Goal: Task Accomplishment & Management: Complete application form

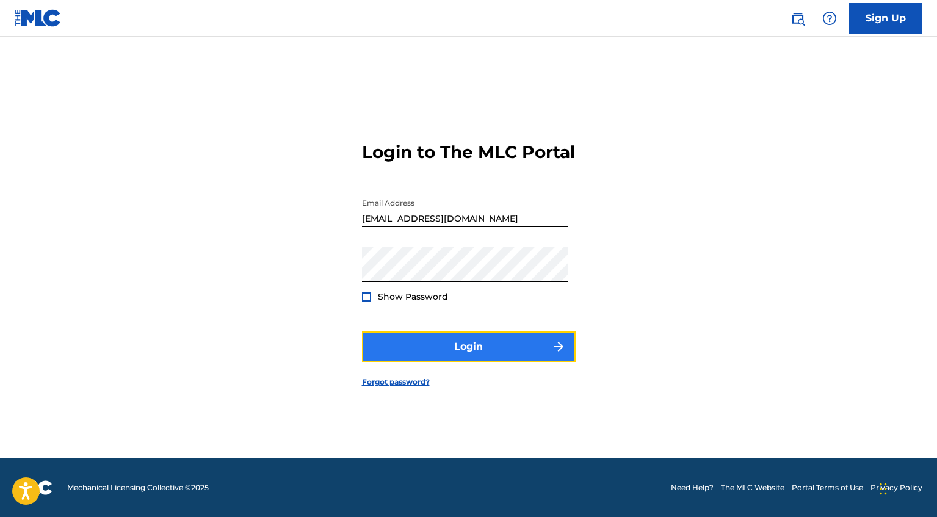
click at [459, 353] on button "Login" at bounding box center [469, 346] width 214 height 31
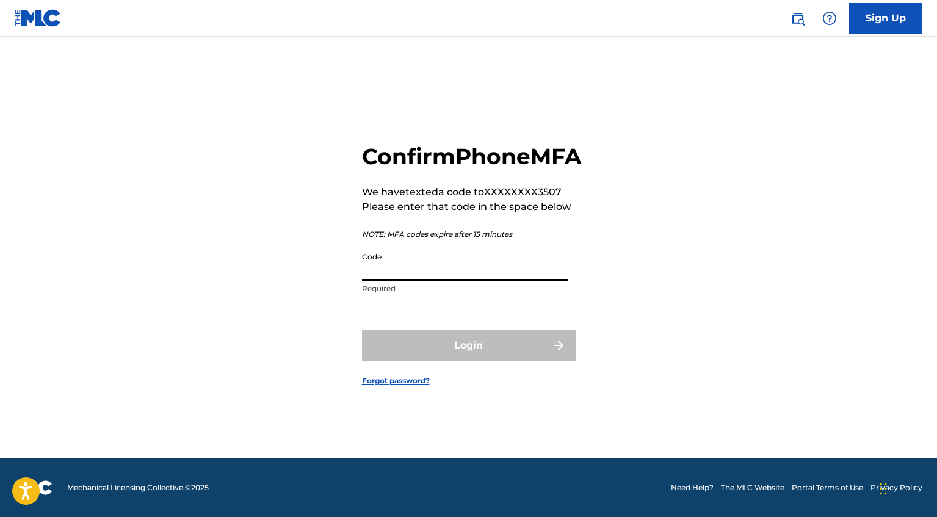
click at [425, 271] on input "Code" at bounding box center [465, 263] width 206 height 35
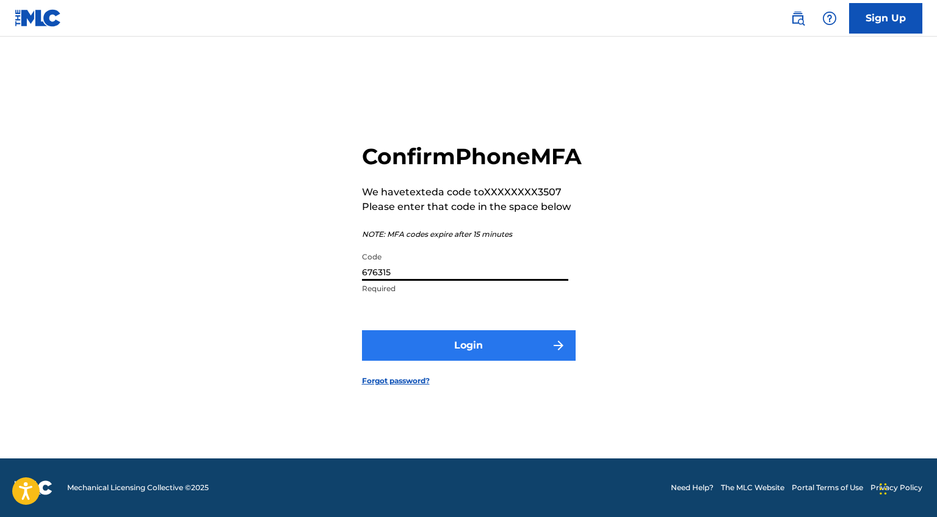
type input "676315"
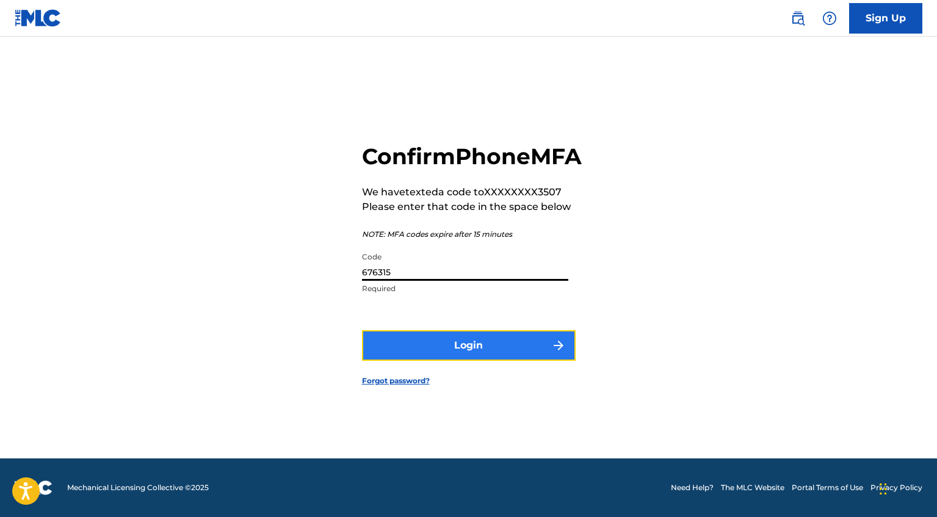
click at [434, 353] on button "Login" at bounding box center [469, 345] width 214 height 31
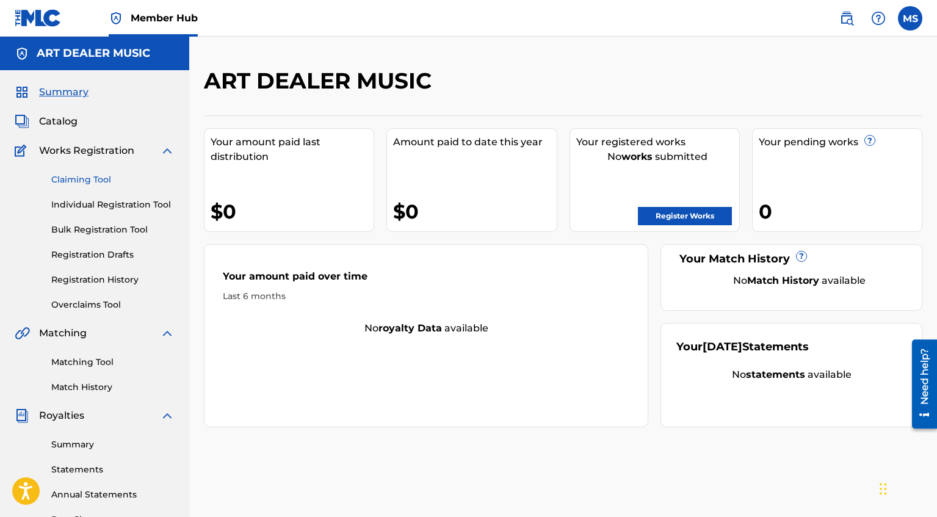
click at [67, 178] on link "Claiming Tool" at bounding box center [112, 179] width 123 height 13
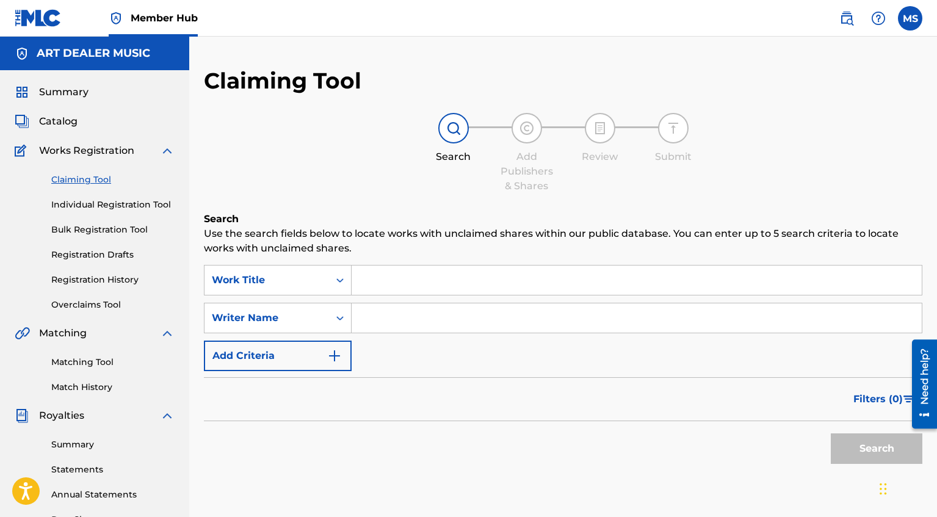
click at [392, 317] on input "Search Form" at bounding box center [636, 317] width 570 height 29
type input "[PERSON_NAME]"
click at [863, 441] on button "Search" at bounding box center [877, 448] width 92 height 31
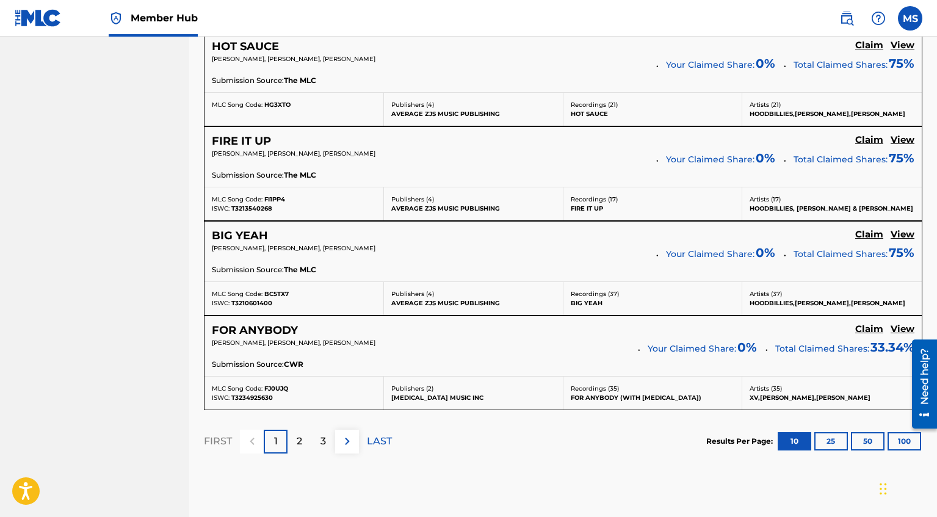
scroll to position [1100, 0]
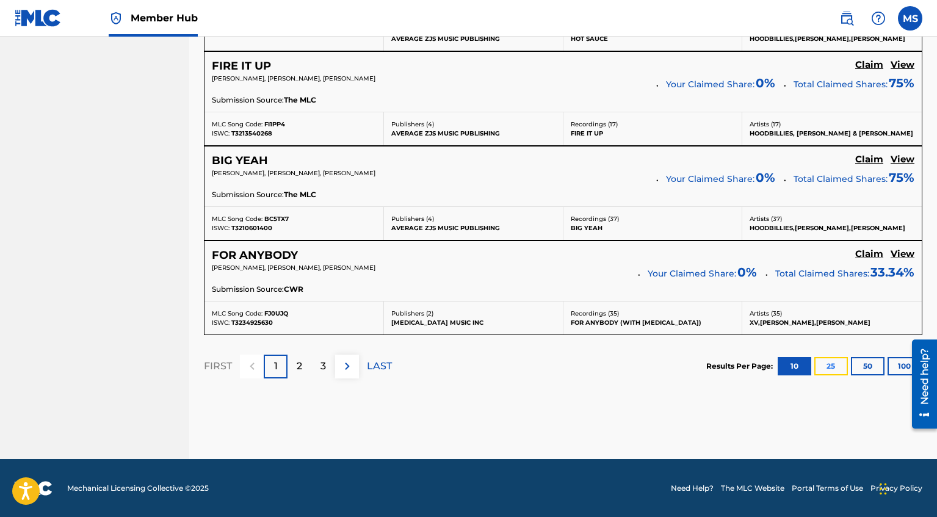
click at [832, 364] on button "25" at bounding box center [831, 366] width 34 height 18
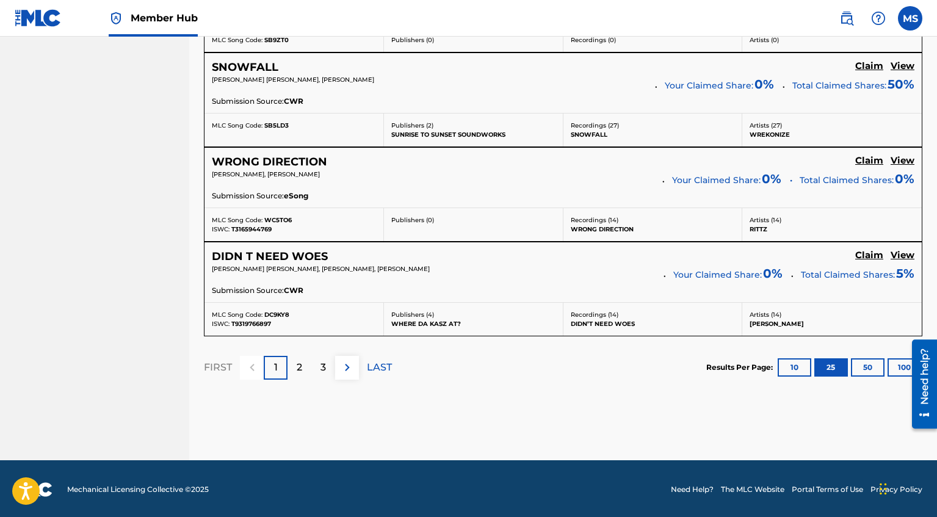
scroll to position [2510, 0]
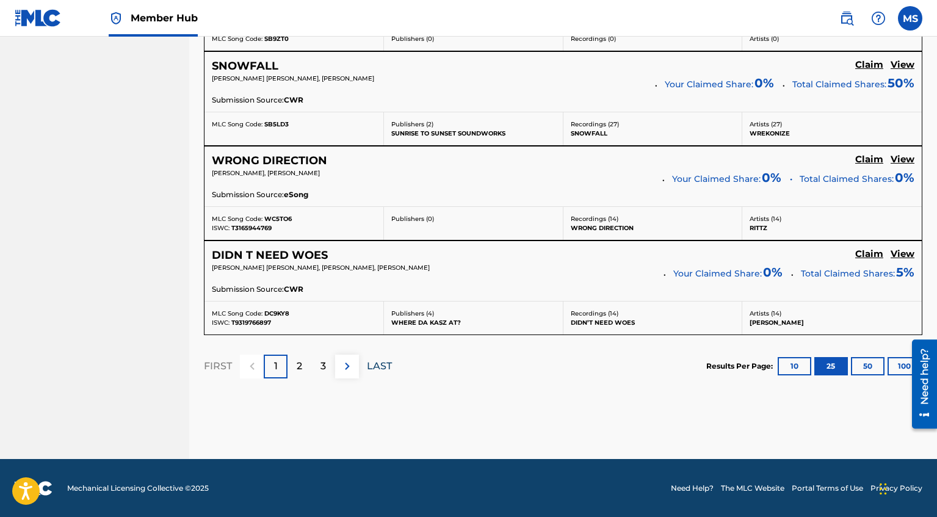
click at [378, 369] on p "LAST" at bounding box center [379, 366] width 25 height 15
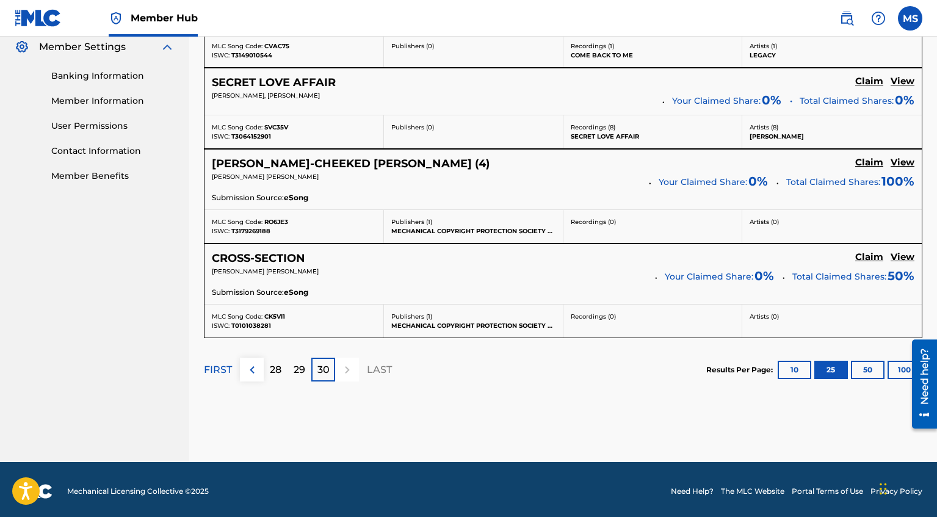
scroll to position [505, 0]
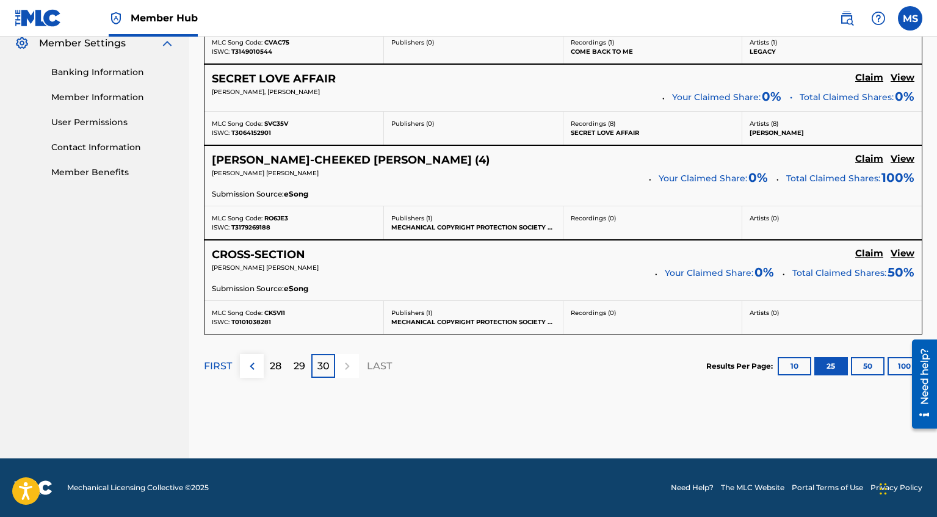
click at [242, 378] on div "FIRST 28 29 30 LAST" at bounding box center [298, 365] width 188 height 63
click at [248, 368] on img at bounding box center [252, 366] width 15 height 15
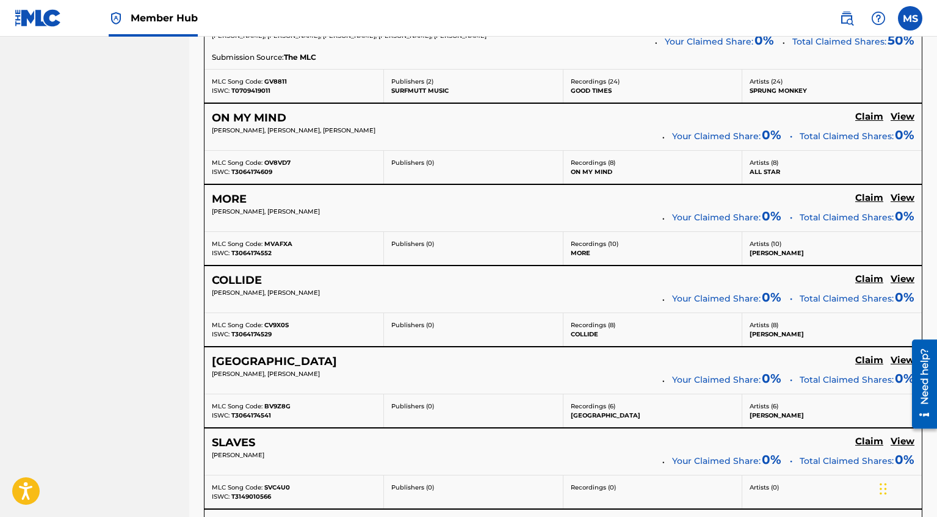
scroll to position [2438, 0]
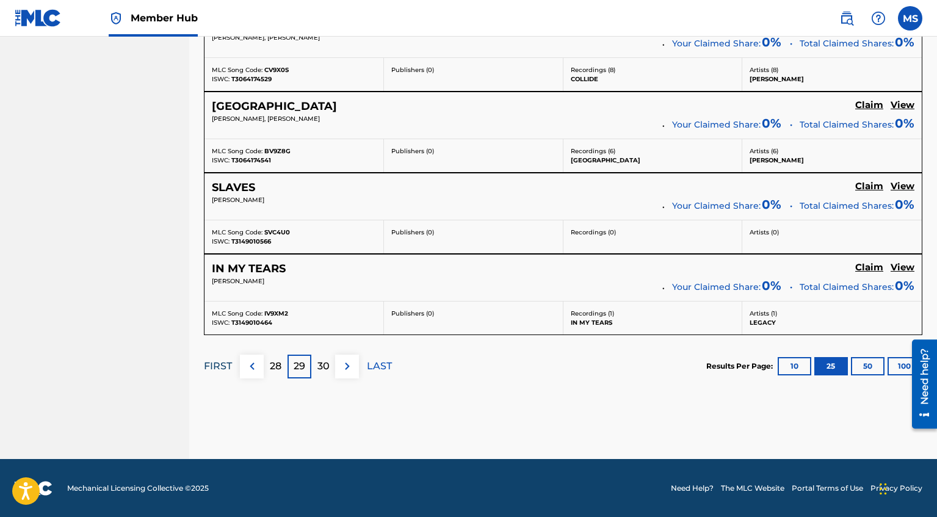
click at [229, 367] on p "FIRST" at bounding box center [218, 366] width 28 height 15
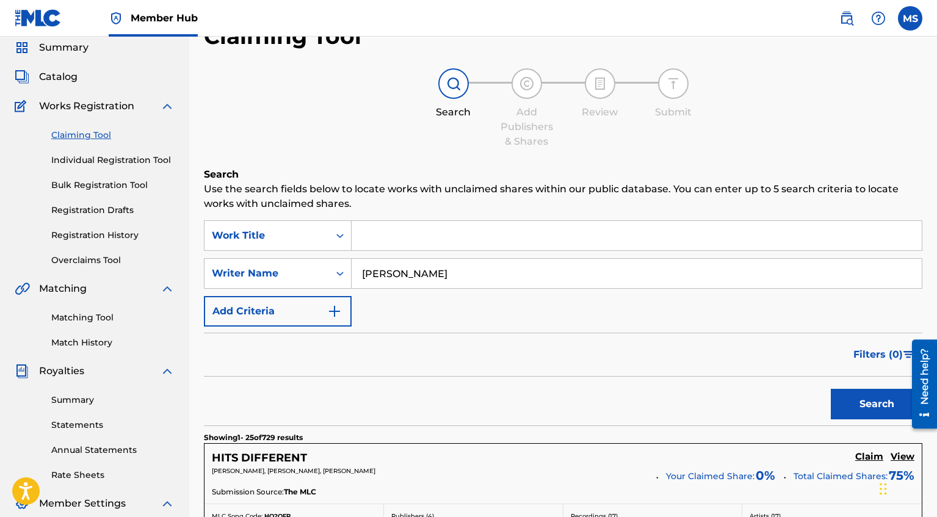
scroll to position [81, 0]
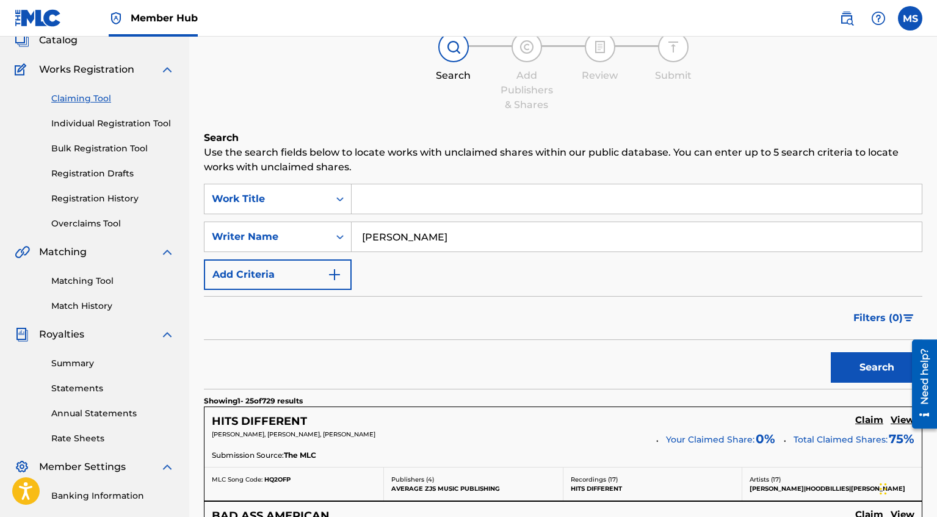
click at [483, 203] on input "Search Form" at bounding box center [636, 198] width 570 height 29
type input "Blog Era Is Dead"
drag, startPoint x: 483, startPoint y: 239, endPoint x: 262, endPoint y: 232, distance: 220.4
click at [264, 232] on div "SearchWithCriteriad7dcbabe-54ac-4278-b7d2-c85cd1c798fb Writer Name [PERSON_NAME]" at bounding box center [563, 237] width 718 height 31
click at [831, 352] on button "Search" at bounding box center [877, 367] width 92 height 31
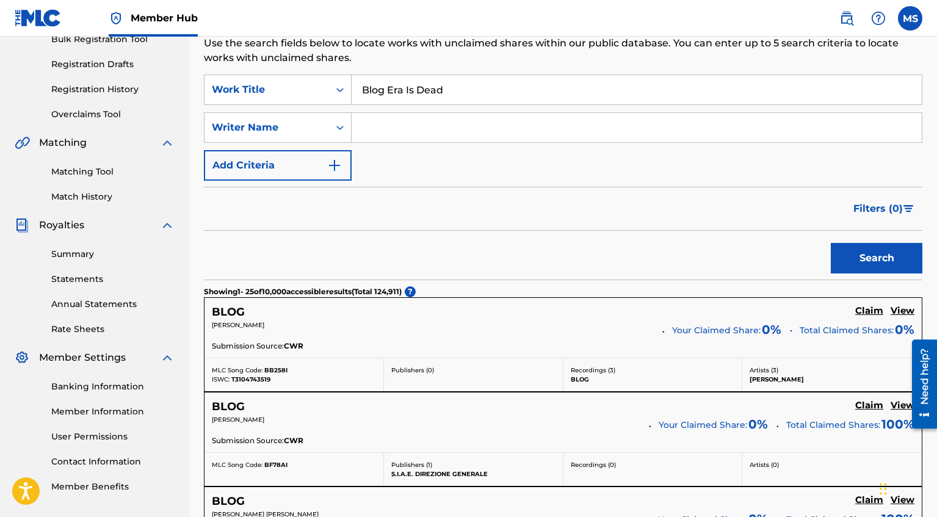
scroll to position [173, 0]
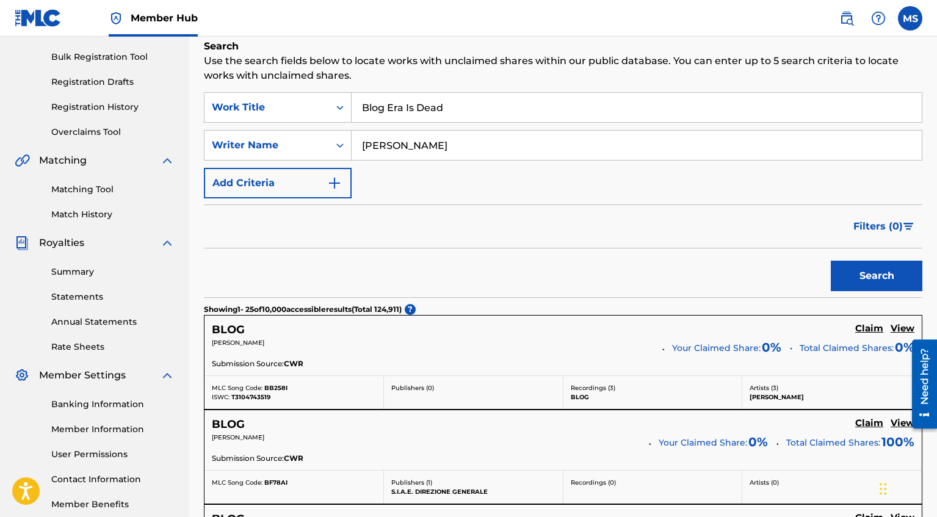
type input "[PERSON_NAME]"
click at [831, 261] on button "Search" at bounding box center [877, 276] width 92 height 31
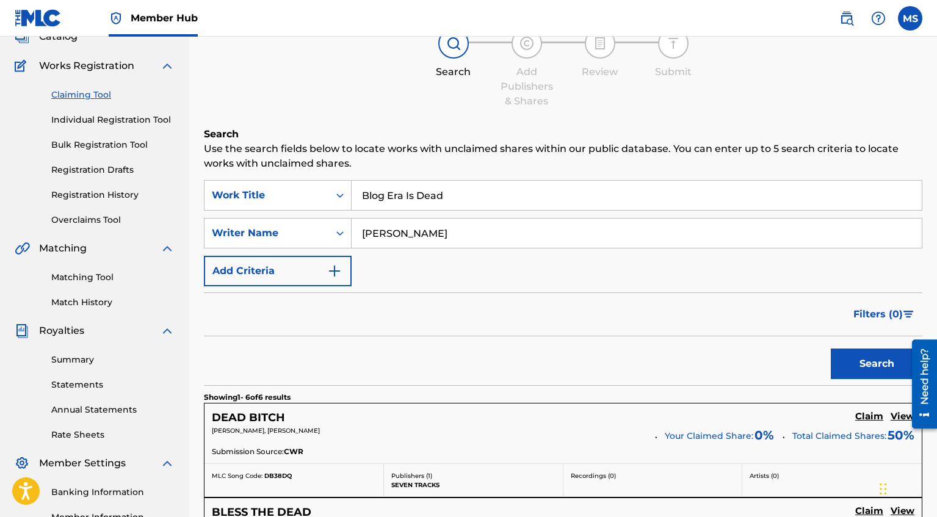
scroll to position [44, 0]
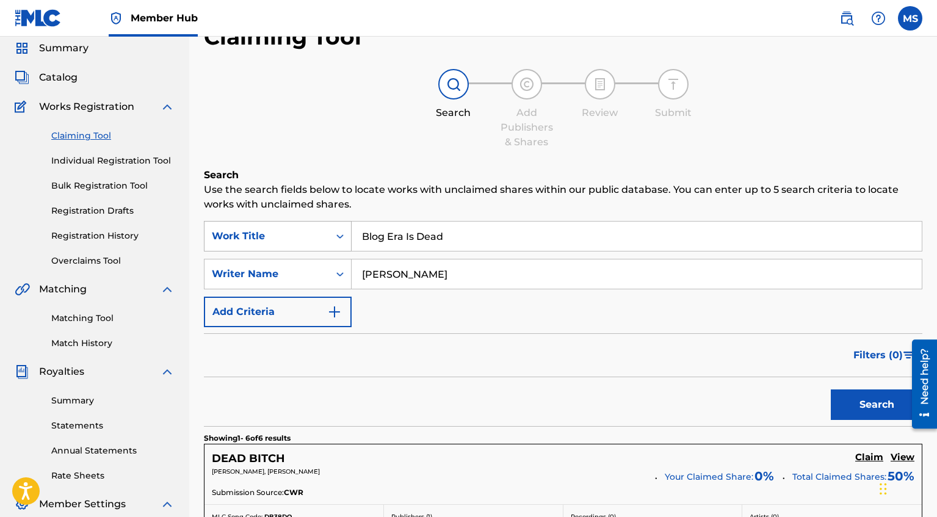
drag, startPoint x: 463, startPoint y: 238, endPoint x: 318, endPoint y: 234, distance: 145.3
click at [318, 234] on div "SearchWithCriteriaa716a6dc-7cac-45f7-a4a7-c6ae382d3704 Work Title Blog Era Is D…" at bounding box center [563, 236] width 718 height 31
click at [333, 324] on button "Add Criteria" at bounding box center [278, 312] width 148 height 31
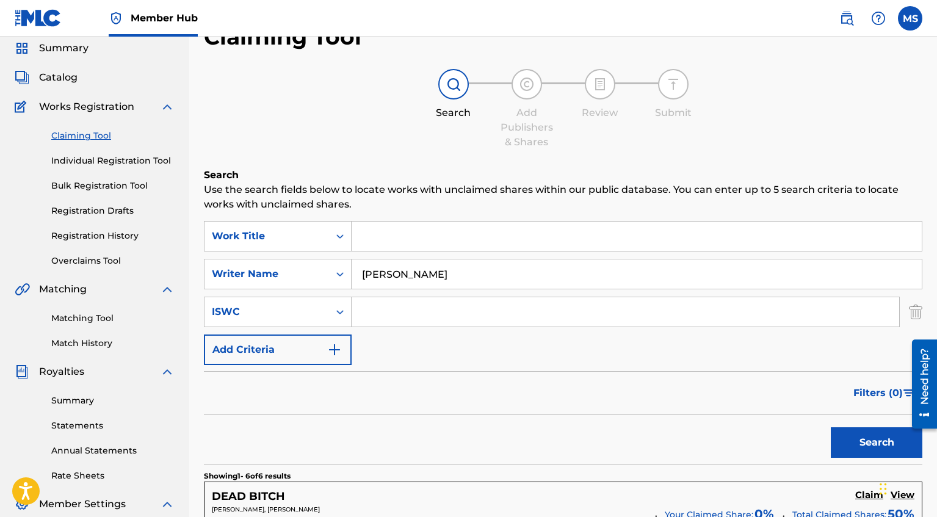
click at [403, 239] on input "Search Form" at bounding box center [636, 236] width 570 height 29
click at [859, 448] on button "Search" at bounding box center [877, 442] width 92 height 31
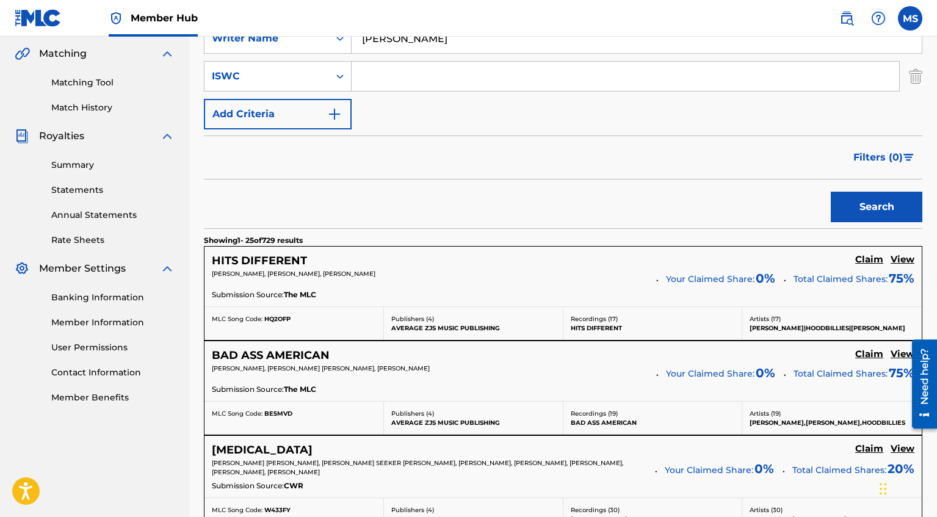
scroll to position [400, 0]
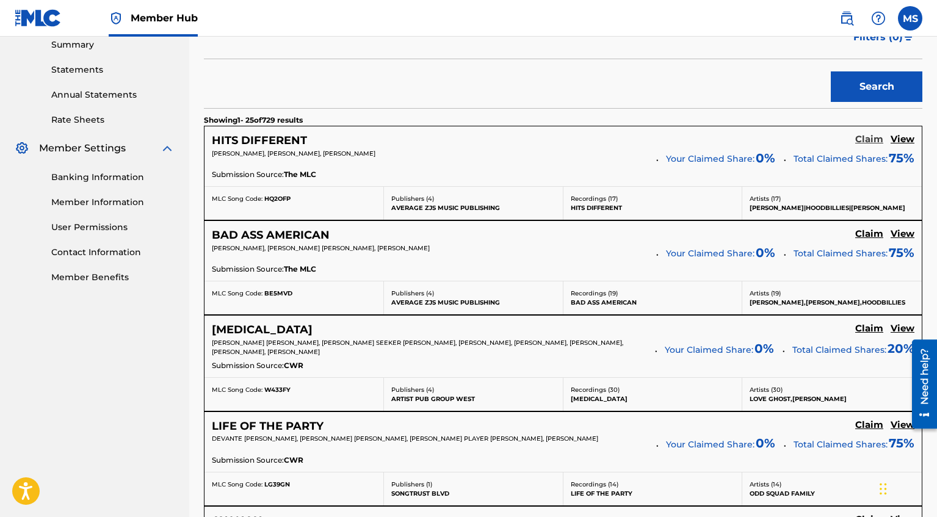
click at [862, 145] on h5 "Claim" at bounding box center [869, 140] width 28 height 12
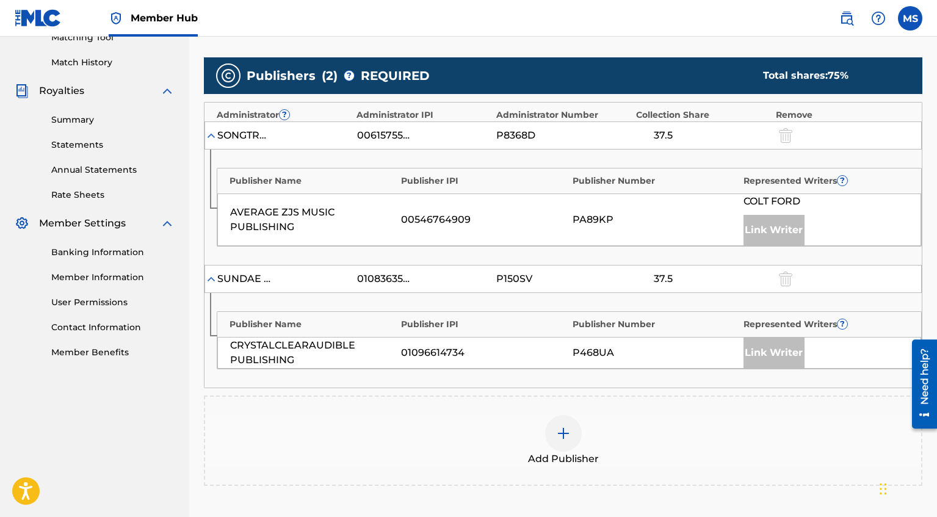
scroll to position [324, 0]
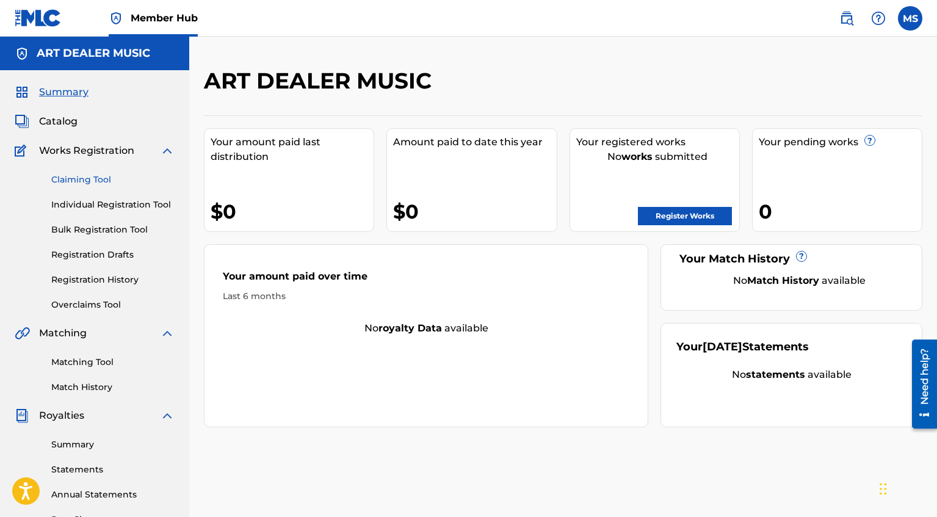
click at [95, 179] on link "Claiming Tool" at bounding box center [112, 179] width 123 height 13
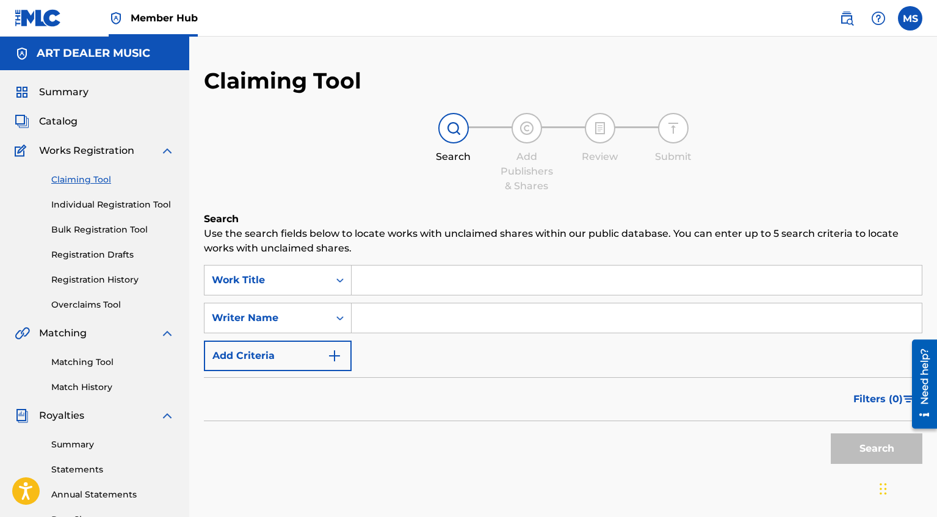
click at [394, 331] on input "Search Form" at bounding box center [636, 317] width 570 height 29
type input "[PERSON_NAME]"
click at [886, 439] on button "Search" at bounding box center [877, 448] width 92 height 31
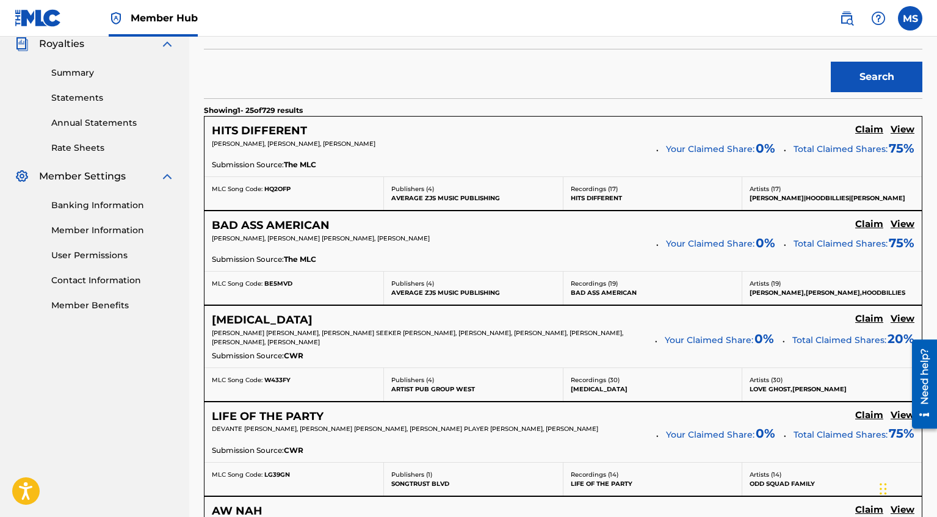
scroll to position [373, 0]
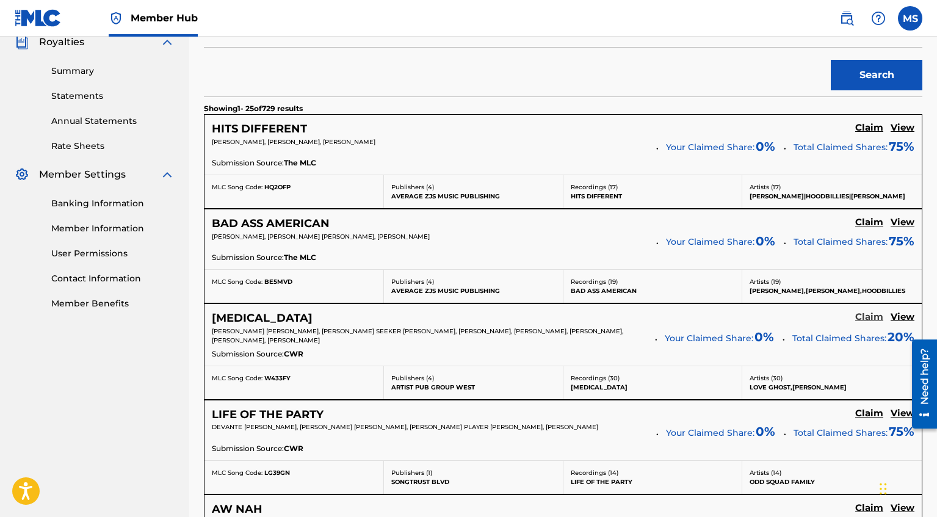
click at [876, 319] on h5 "Claim" at bounding box center [869, 317] width 28 height 12
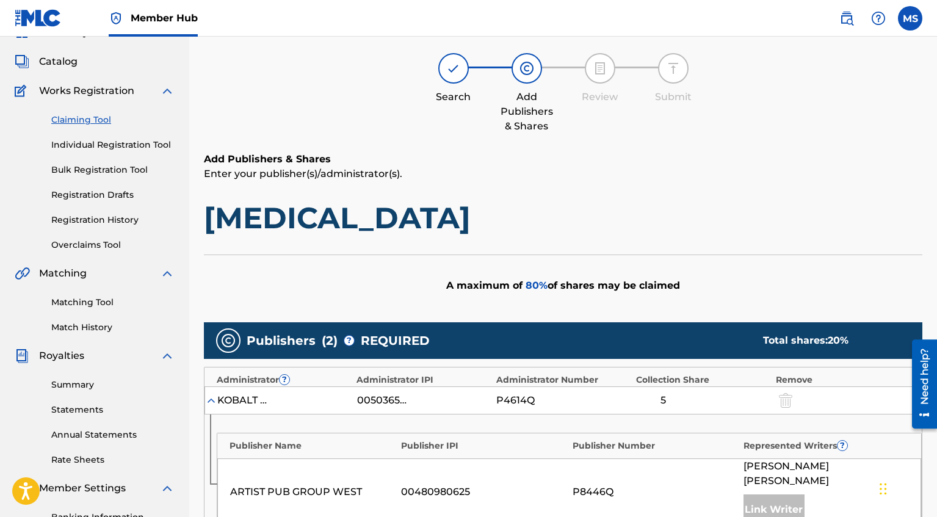
scroll to position [0, 0]
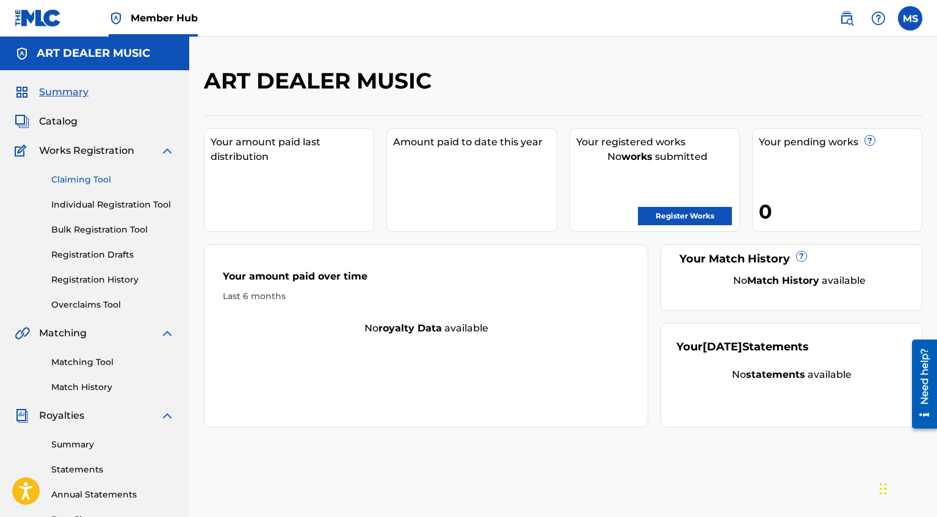
click at [77, 179] on link "Claiming Tool" at bounding box center [112, 179] width 123 height 13
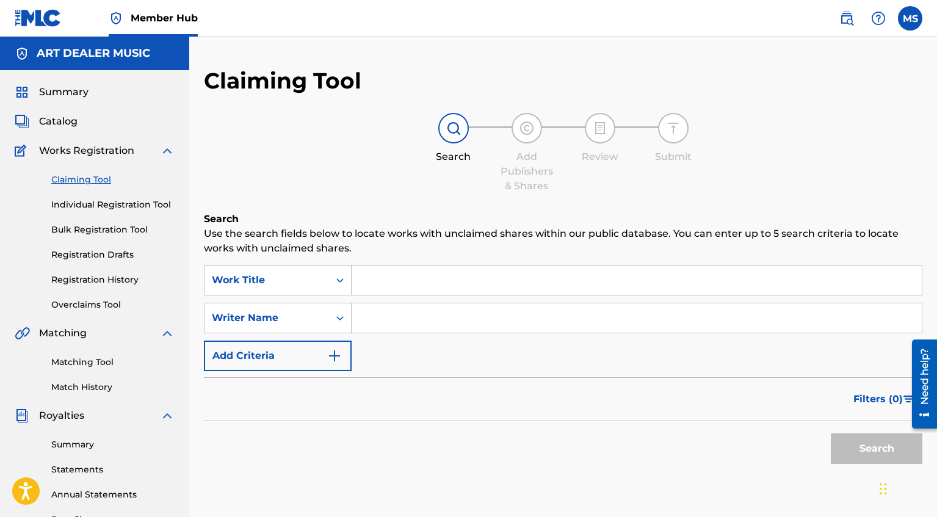
click at [422, 326] on input "Search Form" at bounding box center [636, 317] width 570 height 29
type input "[PERSON_NAME]"
click at [400, 279] on input "Search Form" at bounding box center [636, 279] width 570 height 29
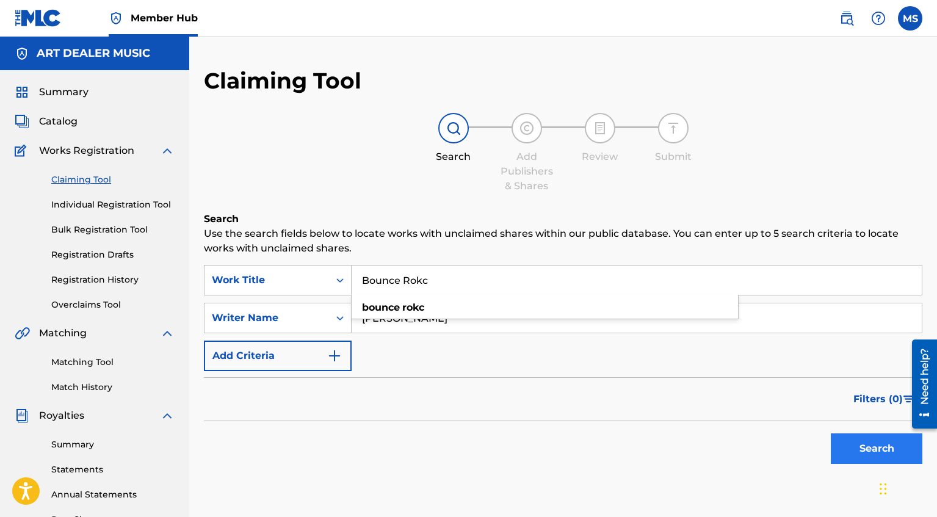
type input "Bounce Rokc"
click at [862, 452] on button "Search" at bounding box center [877, 448] width 92 height 31
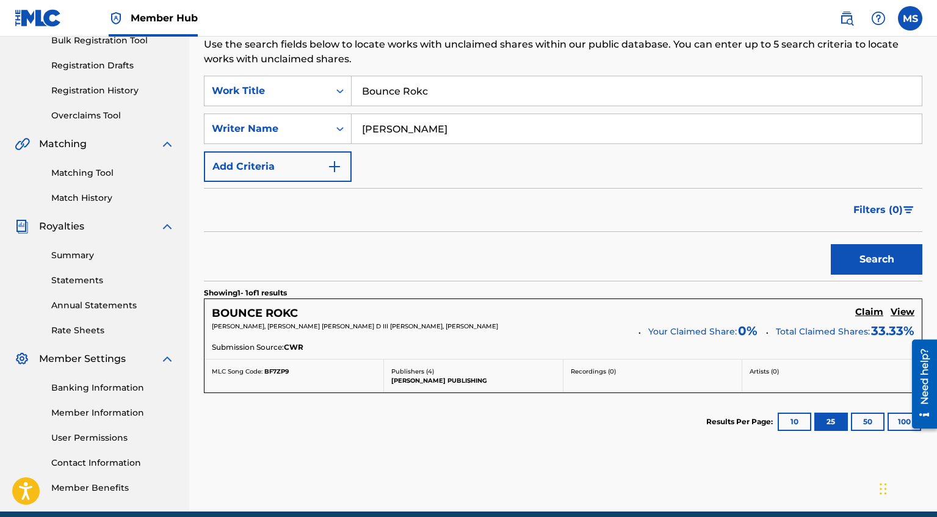
scroll to position [196, 0]
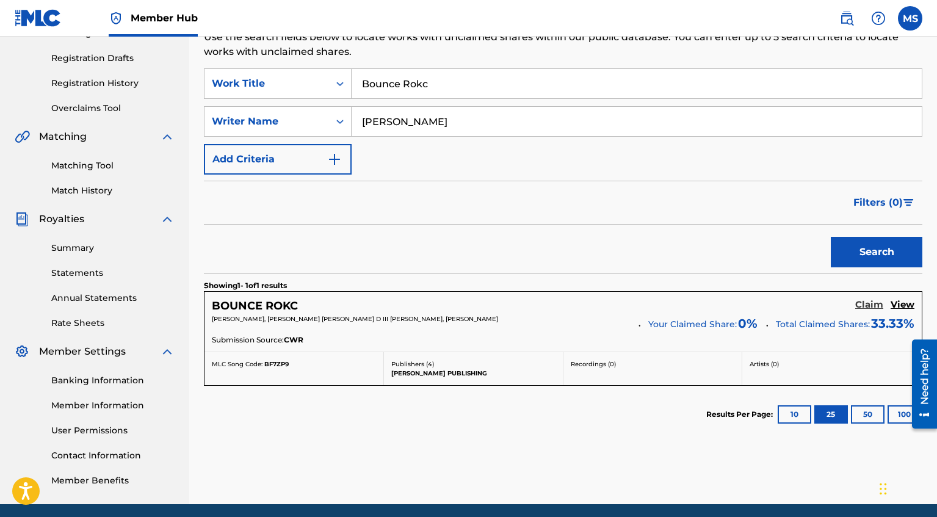
click at [868, 308] on h5 "Claim" at bounding box center [869, 305] width 28 height 12
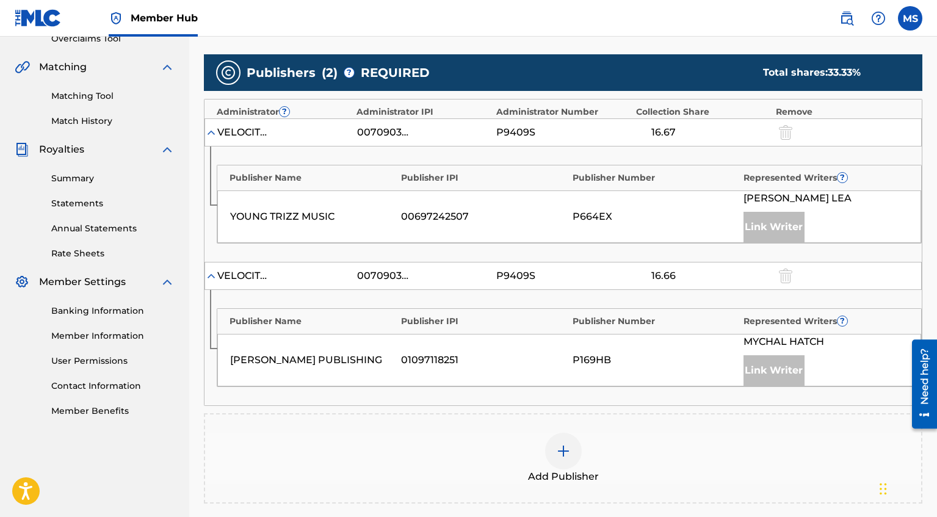
scroll to position [267, 0]
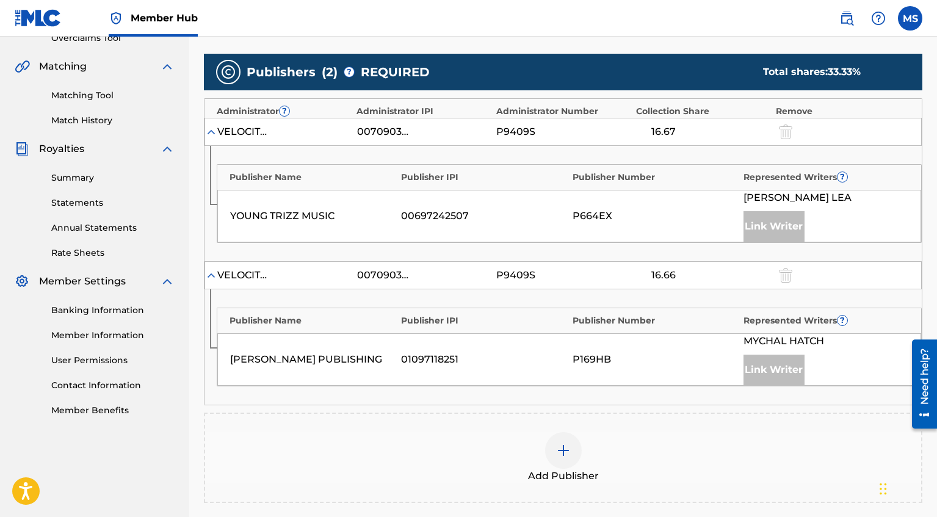
click at [567, 460] on div at bounding box center [563, 450] width 37 height 37
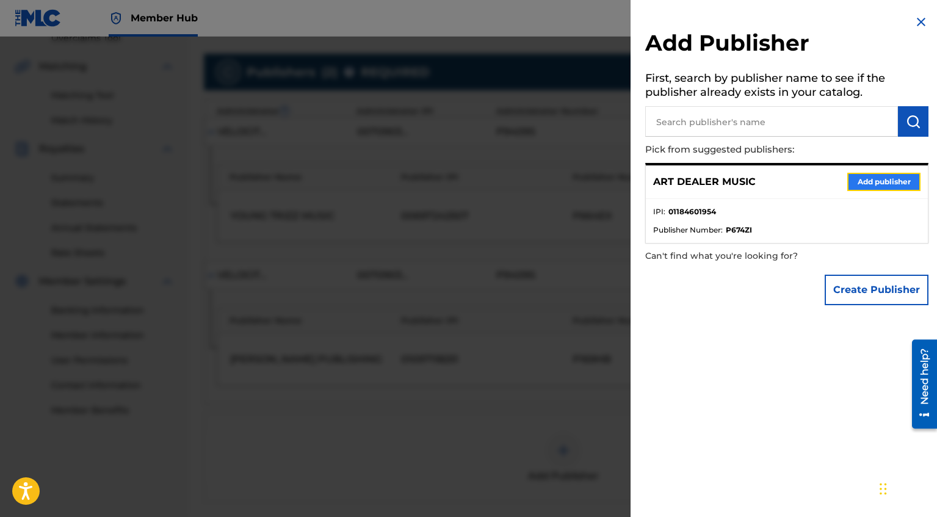
click at [880, 179] on button "Add publisher" at bounding box center [883, 182] width 73 height 18
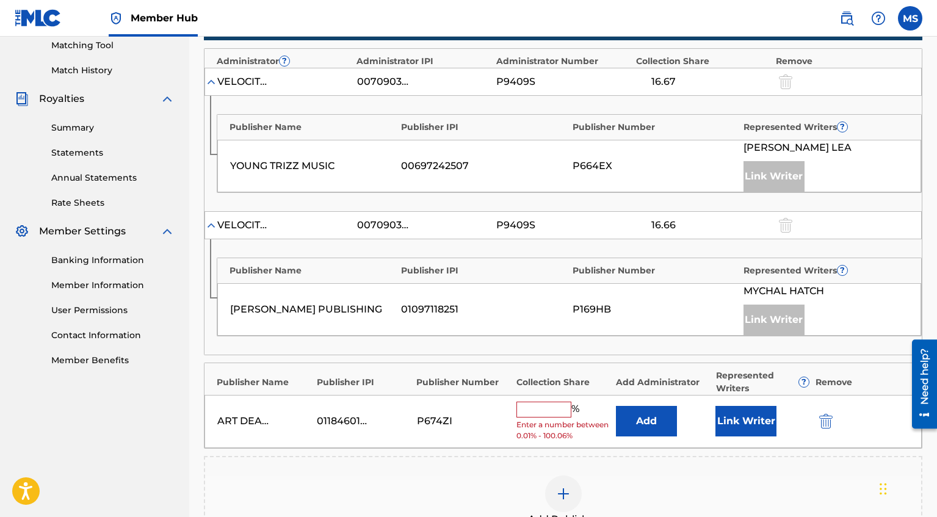
scroll to position [318, 0]
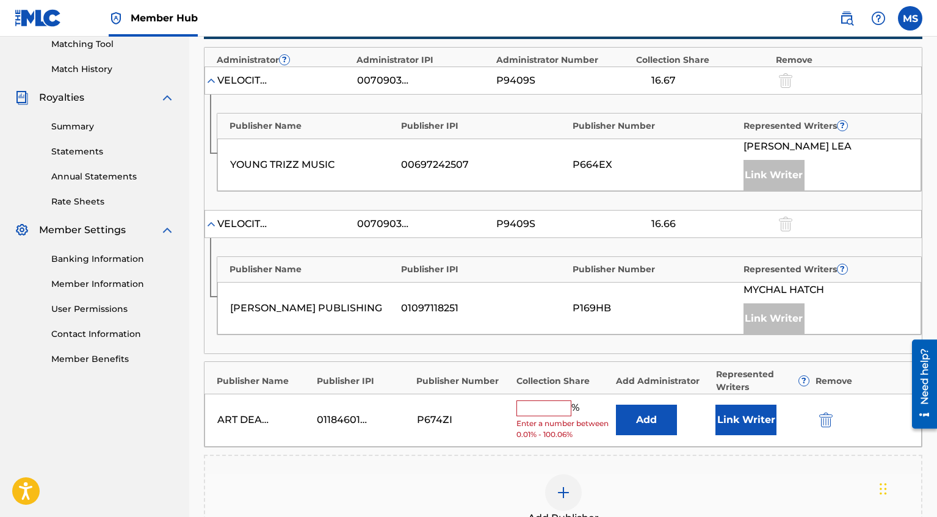
click at [545, 405] on input "text" at bounding box center [543, 408] width 55 height 16
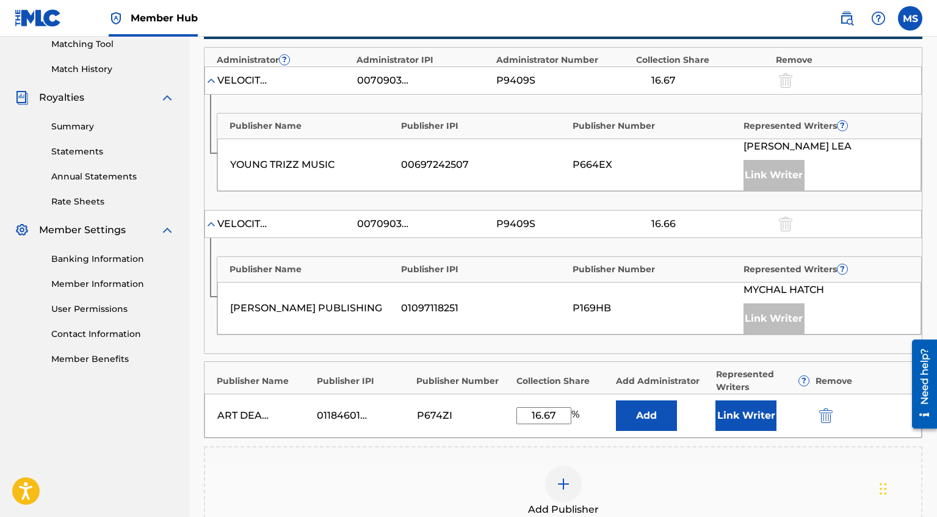
type input "16.67"
click at [444, 471] on div "Add Publisher" at bounding box center [563, 491] width 716 height 51
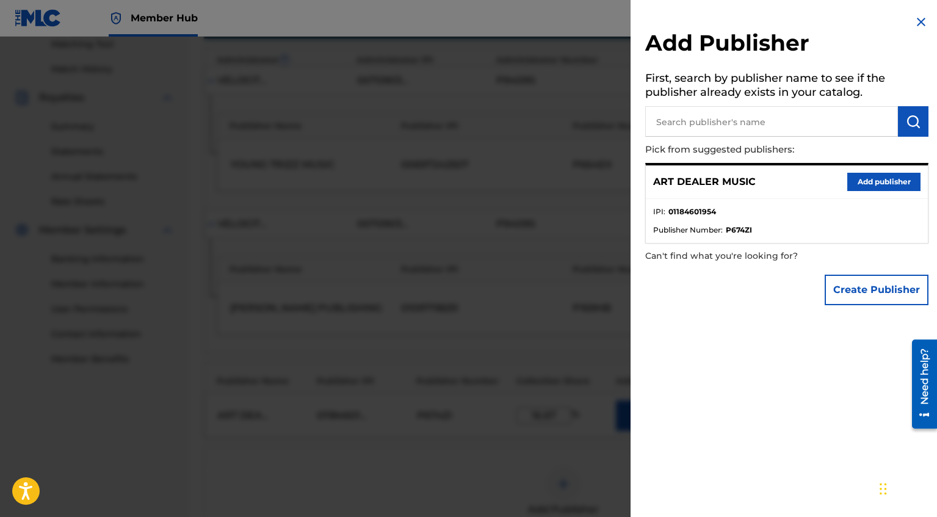
click at [915, 23] on img at bounding box center [921, 22] width 15 height 15
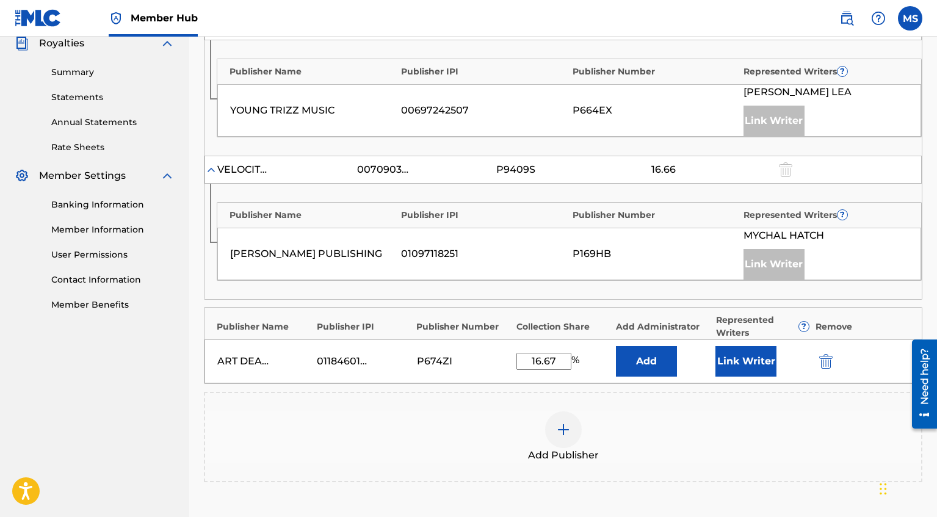
scroll to position [374, 0]
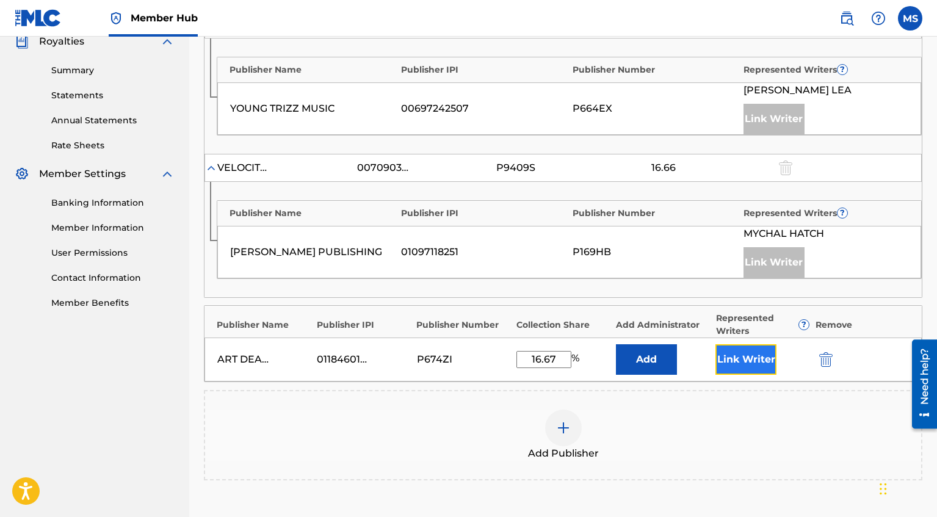
click at [761, 362] on button "Link Writer" at bounding box center [745, 359] width 61 height 31
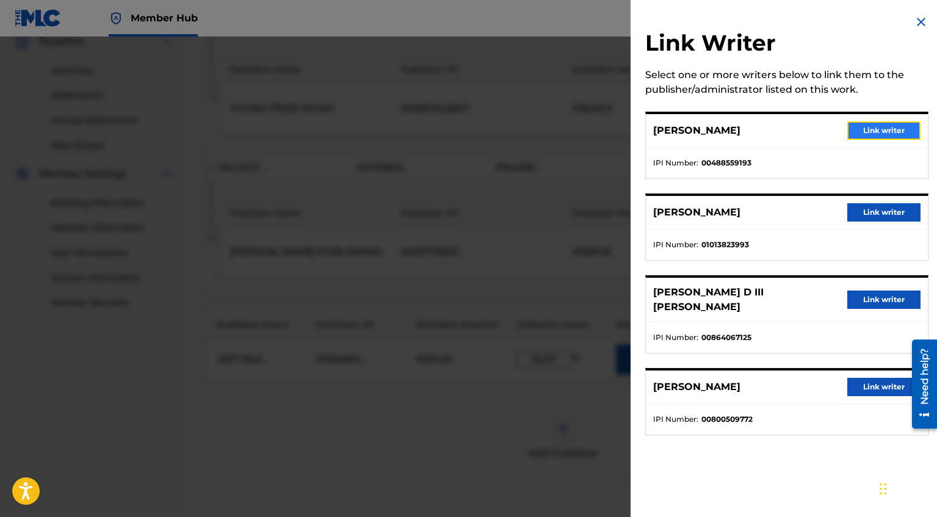
click at [883, 134] on button "Link writer" at bounding box center [883, 130] width 73 height 18
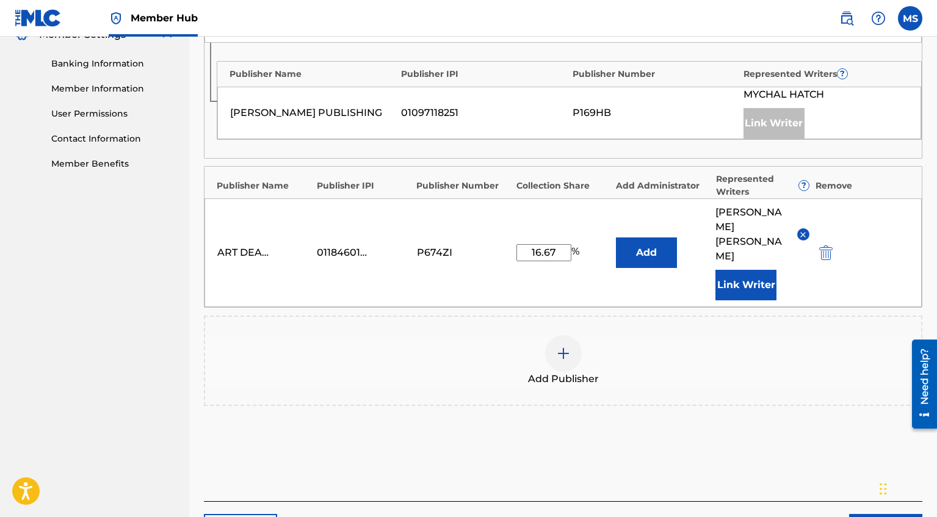
scroll to position [514, 0]
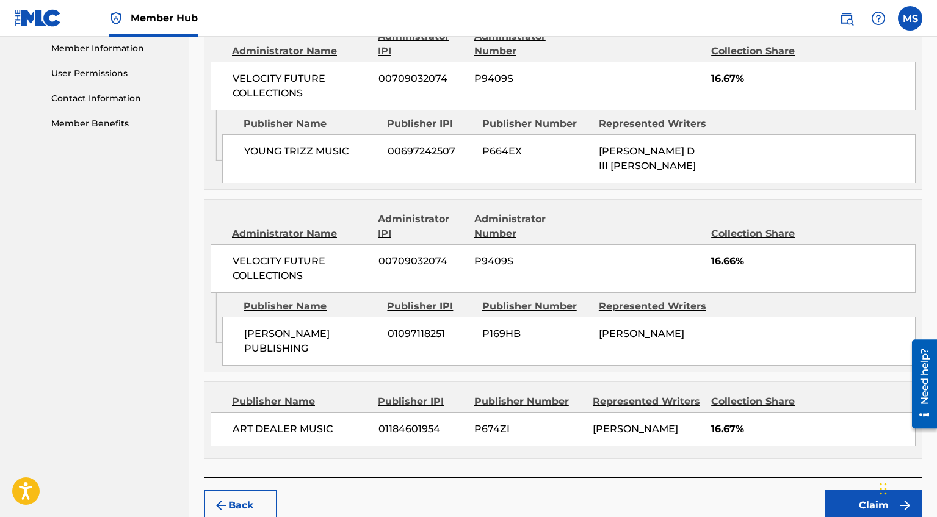
scroll to position [601, 0]
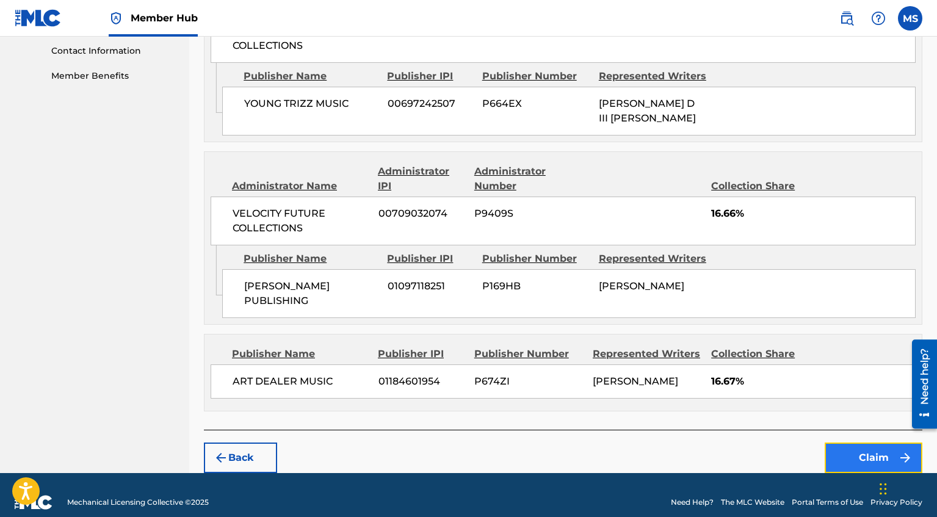
click at [844, 447] on button "Claim" at bounding box center [873, 457] width 98 height 31
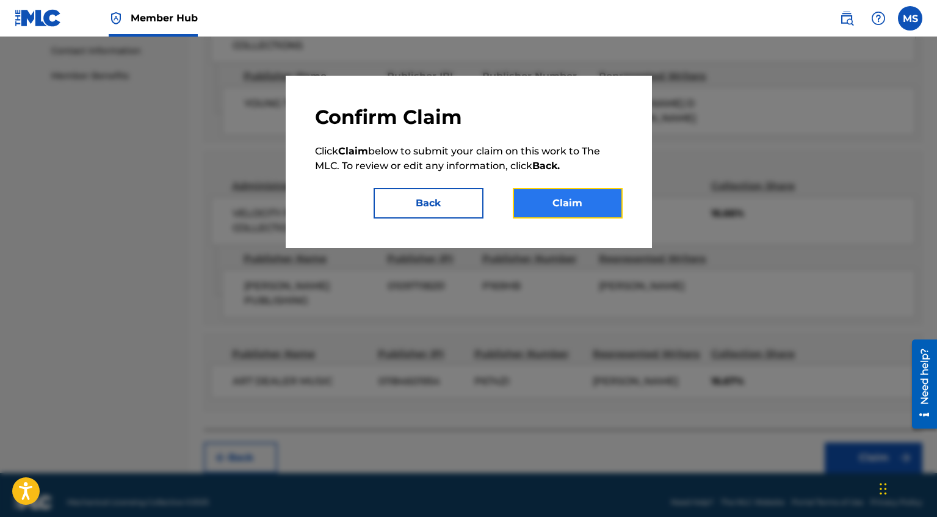
click at [589, 204] on button "Claim" at bounding box center [568, 203] width 110 height 31
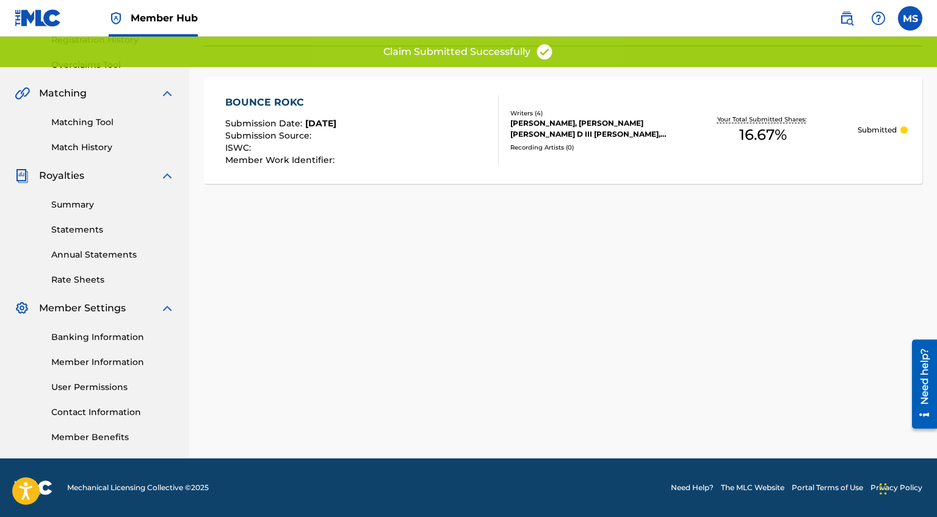
scroll to position [240, 0]
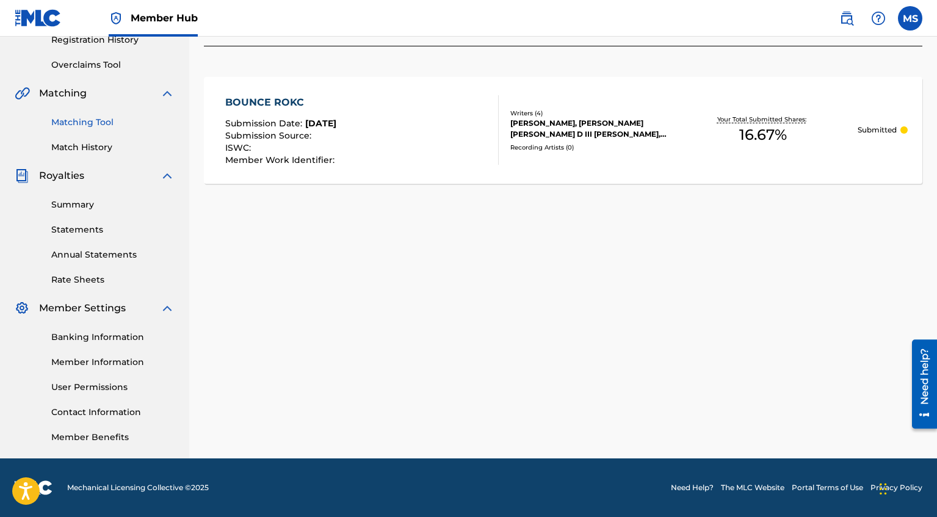
click at [79, 118] on link "Matching Tool" at bounding box center [112, 122] width 123 height 13
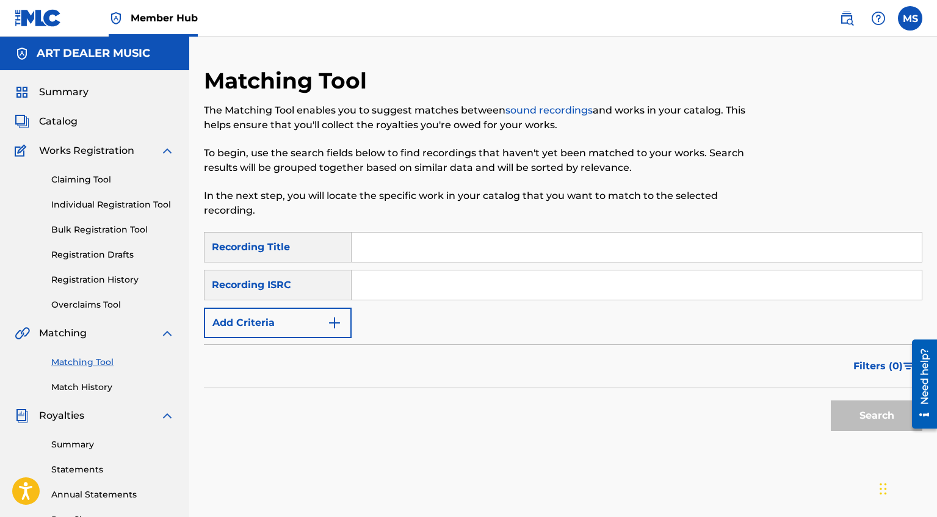
click at [404, 296] on input "Search Form" at bounding box center [636, 284] width 570 height 29
click at [398, 247] on input "Search Form" at bounding box center [636, 246] width 570 height 29
type input "[GEOGRAPHIC_DATA]"
click at [405, 284] on input "Search Form" at bounding box center [636, 284] width 570 height 29
click at [438, 419] on div "Search" at bounding box center [563, 412] width 718 height 49
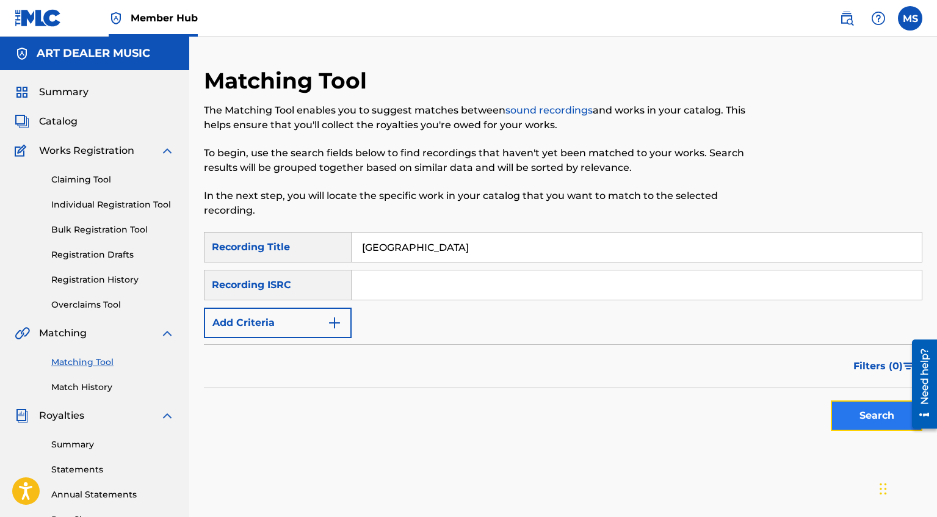
click at [860, 428] on button "Search" at bounding box center [877, 415] width 92 height 31
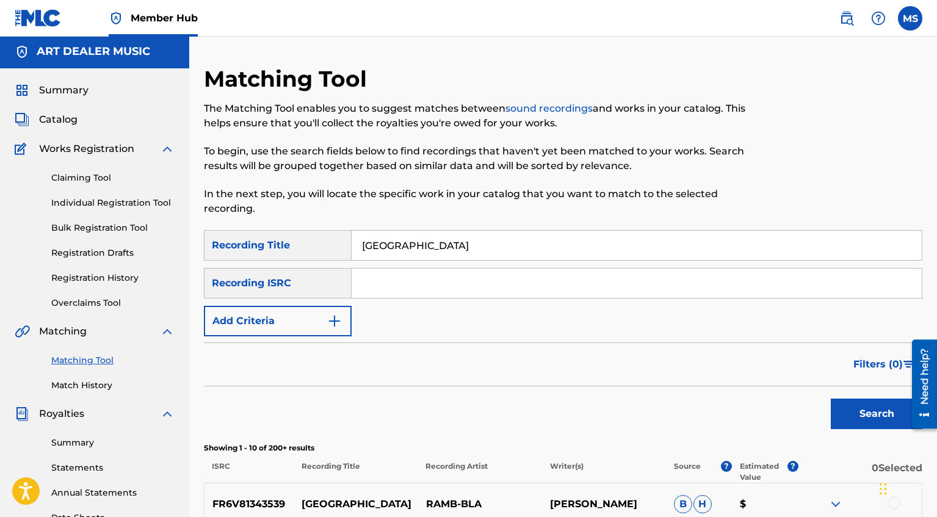
scroll to position [2, 0]
click at [345, 324] on button "Add Criteria" at bounding box center [278, 320] width 148 height 31
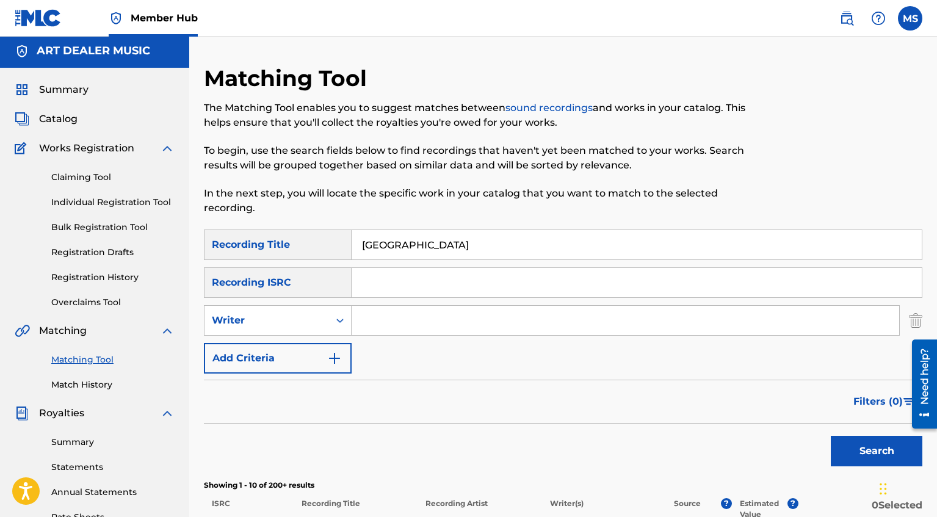
click at [420, 335] on div "Search Form" at bounding box center [625, 320] width 548 height 31
click at [432, 319] on input "Search Form" at bounding box center [624, 320] width 547 height 29
type input "[PERSON_NAME]"
click at [906, 453] on button "Search" at bounding box center [877, 451] width 92 height 31
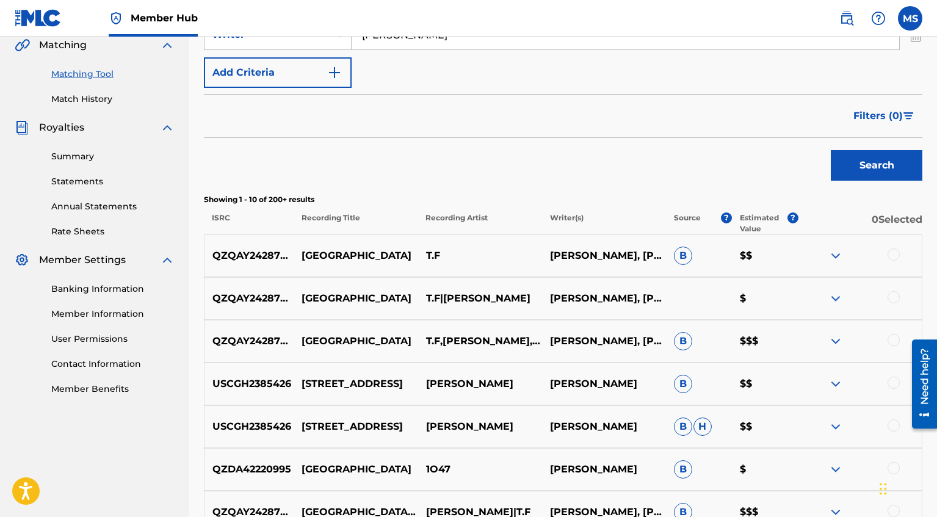
scroll to position [283, 0]
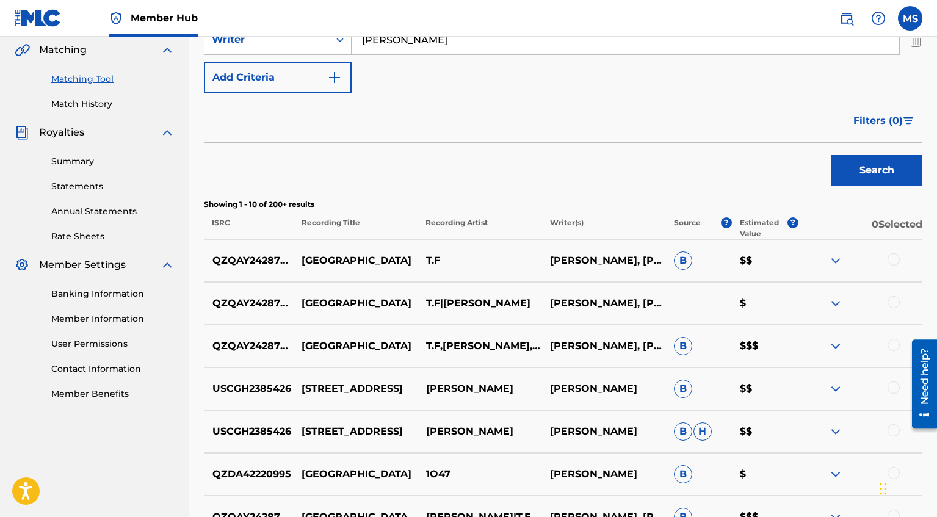
click at [839, 259] on img at bounding box center [835, 260] width 15 height 15
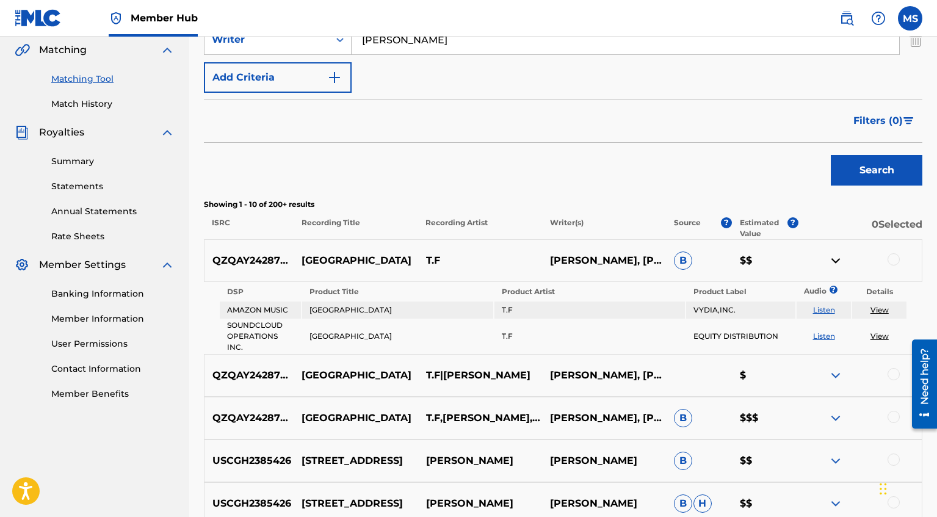
click at [839, 259] on img at bounding box center [835, 260] width 15 height 15
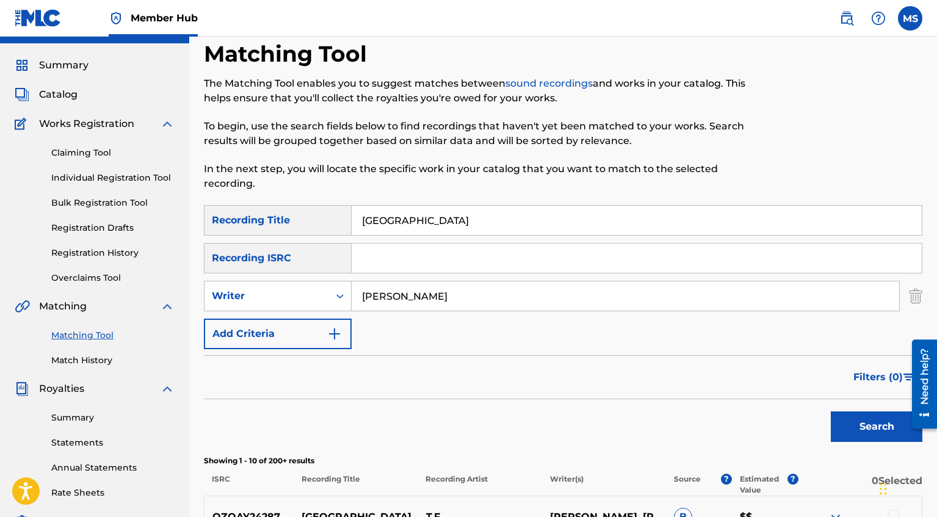
scroll to position [16, 0]
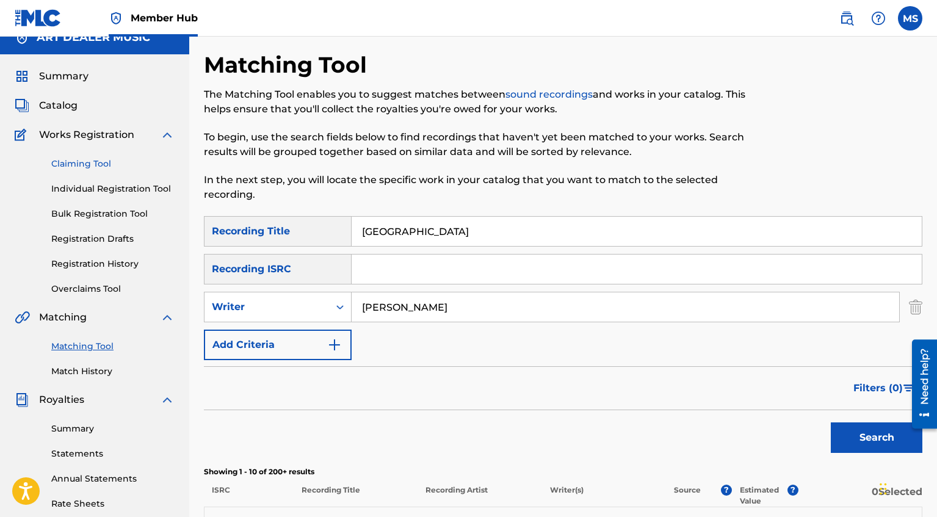
click at [107, 159] on link "Claiming Tool" at bounding box center [112, 163] width 123 height 13
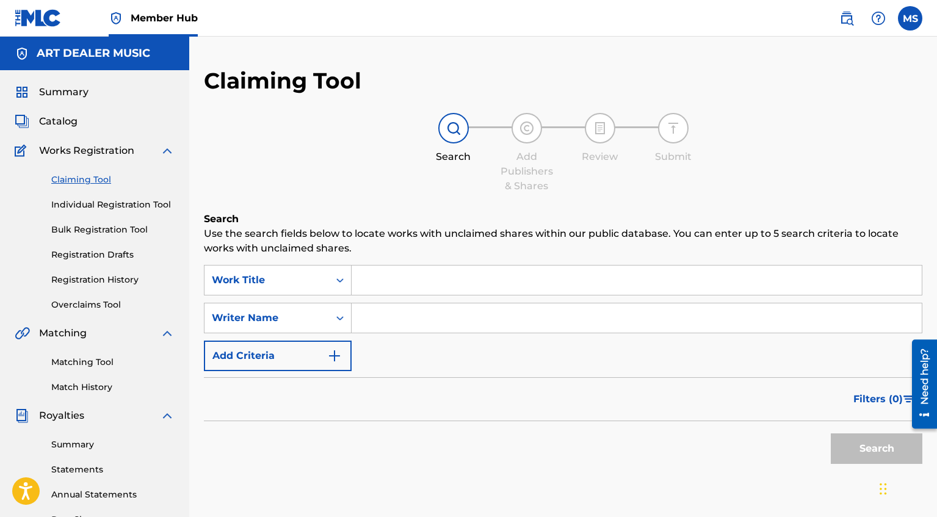
click at [452, 287] on input "Search Form" at bounding box center [636, 279] width 570 height 29
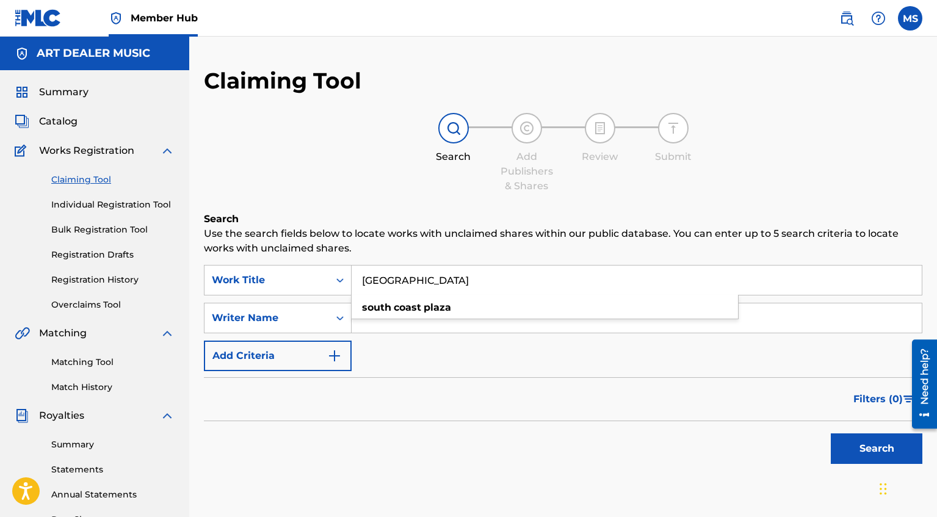
type input "[GEOGRAPHIC_DATA]"
click at [414, 376] on form "SearchWithCriteriaa716a6dc-7cac-45f7-a4a7-c6ae382d3704 Work Title [GEOGRAPHIC_D…" at bounding box center [563, 367] width 718 height 205
click at [411, 320] on input "Search Form" at bounding box center [636, 317] width 570 height 29
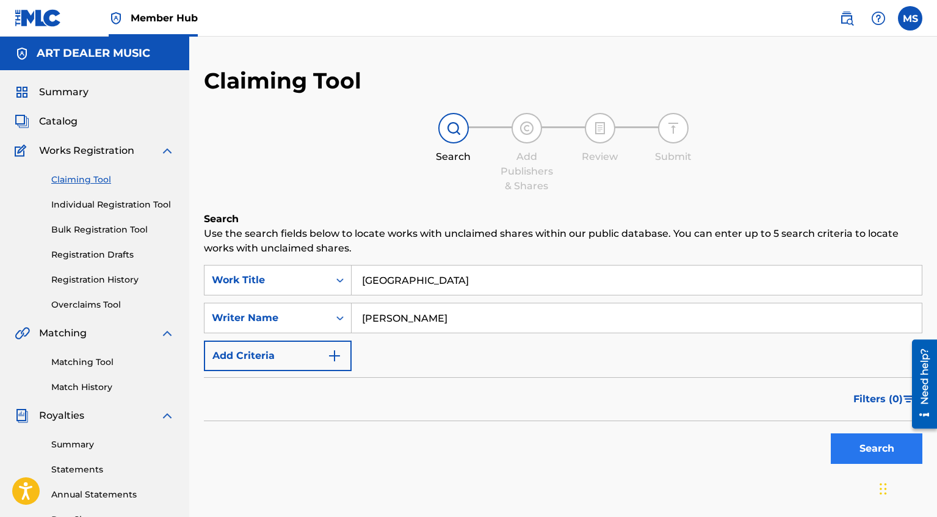
type input "[PERSON_NAME]"
click at [856, 453] on button "Search" at bounding box center [877, 448] width 92 height 31
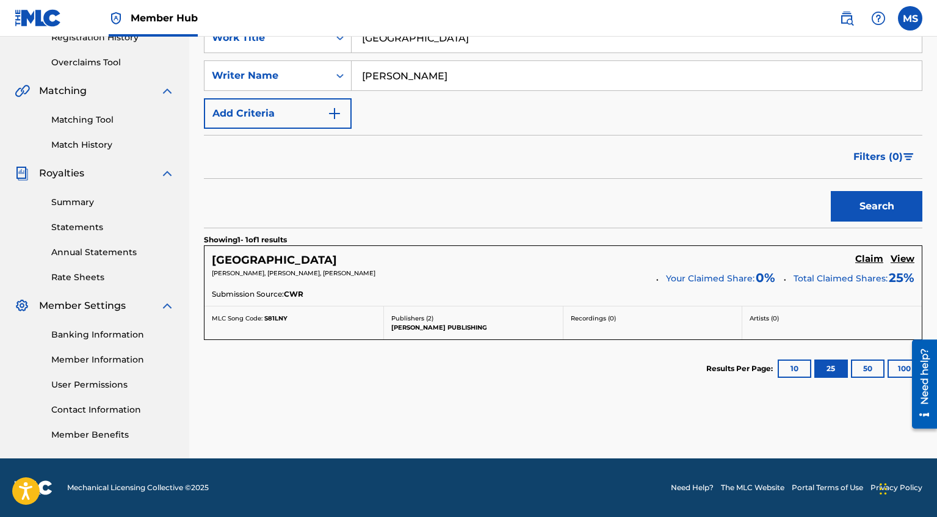
scroll to position [236, 0]
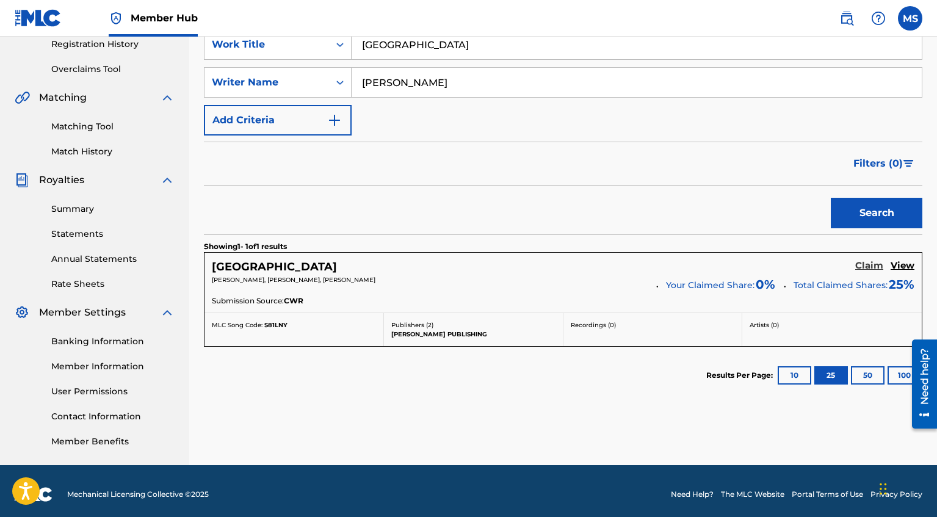
click at [874, 268] on h5 "Claim" at bounding box center [869, 266] width 28 height 12
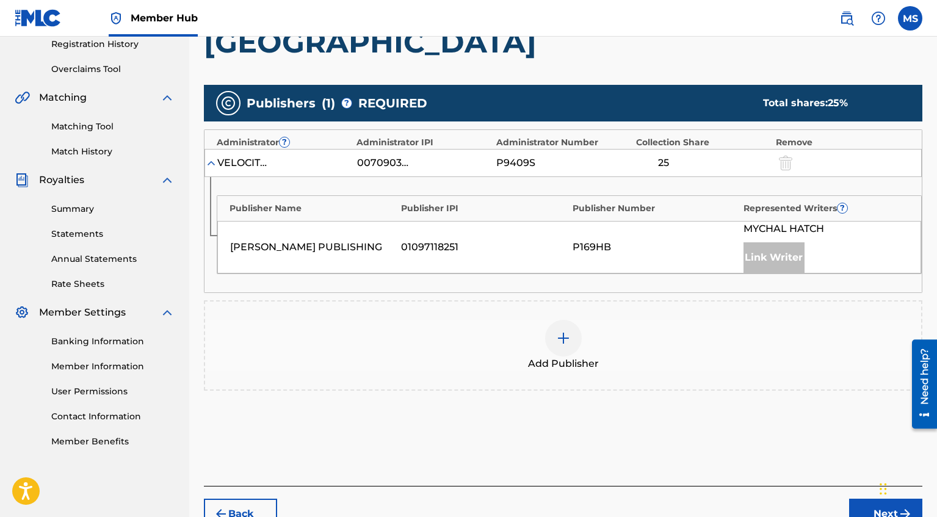
click at [567, 336] on img at bounding box center [563, 338] width 15 height 15
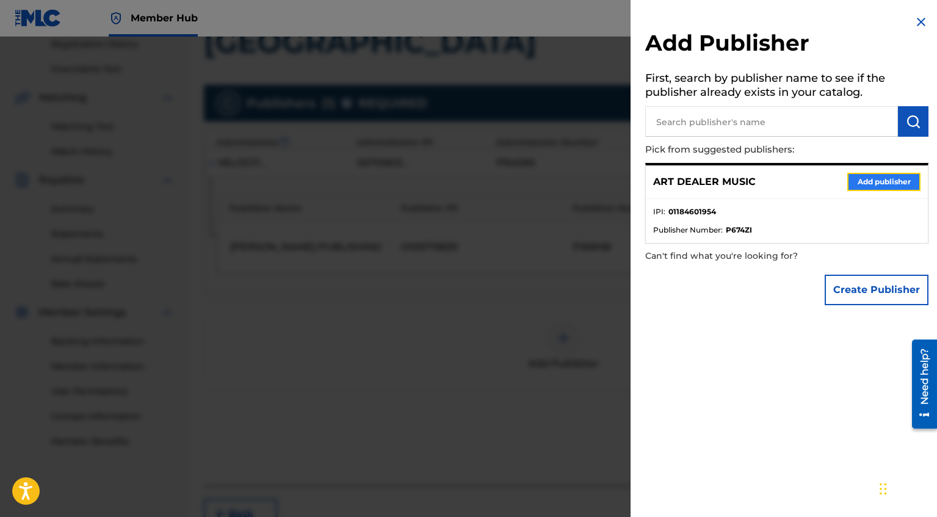
click at [873, 181] on button "Add publisher" at bounding box center [883, 182] width 73 height 18
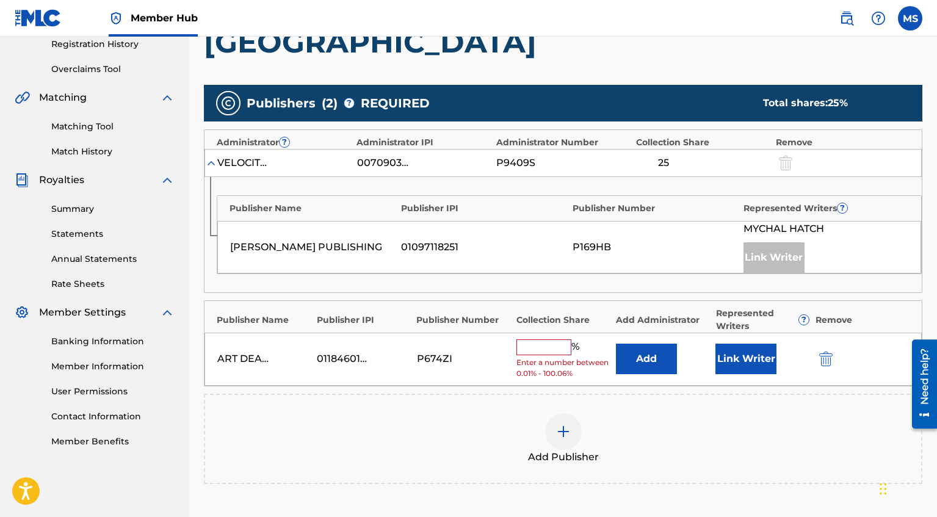
click at [557, 346] on input "text" at bounding box center [543, 347] width 55 height 16
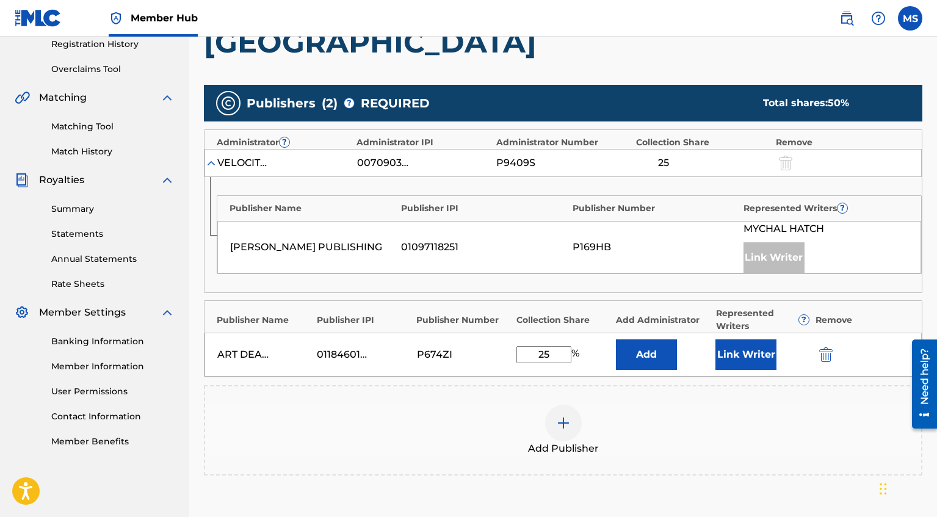
type input "25"
click at [461, 420] on div "Add Publisher" at bounding box center [563, 430] width 716 height 51
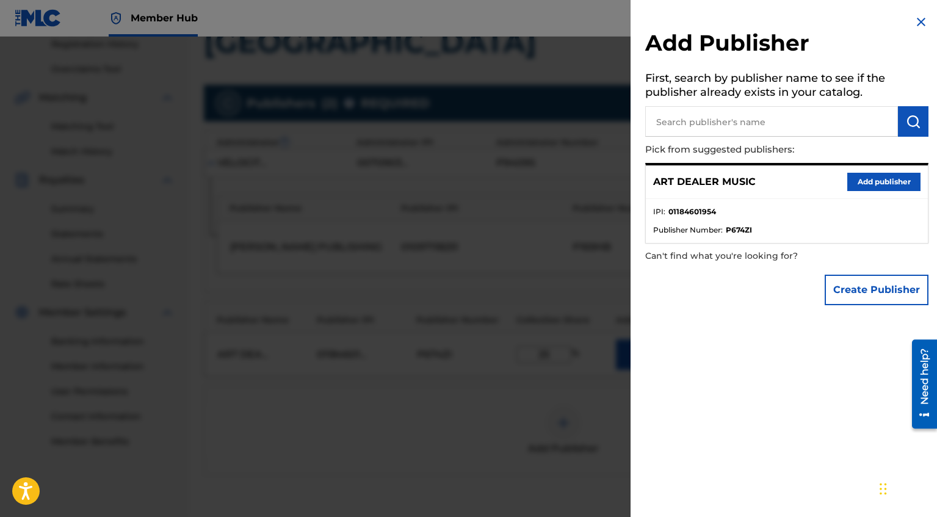
click at [917, 24] on img at bounding box center [921, 22] width 15 height 15
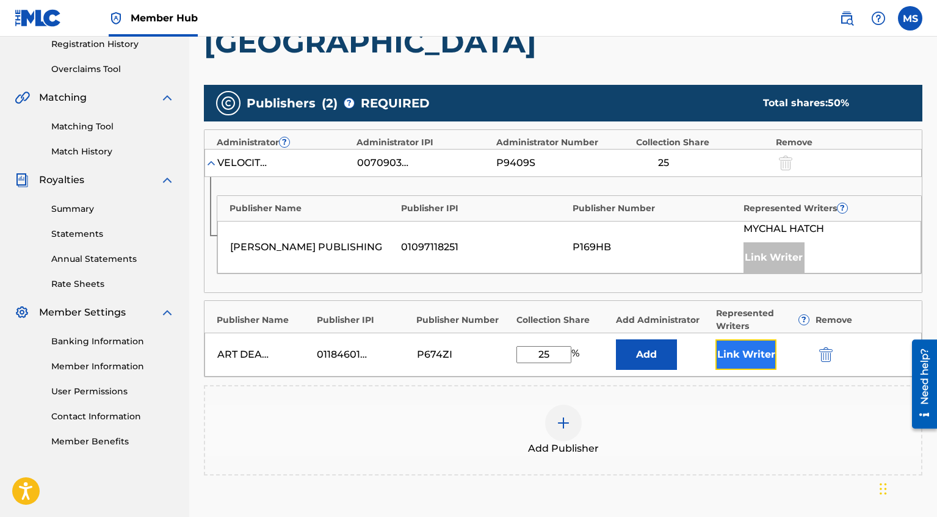
click at [760, 359] on button "Link Writer" at bounding box center [745, 354] width 61 height 31
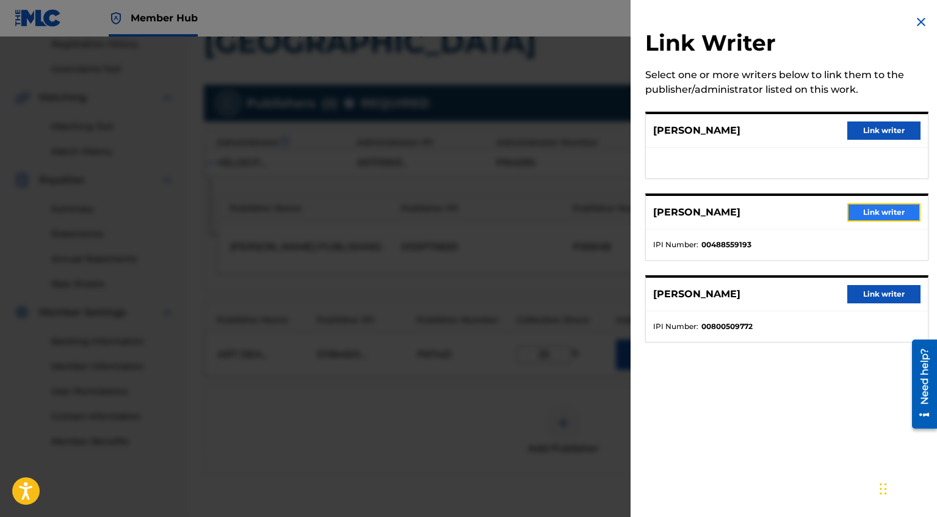
click at [892, 215] on button "Link writer" at bounding box center [883, 212] width 73 height 18
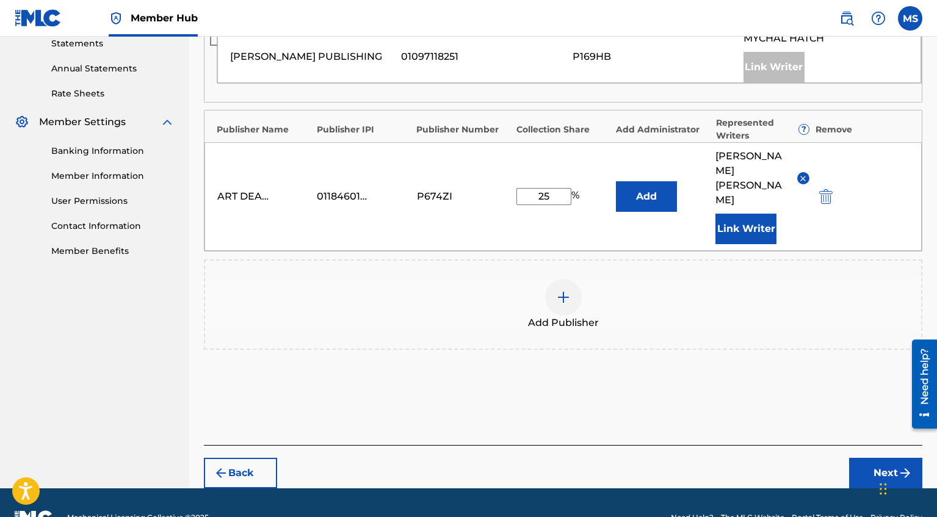
scroll to position [420, 0]
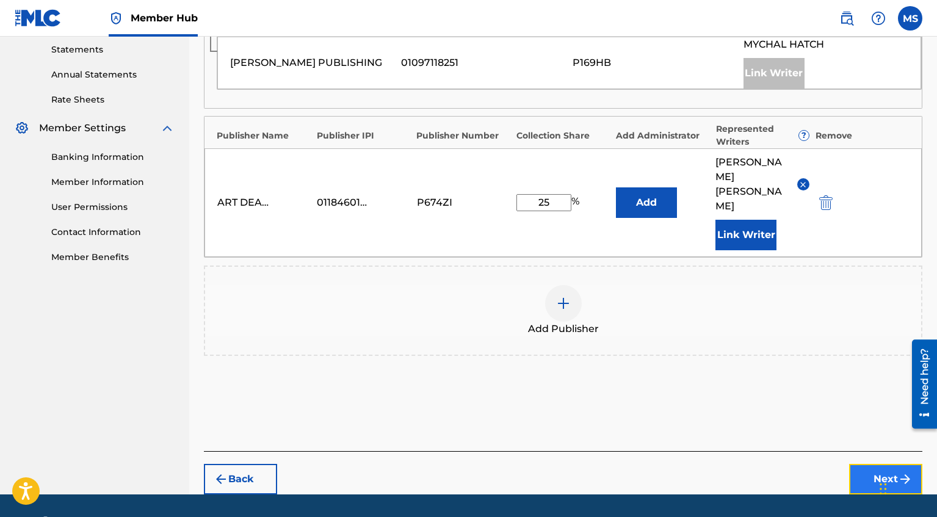
click at [871, 464] on button "Next" at bounding box center [885, 479] width 73 height 31
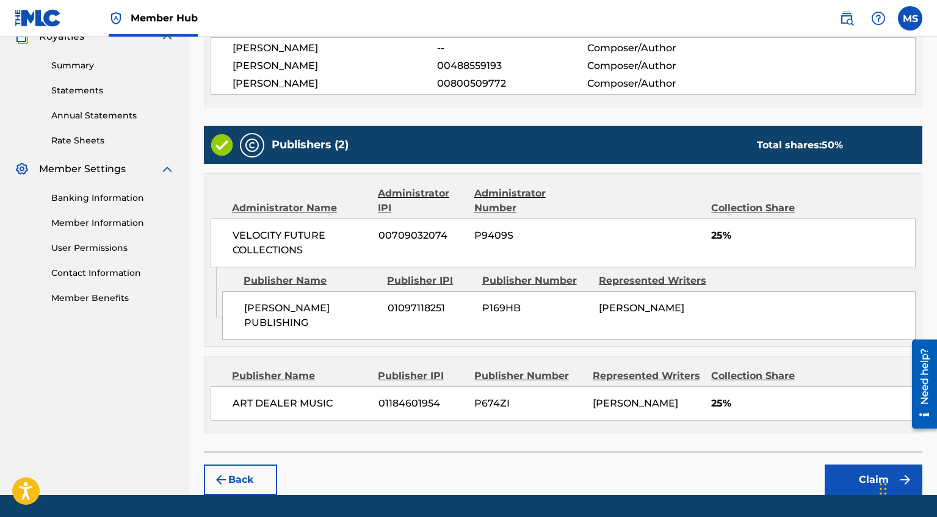
scroll to position [413, 0]
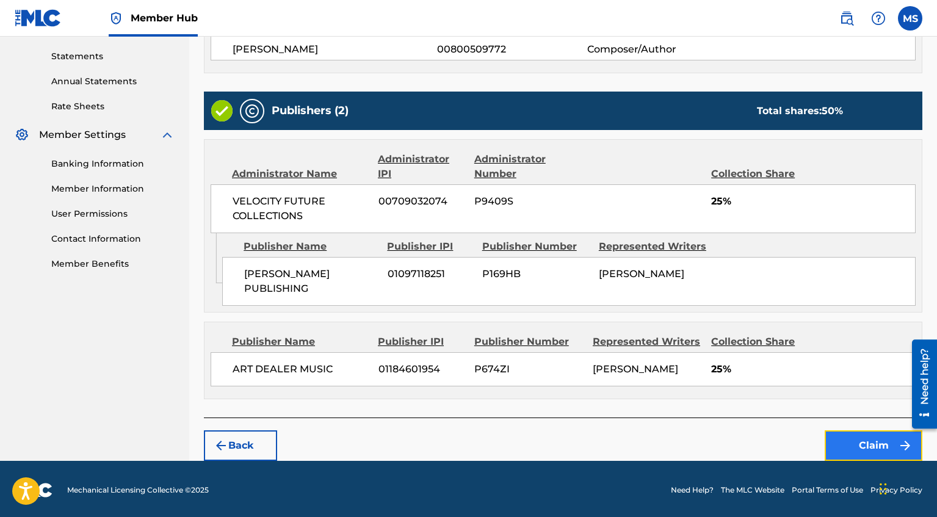
click at [880, 441] on button "Claim" at bounding box center [873, 445] width 98 height 31
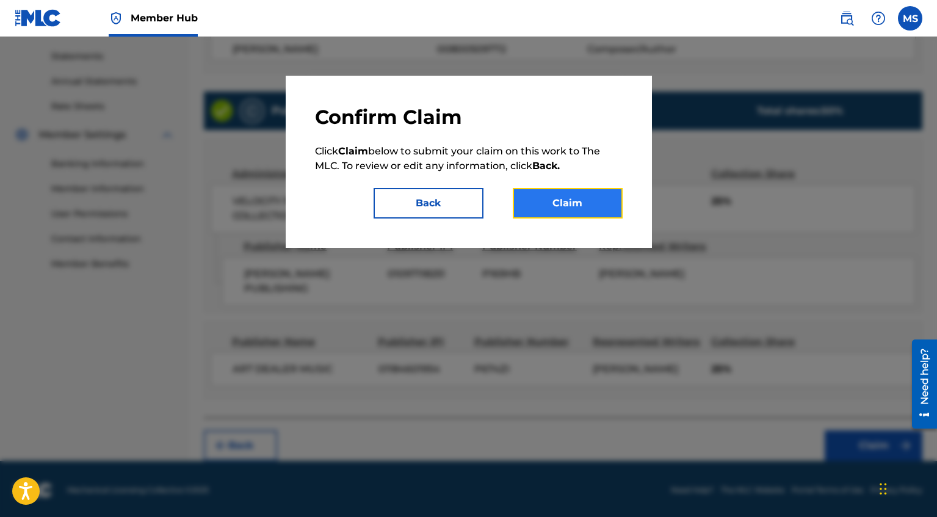
click at [567, 204] on button "Claim" at bounding box center [568, 203] width 110 height 31
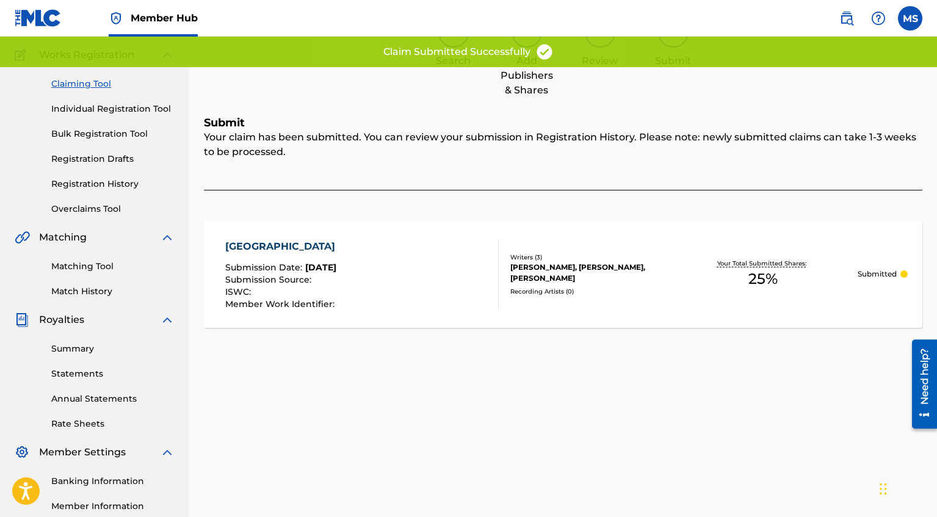
scroll to position [0, 0]
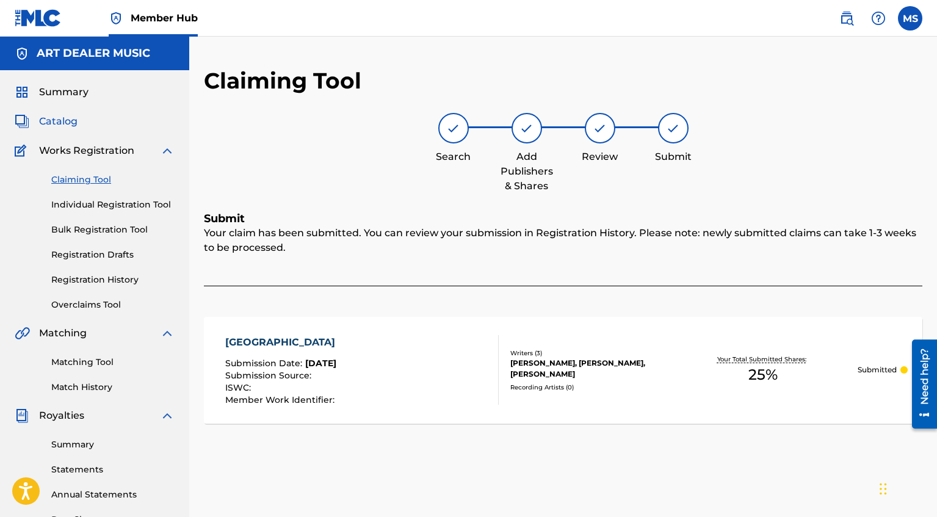
click at [70, 118] on span "Catalog" at bounding box center [58, 121] width 38 height 15
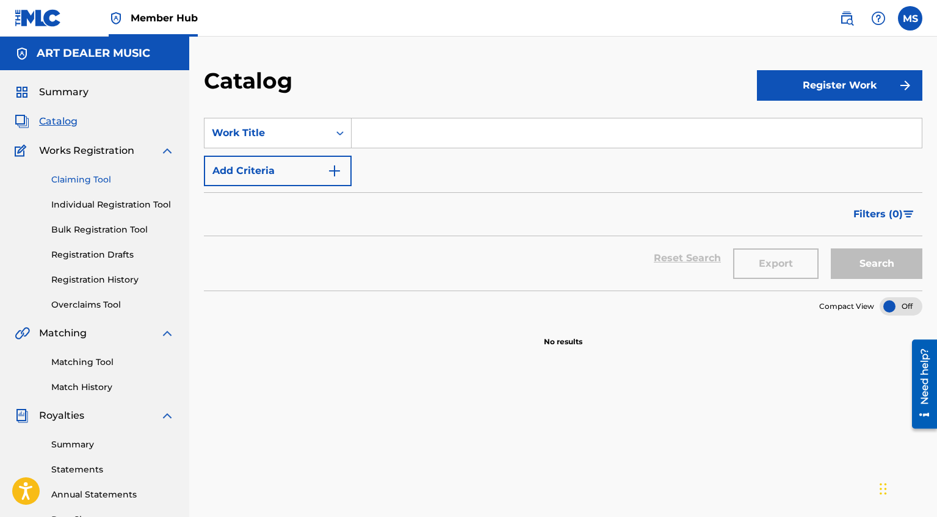
click at [91, 179] on link "Claiming Tool" at bounding box center [112, 179] width 123 height 13
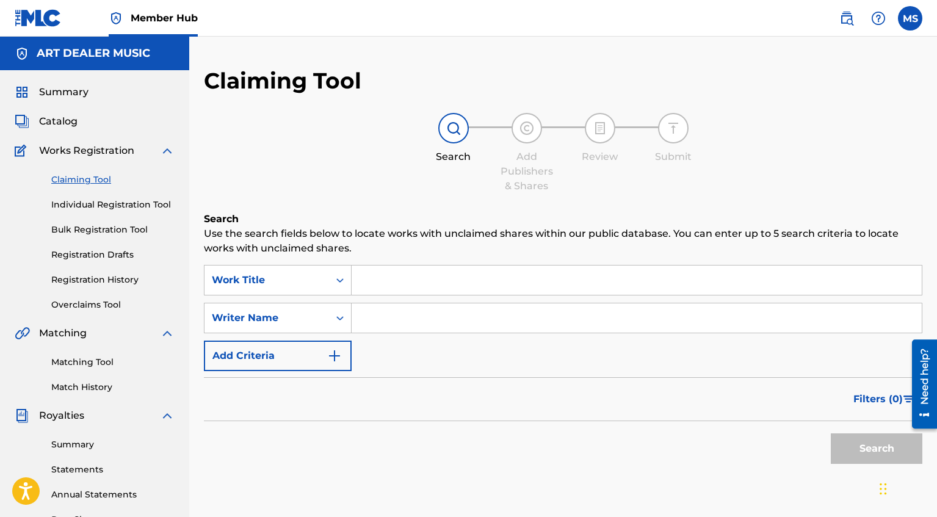
click at [413, 279] on input "Search Form" at bounding box center [636, 279] width 570 height 29
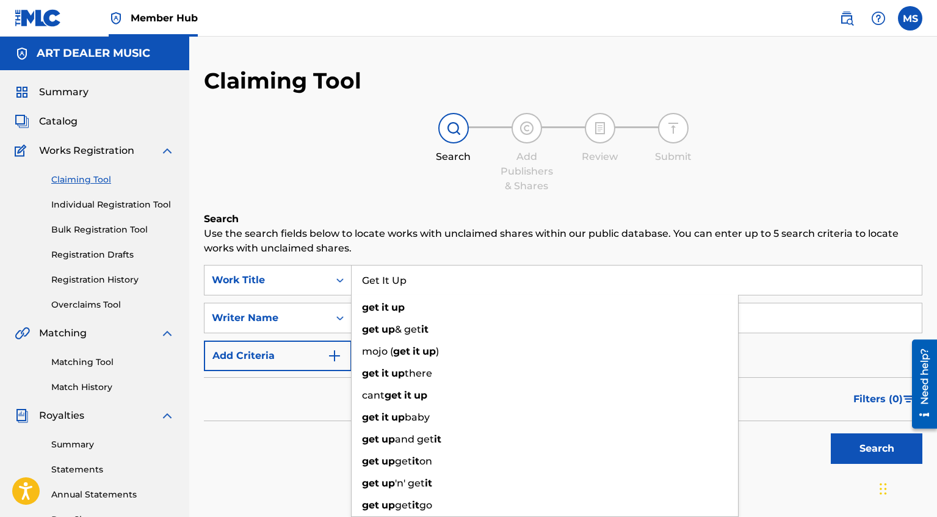
type input "Get It Up"
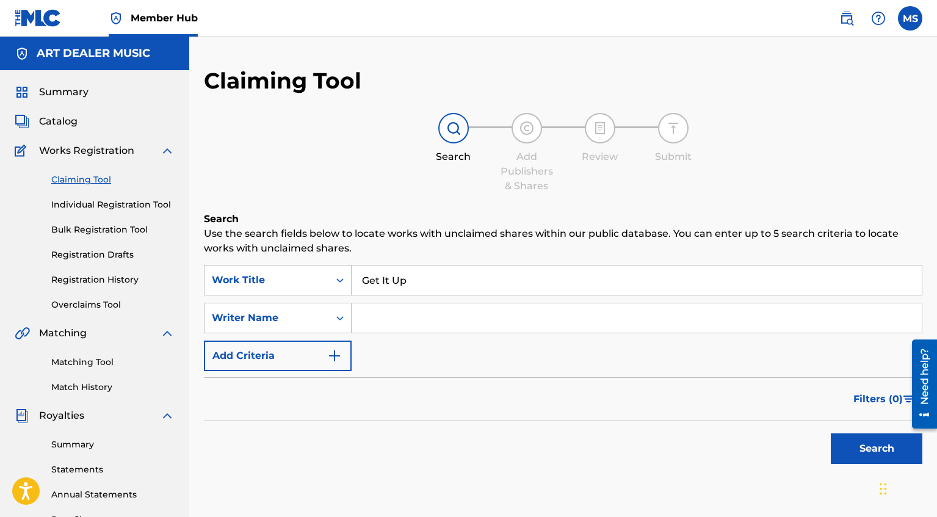
click at [273, 455] on div "Search" at bounding box center [563, 445] width 718 height 49
click at [387, 328] on input "Search Form" at bounding box center [636, 317] width 570 height 29
type input "[PERSON_NAME]"
click at [881, 443] on button "Search" at bounding box center [877, 448] width 92 height 31
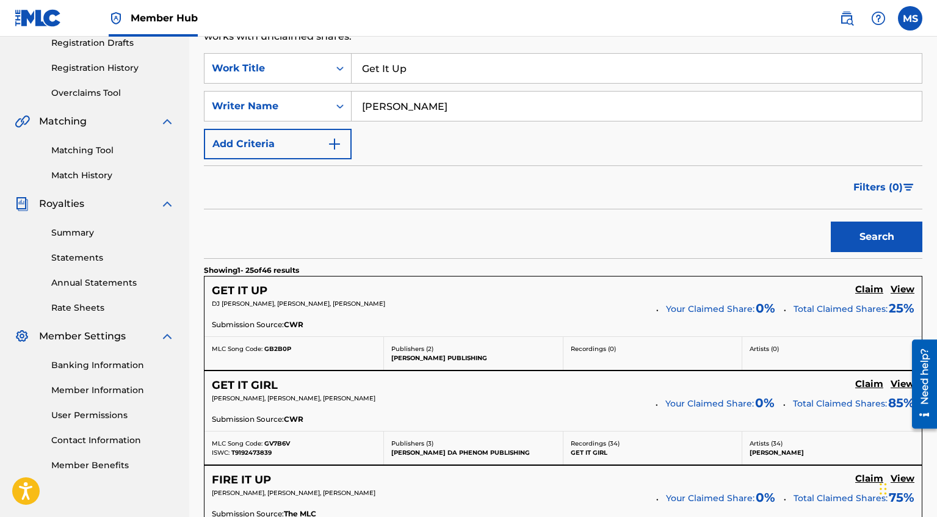
scroll to position [245, 0]
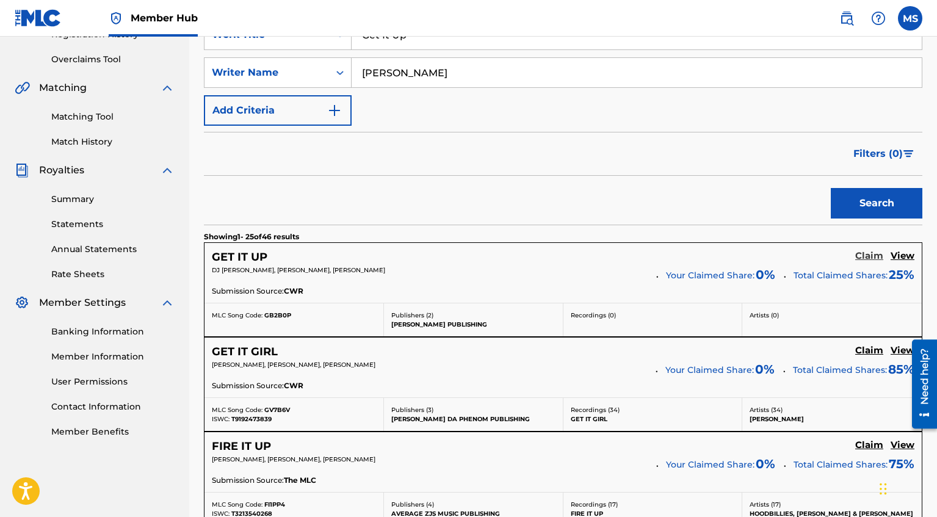
click at [871, 259] on h5 "Claim" at bounding box center [869, 256] width 28 height 12
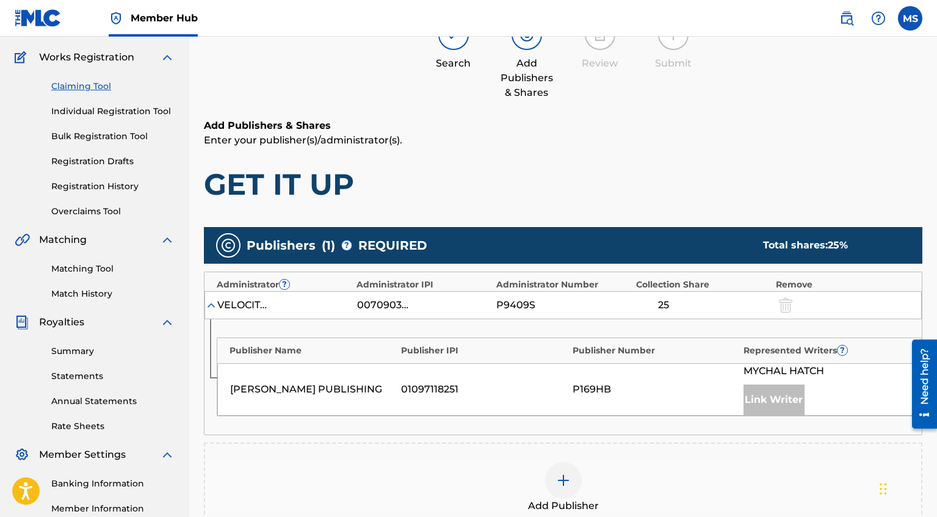
scroll to position [90, 0]
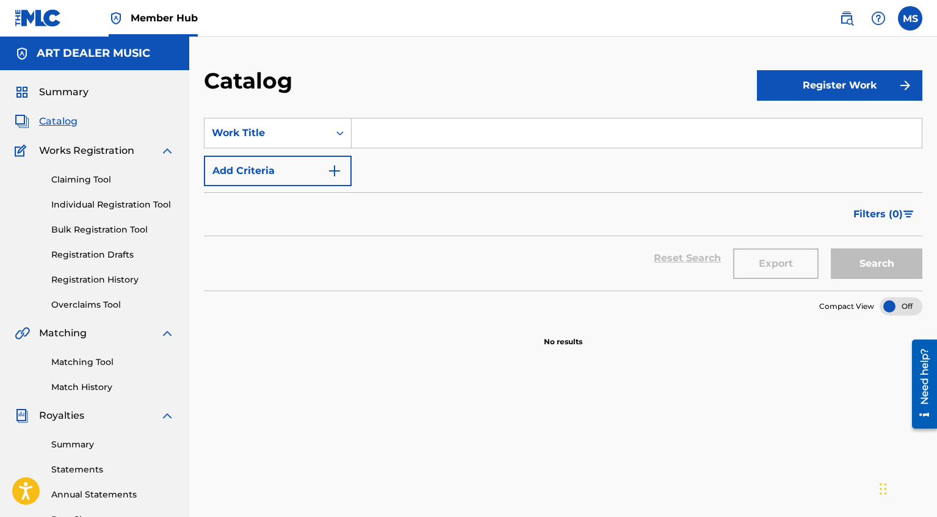
click at [406, 138] on input "Search Form" at bounding box center [636, 132] width 570 height 29
click at [328, 170] on img "Search Form" at bounding box center [334, 171] width 15 height 15
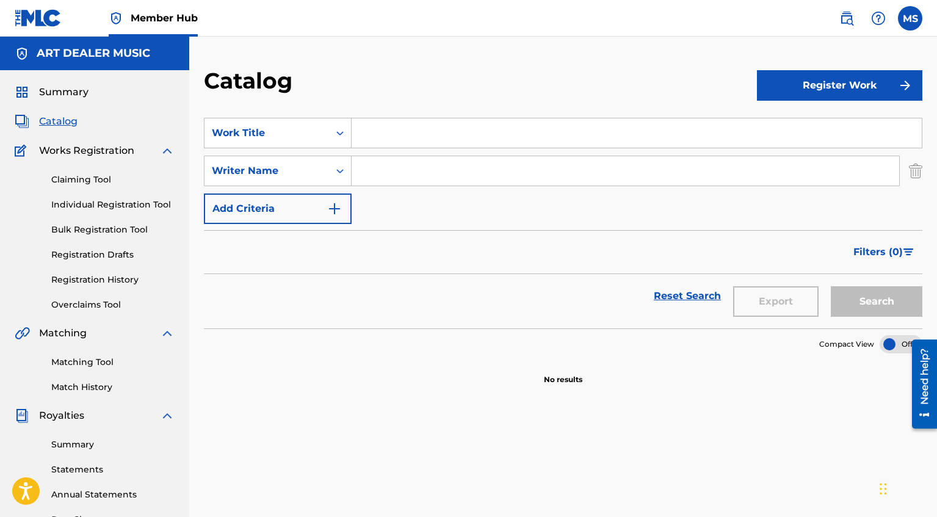
click at [409, 176] on input "Search Form" at bounding box center [624, 170] width 547 height 29
type input "[PERSON_NAME]"
click at [427, 128] on input "Search Form" at bounding box center [636, 132] width 570 height 29
type input "Bad Ass American"
click at [897, 305] on button "Search" at bounding box center [877, 301] width 92 height 31
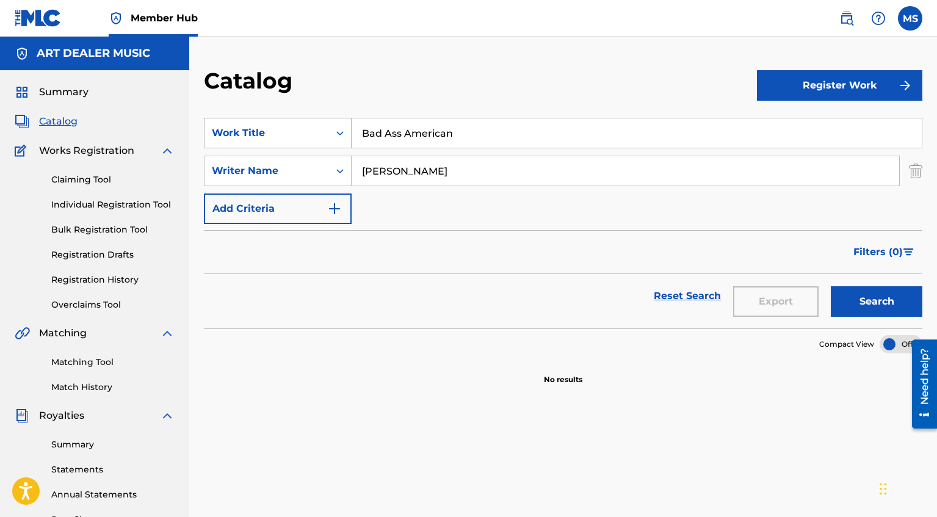
drag, startPoint x: 478, startPoint y: 138, endPoint x: 337, endPoint y: 134, distance: 141.0
click at [337, 134] on div "SearchWithCriteria77796d0e-fc72-4492-832b-42b856f08149 Work Title Bad Ass Ameri…" at bounding box center [563, 133] width 718 height 31
type input "Fire it Up"
click at [847, 301] on button "Search" at bounding box center [877, 301] width 92 height 31
drag, startPoint x: 447, startPoint y: 144, endPoint x: 320, endPoint y: 133, distance: 127.4
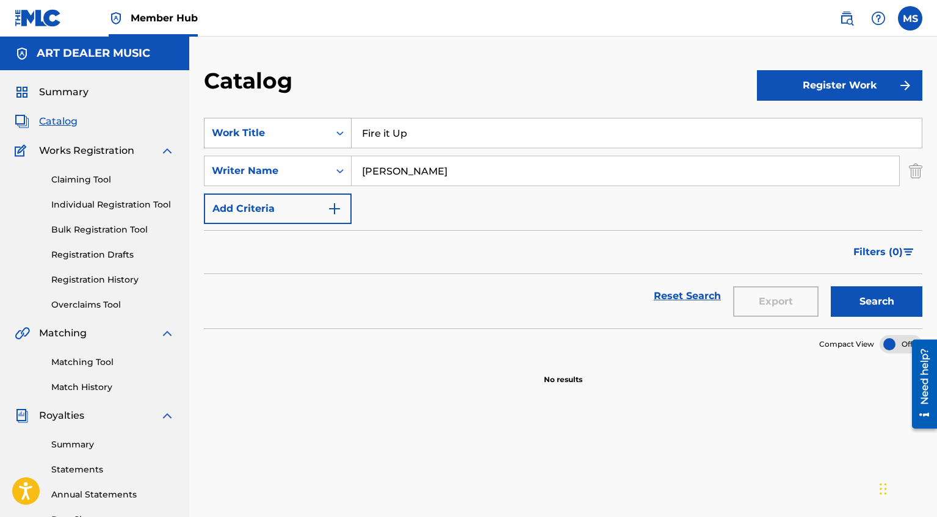
click at [320, 133] on div "SearchWithCriteria77796d0e-fc72-4492-832b-42b856f08149 Work Title Fire it Up" at bounding box center [563, 133] width 718 height 31
click at [857, 305] on button "Search" at bounding box center [877, 301] width 92 height 31
drag, startPoint x: 469, startPoint y: 176, endPoint x: 317, endPoint y: 176, distance: 151.9
click at [320, 176] on div "SearchWithCriteria1d19ada2-dca6-436e-b521-4bf2e2deaba2 Writer Name [PERSON_NAME]" at bounding box center [563, 171] width 718 height 31
click at [111, 175] on link "Claiming Tool" at bounding box center [112, 179] width 123 height 13
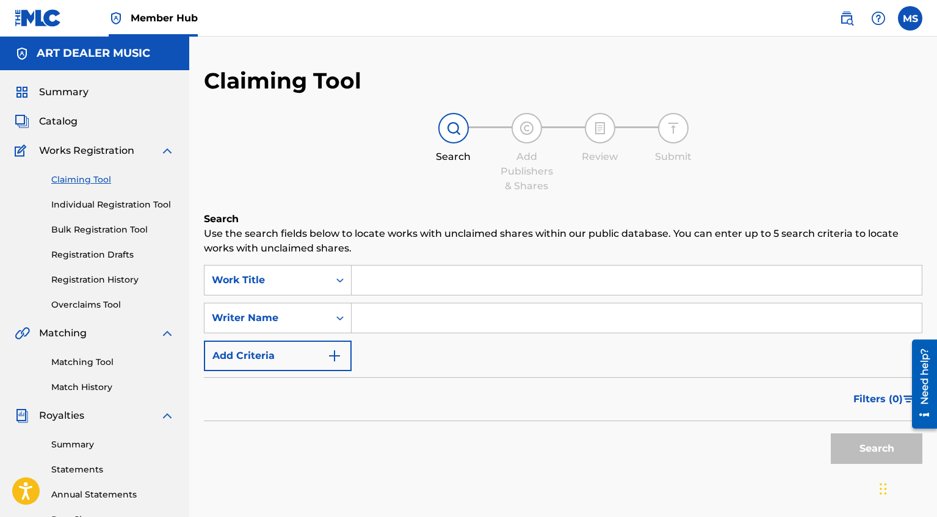
click at [377, 322] on input "Search Form" at bounding box center [636, 317] width 570 height 29
type input "[PERSON_NAME]"
click at [854, 455] on button "Search" at bounding box center [877, 448] width 92 height 31
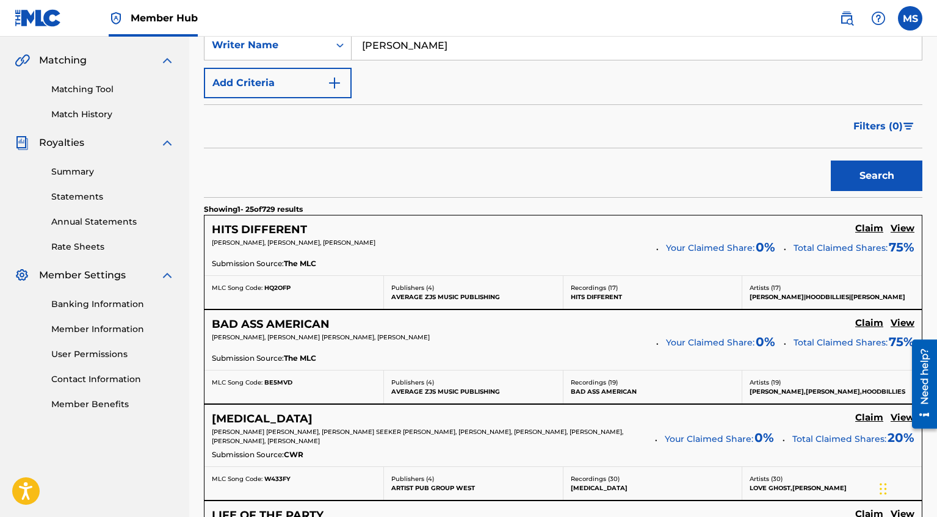
scroll to position [298, 0]
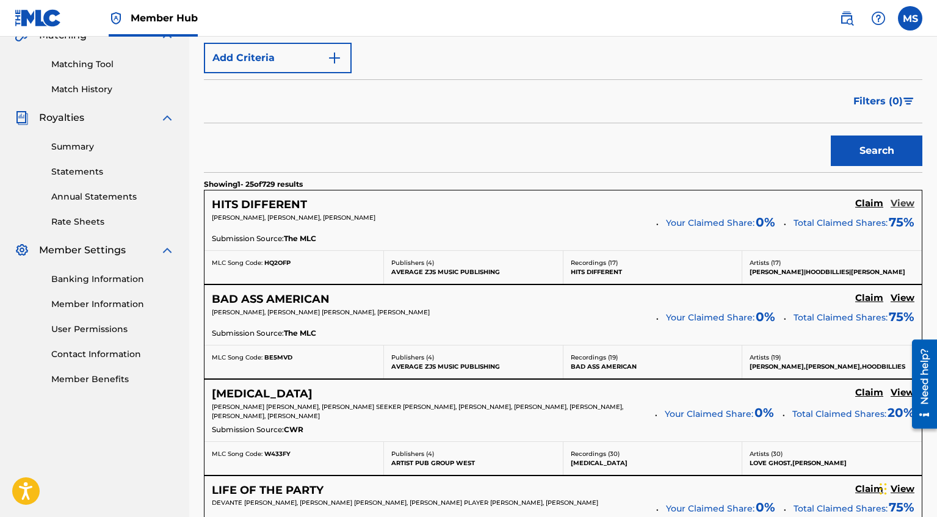
click at [907, 203] on h5 "View" at bounding box center [902, 204] width 24 height 12
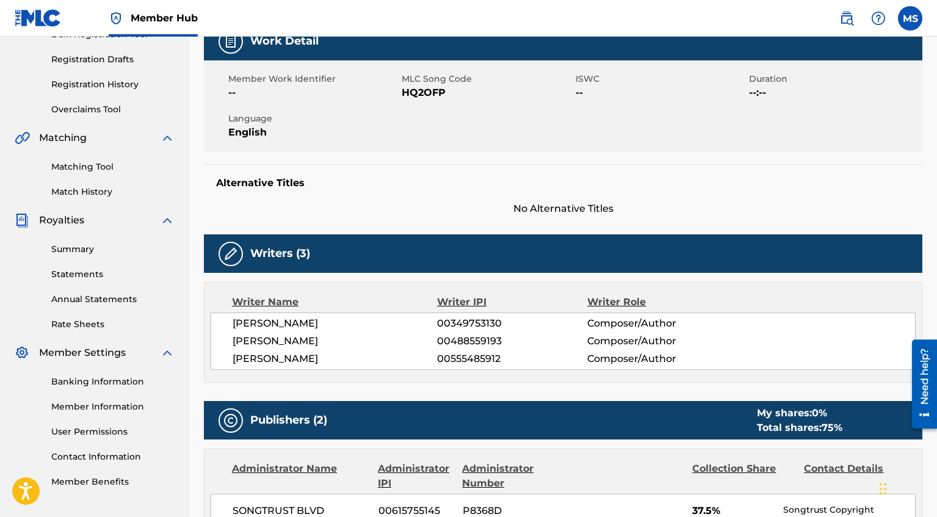
scroll to position [132, 0]
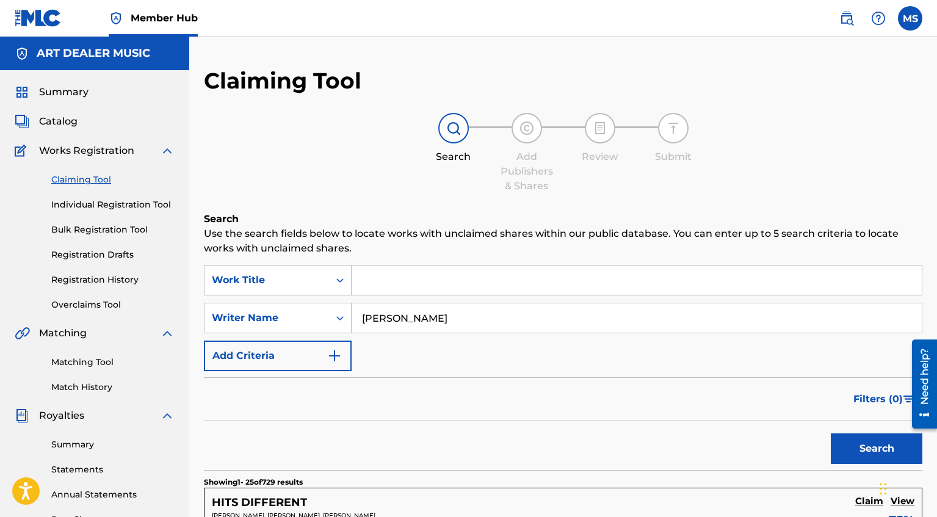
click at [481, 281] on input "Search Form" at bounding box center [636, 279] width 570 height 29
type input "Bounce Rokc"
click at [831, 433] on button "Search" at bounding box center [877, 448] width 92 height 31
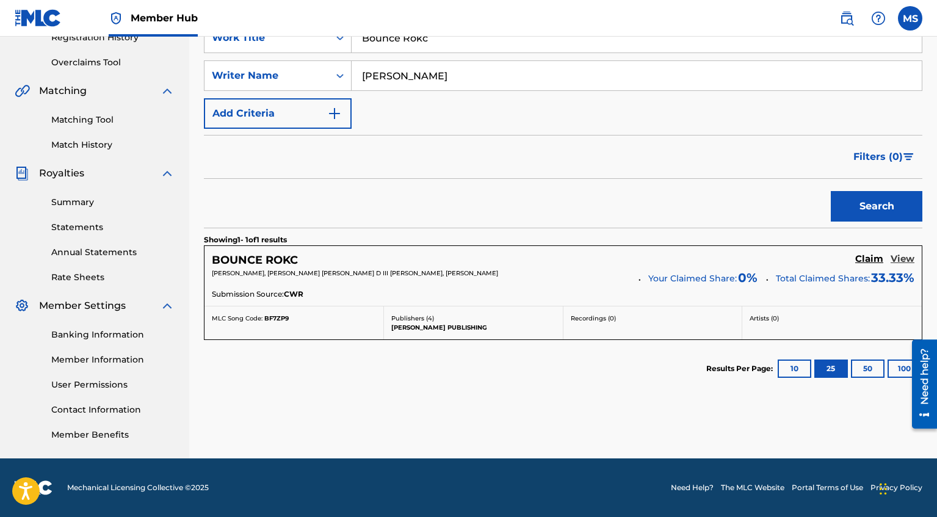
click at [905, 264] on h5 "View" at bounding box center [902, 259] width 24 height 12
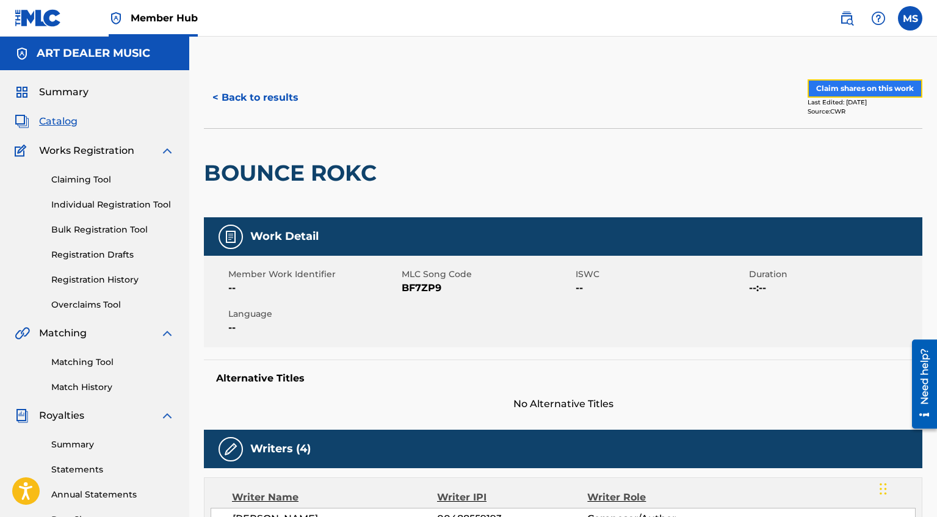
click at [878, 88] on button "Claim shares on this work" at bounding box center [864, 88] width 115 height 18
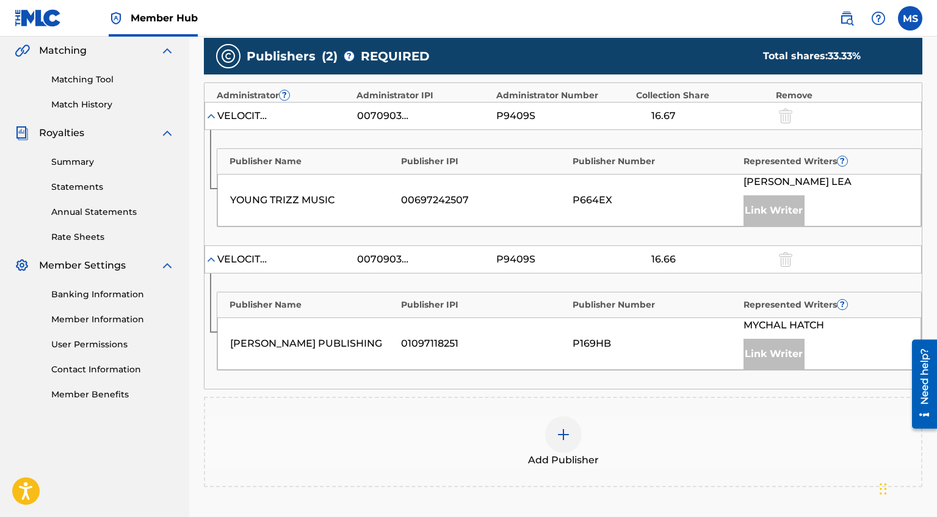
scroll to position [264, 0]
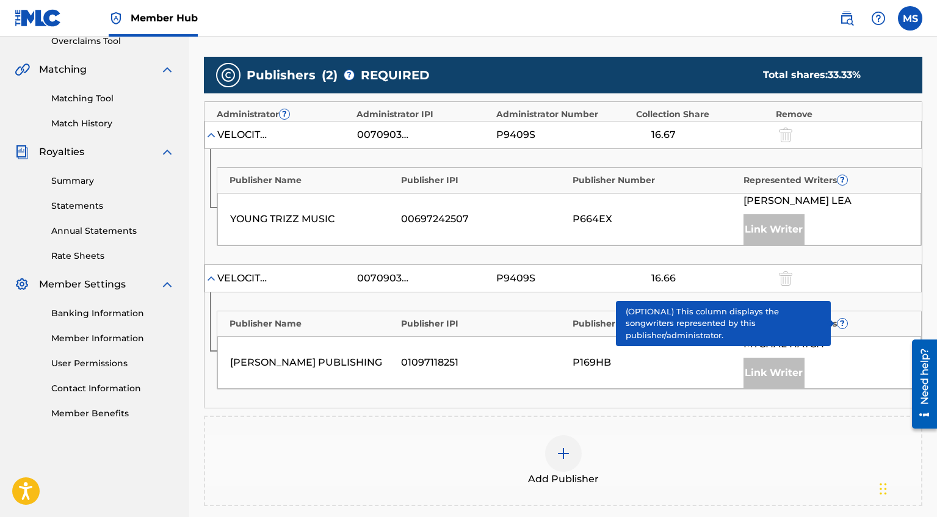
click at [841, 322] on span "?" at bounding box center [842, 324] width 10 height 10
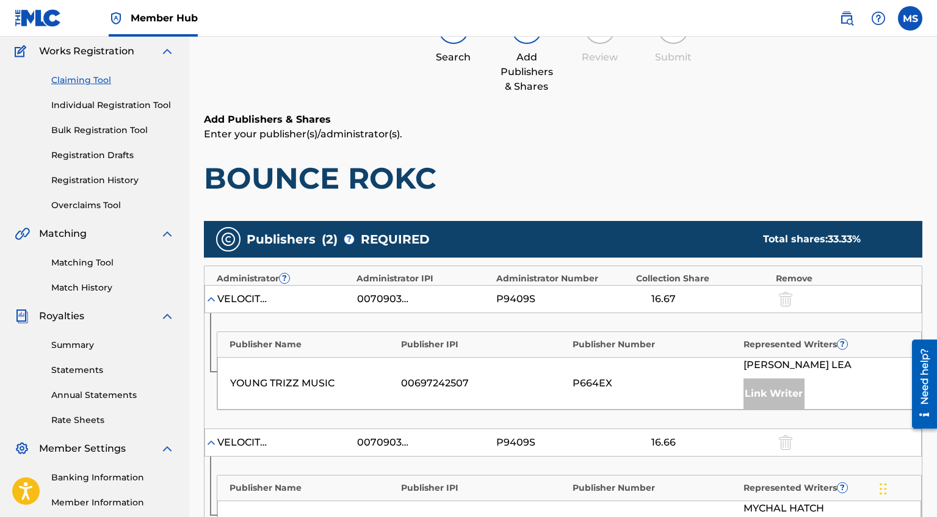
scroll to position [98, 0]
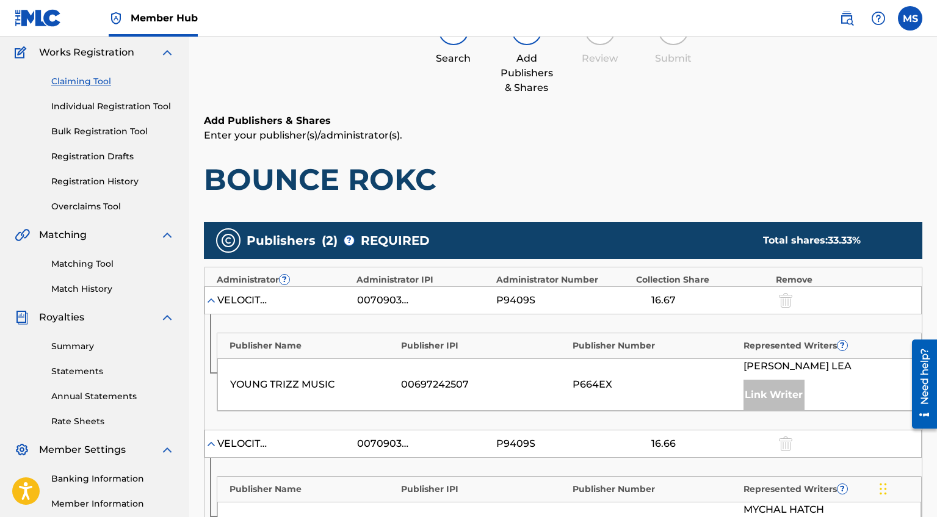
click at [101, 81] on link "Claiming Tool" at bounding box center [112, 81] width 123 height 13
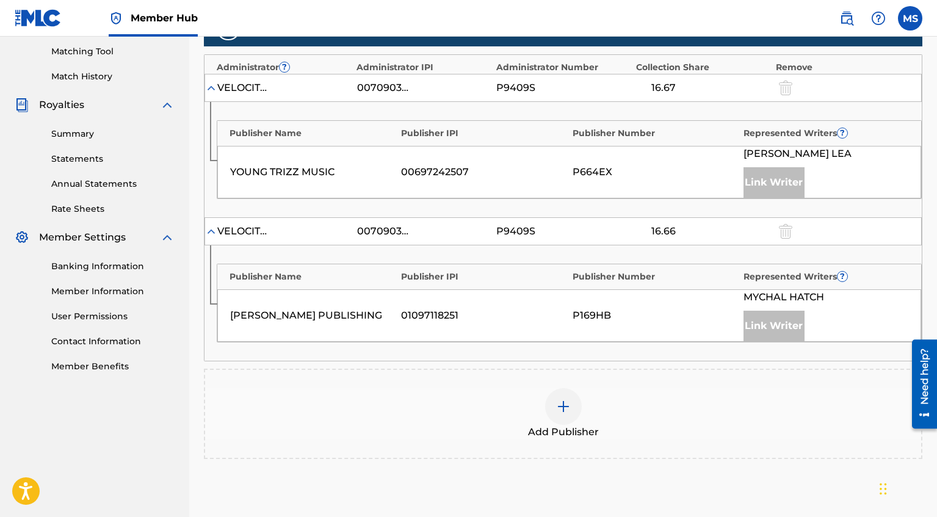
scroll to position [450, 0]
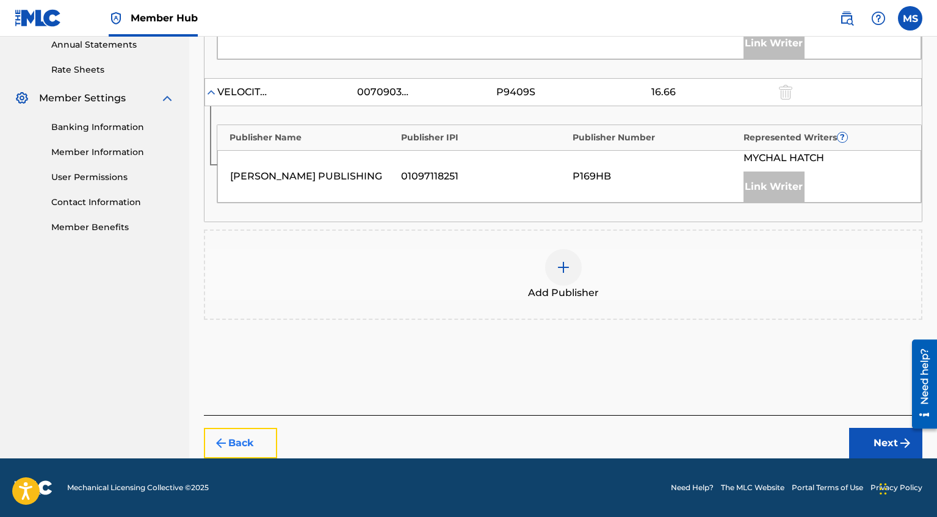
click at [236, 443] on button "Back" at bounding box center [240, 443] width 73 height 31
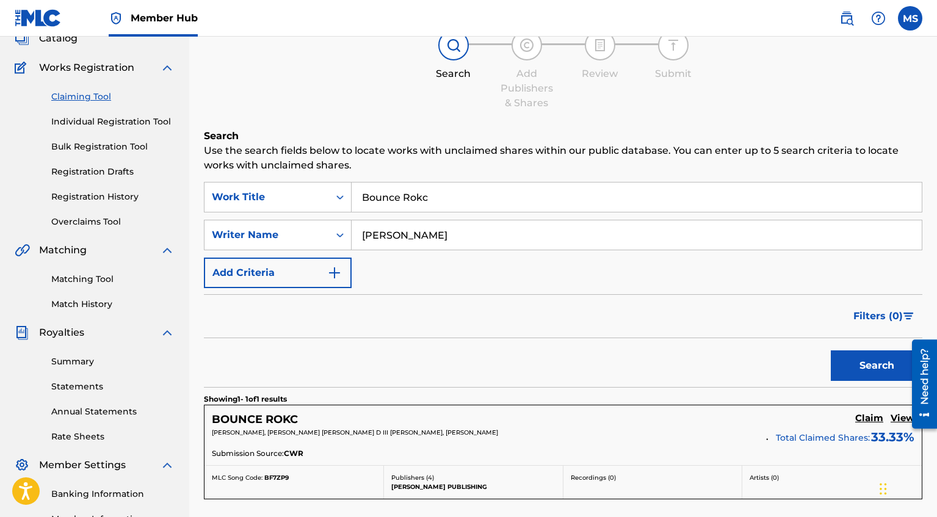
scroll to position [81, 0]
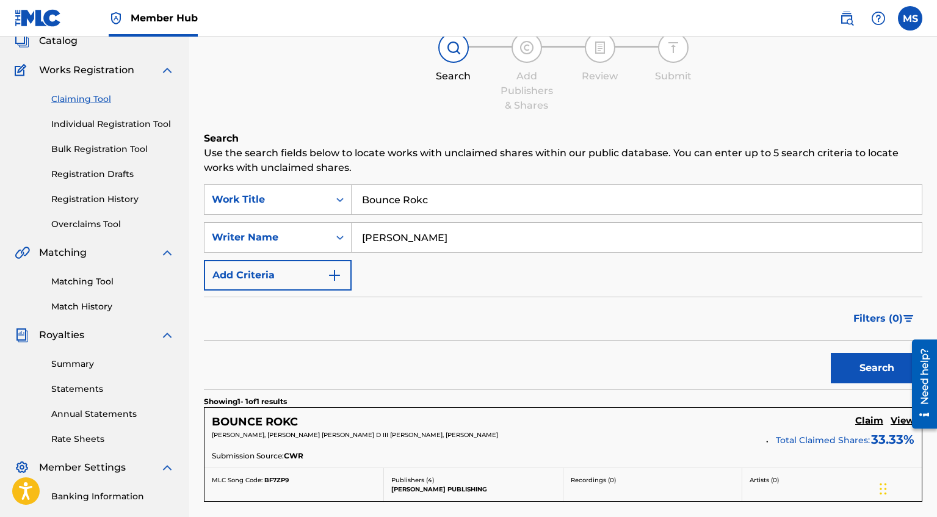
drag, startPoint x: 455, startPoint y: 203, endPoint x: 351, endPoint y: 196, distance: 103.3
click at [362, 202] on input "Bounce Rokc" at bounding box center [636, 199] width 570 height 29
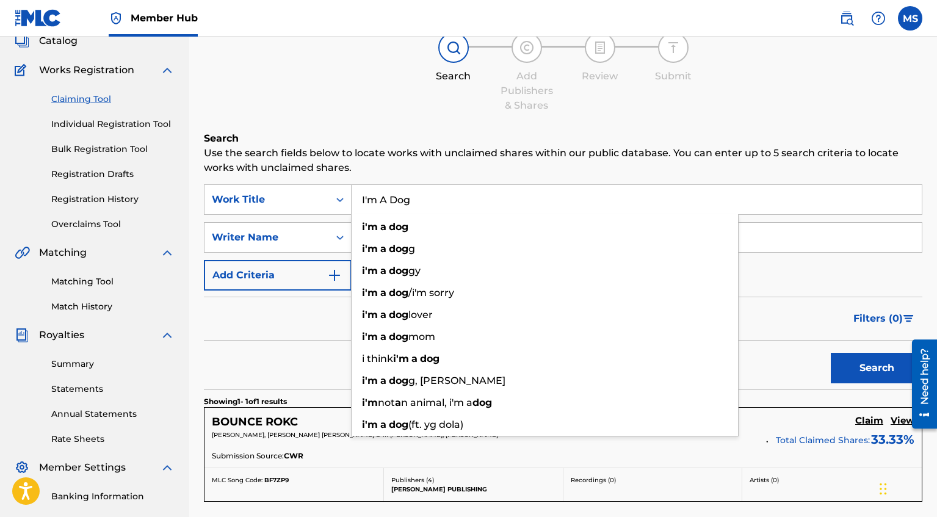
type input "I'm A Dog"
click at [831, 353] on button "Search" at bounding box center [877, 368] width 92 height 31
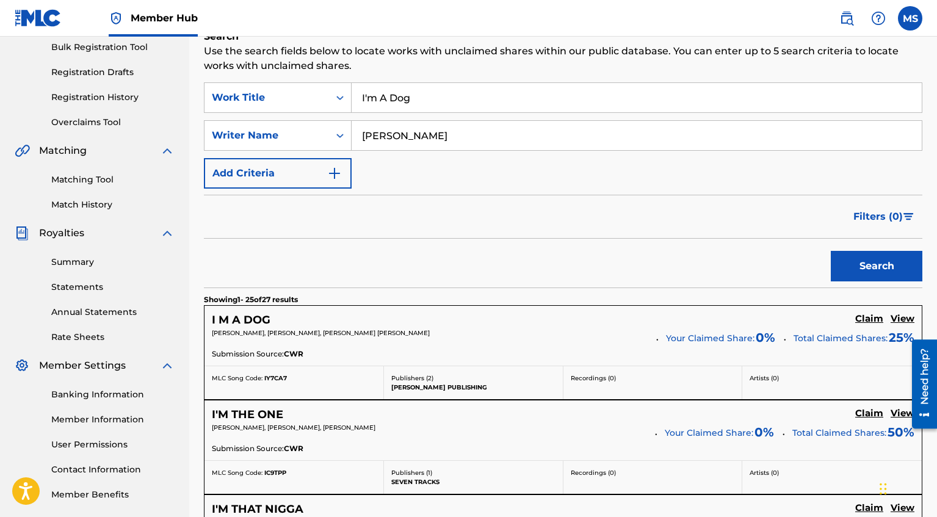
scroll to position [184, 0]
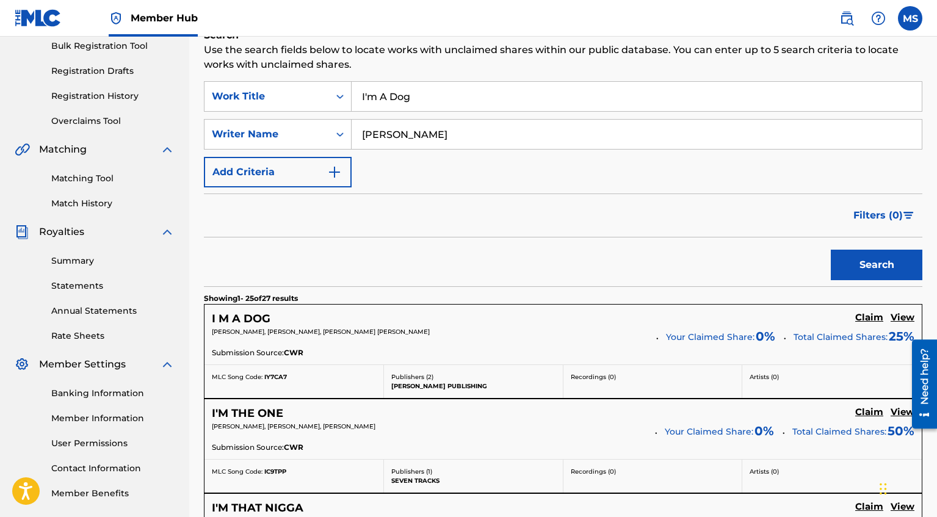
click at [875, 310] on div "I M A DOG Claim View [PERSON_NAME], [PERSON_NAME], [PERSON_NAME] [PERSON_NAME] …" at bounding box center [562, 335] width 717 height 60
click at [873, 323] on link "Claim" at bounding box center [869, 318] width 28 height 13
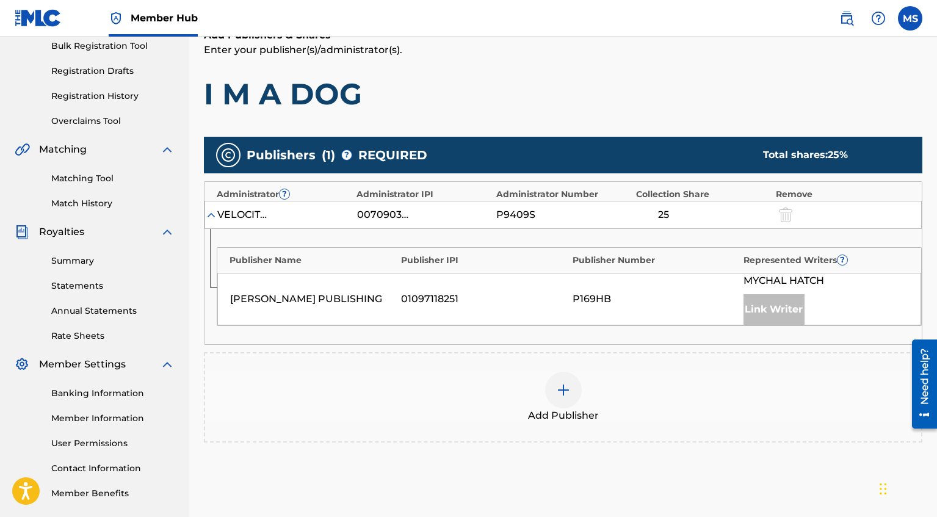
click at [556, 384] on img at bounding box center [563, 390] width 15 height 15
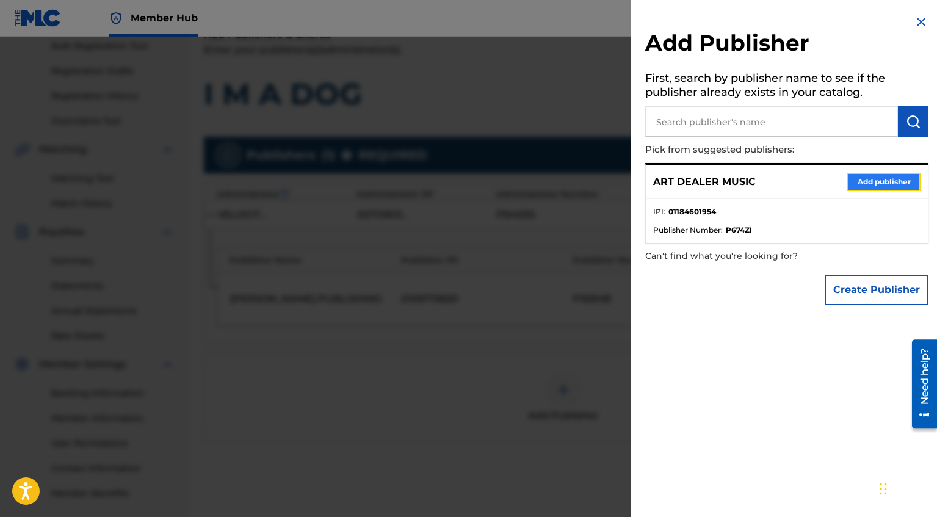
click at [879, 179] on button "Add publisher" at bounding box center [883, 182] width 73 height 18
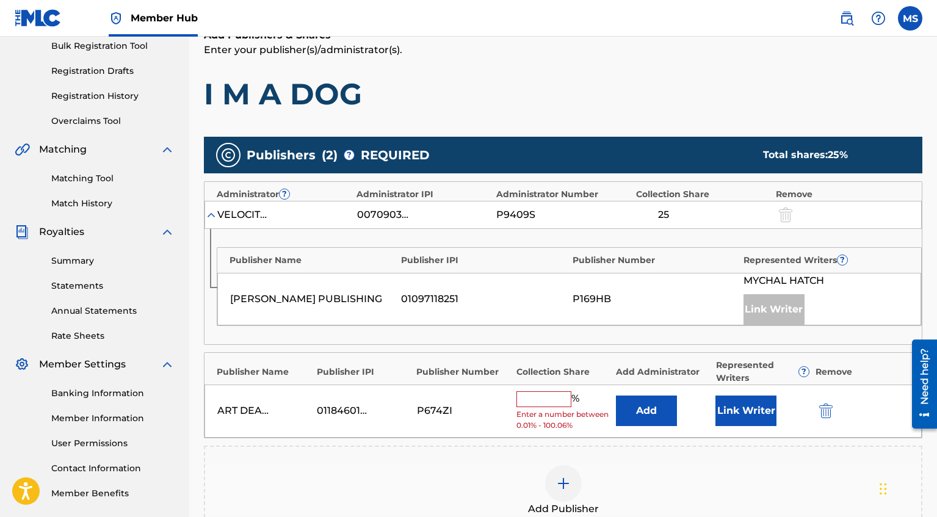
click at [561, 400] on input "text" at bounding box center [543, 399] width 55 height 16
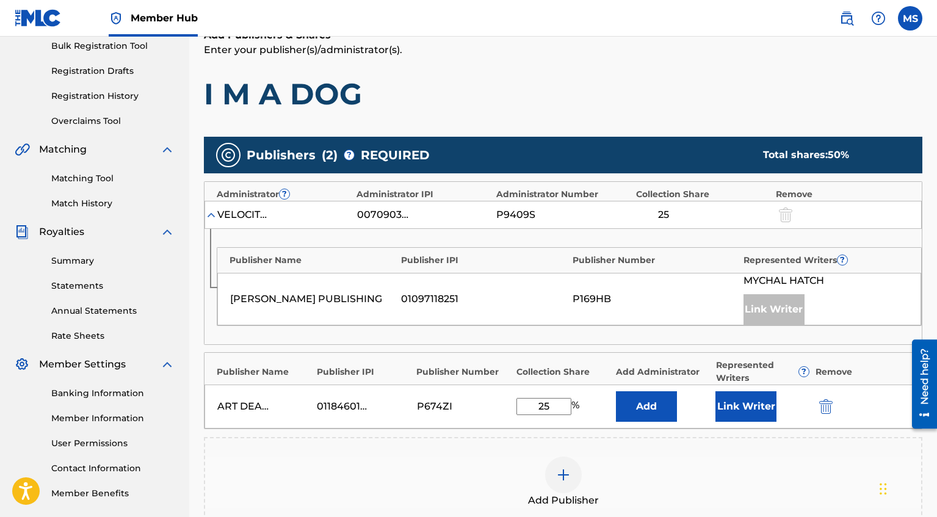
type input "2"
type input "25"
click at [754, 408] on button "Link Writer" at bounding box center [745, 406] width 61 height 31
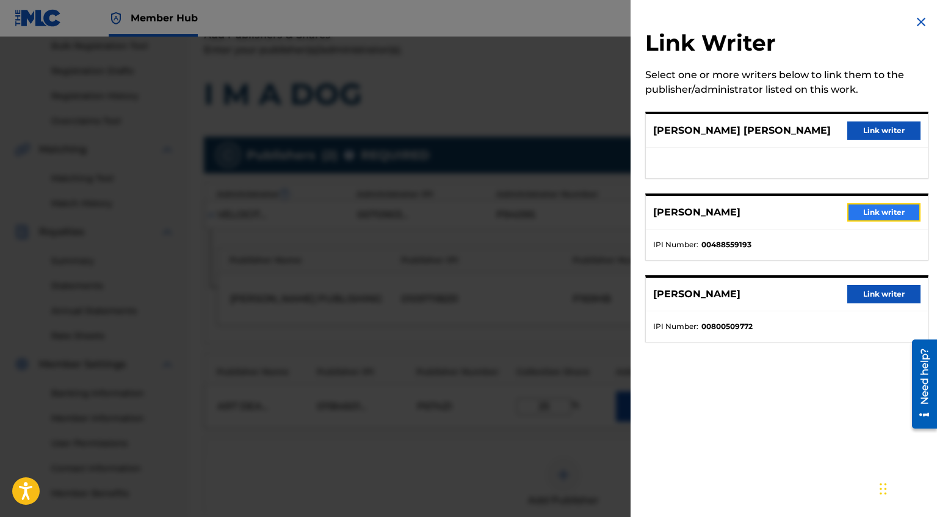
click at [864, 212] on button "Link writer" at bounding box center [883, 212] width 73 height 18
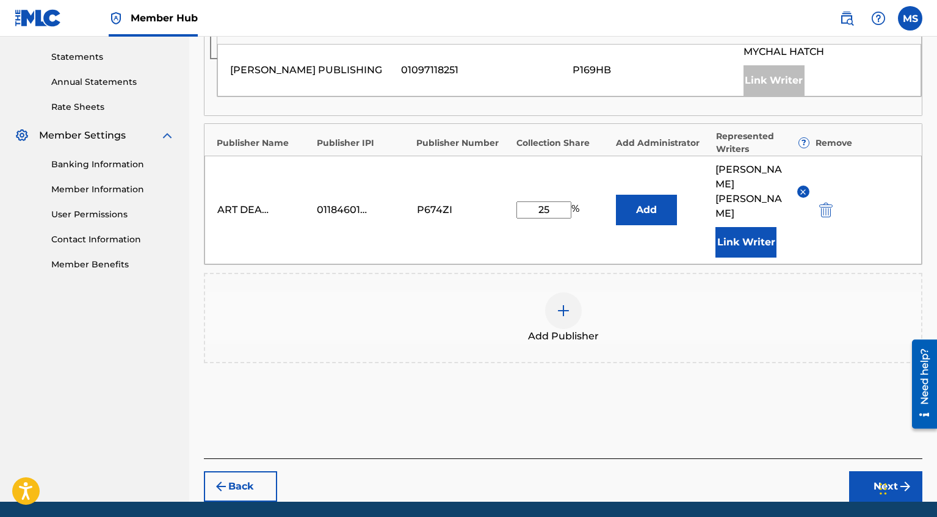
scroll to position [426, 0]
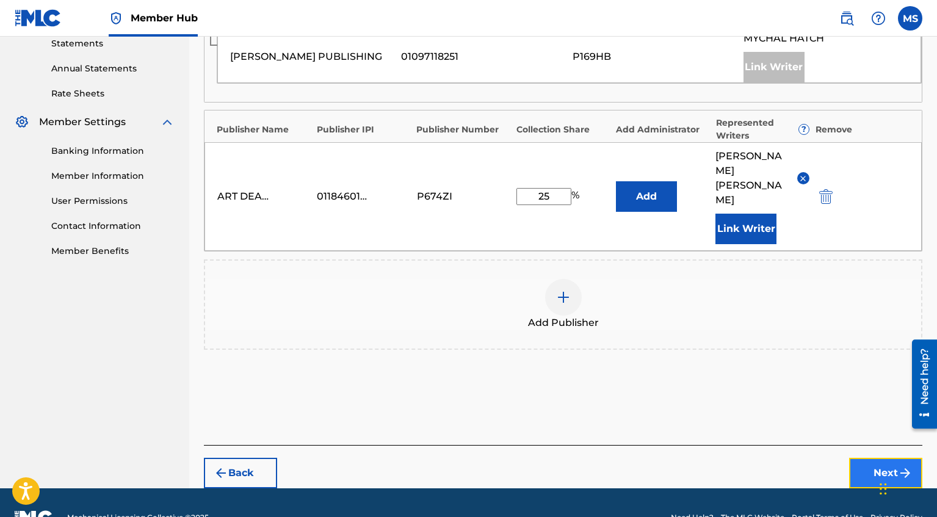
click at [890, 458] on button "Next" at bounding box center [885, 473] width 73 height 31
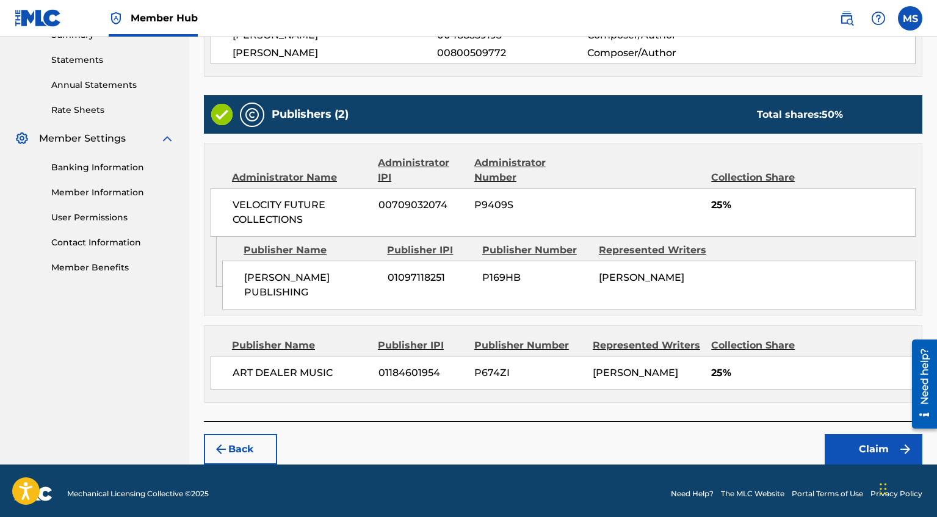
scroll to position [413, 0]
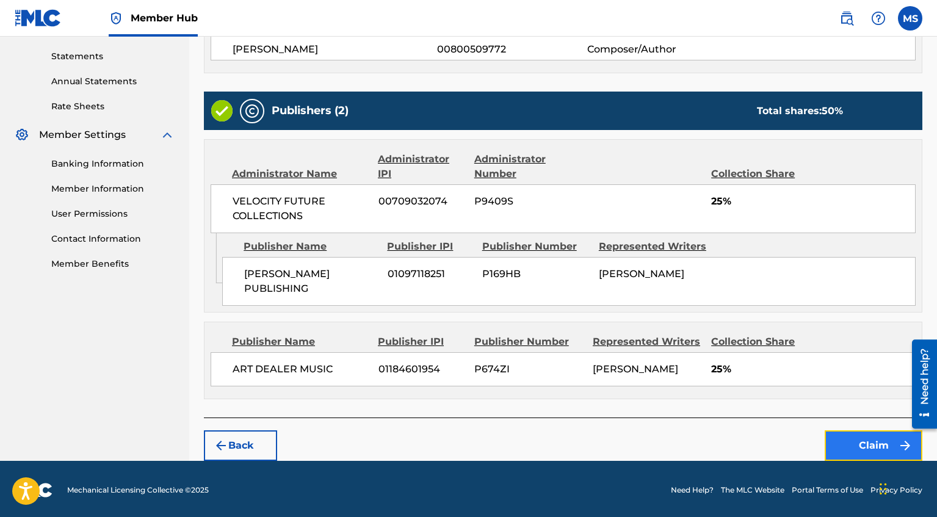
click at [841, 441] on button "Claim" at bounding box center [873, 445] width 98 height 31
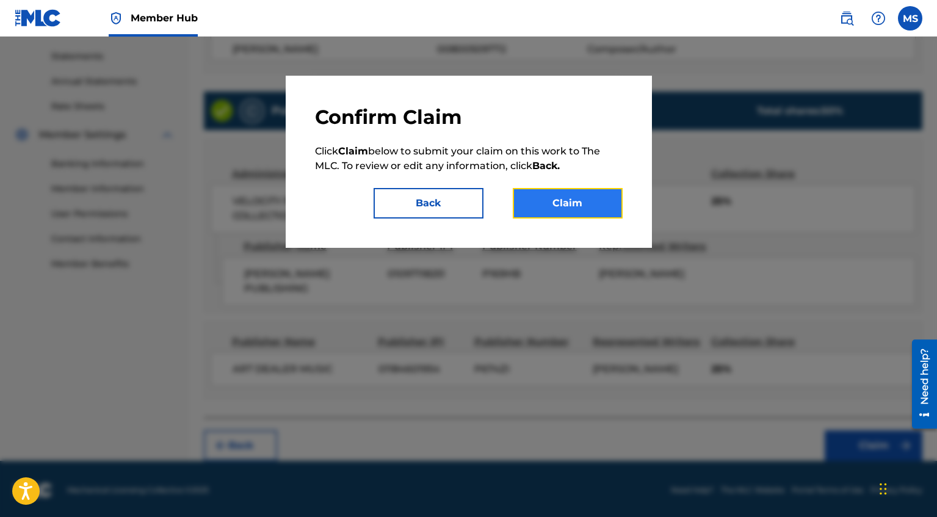
click at [594, 198] on button "Claim" at bounding box center [568, 203] width 110 height 31
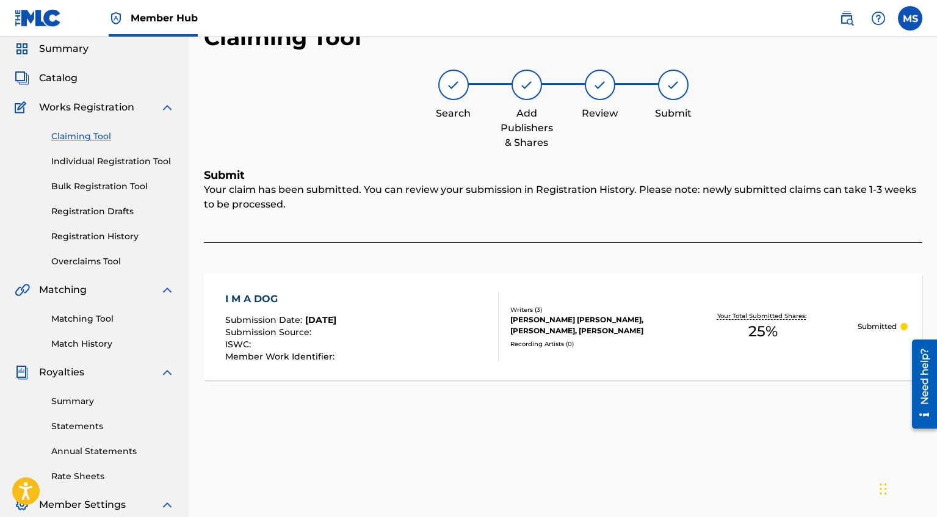
scroll to position [51, 0]
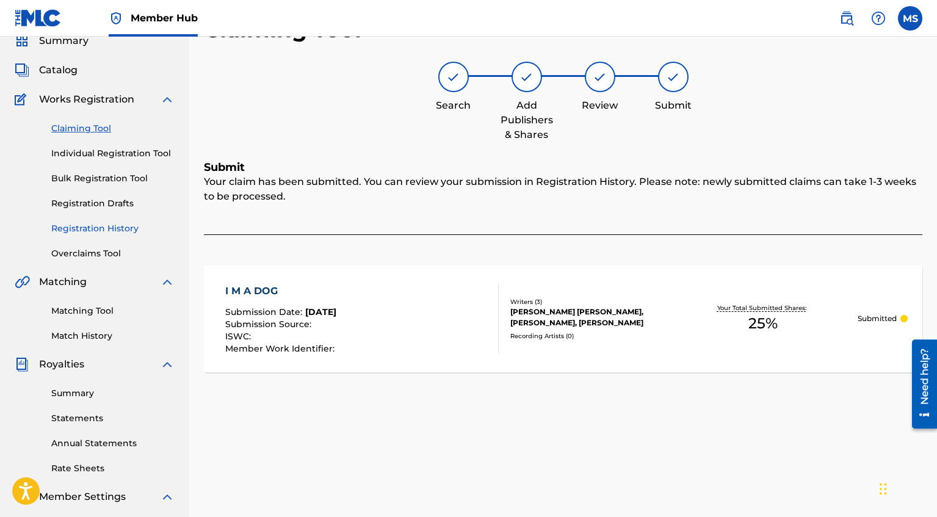
click at [117, 234] on link "Registration History" at bounding box center [112, 228] width 123 height 13
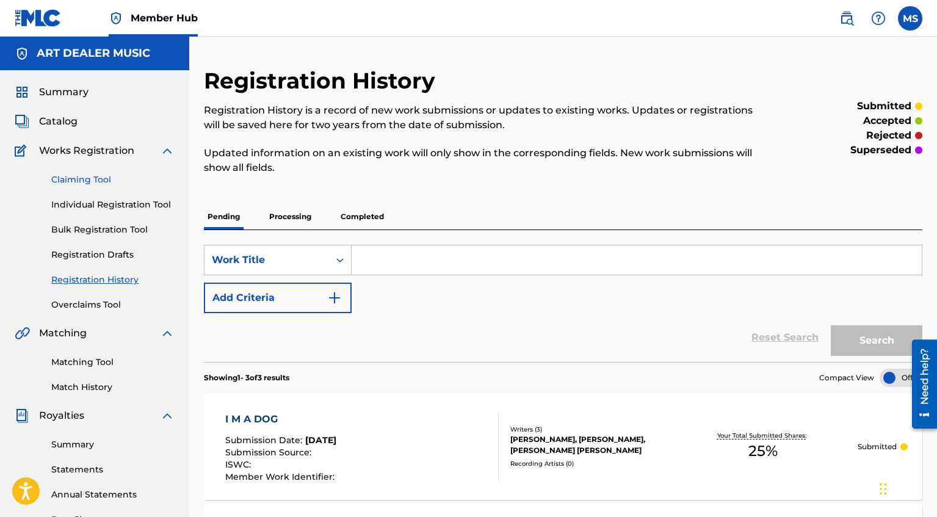
click at [88, 181] on link "Claiming Tool" at bounding box center [112, 179] width 123 height 13
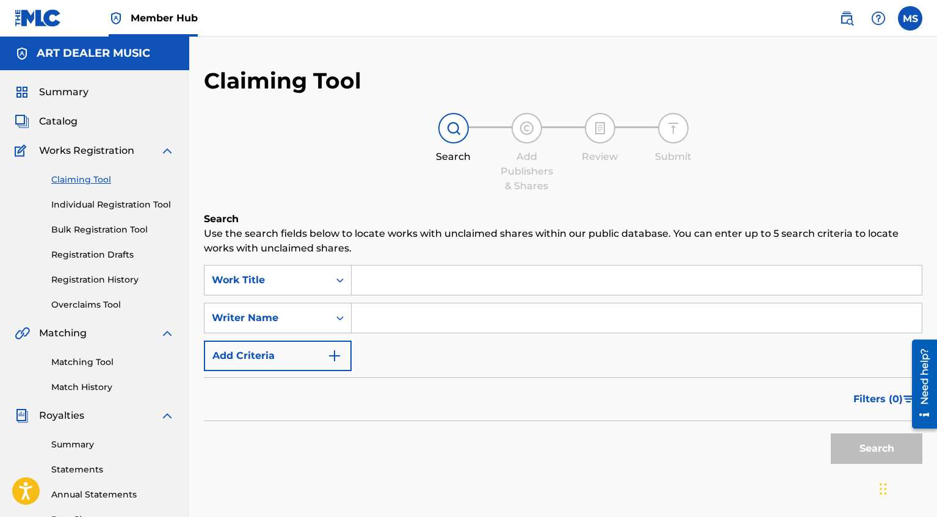
click at [426, 282] on input "Search Form" at bounding box center [636, 279] width 570 height 29
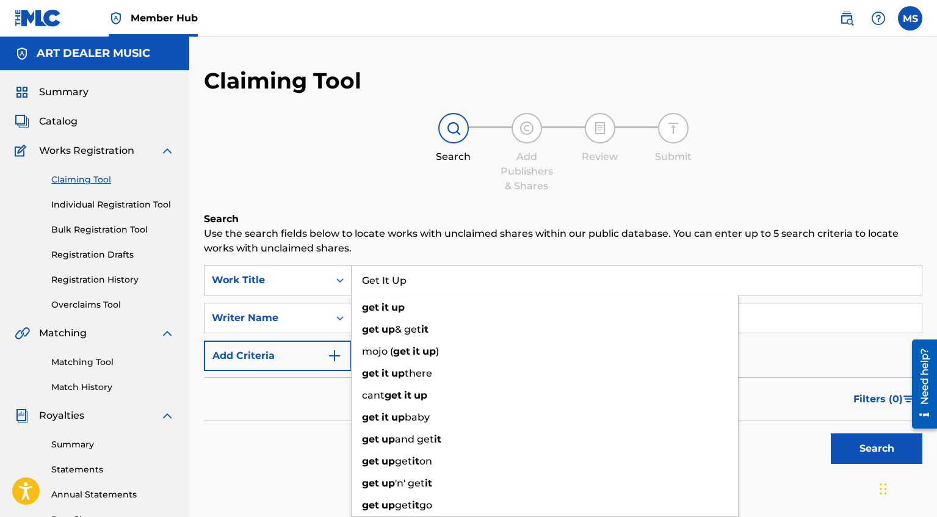
type input "Get It Up"
click at [304, 418] on div "Filters ( 0 )" at bounding box center [563, 399] width 718 height 44
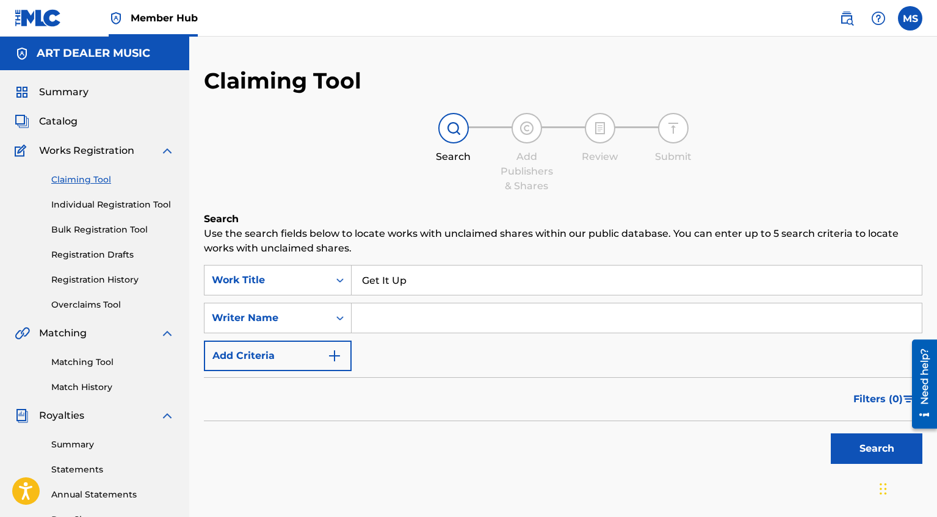
click at [418, 326] on input "Search Form" at bounding box center [636, 317] width 570 height 29
type input "[PERSON_NAME]"
click at [915, 453] on button "Search" at bounding box center [877, 448] width 92 height 31
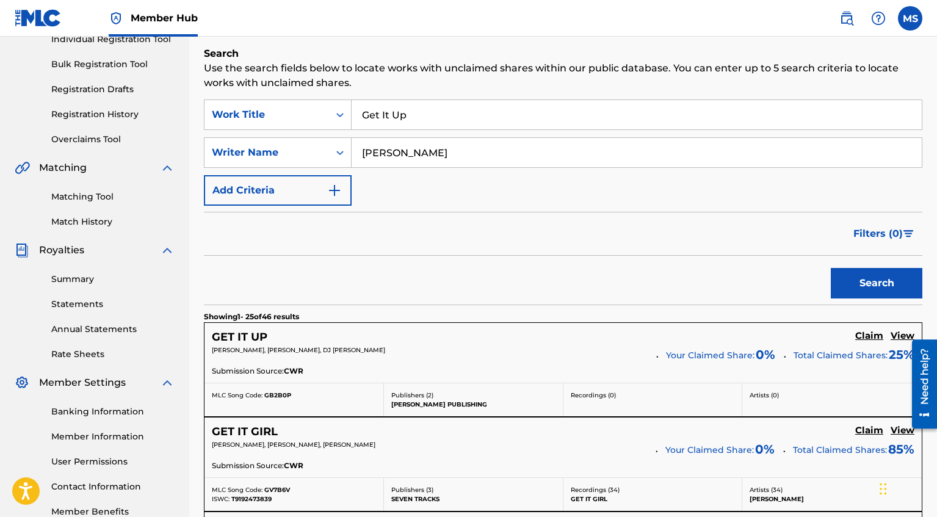
scroll to position [175, 0]
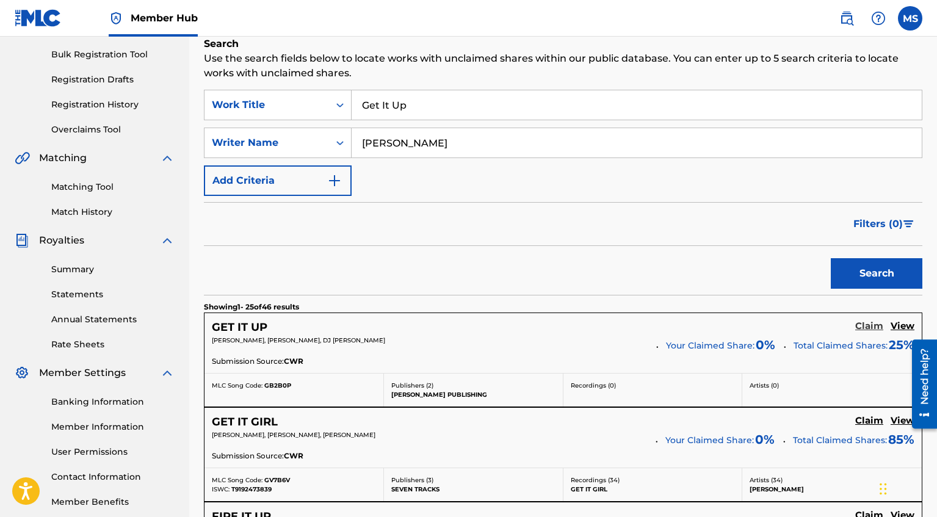
click at [866, 328] on h5 "Claim" at bounding box center [869, 326] width 28 height 12
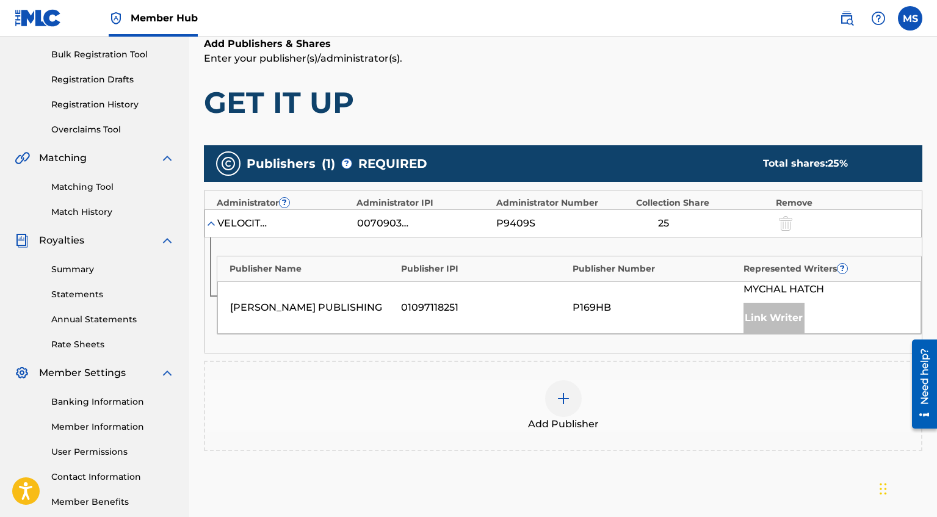
click at [572, 398] on div at bounding box center [563, 398] width 37 height 37
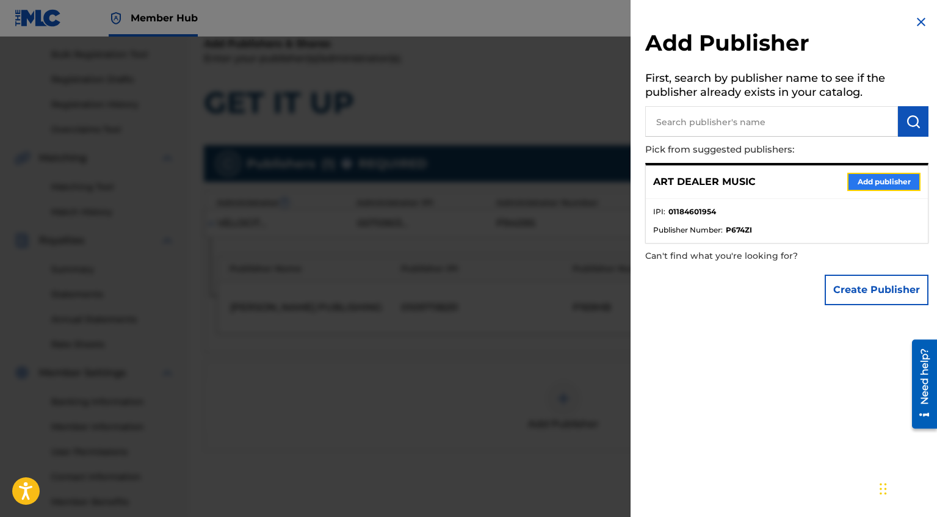
click at [896, 181] on button "Add publisher" at bounding box center [883, 182] width 73 height 18
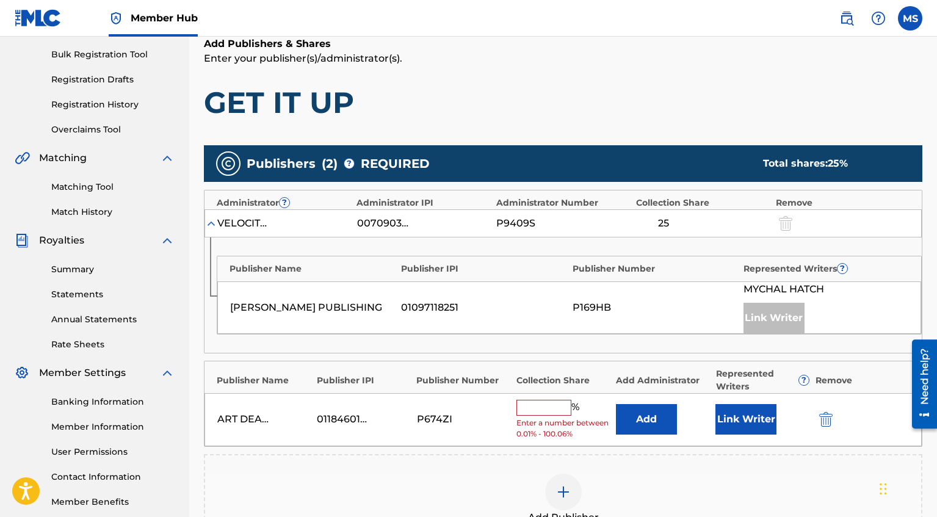
click at [550, 403] on input "text" at bounding box center [543, 408] width 55 height 16
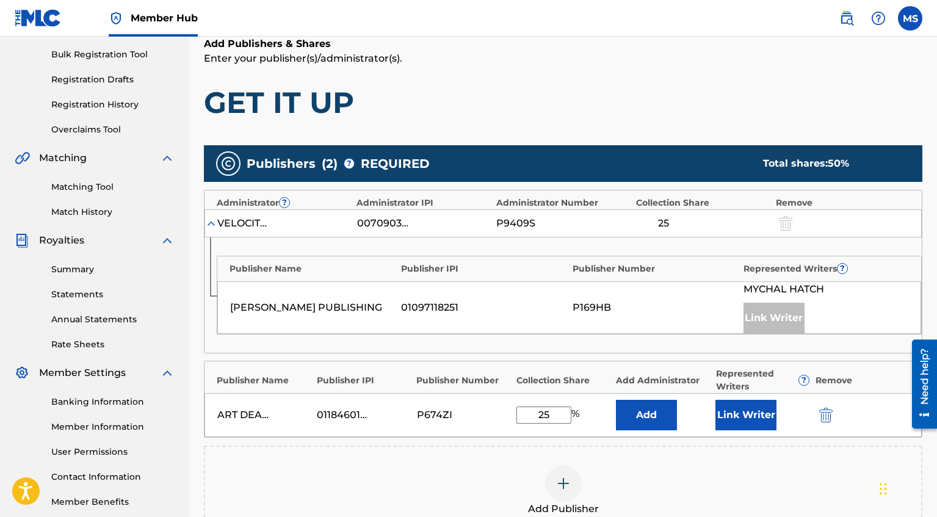
type input "25"
click at [575, 460] on div "Add Publisher" at bounding box center [563, 490] width 718 height 90
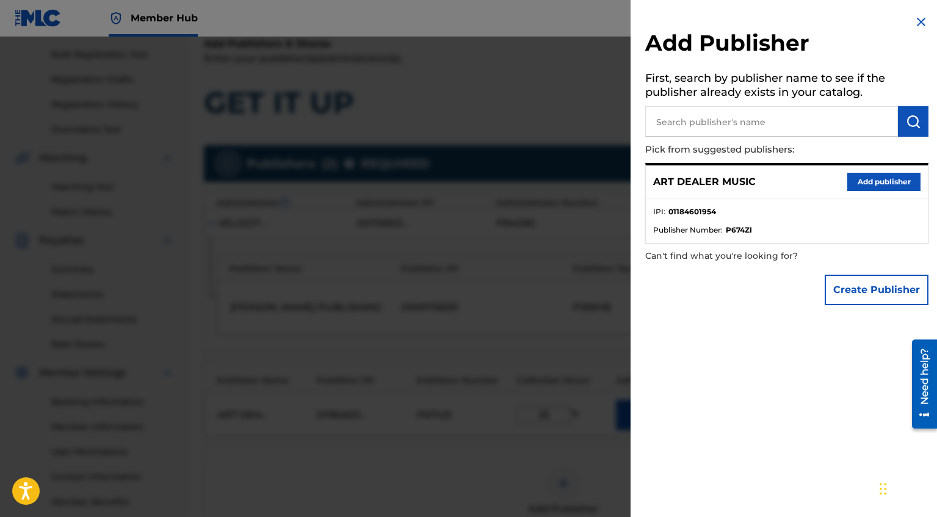
click at [919, 27] on img at bounding box center [921, 22] width 15 height 15
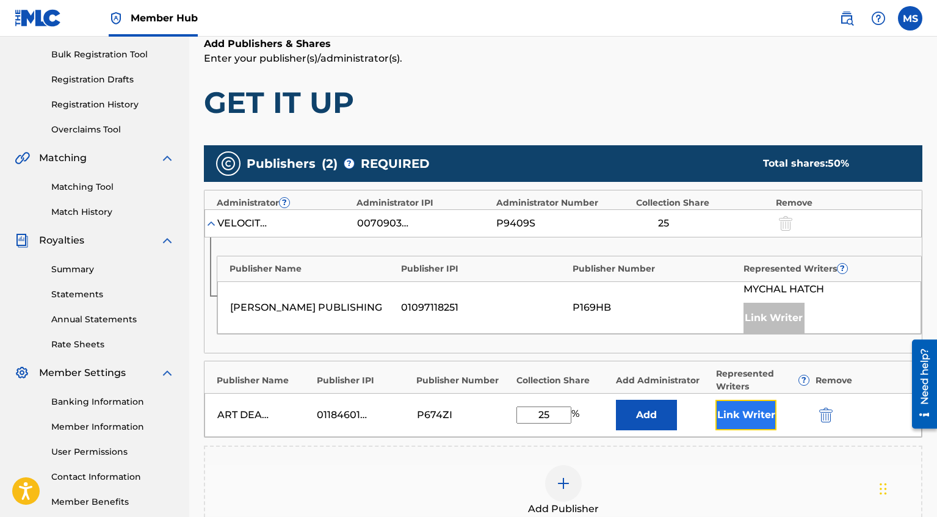
click at [746, 406] on button "Link Writer" at bounding box center [745, 415] width 61 height 31
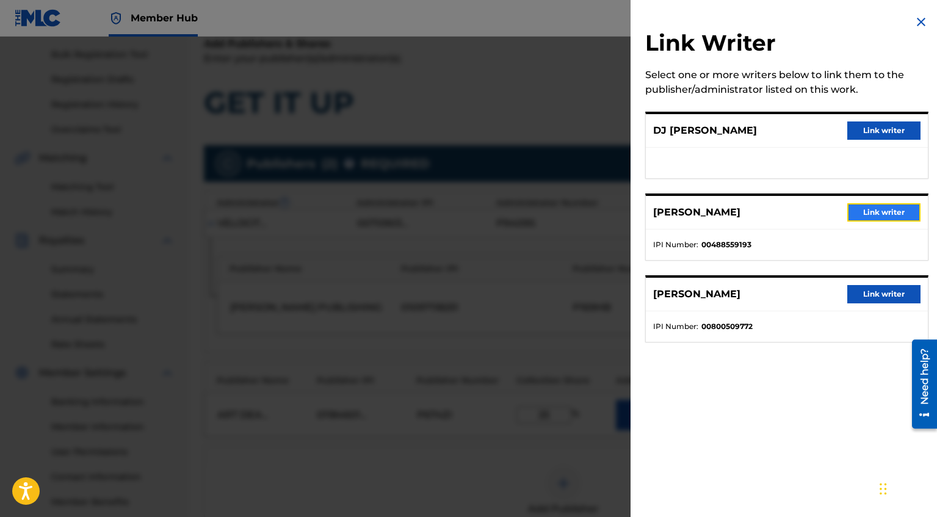
click at [871, 212] on button "Link writer" at bounding box center [883, 212] width 73 height 18
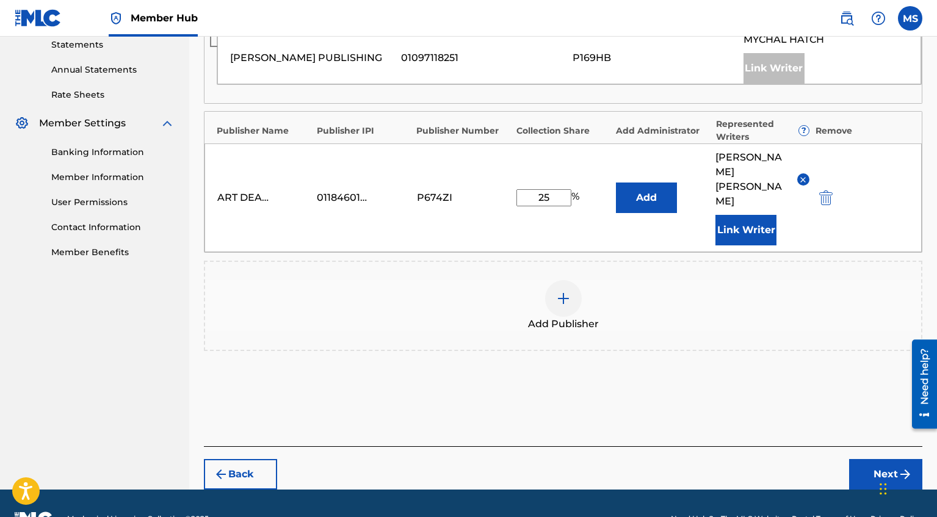
scroll to position [426, 0]
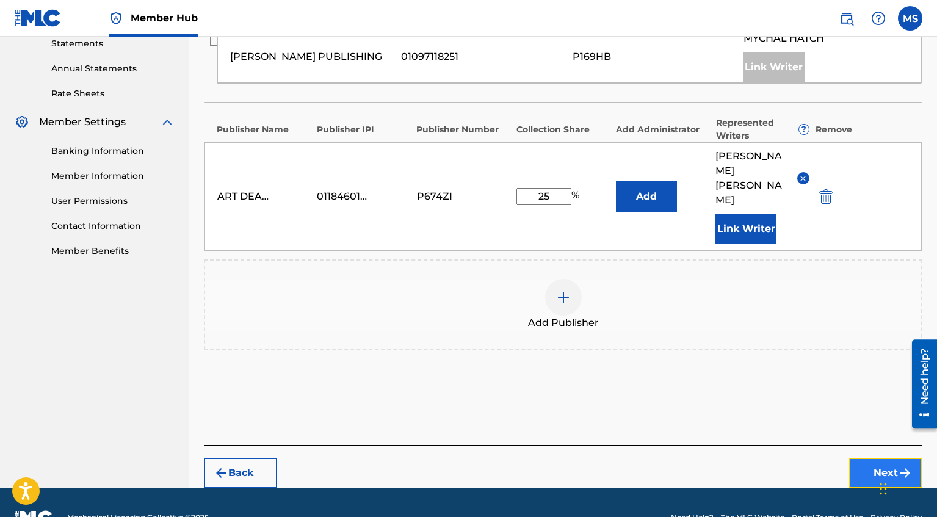
click at [880, 458] on button "Next" at bounding box center [885, 473] width 73 height 31
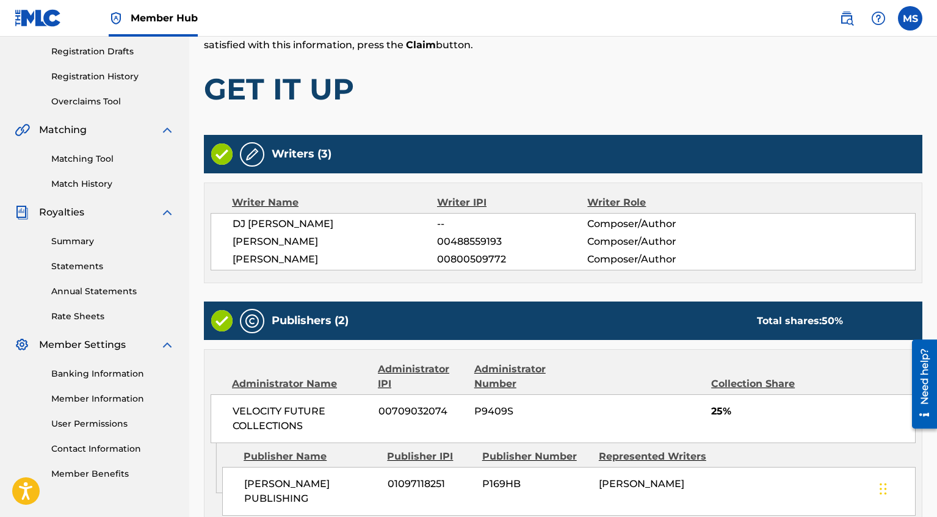
scroll to position [413, 0]
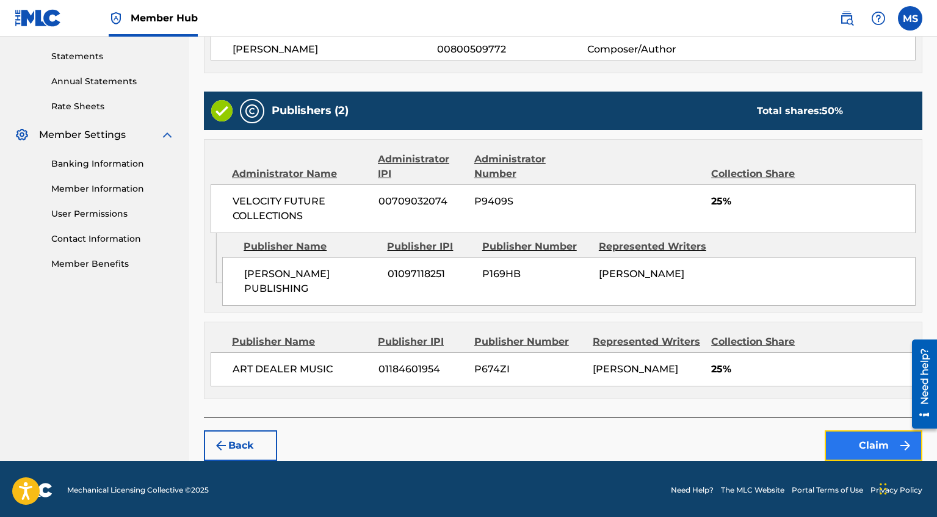
click at [870, 444] on button "Claim" at bounding box center [873, 445] width 98 height 31
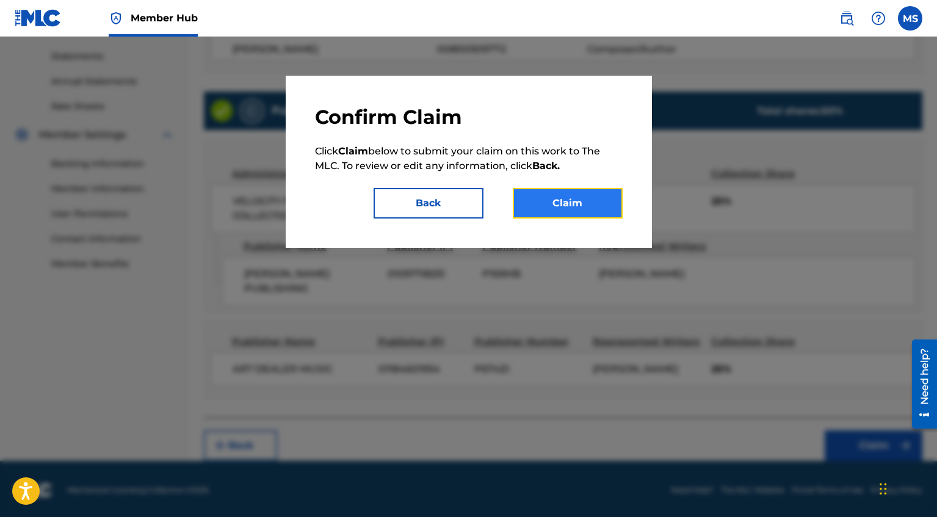
click at [565, 198] on button "Claim" at bounding box center [568, 203] width 110 height 31
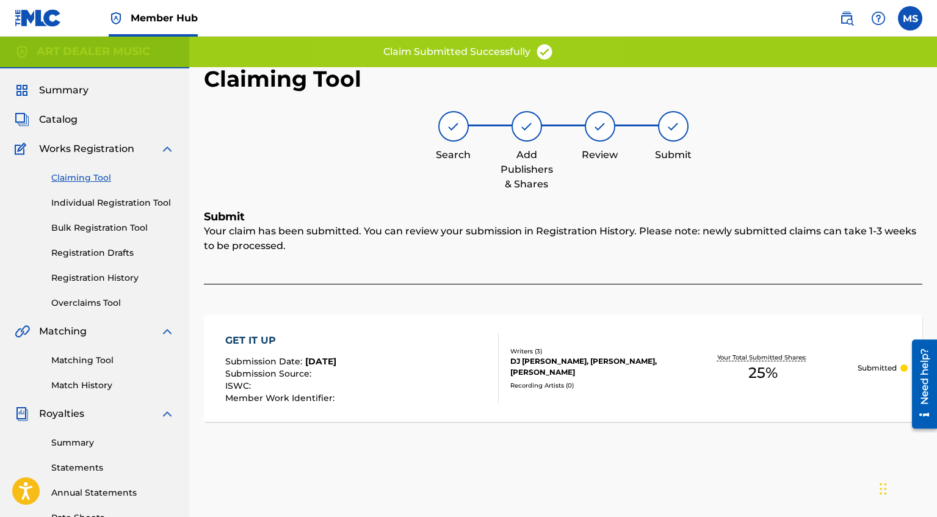
scroll to position [0, 0]
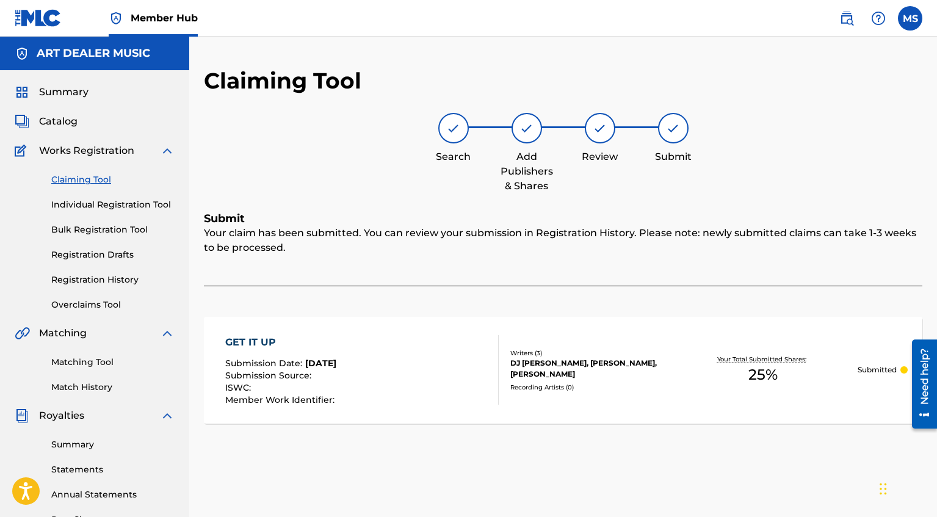
click at [107, 182] on link "Claiming Tool" at bounding box center [112, 179] width 123 height 13
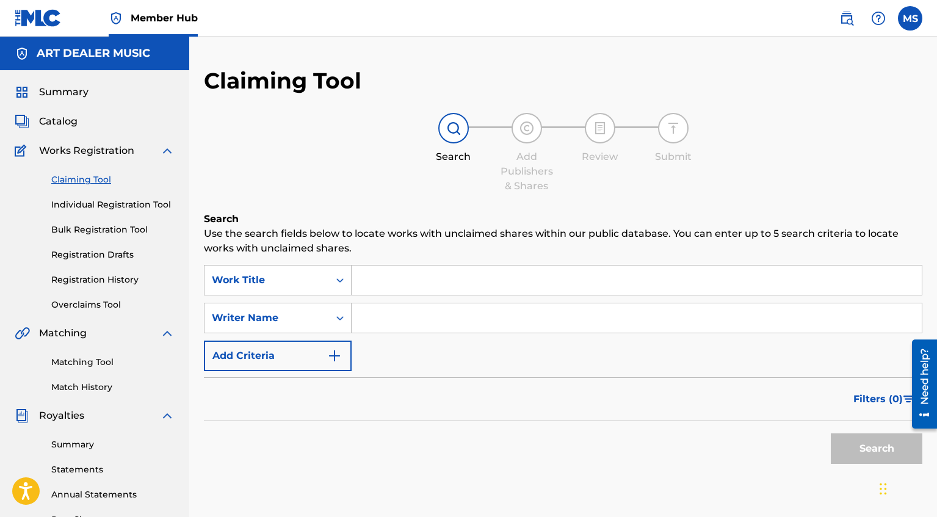
click at [396, 285] on input "Search Form" at bounding box center [636, 279] width 570 height 29
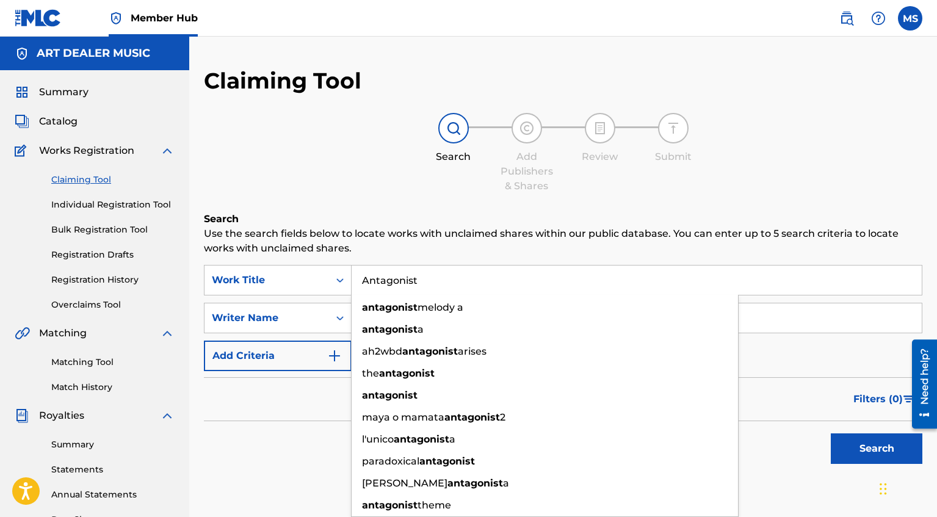
type input "Antagonist"
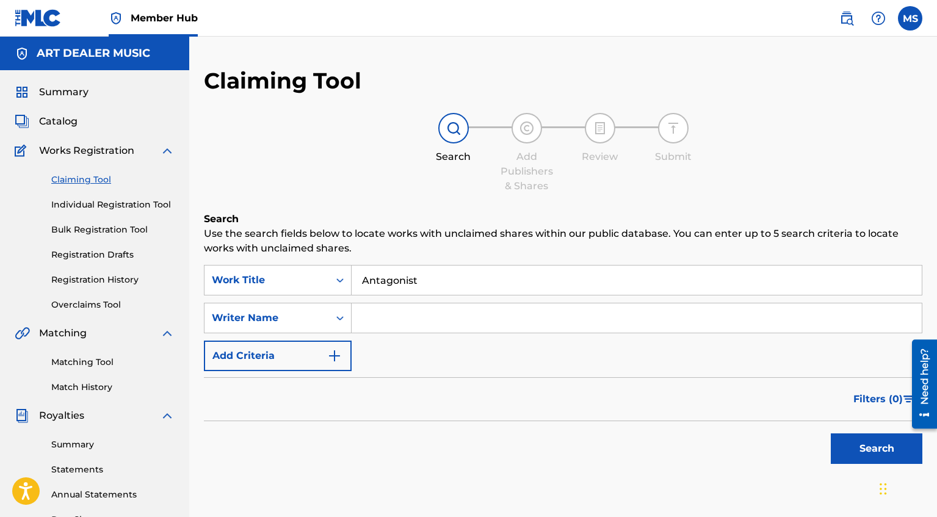
click at [249, 438] on div "Search" at bounding box center [563, 445] width 718 height 49
click at [409, 315] on input "Search Form" at bounding box center [636, 317] width 570 height 29
type input "[PERSON_NAME]"
click at [896, 449] on button "Search" at bounding box center [877, 448] width 92 height 31
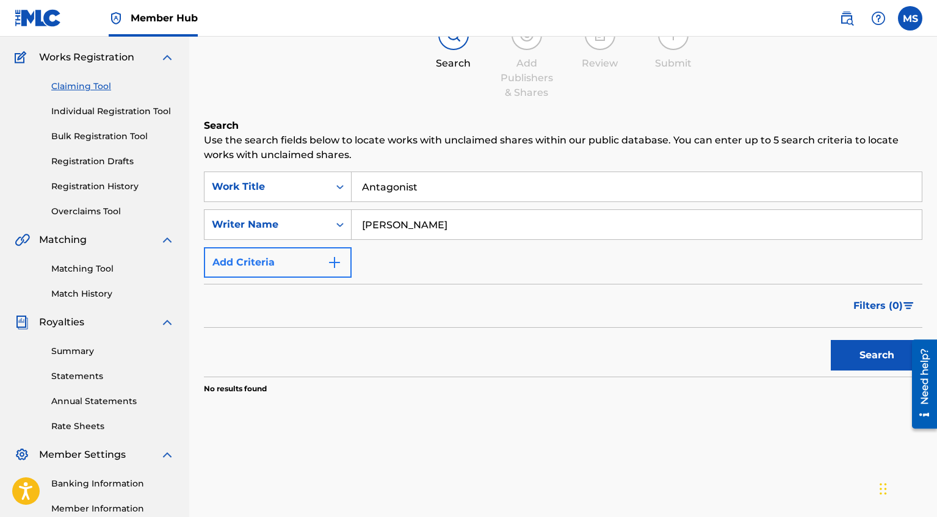
scroll to position [93, 0]
click at [341, 267] on img "Search Form" at bounding box center [334, 263] width 15 height 15
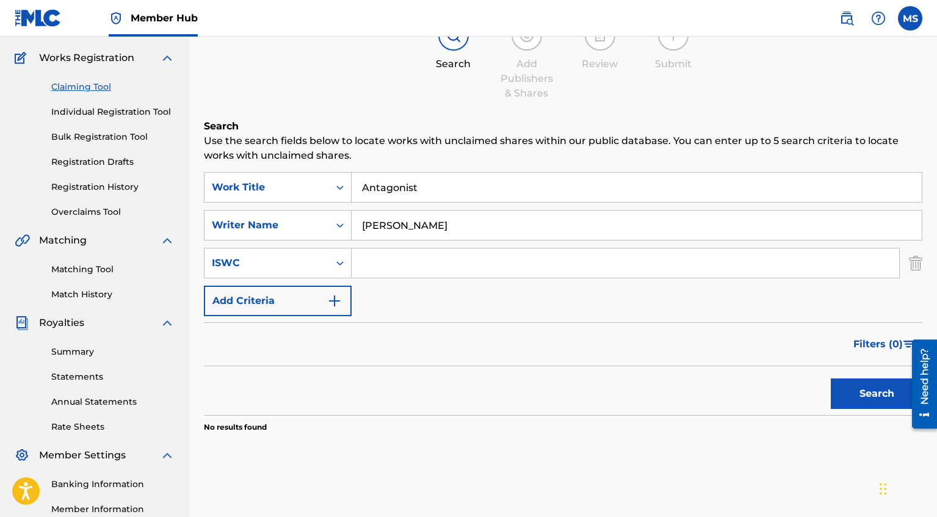
click at [544, 254] on input "Search Form" at bounding box center [624, 262] width 547 height 29
click at [430, 259] on input "Search Form" at bounding box center [624, 262] width 547 height 29
paste input "T3348523917"
type input "T3348523917"
drag, startPoint x: 467, startPoint y: 228, endPoint x: 336, endPoint y: 223, distance: 131.3
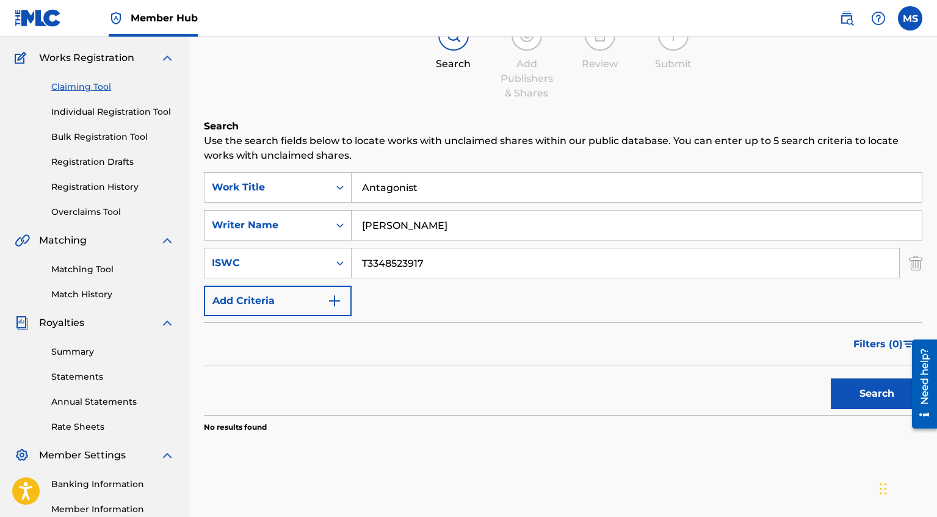
click at [338, 225] on div "SearchWithCriteriad7dcbabe-54ac-4278-b7d2-c85cd1c798fb Writer Name [PERSON_NAME]" at bounding box center [563, 225] width 718 height 31
type input "\"
drag, startPoint x: 423, startPoint y: 189, endPoint x: 334, endPoint y: 189, distance: 89.1
click at [335, 189] on div "SearchWithCriteriaa716a6dc-7cac-45f7-a4a7-c6ae382d3704 Work Title Antagonist" at bounding box center [563, 187] width 718 height 31
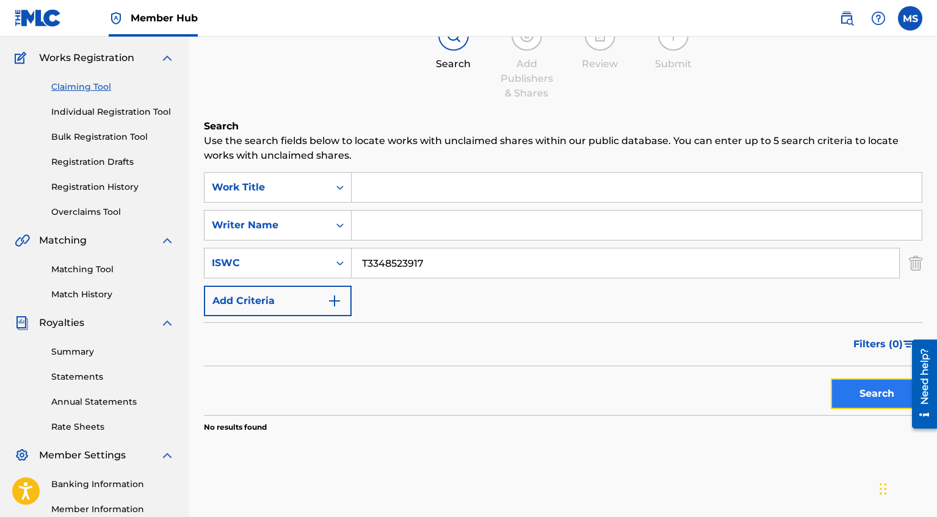
click at [869, 392] on button "Search" at bounding box center [877, 393] width 92 height 31
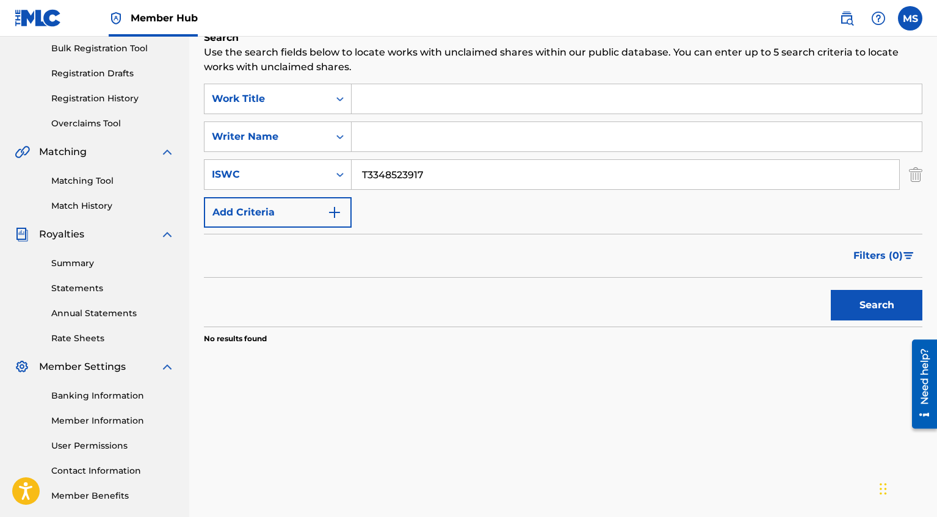
scroll to position [127, 0]
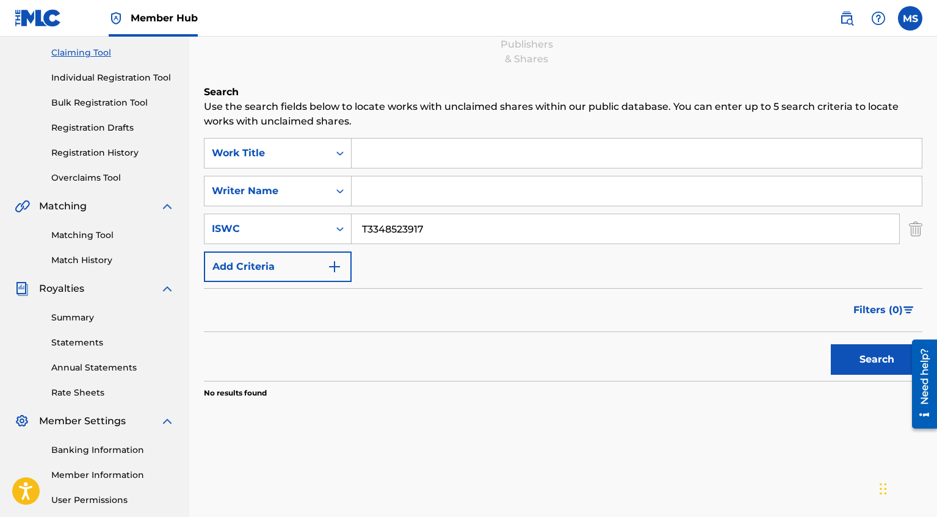
drag, startPoint x: 455, startPoint y: 230, endPoint x: 373, endPoint y: 224, distance: 82.6
click at [382, 230] on input "T3348523917" at bounding box center [624, 228] width 547 height 29
type input "T"
paste input "T3348524067"
click at [852, 364] on button "Search" at bounding box center [877, 359] width 92 height 31
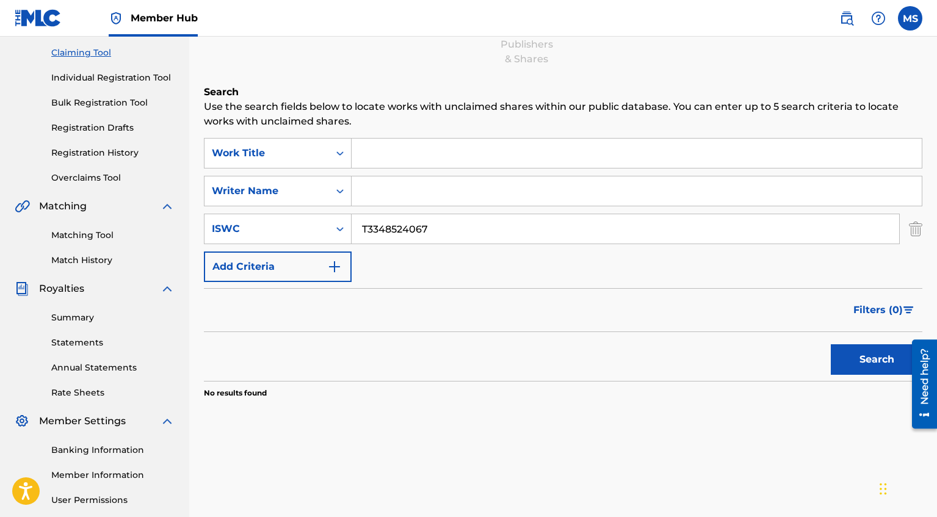
drag, startPoint x: 546, startPoint y: 226, endPoint x: 368, endPoint y: 224, distance: 178.2
click at [369, 225] on input "T3348524067" at bounding box center [624, 228] width 547 height 29
type input "T"
click at [416, 237] on input "Search Form" at bounding box center [624, 228] width 547 height 29
paste input "T3348523837"
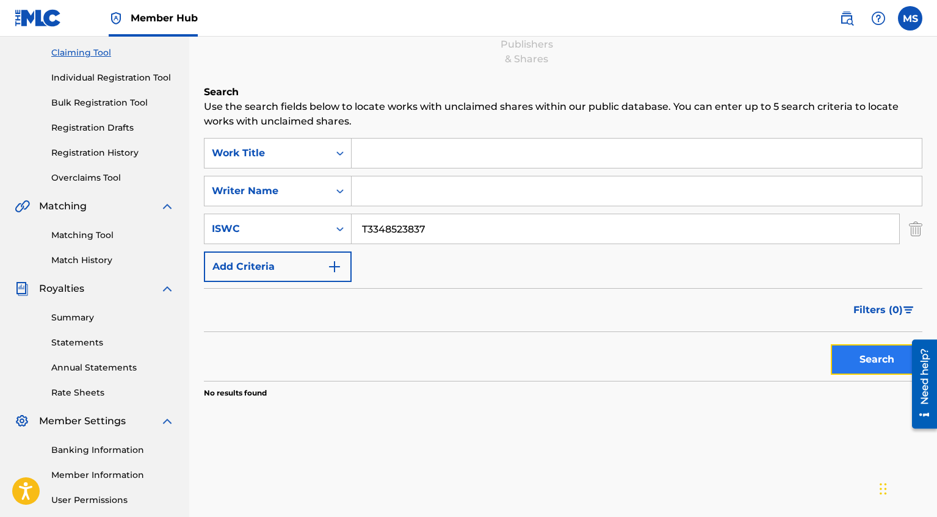
click at [860, 361] on button "Search" at bounding box center [877, 359] width 92 height 31
drag, startPoint x: 469, startPoint y: 228, endPoint x: 375, endPoint y: 226, distance: 94.6
click at [375, 226] on input "T3348523837" at bounding box center [624, 228] width 547 height 29
type input "T"
paste input "T3332175589"
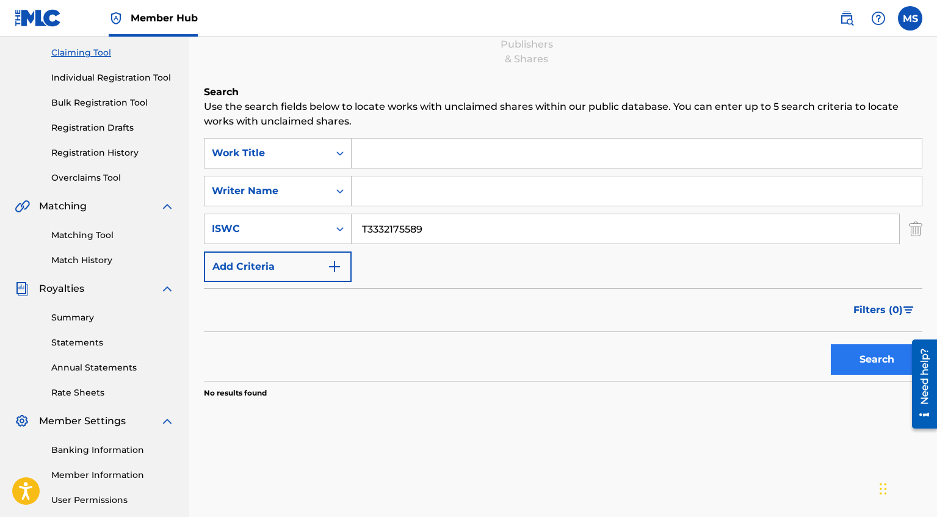
type input "T3332175589"
click at [885, 356] on button "Search" at bounding box center [877, 359] width 92 height 31
drag, startPoint x: 479, startPoint y: 228, endPoint x: 301, endPoint y: 193, distance: 181.0
click at [301, 193] on div "SearchWithCriteriaa716a6dc-7cac-45f7-a4a7-c6ae382d3704 Work Title SearchWithCri…" at bounding box center [563, 210] width 718 height 144
click at [379, 149] on input "Search Form" at bounding box center [636, 153] width 570 height 29
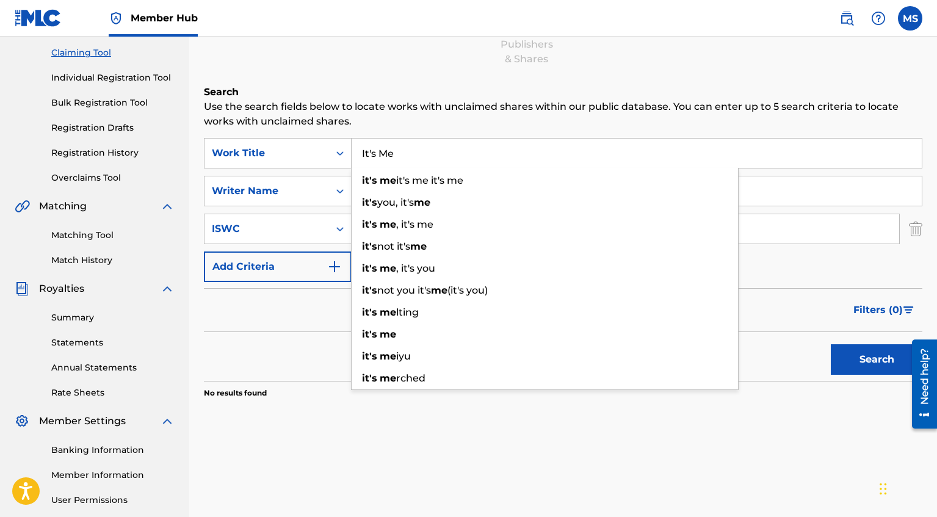
type input "It's Me"
click at [232, 367] on div "Search" at bounding box center [563, 356] width 718 height 49
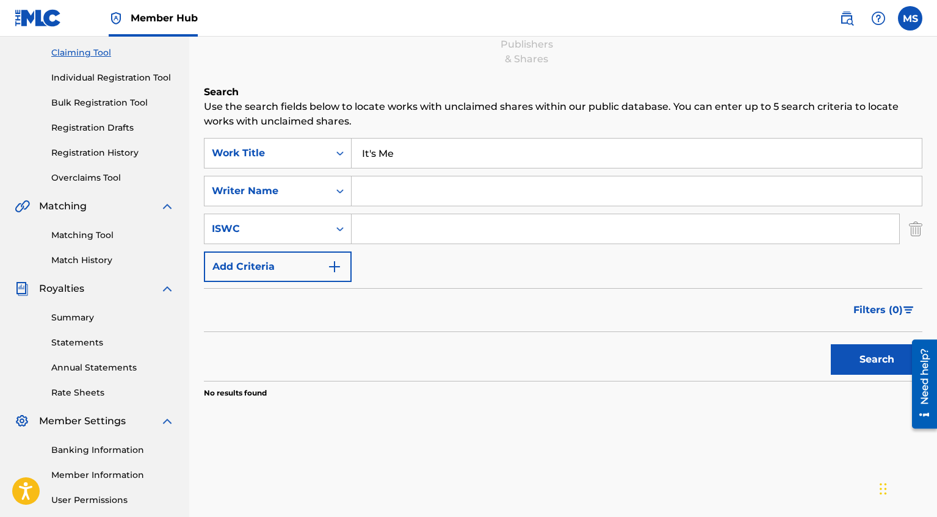
click at [444, 190] on input "Search Form" at bounding box center [636, 190] width 570 height 29
click at [873, 364] on button "Search" at bounding box center [877, 359] width 92 height 31
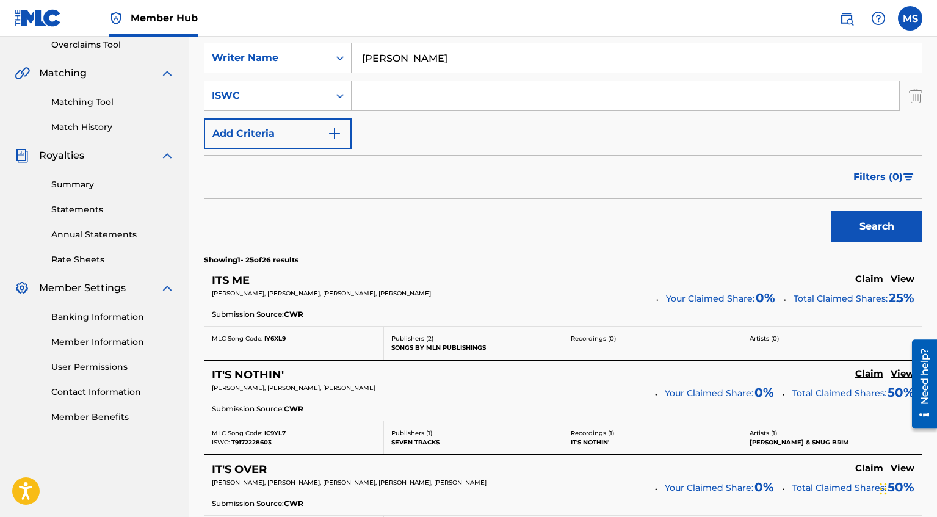
scroll to position [261, 0]
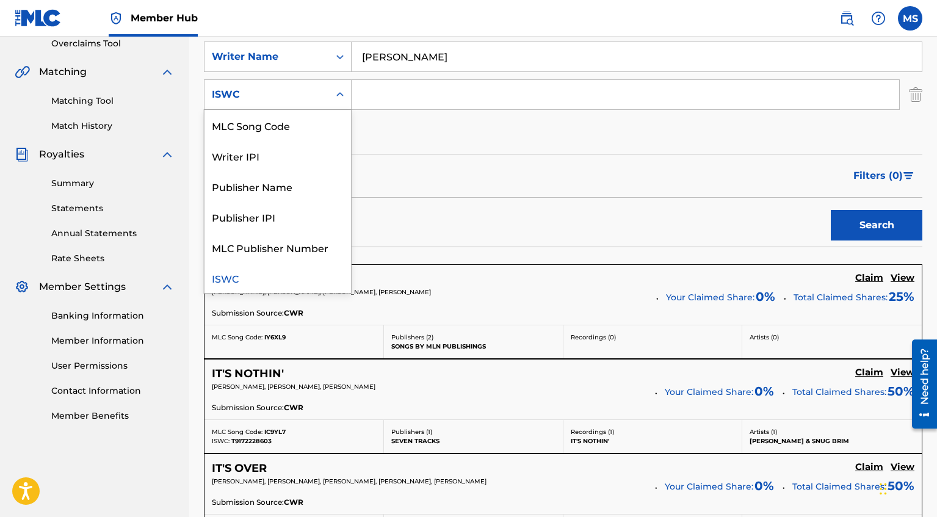
click at [334, 98] on icon "Search Form" at bounding box center [340, 94] width 12 height 12
click at [297, 180] on div "Publisher Name" at bounding box center [277, 186] width 146 height 31
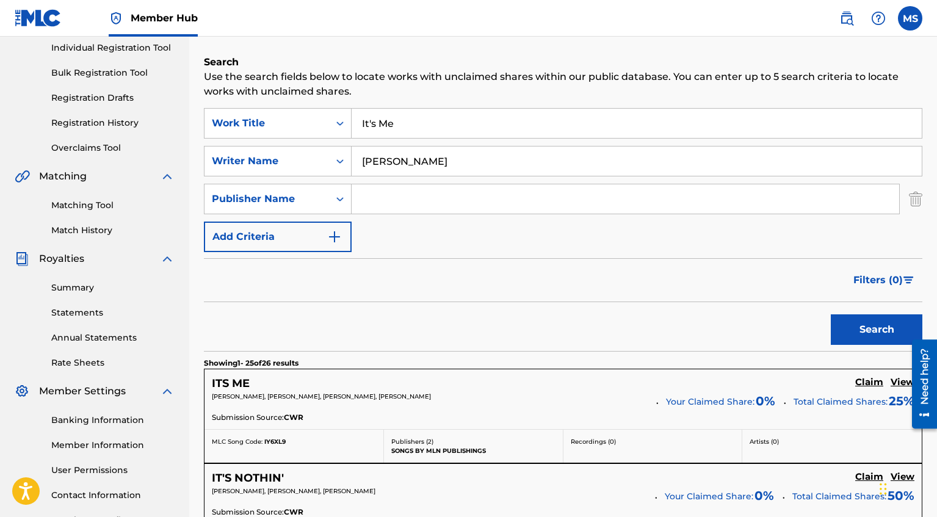
scroll to position [147, 0]
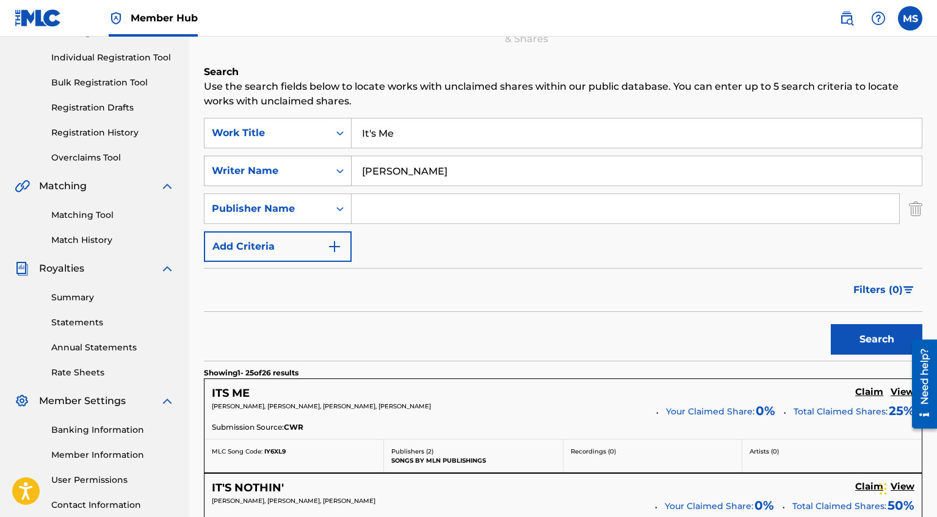
drag, startPoint x: 470, startPoint y: 169, endPoint x: 328, endPoint y: 163, distance: 142.3
click at [337, 166] on div "SearchWithCriteriad7dcbabe-54ac-4278-b7d2-c85cd1c798fb Writer Name [PERSON_NAME]" at bounding box center [563, 171] width 718 height 31
type input "]"
drag, startPoint x: 430, startPoint y: 135, endPoint x: 291, endPoint y: 97, distance: 144.2
click at [315, 135] on div "SearchWithCriteriaa716a6dc-7cac-45f7-a4a7-c6ae382d3704 Work Title It's Me" at bounding box center [563, 133] width 718 height 31
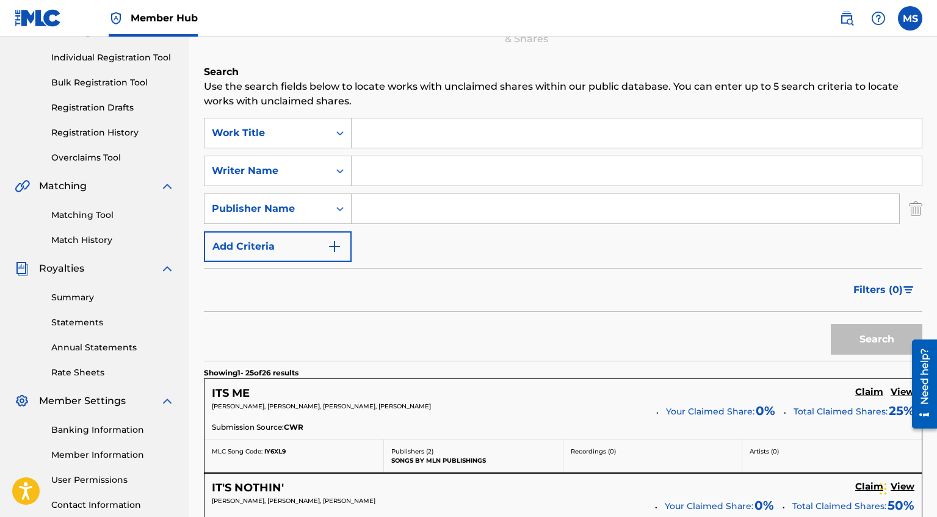
click at [369, 207] on input "Search Form" at bounding box center [624, 208] width 547 height 29
type input "ART DEALER MUSIC"
click at [831, 324] on button "Search" at bounding box center [877, 339] width 92 height 31
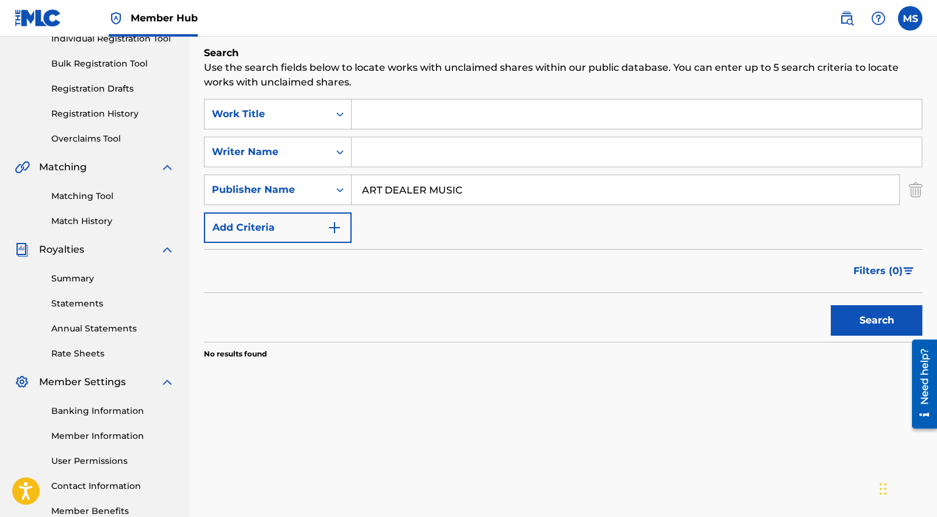
scroll to position [167, 0]
drag, startPoint x: 491, startPoint y: 187, endPoint x: 312, endPoint y: 170, distance: 180.3
click at [343, 187] on div "SearchWithCriteria2792a572-62e7-436a-97fe-8971e5bb5d00 Publisher Name ART DEALE…" at bounding box center [563, 189] width 718 height 31
click at [428, 109] on input "Search Form" at bounding box center [636, 113] width 570 height 29
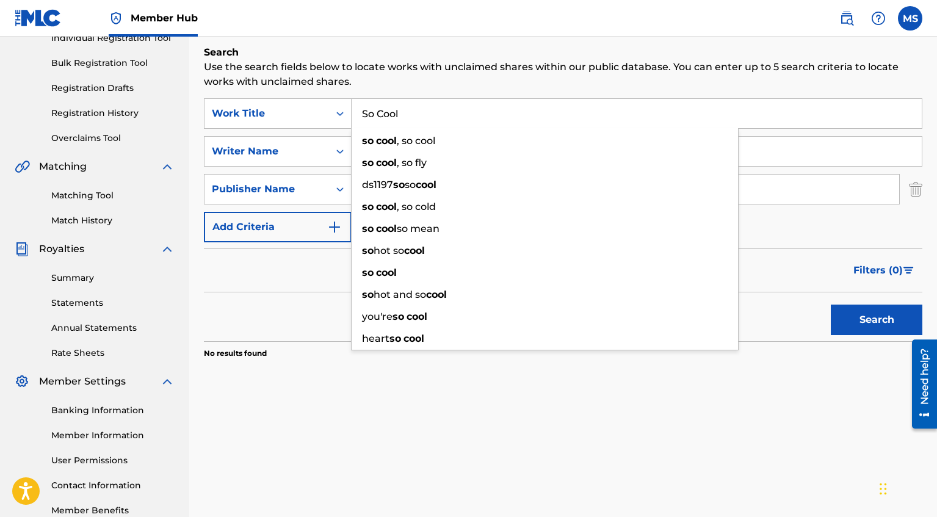
type input "So Cool"
click at [478, 411] on div "Search Use the search fields below to locate works with unclaimed shares within…" at bounding box center [563, 232] width 718 height 375
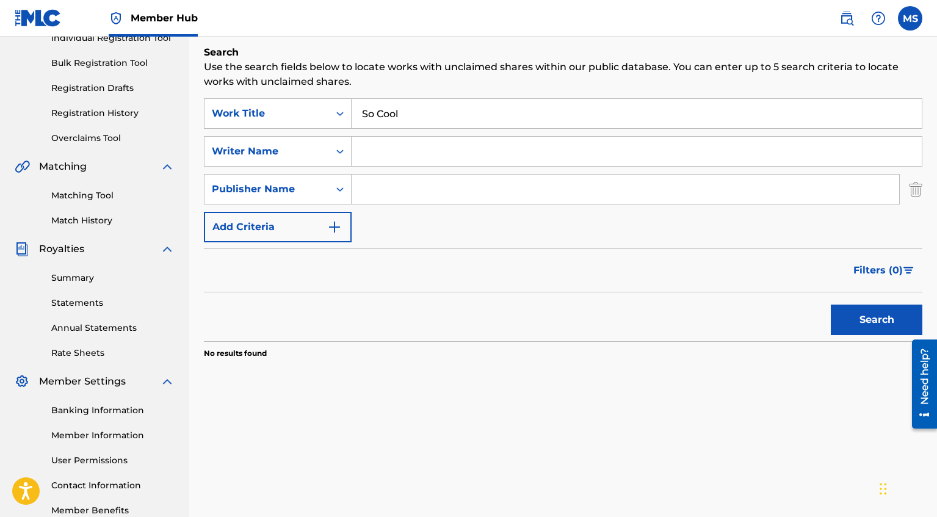
click at [432, 153] on input "Search Form" at bounding box center [636, 151] width 570 height 29
type input "[PERSON_NAME]"
click at [852, 320] on button "Search" at bounding box center [877, 320] width 92 height 31
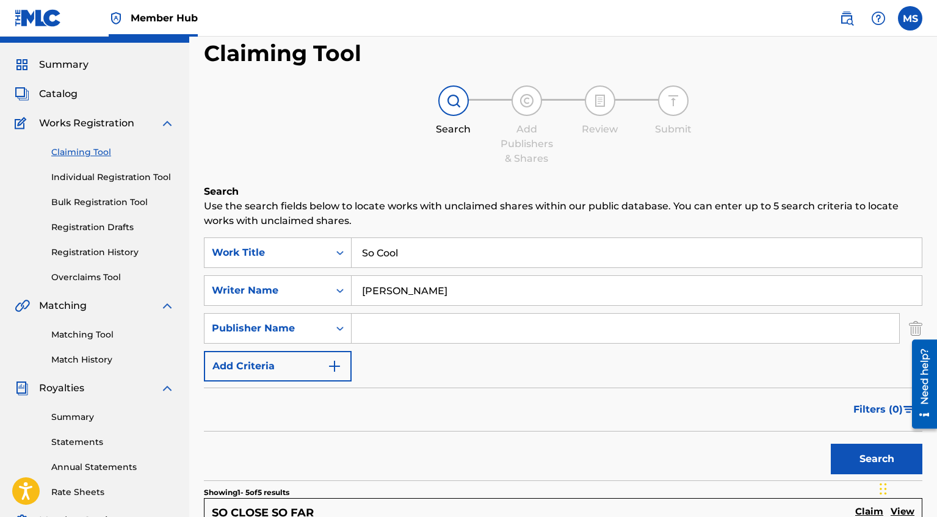
scroll to position [30, 0]
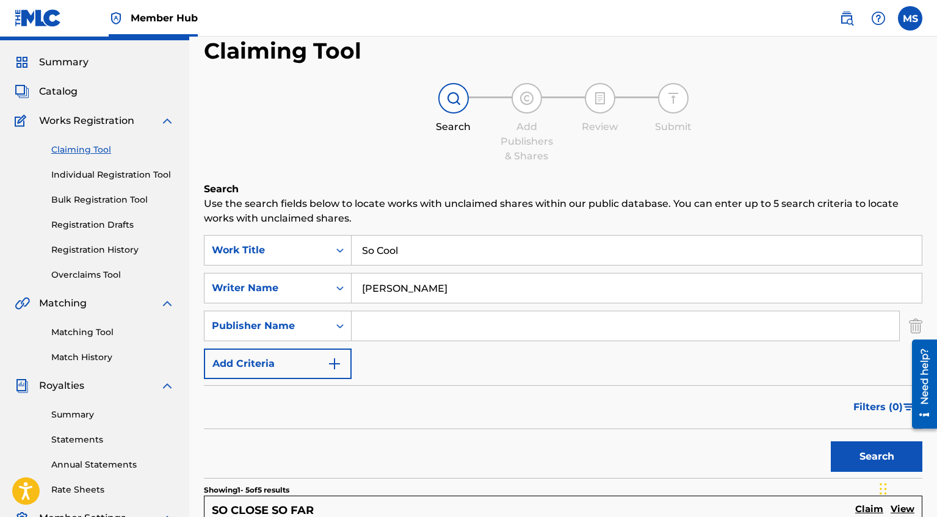
drag, startPoint x: 428, startPoint y: 251, endPoint x: 271, endPoint y: 196, distance: 166.7
type input "The Rum Diary"
click at [831, 441] on button "Search" at bounding box center [877, 456] width 92 height 31
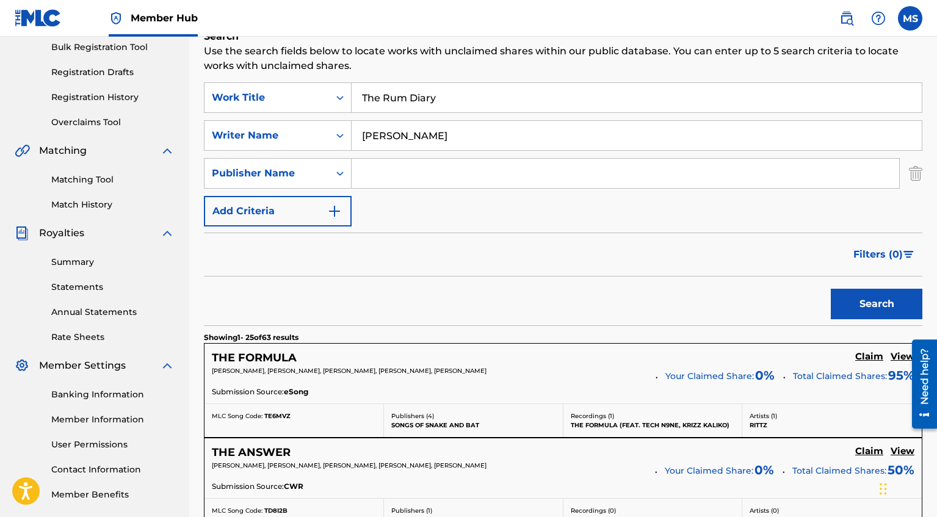
scroll to position [186, 0]
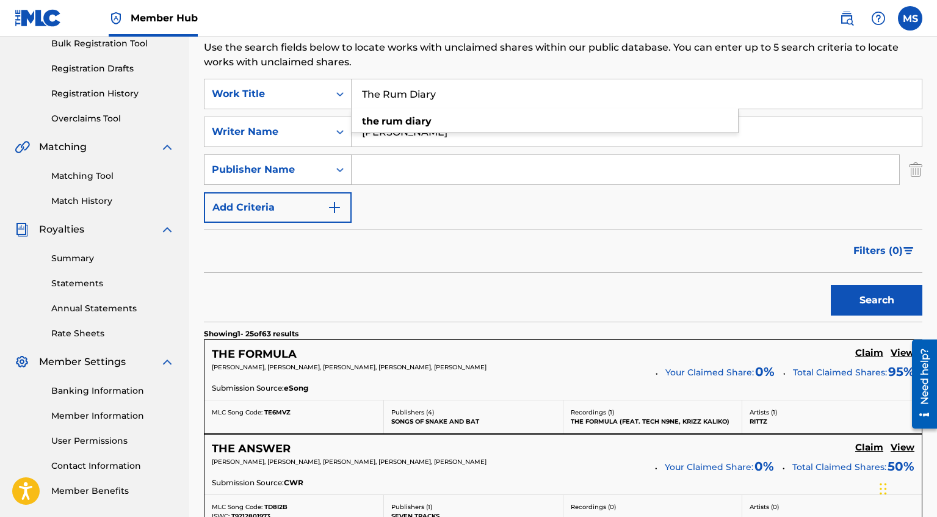
click at [342, 167] on icon "Search Form" at bounding box center [340, 170] width 12 height 12
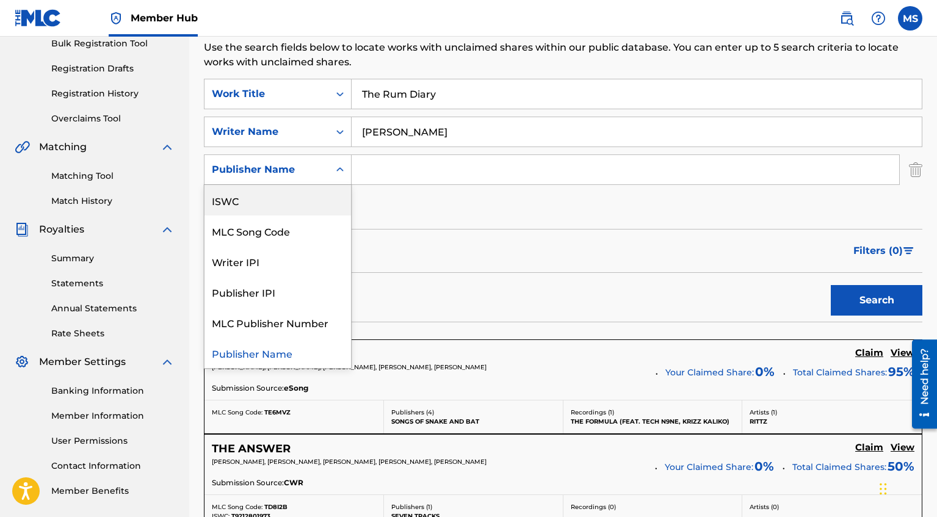
click at [282, 203] on div "ISWC" at bounding box center [277, 200] width 146 height 31
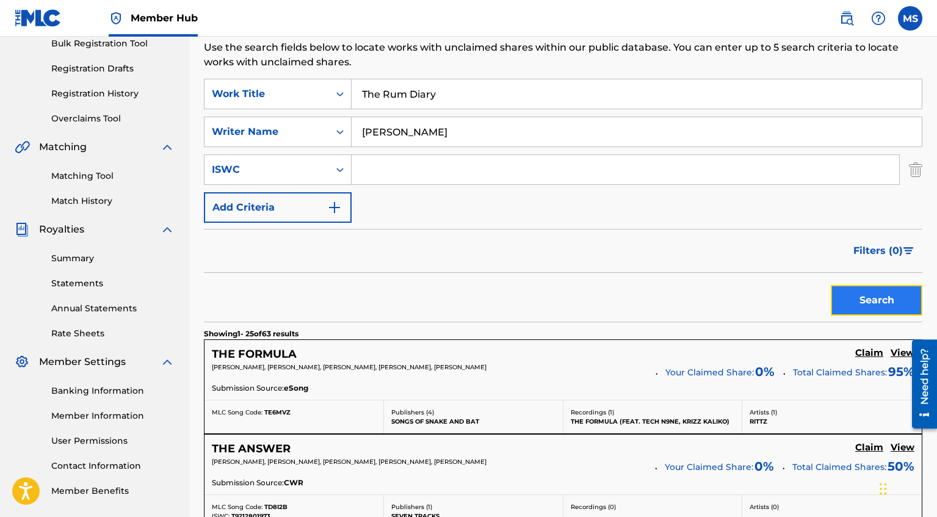
click at [899, 301] on button "Search" at bounding box center [877, 300] width 92 height 31
drag, startPoint x: 475, startPoint y: 132, endPoint x: 264, endPoint y: 119, distance: 211.5
click at [273, 121] on div "SearchWithCriteriad7dcbabe-54ac-4278-b7d2-c85cd1c798fb Writer Name [PERSON_NAME]" at bounding box center [563, 132] width 718 height 31
click at [887, 290] on button "Search" at bounding box center [877, 300] width 92 height 31
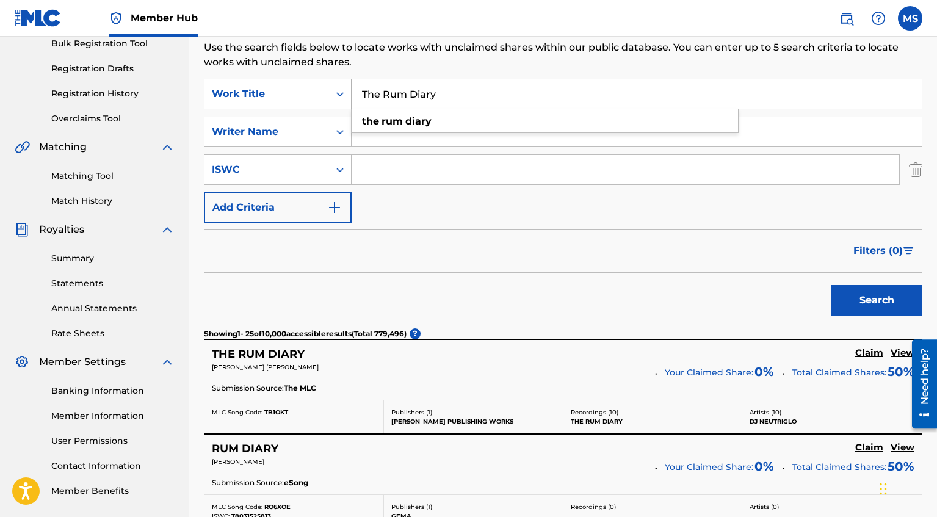
drag, startPoint x: 493, startPoint y: 101, endPoint x: 333, endPoint y: 97, distance: 160.5
click at [333, 97] on div "SearchWithCriteriaa716a6dc-7cac-45f7-a4a7-c6ae382d3704 Work Title The Rum Diary…" at bounding box center [563, 94] width 718 height 31
type input "Slum Dawg Millionaire"
click at [411, 136] on input "Search Form" at bounding box center [636, 131] width 570 height 29
type input "[PERSON_NAME]"
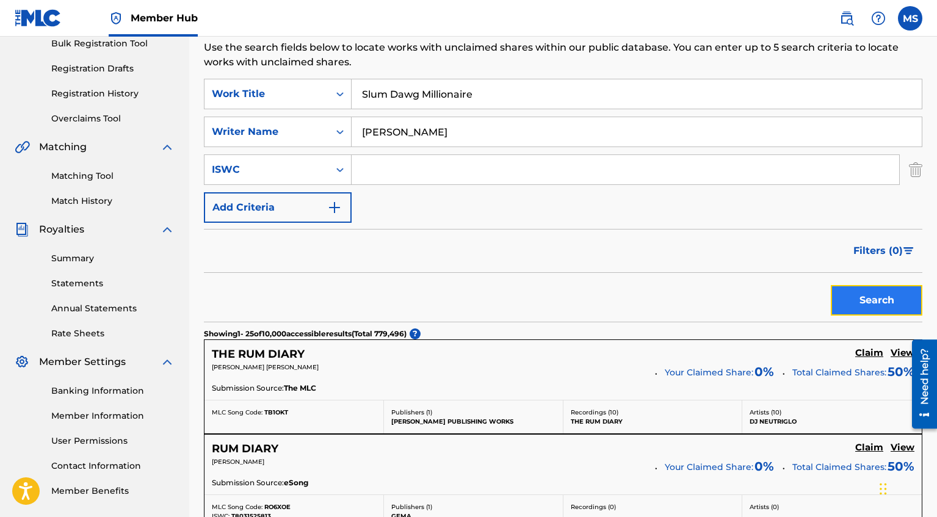
click at [903, 290] on button "Search" at bounding box center [877, 300] width 92 height 31
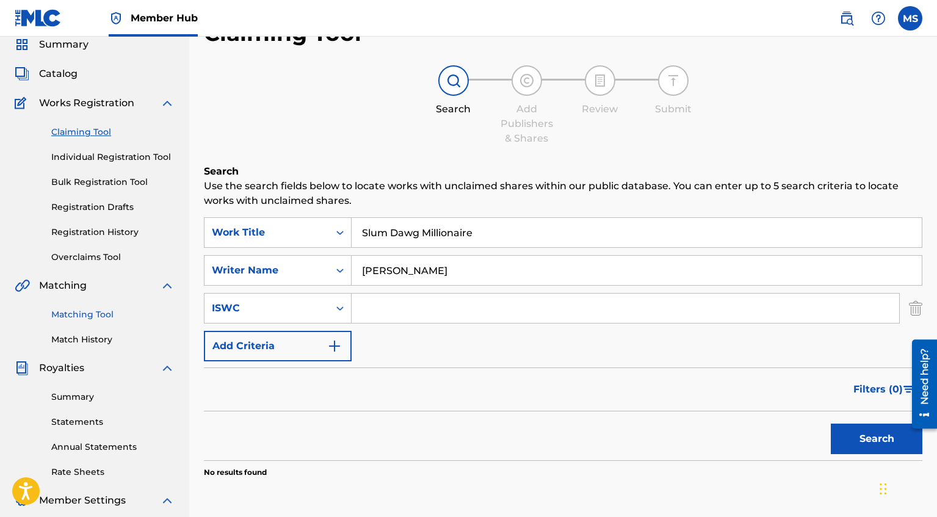
scroll to position [14, 0]
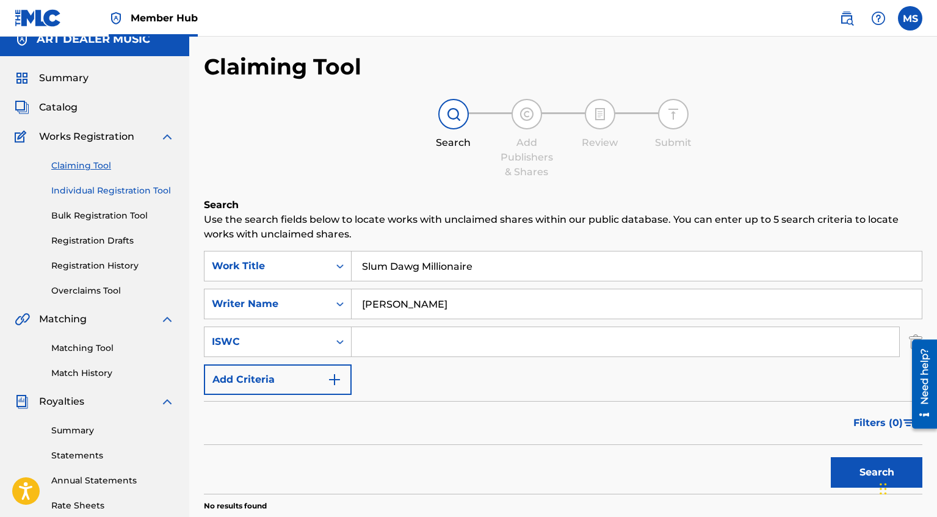
click at [103, 190] on link "Individual Registration Tool" at bounding box center [112, 190] width 123 height 13
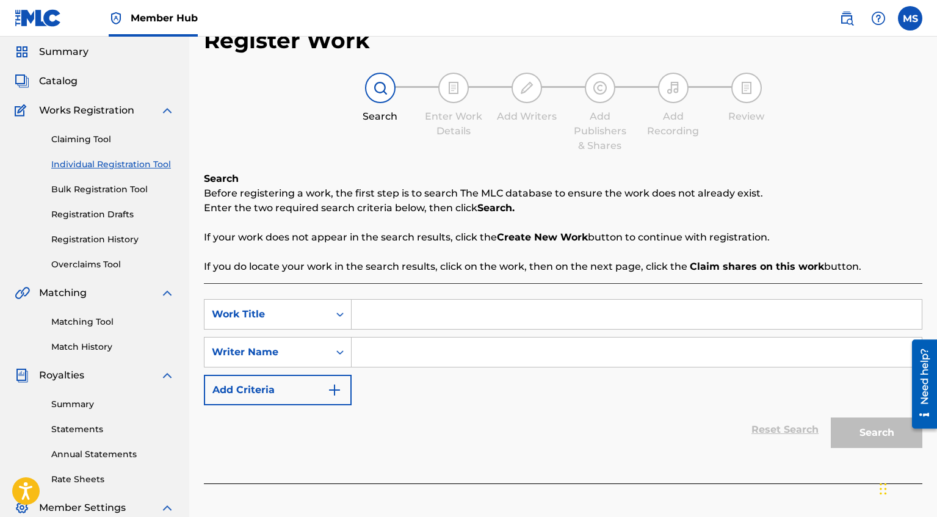
scroll to position [45, 0]
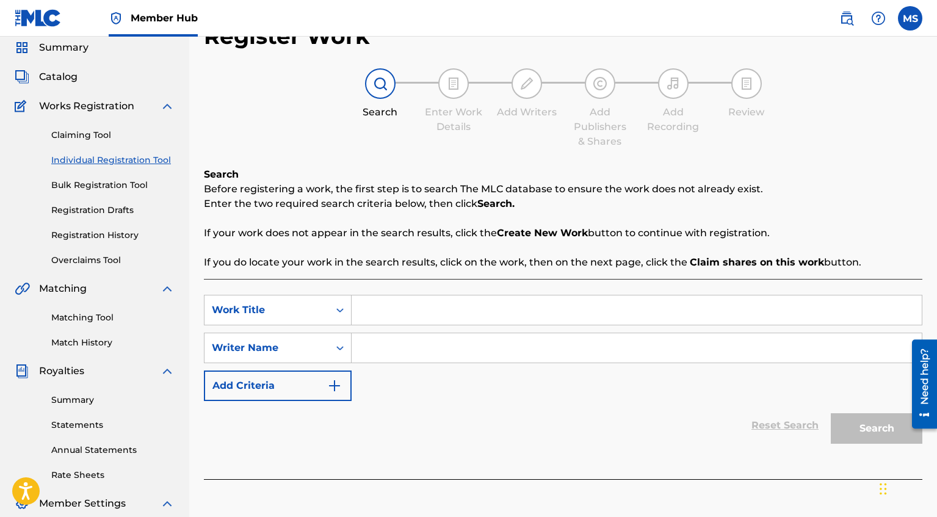
click at [436, 316] on input "Search Form" at bounding box center [636, 309] width 570 height 29
type input "The Rum Diary"
click at [369, 350] on input "Search Form" at bounding box center [636, 347] width 570 height 29
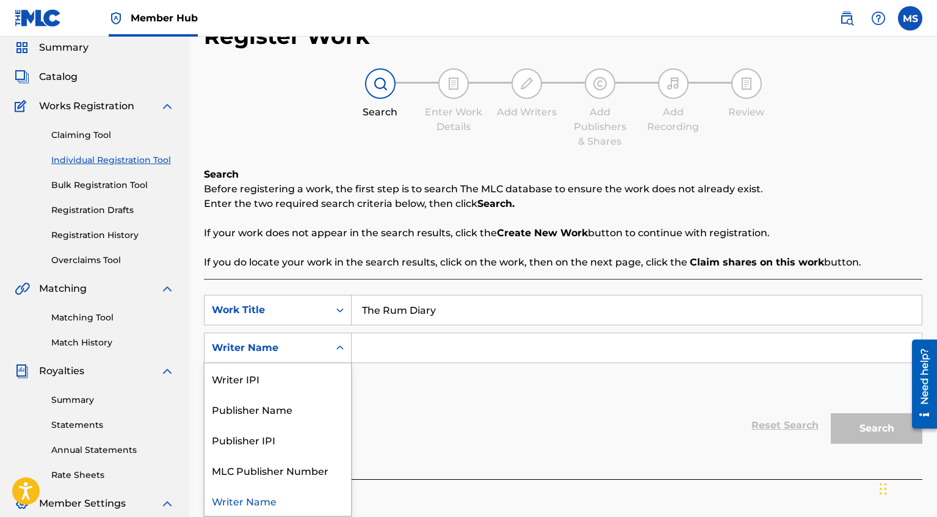
click at [341, 345] on icon "Search Form" at bounding box center [340, 348] width 12 height 12
click at [391, 350] on input "Search Form" at bounding box center [636, 347] width 570 height 29
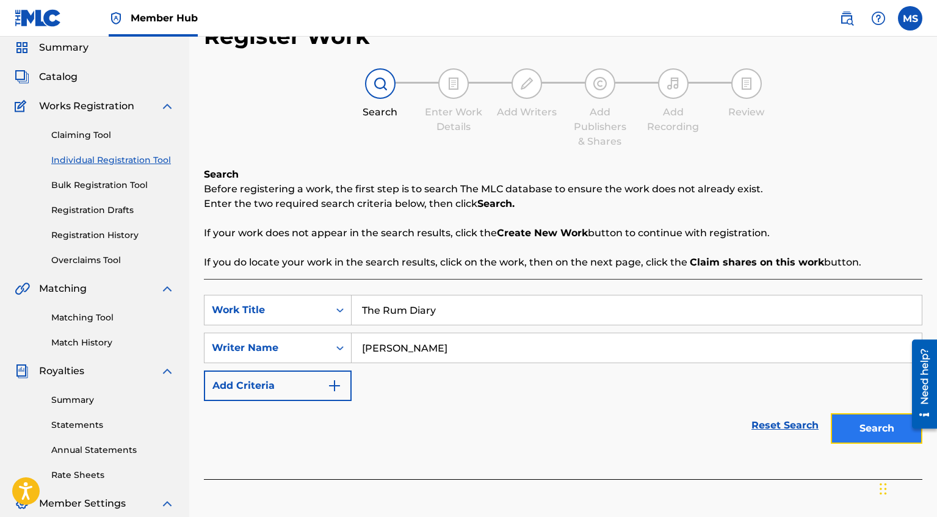
click at [882, 437] on button "Search" at bounding box center [877, 428] width 92 height 31
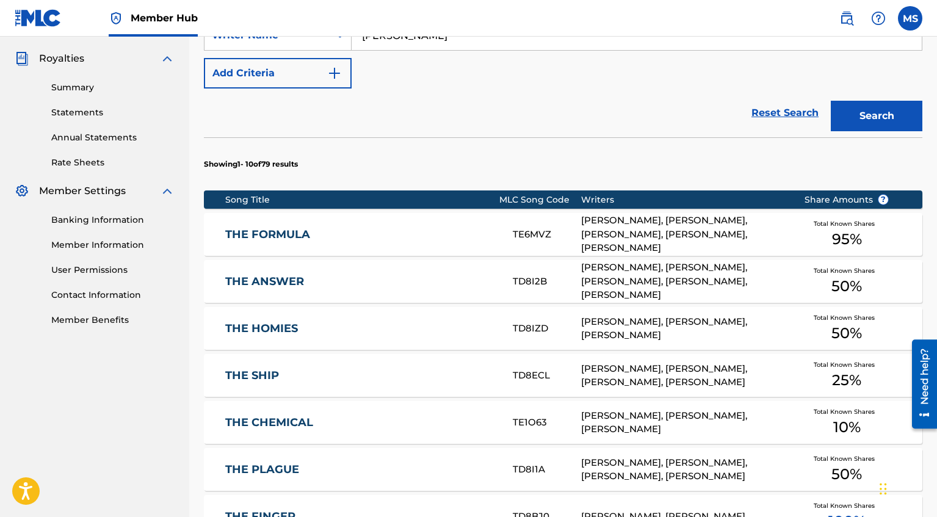
scroll to position [0, 0]
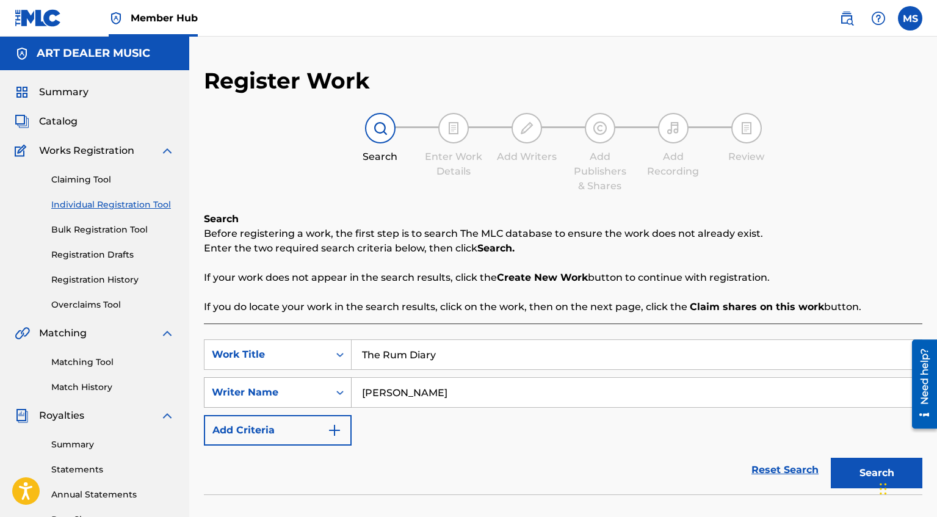
drag, startPoint x: 478, startPoint y: 398, endPoint x: 334, endPoint y: 389, distance: 144.9
click at [334, 389] on div "SearchWithCriteria2dd0afc8-fdb7-4269-9ac3-4d37c2feba21 Writer Name [PERSON_NAME]" at bounding box center [563, 392] width 718 height 31
type input "[PERSON_NAME]"
click at [853, 471] on button "Search" at bounding box center [877, 473] width 92 height 31
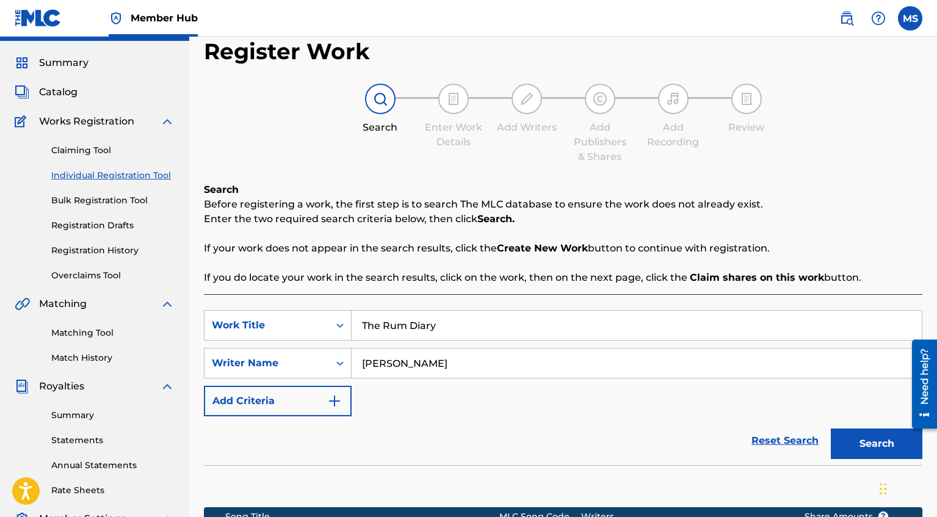
scroll to position [36, 0]
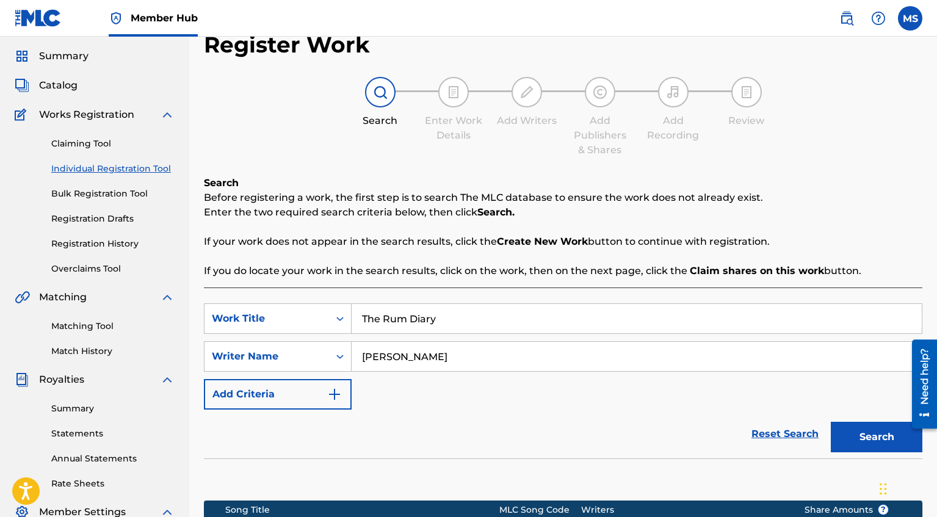
drag, startPoint x: 464, startPoint y: 356, endPoint x: 349, endPoint y: 334, distance: 117.4
click at [361, 338] on div "SearchWithCriteriaafc16504-2687-4782-83e2-661329acd0ee Work Title The Rum Diary…" at bounding box center [563, 356] width 718 height 106
type input "[PERSON_NAME]"
click at [857, 442] on button "Search" at bounding box center [877, 437] width 92 height 31
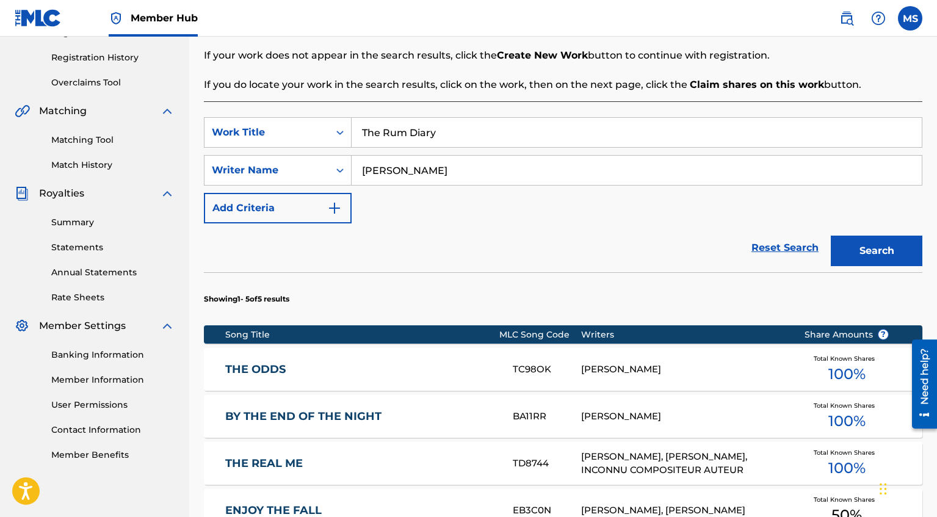
scroll to position [227, 0]
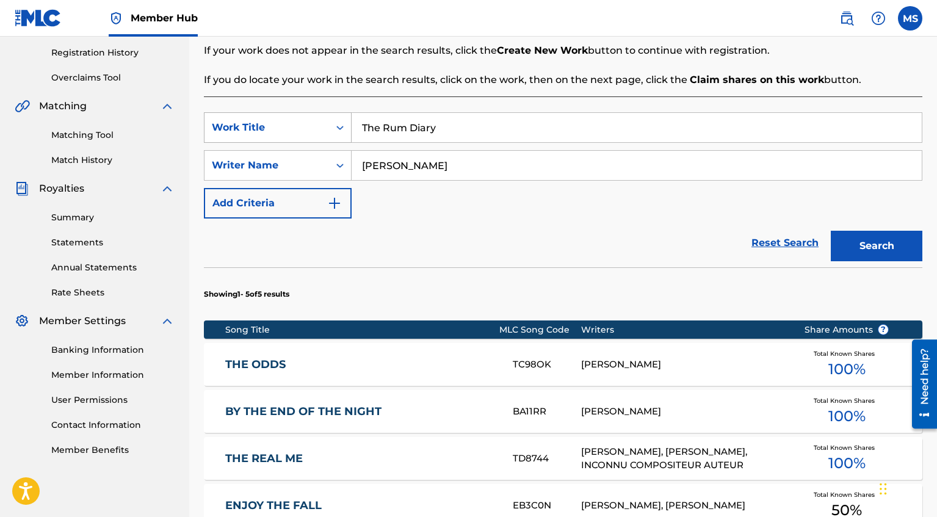
drag, startPoint x: 452, startPoint y: 131, endPoint x: 326, endPoint y: 113, distance: 127.0
click at [326, 113] on div "SearchWithCriteriaafc16504-2687-4782-83e2-661329acd0ee Work Title The Rum Diary" at bounding box center [563, 127] width 718 height 31
click at [873, 248] on button "Search" at bounding box center [877, 246] width 92 height 31
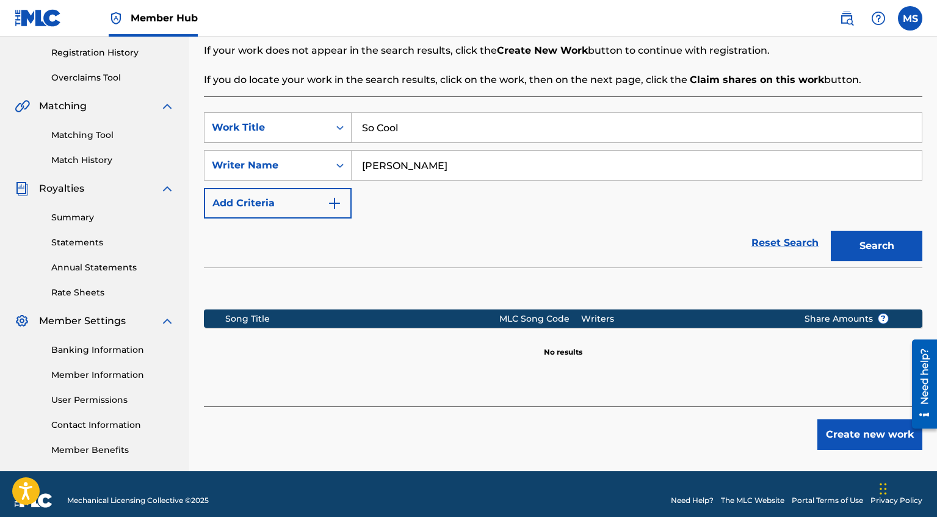
drag, startPoint x: 438, startPoint y: 134, endPoint x: 294, endPoint y: 118, distance: 145.5
click at [299, 121] on div "SearchWithCriteriaafc16504-2687-4782-83e2-661329acd0ee Work Title So Cool" at bounding box center [563, 127] width 718 height 31
type input "Its Me"
click at [876, 260] on button "Search" at bounding box center [877, 246] width 92 height 31
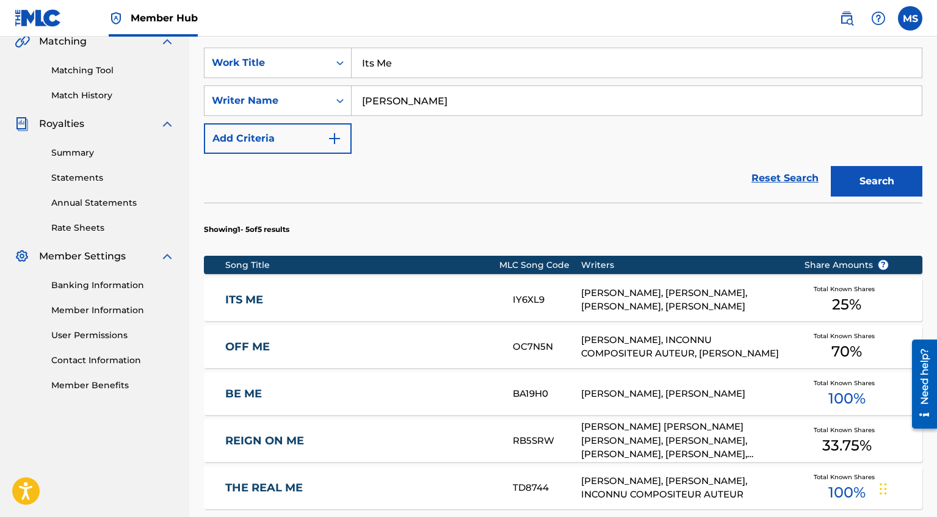
scroll to position [298, 0]
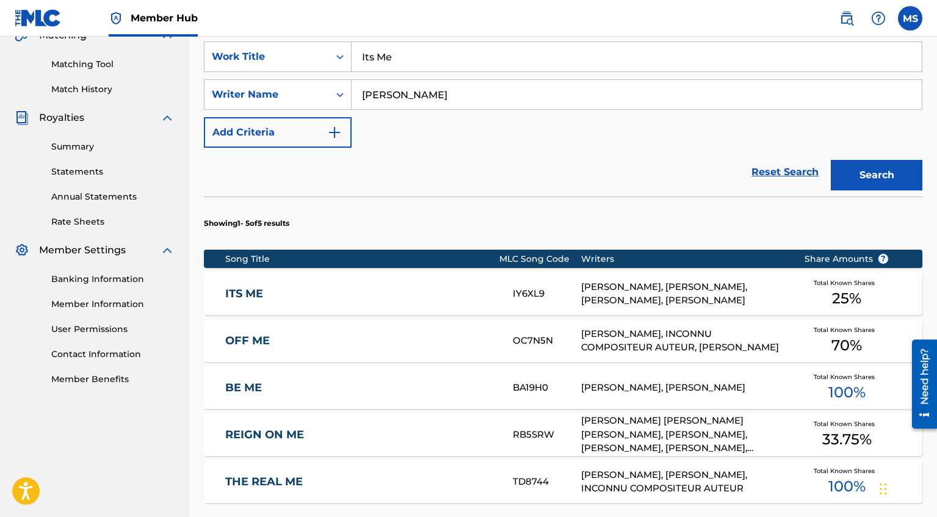
click at [602, 287] on div "[PERSON_NAME], [PERSON_NAME], [PERSON_NAME], [PERSON_NAME]" at bounding box center [683, 293] width 204 height 27
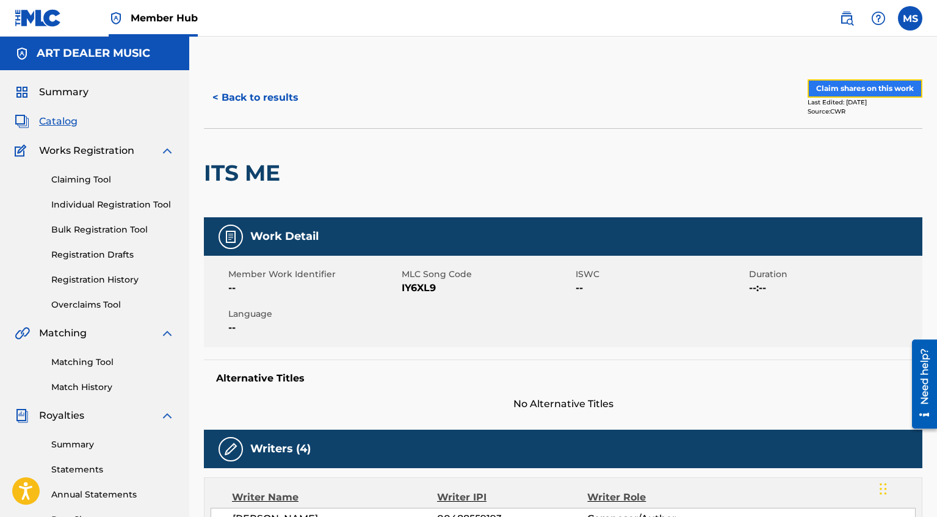
click at [871, 88] on button "Claim shares on this work" at bounding box center [864, 88] width 115 height 18
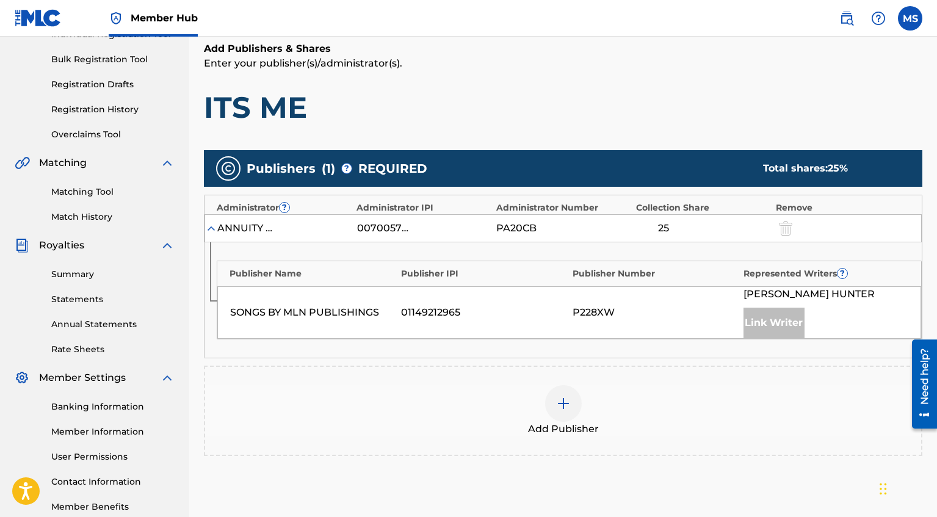
scroll to position [172, 0]
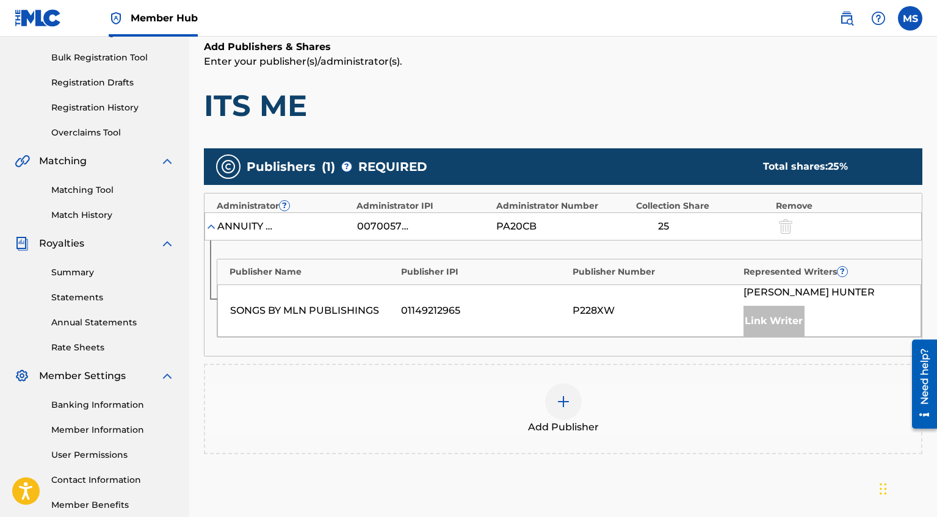
click at [570, 394] on img at bounding box center [563, 401] width 15 height 15
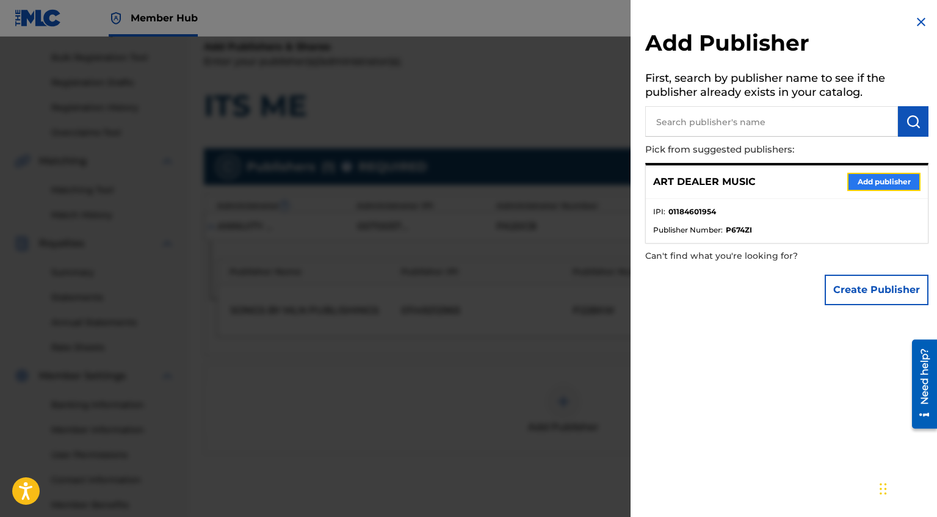
click at [860, 182] on button "Add publisher" at bounding box center [883, 182] width 73 height 18
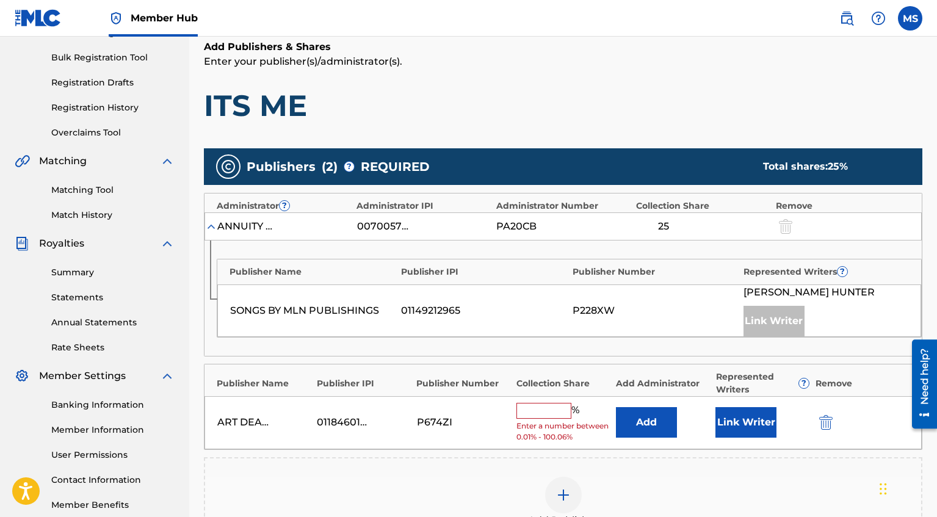
click at [538, 414] on input "text" at bounding box center [543, 411] width 55 height 16
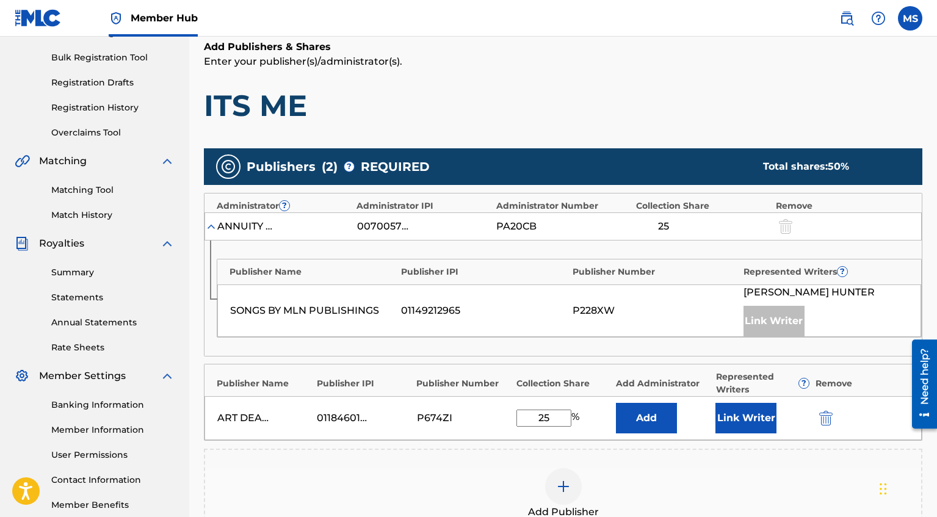
type input "2"
type input "5"
type input "25"
click at [757, 422] on button "Link Writer" at bounding box center [745, 418] width 61 height 31
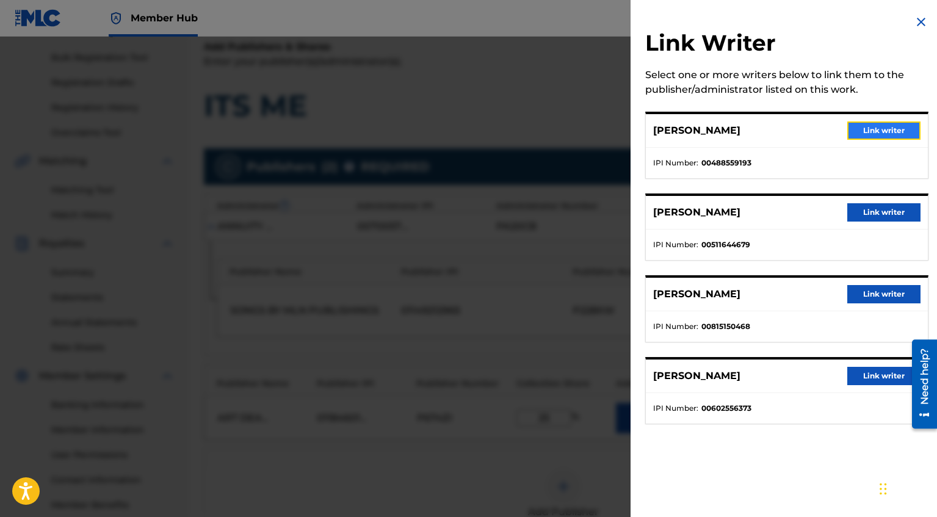
click at [889, 131] on button "Link writer" at bounding box center [883, 130] width 73 height 18
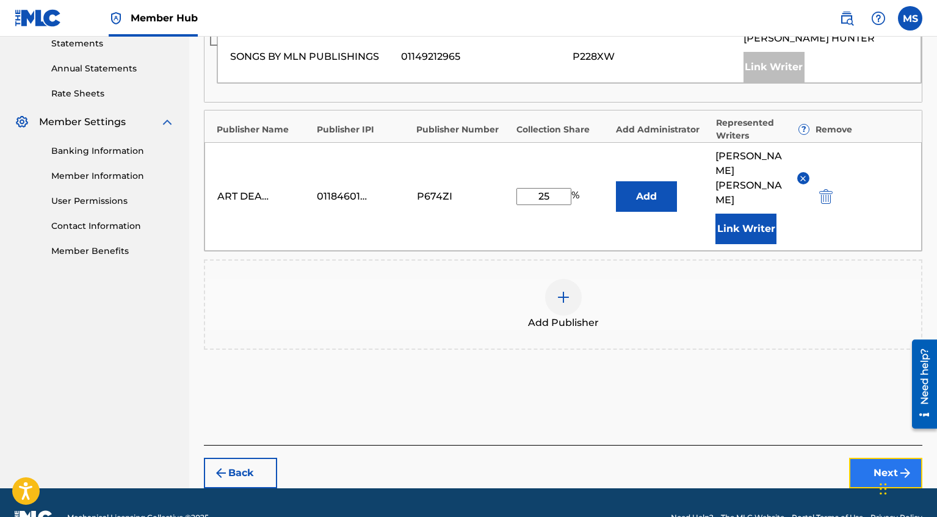
click at [884, 458] on button "Next" at bounding box center [885, 473] width 73 height 31
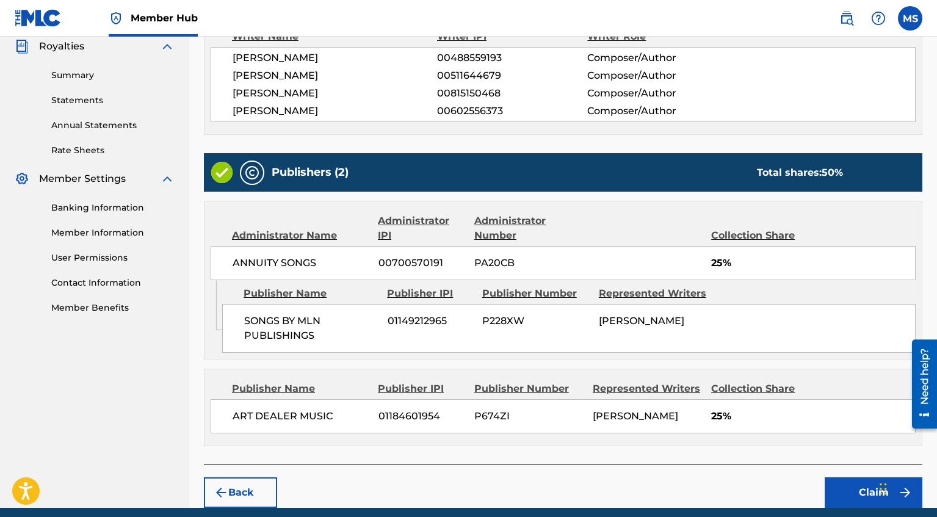
scroll to position [377, 0]
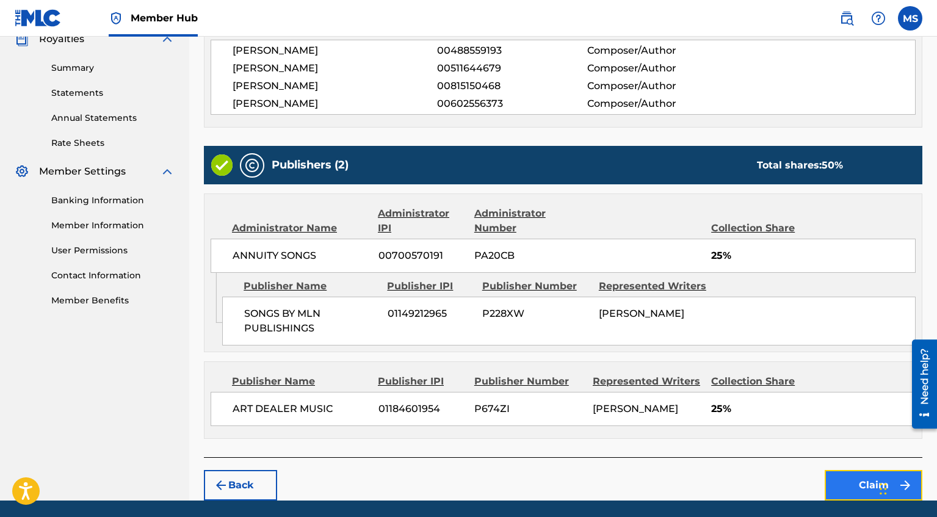
click at [869, 489] on button "Claim" at bounding box center [873, 485] width 98 height 31
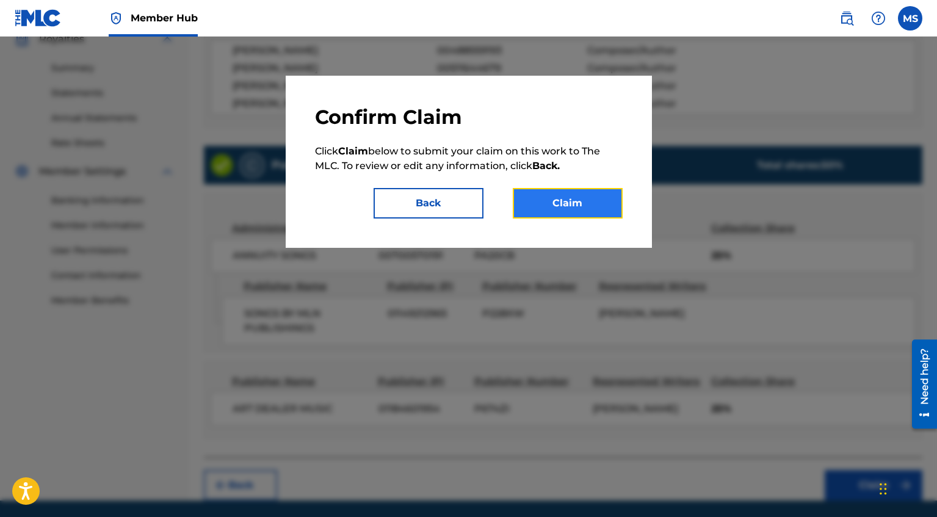
click at [616, 211] on button "Claim" at bounding box center [568, 203] width 110 height 31
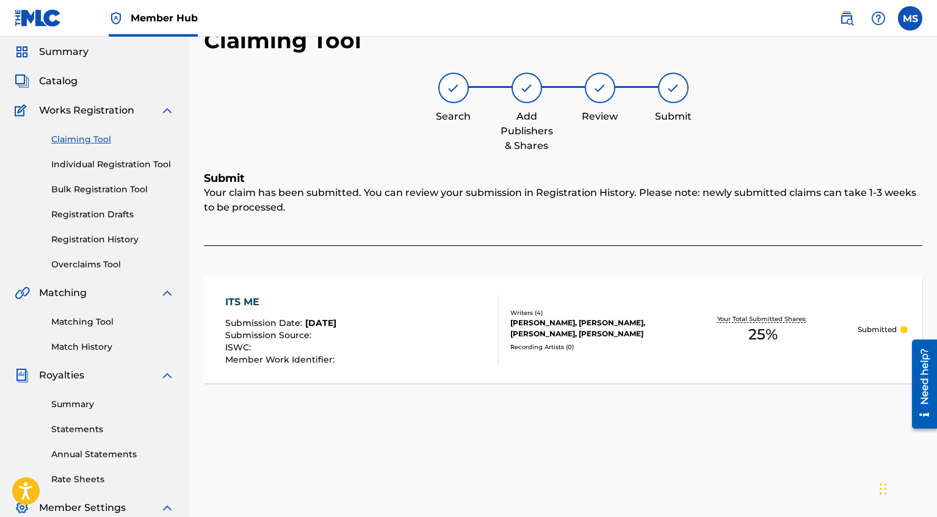
scroll to position [36, 0]
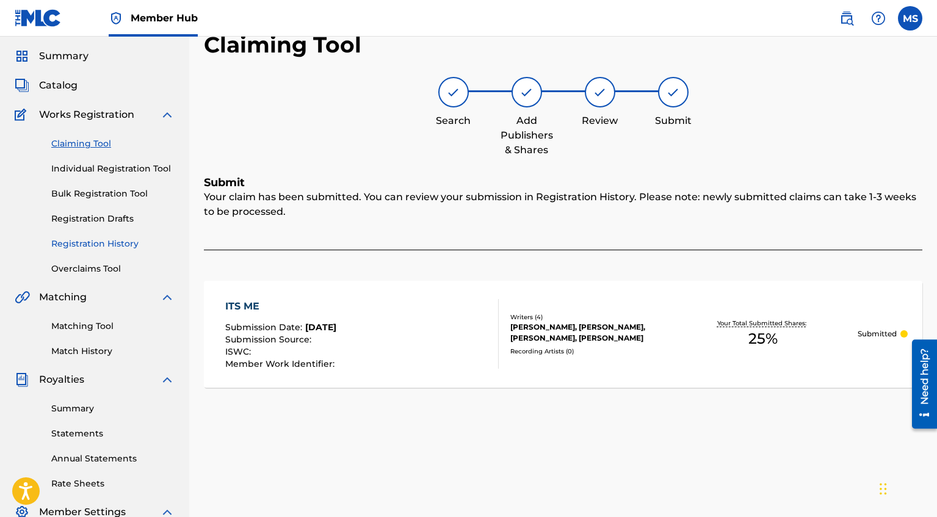
click at [109, 244] on link "Registration History" at bounding box center [112, 243] width 123 height 13
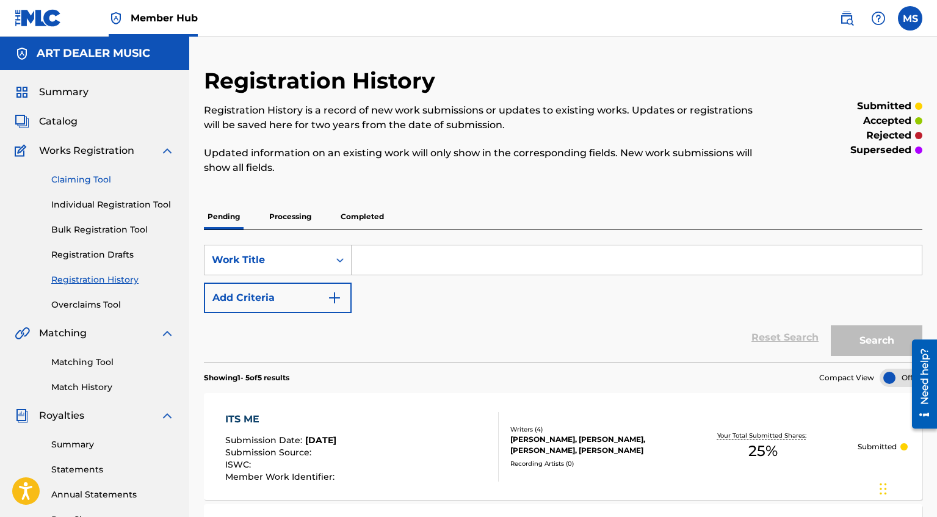
click at [100, 179] on link "Claiming Tool" at bounding box center [112, 179] width 123 height 13
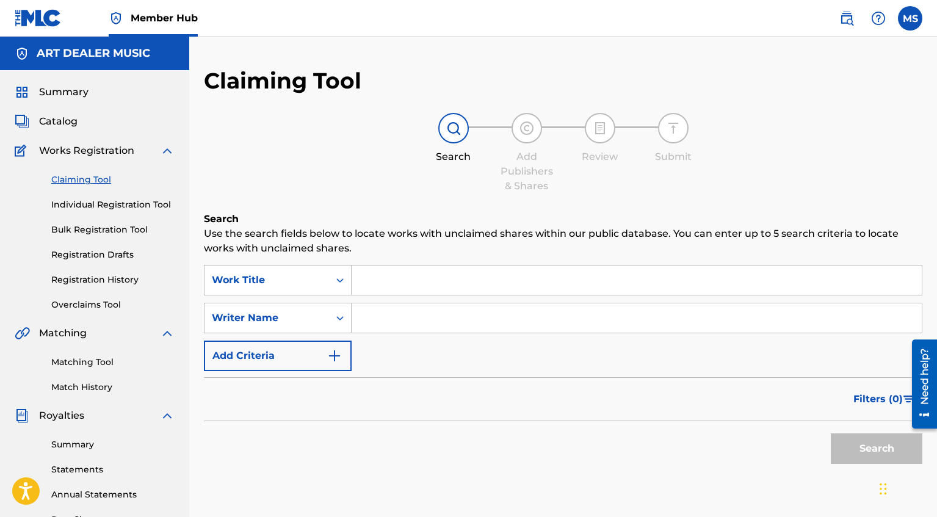
click at [425, 284] on input "Search Form" at bounding box center [636, 279] width 570 height 29
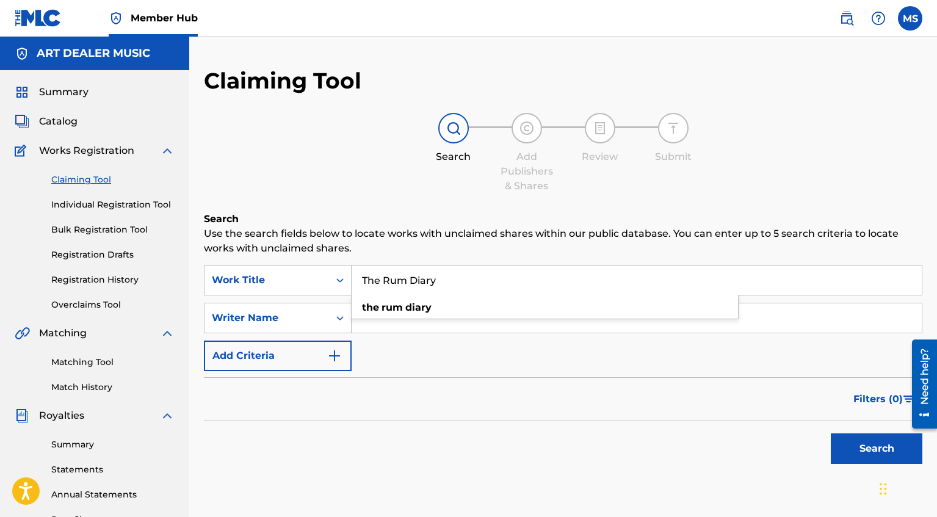
type input "The Rum Diary"
click at [373, 438] on div "Search" at bounding box center [563, 445] width 718 height 49
click at [397, 319] on input "Search Form" at bounding box center [636, 317] width 570 height 29
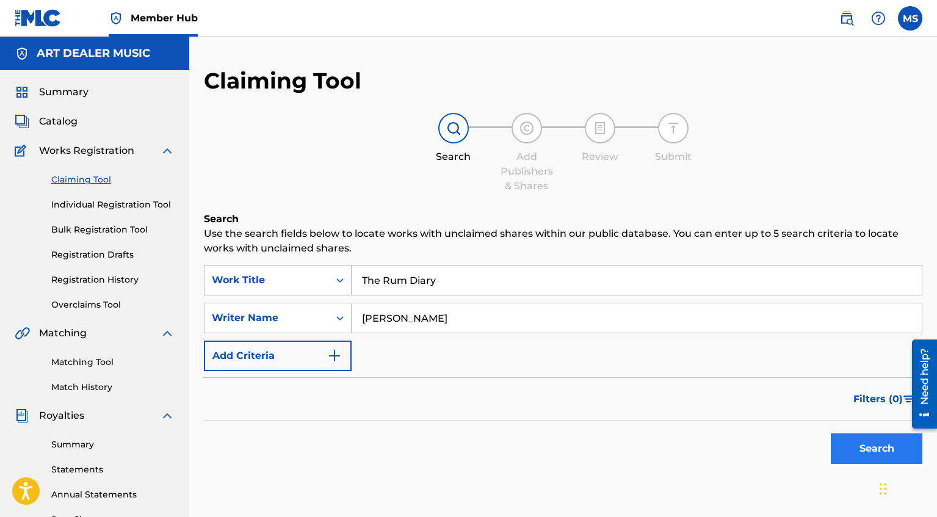
type input "[PERSON_NAME]"
click at [881, 447] on button "Search" at bounding box center [877, 448] width 92 height 31
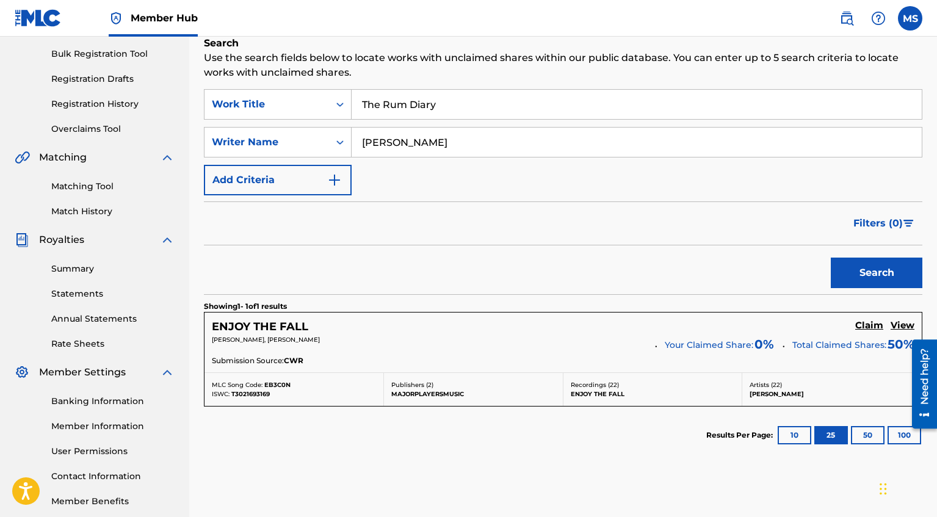
scroll to position [133, 0]
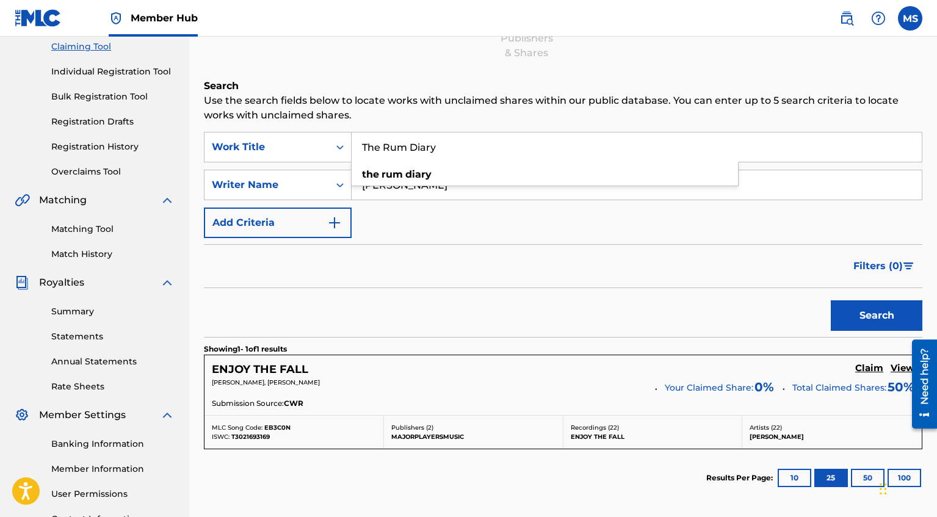
drag, startPoint x: 452, startPoint y: 149, endPoint x: 349, endPoint y: 125, distance: 105.2
click at [349, 125] on div "Search Use the search fields below to locate works with unclaimed shares within…" at bounding box center [563, 323] width 718 height 489
click at [393, 269] on div "Filters ( 0 )" at bounding box center [563, 266] width 718 height 44
drag, startPoint x: 465, startPoint y: 184, endPoint x: 276, endPoint y: 168, distance: 189.8
click at [289, 171] on div "SearchWithCriteriad7dcbabe-54ac-4278-b7d2-c85cd1c798fb Writer Name [PERSON_NAME]" at bounding box center [563, 185] width 718 height 31
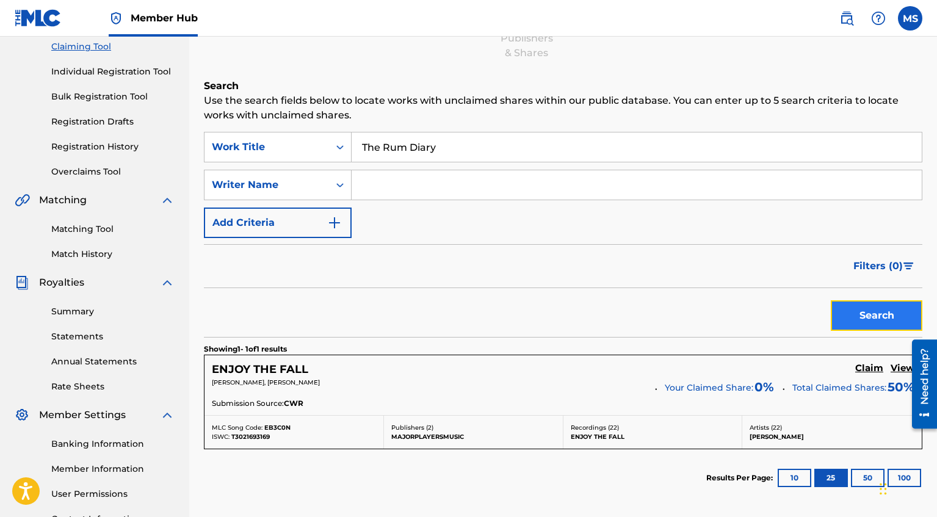
click at [868, 315] on button "Search" at bounding box center [877, 315] width 92 height 31
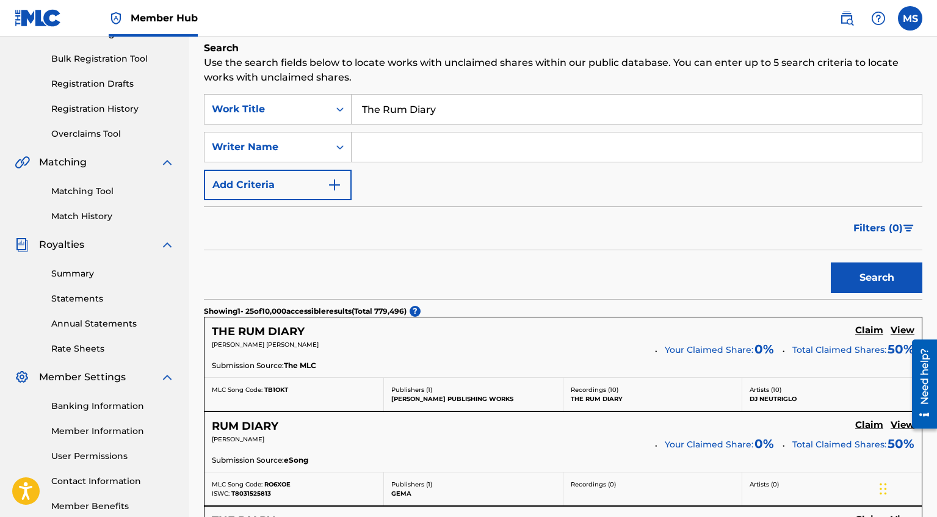
scroll to position [0, 0]
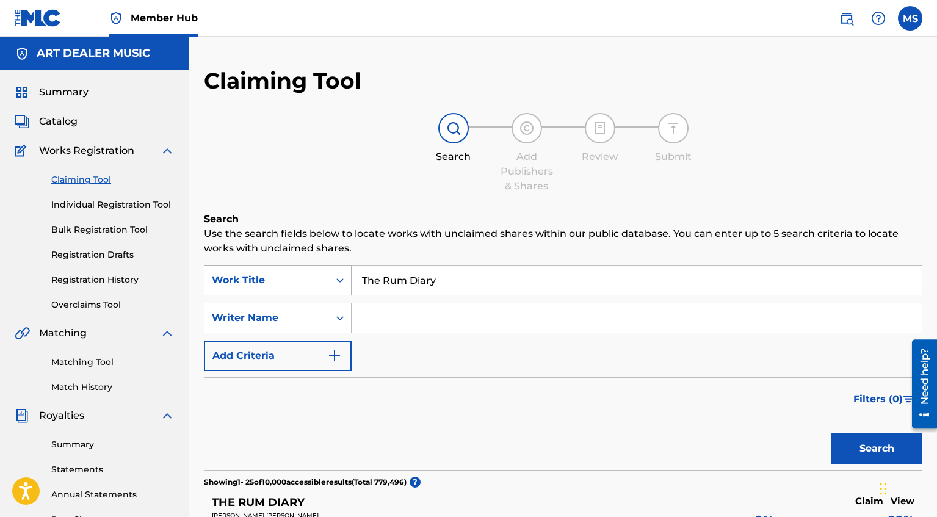
drag, startPoint x: 444, startPoint y: 277, endPoint x: 304, endPoint y: 265, distance: 140.3
click at [325, 275] on div "SearchWithCriteriaa716a6dc-7cac-45f7-a4a7-c6ae382d3704 Work Title The Rum Diary" at bounding box center [563, 280] width 718 height 31
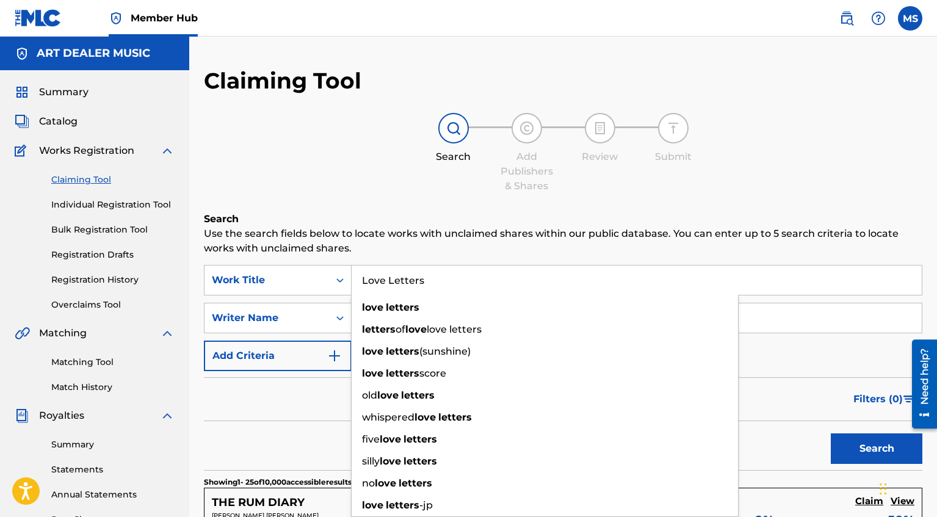
type input "Love Letters"
click at [215, 416] on div "Filters ( 0 )" at bounding box center [563, 399] width 718 height 44
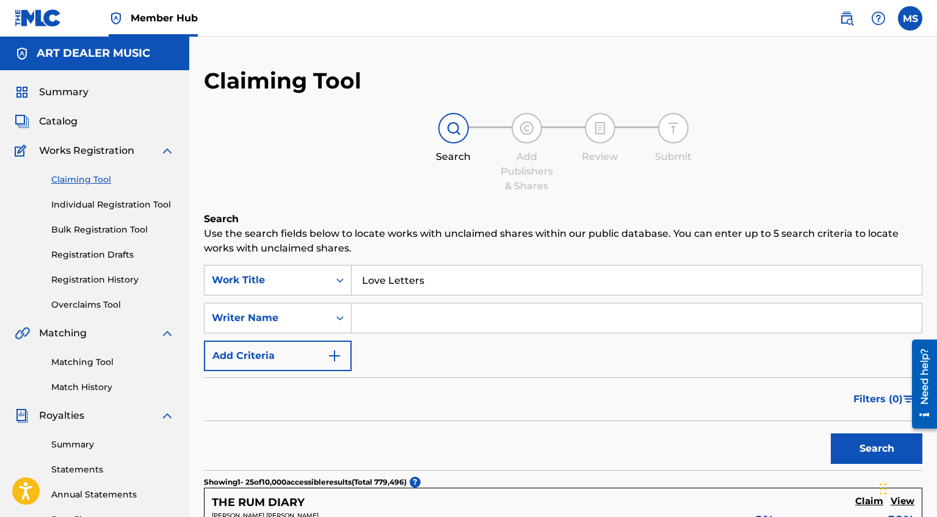
click at [391, 331] on input "Search Form" at bounding box center [636, 317] width 570 height 29
type input "[PERSON_NAME]"
click at [896, 437] on button "Search" at bounding box center [877, 448] width 92 height 31
drag, startPoint x: 442, startPoint y: 278, endPoint x: 151, endPoint y: 269, distance: 291.2
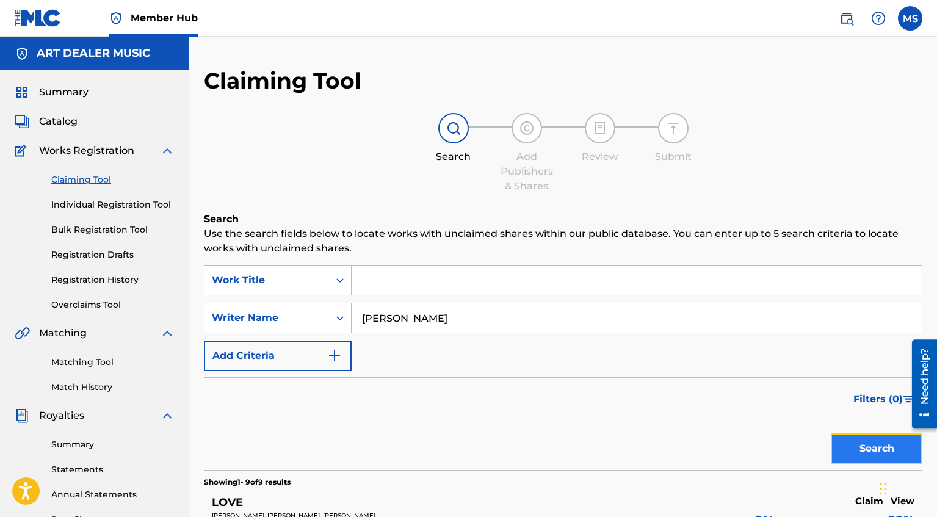
click at [848, 444] on button "Search" at bounding box center [877, 448] width 92 height 31
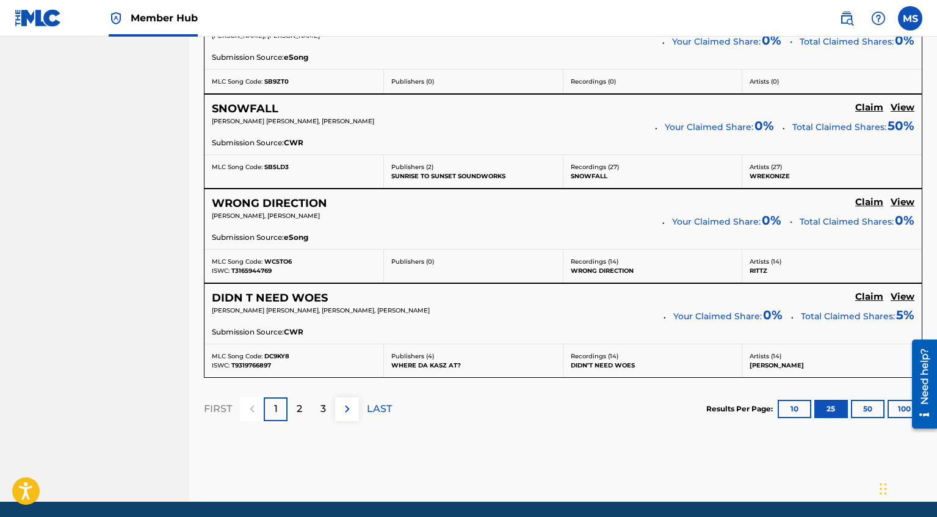
scroll to position [2462, 0]
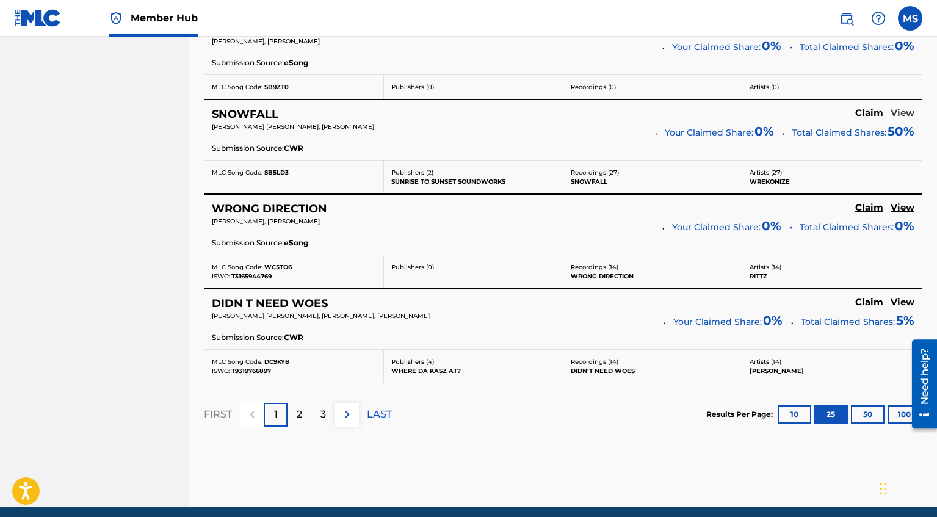
click at [894, 114] on h5 "View" at bounding box center [902, 113] width 24 height 12
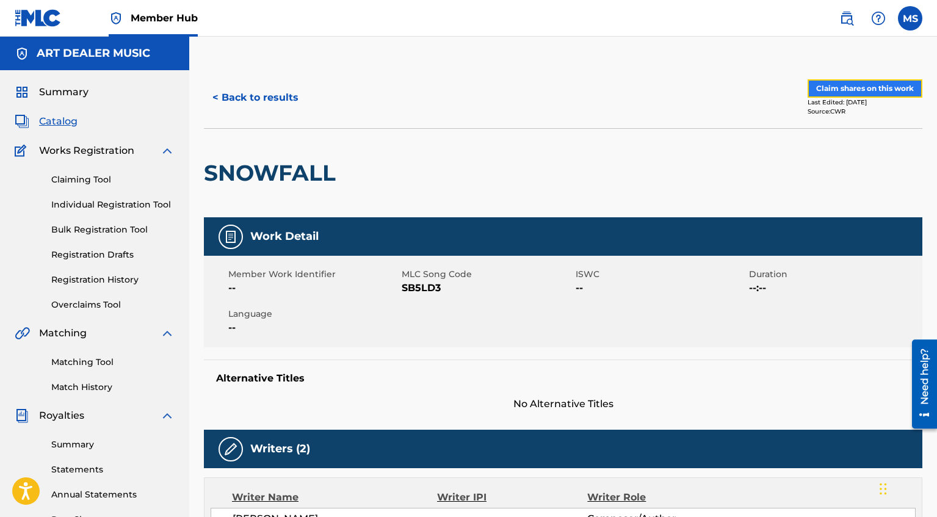
click at [892, 90] on button "Claim shares on this work" at bounding box center [864, 88] width 115 height 18
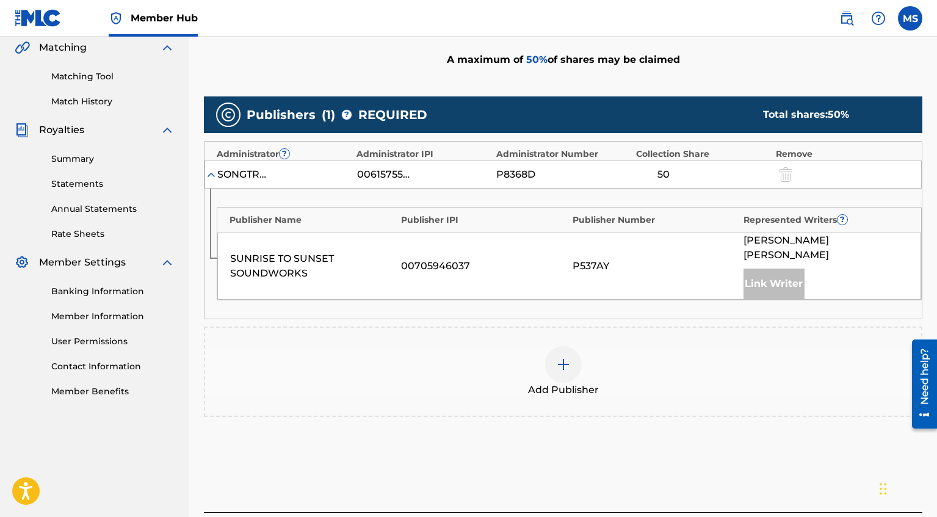
scroll to position [294, 0]
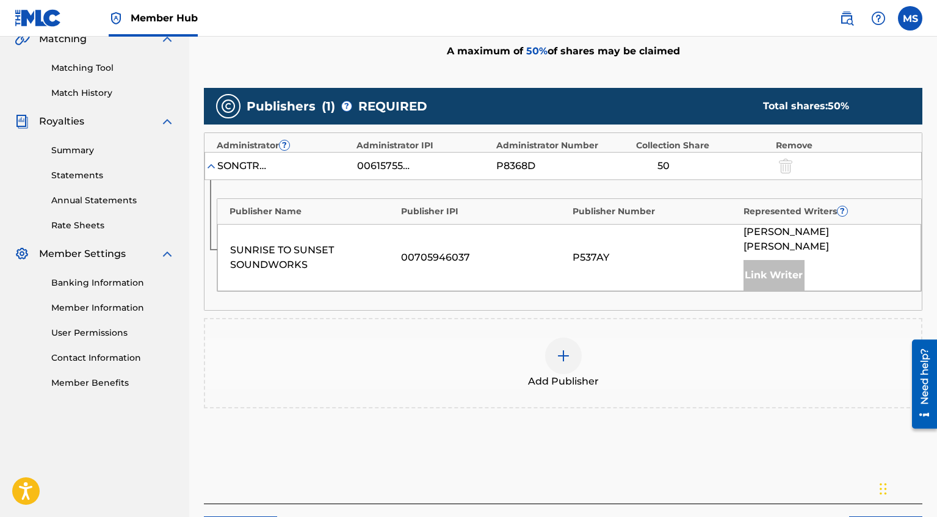
click at [568, 348] on img at bounding box center [563, 355] width 15 height 15
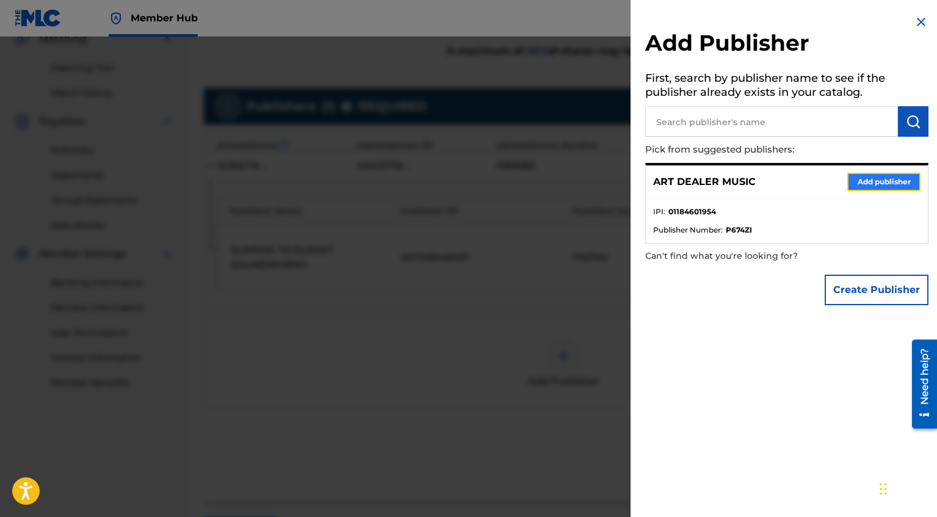
click at [866, 187] on button "Add publisher" at bounding box center [883, 182] width 73 height 18
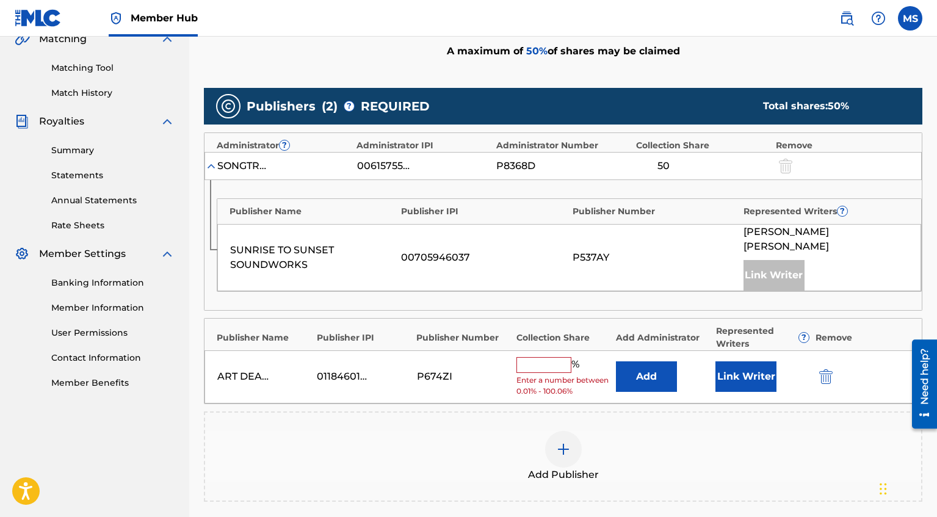
click at [542, 375] on span "Enter a number between 0.01% - 100.06%" at bounding box center [562, 386] width 93 height 22
click at [546, 357] on input "text" at bounding box center [543, 365] width 55 height 16
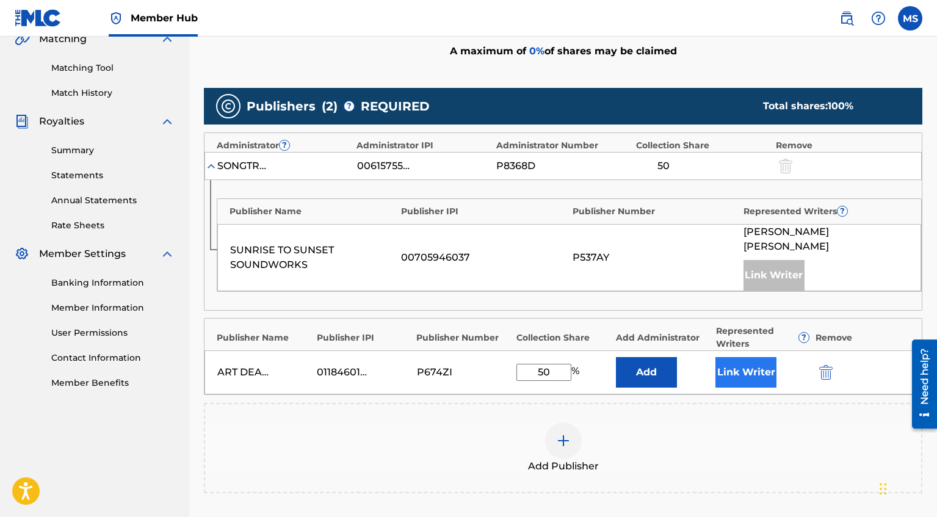
type input "50"
click at [757, 366] on button "Link Writer" at bounding box center [745, 372] width 61 height 31
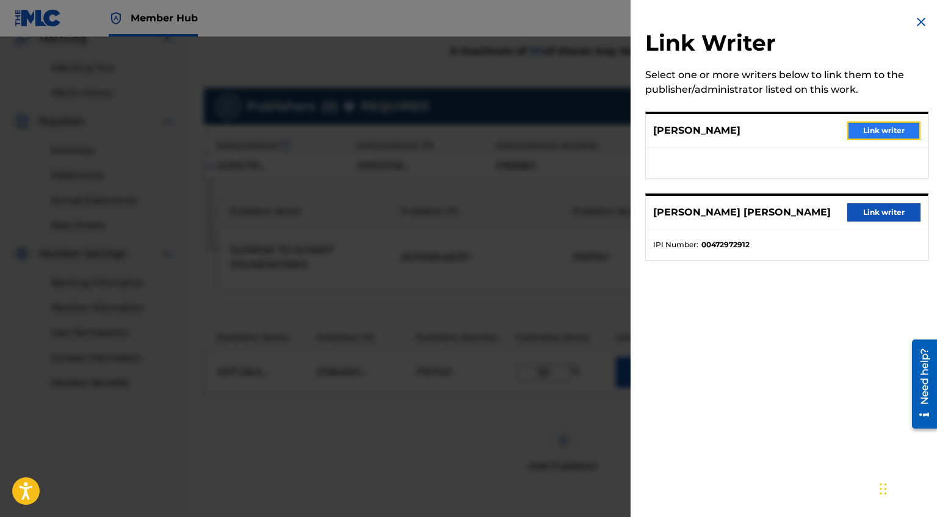
click at [882, 134] on button "Link writer" at bounding box center [883, 130] width 73 height 18
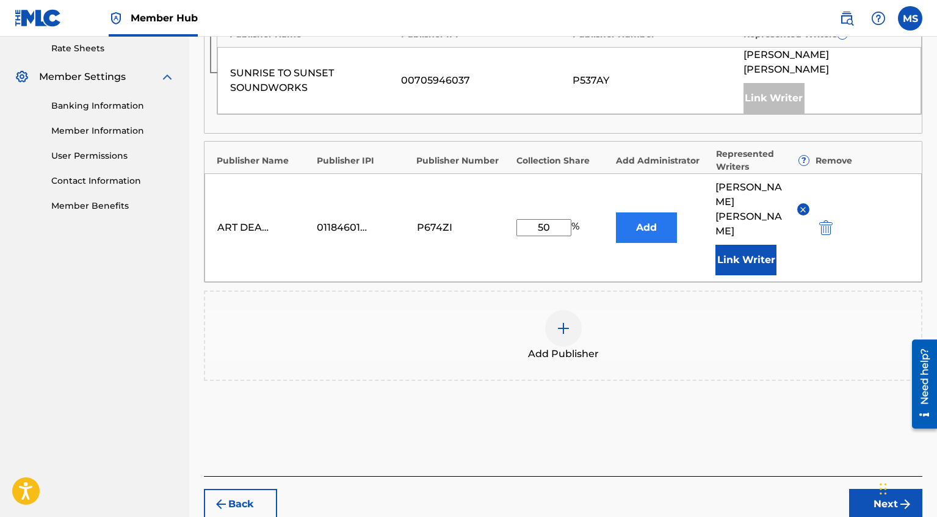
scroll to position [475, 0]
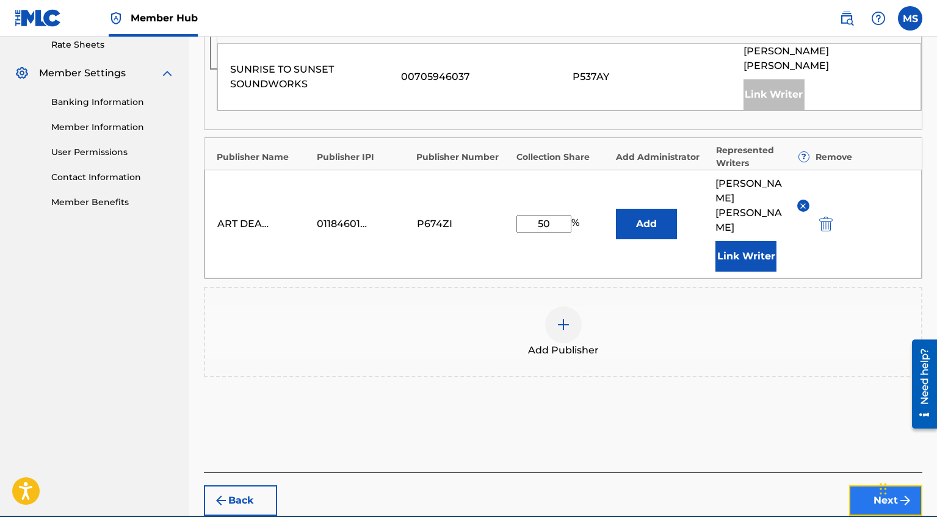
click at [863, 485] on button "Next" at bounding box center [885, 500] width 73 height 31
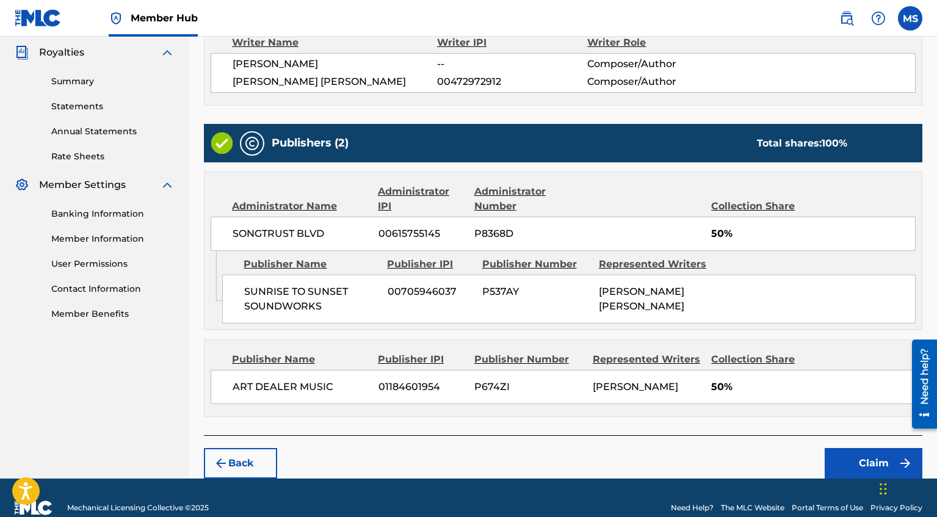
scroll to position [381, 0]
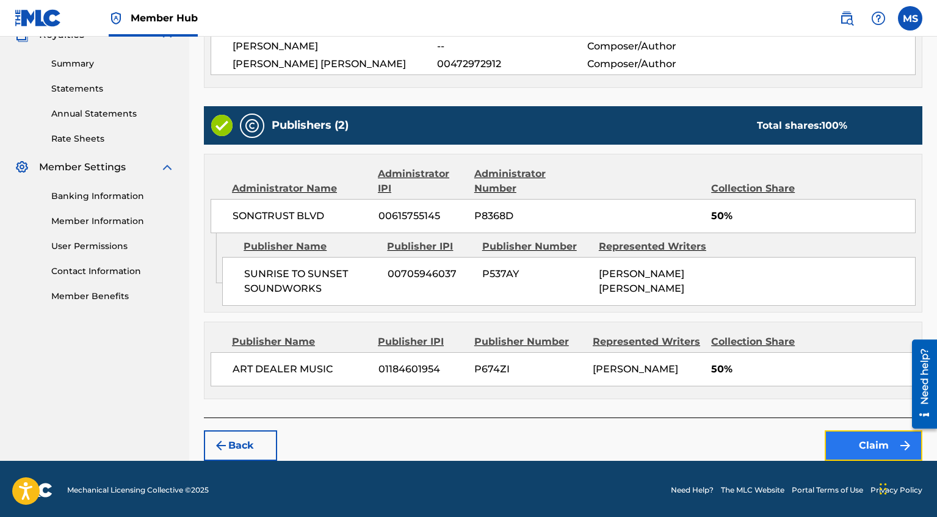
click at [857, 449] on button "Claim" at bounding box center [873, 445] width 98 height 31
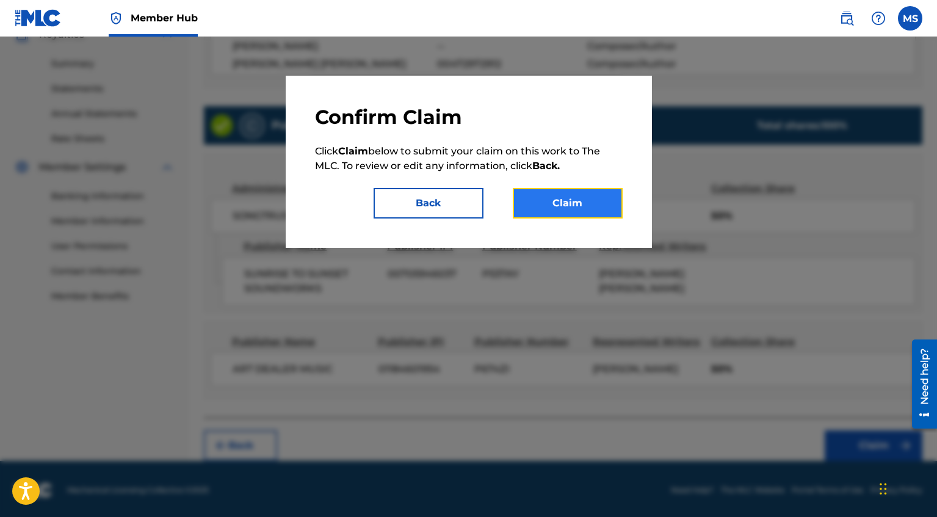
click at [600, 195] on button "Claim" at bounding box center [568, 203] width 110 height 31
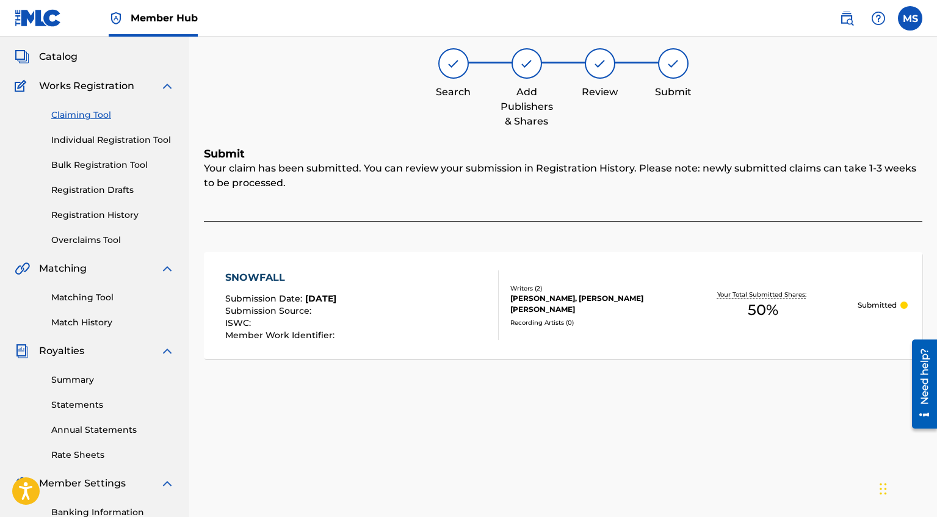
scroll to position [0, 0]
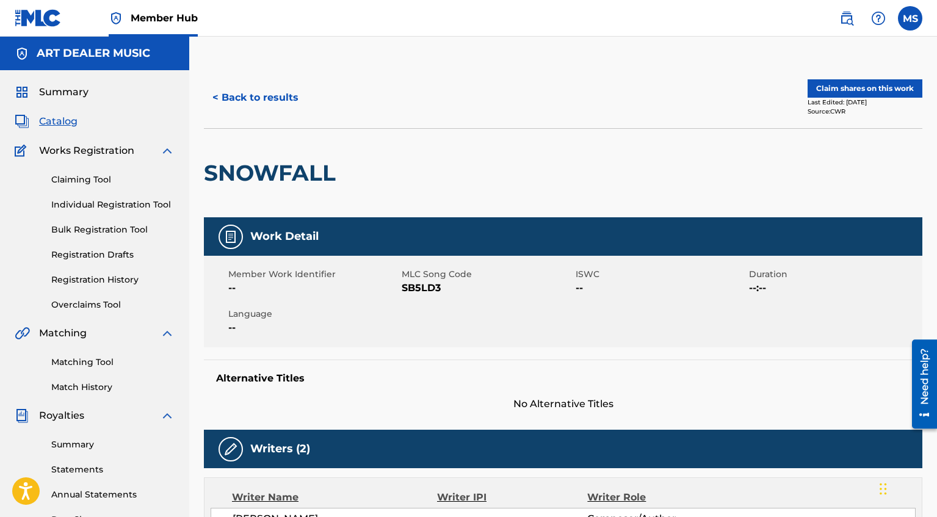
scroll to position [240, 0]
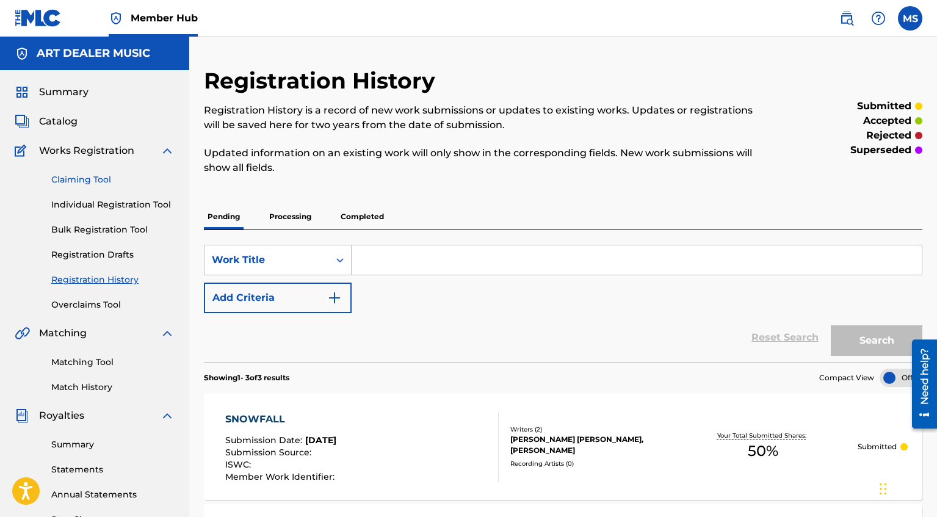
click at [99, 180] on link "Claiming Tool" at bounding box center [112, 179] width 123 height 13
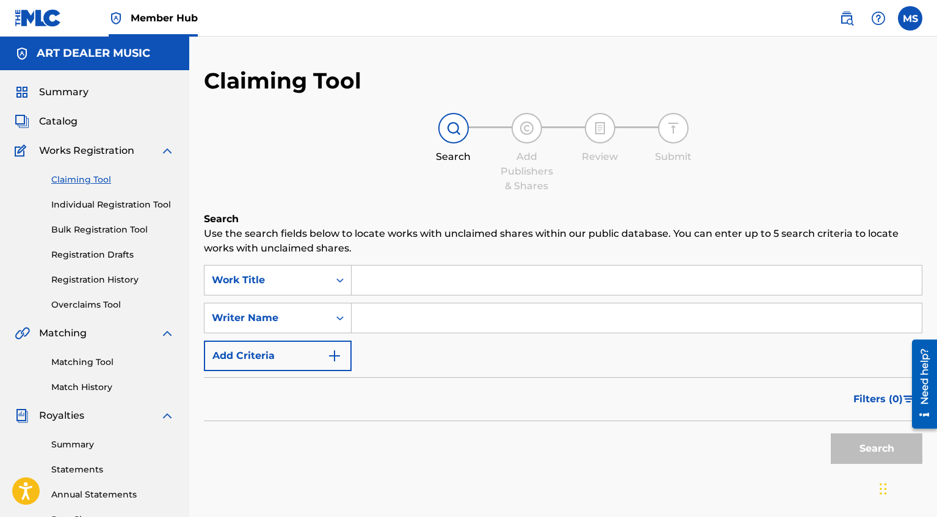
click at [402, 321] on input "Search Form" at bounding box center [636, 317] width 570 height 29
type input "[PERSON_NAME]"
click at [895, 452] on button "Search" at bounding box center [877, 448] width 92 height 31
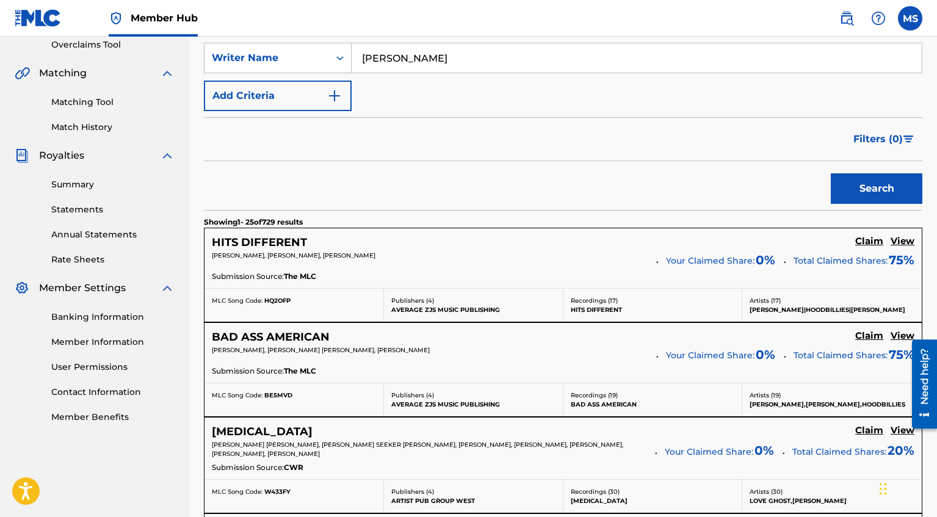
scroll to position [264, 0]
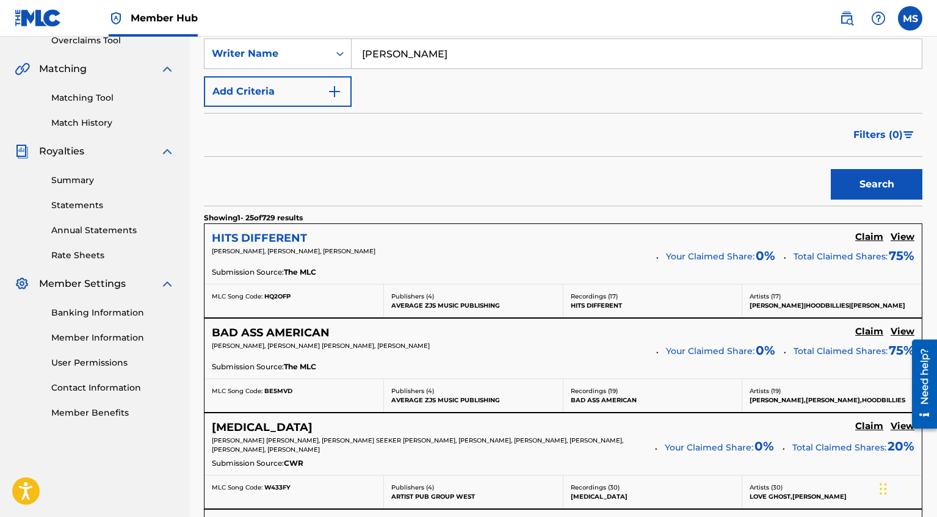
click at [292, 233] on h5 "HITS DIFFERENT" at bounding box center [259, 238] width 95 height 14
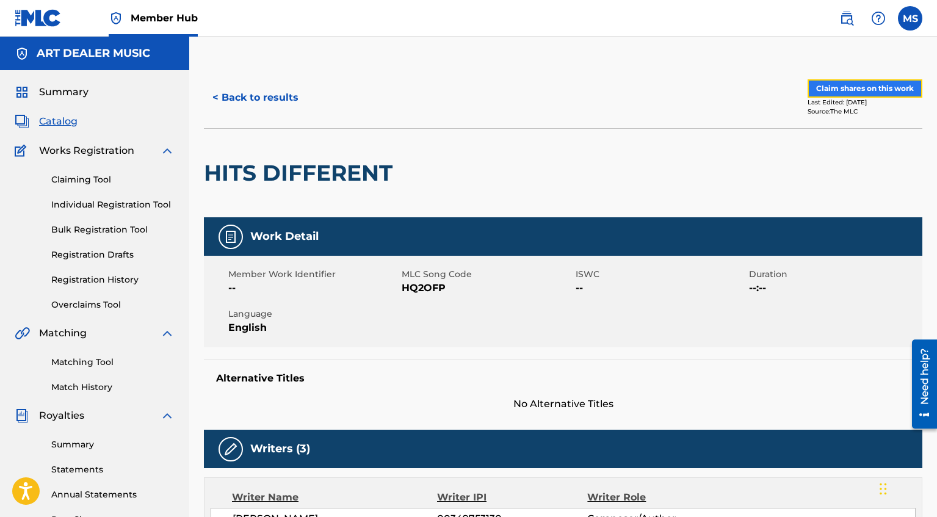
click at [873, 90] on button "Claim shares on this work" at bounding box center [864, 88] width 115 height 18
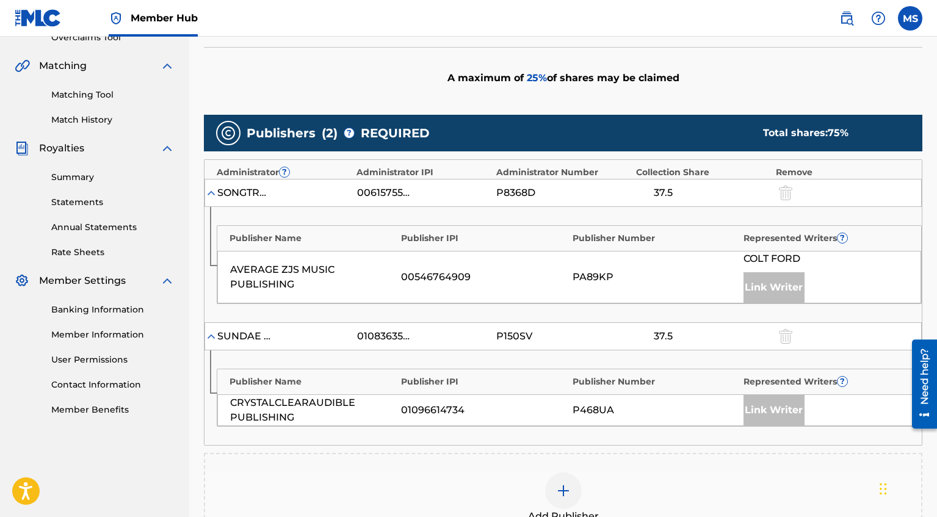
scroll to position [323, 0]
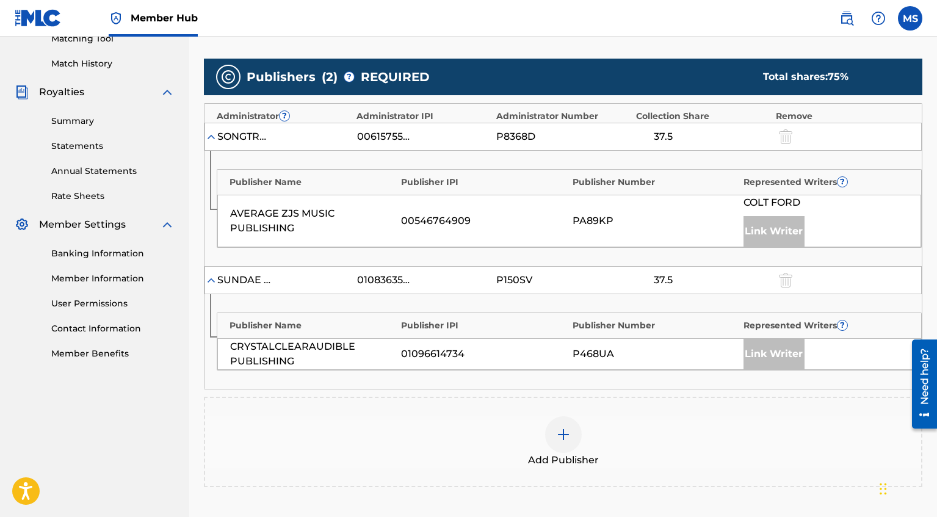
click at [563, 424] on div at bounding box center [563, 434] width 37 height 37
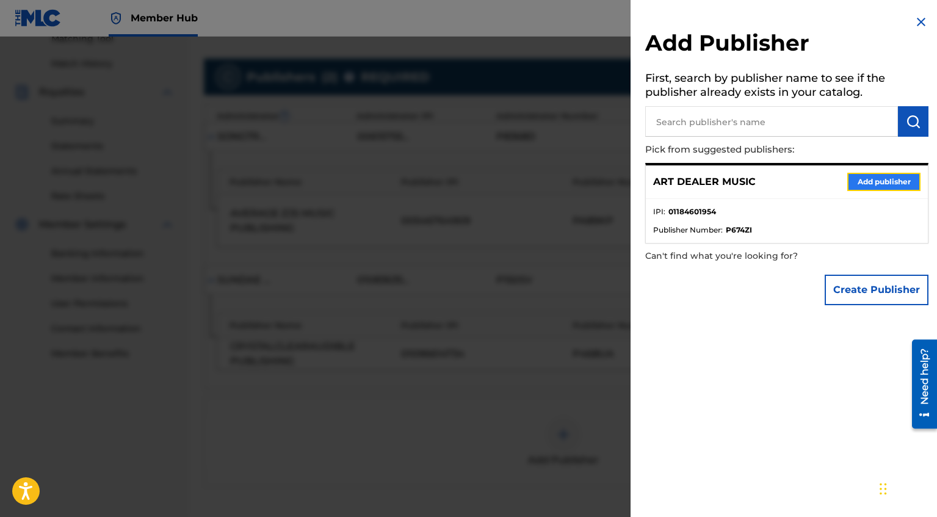
click at [906, 185] on button "Add publisher" at bounding box center [883, 182] width 73 height 18
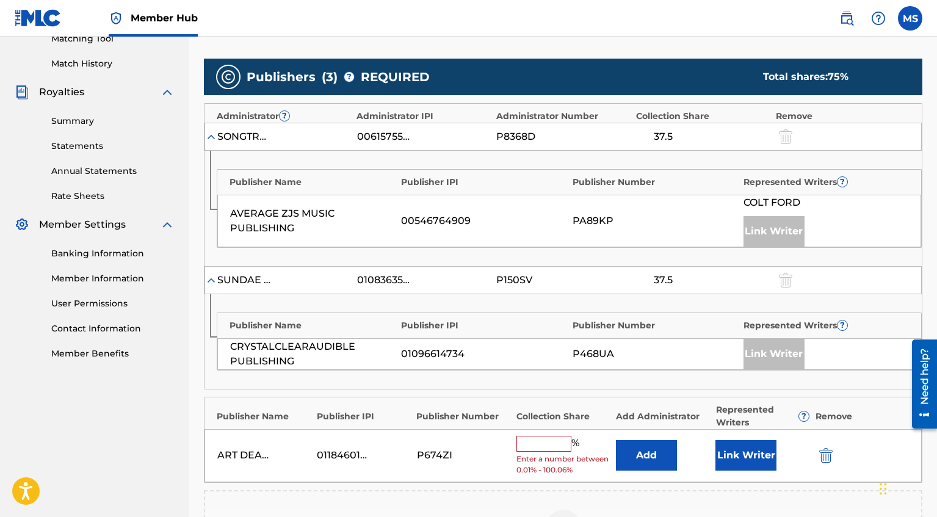
click at [536, 439] on input "text" at bounding box center [543, 444] width 55 height 16
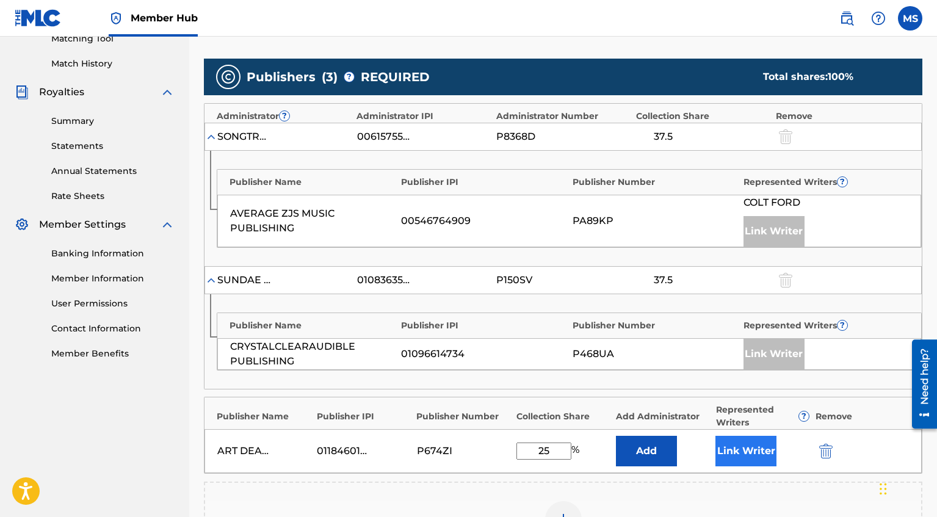
type input "25"
click at [746, 452] on button "Link Writer" at bounding box center [745, 451] width 61 height 31
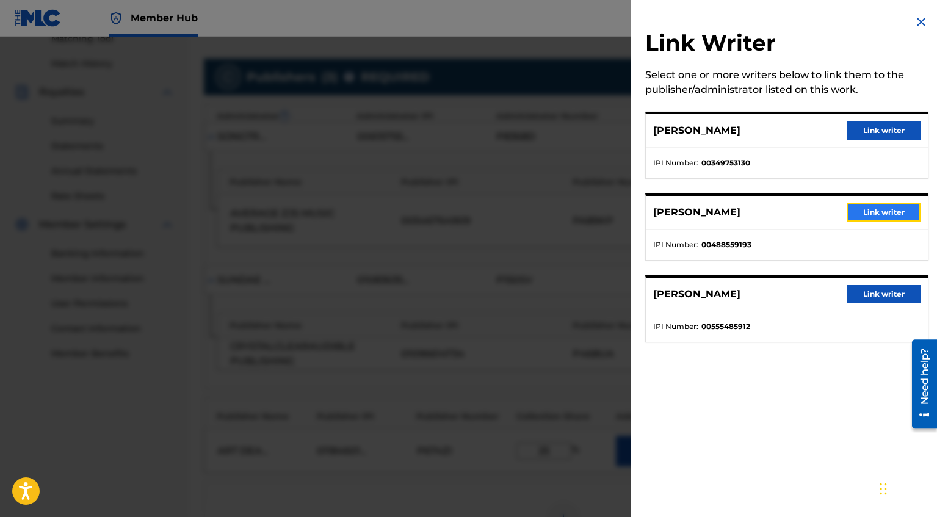
click at [871, 217] on button "Link writer" at bounding box center [883, 212] width 73 height 18
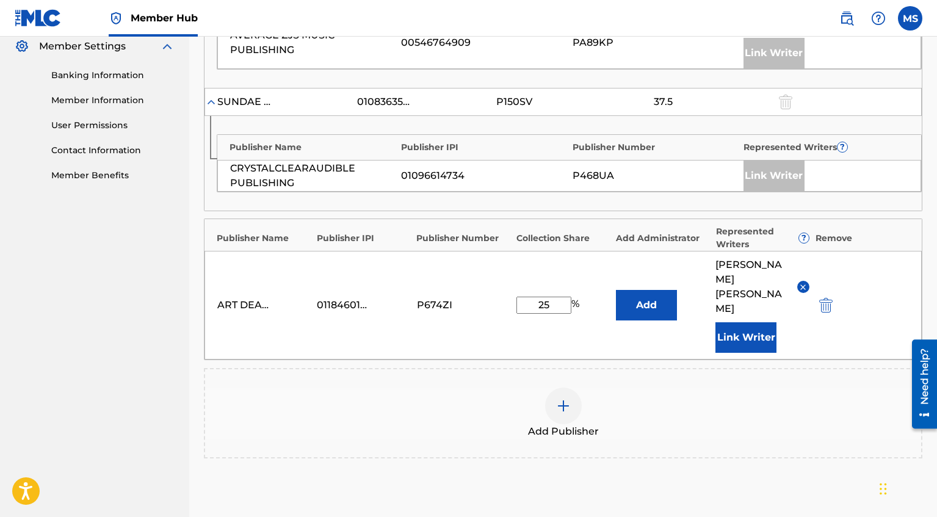
scroll to position [610, 0]
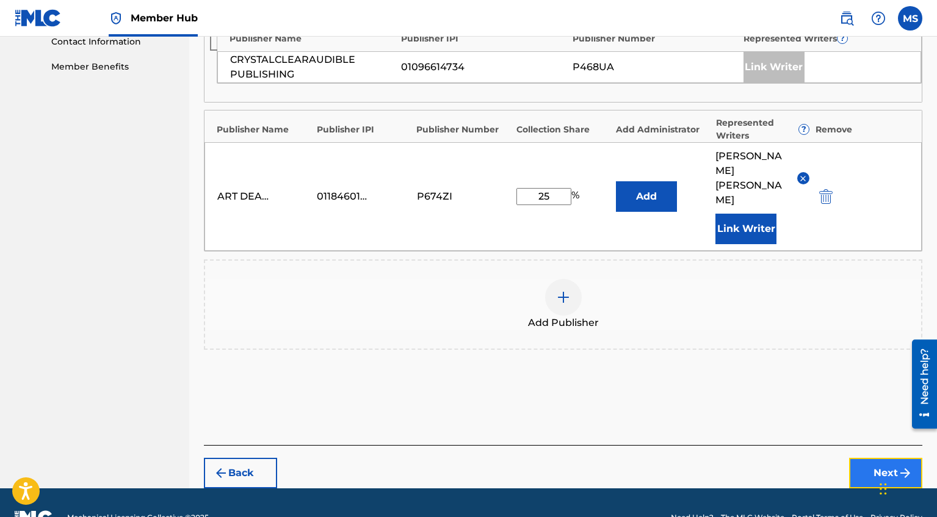
click at [857, 458] on button "Next" at bounding box center [885, 473] width 73 height 31
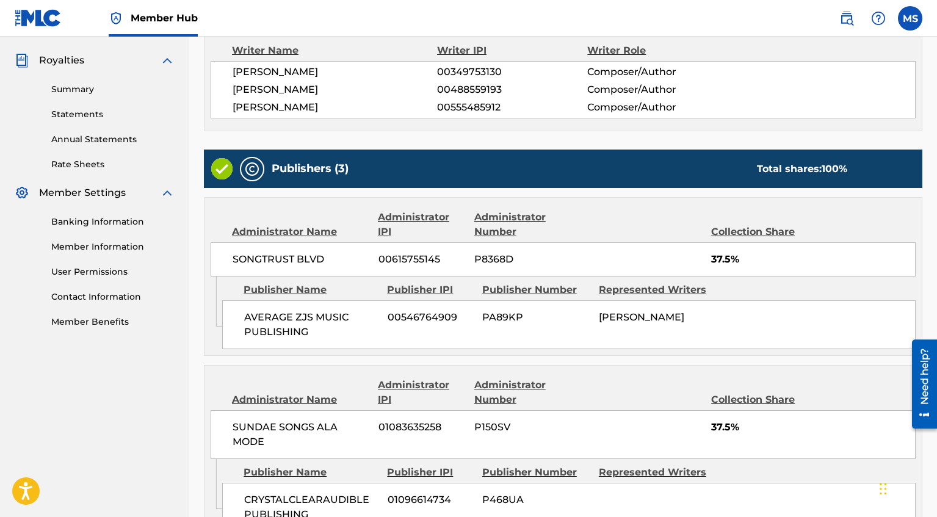
scroll to position [580, 0]
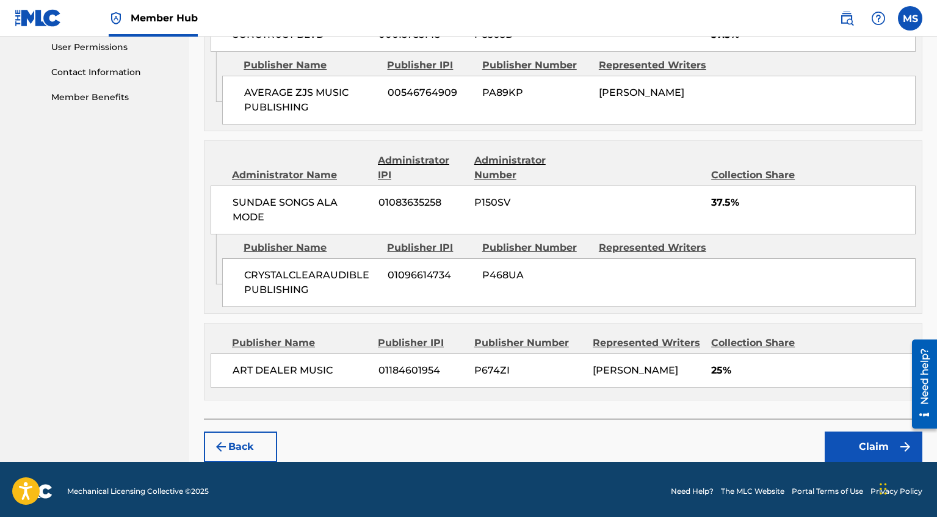
click at [851, 462] on footer "Mechanical Licensing Collective © 2025 Need Help? The MLC Website Portal Terms …" at bounding box center [468, 491] width 937 height 59
click at [889, 432] on button "Claim" at bounding box center [873, 446] width 98 height 31
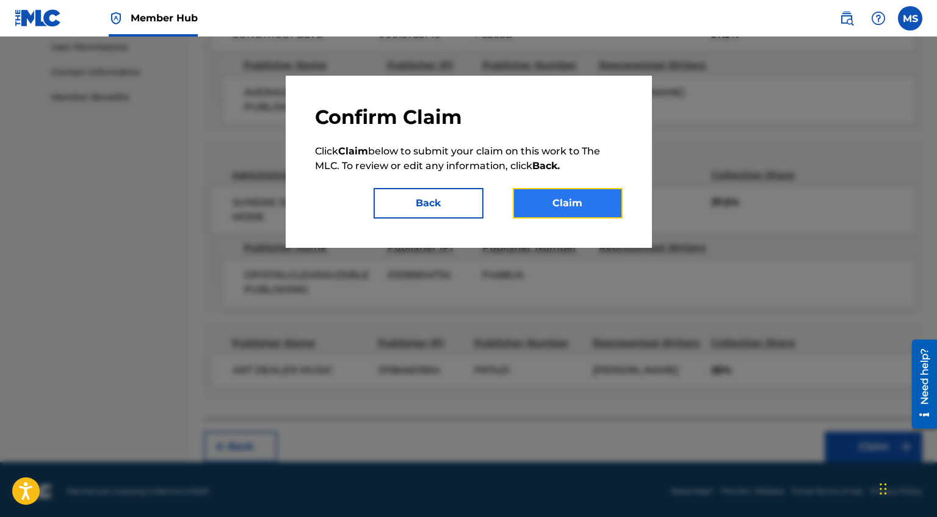
click at [587, 203] on button "Claim" at bounding box center [568, 203] width 110 height 31
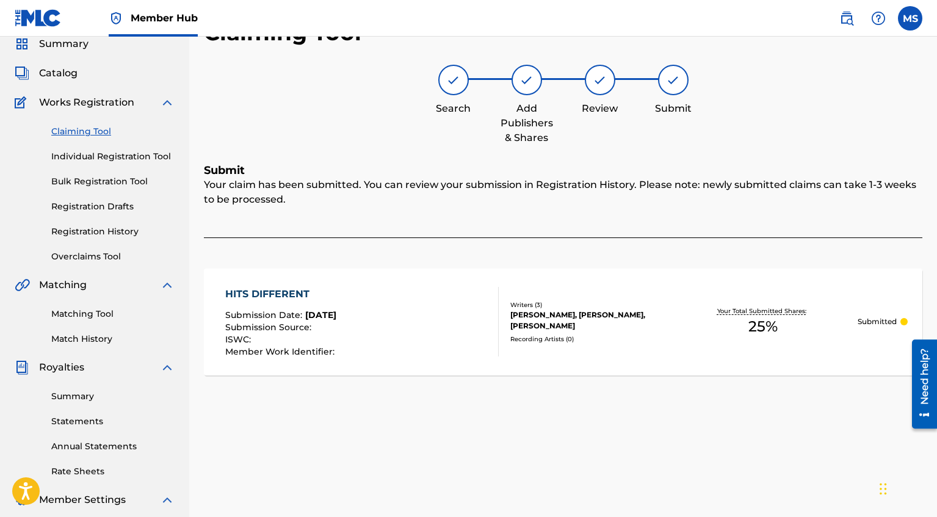
scroll to position [45, 0]
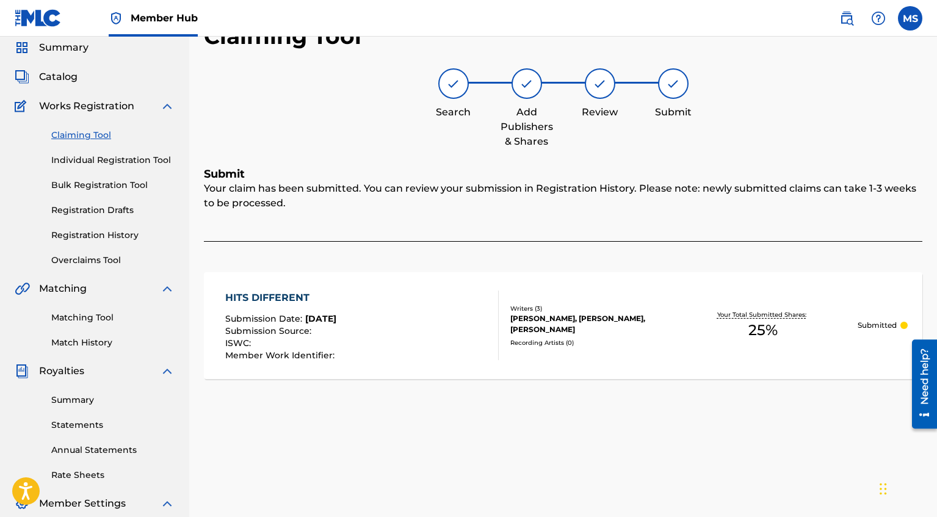
click at [115, 134] on link "Claiming Tool" at bounding box center [112, 135] width 123 height 13
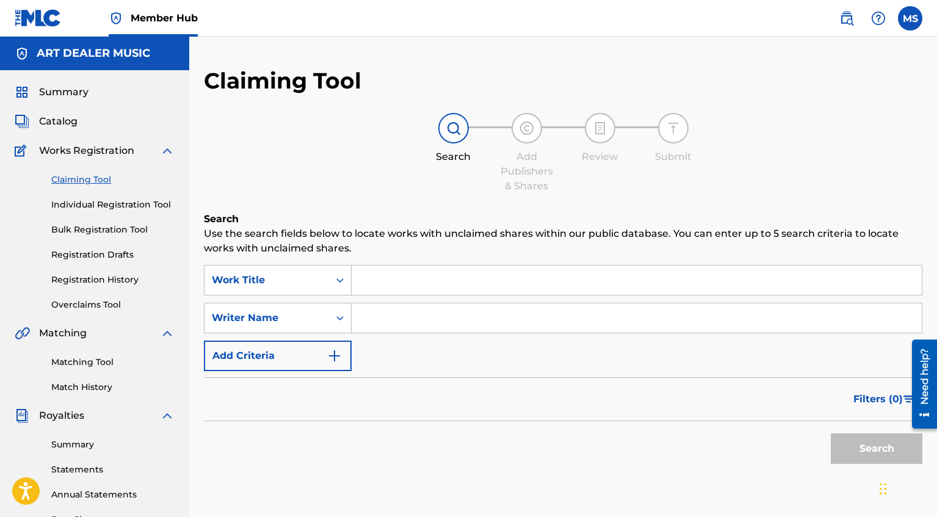
click at [406, 328] on input "Search Form" at bounding box center [636, 317] width 570 height 29
type input "[PERSON_NAME]"
click at [888, 446] on button "Search" at bounding box center [877, 448] width 92 height 31
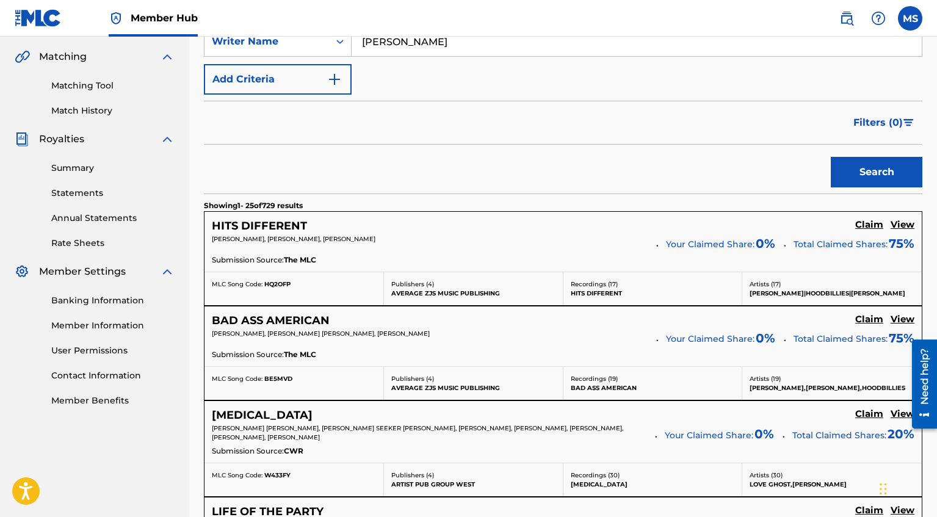
scroll to position [281, 0]
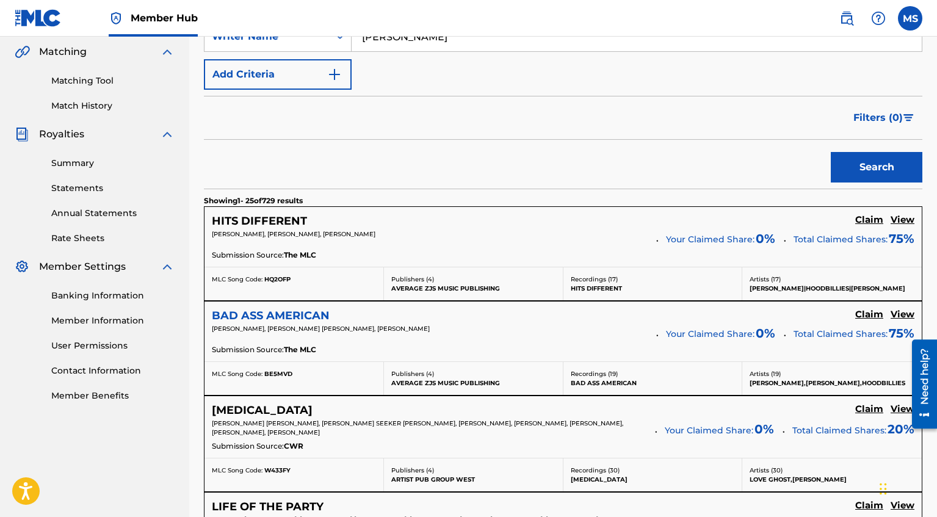
click at [321, 314] on h5 "BAD ASS AMERICAN" at bounding box center [271, 316] width 118 height 14
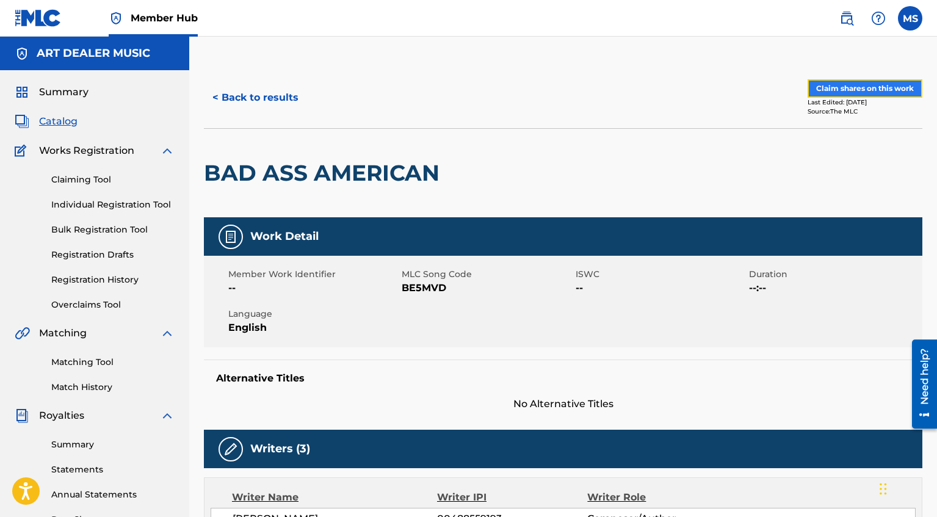
click at [832, 94] on button "Claim shares on this work" at bounding box center [864, 88] width 115 height 18
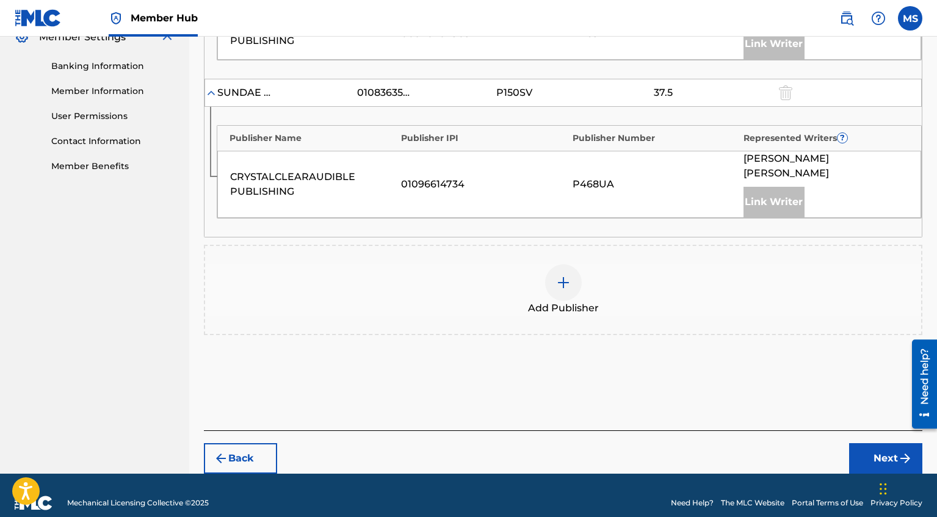
scroll to position [519, 0]
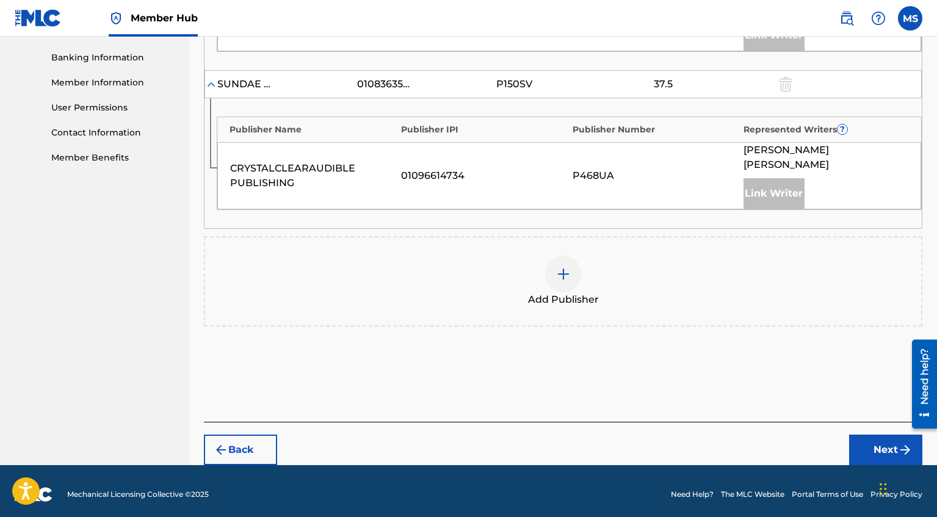
click at [568, 264] on div at bounding box center [563, 274] width 37 height 37
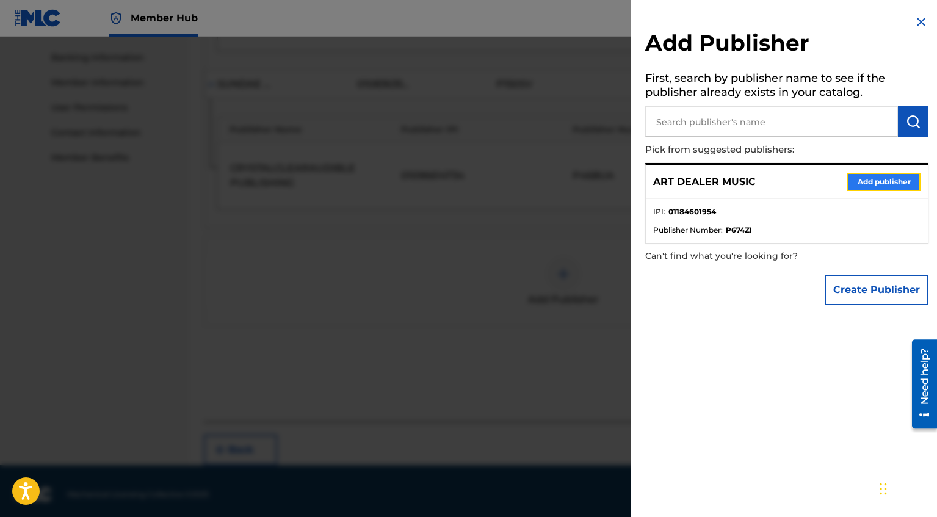
click at [866, 184] on button "Add publisher" at bounding box center [883, 182] width 73 height 18
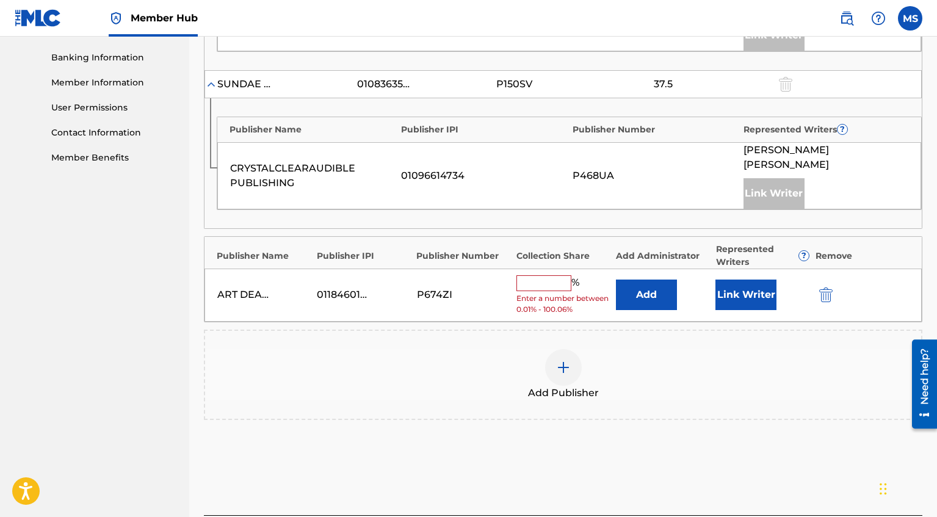
click at [544, 287] on input "text" at bounding box center [543, 283] width 55 height 16
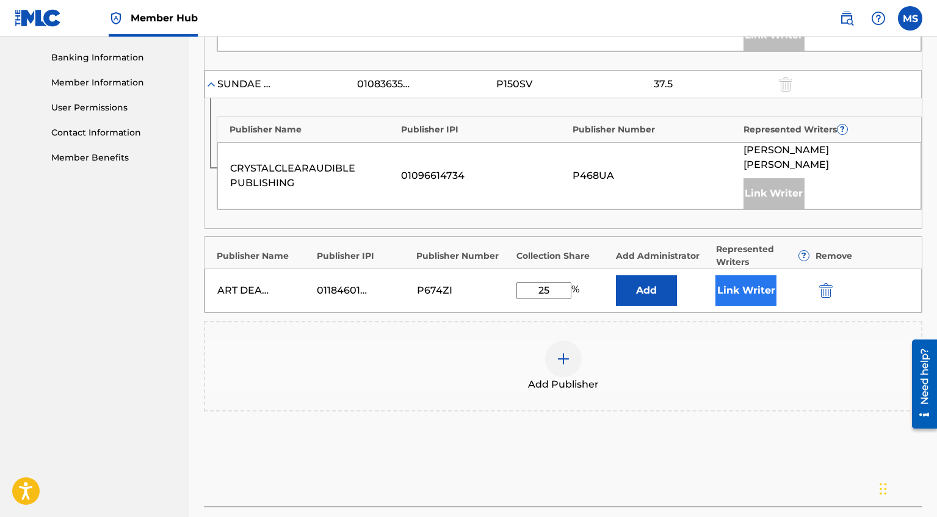
type input "25"
click at [759, 283] on button "Link Writer" at bounding box center [745, 290] width 61 height 31
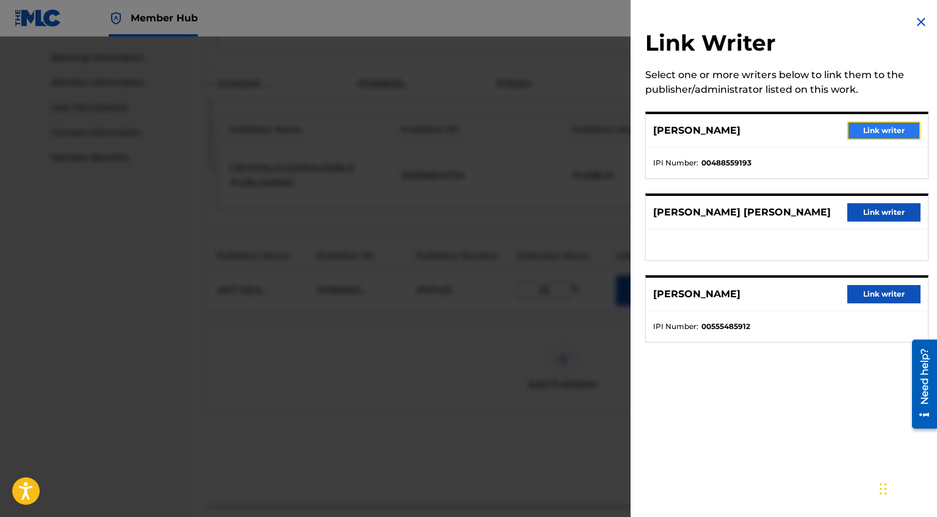
click at [890, 133] on button "Link writer" at bounding box center [883, 130] width 73 height 18
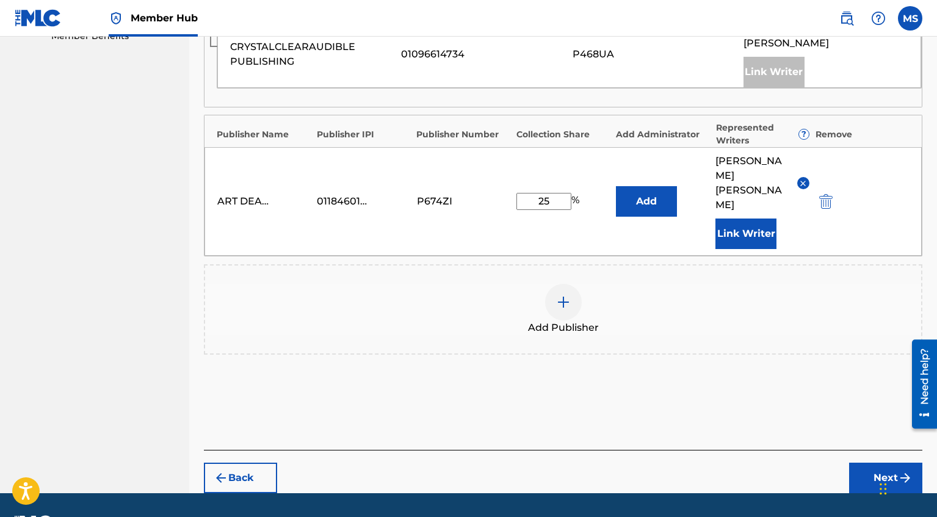
scroll to position [644, 0]
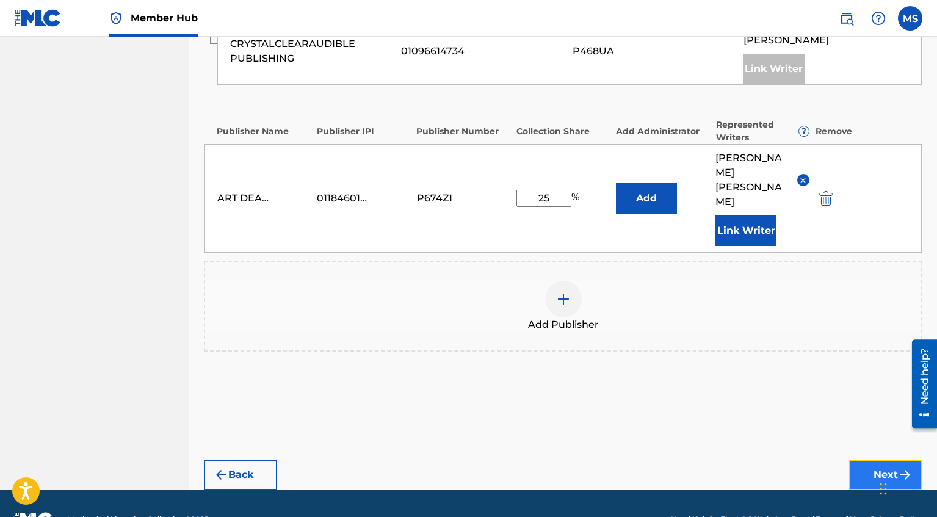
click at [892, 460] on button "Next" at bounding box center [885, 475] width 73 height 31
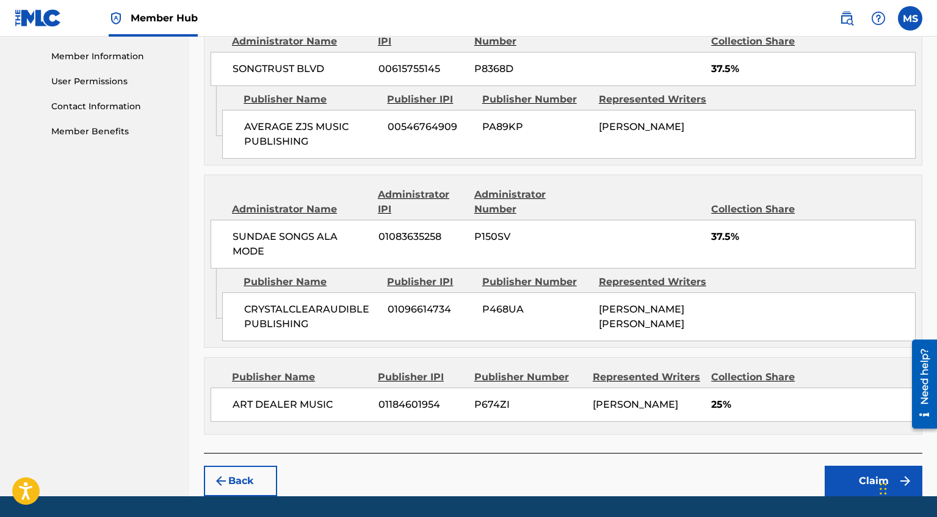
scroll to position [609, 0]
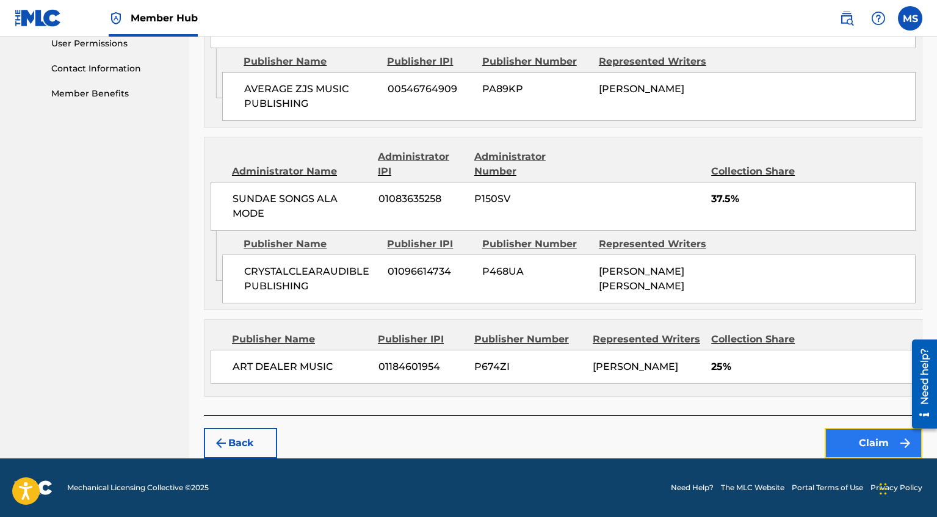
click at [848, 442] on button "Claim" at bounding box center [873, 443] width 98 height 31
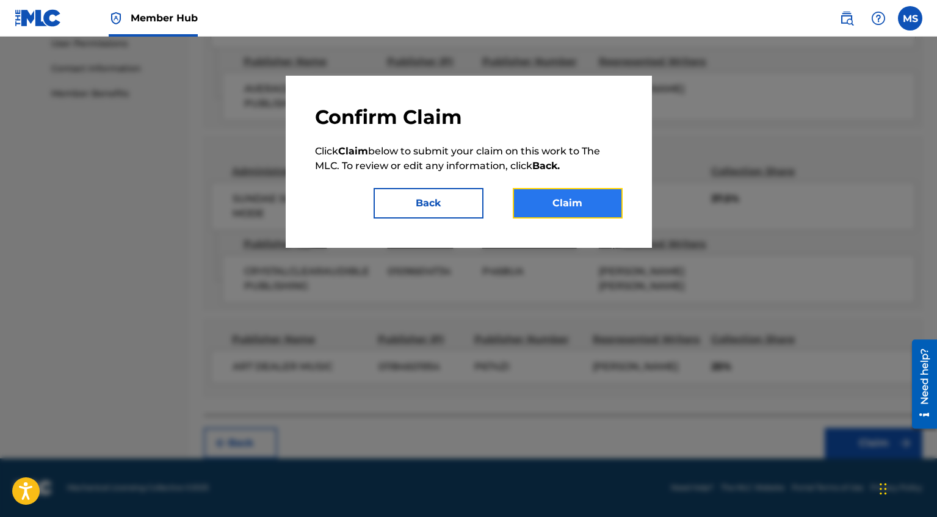
click at [610, 207] on button "Claim" at bounding box center [568, 203] width 110 height 31
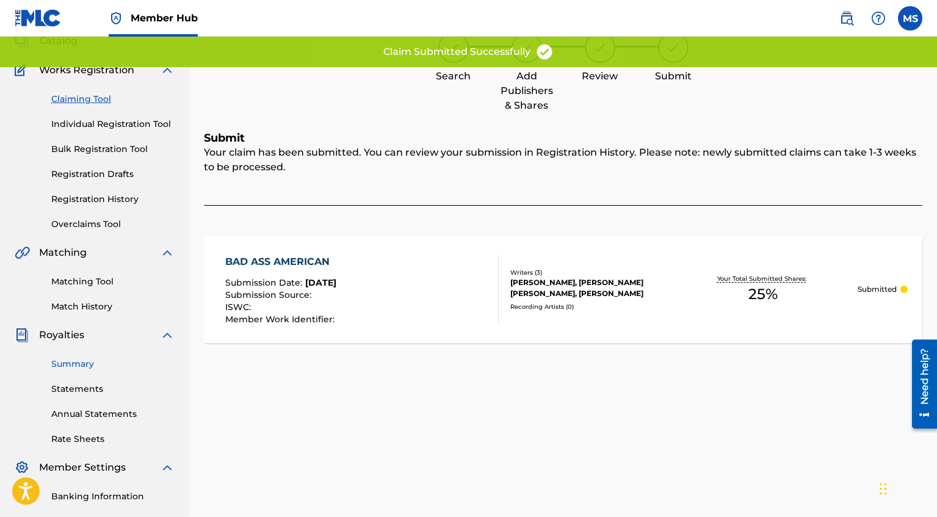
scroll to position [0, 0]
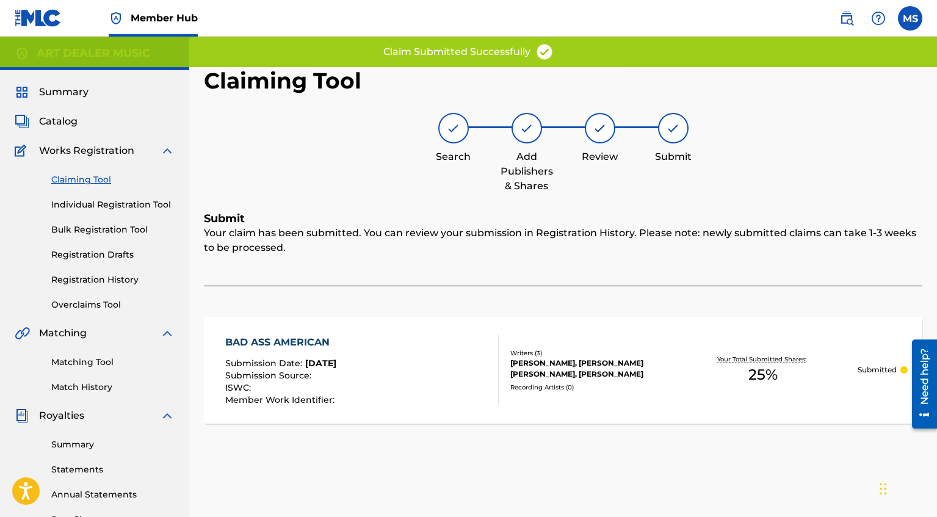
click at [103, 183] on link "Claiming Tool" at bounding box center [112, 179] width 123 height 13
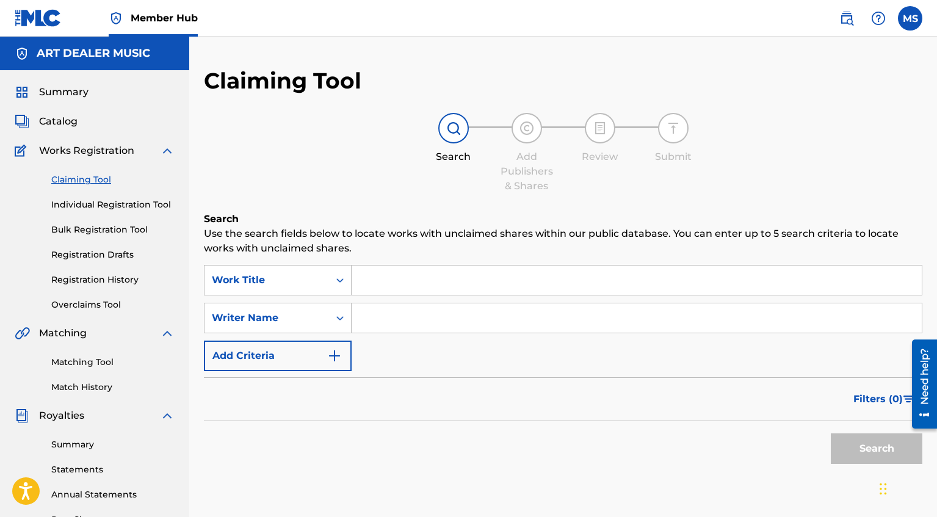
click at [394, 332] on input "Search Form" at bounding box center [636, 317] width 570 height 29
type input "[PERSON_NAME]"
click at [885, 454] on button "Search" at bounding box center [877, 448] width 92 height 31
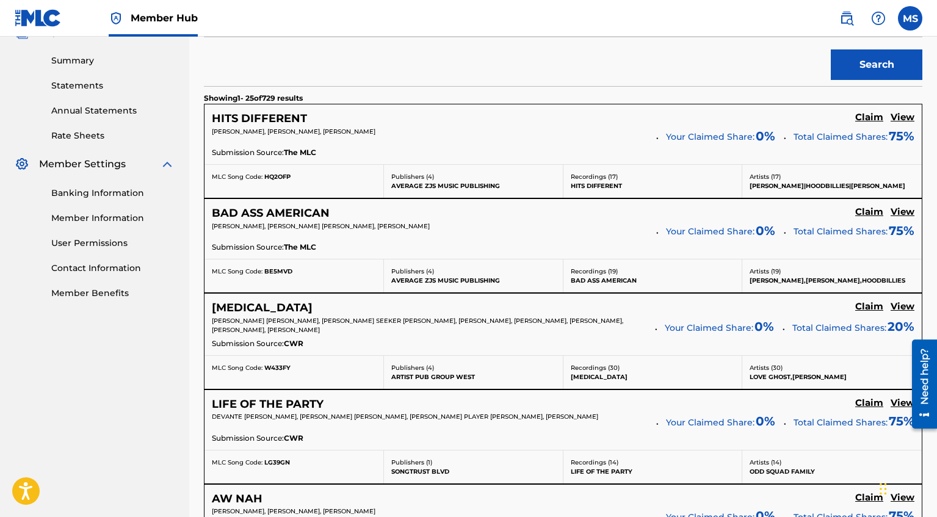
scroll to position [387, 0]
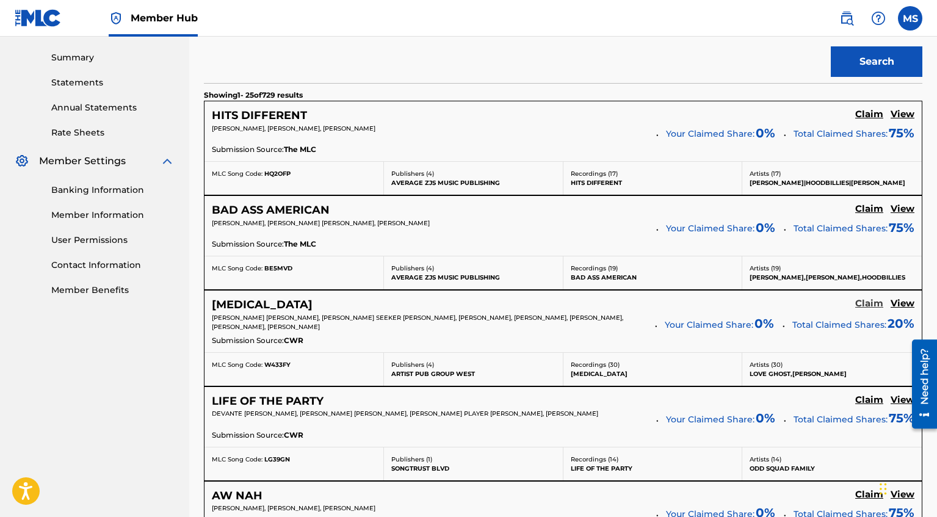
click at [862, 305] on h5 "Claim" at bounding box center [869, 304] width 28 height 12
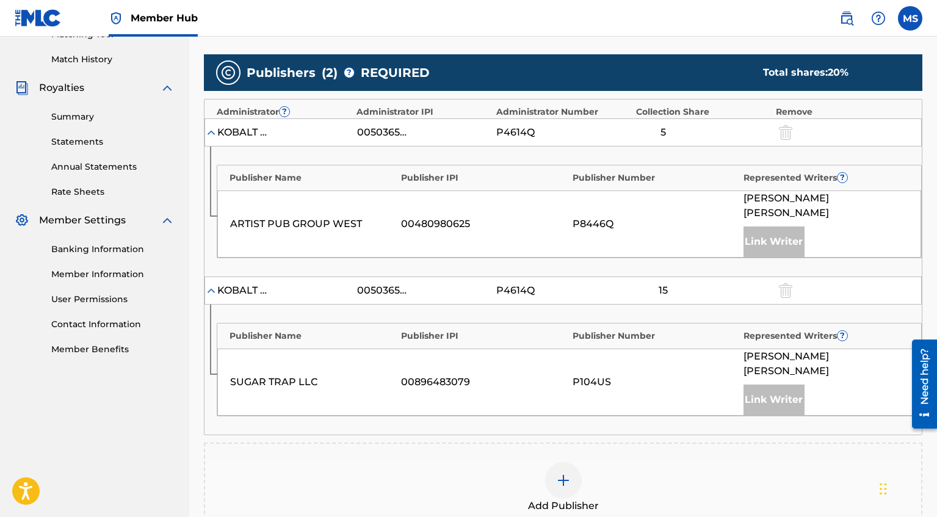
scroll to position [325, 0]
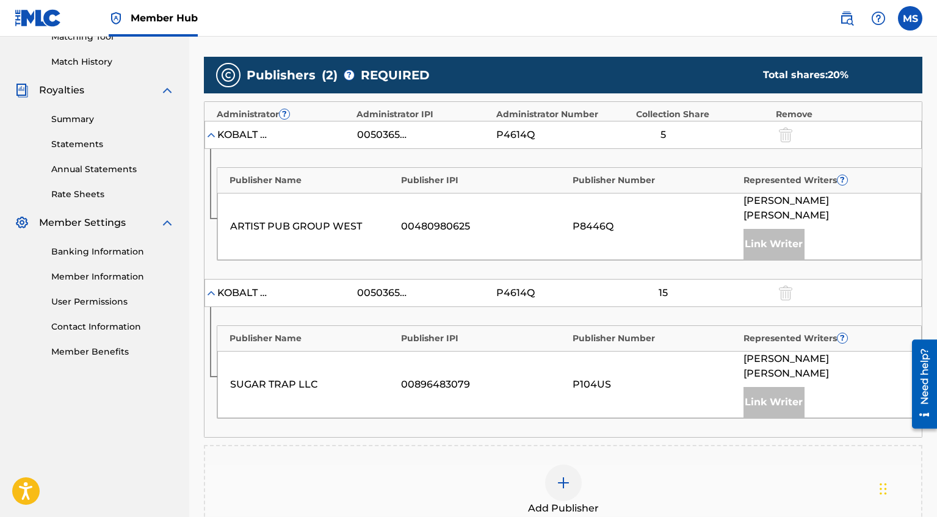
click at [568, 475] on img at bounding box center [563, 482] width 15 height 15
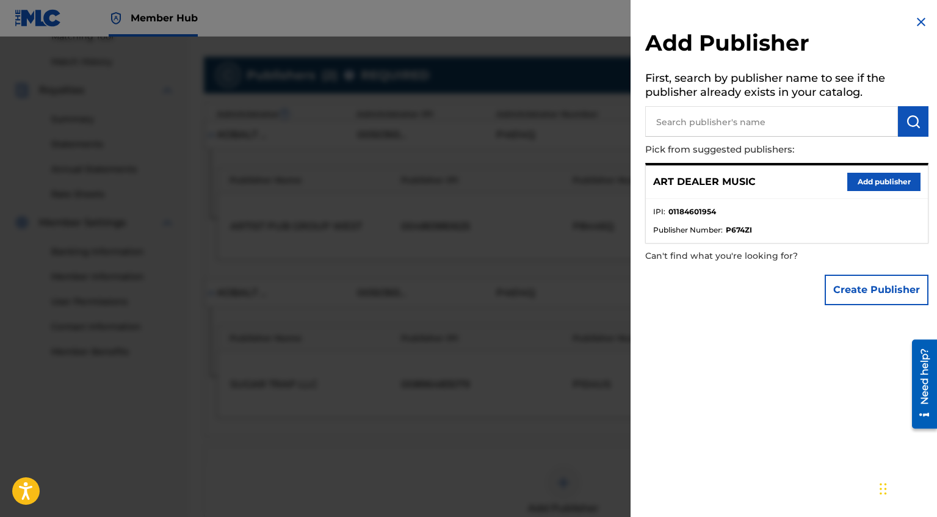
click at [917, 27] on img at bounding box center [921, 22] width 15 height 15
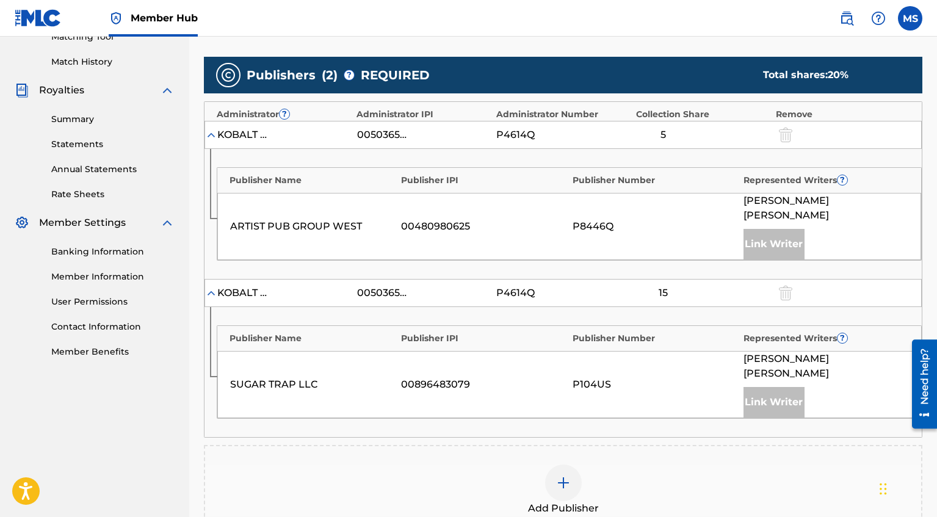
scroll to position [331, 0]
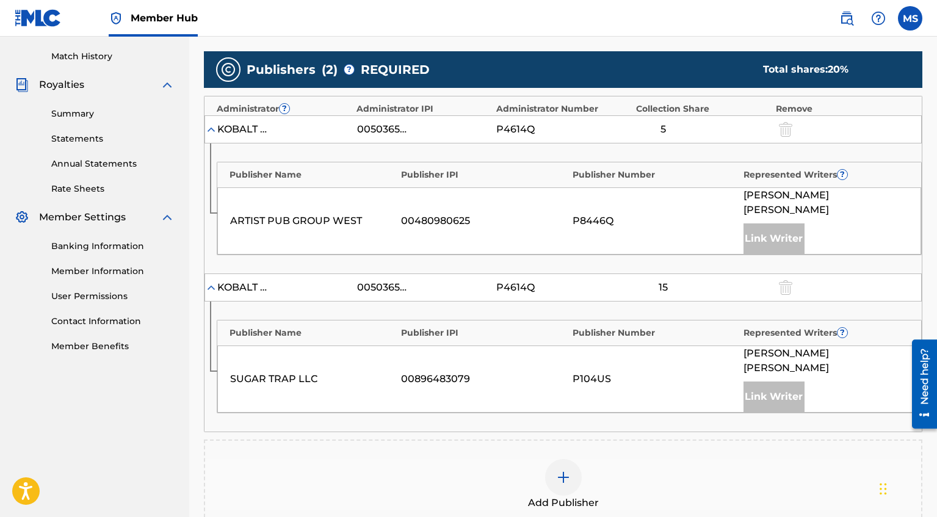
click at [560, 470] on img at bounding box center [563, 477] width 15 height 15
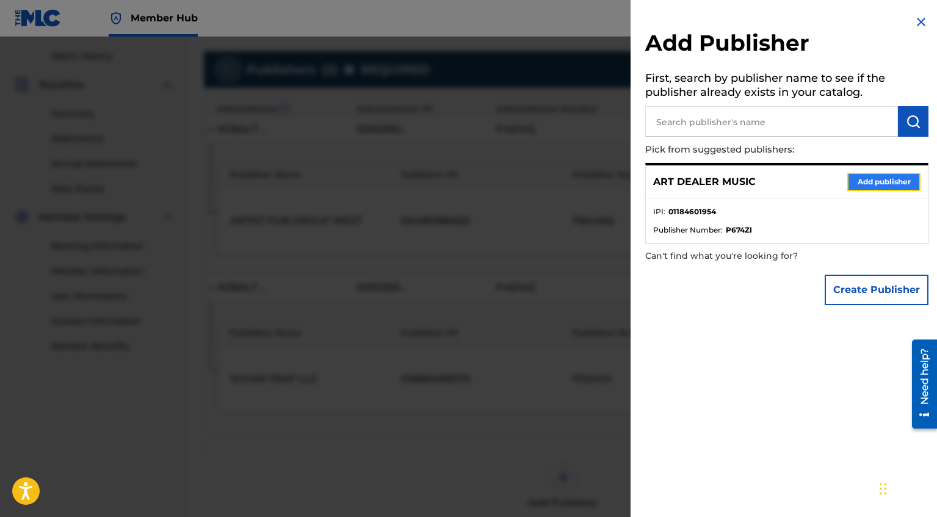
click at [856, 183] on button "Add publisher" at bounding box center [883, 182] width 73 height 18
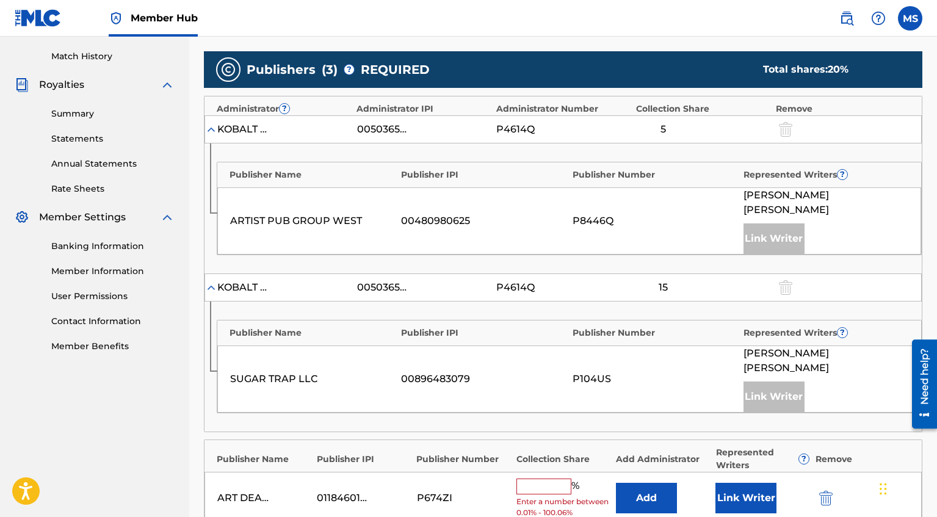
click at [551, 478] on input "text" at bounding box center [543, 486] width 55 height 16
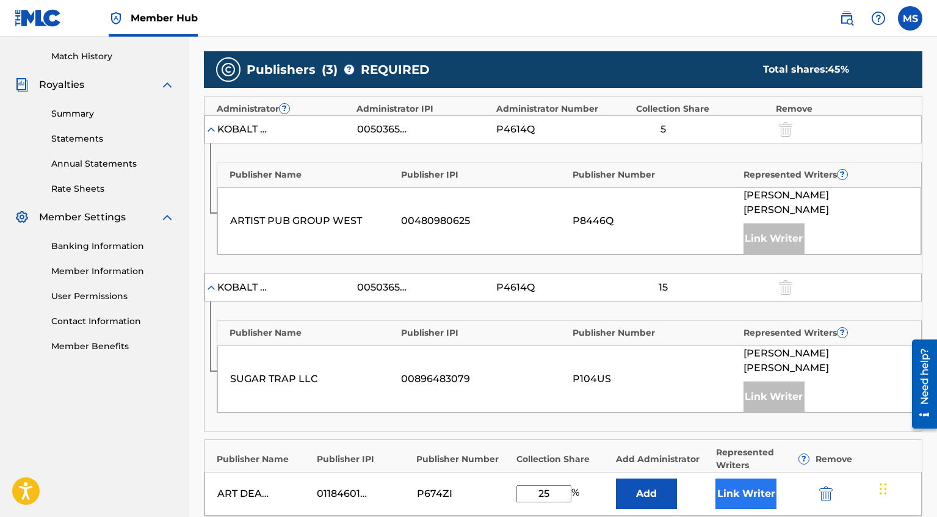
type input "25"
click at [724, 478] on button "Link Writer" at bounding box center [745, 493] width 61 height 31
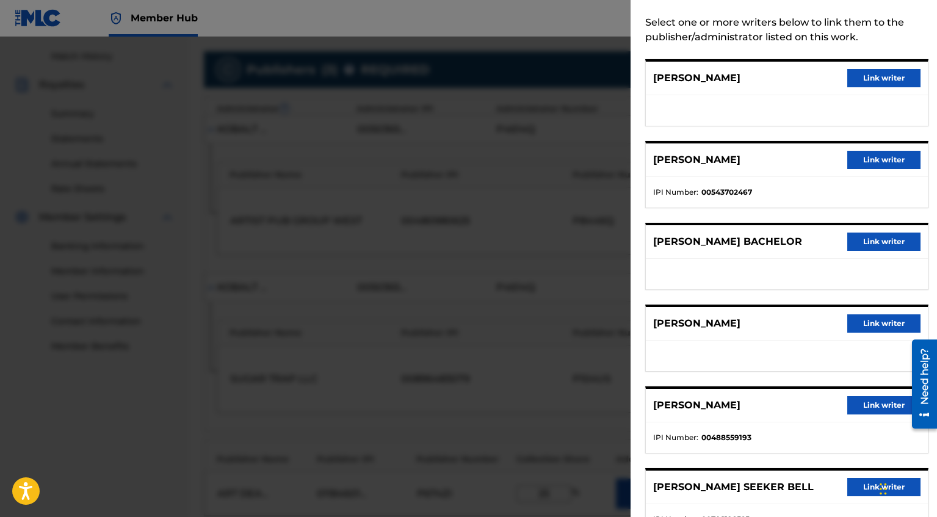
scroll to position [77, 0]
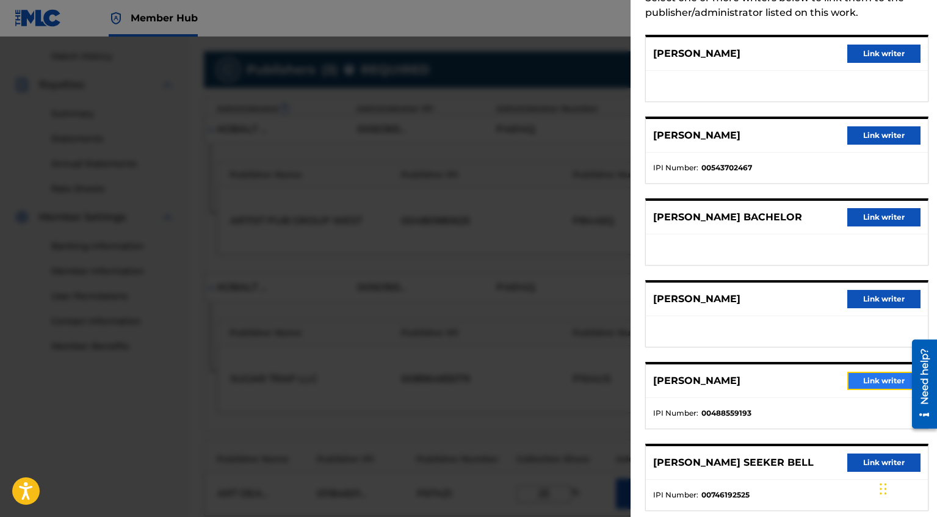
click at [870, 379] on button "Link writer" at bounding box center [883, 381] width 73 height 18
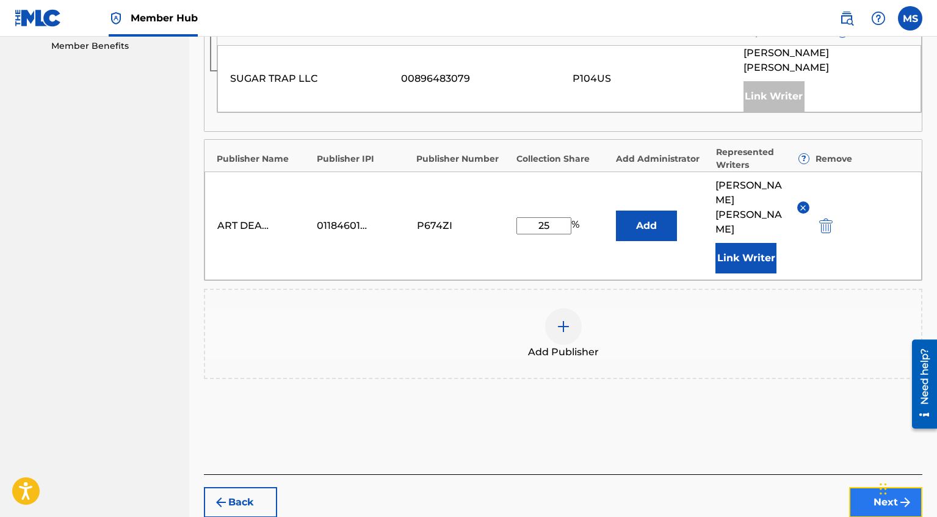
click at [894, 487] on button "Next" at bounding box center [885, 502] width 73 height 31
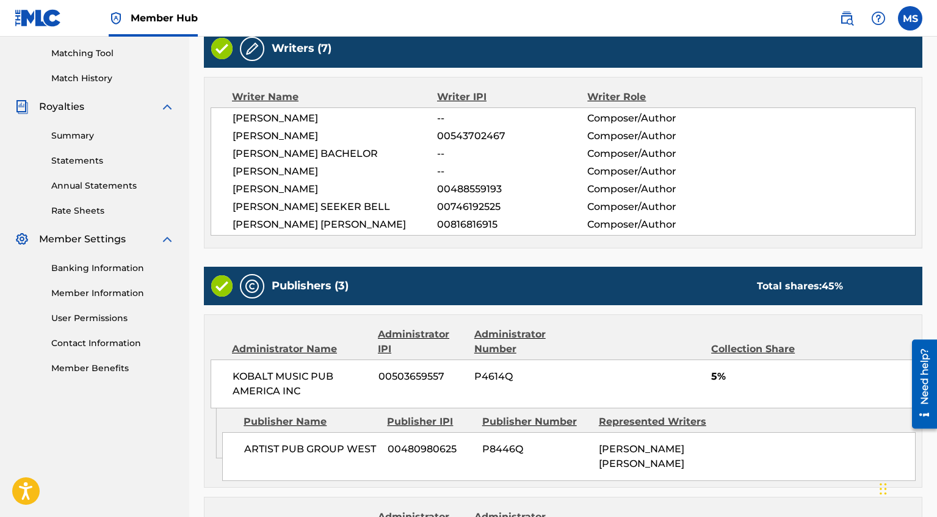
scroll to position [665, 0]
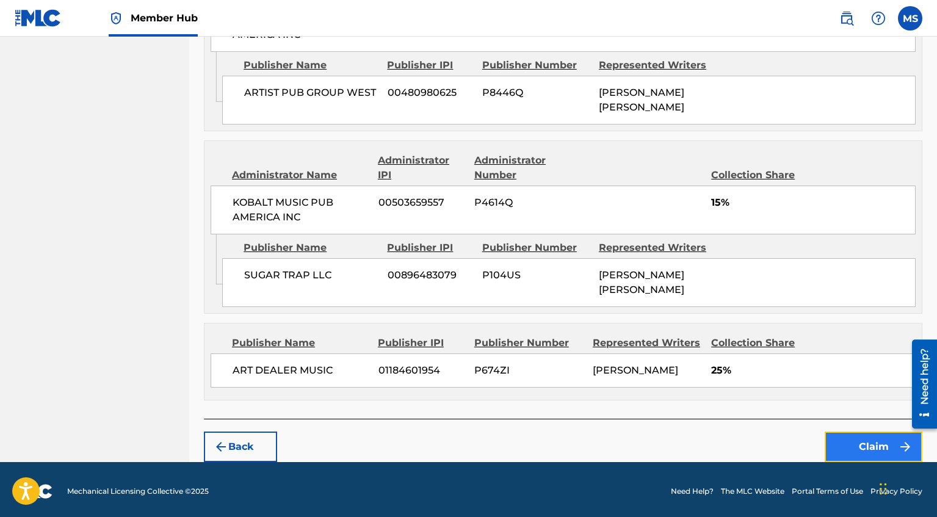
click at [868, 442] on button "Claim" at bounding box center [873, 446] width 98 height 31
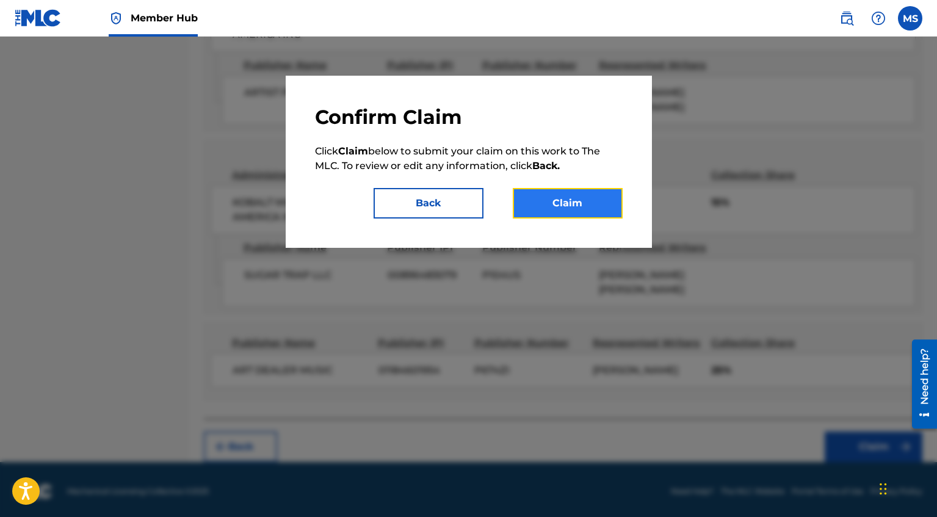
click at [552, 197] on button "Claim" at bounding box center [568, 203] width 110 height 31
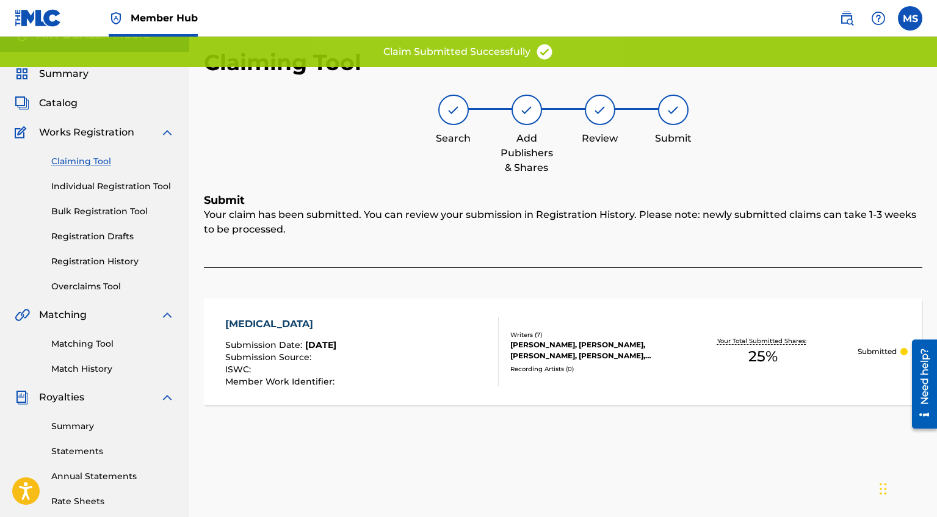
scroll to position [0, 0]
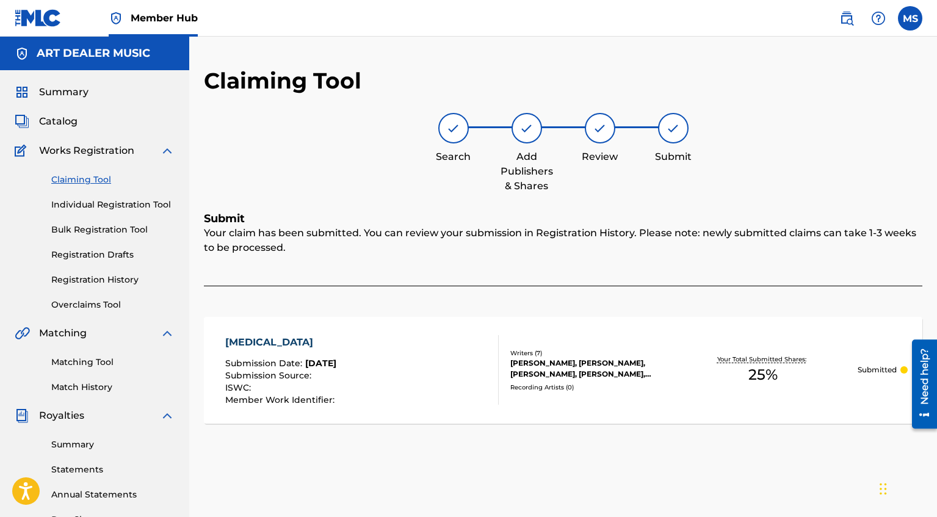
click at [92, 180] on link "Claiming Tool" at bounding box center [112, 179] width 123 height 13
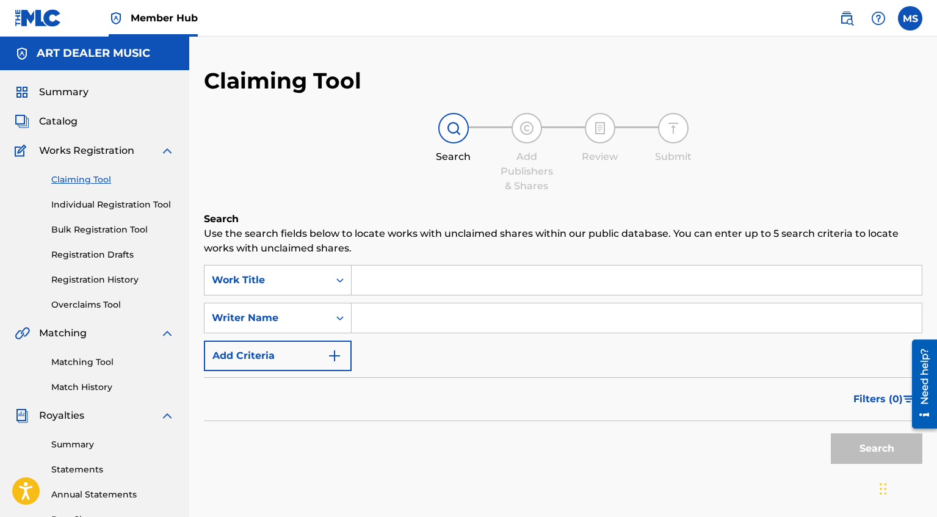
click at [408, 314] on input "Search Form" at bounding box center [636, 317] width 570 height 29
type input "[PERSON_NAME]"
click at [876, 450] on button "Search" at bounding box center [877, 448] width 92 height 31
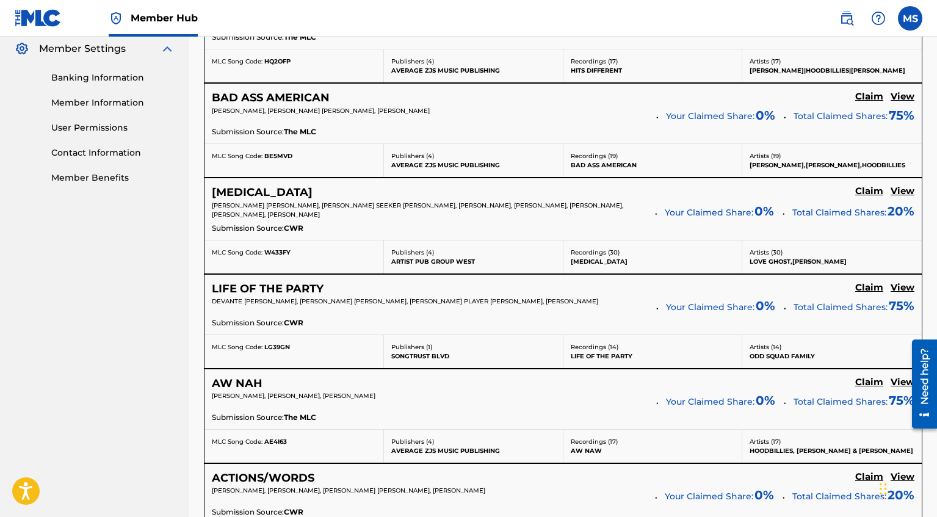
scroll to position [501, 0]
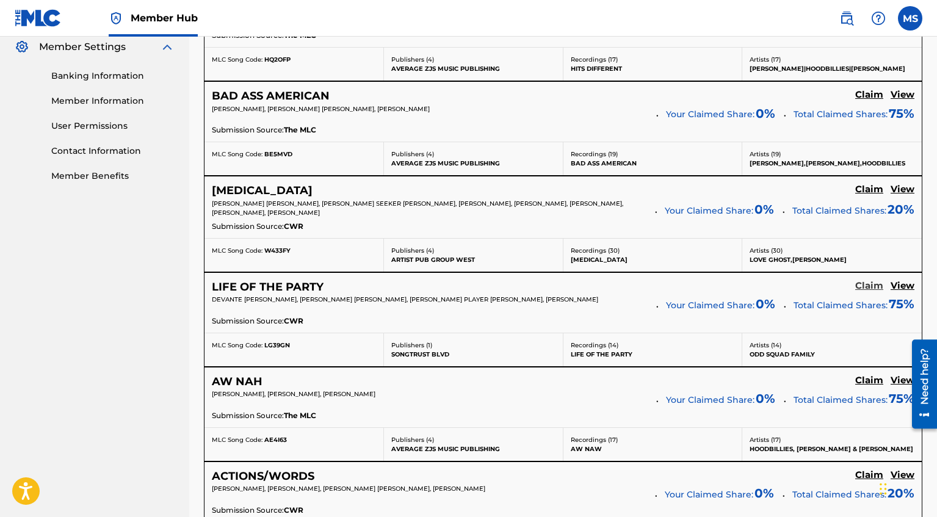
click at [873, 284] on h5 "Claim" at bounding box center [869, 286] width 28 height 12
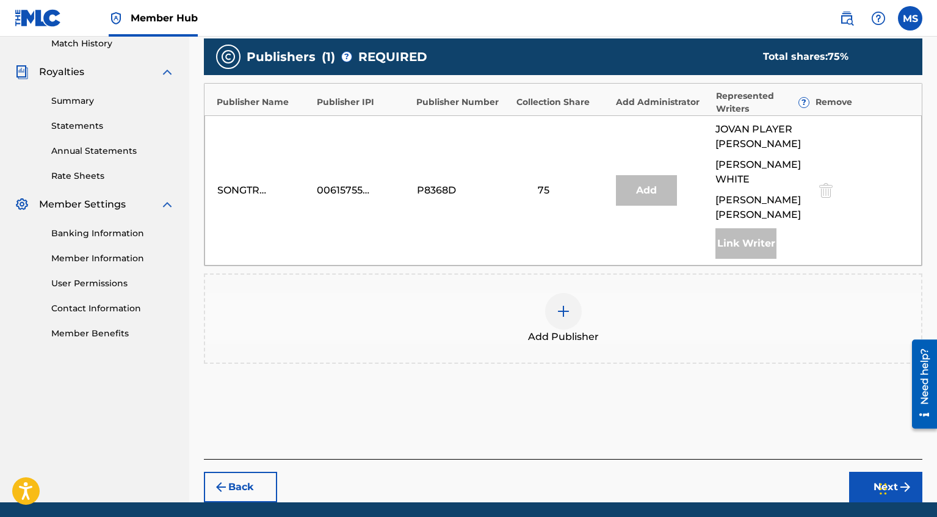
scroll to position [336, 0]
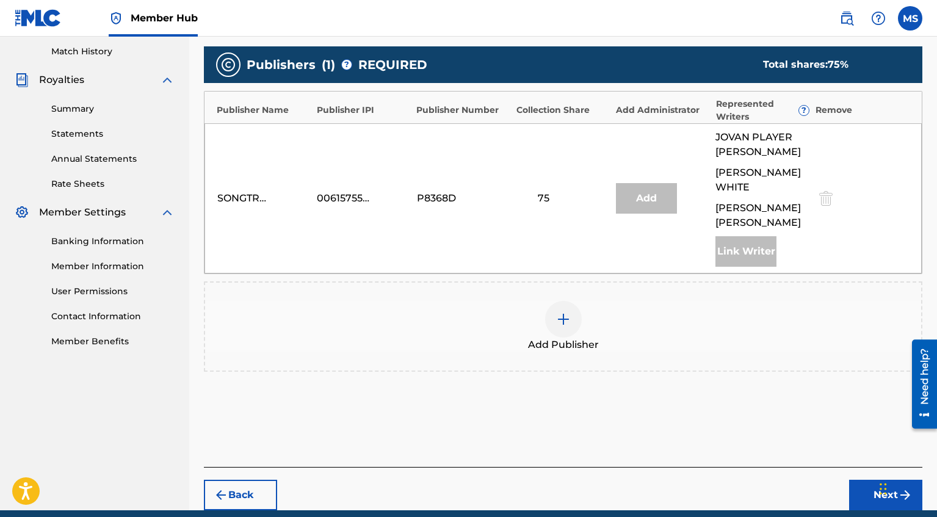
click at [569, 312] on img at bounding box center [563, 319] width 15 height 15
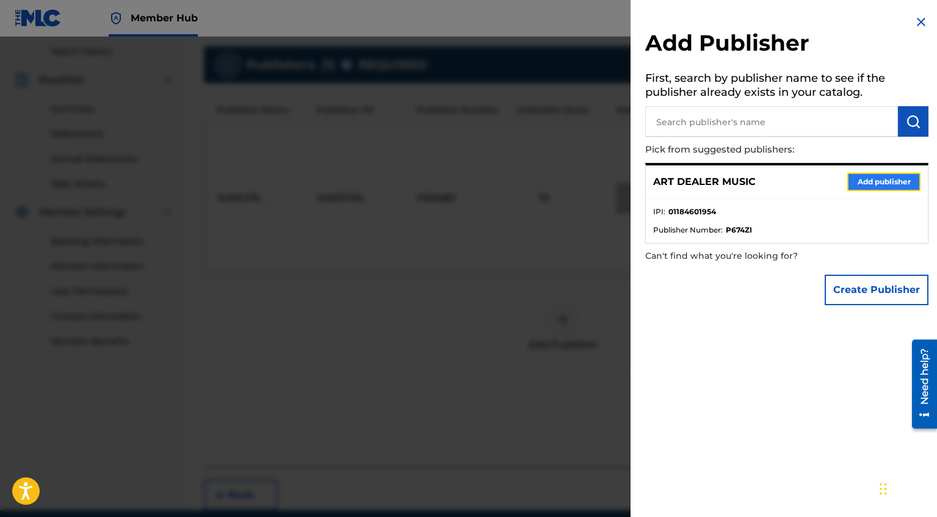
click at [862, 181] on button "Add publisher" at bounding box center [883, 182] width 73 height 18
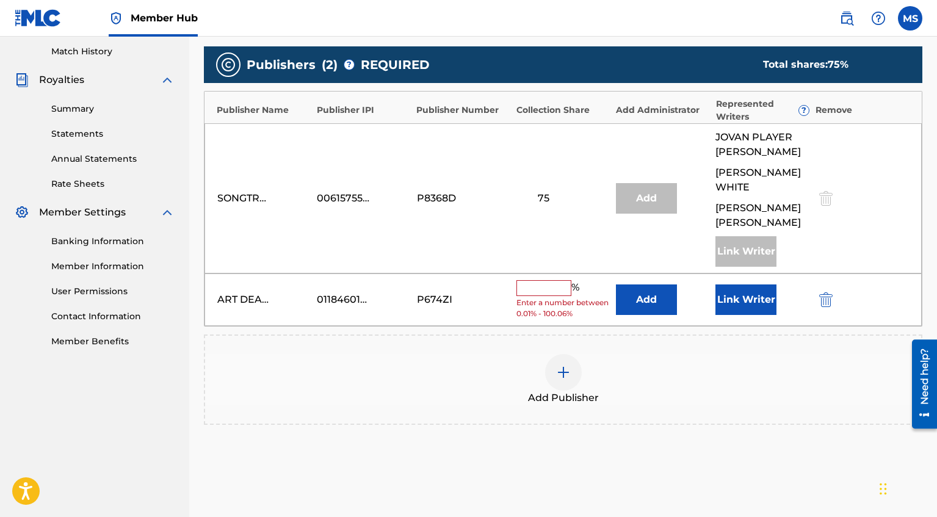
click at [556, 287] on input "text" at bounding box center [543, 288] width 55 height 16
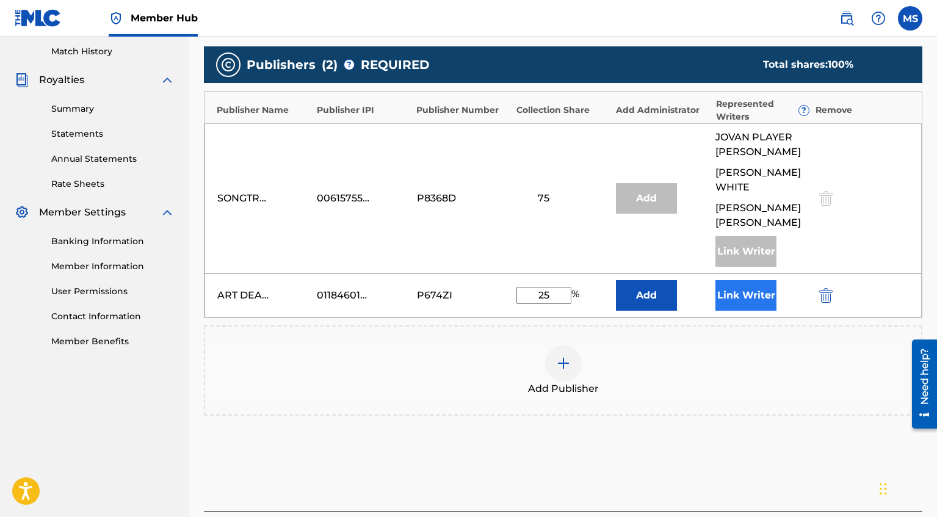
type input "25"
click at [737, 302] on button "Link Writer" at bounding box center [745, 295] width 61 height 31
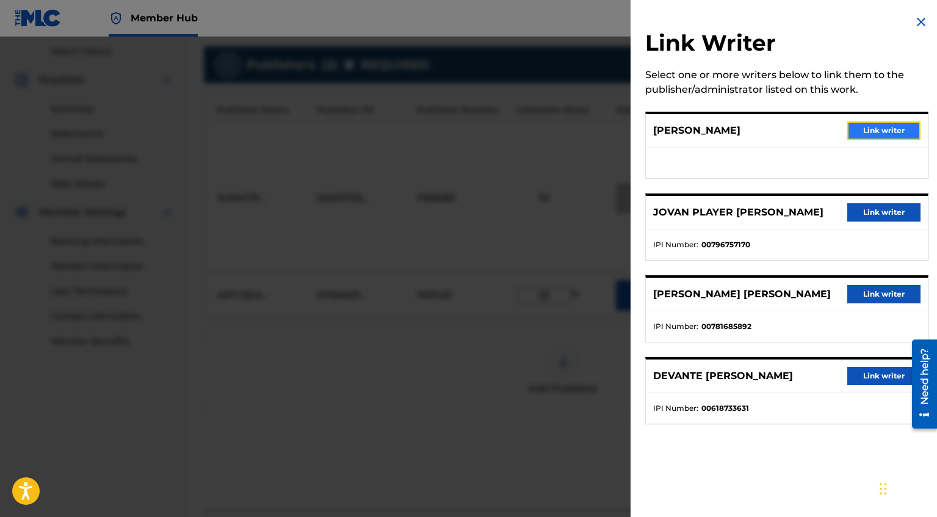
click at [882, 127] on button "Link writer" at bounding box center [883, 130] width 73 height 18
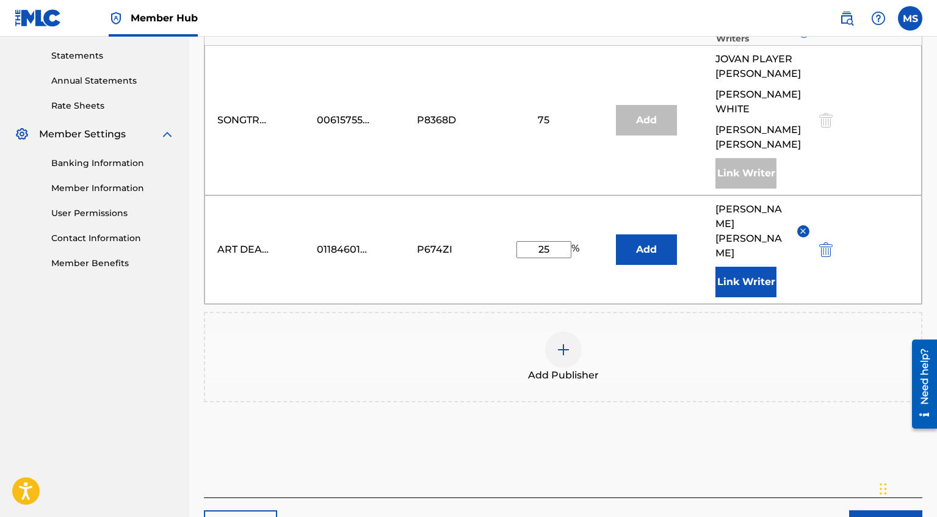
scroll to position [467, 0]
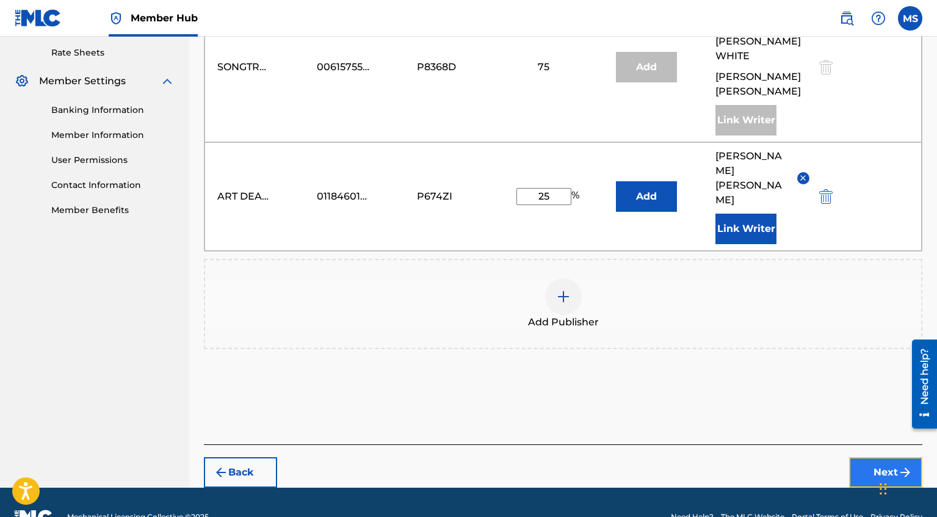
click at [875, 457] on button "Next" at bounding box center [885, 472] width 73 height 31
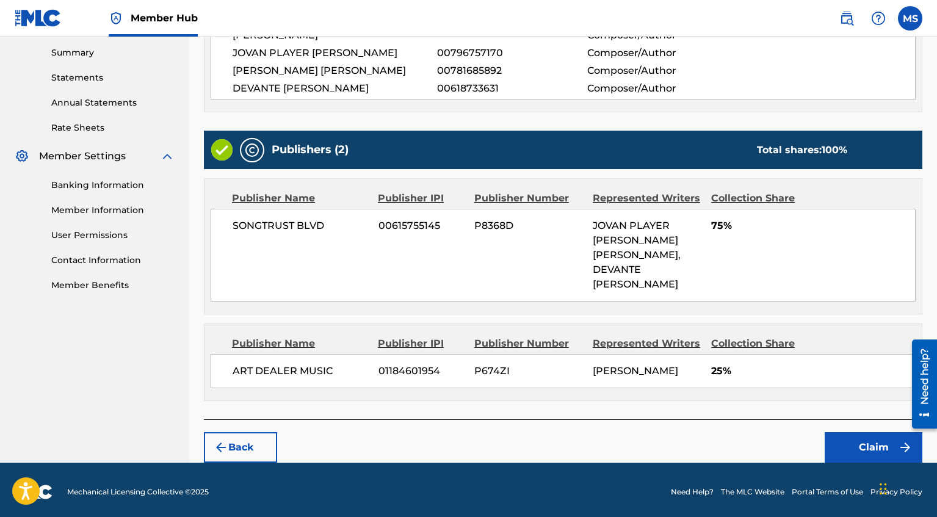
scroll to position [394, 0]
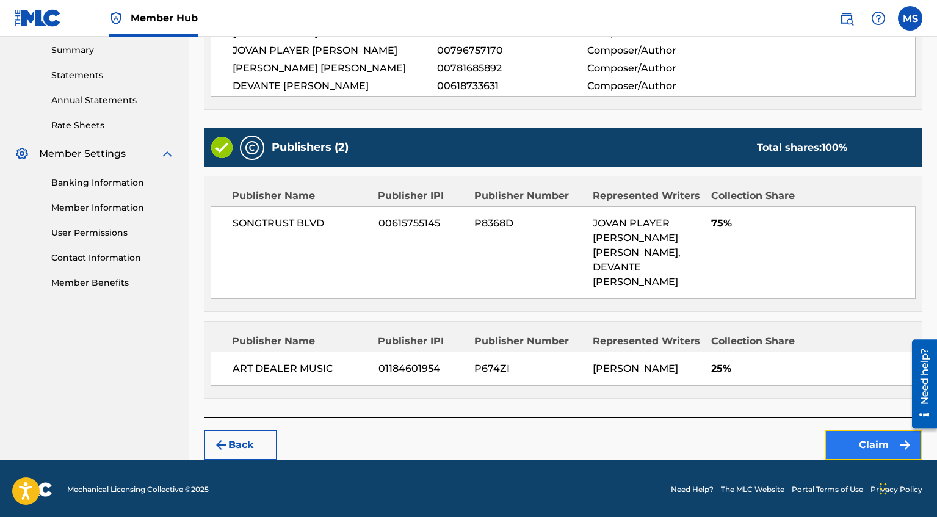
click at [849, 444] on button "Claim" at bounding box center [873, 445] width 98 height 31
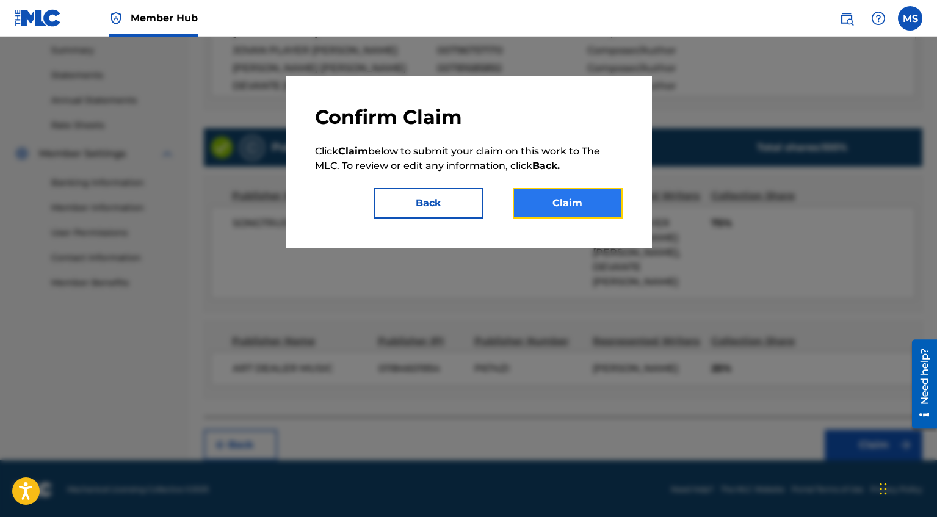
click at [597, 193] on button "Claim" at bounding box center [568, 203] width 110 height 31
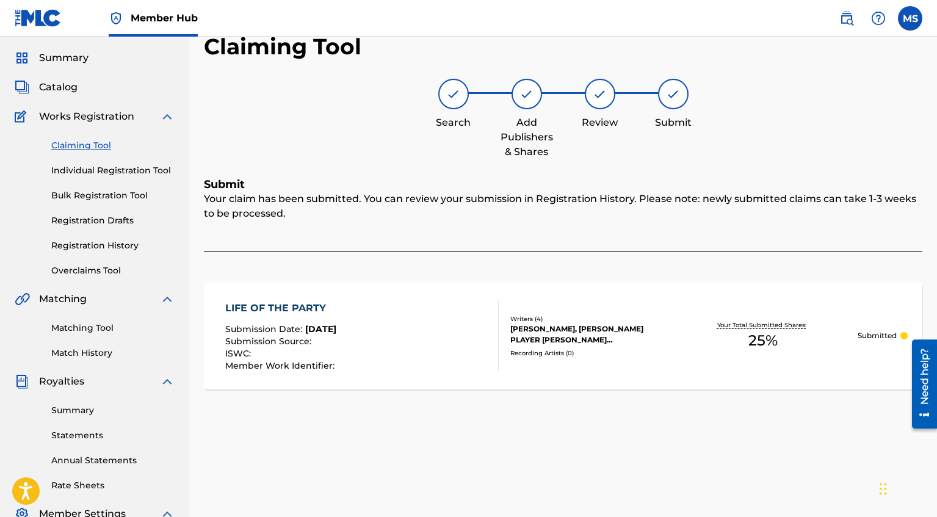
scroll to position [34, 0]
click at [120, 253] on div "Claiming Tool Individual Registration Tool Bulk Registration Tool Registration …" at bounding box center [95, 200] width 160 height 153
click at [117, 244] on link "Registration History" at bounding box center [112, 246] width 123 height 13
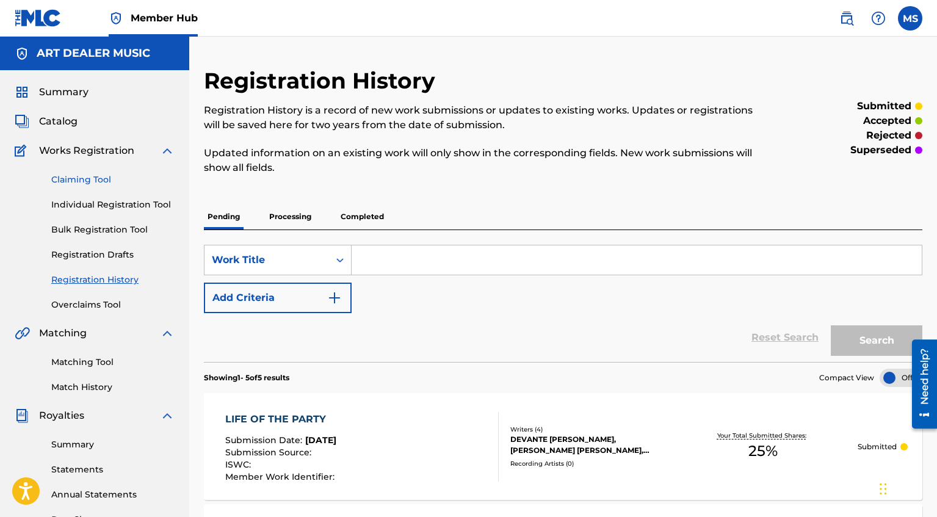
click at [89, 184] on link "Claiming Tool" at bounding box center [112, 179] width 123 height 13
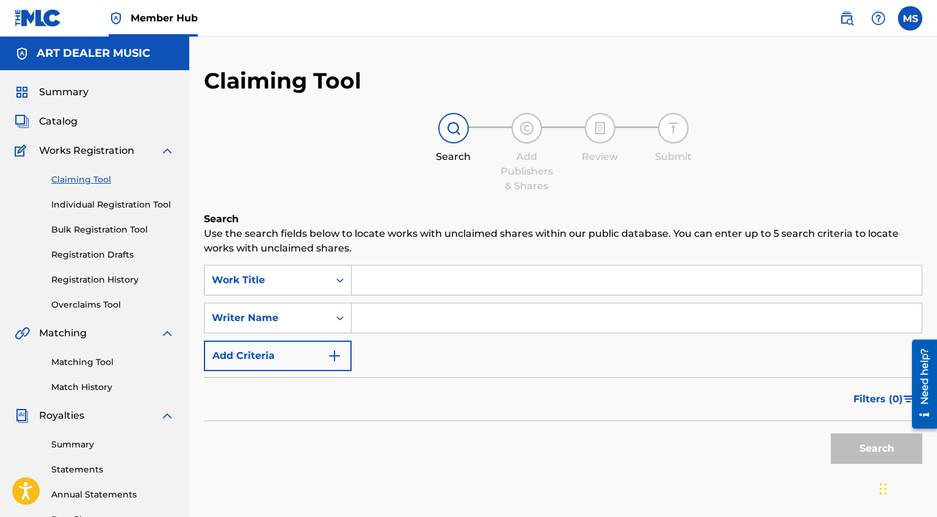
click at [443, 319] on input "Search Form" at bounding box center [636, 317] width 570 height 29
type input "[PERSON_NAME]"
click at [856, 449] on button "Search" at bounding box center [877, 448] width 92 height 31
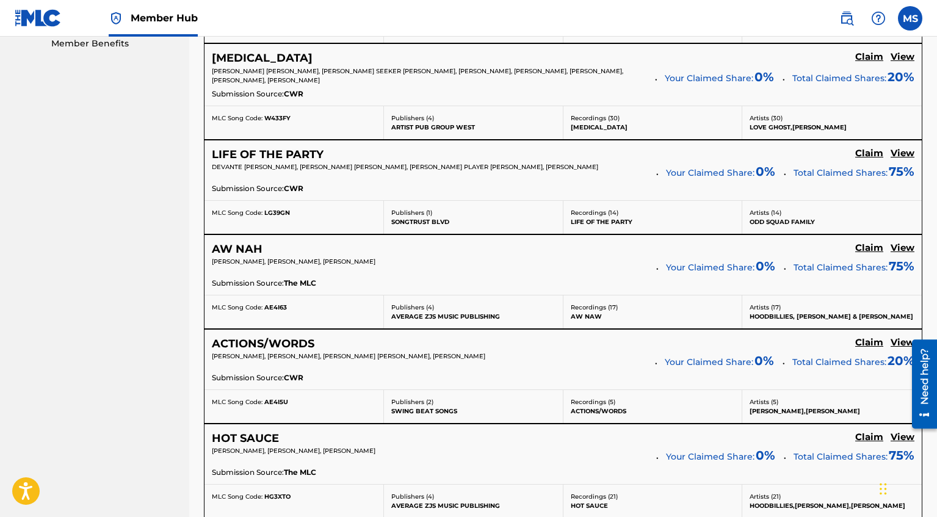
scroll to position [637, 0]
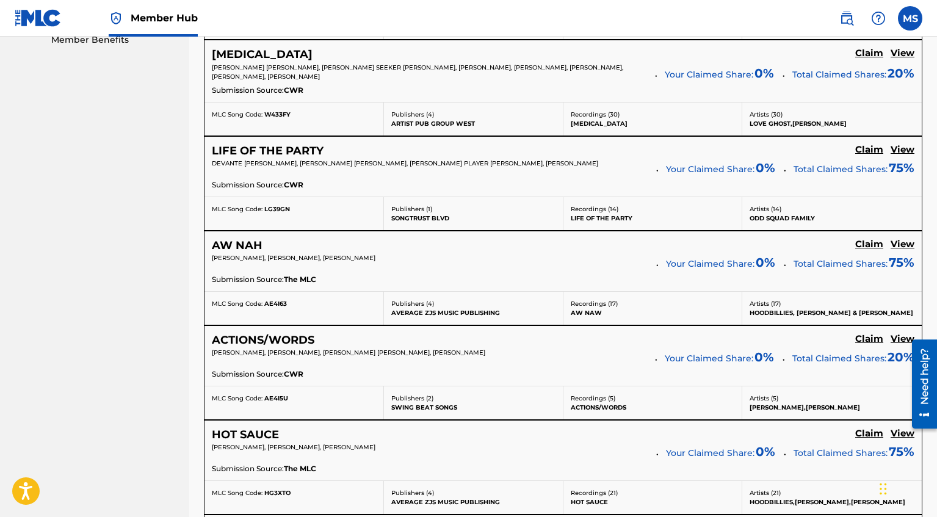
click at [854, 244] on div "AW NAH Claim View" at bounding box center [563, 246] width 702 height 14
click at [868, 245] on h5 "Claim" at bounding box center [869, 245] width 28 height 12
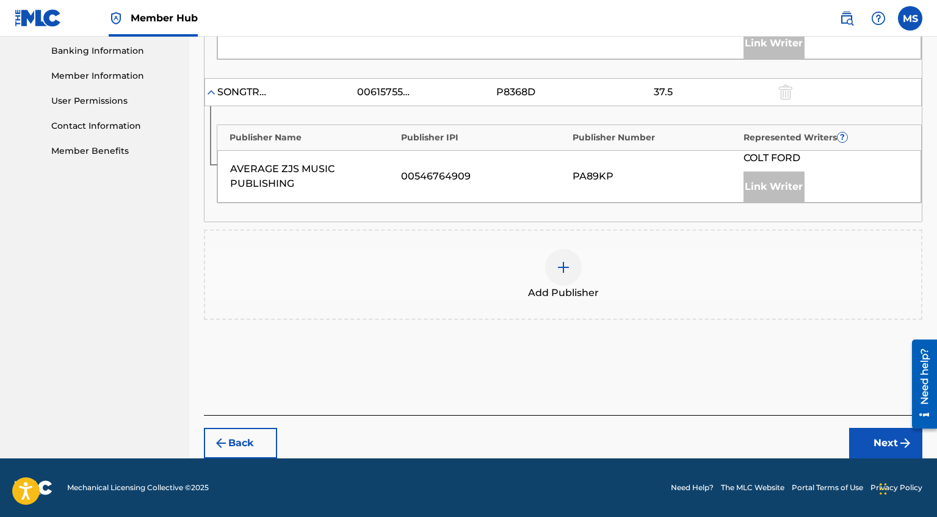
scroll to position [511, 0]
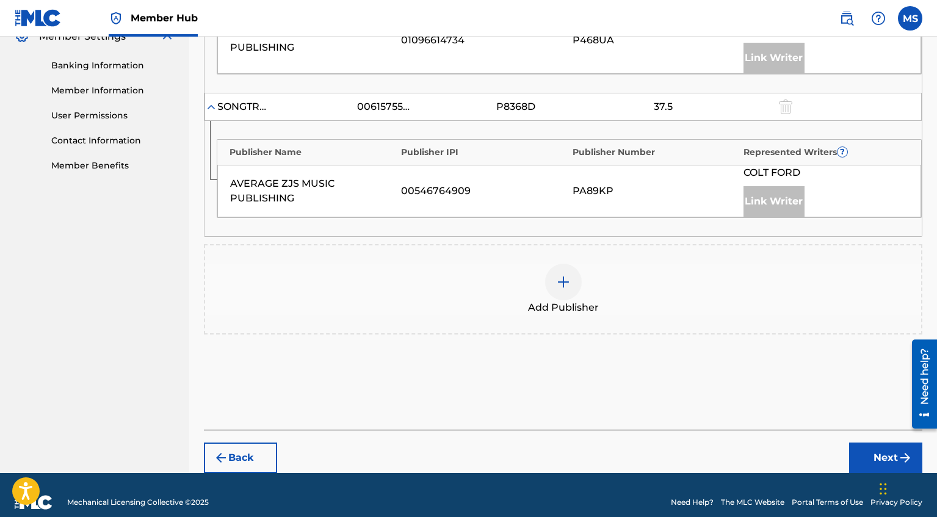
click at [575, 268] on div at bounding box center [563, 282] width 37 height 37
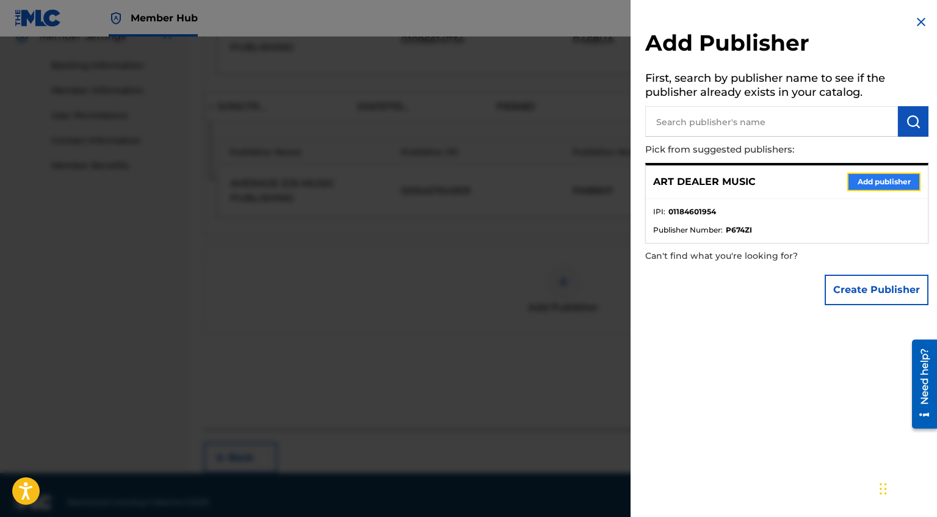
click at [906, 189] on button "Add publisher" at bounding box center [883, 182] width 73 height 18
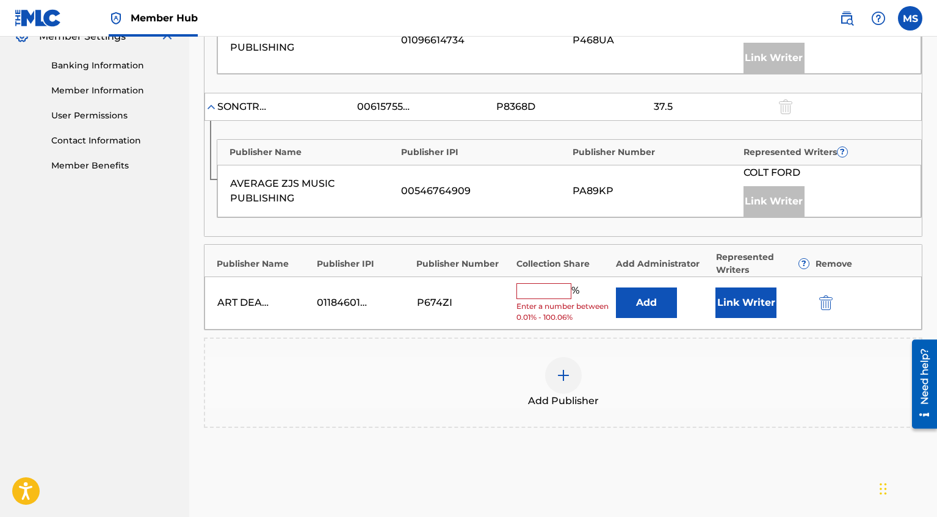
click at [536, 283] on input "text" at bounding box center [543, 291] width 55 height 16
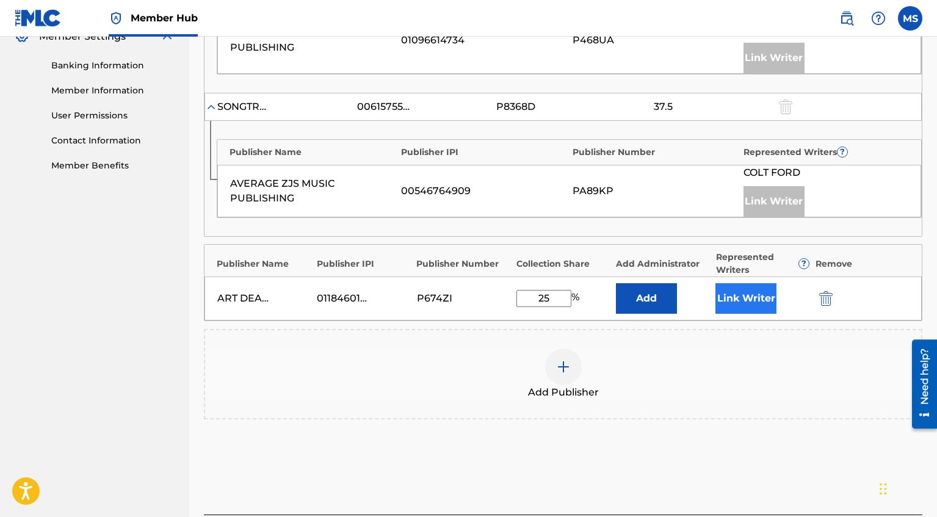
type input "25"
click at [773, 283] on button "Link Writer" at bounding box center [745, 298] width 61 height 31
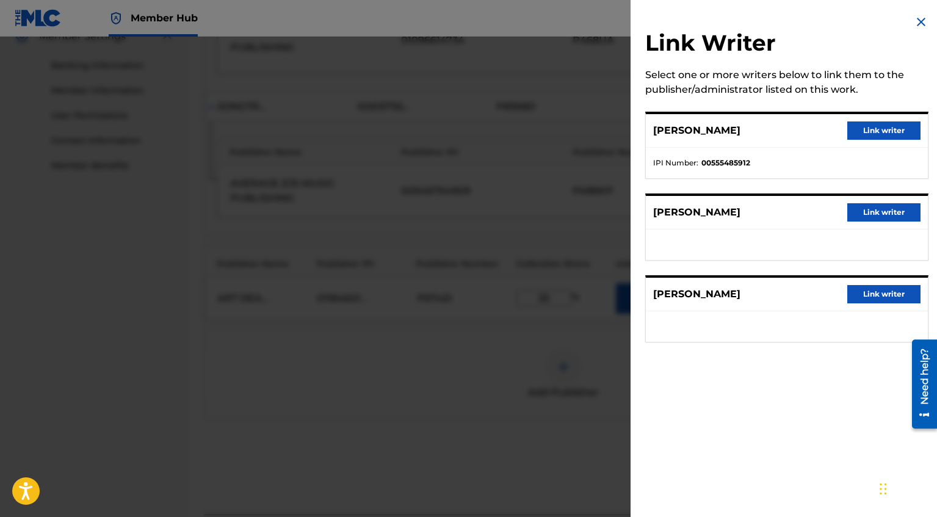
click at [858, 222] on div "[PERSON_NAME] Link writer" at bounding box center [787, 213] width 282 height 34
click at [896, 206] on button "Link writer" at bounding box center [883, 212] width 73 height 18
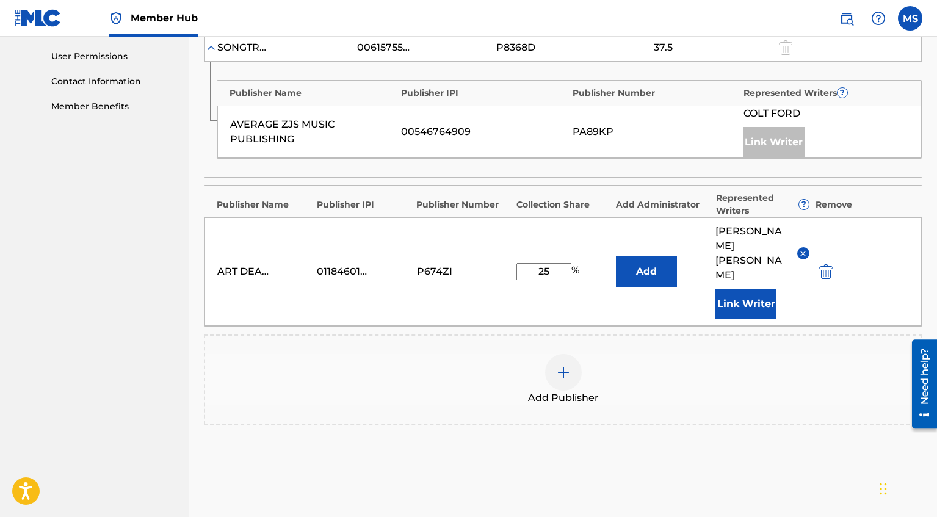
scroll to position [571, 0]
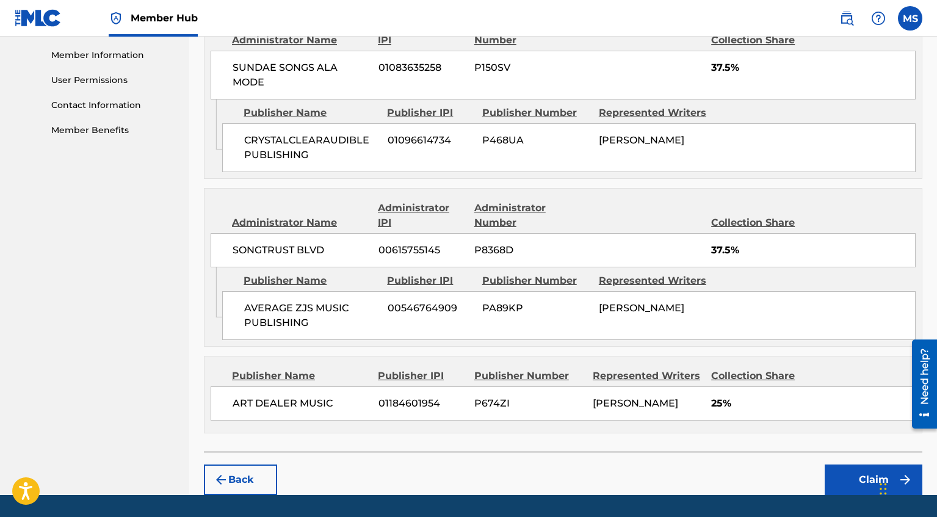
scroll to position [580, 0]
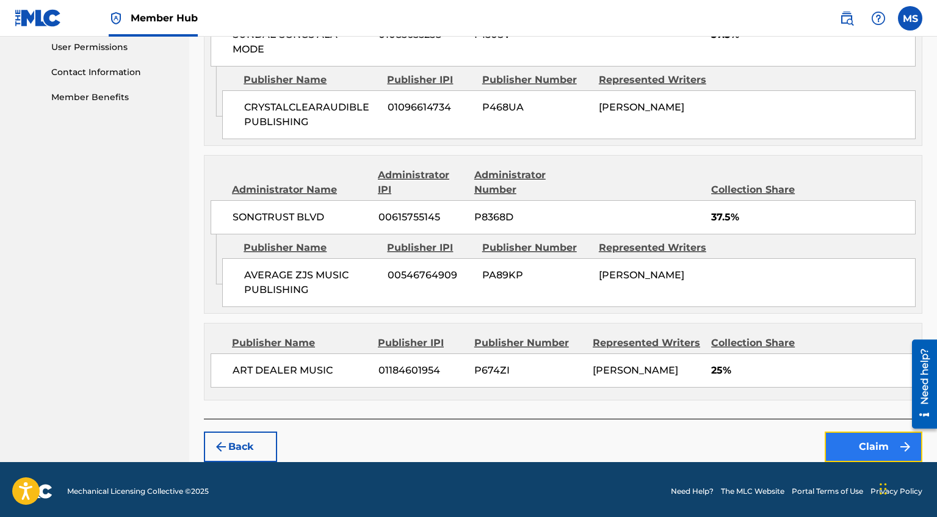
click at [852, 441] on button "Claim" at bounding box center [873, 446] width 98 height 31
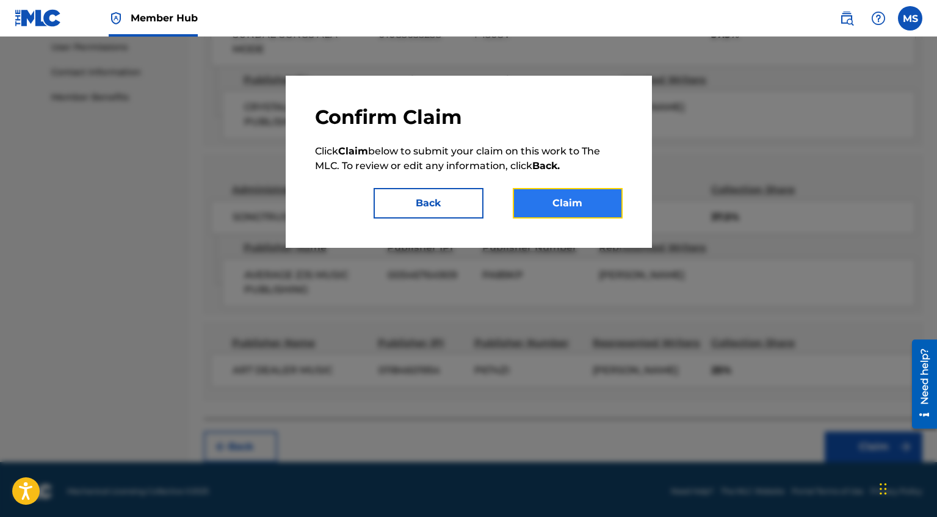
click at [557, 200] on button "Claim" at bounding box center [568, 203] width 110 height 31
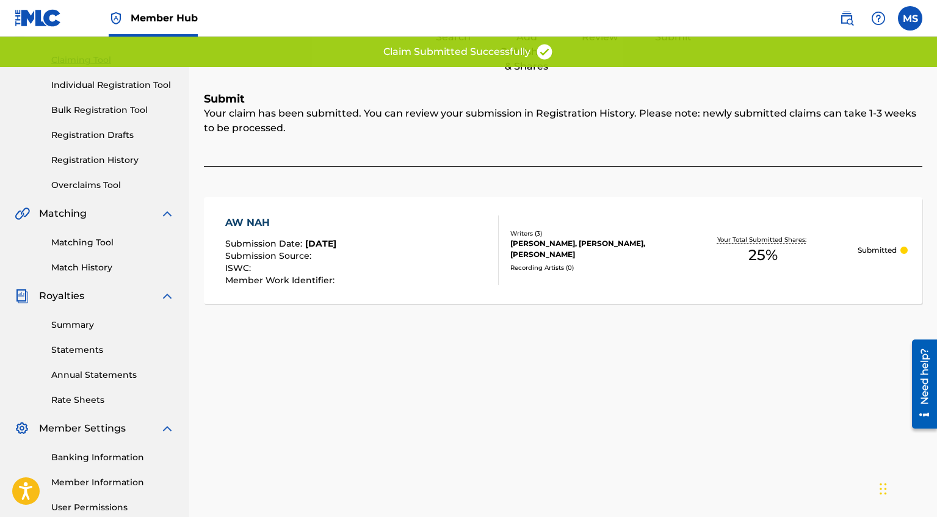
scroll to position [0, 0]
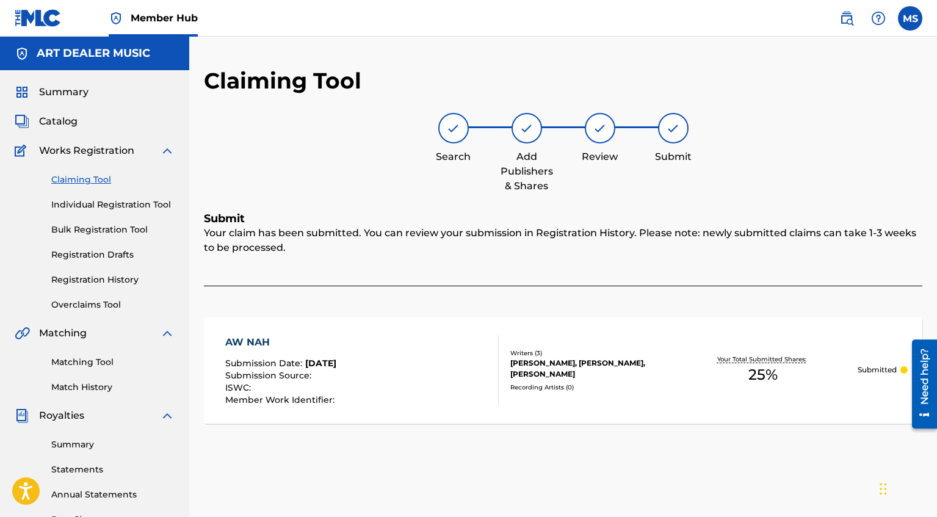
click at [96, 179] on link "Claiming Tool" at bounding box center [112, 179] width 123 height 13
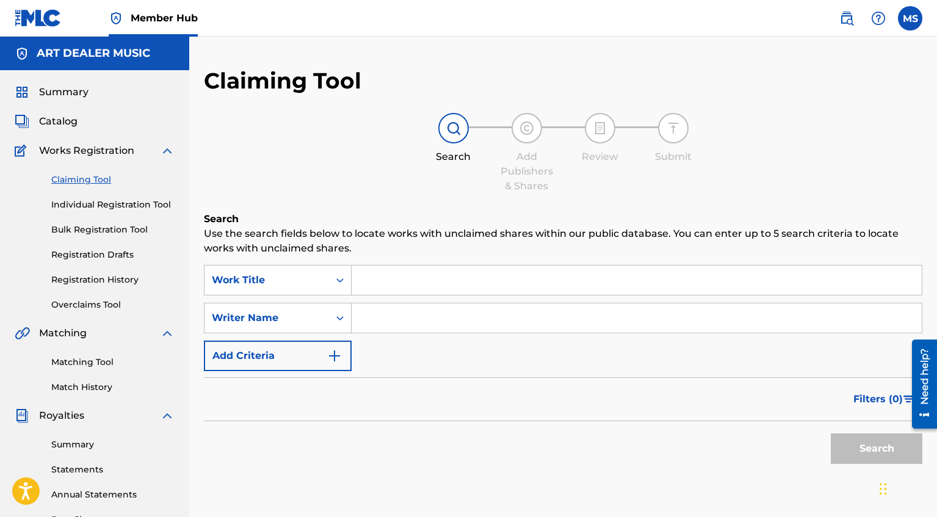
click at [438, 311] on input "Search Form" at bounding box center [636, 317] width 570 height 29
type input "[PERSON_NAME]"
click at [858, 445] on button "Search" at bounding box center [877, 448] width 92 height 31
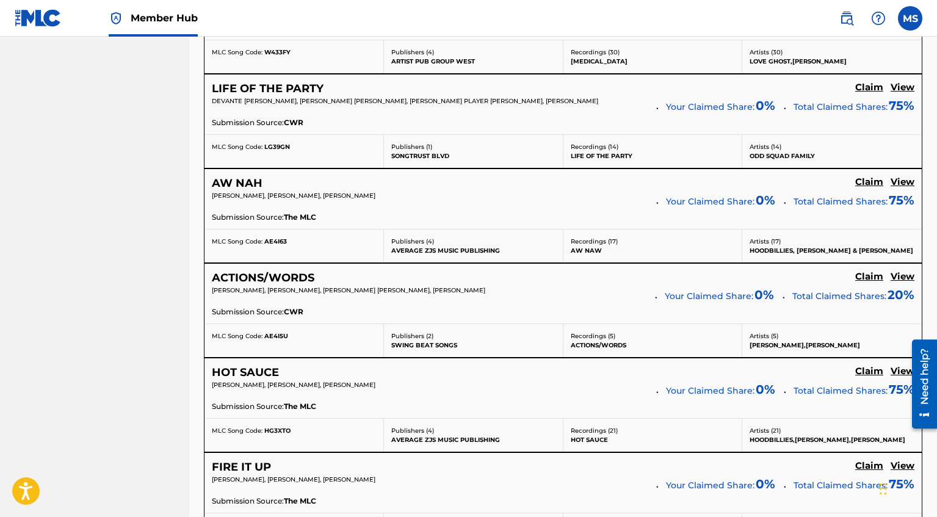
scroll to position [702, 0]
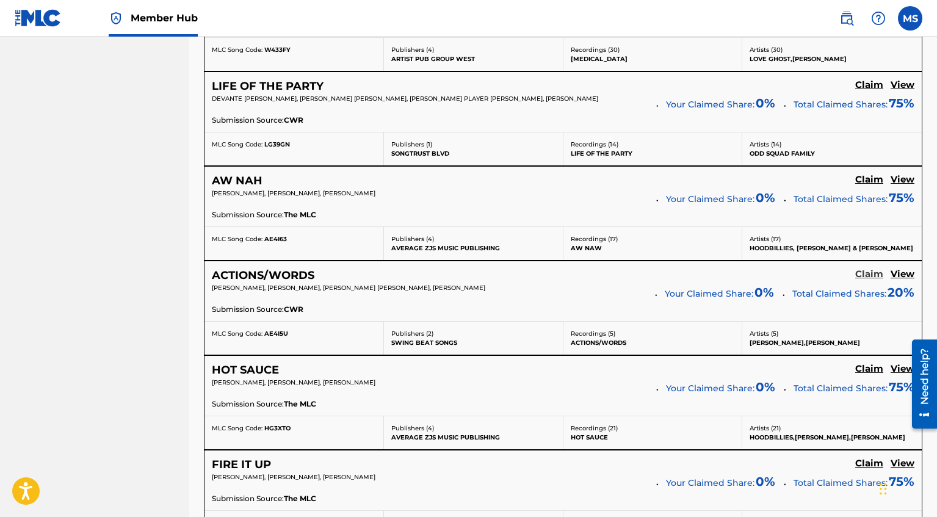
click at [873, 275] on h5 "Claim" at bounding box center [869, 275] width 28 height 12
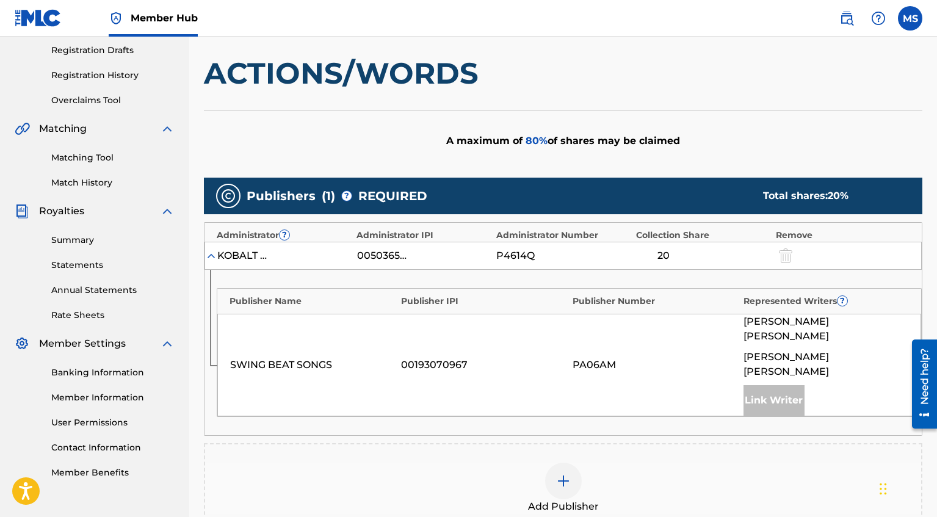
scroll to position [207, 0]
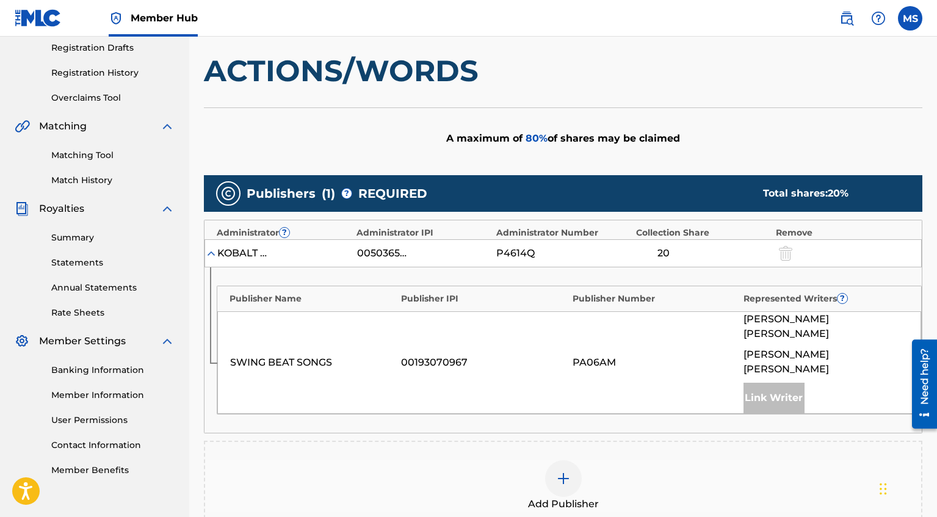
click at [574, 460] on div at bounding box center [563, 478] width 37 height 37
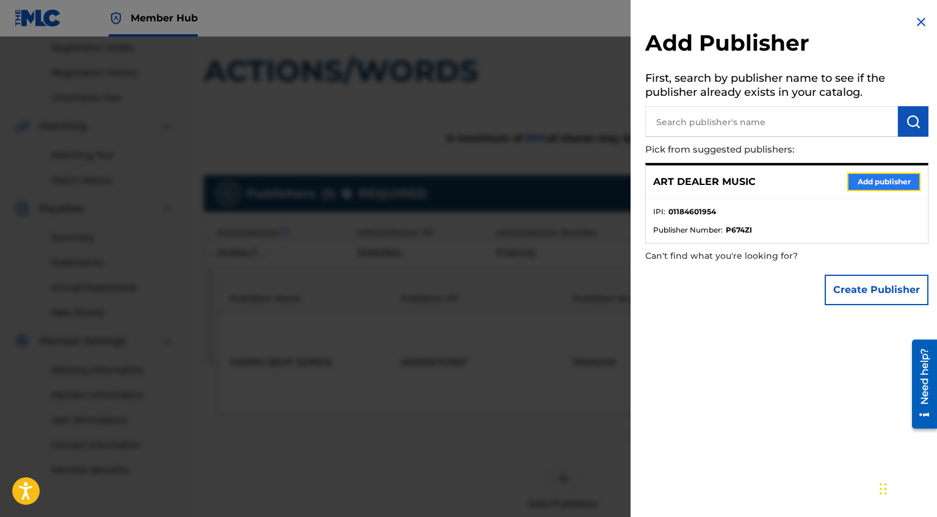
click at [879, 178] on button "Add publisher" at bounding box center [883, 182] width 73 height 18
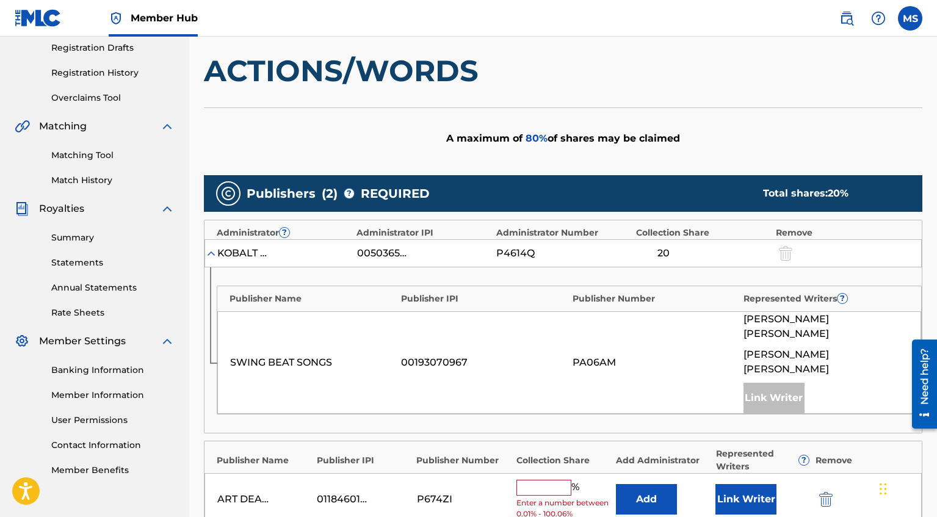
click at [558, 480] on input "text" at bounding box center [543, 488] width 55 height 16
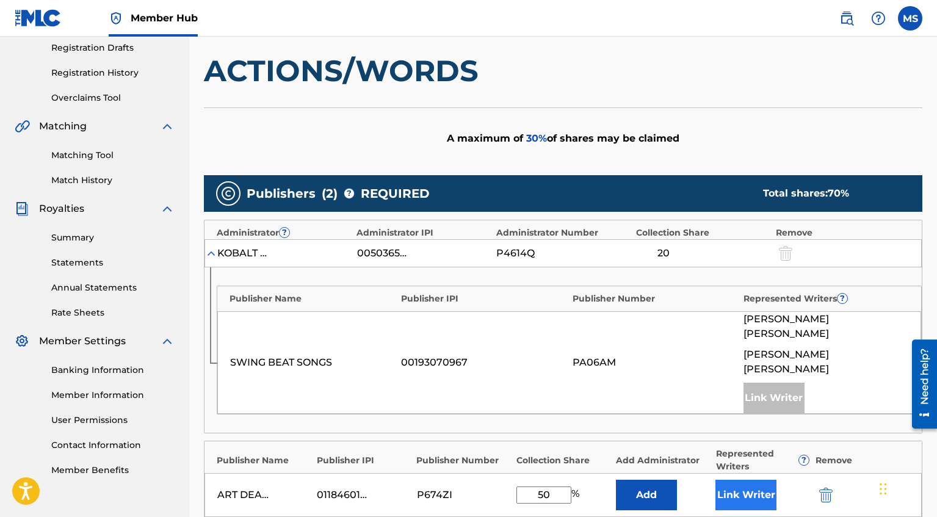
type input "50"
click at [735, 480] on button "Link Writer" at bounding box center [745, 495] width 61 height 31
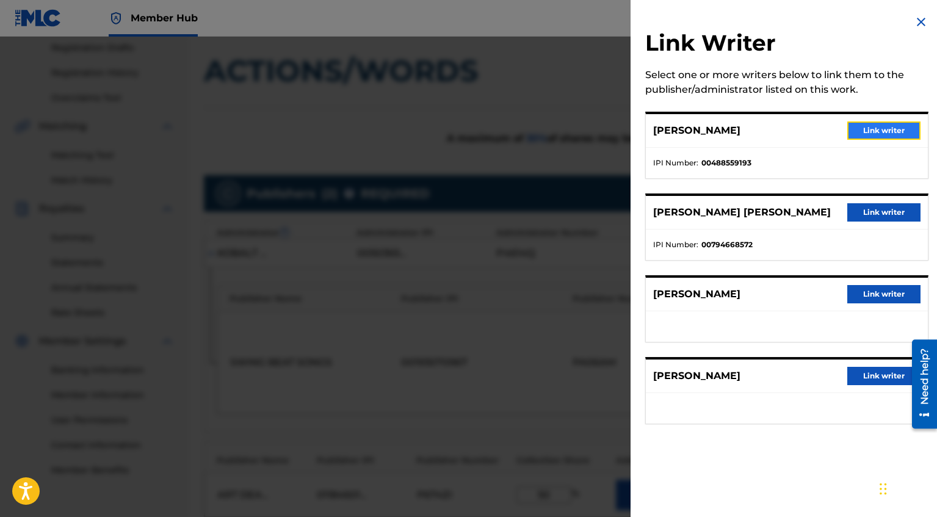
click at [885, 134] on button "Link writer" at bounding box center [883, 130] width 73 height 18
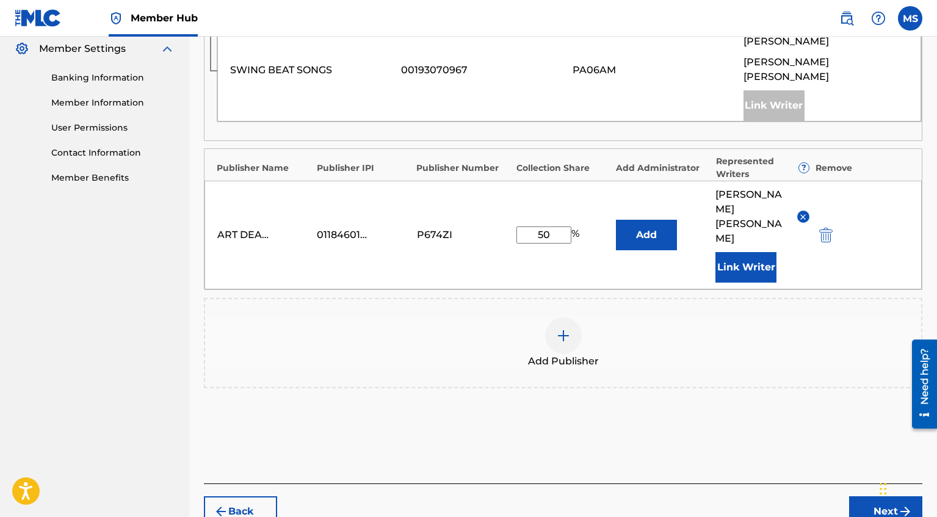
scroll to position [508, 0]
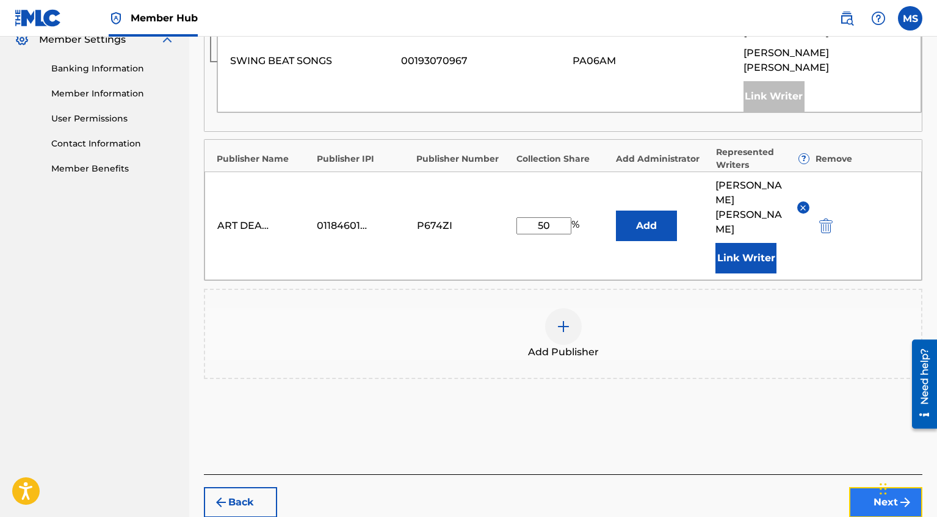
click at [868, 487] on button "Next" at bounding box center [885, 502] width 73 height 31
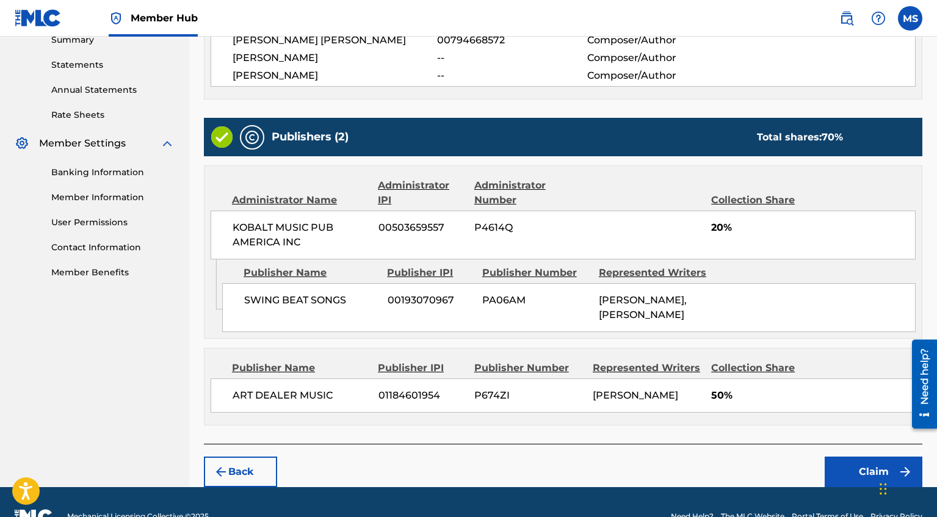
scroll to position [431, 0]
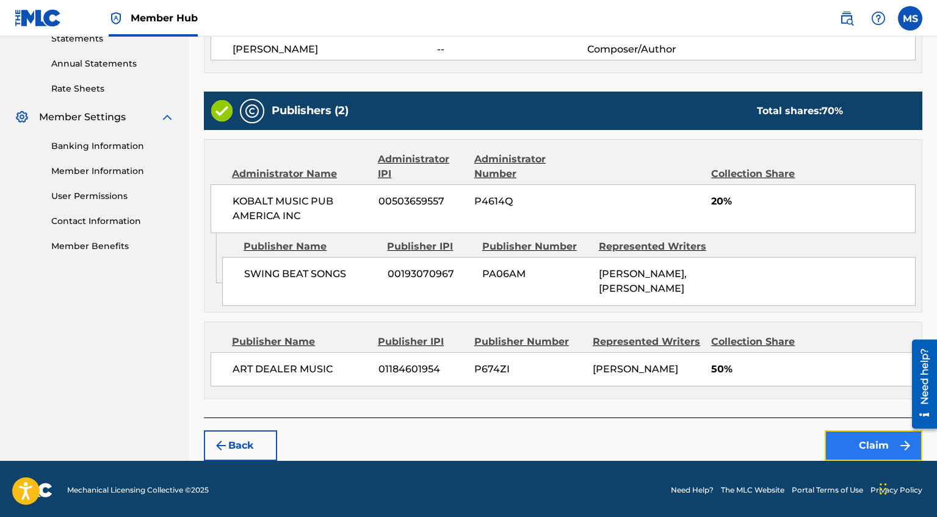
click at [852, 438] on button "Claim" at bounding box center [873, 445] width 98 height 31
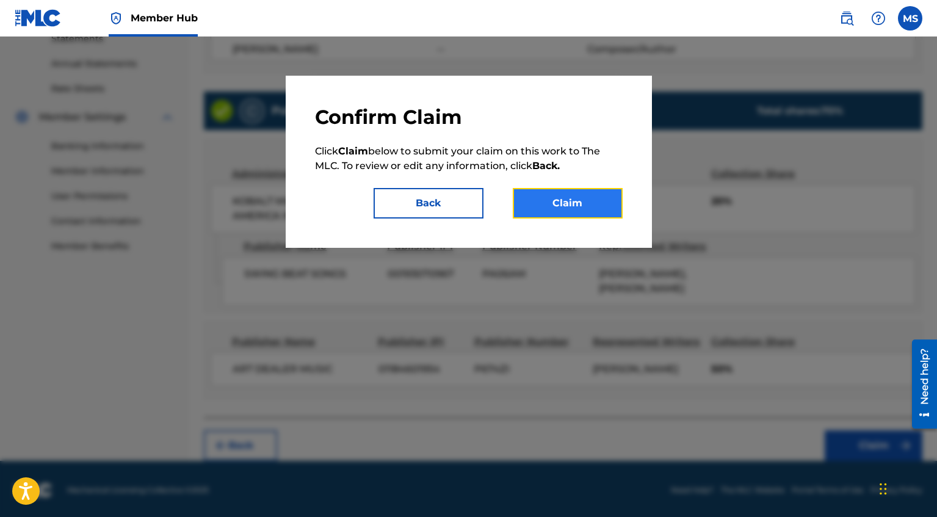
click at [557, 203] on button "Claim" at bounding box center [568, 203] width 110 height 31
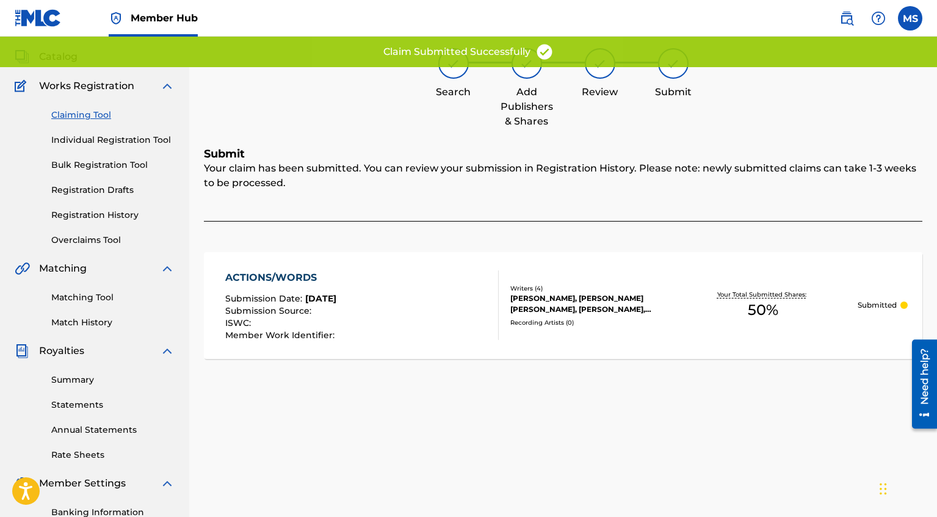
scroll to position [59, 0]
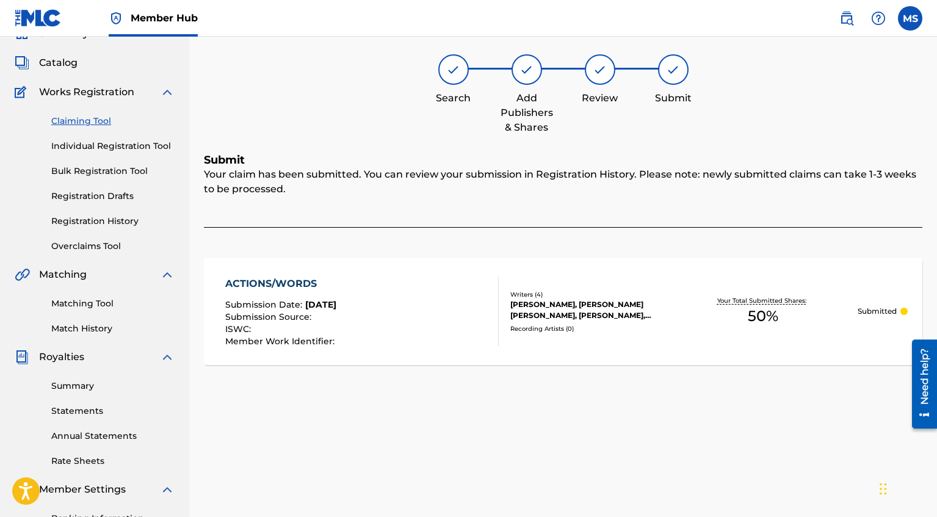
click at [105, 122] on link "Claiming Tool" at bounding box center [112, 121] width 123 height 13
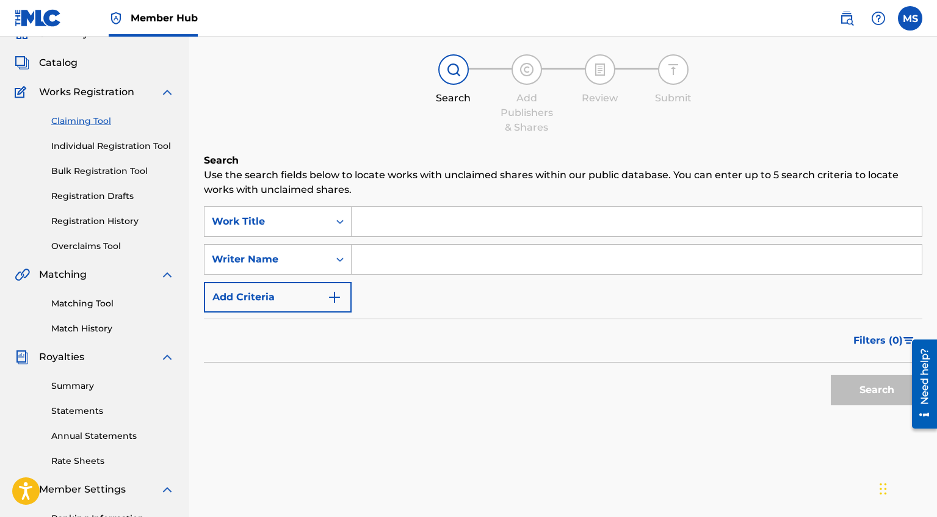
scroll to position [0, 0]
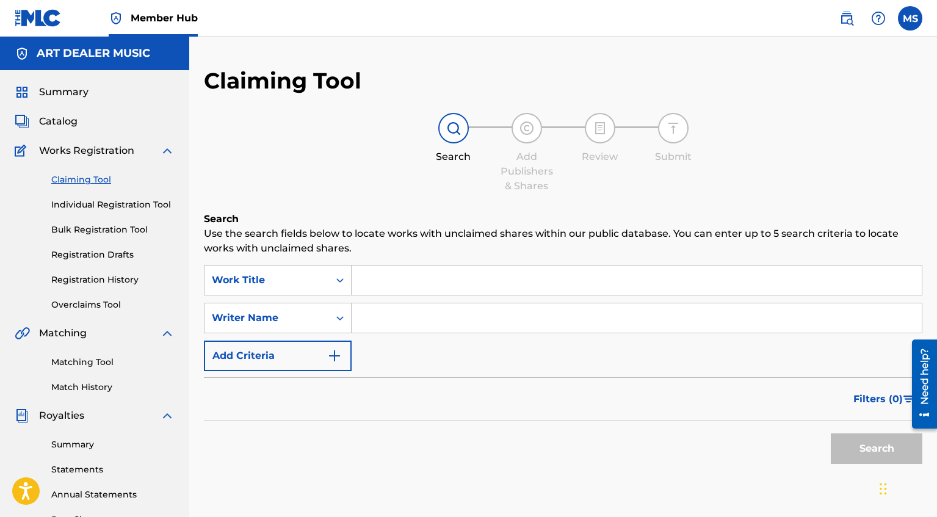
click at [422, 314] on input "Search Form" at bounding box center [636, 317] width 570 height 29
type input "[PERSON_NAME]"
click at [872, 447] on button "Search" at bounding box center [877, 448] width 92 height 31
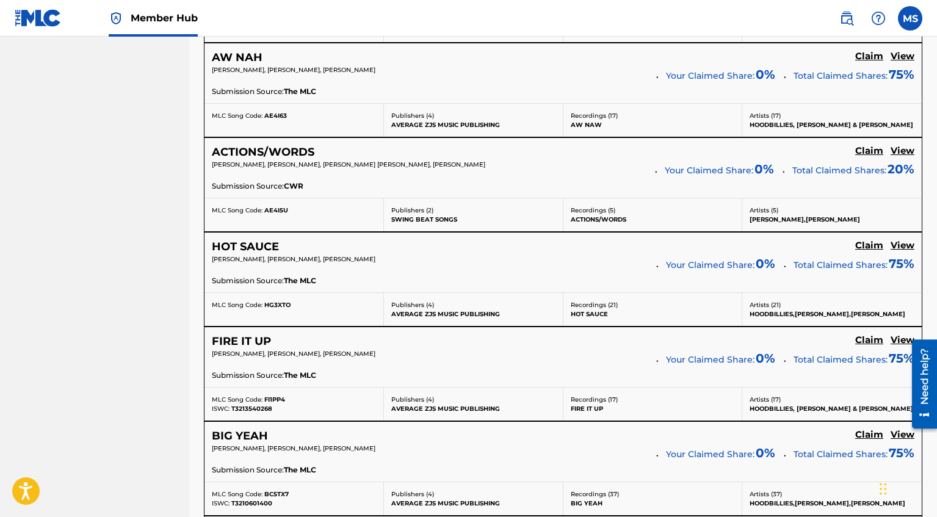
scroll to position [843, 0]
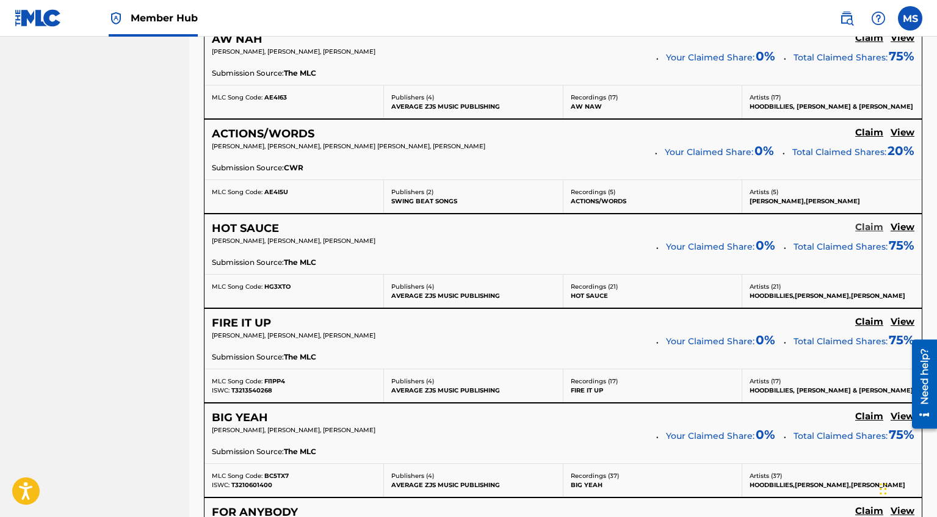
click at [871, 229] on h5 "Claim" at bounding box center [869, 228] width 28 height 12
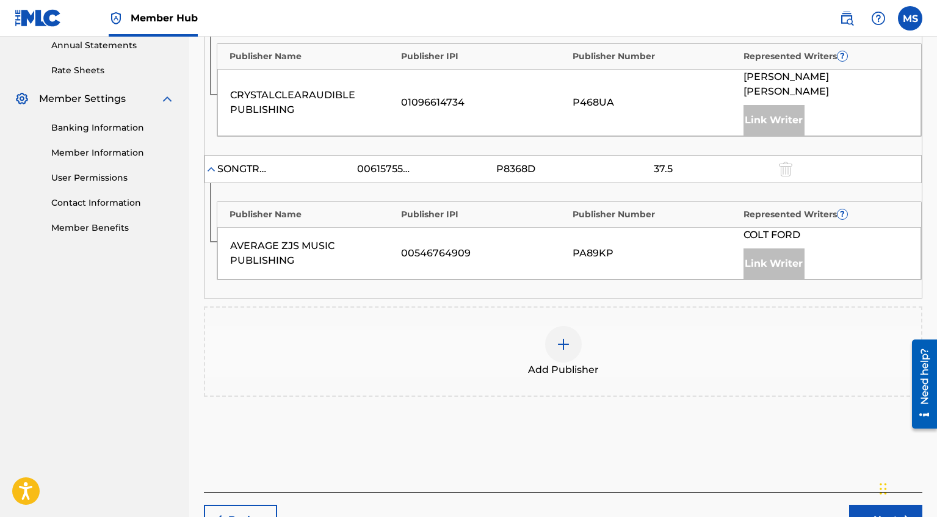
scroll to position [451, 0]
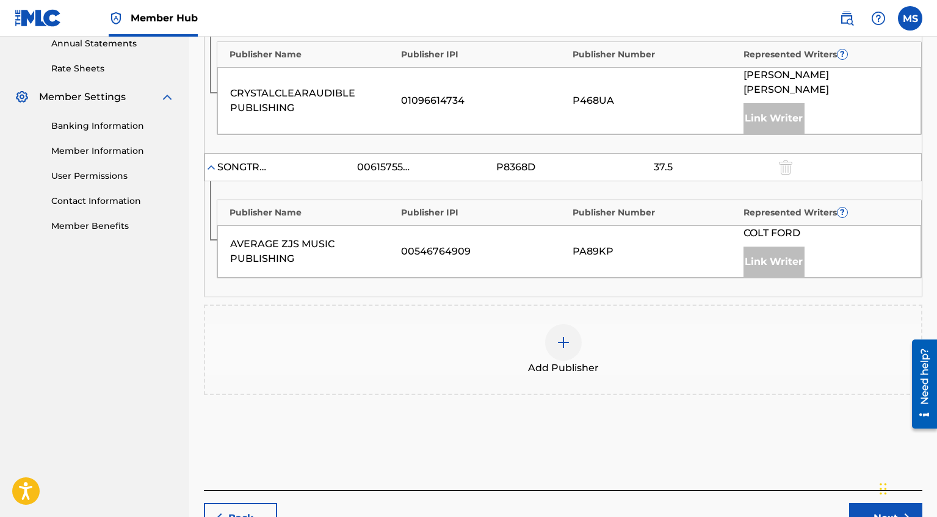
click at [563, 335] on img at bounding box center [563, 342] width 15 height 15
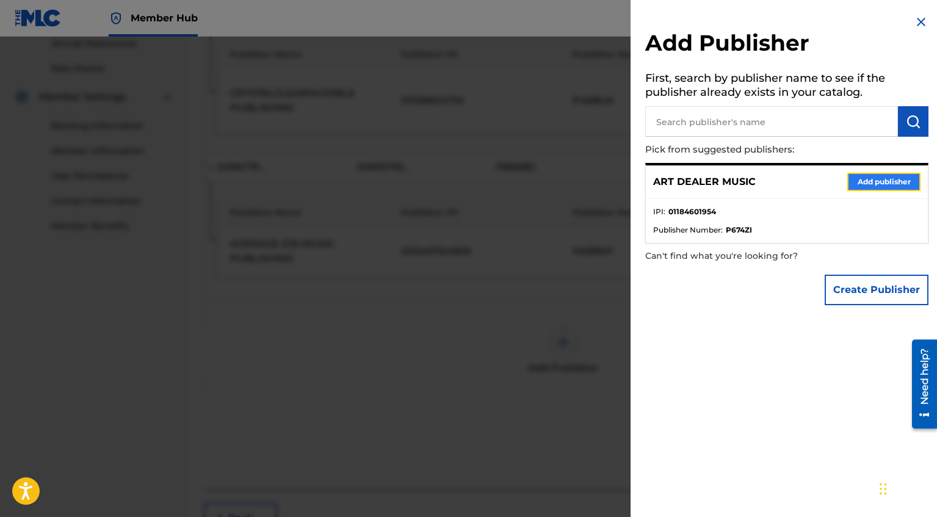
click at [911, 179] on button "Add publisher" at bounding box center [883, 182] width 73 height 18
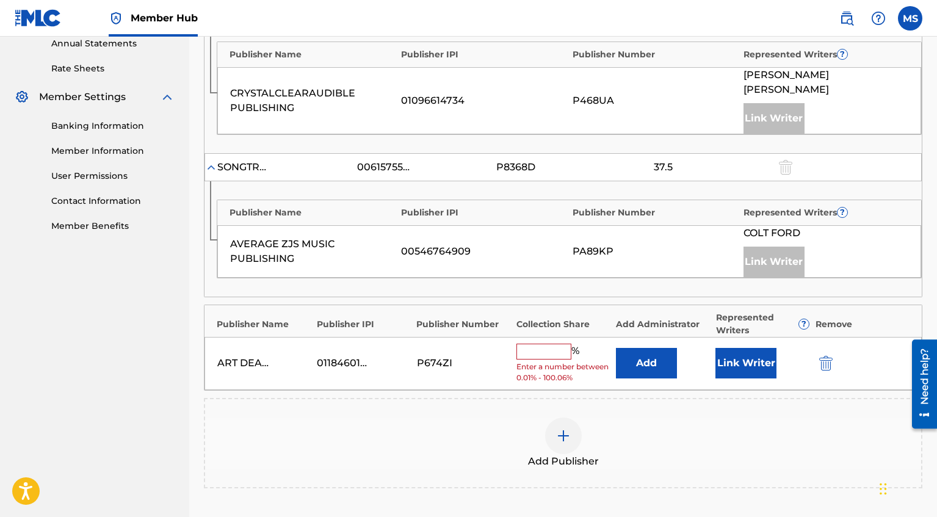
click at [533, 344] on input "text" at bounding box center [543, 352] width 55 height 16
type input "5"
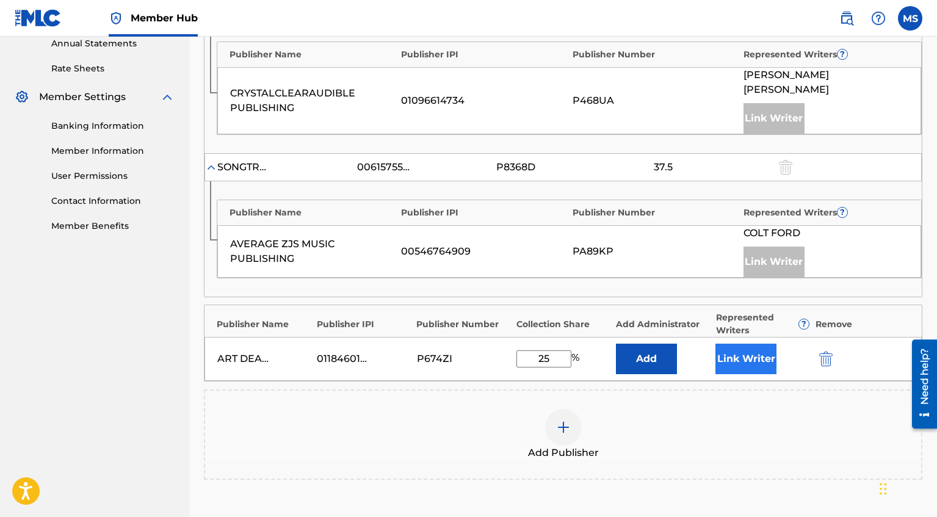
type input "25"
click at [722, 344] on button "Link Writer" at bounding box center [745, 359] width 61 height 31
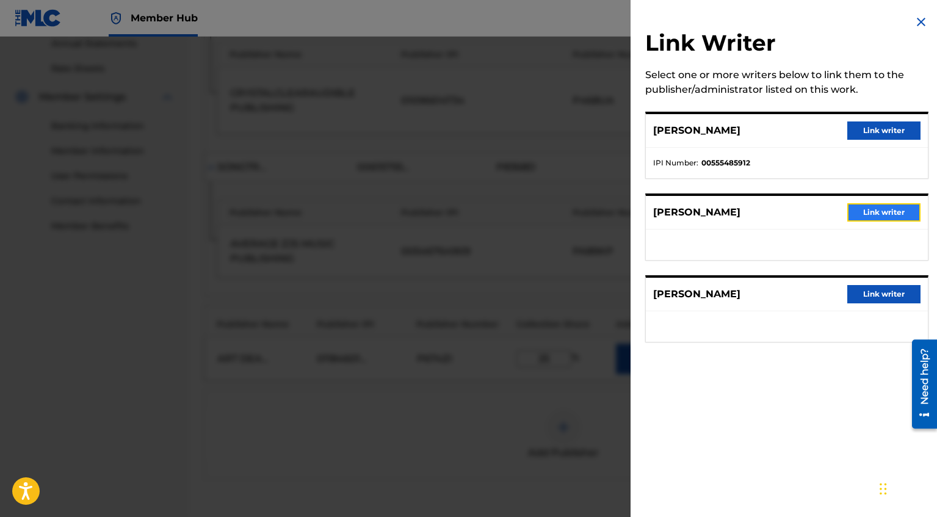
click at [870, 214] on button "Link writer" at bounding box center [883, 212] width 73 height 18
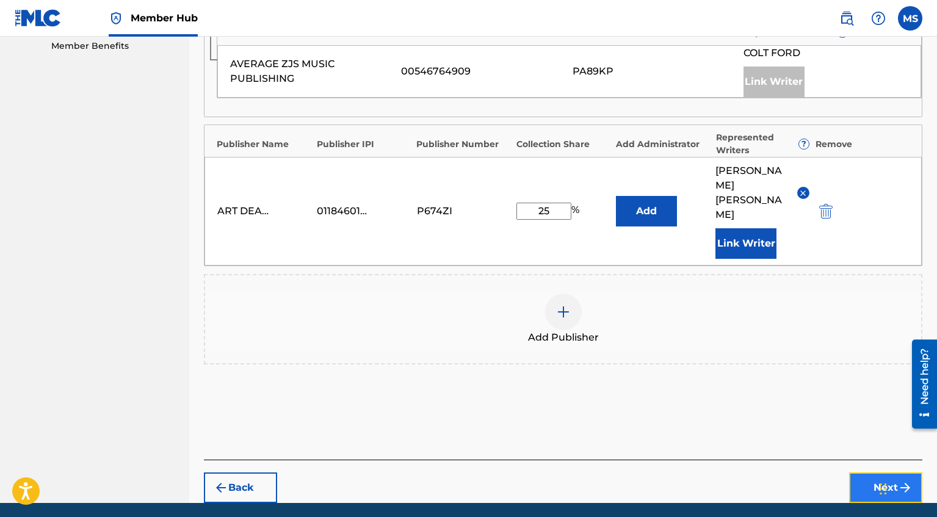
click at [869, 472] on button "Next" at bounding box center [885, 487] width 73 height 31
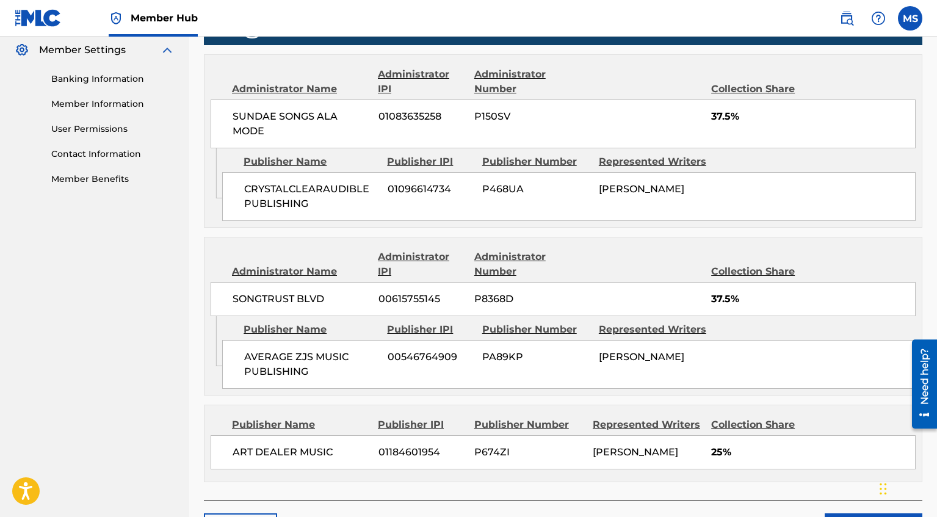
scroll to position [580, 0]
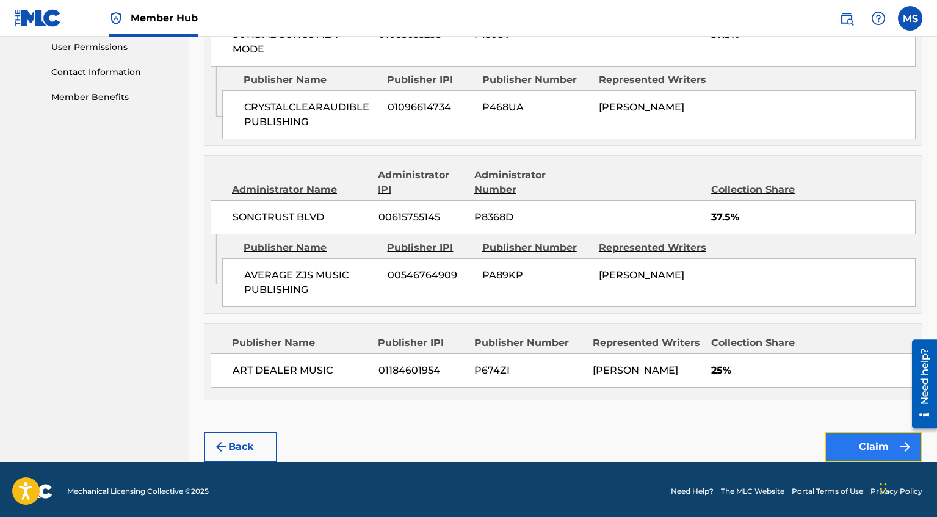
click at [877, 447] on button "Claim" at bounding box center [873, 446] width 98 height 31
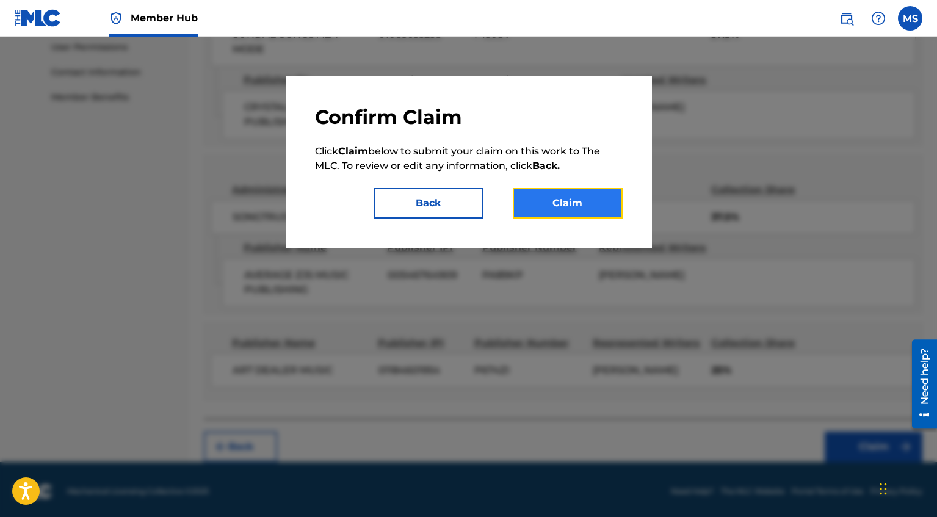
click at [583, 195] on button "Claim" at bounding box center [568, 203] width 110 height 31
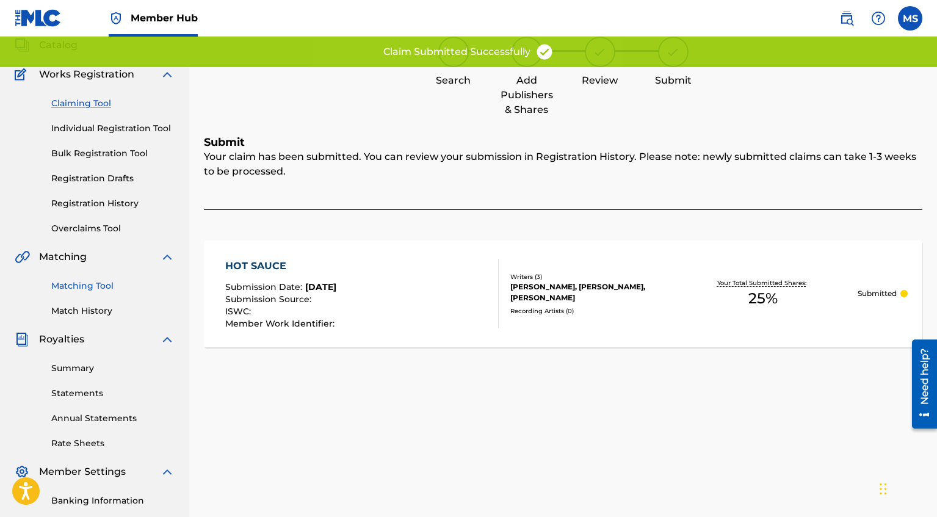
scroll to position [71, 0]
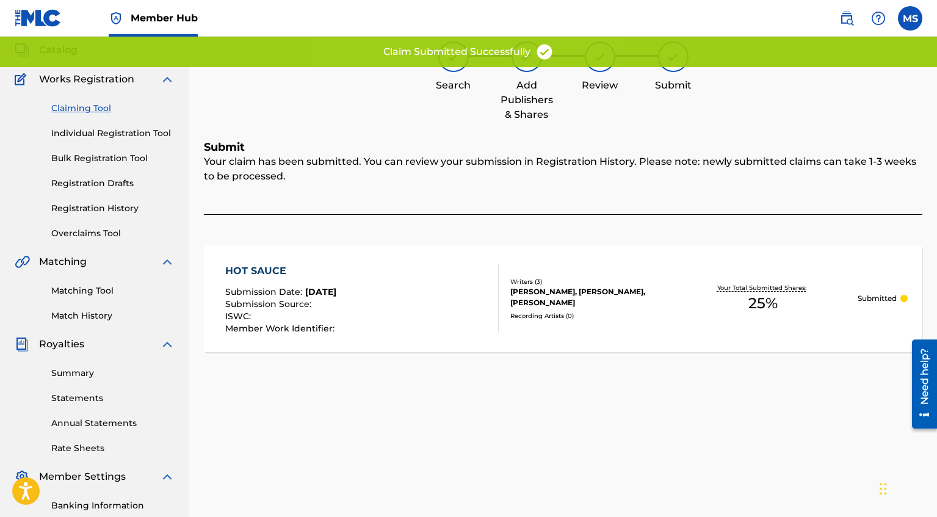
click at [101, 107] on link "Claiming Tool" at bounding box center [112, 108] width 123 height 13
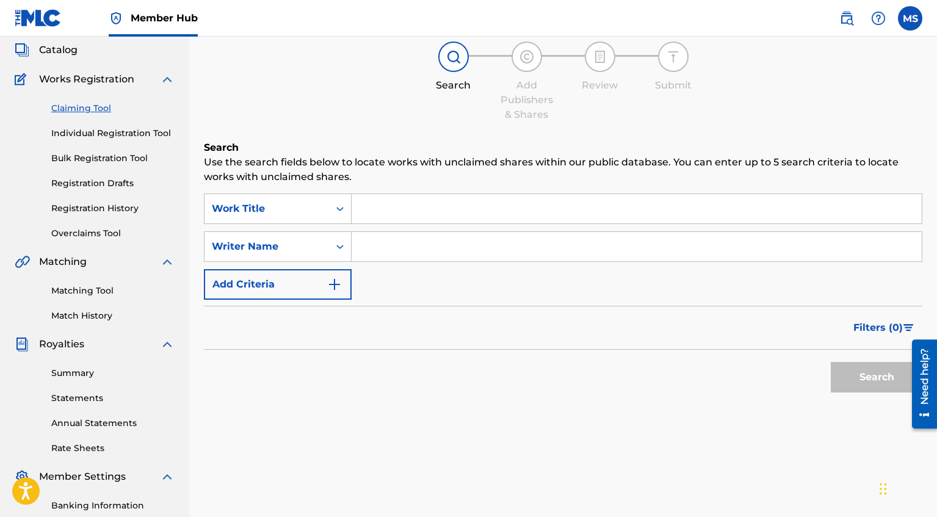
scroll to position [0, 0]
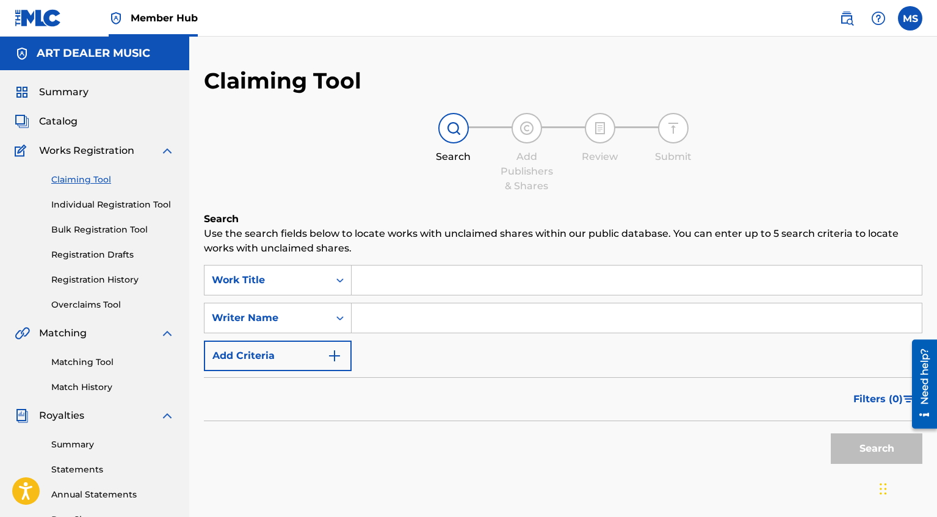
click at [488, 308] on input "Search Form" at bounding box center [636, 317] width 570 height 29
click at [419, 317] on input "[PERSON_NAME]" at bounding box center [636, 317] width 570 height 29
type input "[PERSON_NAME]"
click at [848, 452] on button "Search" at bounding box center [877, 448] width 92 height 31
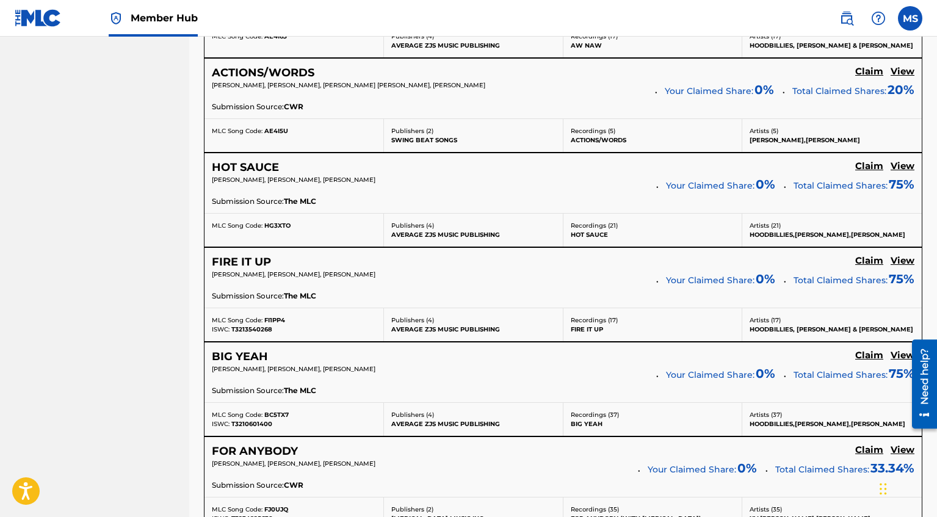
scroll to position [918, 0]
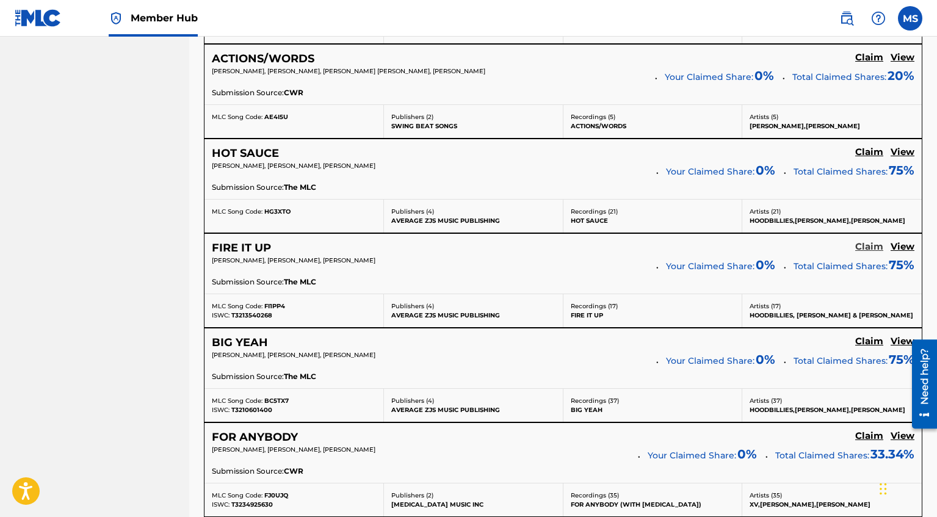
click at [863, 246] on h5 "Claim" at bounding box center [869, 247] width 28 height 12
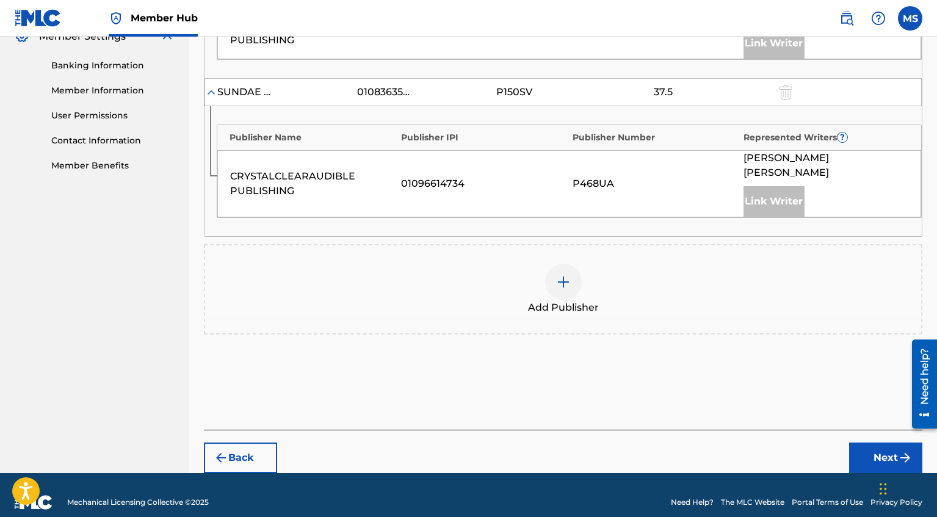
click at [561, 275] on img at bounding box center [563, 282] width 15 height 15
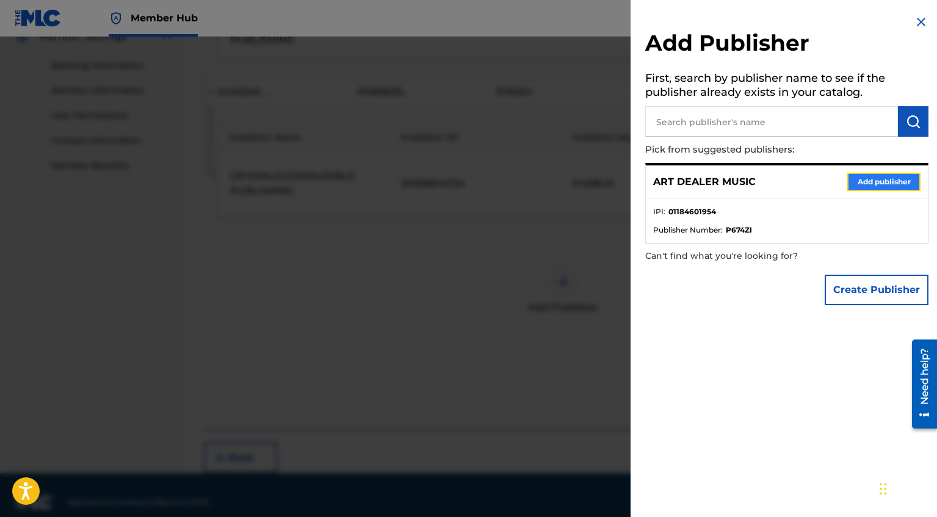
click at [859, 182] on button "Add publisher" at bounding box center [883, 182] width 73 height 18
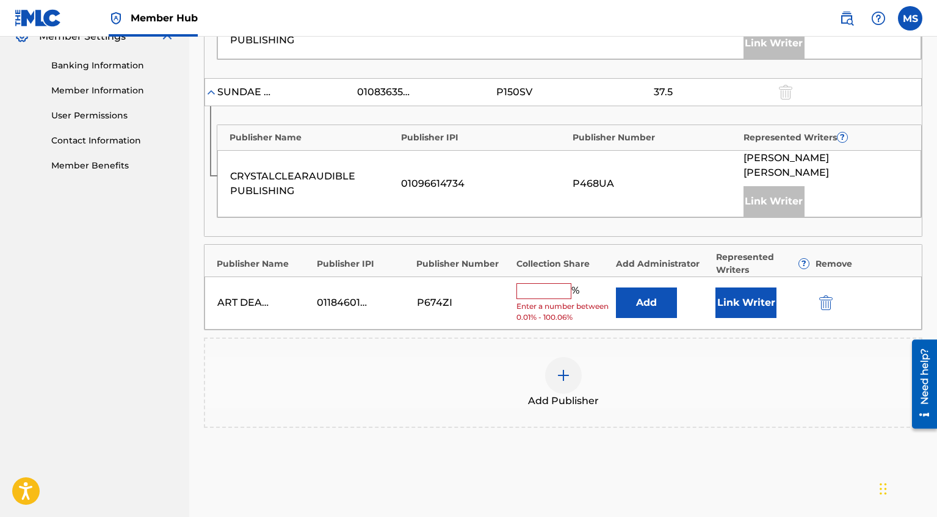
click at [550, 283] on input "text" at bounding box center [543, 291] width 55 height 16
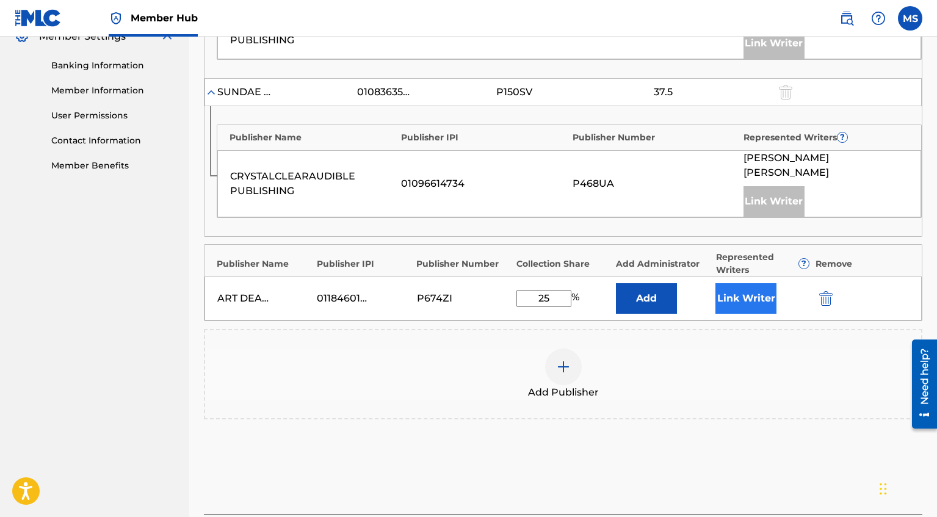
type input "25"
click at [726, 283] on button "Link Writer" at bounding box center [745, 298] width 61 height 31
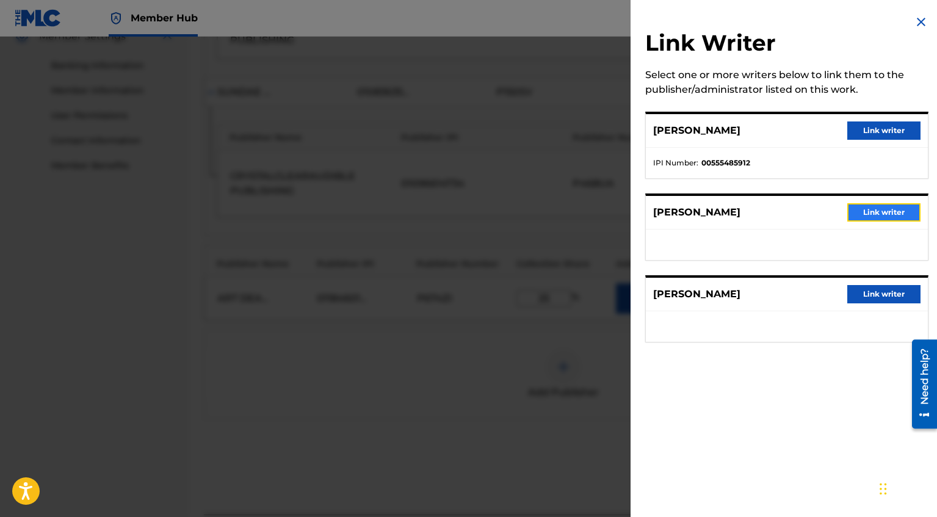
click at [873, 214] on button "Link writer" at bounding box center [883, 212] width 73 height 18
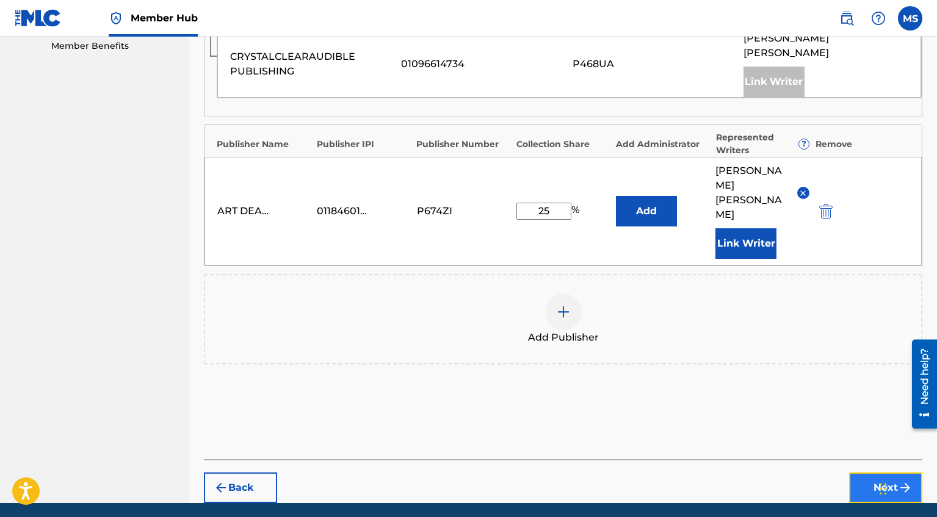
click at [862, 472] on button "Next" at bounding box center [885, 487] width 73 height 31
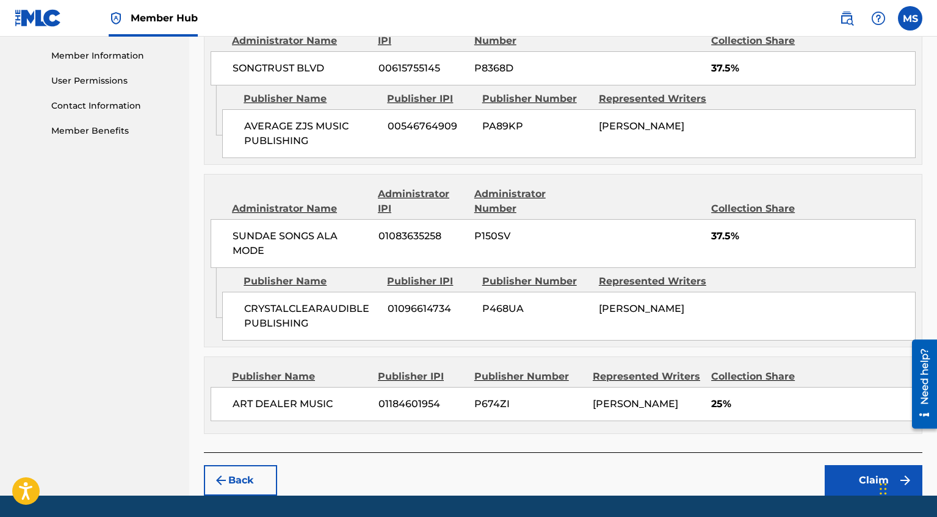
scroll to position [580, 0]
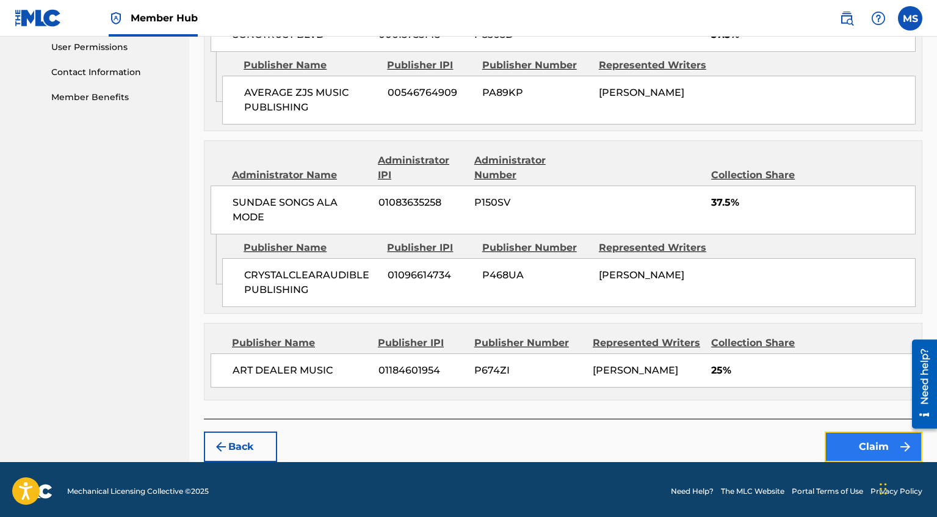
click at [873, 441] on button "Claim" at bounding box center [873, 446] width 98 height 31
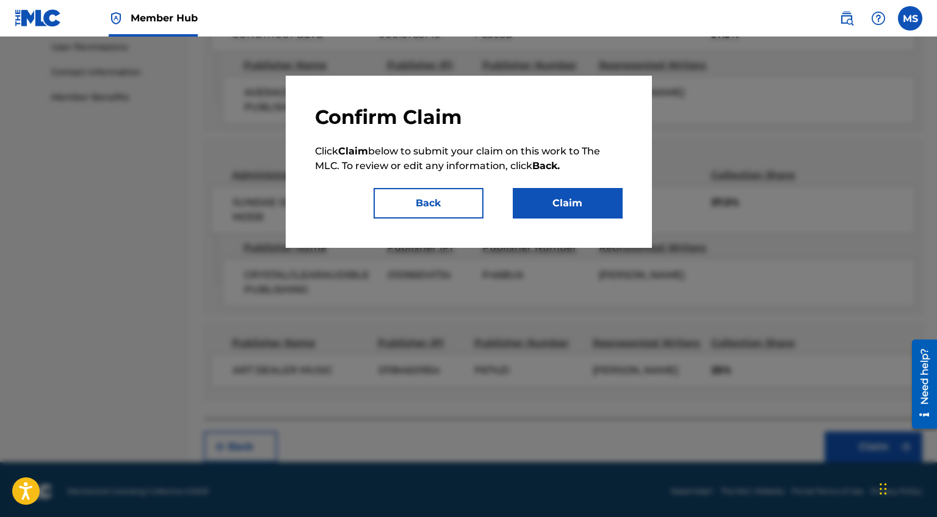
click at [602, 218] on div "Confirm Claim Click Claim below to submit your claim on this work to The MLC. T…" at bounding box center [469, 162] width 366 height 172
click at [569, 180] on div "Confirm Claim Click Claim below to submit your claim on this work to The MLC. T…" at bounding box center [469, 162] width 308 height 114
click at [571, 200] on button "Claim" at bounding box center [568, 203] width 110 height 31
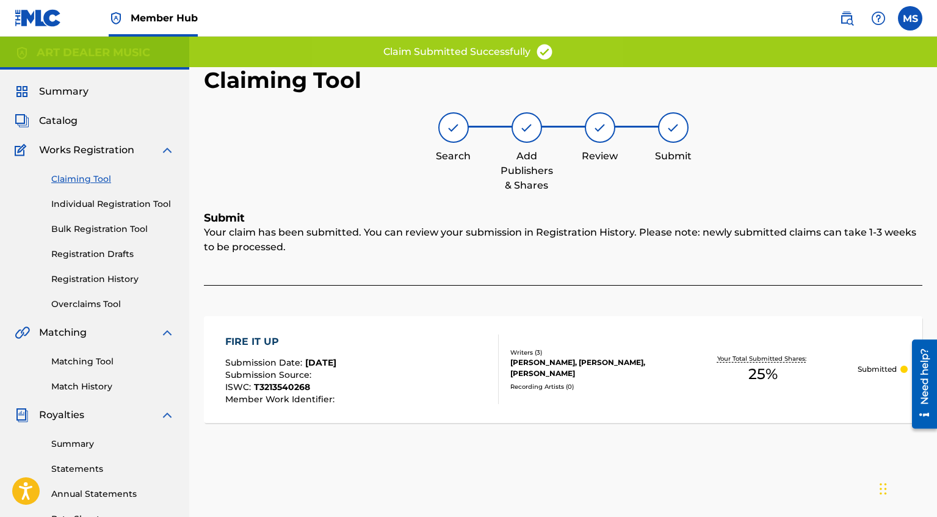
scroll to position [0, 0]
click at [95, 179] on link "Claiming Tool" at bounding box center [112, 179] width 123 height 13
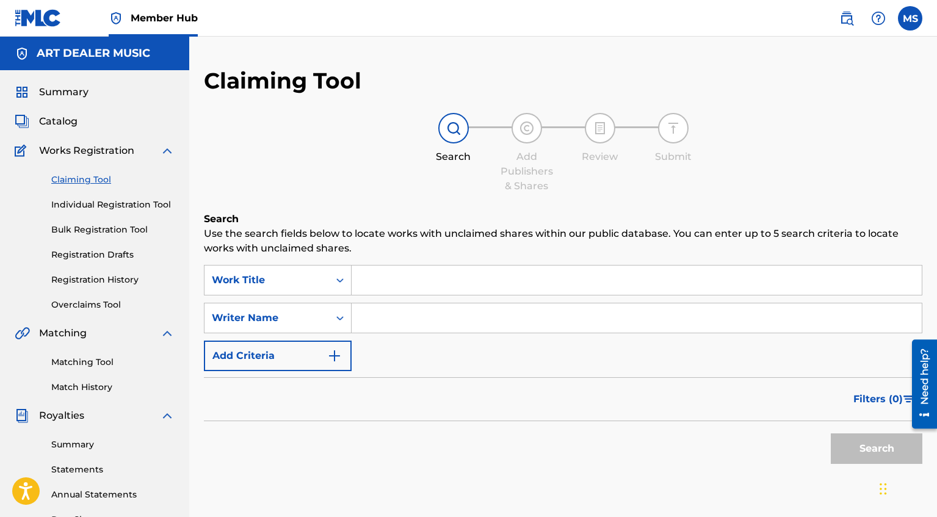
click at [489, 312] on input "Search Form" at bounding box center [636, 317] width 570 height 29
type input "[PERSON_NAME]"
click at [880, 443] on button "Search" at bounding box center [877, 448] width 92 height 31
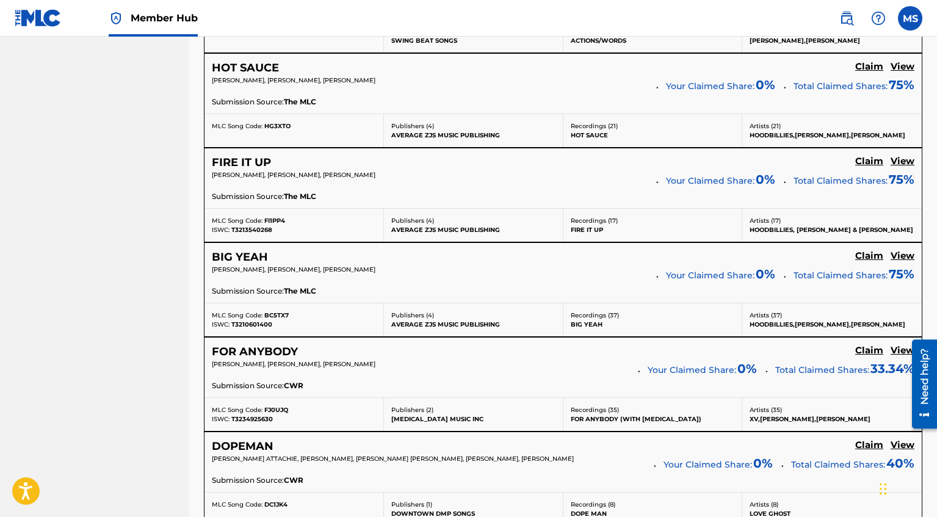
scroll to position [1022, 0]
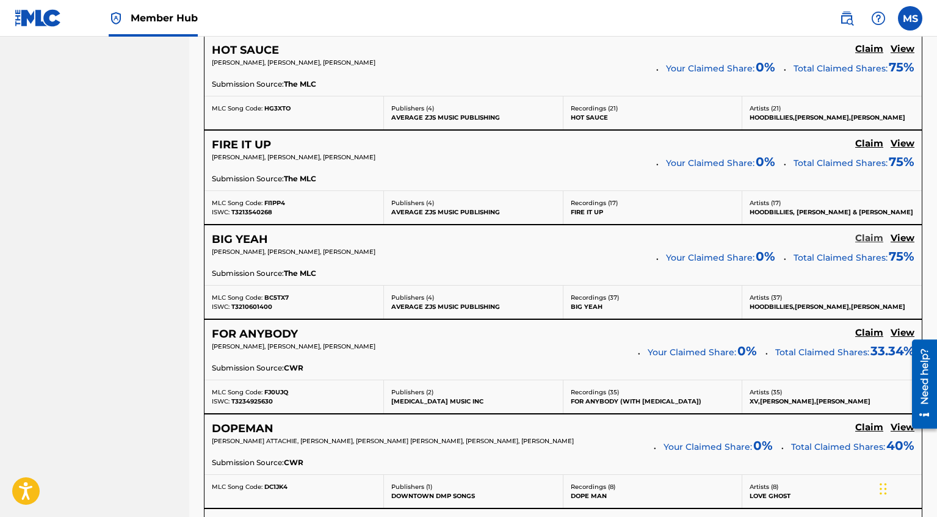
click at [877, 236] on h5 "Claim" at bounding box center [869, 238] width 28 height 12
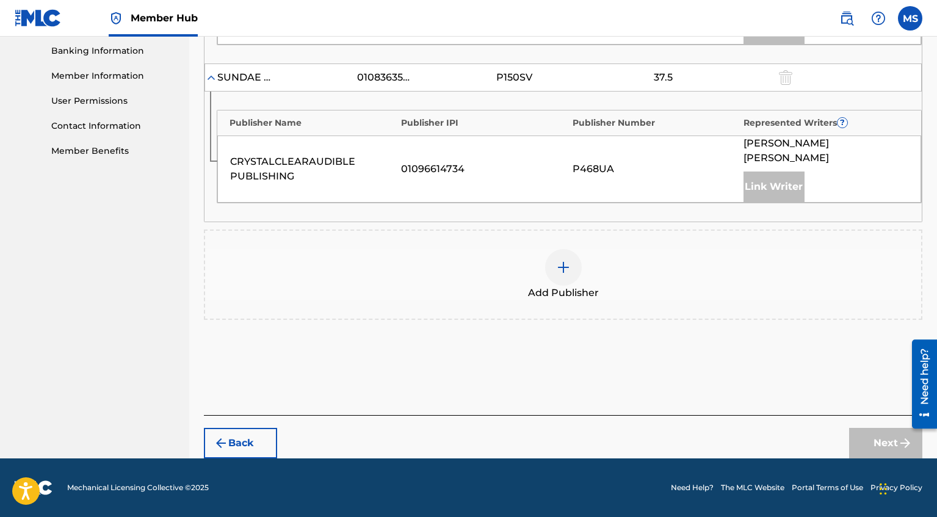
scroll to position [511, 0]
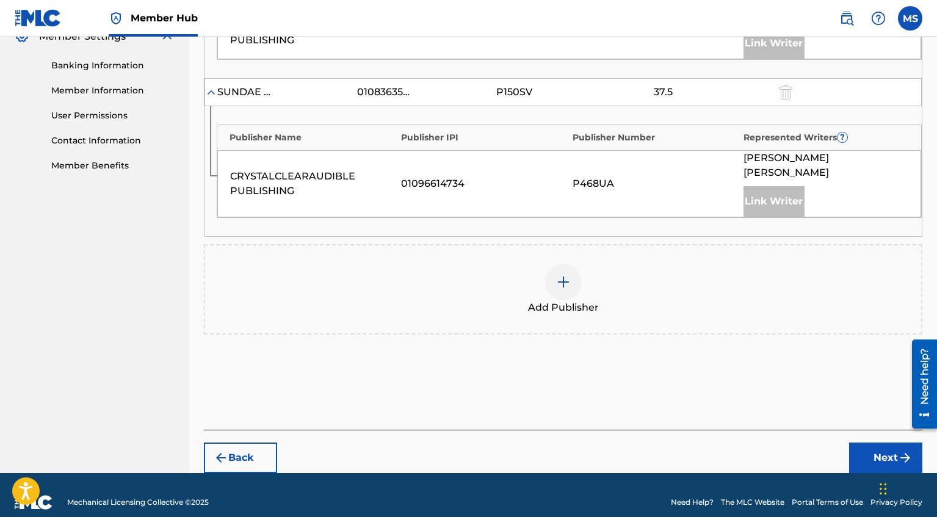
click at [568, 275] on img at bounding box center [563, 282] width 15 height 15
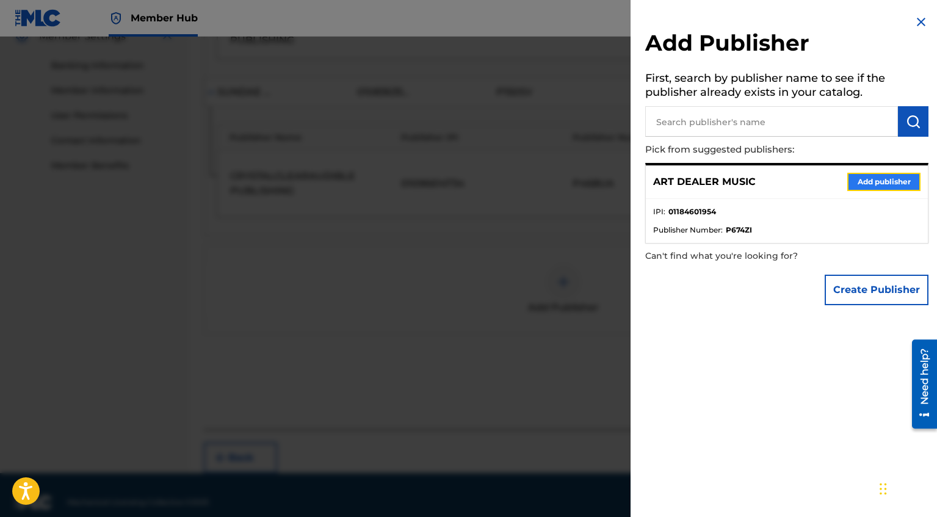
click at [911, 182] on button "Add publisher" at bounding box center [883, 182] width 73 height 18
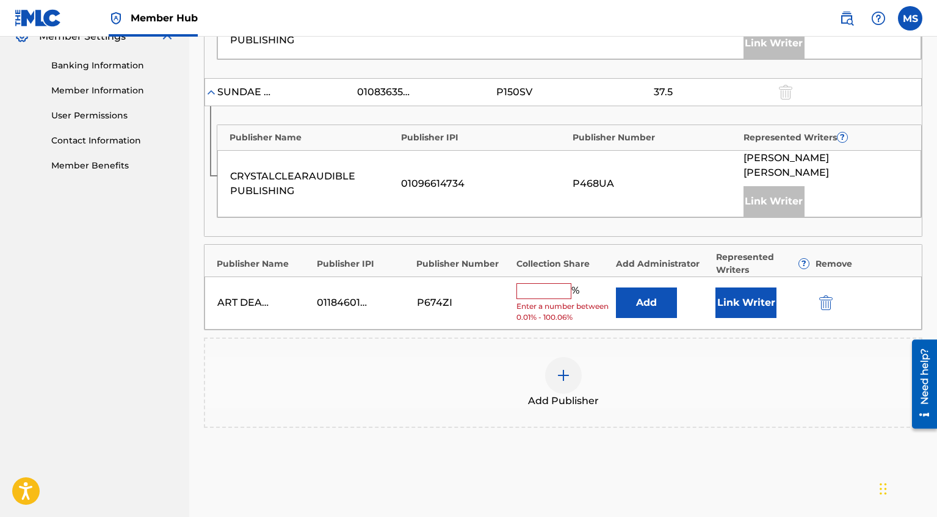
click at [561, 283] on input "text" at bounding box center [543, 291] width 55 height 16
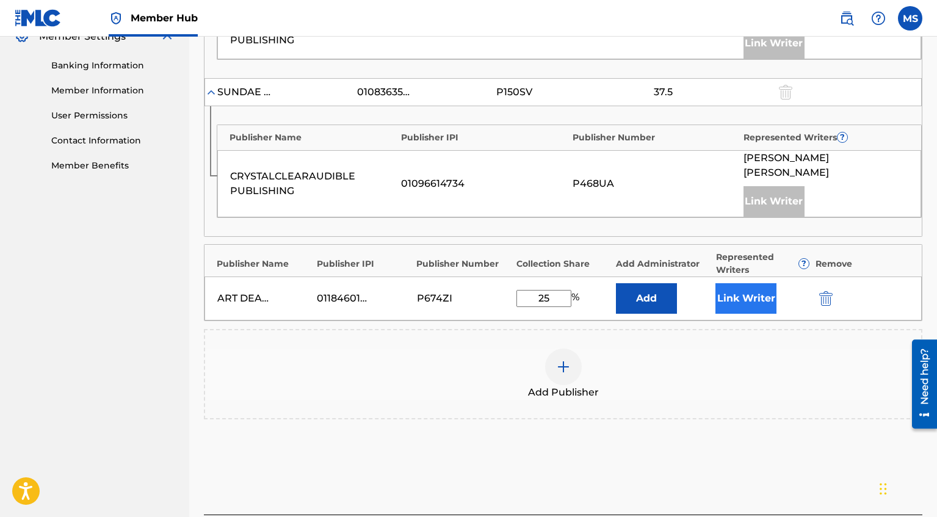
type input "25"
click at [748, 286] on button "Link Writer" at bounding box center [745, 298] width 61 height 31
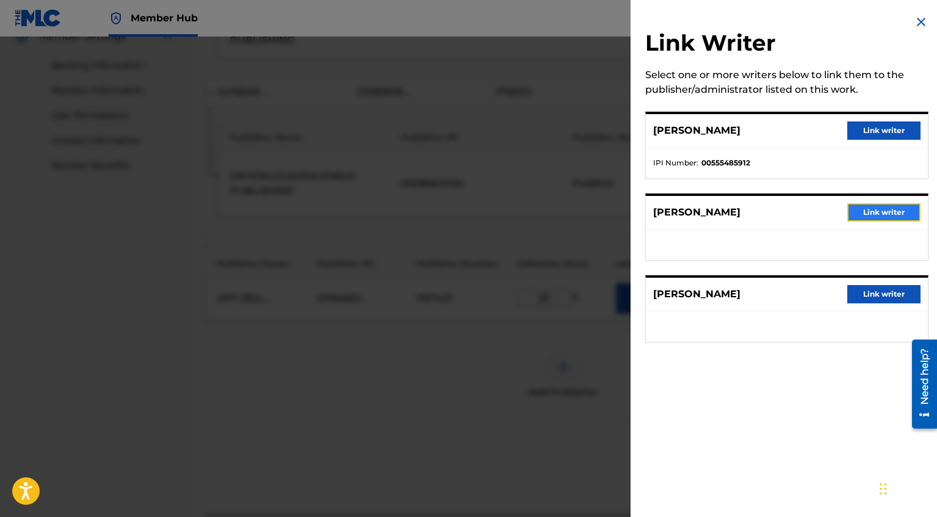
click at [893, 218] on button "Link writer" at bounding box center [883, 212] width 73 height 18
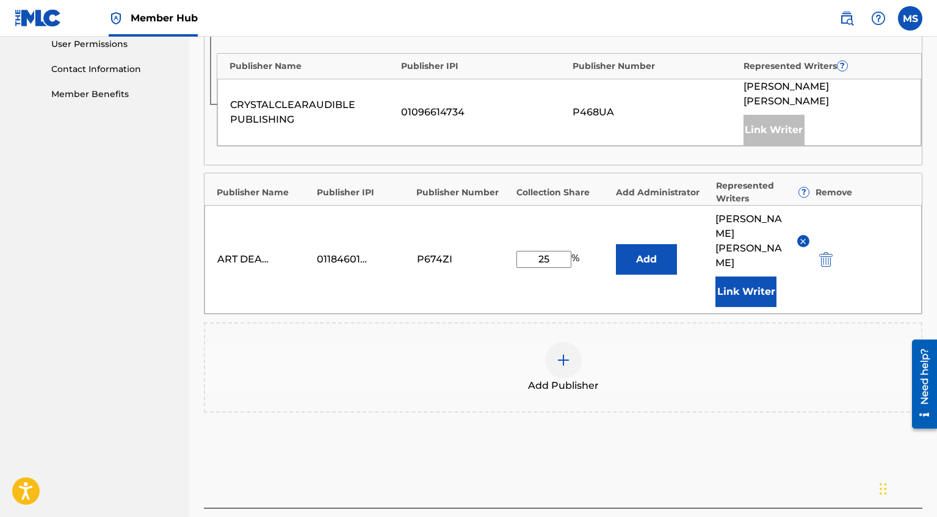
scroll to position [631, 0]
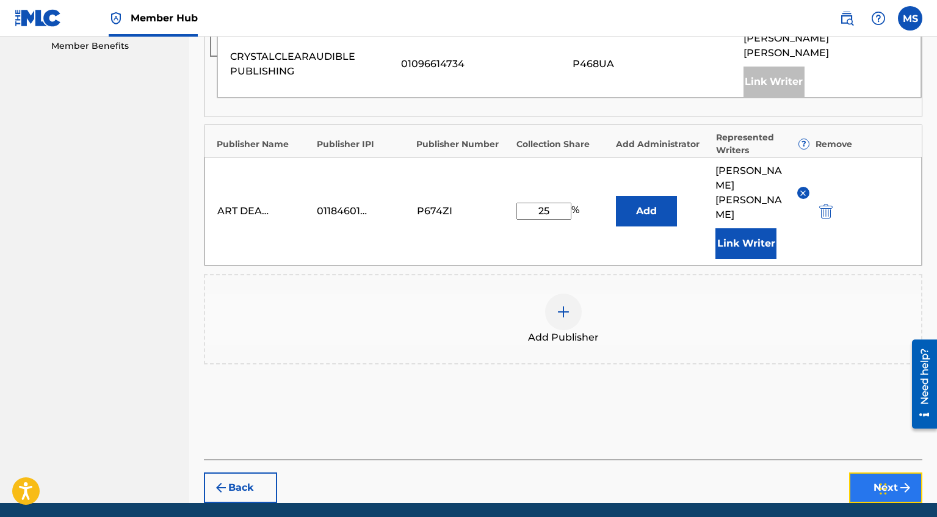
click at [874, 472] on button "Next" at bounding box center [885, 487] width 73 height 31
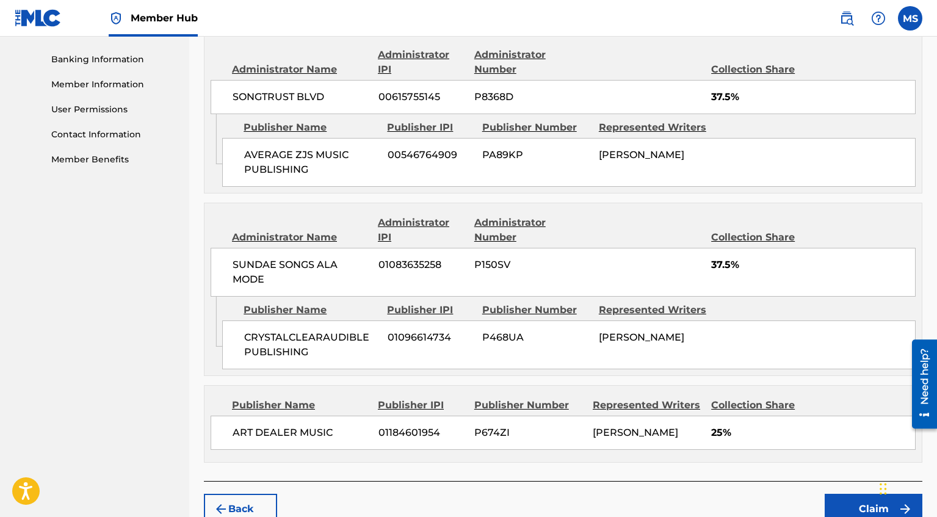
scroll to position [580, 0]
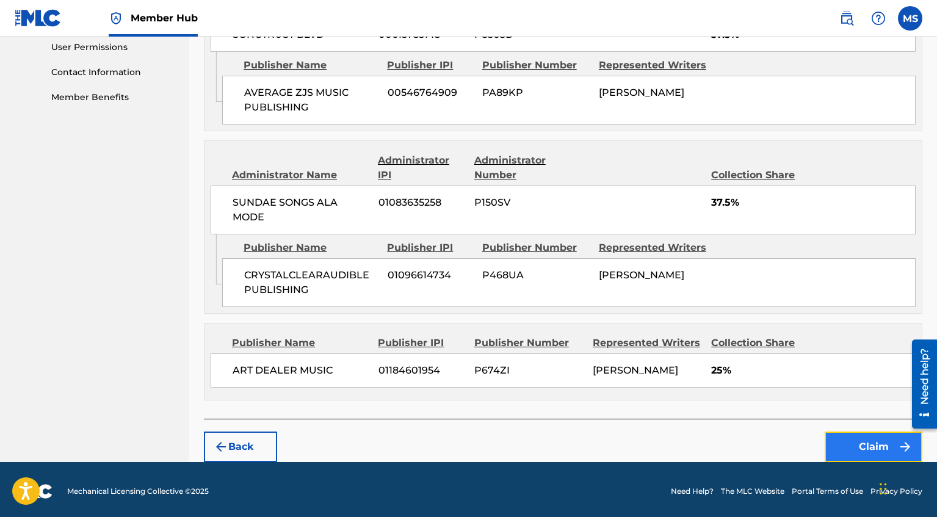
click at [866, 444] on button "Claim" at bounding box center [873, 446] width 98 height 31
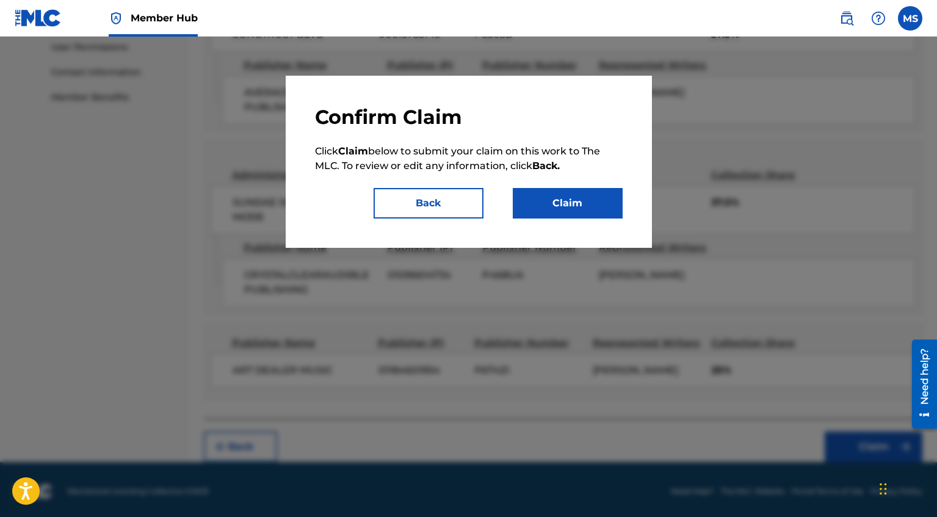
click at [597, 223] on div "Confirm Claim Click Claim below to submit your claim on this work to The MLC. T…" at bounding box center [469, 162] width 366 height 172
click at [584, 208] on button "Claim" at bounding box center [568, 203] width 110 height 31
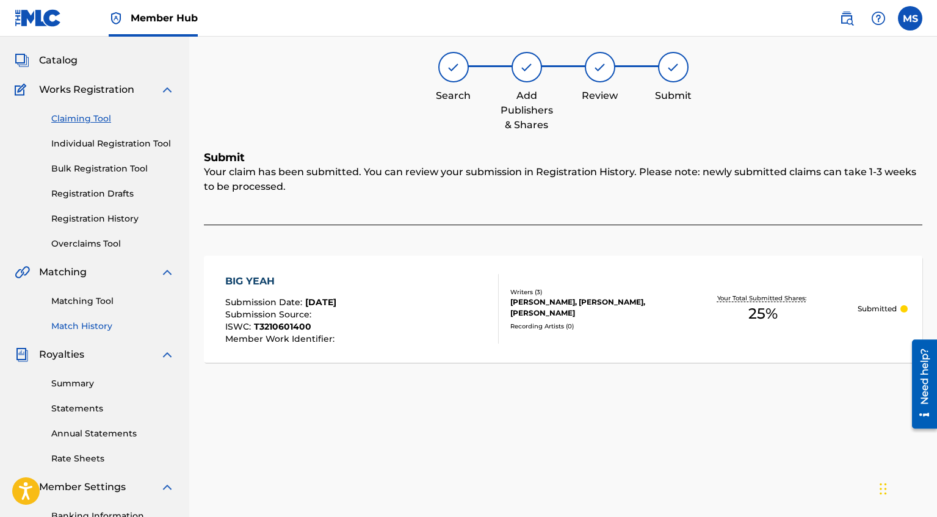
scroll to position [60, 0]
click at [103, 121] on link "Claiming Tool" at bounding box center [112, 119] width 123 height 13
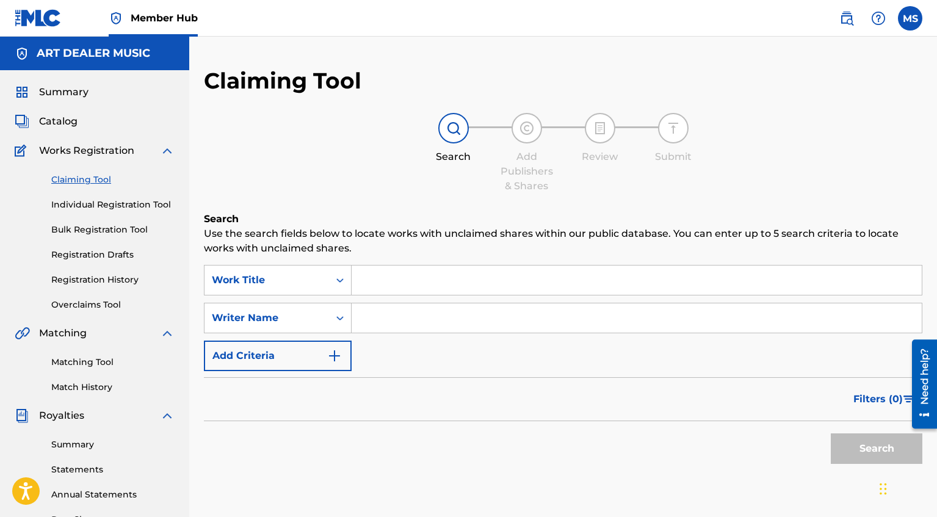
click at [466, 318] on input "Search Form" at bounding box center [636, 317] width 570 height 29
type input "[PERSON_NAME]"
click at [852, 445] on button "Search" at bounding box center [877, 448] width 92 height 31
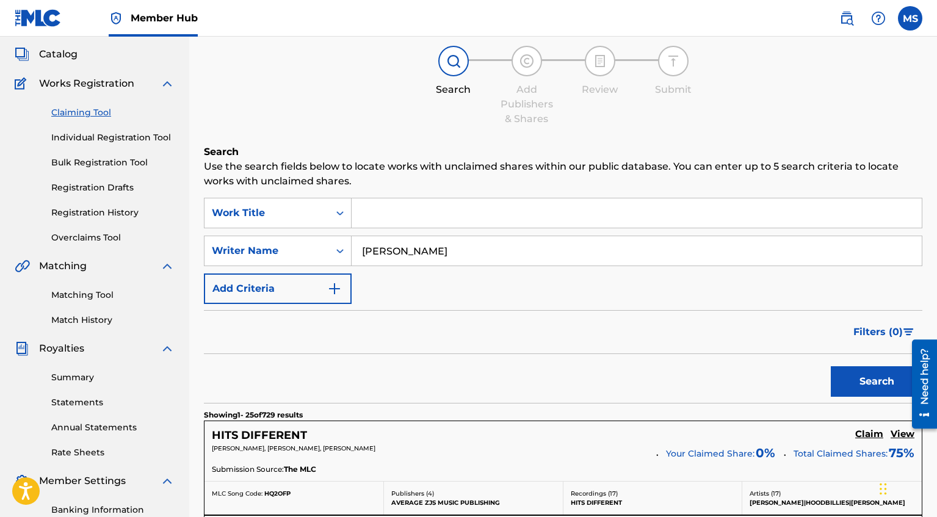
scroll to position [139, 0]
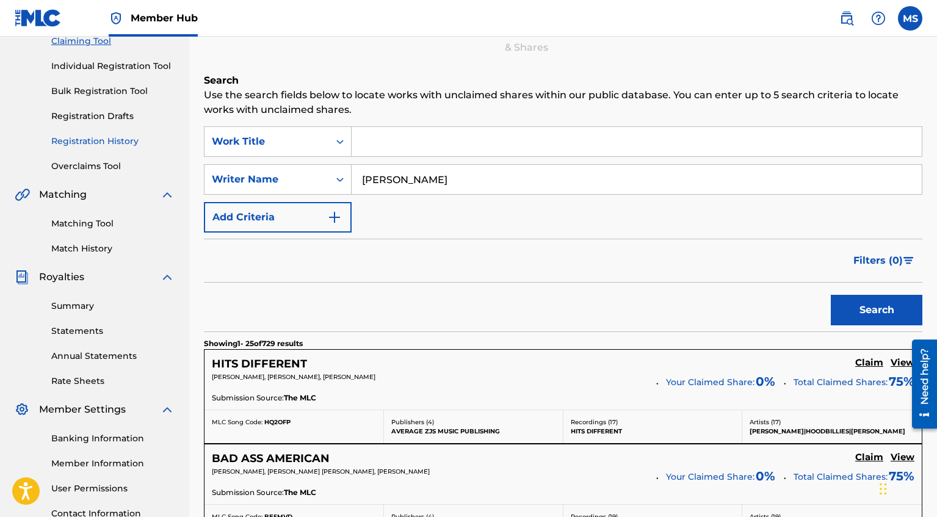
click at [95, 141] on link "Registration History" at bounding box center [112, 141] width 123 height 13
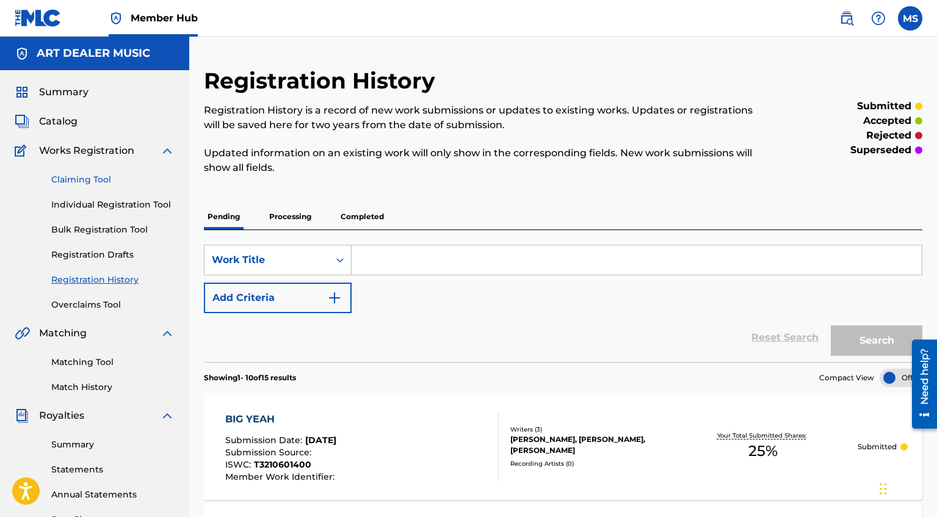
click at [110, 176] on link "Claiming Tool" at bounding box center [112, 179] width 123 height 13
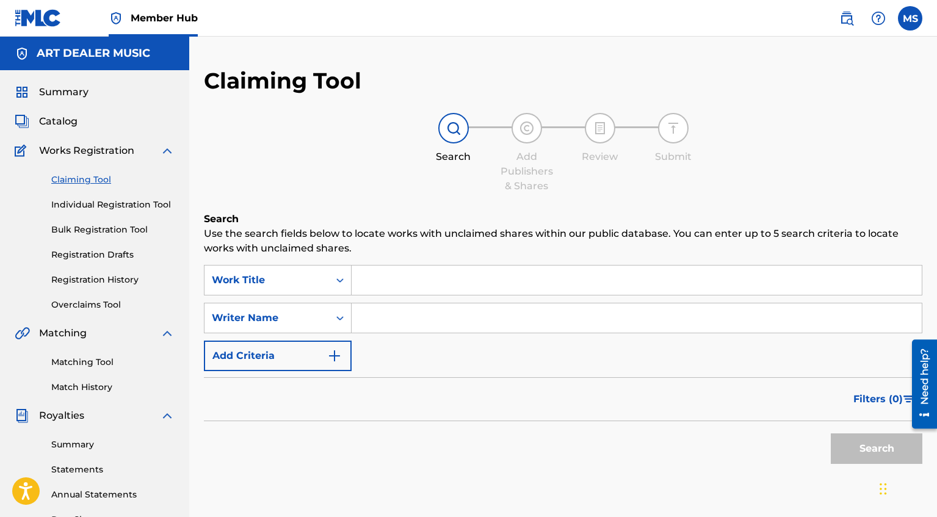
click at [441, 322] on input "Search Form" at bounding box center [636, 317] width 570 height 29
type input "[PERSON_NAME]"
click at [849, 444] on button "Search" at bounding box center [877, 448] width 92 height 31
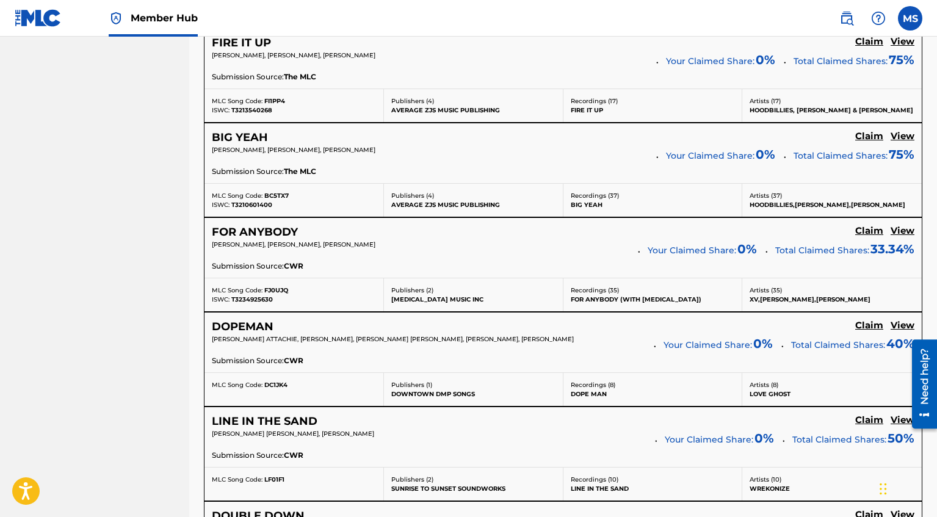
scroll to position [1122, 0]
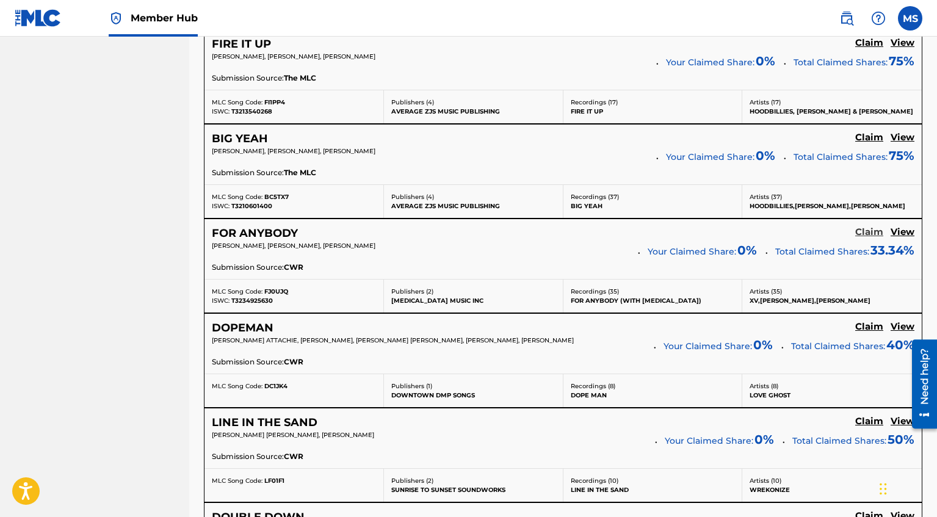
click at [874, 236] on h5 "Claim" at bounding box center [869, 232] width 28 height 12
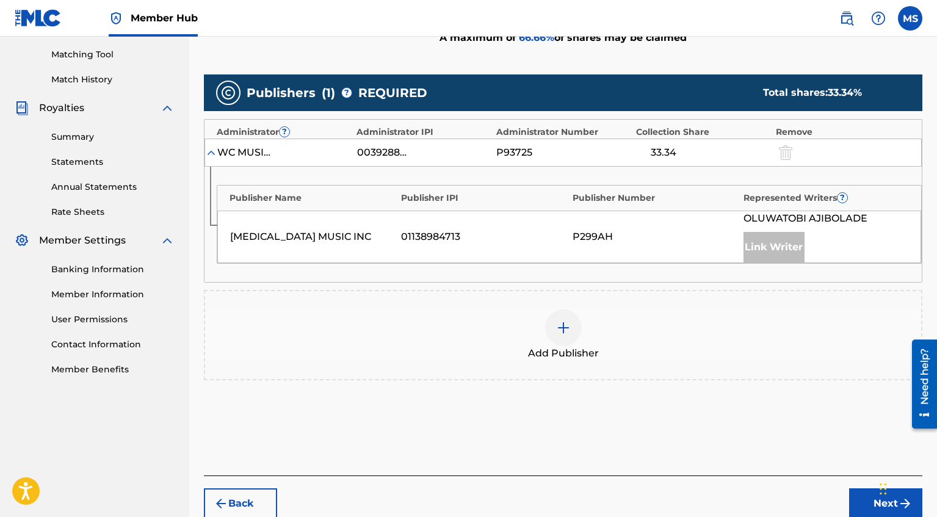
scroll to position [309, 0]
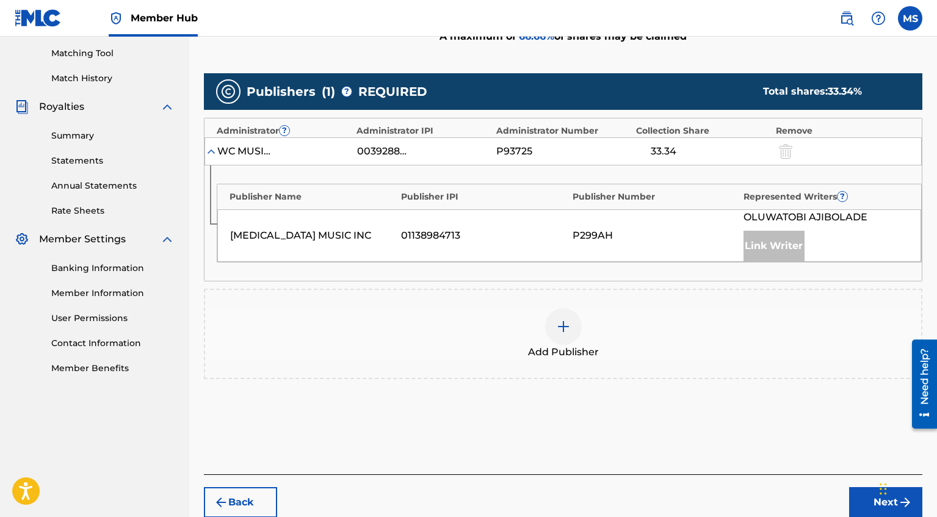
click at [569, 325] on img at bounding box center [563, 326] width 15 height 15
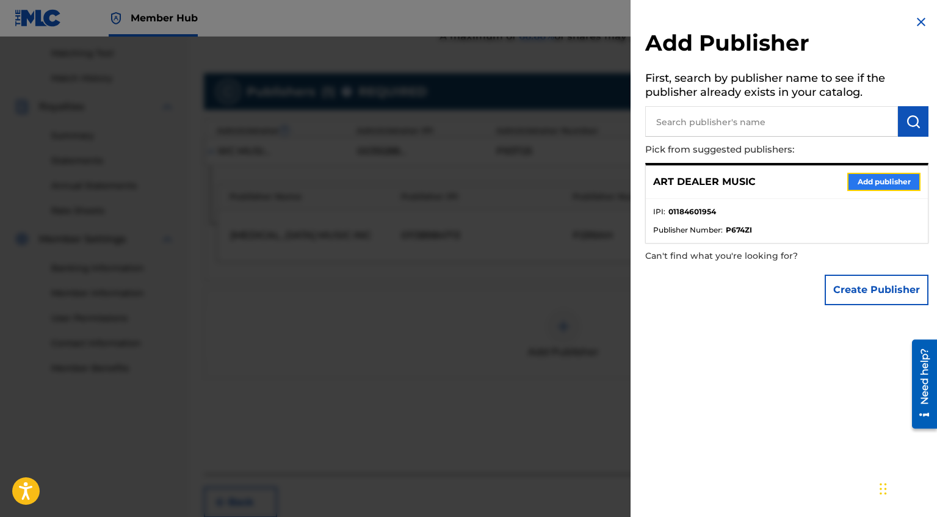
click at [868, 190] on button "Add publisher" at bounding box center [883, 182] width 73 height 18
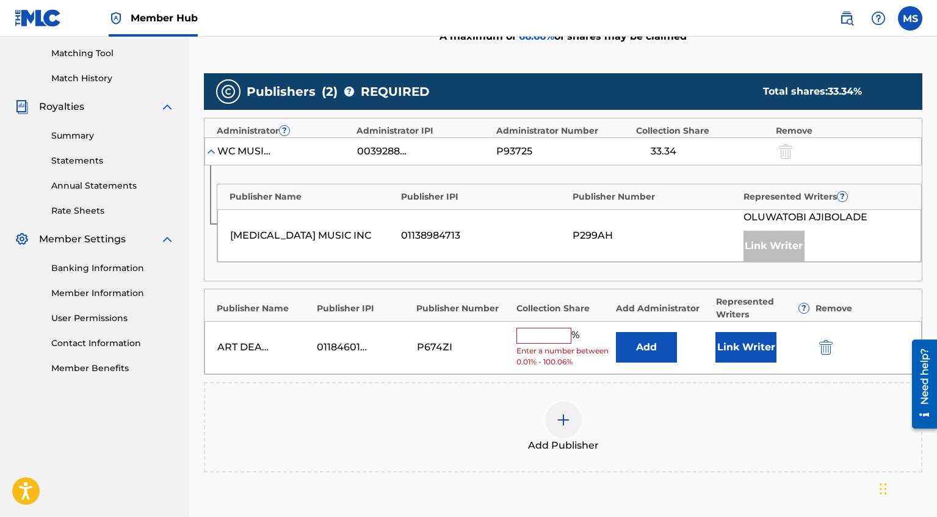
click at [550, 336] on input "text" at bounding box center [543, 336] width 55 height 16
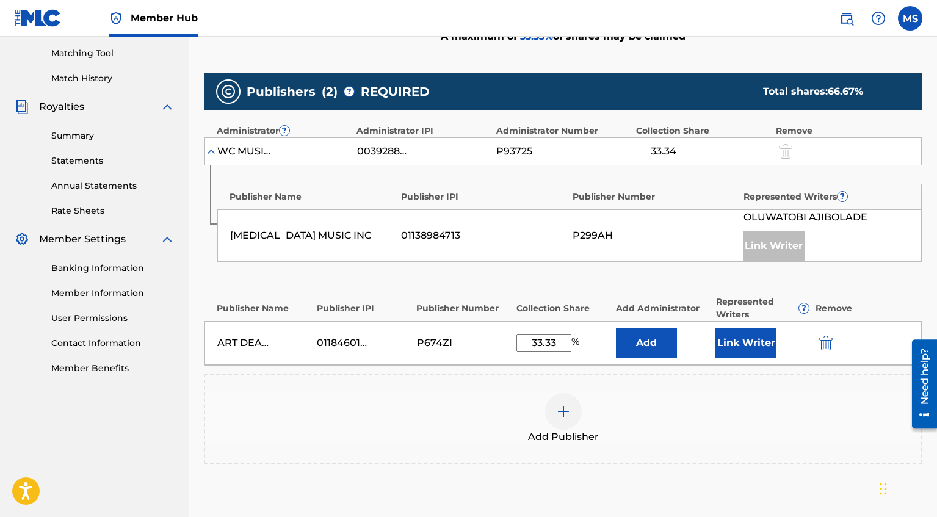
type input "33.33"
click at [801, 420] on div "Add Publisher" at bounding box center [563, 418] width 716 height 51
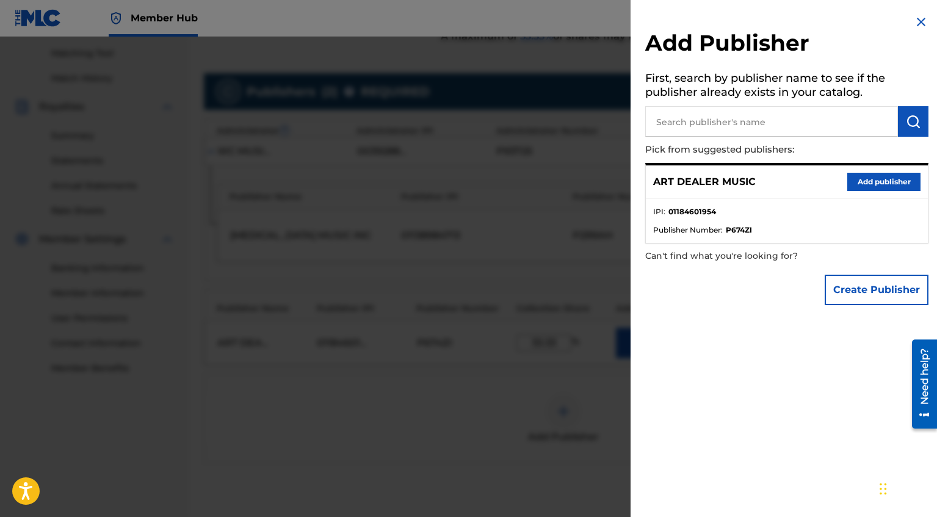
click at [921, 18] on img at bounding box center [921, 22] width 15 height 15
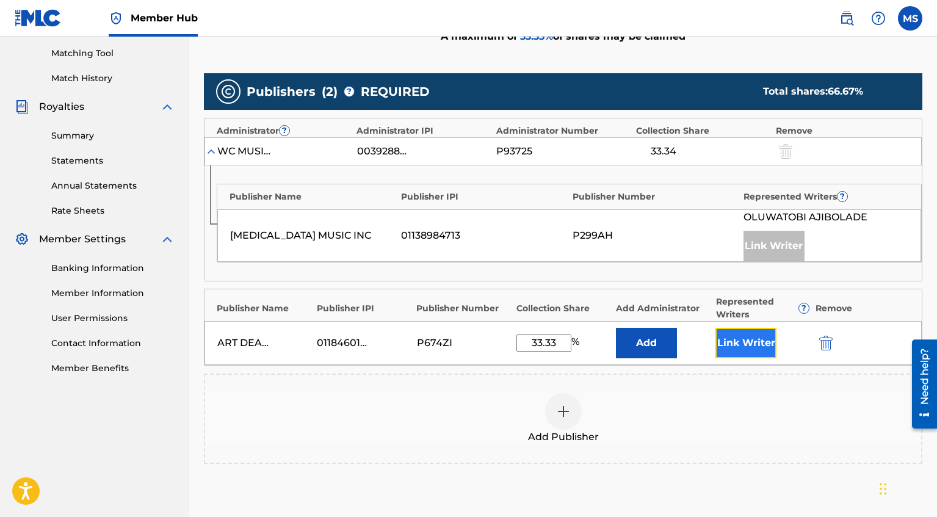
click at [738, 348] on button "Link Writer" at bounding box center [745, 343] width 61 height 31
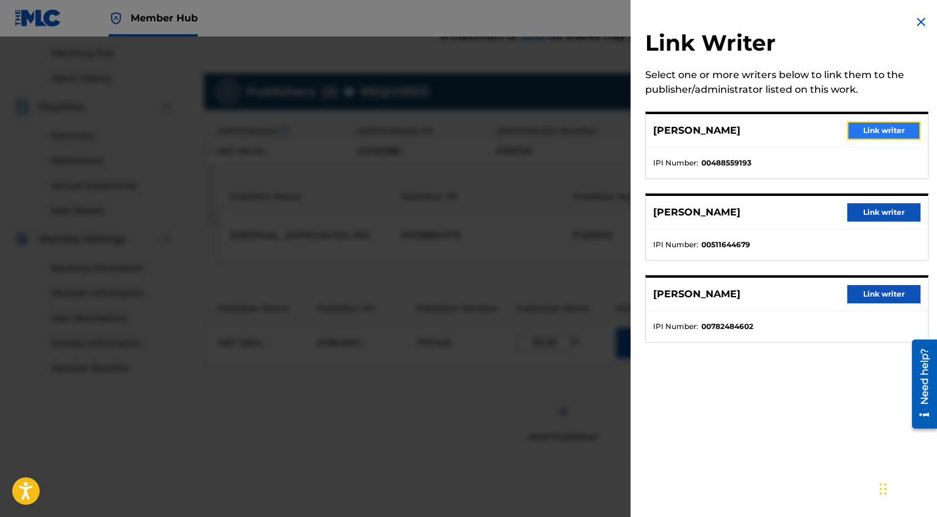
click at [891, 128] on button "Link writer" at bounding box center [883, 130] width 73 height 18
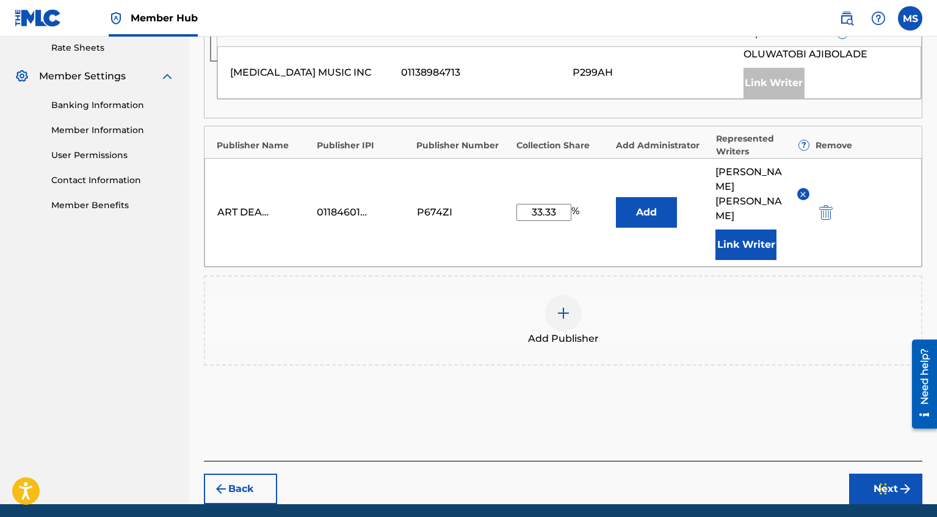
scroll to position [457, 0]
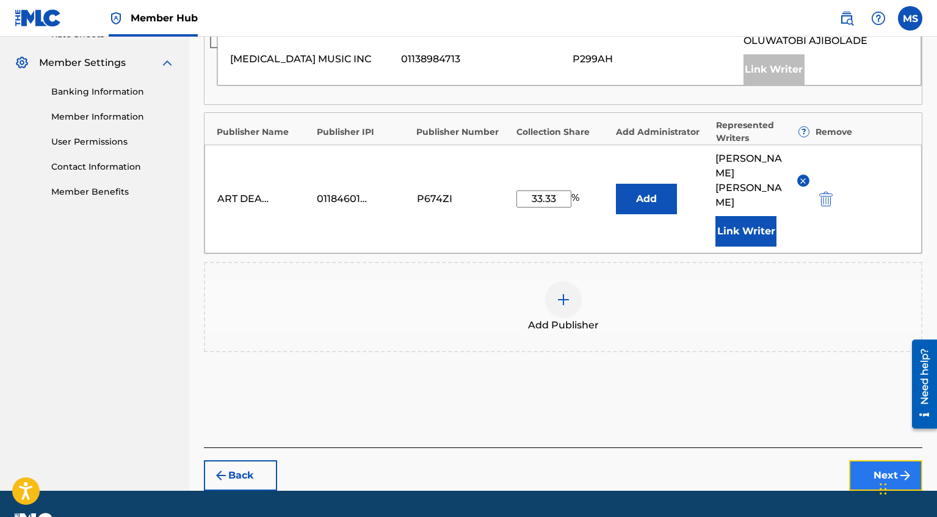
click at [897, 460] on button "Next" at bounding box center [885, 475] width 73 height 31
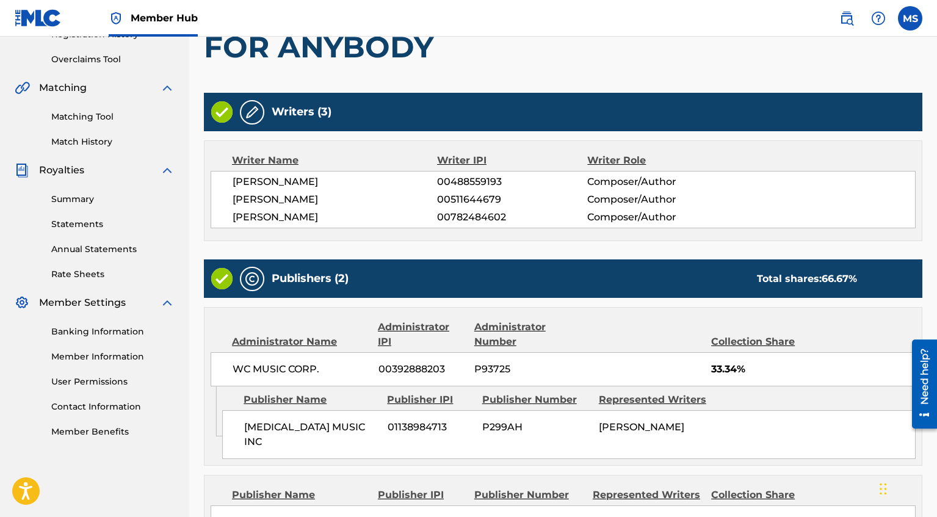
scroll to position [398, 0]
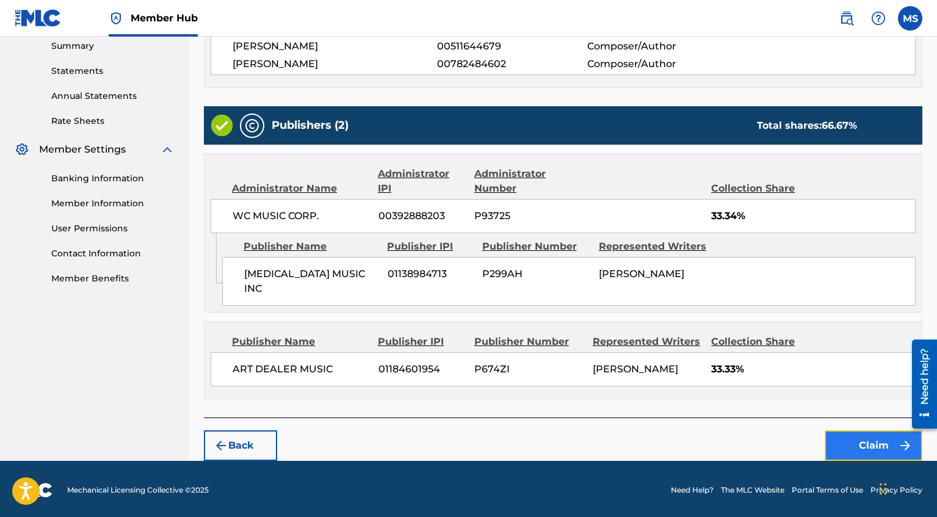
click at [845, 431] on button "Claim" at bounding box center [873, 445] width 98 height 31
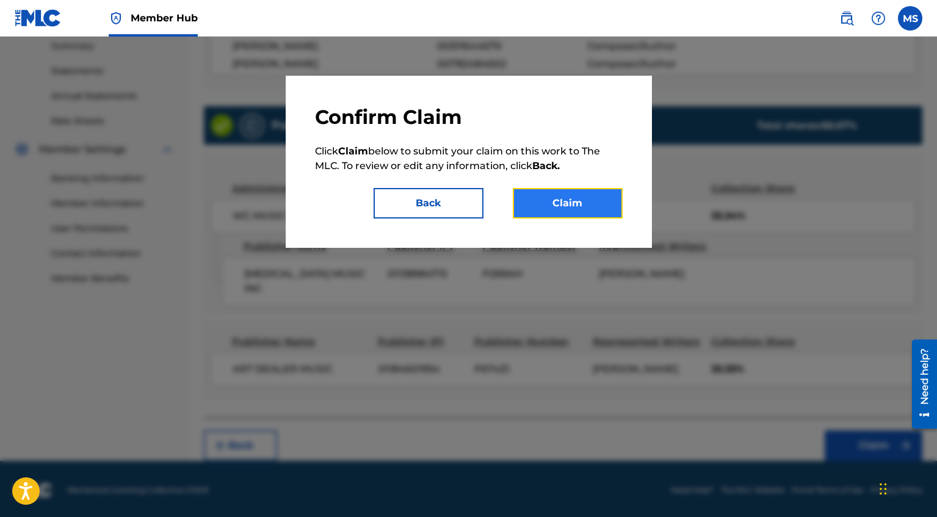
click at [597, 196] on button "Claim" at bounding box center [568, 203] width 110 height 31
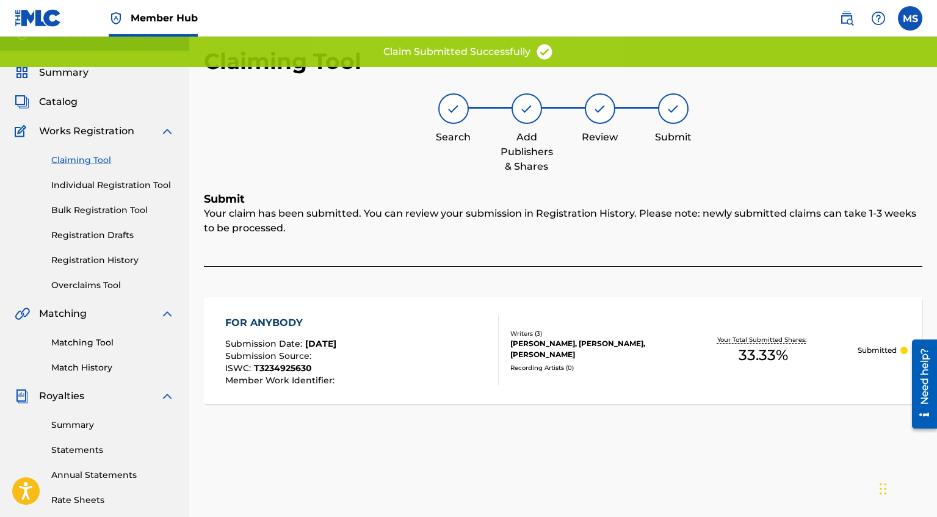
scroll to position [0, 0]
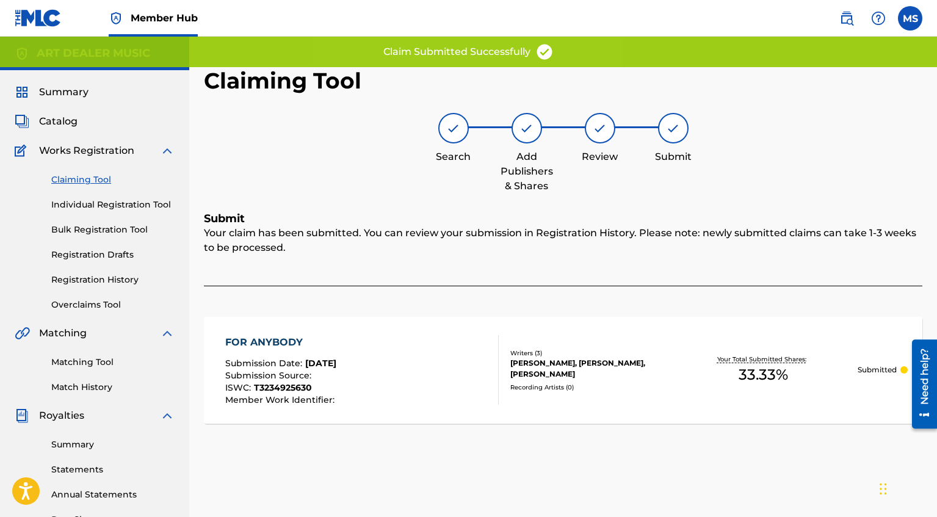
click at [104, 182] on link "Claiming Tool" at bounding box center [112, 179] width 123 height 13
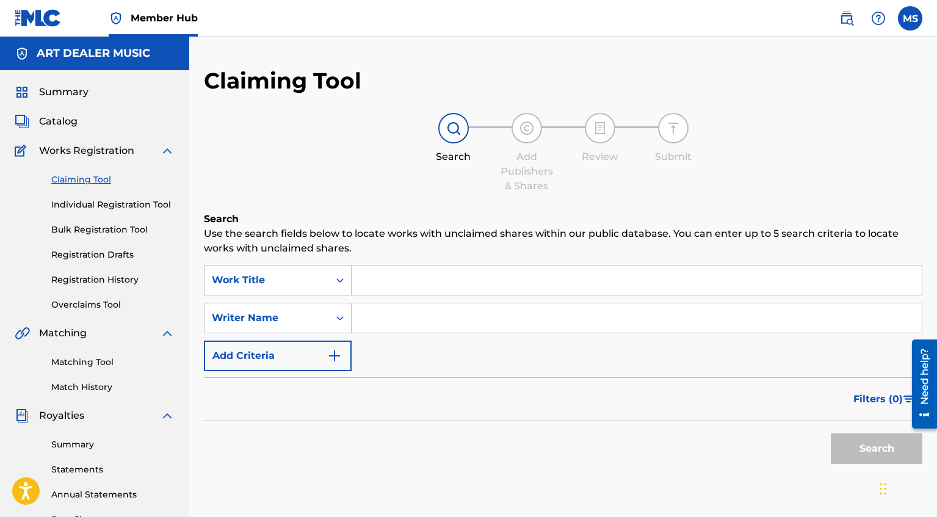
click at [378, 319] on input "Search Form" at bounding box center [636, 317] width 570 height 29
type input "[PERSON_NAME]"
click at [874, 451] on button "Search" at bounding box center [877, 448] width 92 height 31
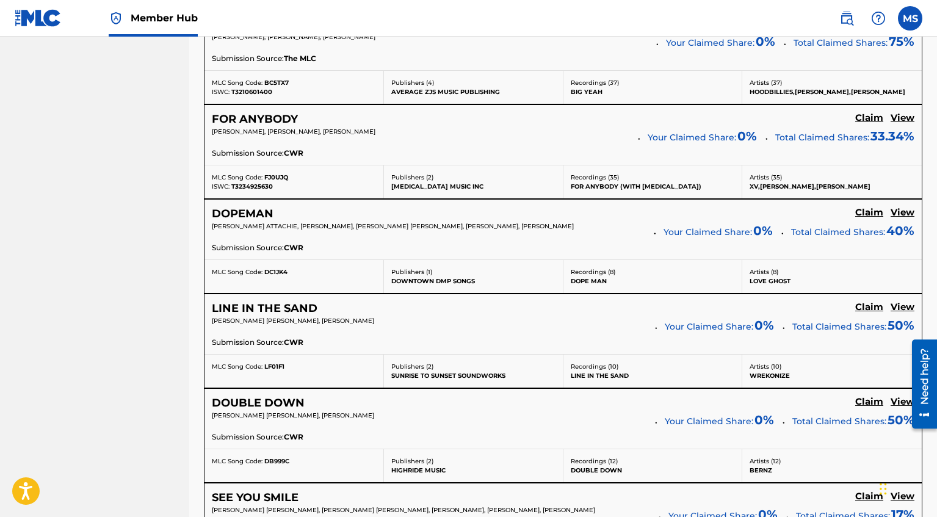
scroll to position [1237, 0]
click at [868, 214] on h5 "Claim" at bounding box center [869, 212] width 28 height 12
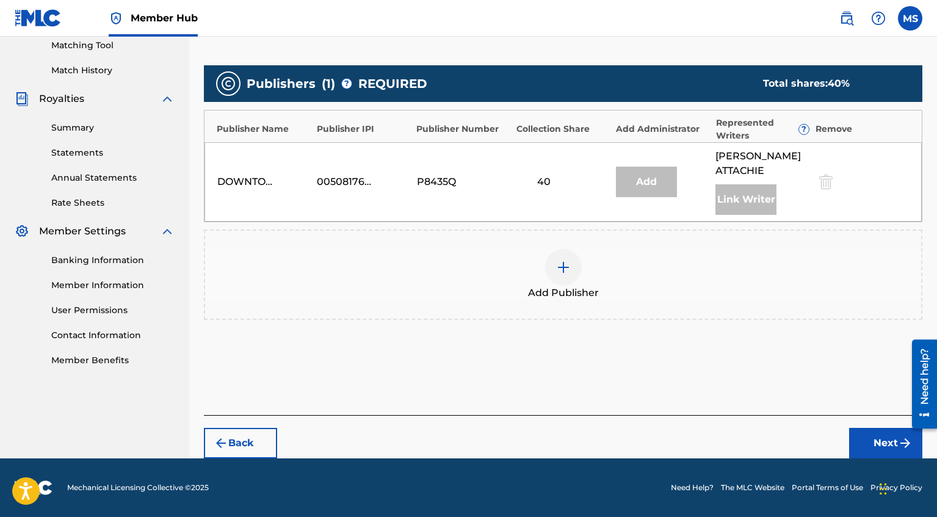
scroll to position [331, 0]
click at [566, 267] on img at bounding box center [563, 267] width 15 height 15
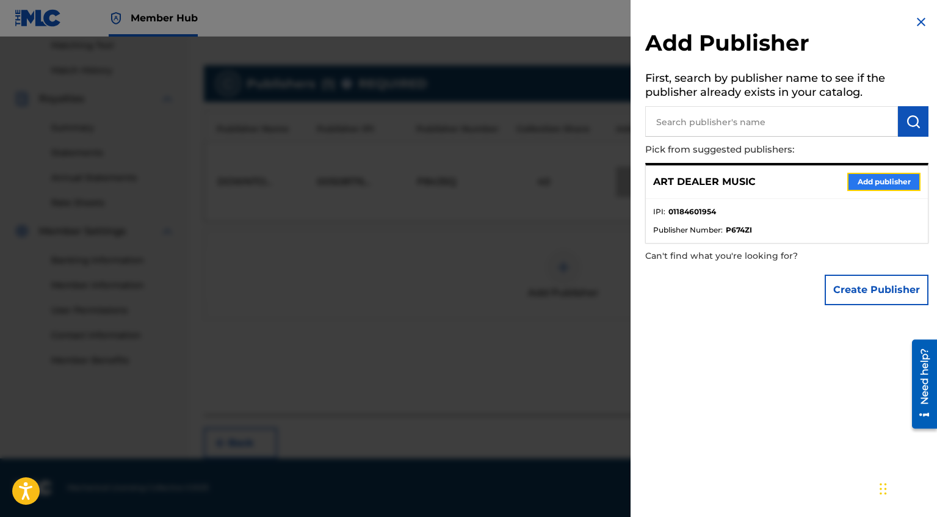
click at [868, 181] on button "Add publisher" at bounding box center [883, 182] width 73 height 18
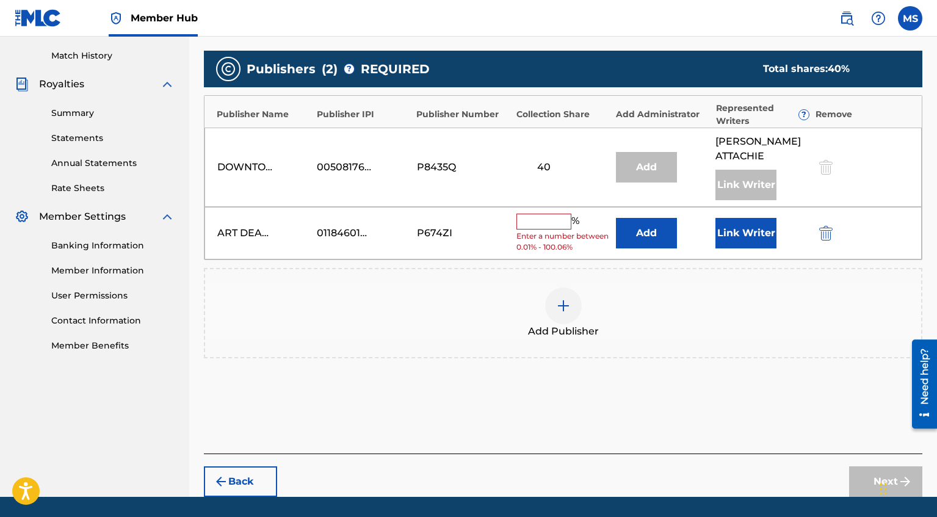
click at [544, 244] on div "% Enter a number between 0.01% - 100.06%" at bounding box center [562, 234] width 93 height 40
click at [538, 229] on input "text" at bounding box center [543, 222] width 55 height 16
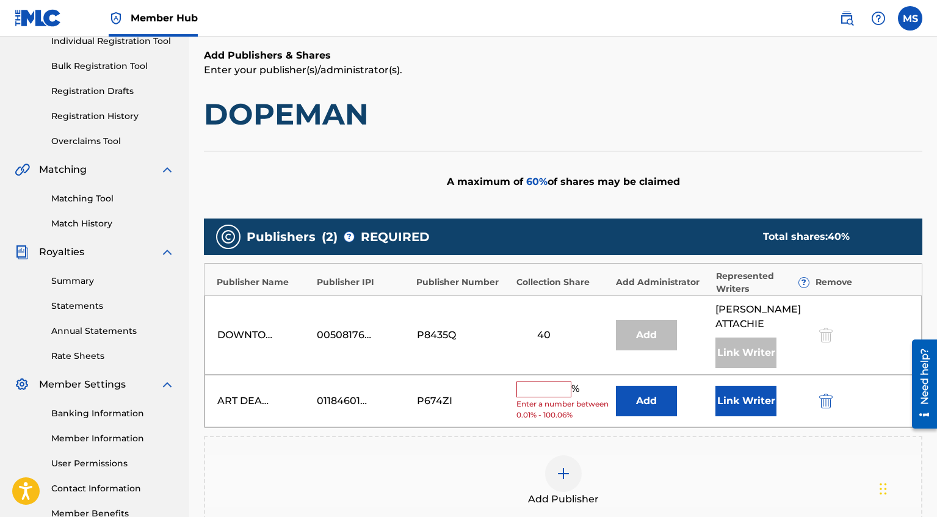
scroll to position [164, 0]
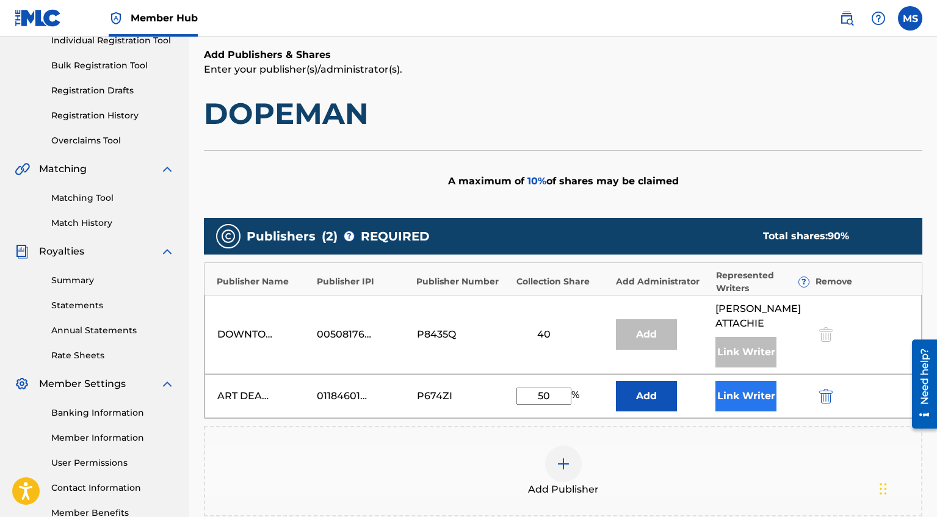
type input "50"
click at [757, 411] on button "Link Writer" at bounding box center [745, 396] width 61 height 31
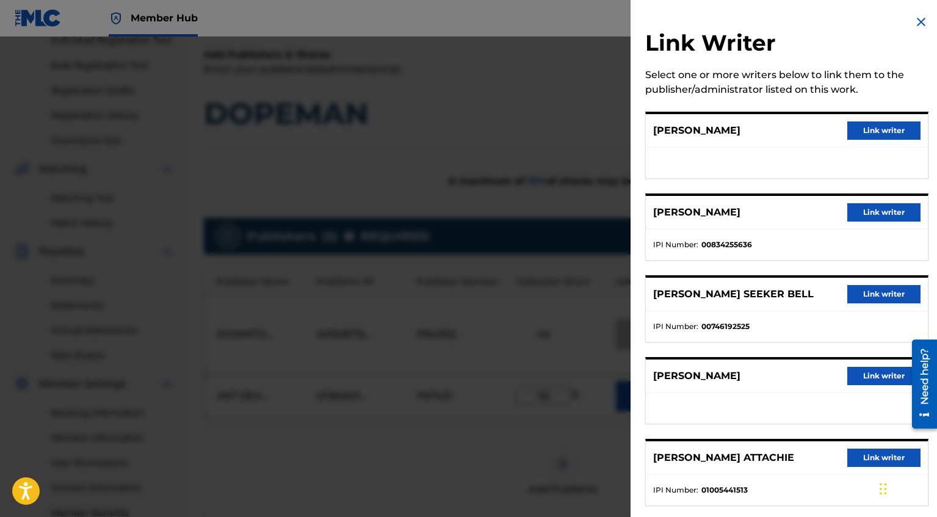
scroll to position [18, 0]
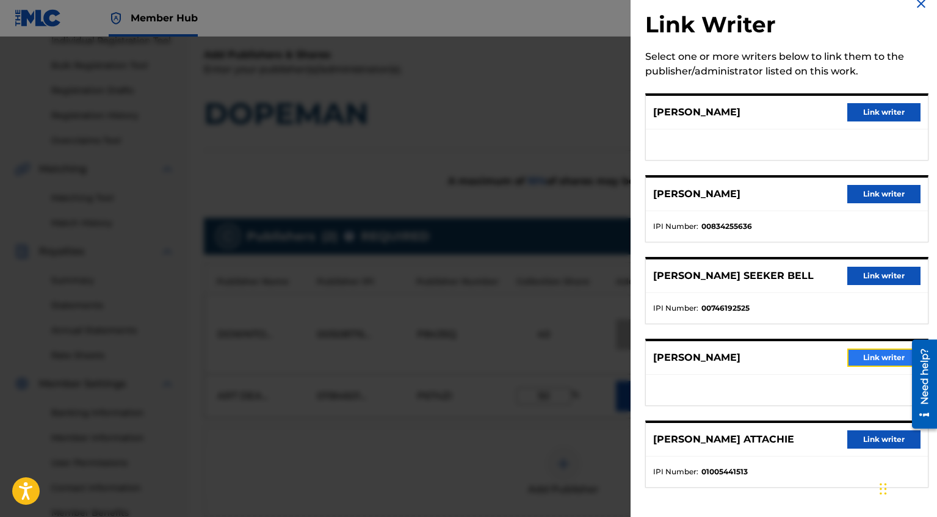
click at [879, 356] on button "Link writer" at bounding box center [883, 357] width 73 height 18
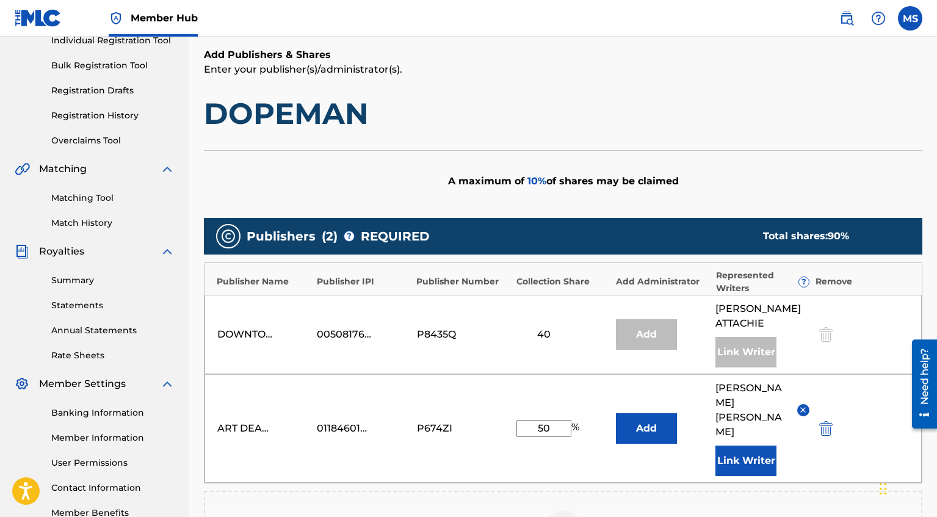
click at [549, 458] on div "ART DEALER MUSIC 01184601954 P674ZI 50 % Add [PERSON_NAME] Link Writer" at bounding box center [562, 428] width 717 height 109
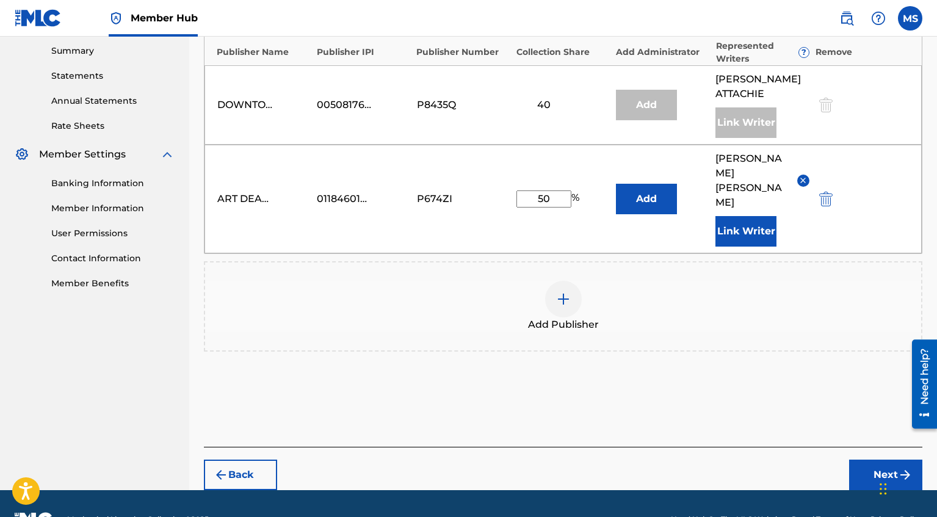
scroll to position [411, 0]
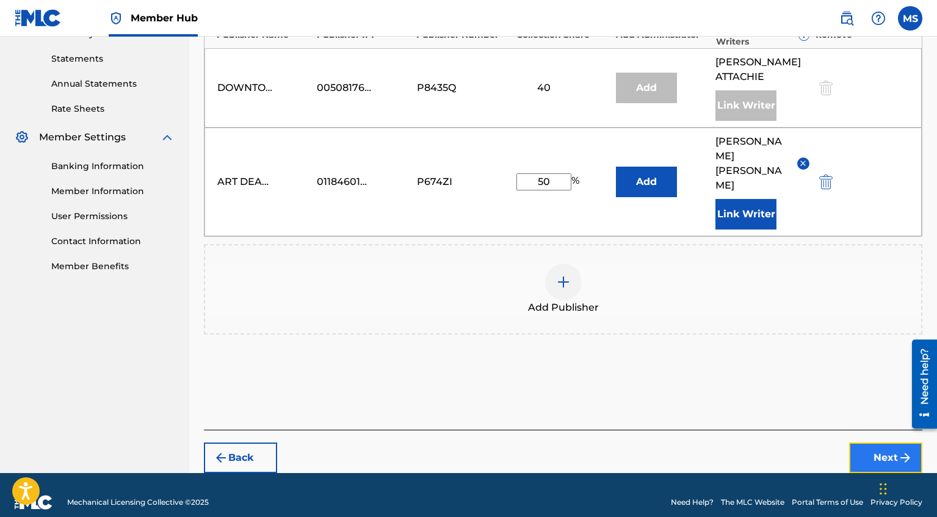
click at [870, 446] on button "Next" at bounding box center [885, 457] width 73 height 31
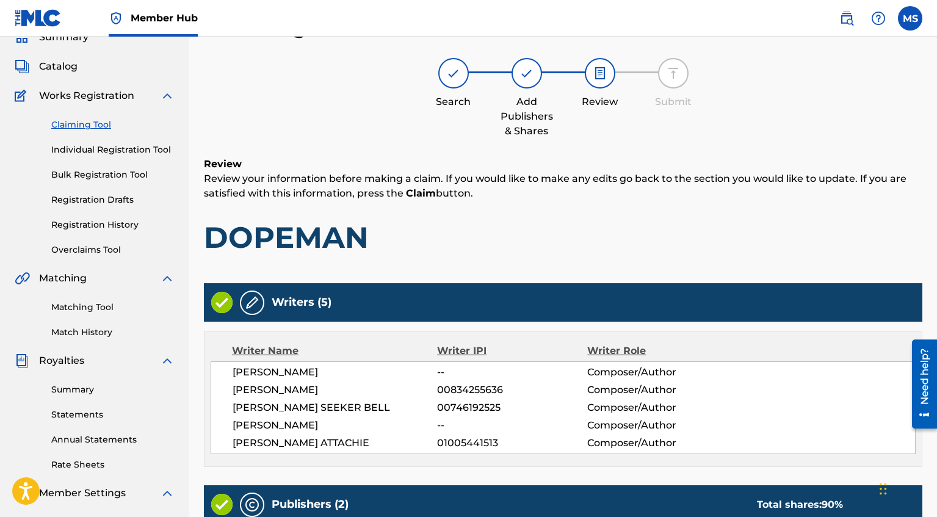
scroll to position [368, 0]
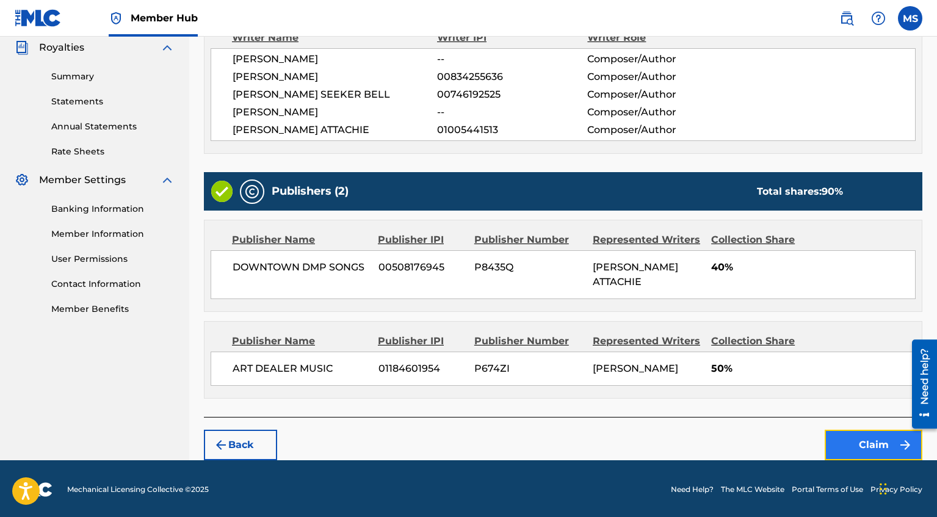
click at [862, 446] on button "Claim" at bounding box center [873, 445] width 98 height 31
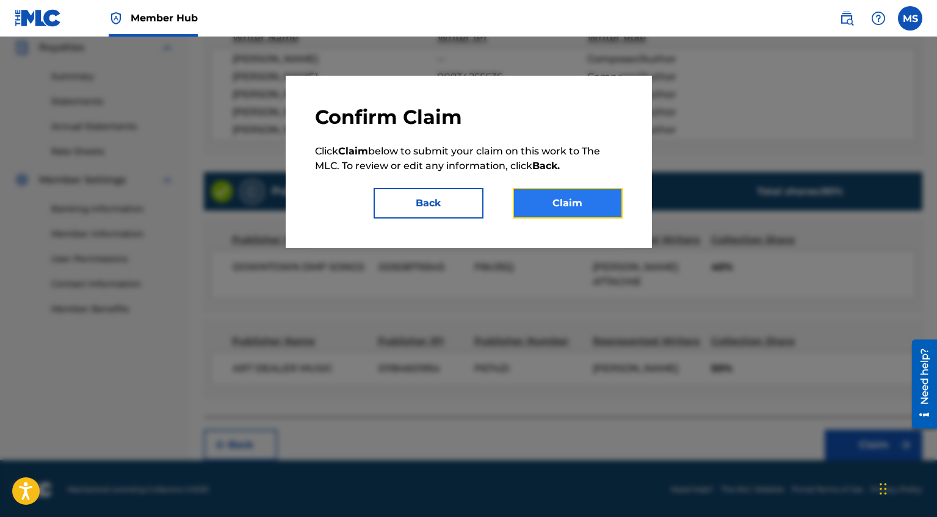
click at [608, 199] on button "Claim" at bounding box center [568, 203] width 110 height 31
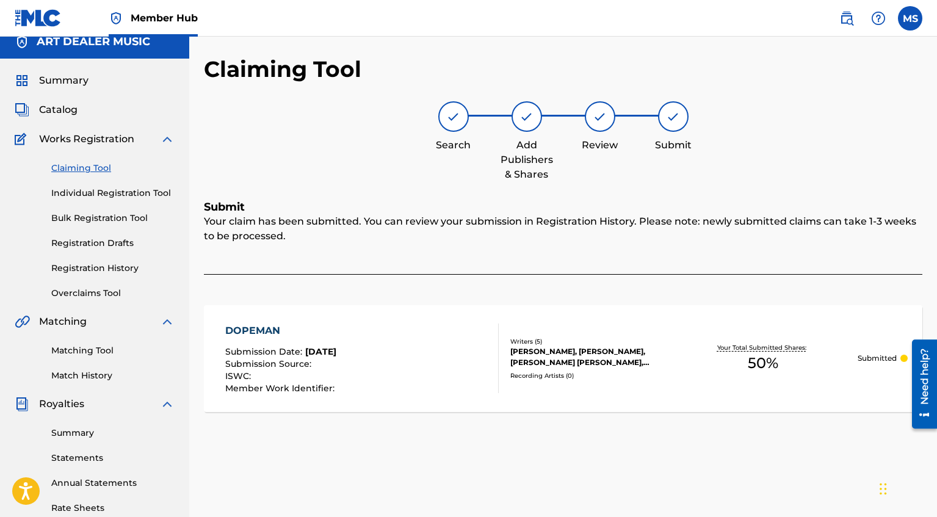
scroll to position [0, 0]
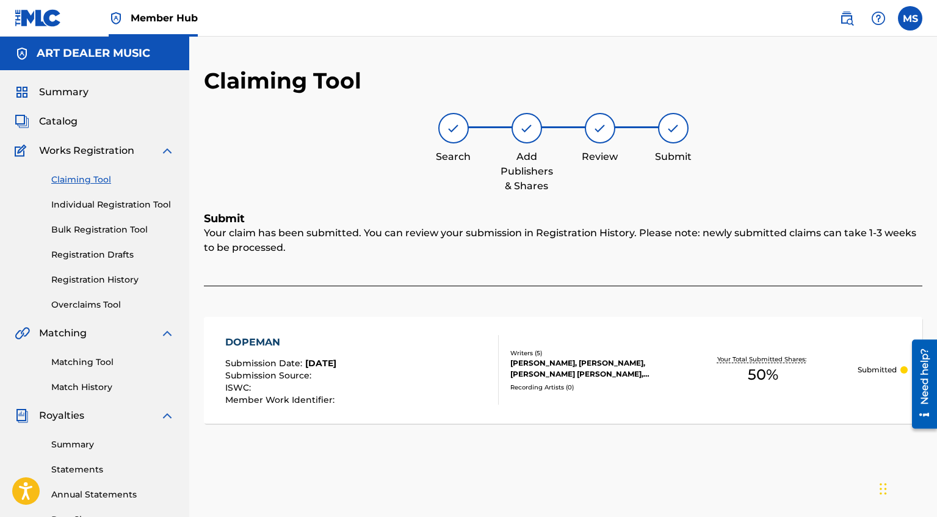
click at [58, 179] on link "Claiming Tool" at bounding box center [112, 179] width 123 height 13
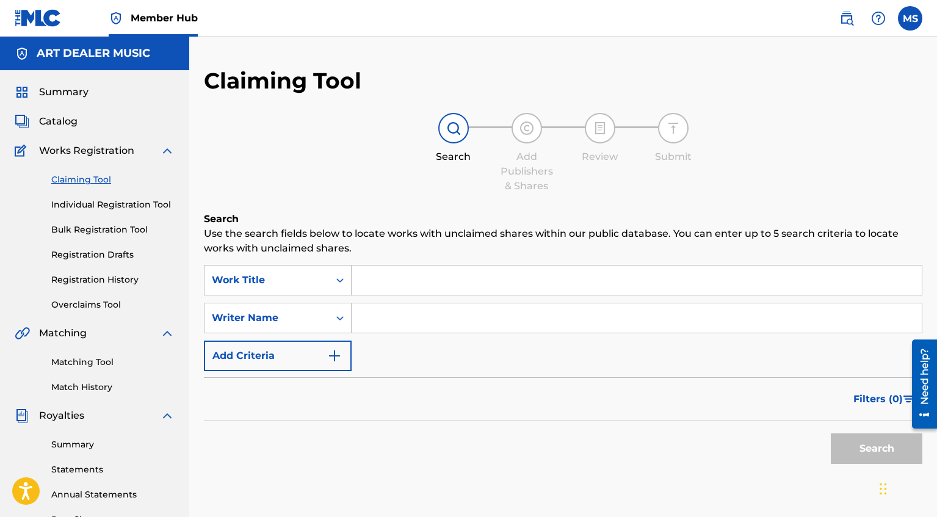
click at [403, 327] on input "Search Form" at bounding box center [636, 317] width 570 height 29
click at [417, 322] on input "[PERSON_NAME]" at bounding box center [636, 317] width 570 height 29
type input "[PERSON_NAME]"
click at [842, 445] on button "Search" at bounding box center [877, 448] width 92 height 31
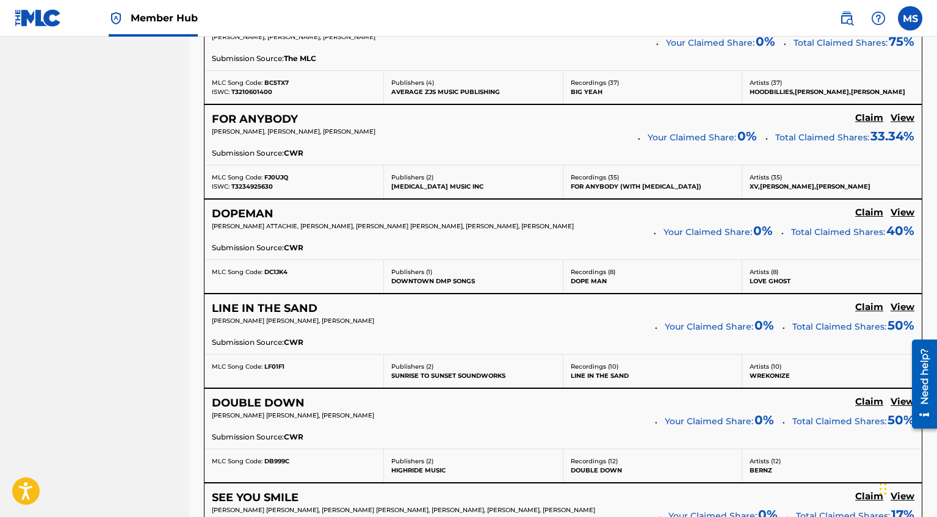
scroll to position [1237, 0]
click at [873, 302] on h5 "Claim" at bounding box center [869, 307] width 28 height 12
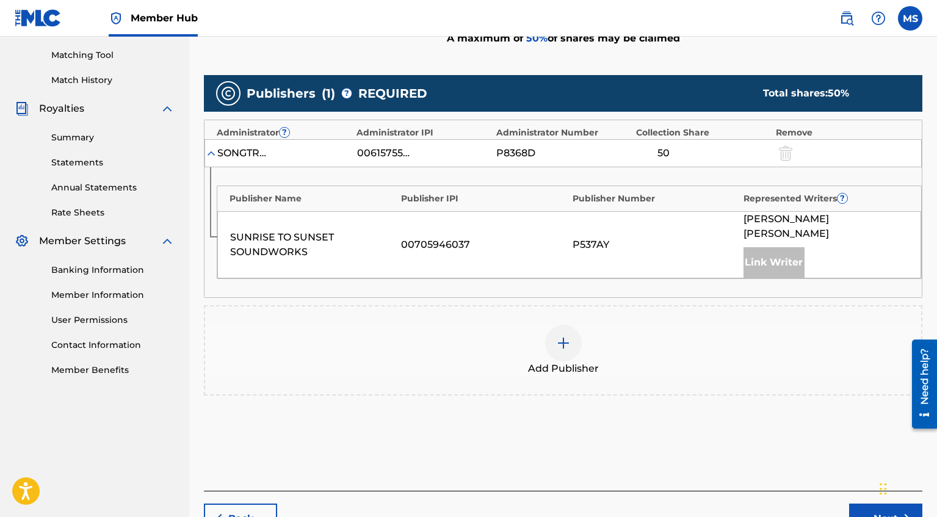
scroll to position [289, 0]
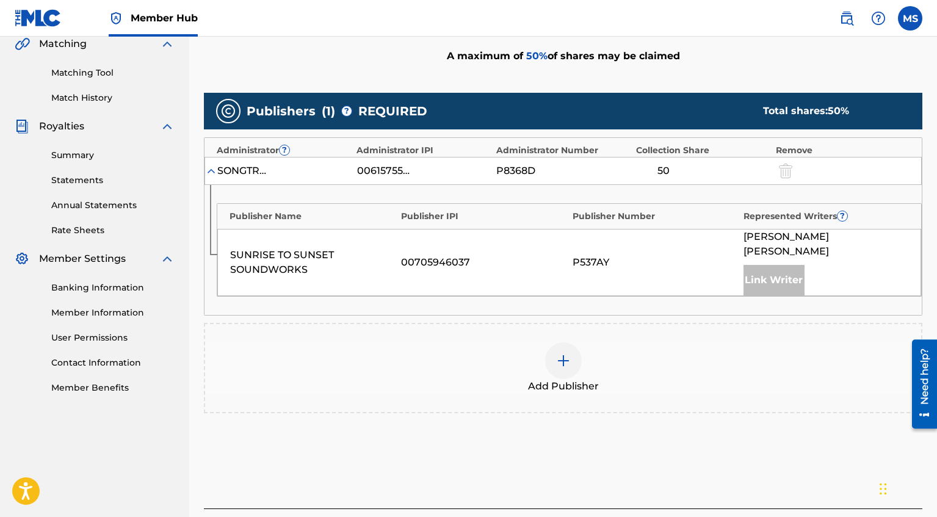
click at [569, 342] on div at bounding box center [563, 360] width 37 height 37
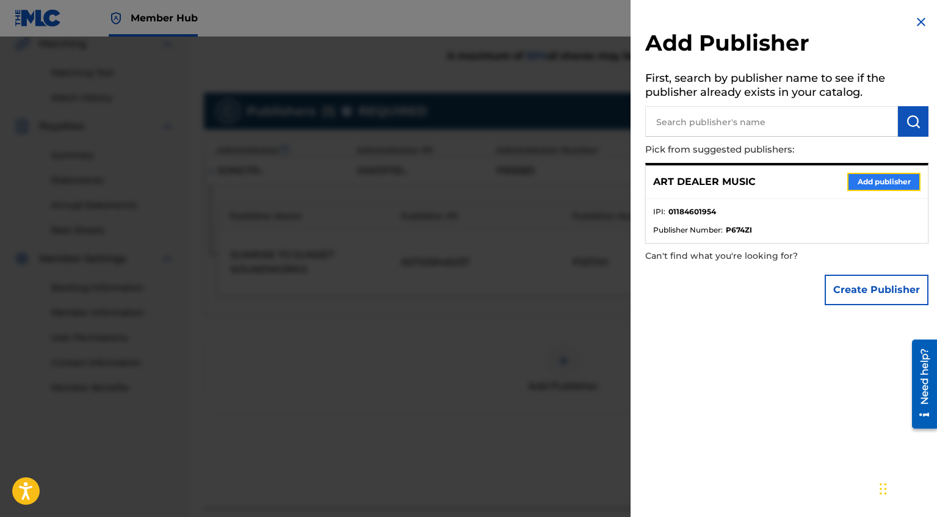
click at [888, 176] on button "Add publisher" at bounding box center [883, 182] width 73 height 18
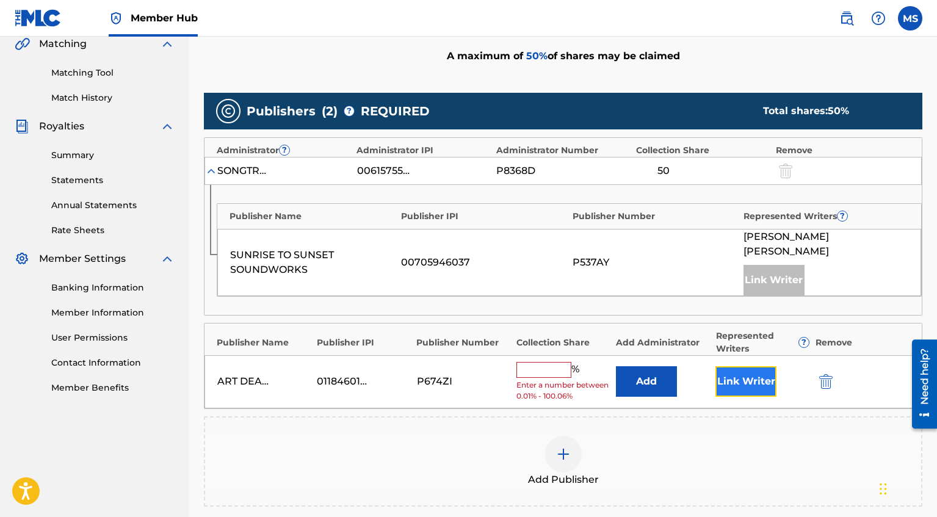
click at [749, 366] on button "Link Writer" at bounding box center [745, 381] width 61 height 31
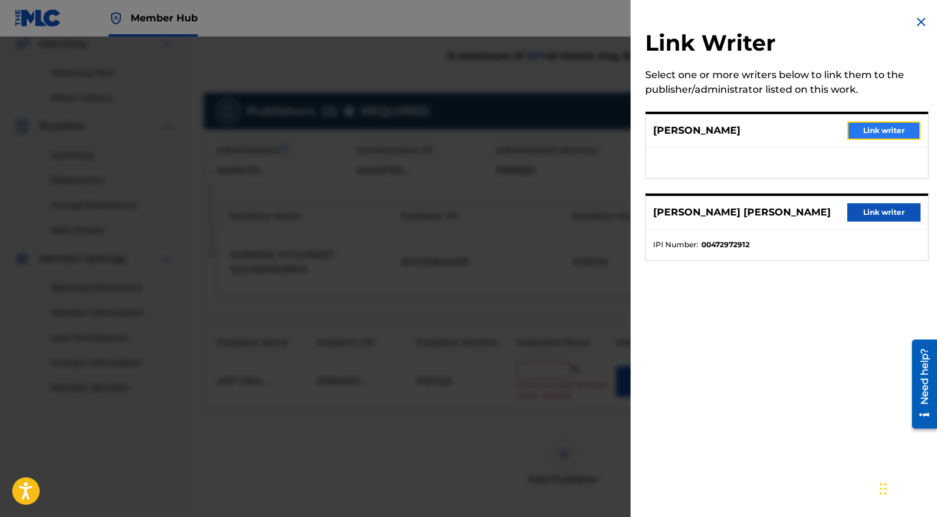
click at [898, 135] on button "Link writer" at bounding box center [883, 130] width 73 height 18
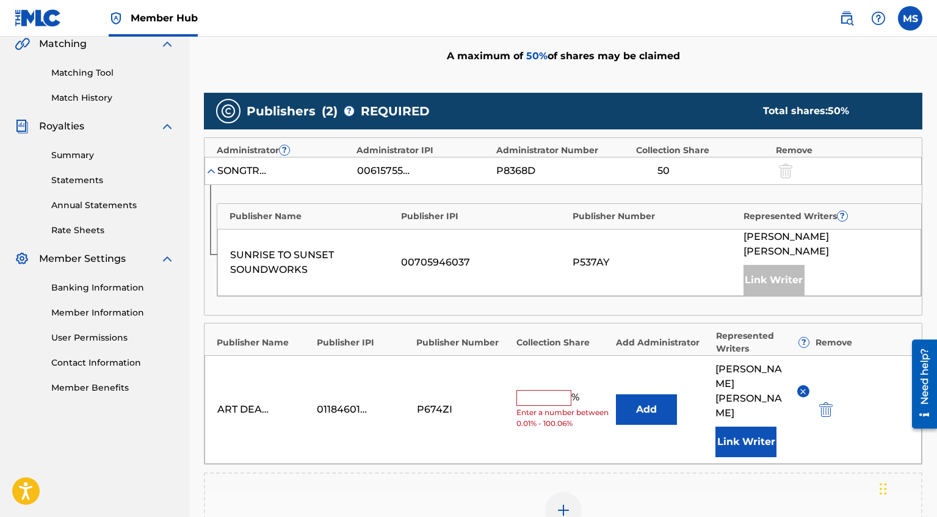
click at [535, 390] on input "text" at bounding box center [543, 398] width 55 height 16
type input "50"
click at [668, 492] on div "Add Publisher" at bounding box center [563, 517] width 716 height 51
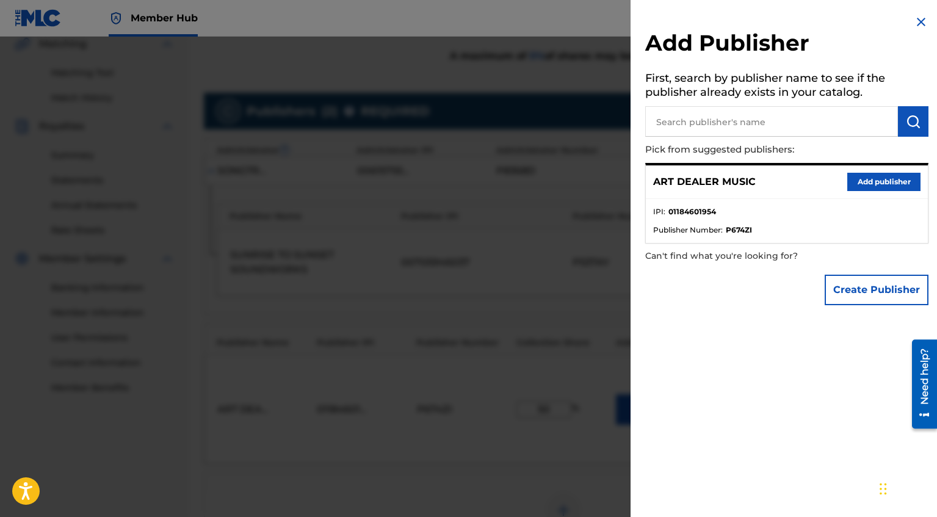
click at [921, 22] on img at bounding box center [921, 22] width 15 height 15
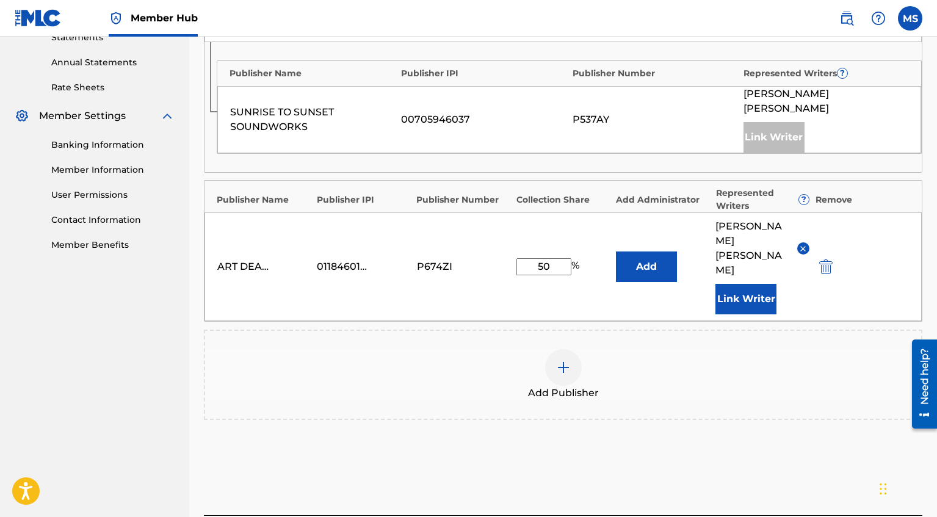
scroll to position [488, 0]
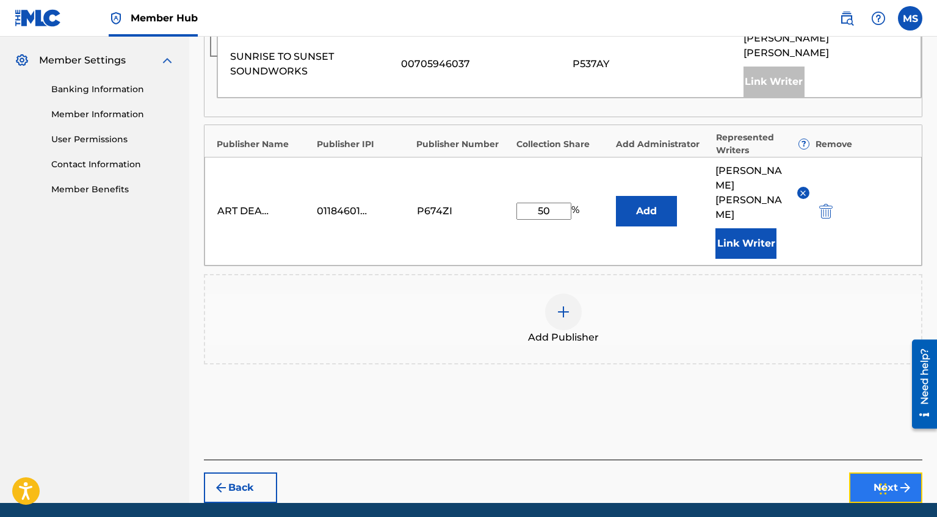
click at [873, 472] on button "Next" at bounding box center [885, 487] width 73 height 31
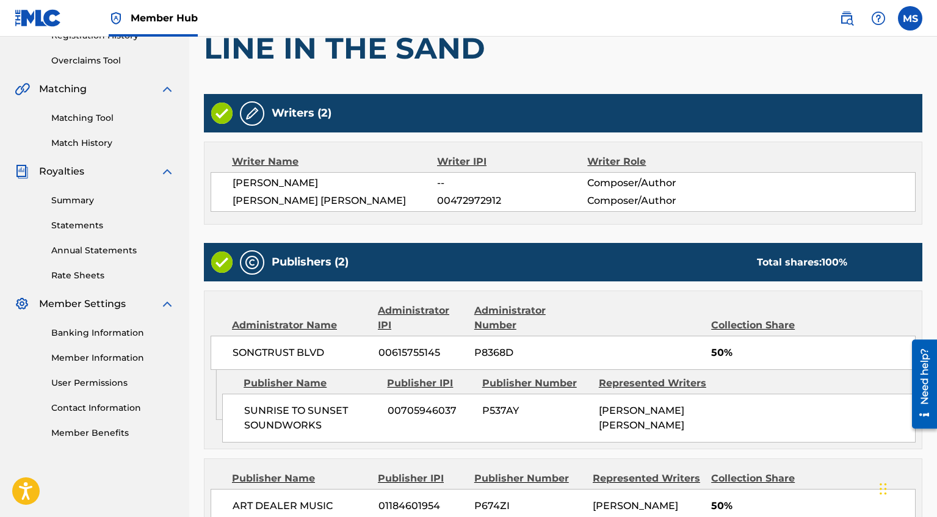
scroll to position [381, 0]
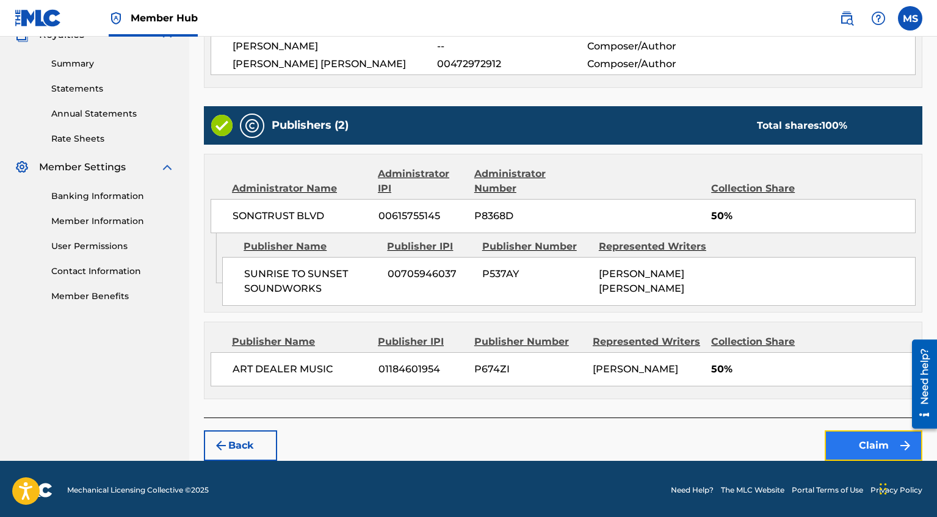
click at [875, 442] on button "Claim" at bounding box center [873, 445] width 98 height 31
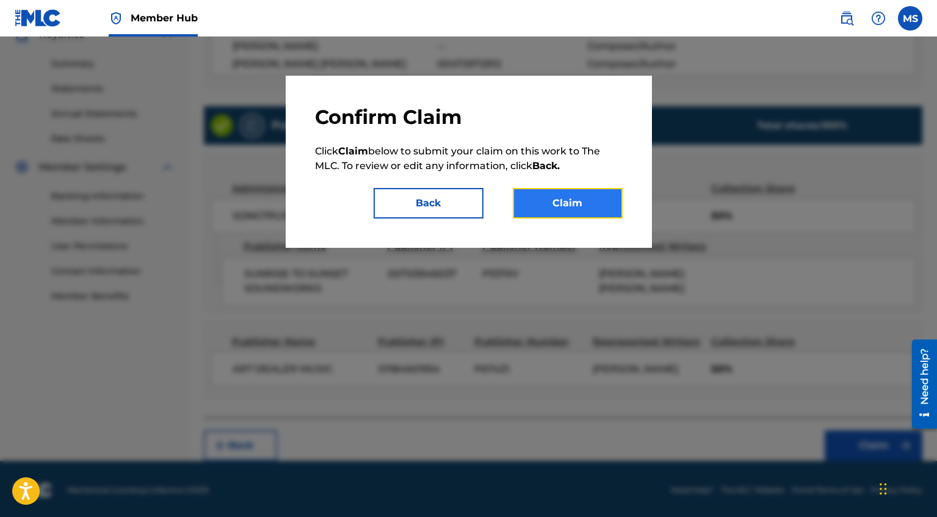
click at [600, 200] on button "Claim" at bounding box center [568, 203] width 110 height 31
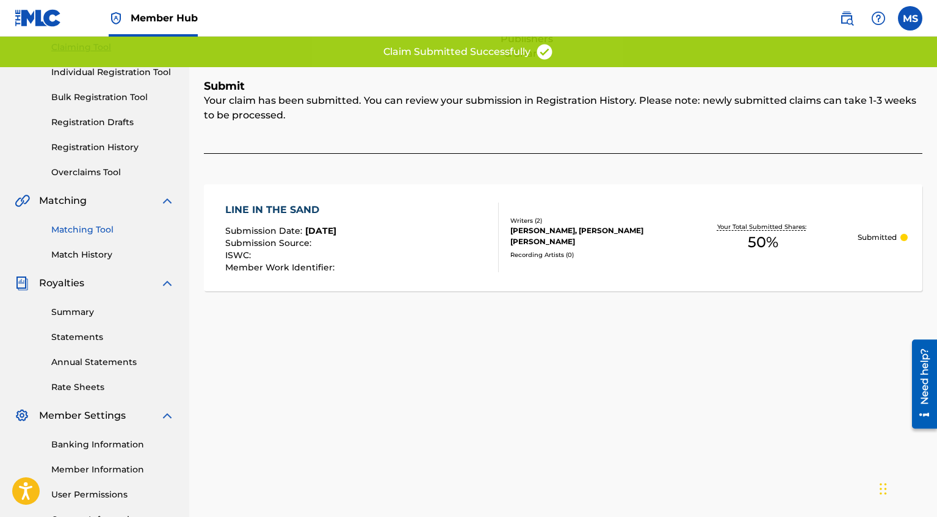
scroll to position [0, 0]
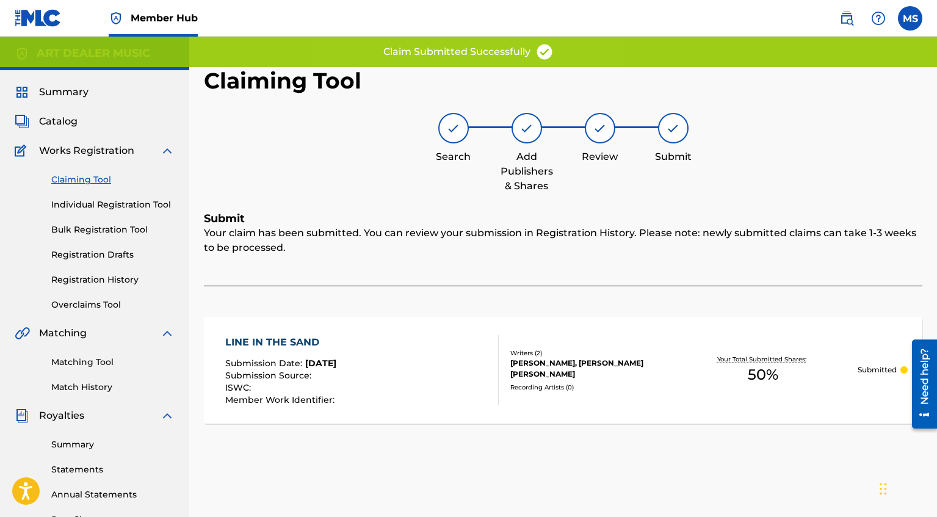
click at [98, 173] on link "Claiming Tool" at bounding box center [112, 179] width 123 height 13
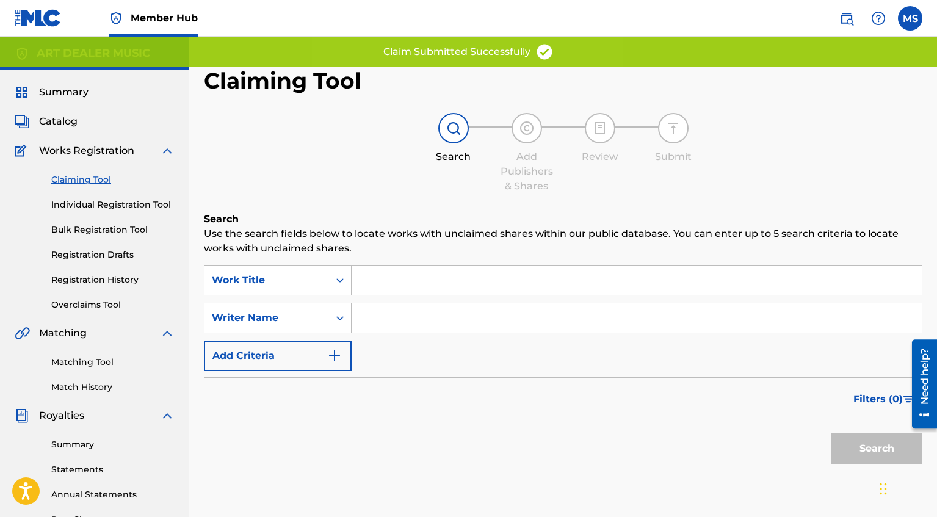
click at [378, 316] on input "Search Form" at bounding box center [636, 317] width 570 height 29
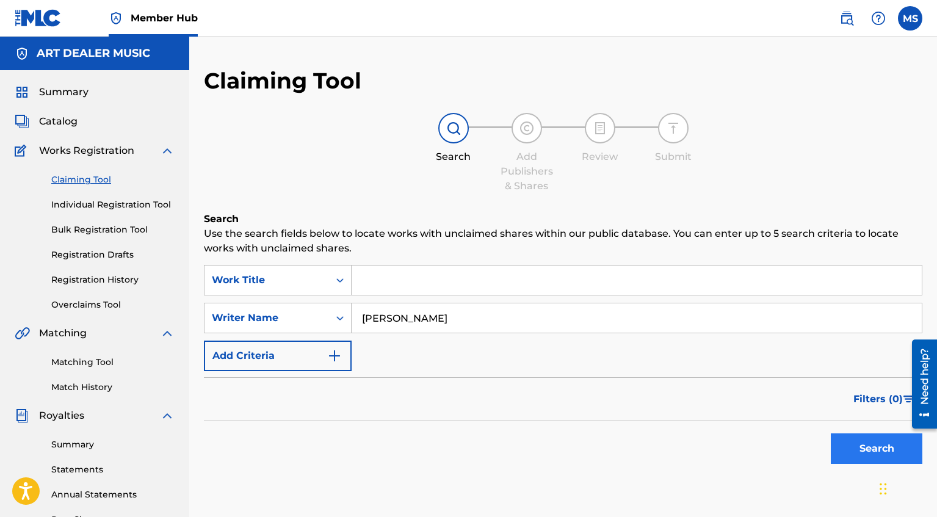
type input "[PERSON_NAME]"
click at [838, 458] on button "Search" at bounding box center [877, 448] width 92 height 31
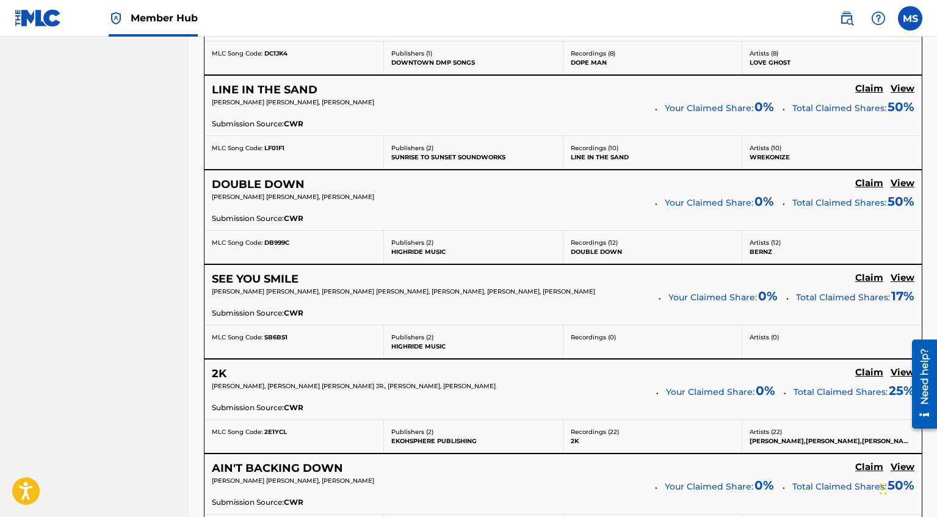
scroll to position [1445, 0]
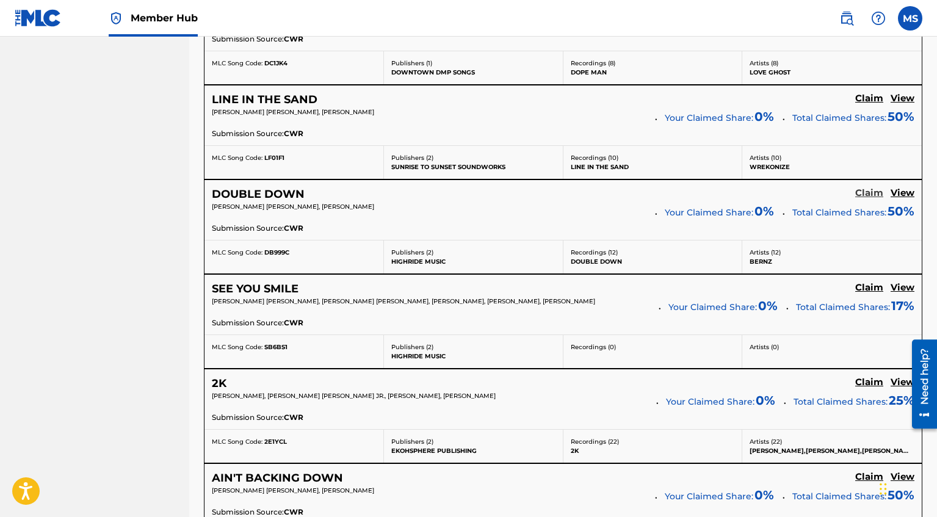
click at [873, 192] on h5 "Claim" at bounding box center [869, 193] width 28 height 12
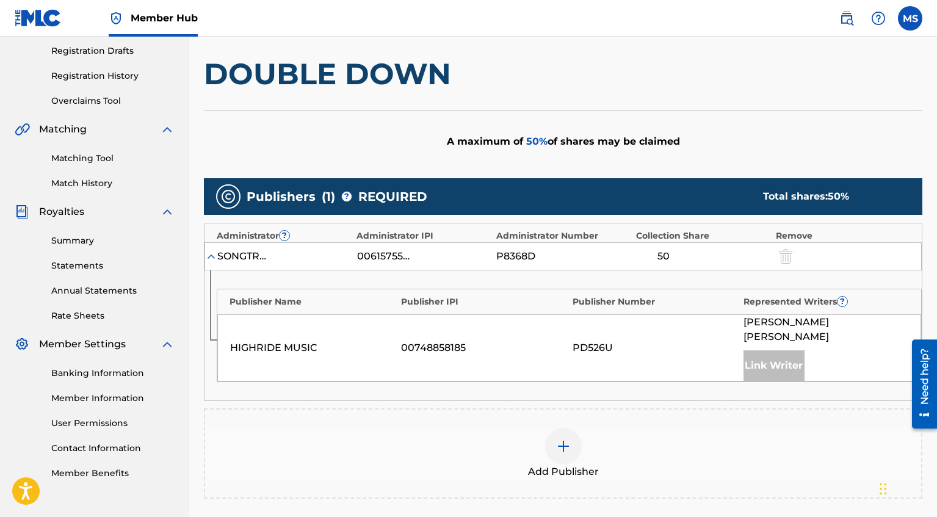
scroll to position [234, 0]
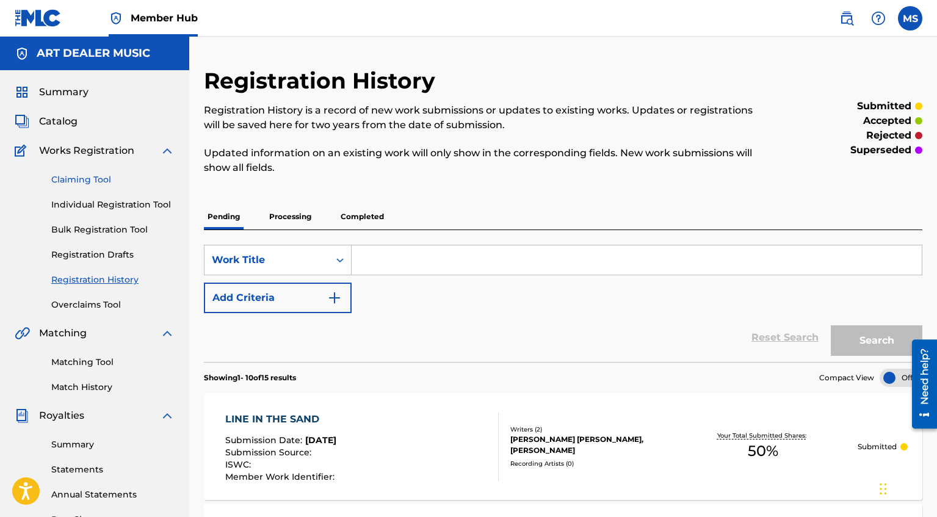
click at [99, 175] on link "Claiming Tool" at bounding box center [112, 179] width 123 height 13
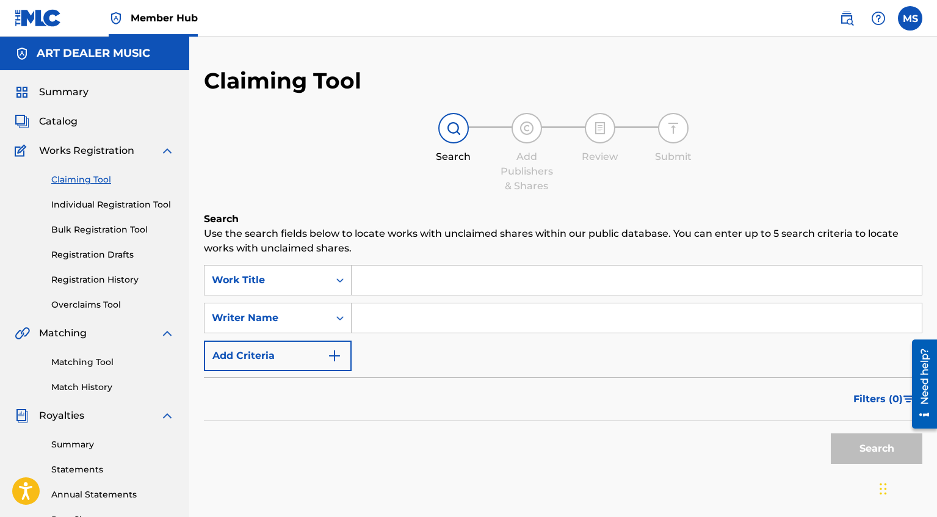
click at [470, 319] on input "Search Form" at bounding box center [636, 317] width 570 height 29
type input "[PERSON_NAME]"
click at [865, 450] on button "Search" at bounding box center [877, 448] width 92 height 31
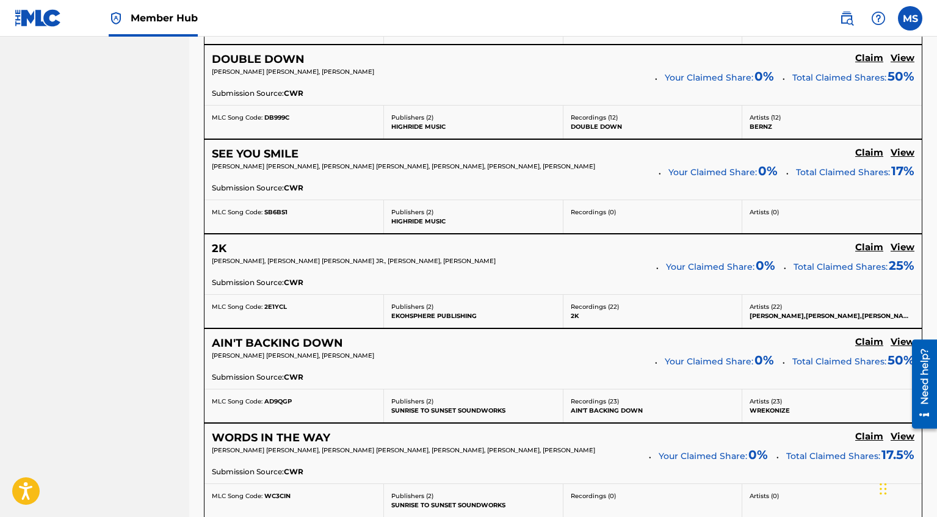
scroll to position [1582, 0]
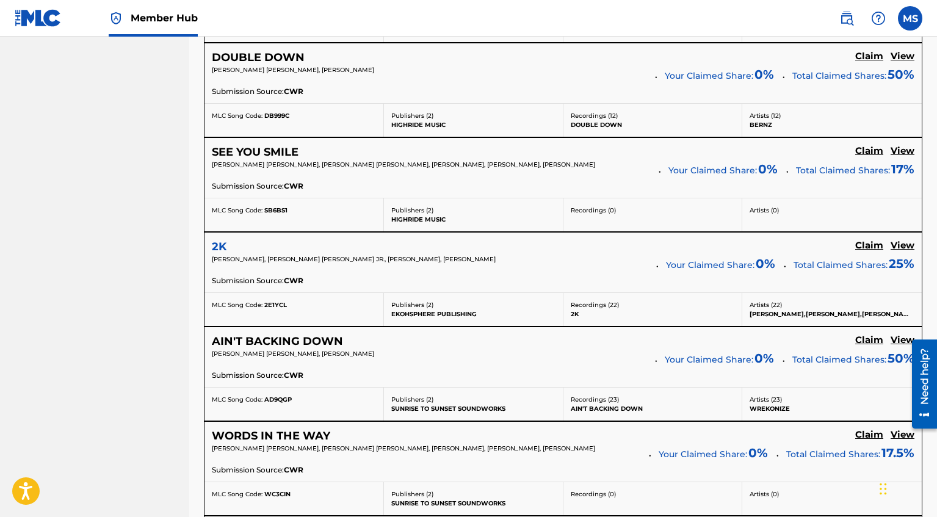
click at [222, 247] on h5 "2K" at bounding box center [219, 247] width 15 height 14
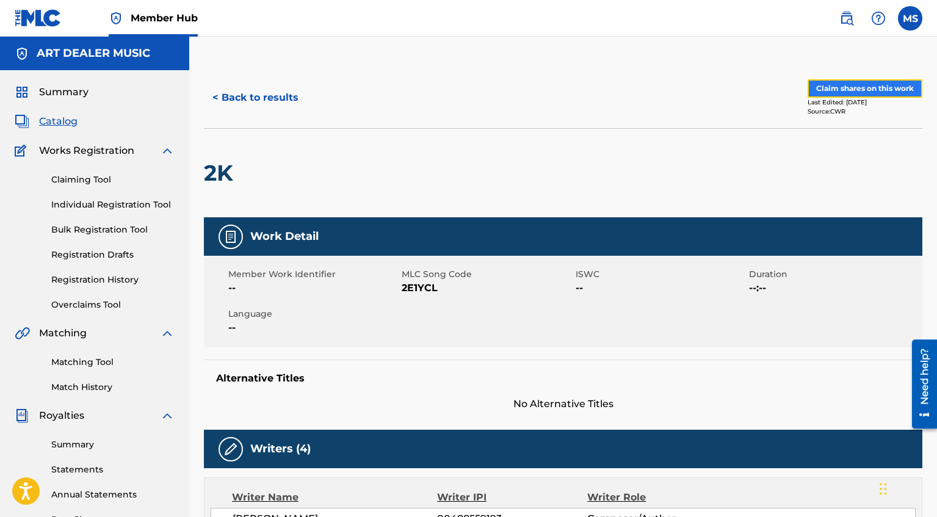
click at [829, 84] on button "Claim shares on this work" at bounding box center [864, 88] width 115 height 18
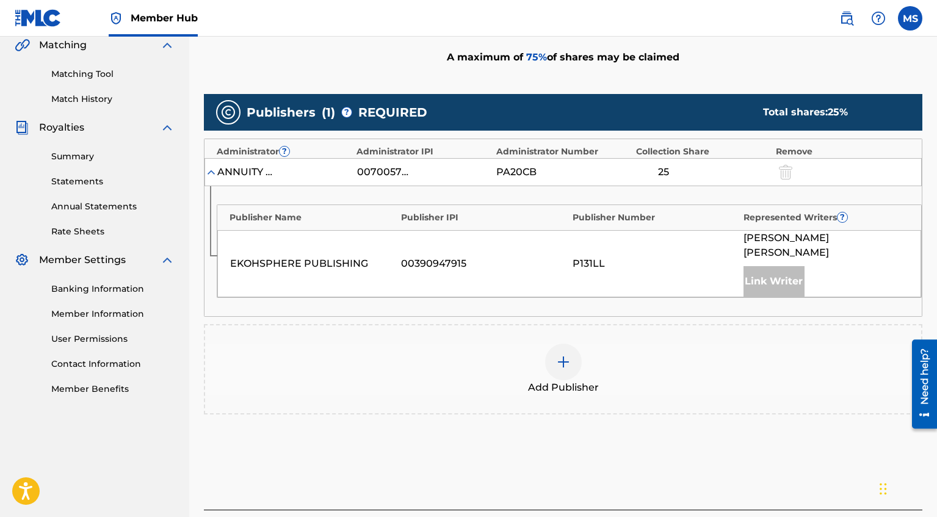
scroll to position [290, 0]
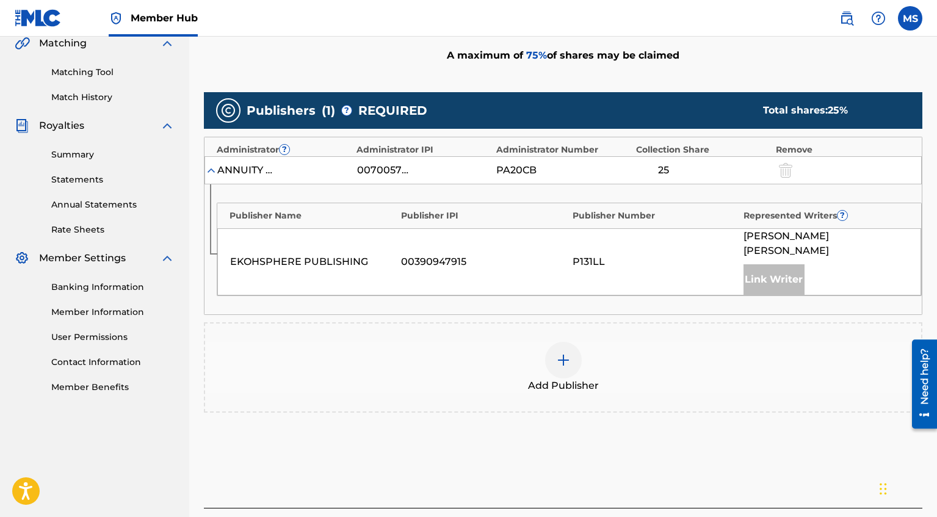
click at [568, 353] on img at bounding box center [563, 360] width 15 height 15
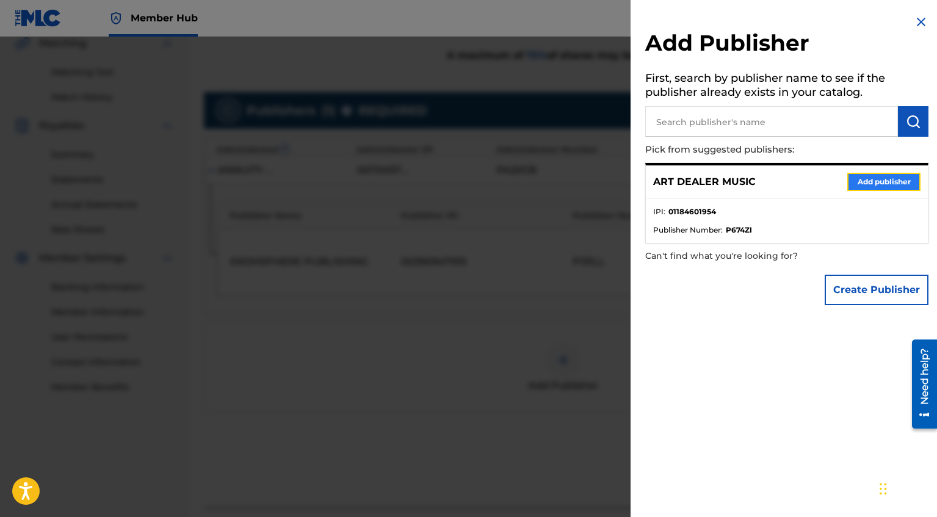
click at [863, 188] on button "Add publisher" at bounding box center [883, 182] width 73 height 18
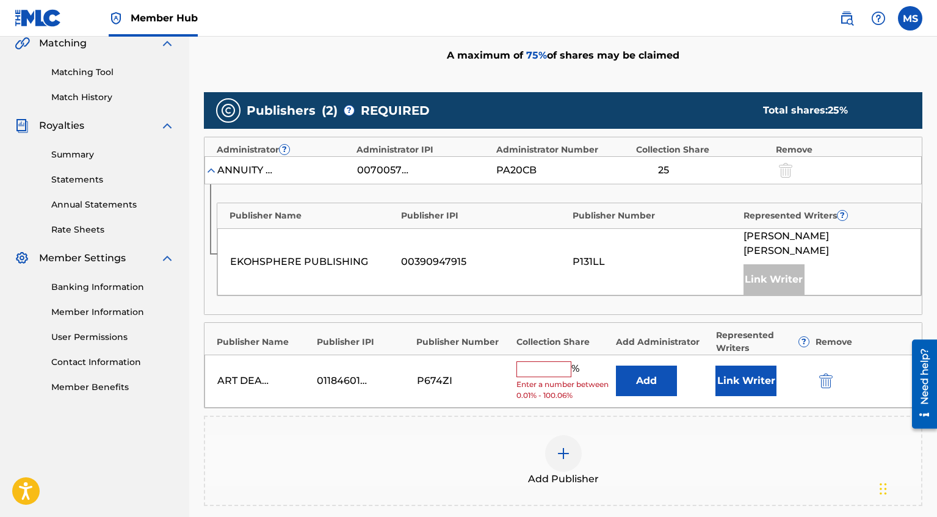
click at [544, 361] on input "text" at bounding box center [543, 369] width 55 height 16
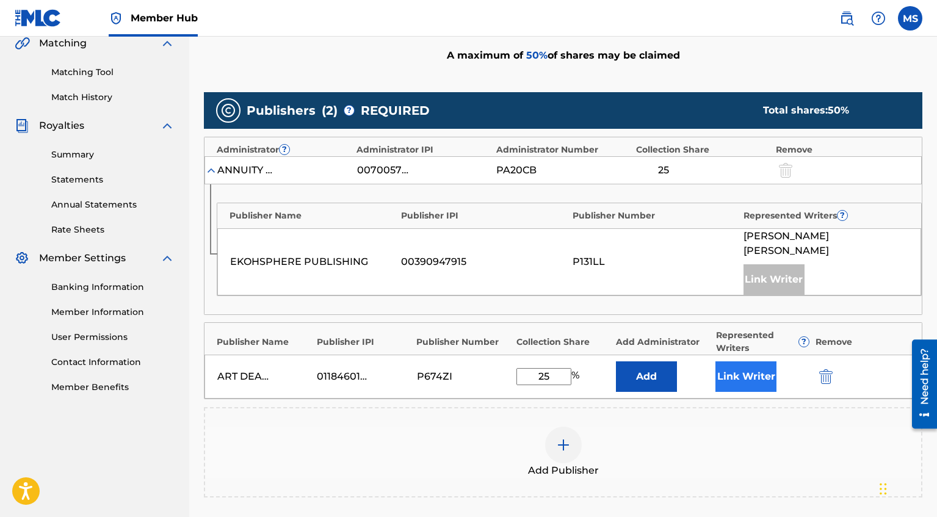
type input "25"
click at [742, 367] on button "Link Writer" at bounding box center [745, 376] width 61 height 31
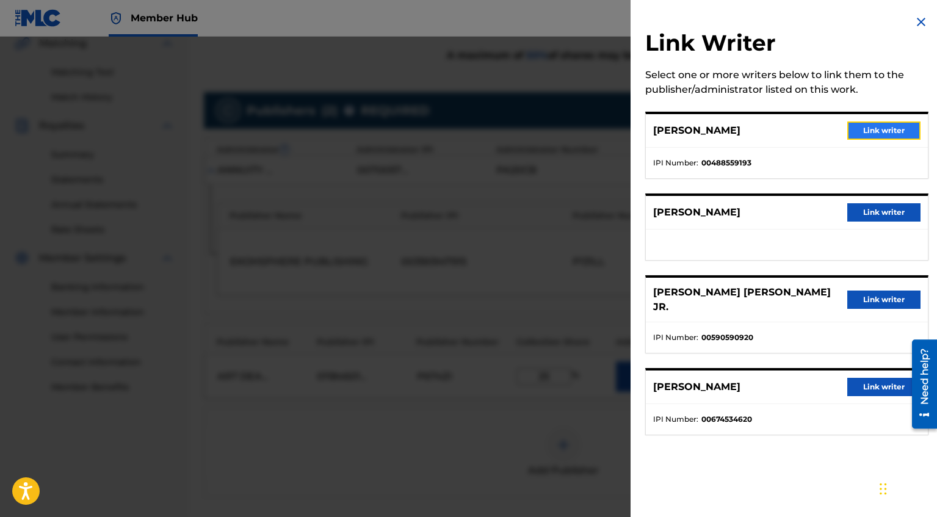
click at [895, 134] on button "Link writer" at bounding box center [883, 130] width 73 height 18
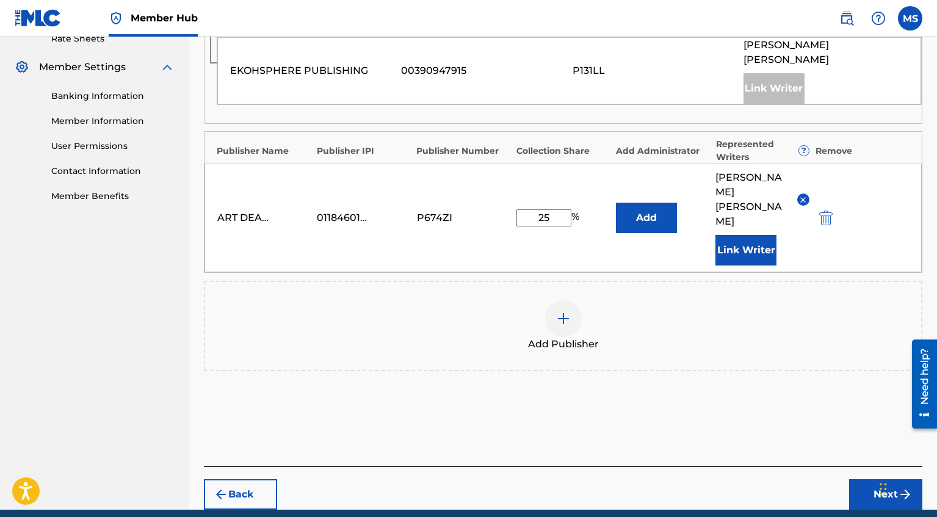
scroll to position [488, 0]
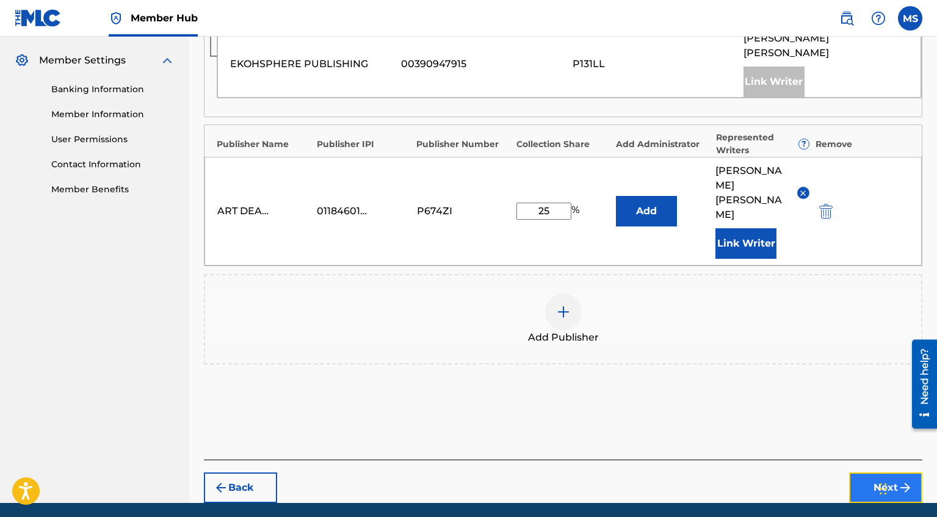
click at [895, 472] on button "Next" at bounding box center [885, 487] width 73 height 31
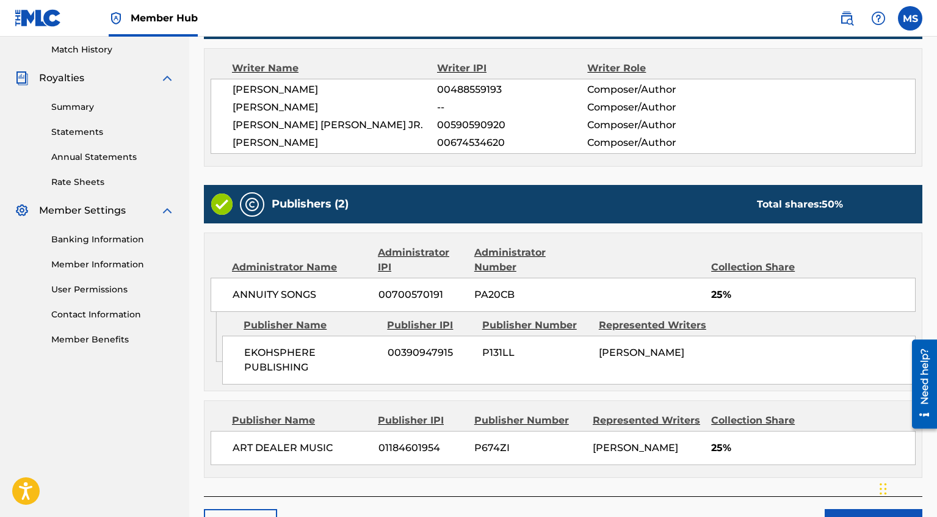
scroll to position [416, 0]
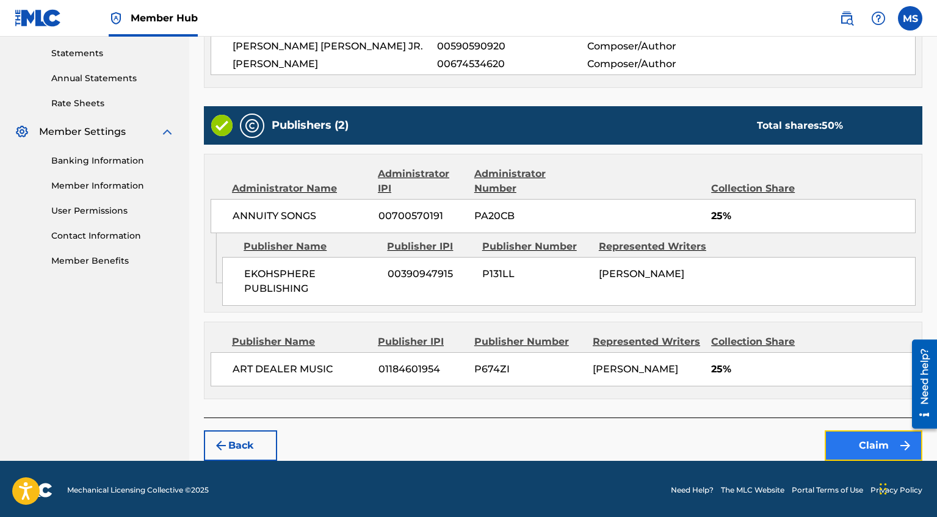
click at [868, 445] on button "Claim" at bounding box center [873, 445] width 98 height 31
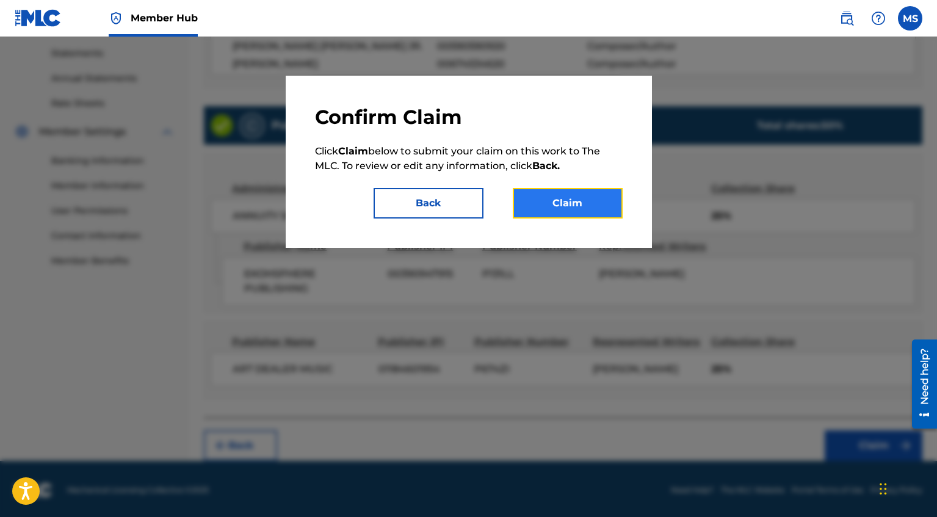
click at [605, 211] on button "Claim" at bounding box center [568, 203] width 110 height 31
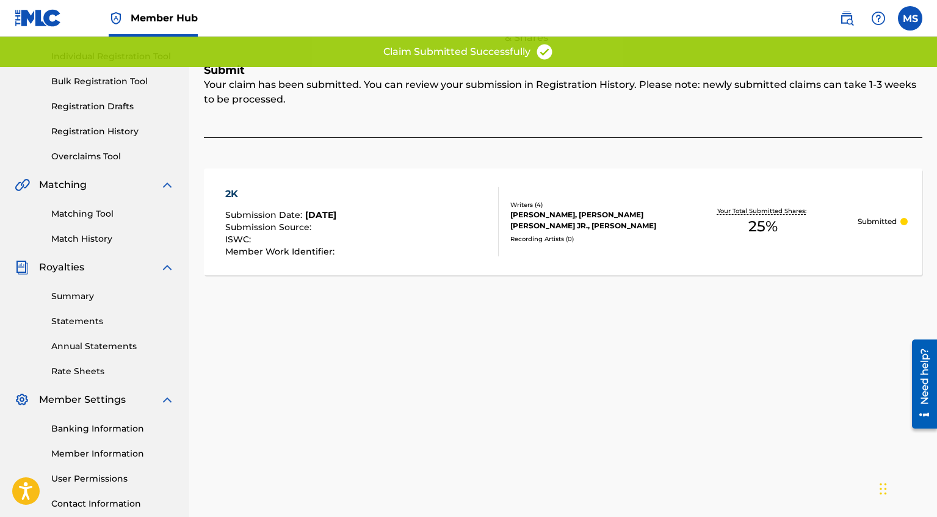
scroll to position [0, 0]
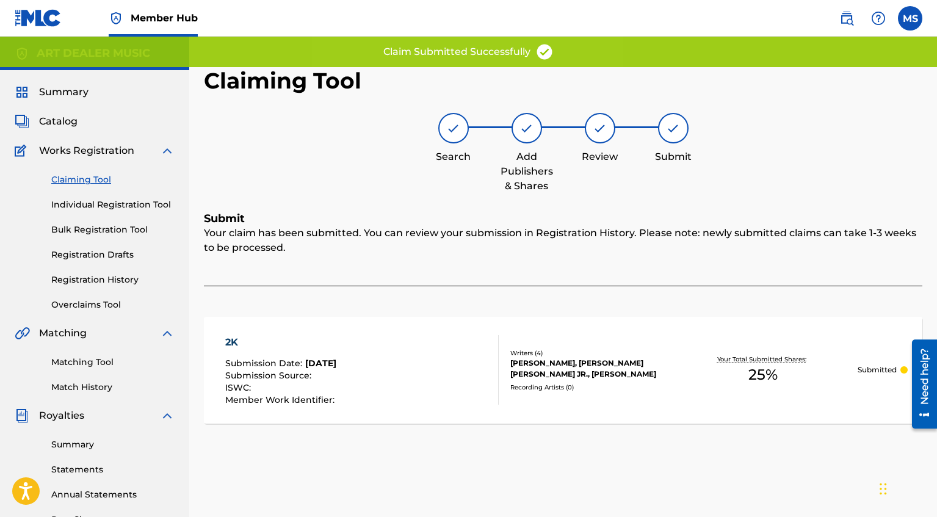
click at [98, 177] on link "Claiming Tool" at bounding box center [112, 179] width 123 height 13
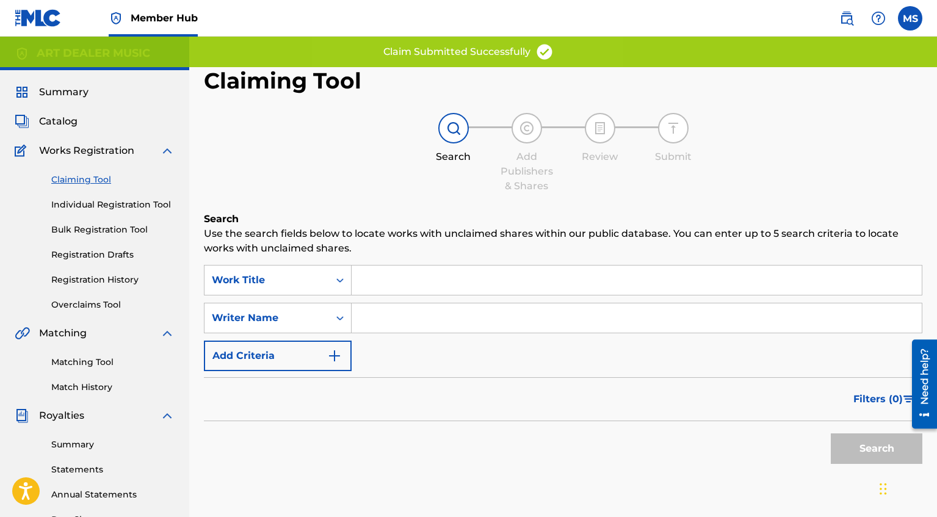
click at [392, 318] on input "Search Form" at bounding box center [636, 317] width 570 height 29
type input "[PERSON_NAME]"
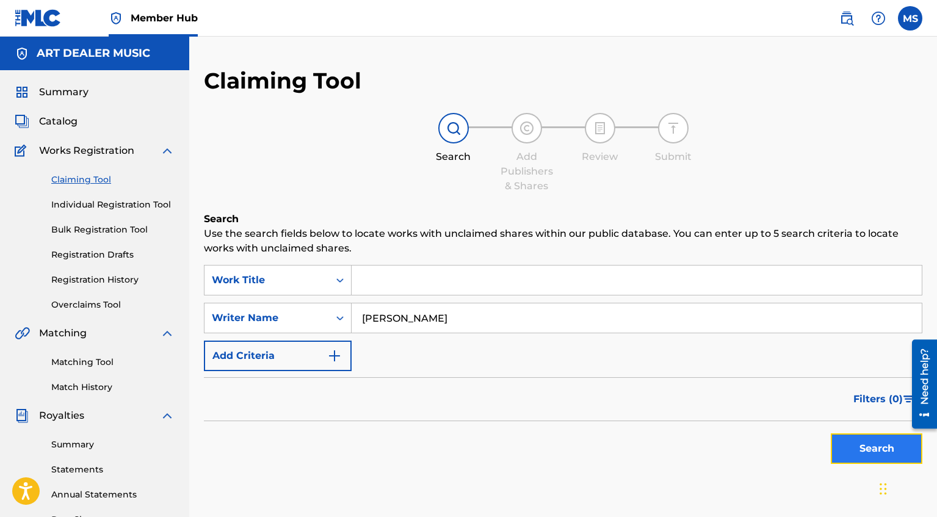
click at [858, 462] on button "Search" at bounding box center [877, 448] width 92 height 31
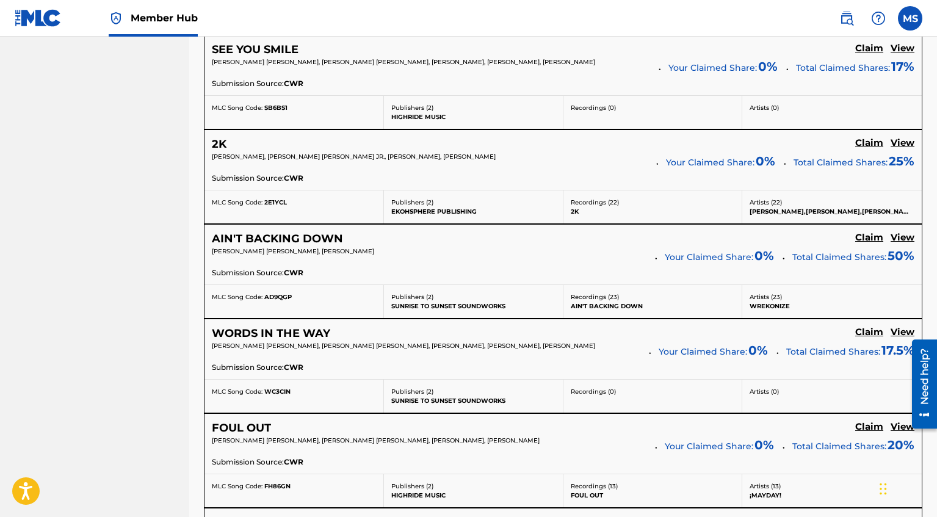
scroll to position [1690, 0]
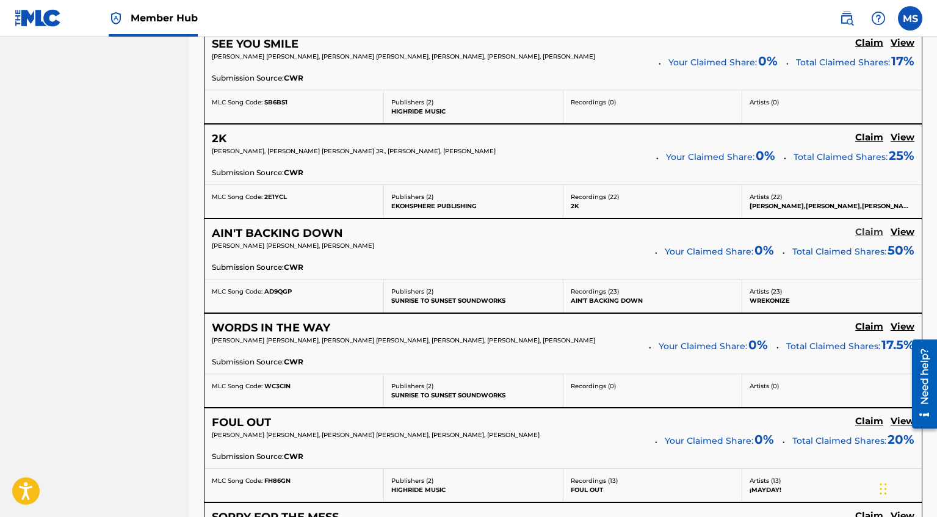
click at [875, 232] on h5 "Claim" at bounding box center [869, 232] width 28 height 12
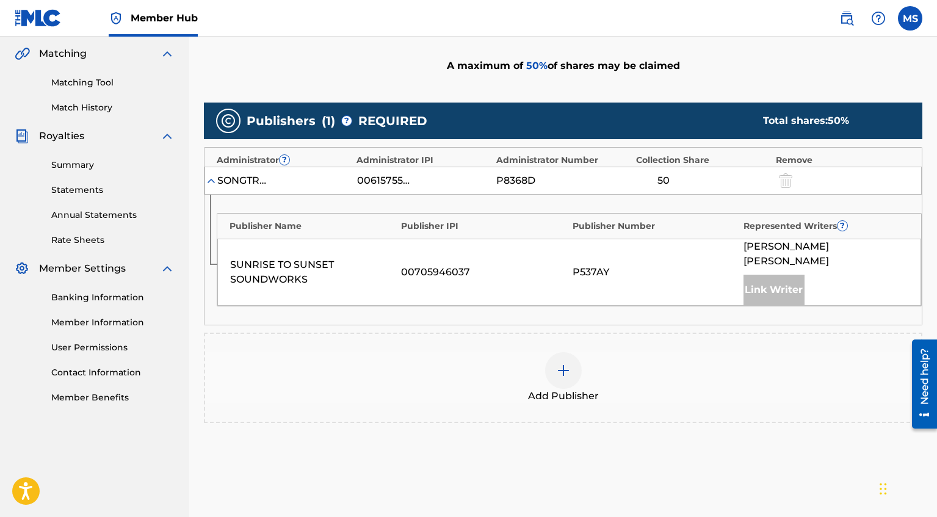
scroll to position [301, 0]
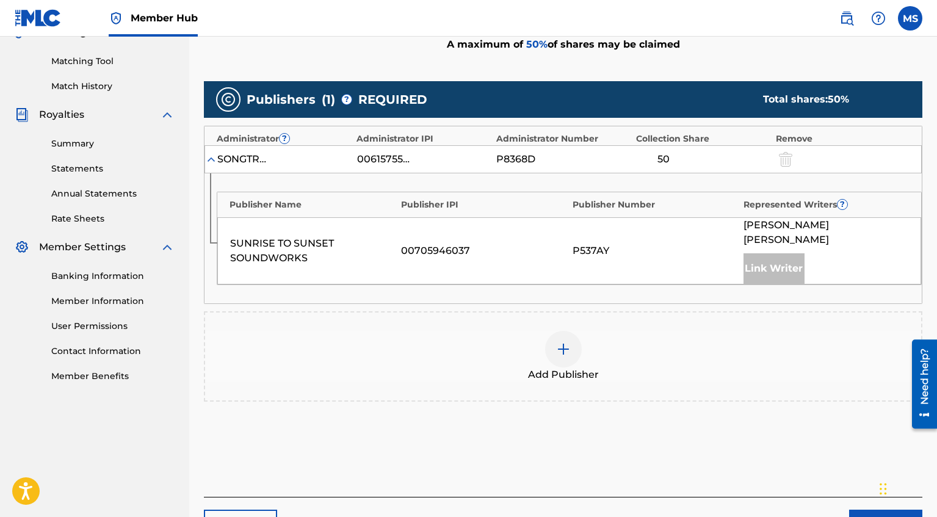
click at [566, 342] on img at bounding box center [563, 349] width 15 height 15
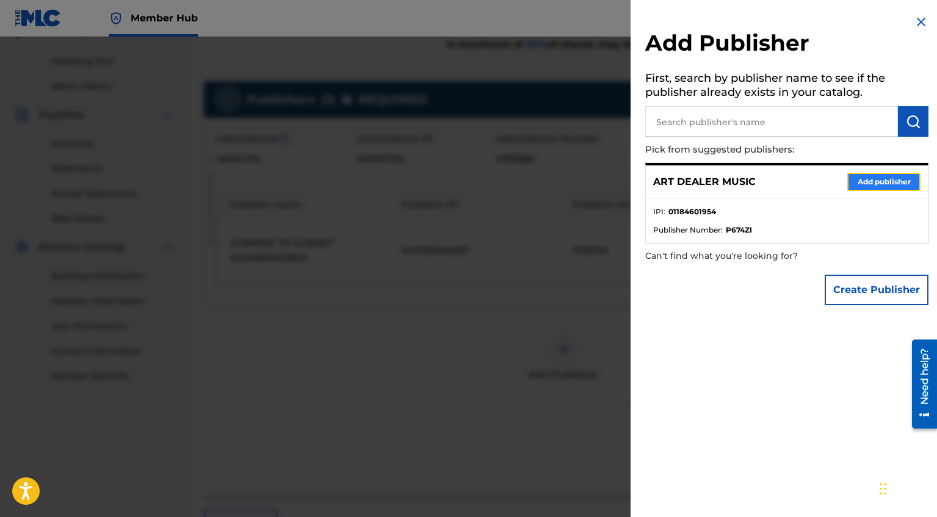
click at [853, 182] on button "Add publisher" at bounding box center [883, 182] width 73 height 18
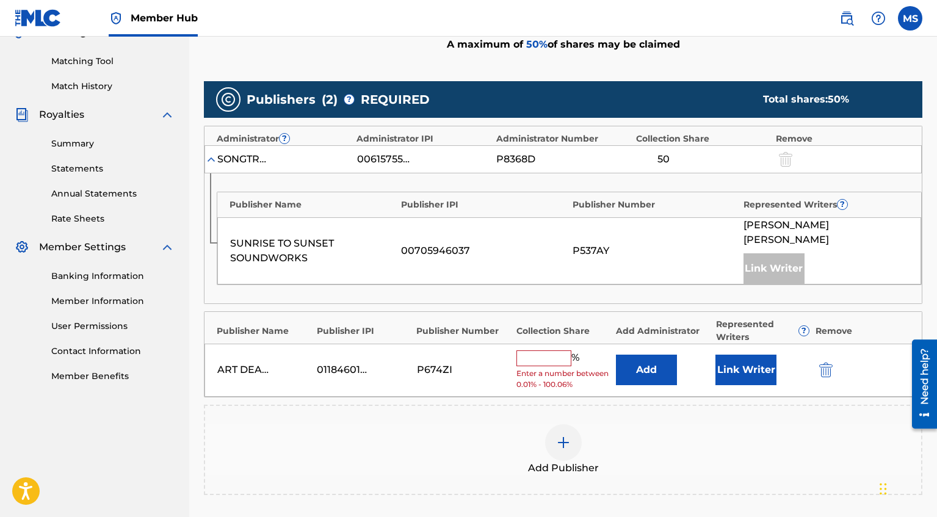
click at [542, 350] on input "text" at bounding box center [543, 358] width 55 height 16
type input "2"
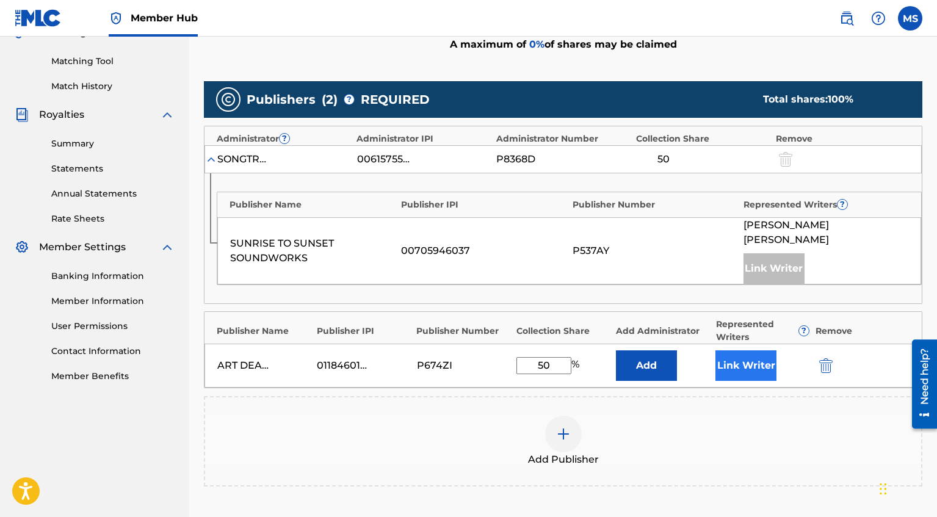
type input "50"
click at [758, 360] on button "Link Writer" at bounding box center [745, 365] width 61 height 31
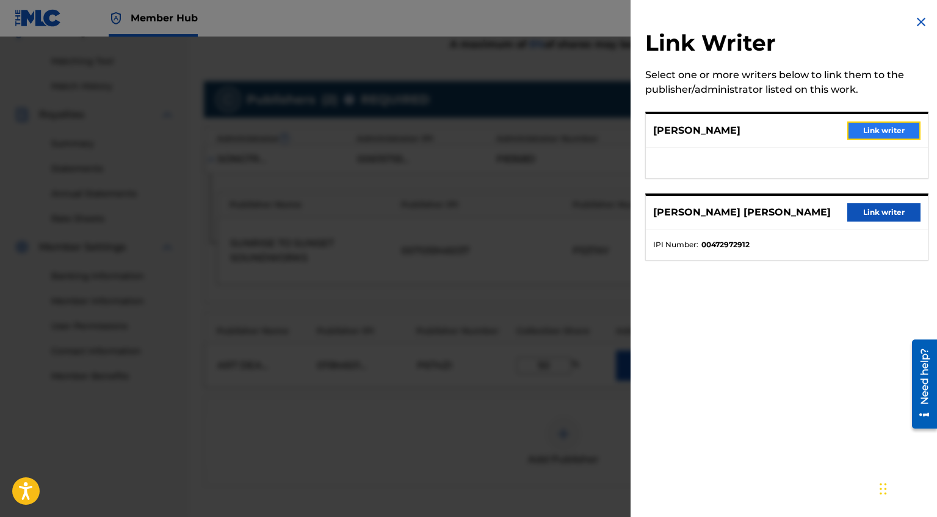
click at [888, 131] on button "Link writer" at bounding box center [883, 130] width 73 height 18
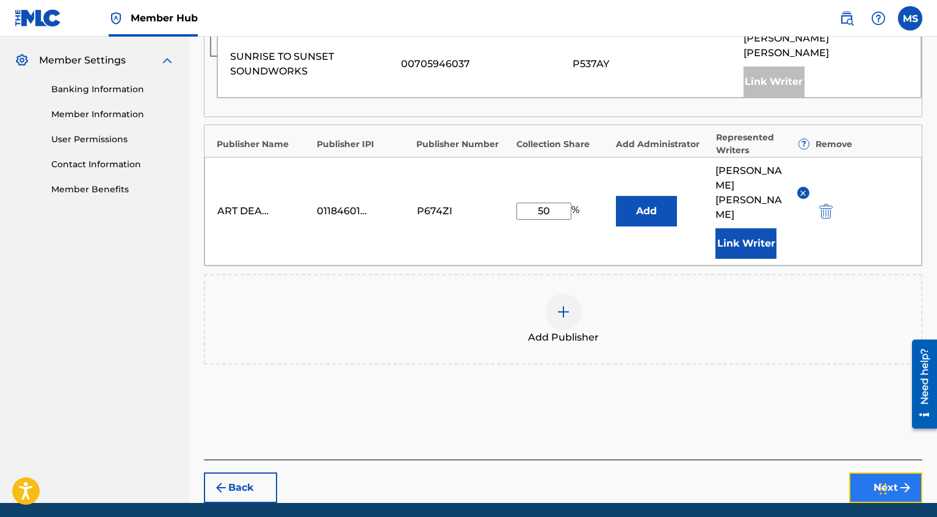
click at [888, 472] on button "Next" at bounding box center [885, 487] width 73 height 31
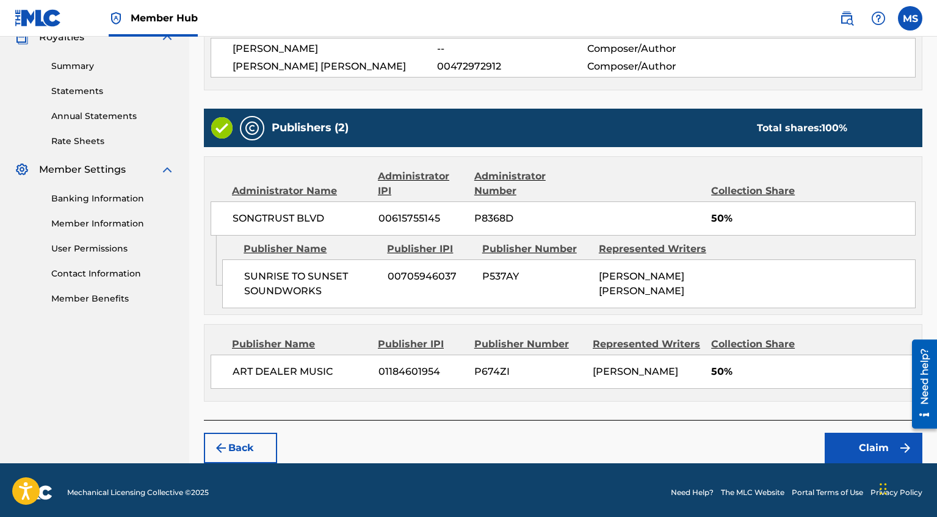
scroll to position [381, 0]
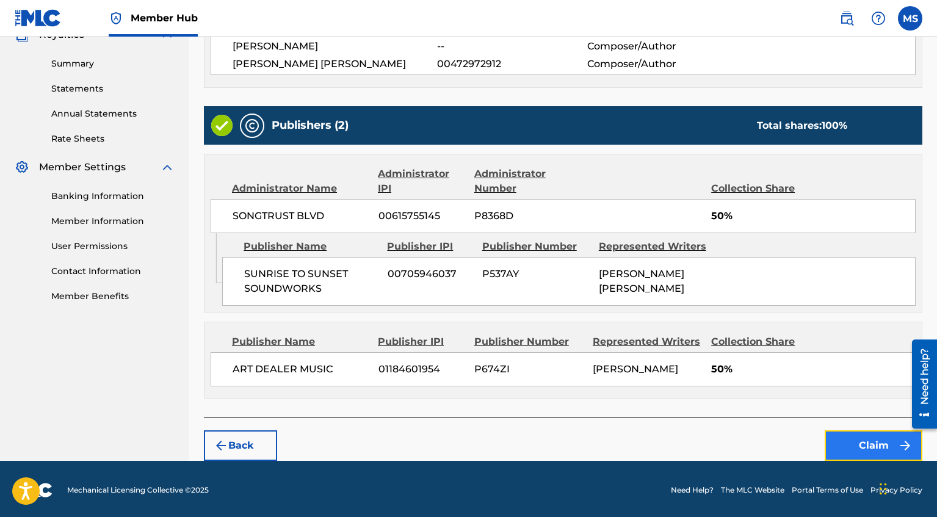
click at [867, 432] on button "Claim" at bounding box center [873, 445] width 98 height 31
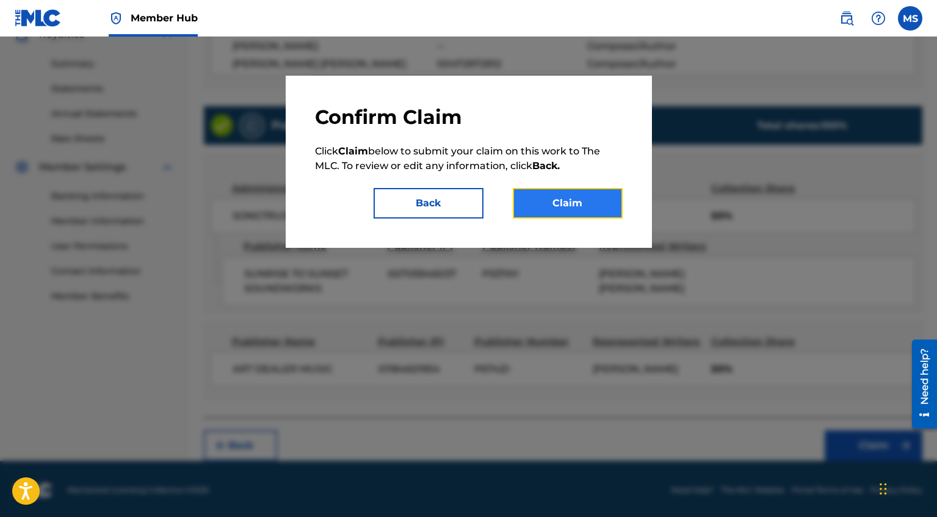
click at [593, 203] on button "Claim" at bounding box center [568, 203] width 110 height 31
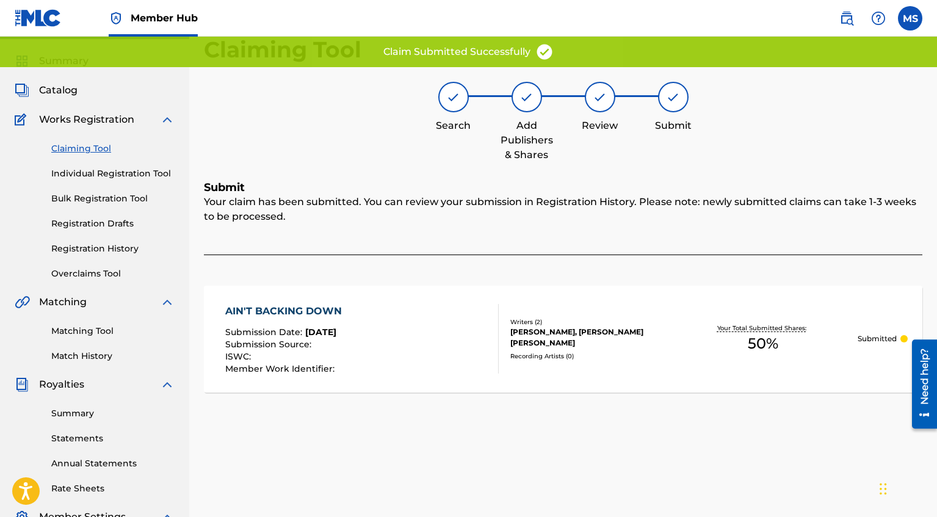
scroll to position [28, 0]
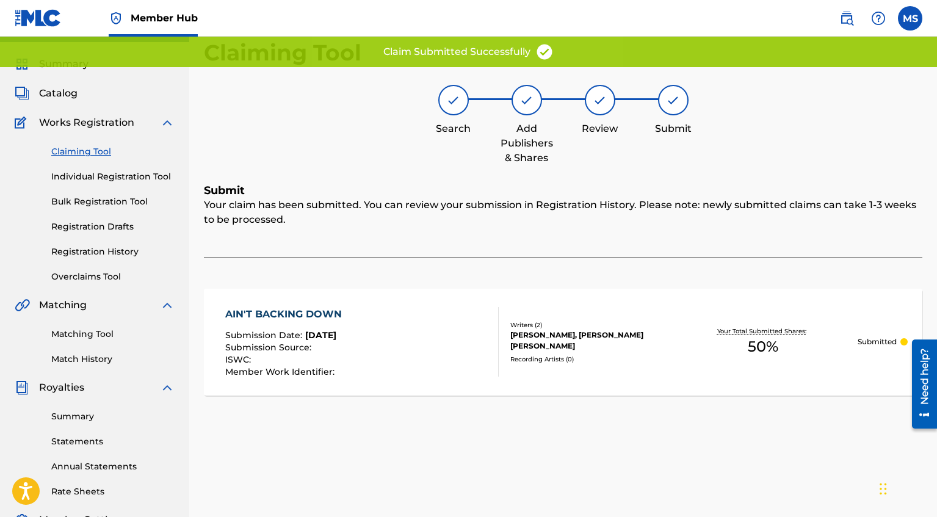
click at [95, 149] on link "Claiming Tool" at bounding box center [112, 151] width 123 height 13
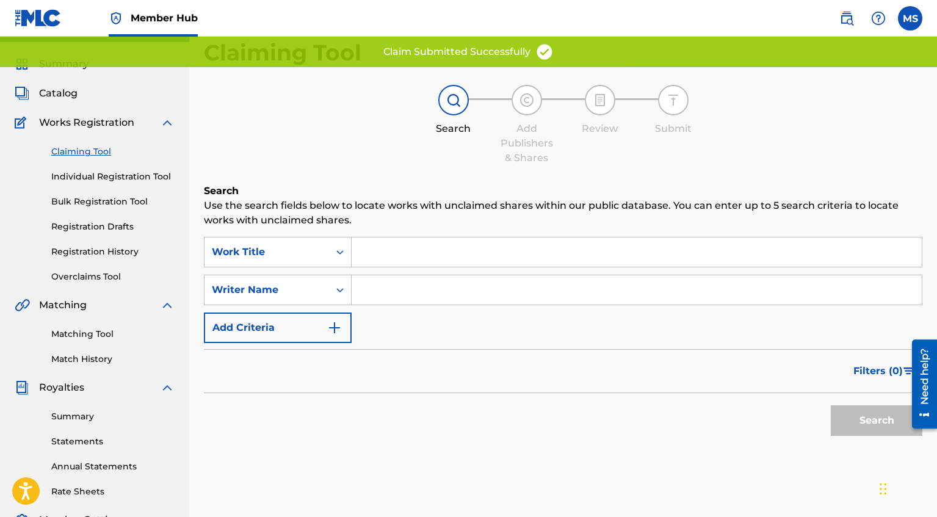
scroll to position [0, 0]
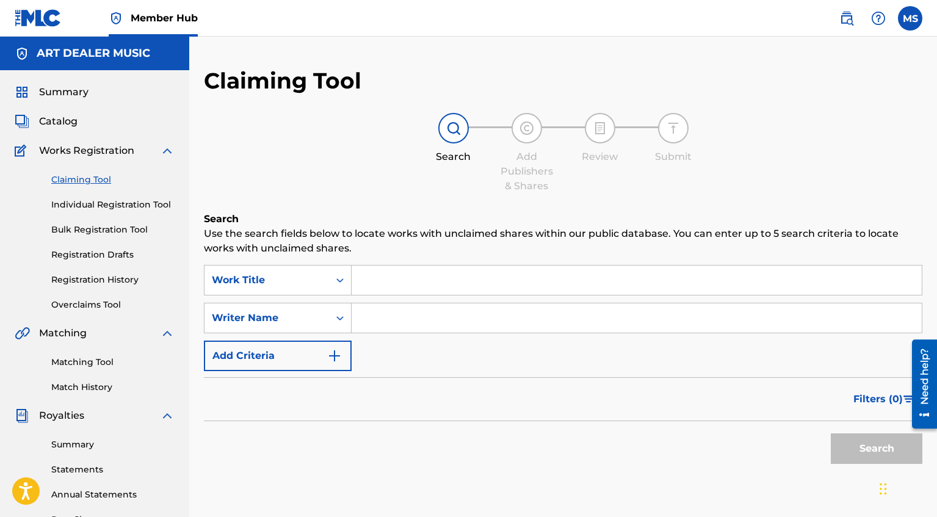
click at [400, 307] on input "Search Form" at bounding box center [636, 317] width 570 height 29
type input "[PERSON_NAME]"
click at [895, 449] on button "Search" at bounding box center [877, 448] width 92 height 31
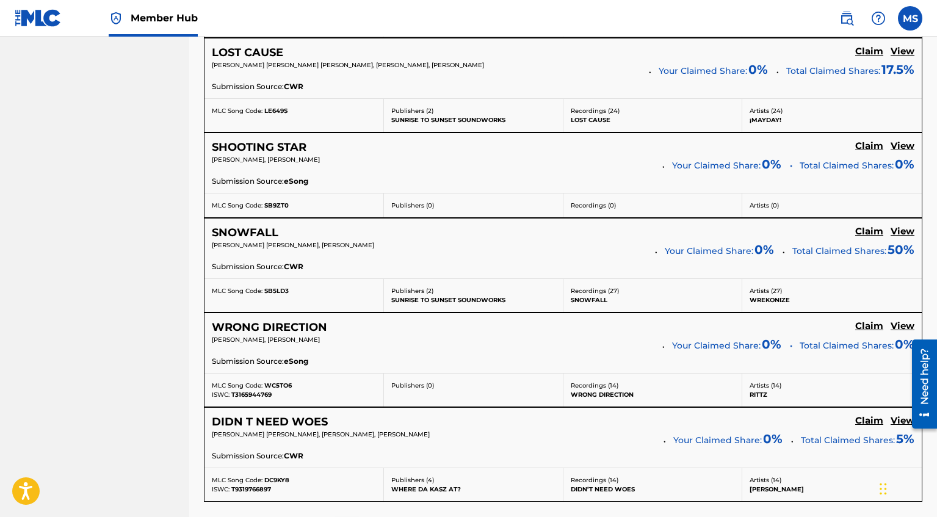
scroll to position [2344, 0]
click at [869, 228] on h5 "Claim" at bounding box center [869, 231] width 28 height 12
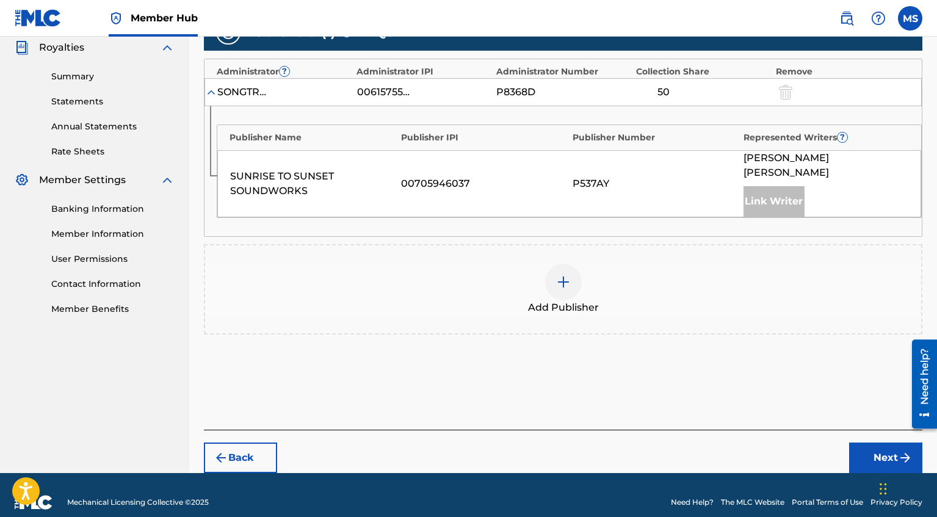
click at [571, 264] on div at bounding box center [563, 282] width 37 height 37
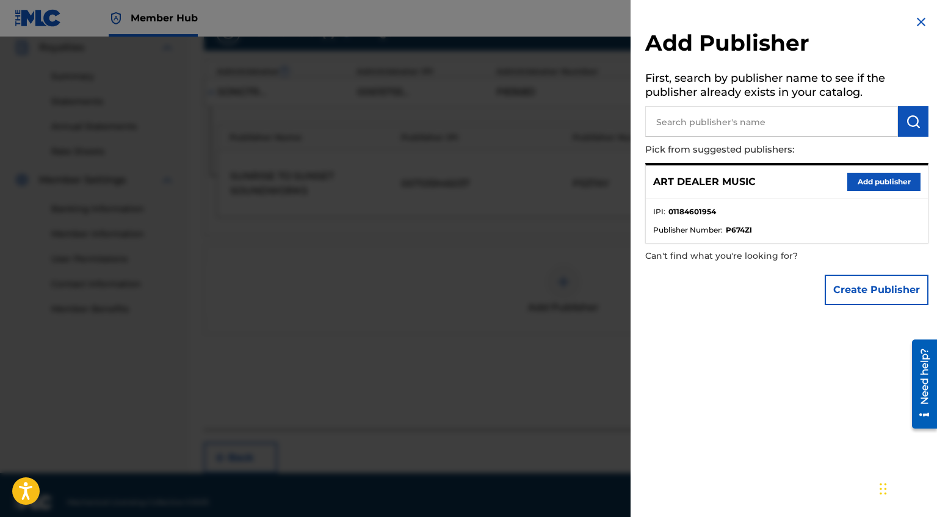
click at [861, 171] on div "ART DEALER MUSIC Add publisher" at bounding box center [787, 182] width 282 height 34
click at [874, 181] on button "Add publisher" at bounding box center [883, 182] width 73 height 18
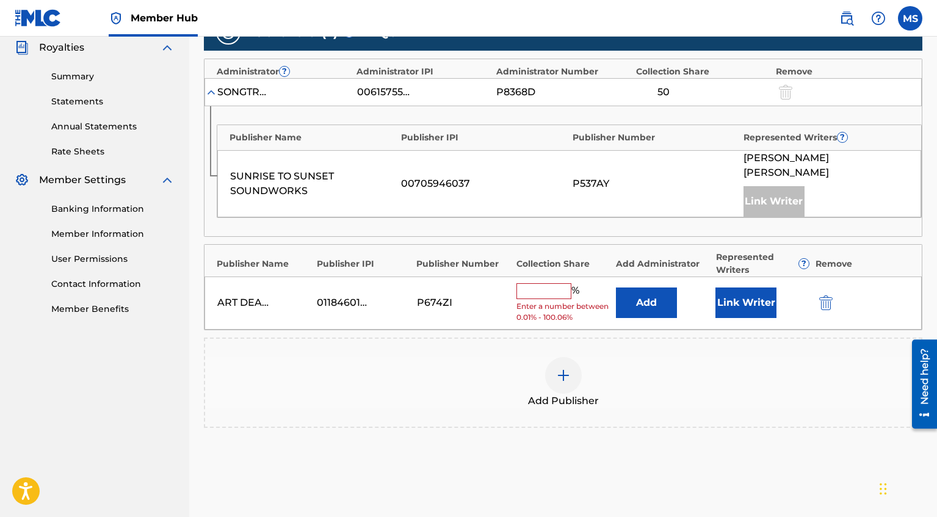
click at [547, 284] on input "text" at bounding box center [543, 291] width 55 height 16
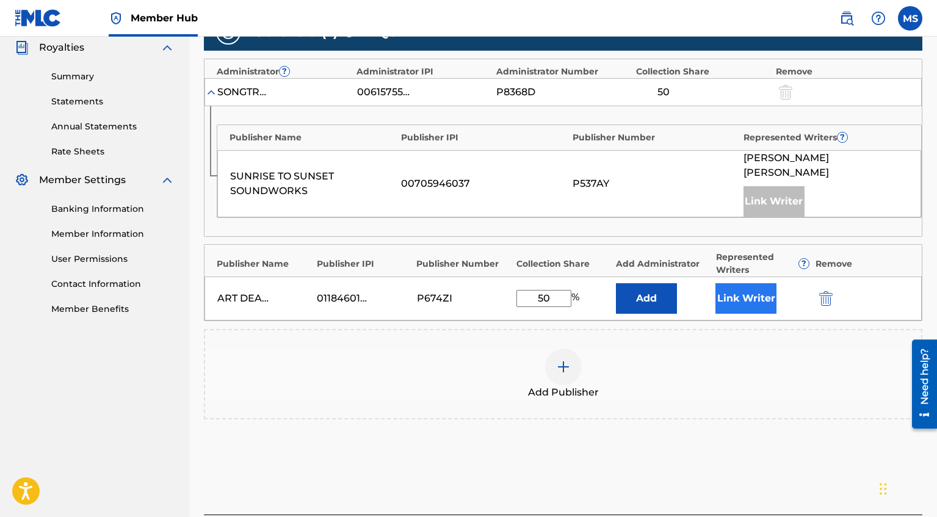
type input "50"
click at [727, 291] on button "Link Writer" at bounding box center [745, 298] width 61 height 31
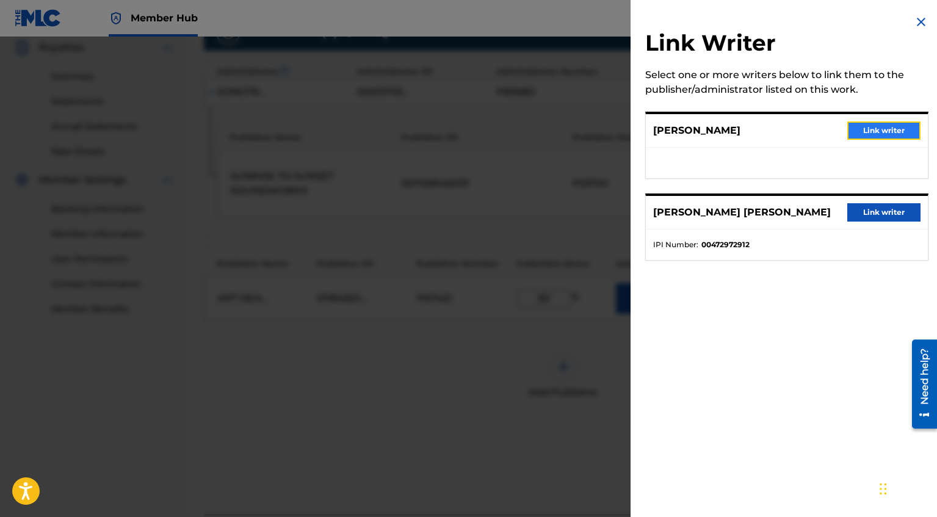
click at [874, 131] on button "Link writer" at bounding box center [883, 130] width 73 height 18
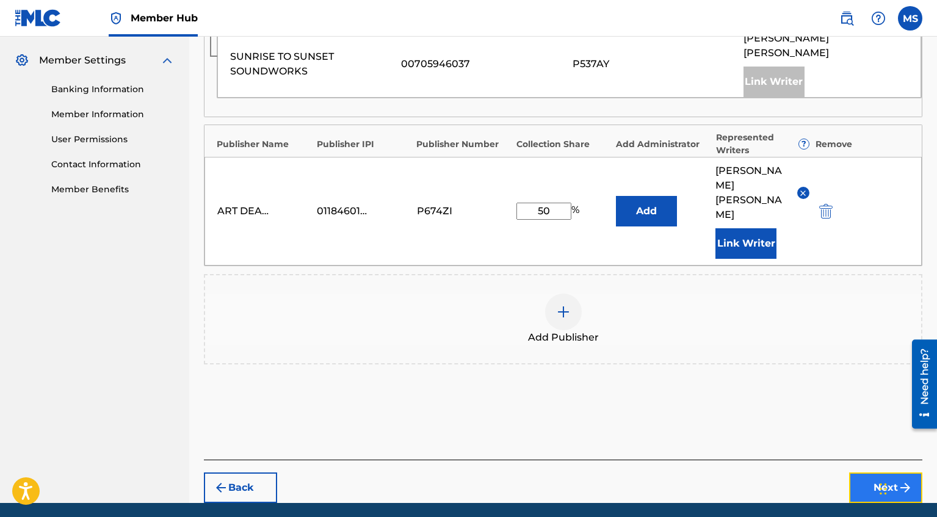
click at [869, 472] on button "Next" at bounding box center [885, 487] width 73 height 31
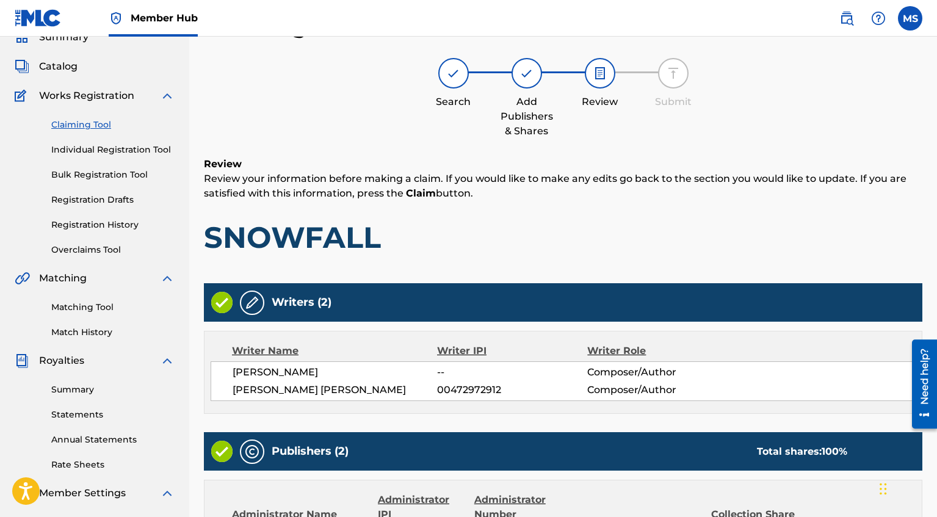
scroll to position [381, 0]
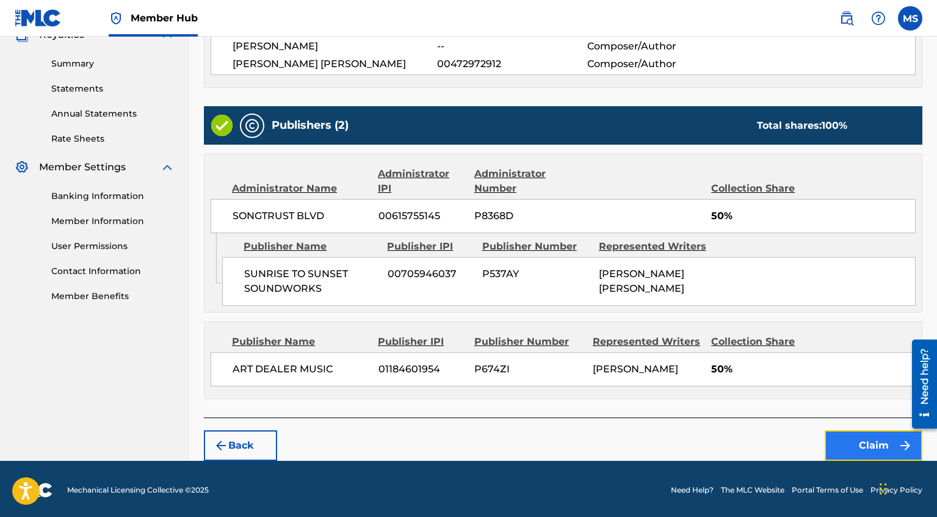
click at [866, 443] on button "Claim" at bounding box center [873, 445] width 98 height 31
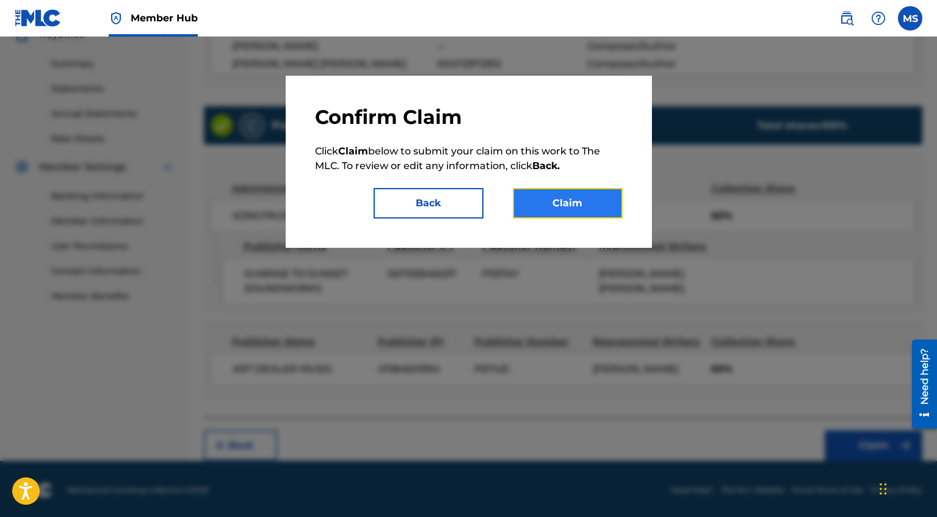
click at [601, 210] on button "Claim" at bounding box center [568, 203] width 110 height 31
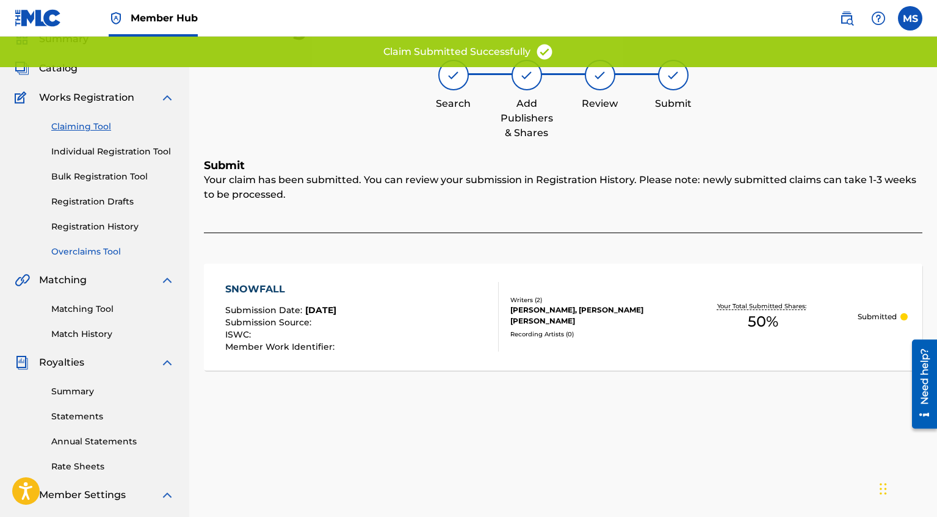
scroll to position [2, 0]
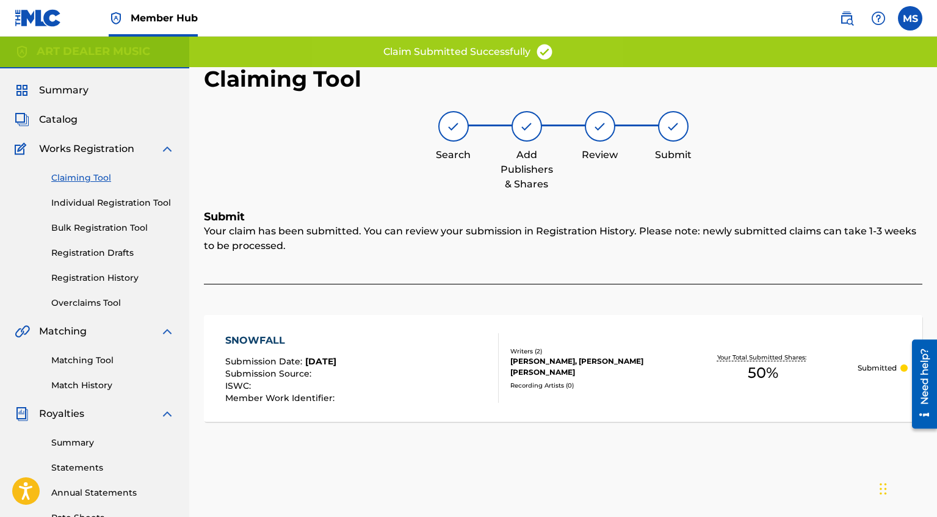
click at [101, 177] on link "Claiming Tool" at bounding box center [112, 177] width 123 height 13
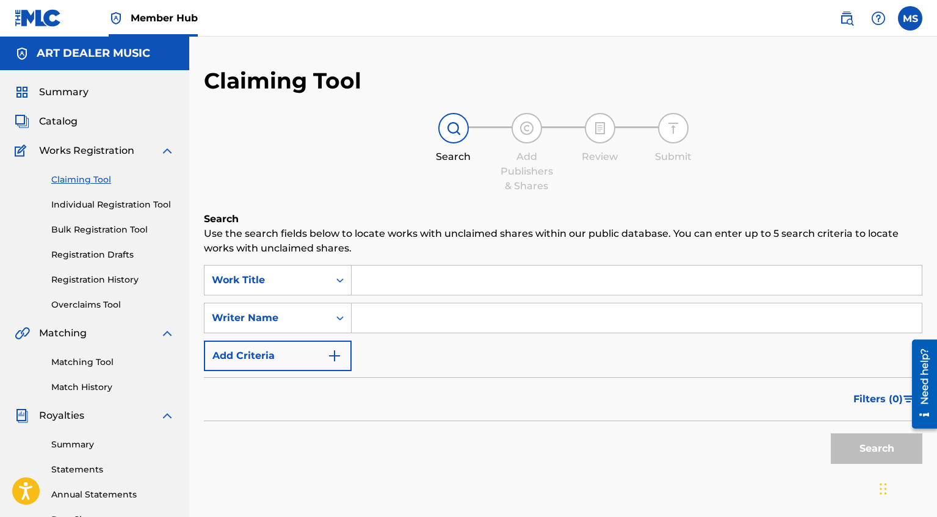
click at [432, 312] on input "Search Form" at bounding box center [636, 317] width 570 height 29
type input "[PERSON_NAME]"
click at [854, 450] on button "Search" at bounding box center [877, 448] width 92 height 31
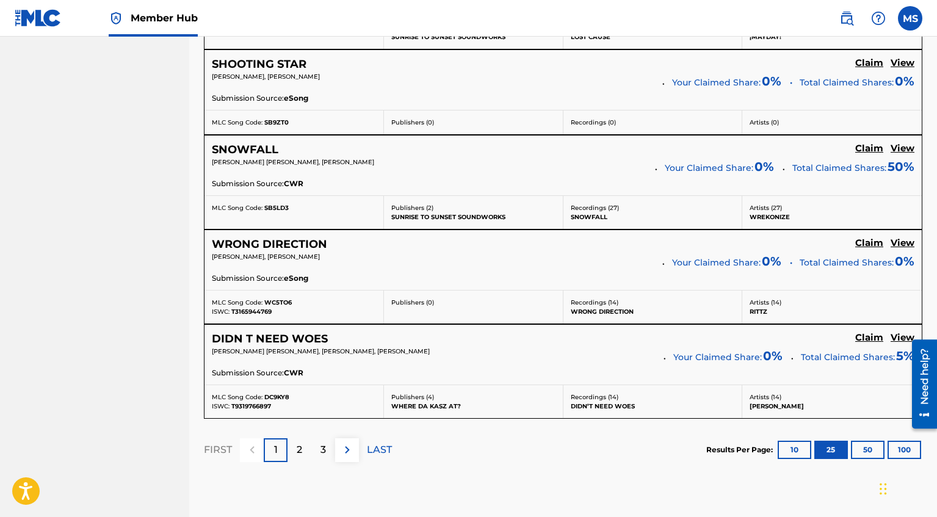
scroll to position [2427, 0]
click at [303, 455] on div "2" at bounding box center [299, 450] width 24 height 24
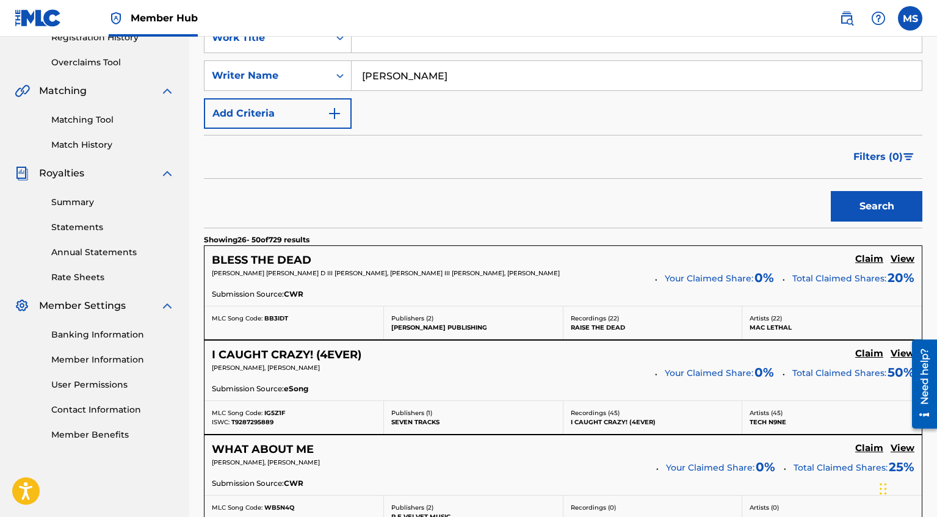
scroll to position [247, 0]
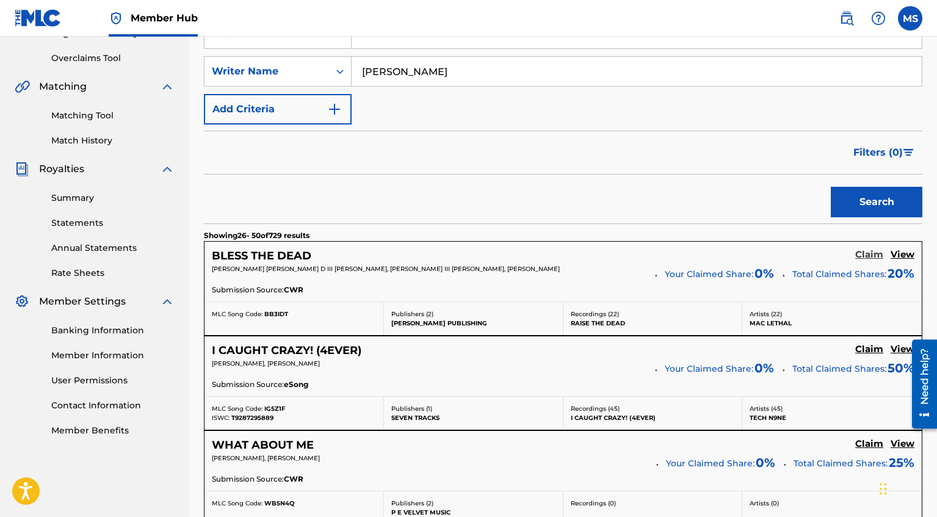
click at [878, 251] on h5 "Claim" at bounding box center [869, 255] width 28 height 12
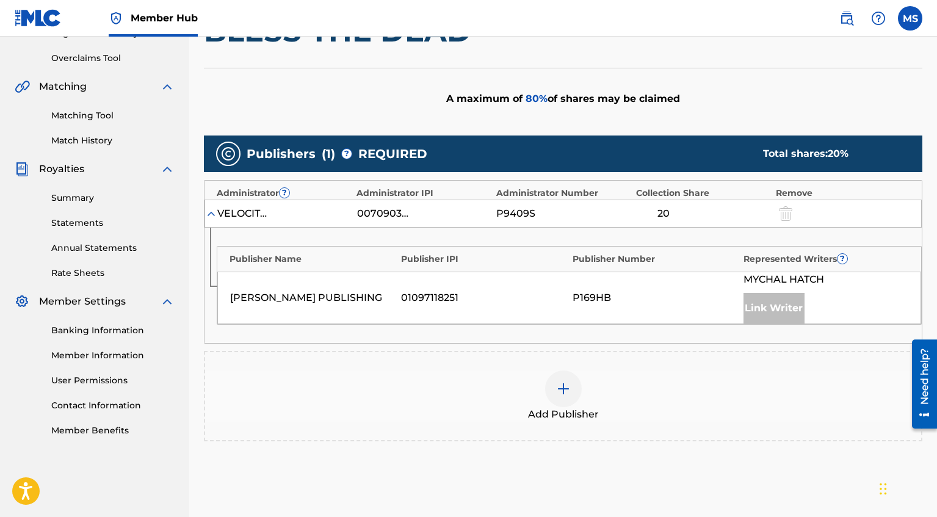
click at [559, 385] on img at bounding box center [563, 388] width 15 height 15
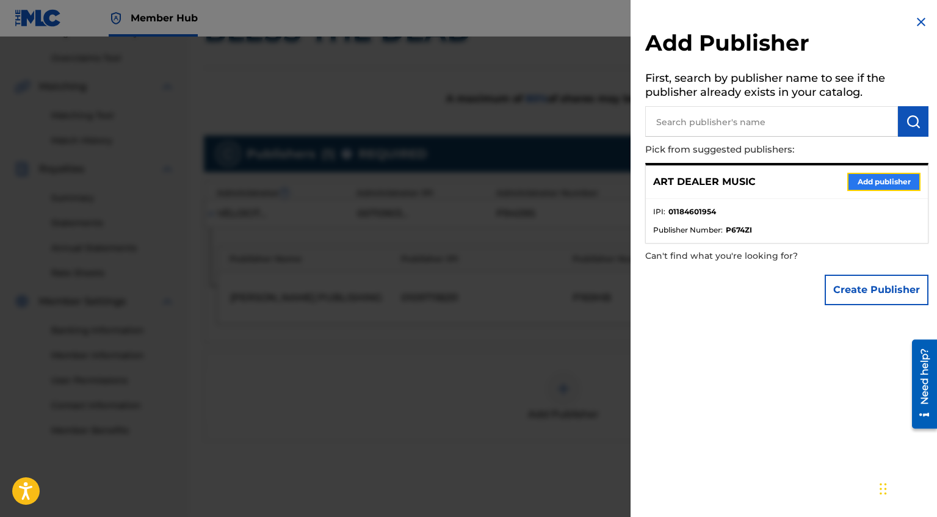
click at [913, 182] on button "Add publisher" at bounding box center [883, 182] width 73 height 18
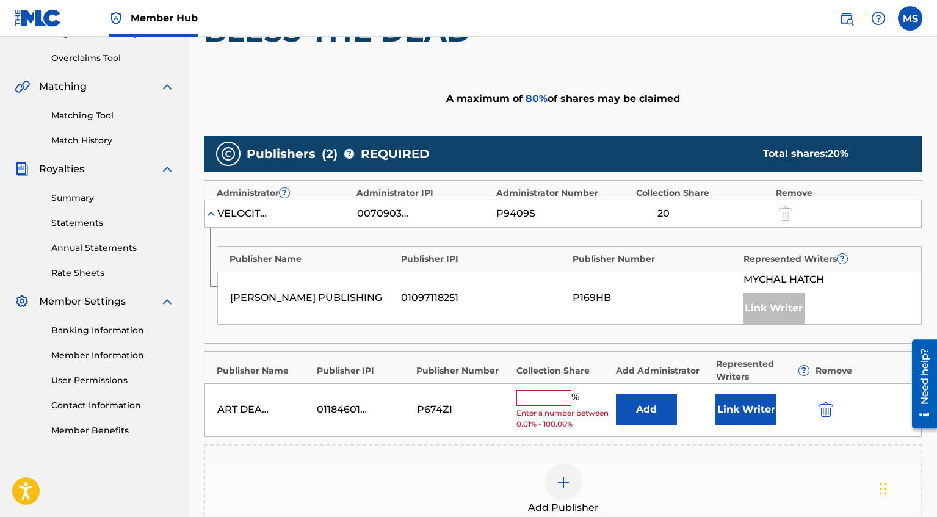
click at [553, 393] on input "text" at bounding box center [543, 398] width 55 height 16
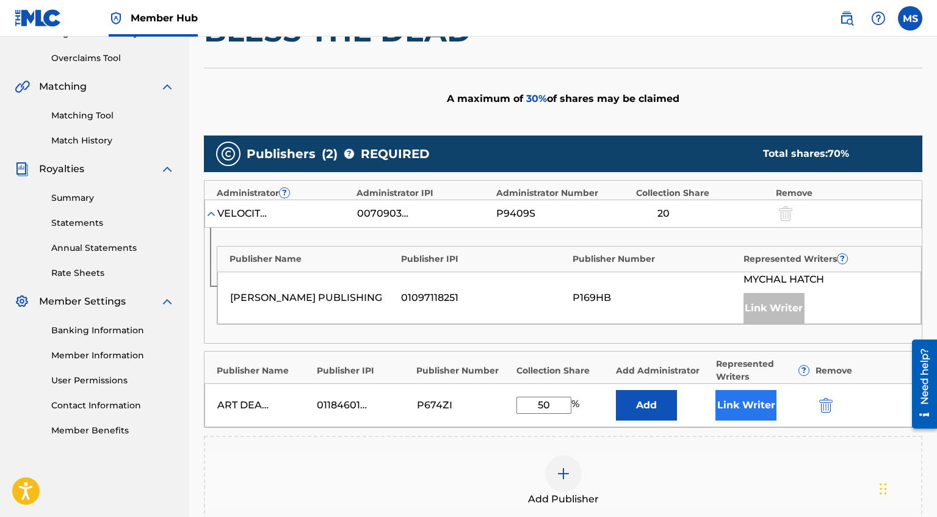
type input "50"
click at [747, 411] on button "Link Writer" at bounding box center [745, 405] width 61 height 31
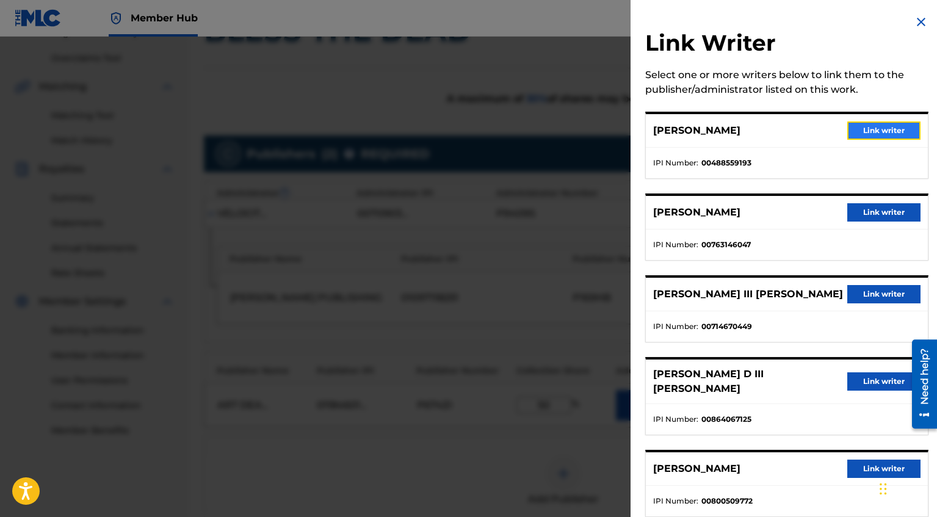
click at [899, 128] on button "Link writer" at bounding box center [883, 130] width 73 height 18
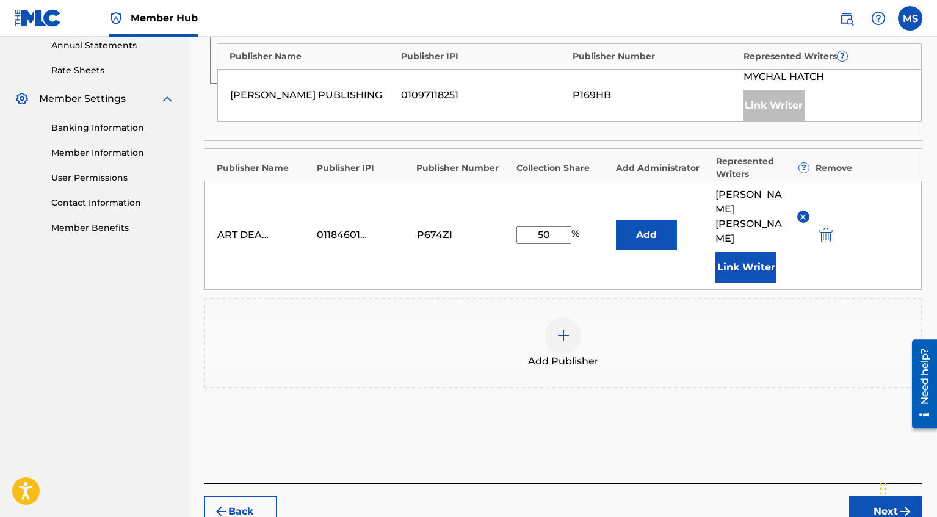
scroll to position [453, 0]
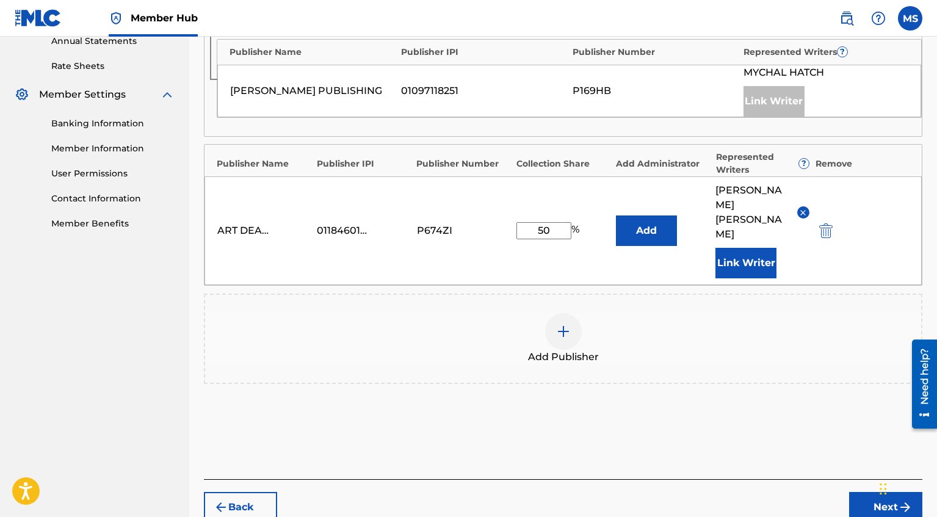
click at [876, 467] on iframe "Chat Widget" at bounding box center [906, 487] width 61 height 59
click at [870, 492] on button "Next" at bounding box center [885, 507] width 73 height 31
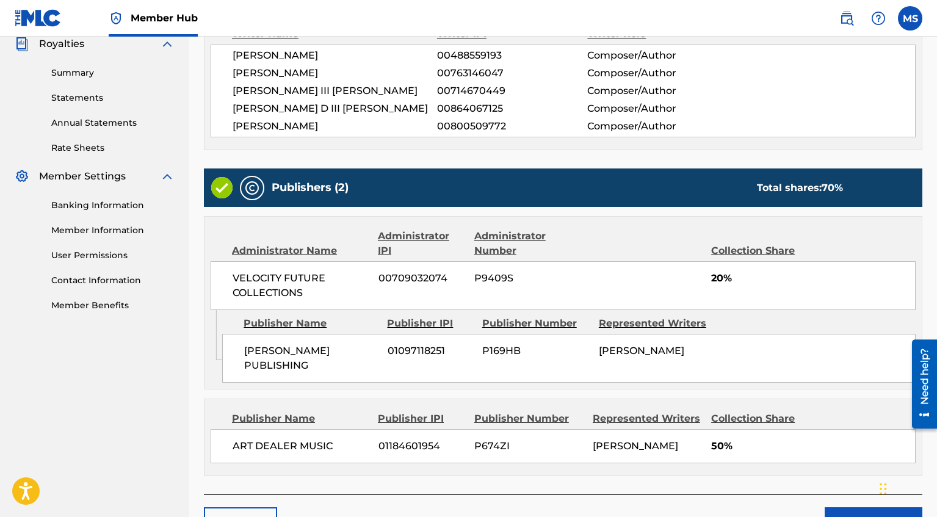
scroll to position [449, 0]
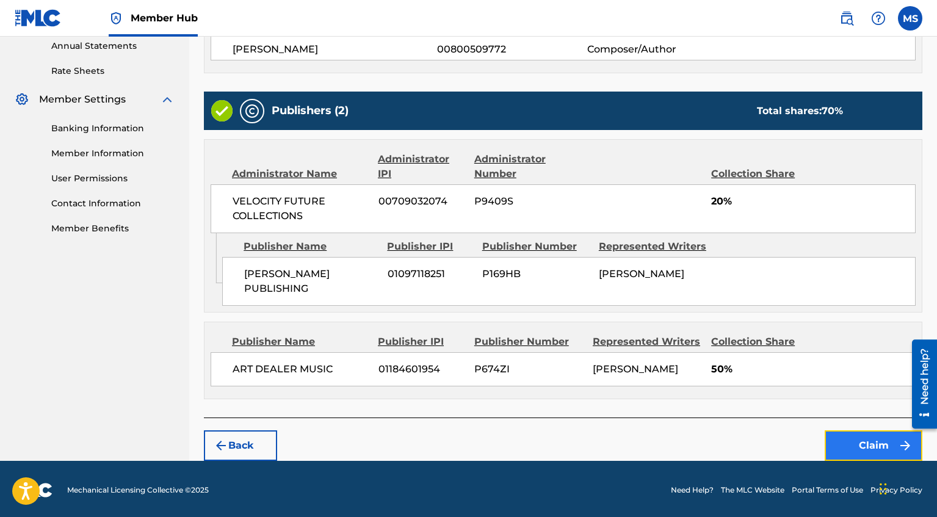
click at [868, 446] on button "Claim" at bounding box center [873, 445] width 98 height 31
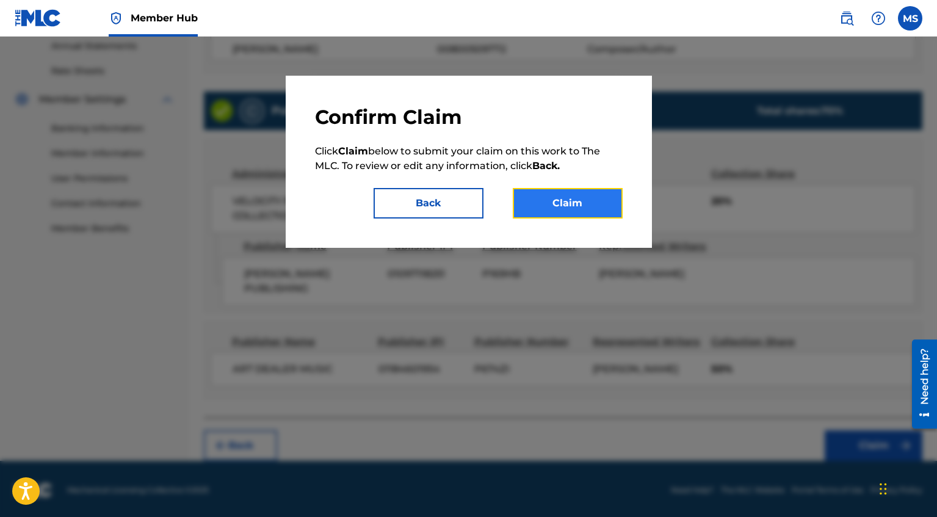
click at [577, 199] on button "Claim" at bounding box center [568, 203] width 110 height 31
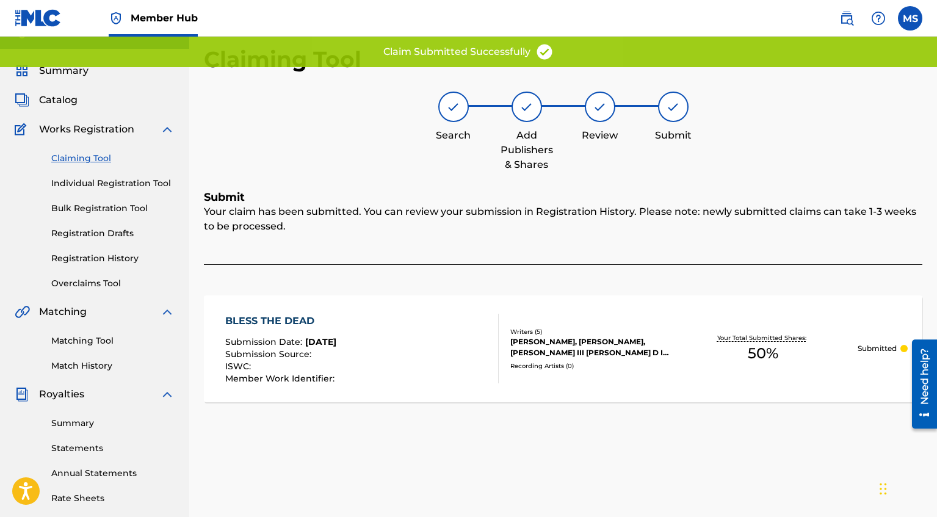
scroll to position [0, 0]
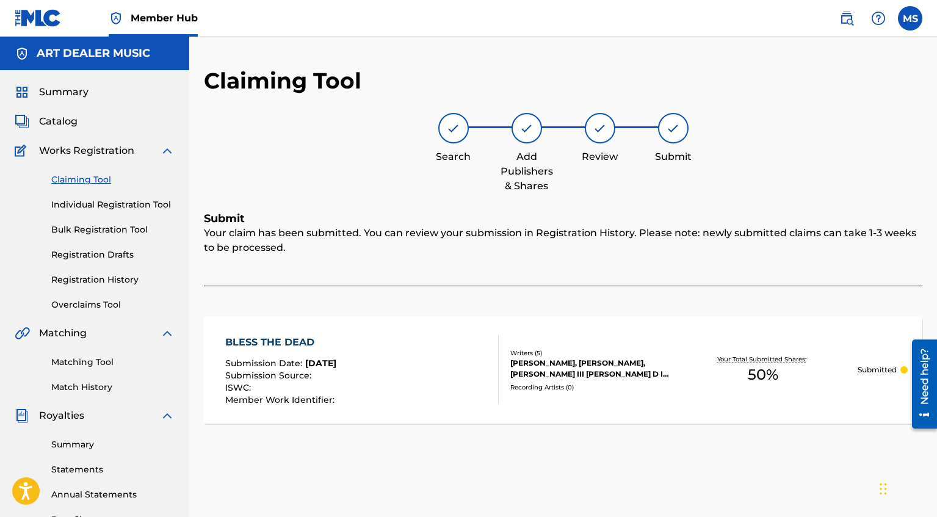
click at [101, 178] on link "Claiming Tool" at bounding box center [112, 179] width 123 height 13
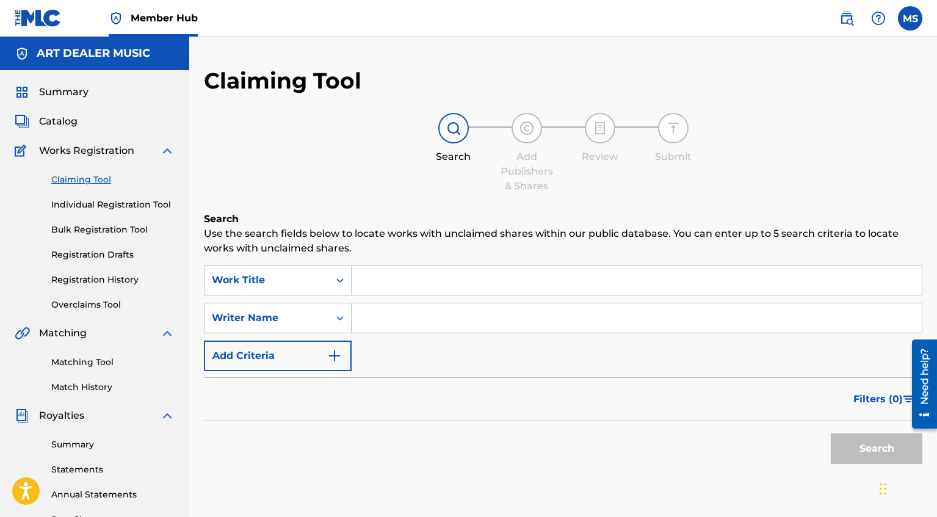
click at [384, 331] on input "Search Form" at bounding box center [636, 317] width 570 height 29
type input "[PERSON_NAME]"
click at [867, 448] on button "Search" at bounding box center [877, 448] width 92 height 31
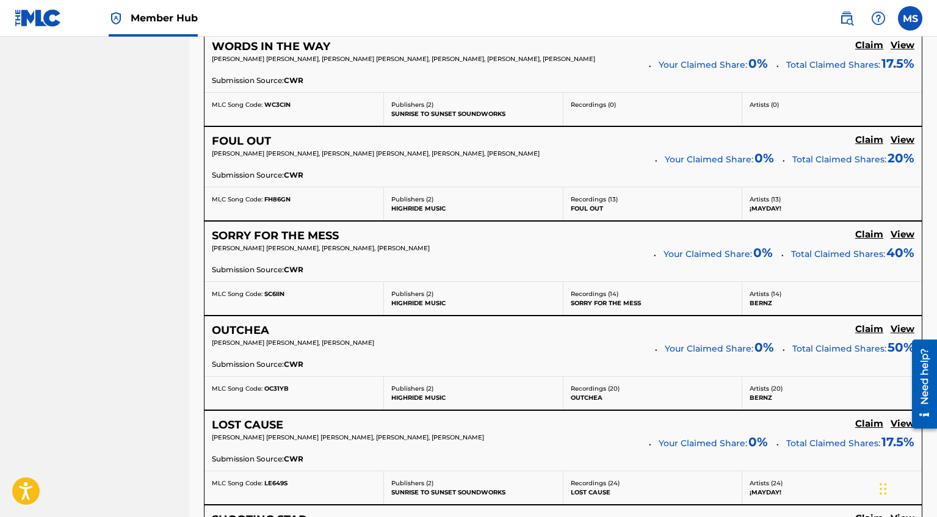
scroll to position [2510, 0]
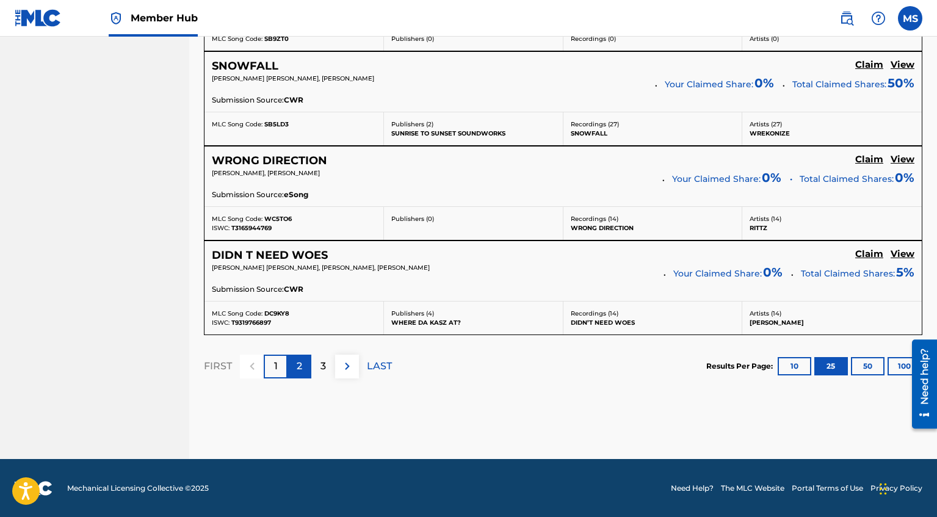
click at [300, 375] on div "2" at bounding box center [299, 367] width 24 height 24
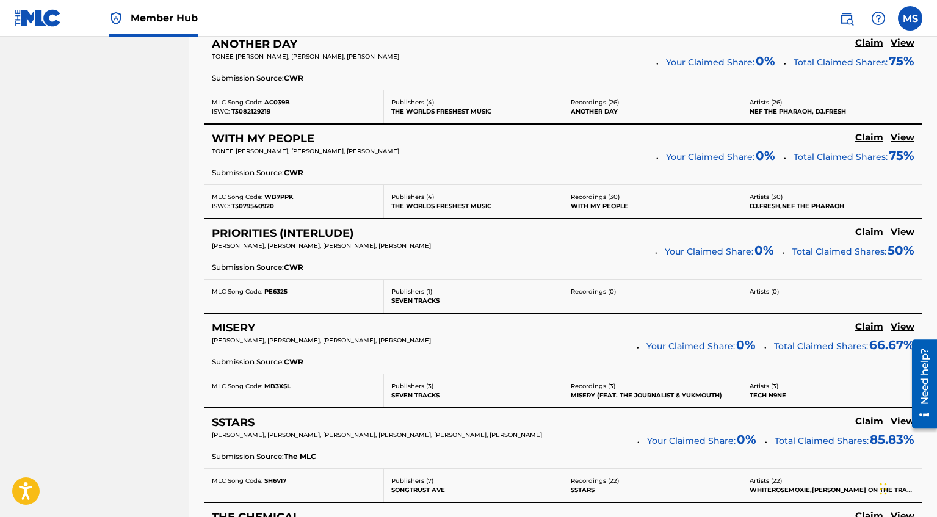
scroll to position [1881, 0]
click at [876, 141] on h5 "Claim" at bounding box center [869, 138] width 28 height 12
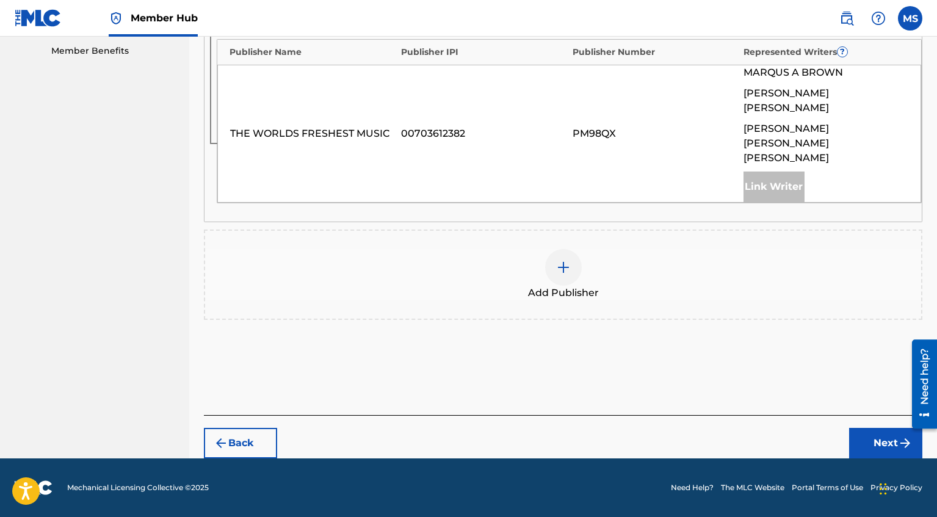
scroll to position [553, 0]
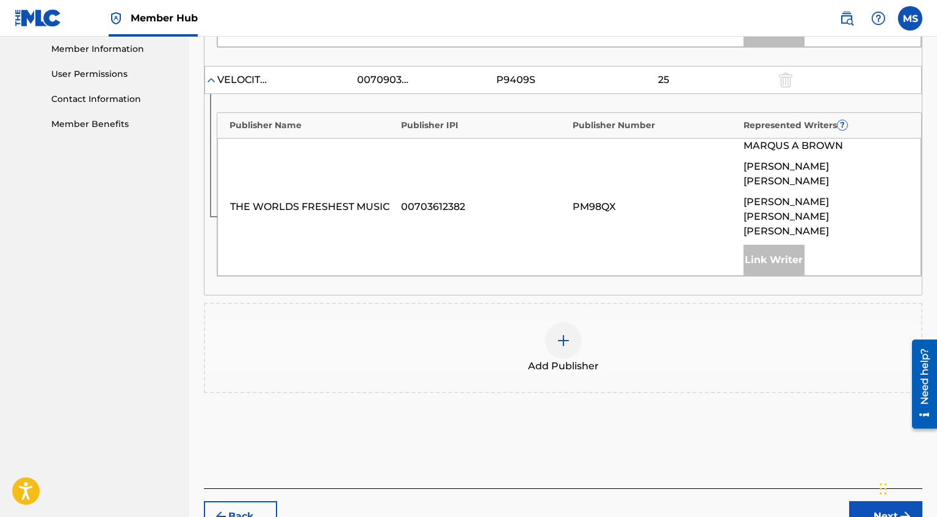
click at [553, 322] on div at bounding box center [563, 340] width 37 height 37
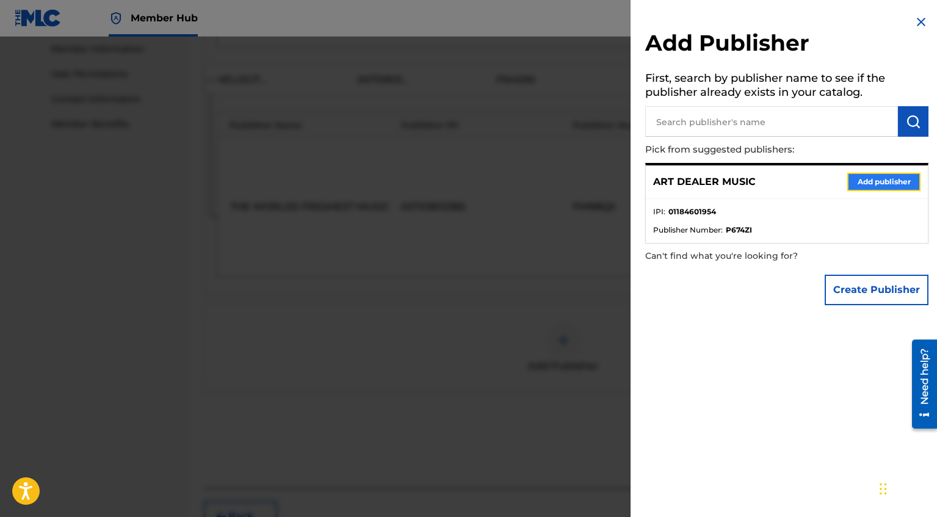
click at [907, 177] on button "Add publisher" at bounding box center [883, 182] width 73 height 18
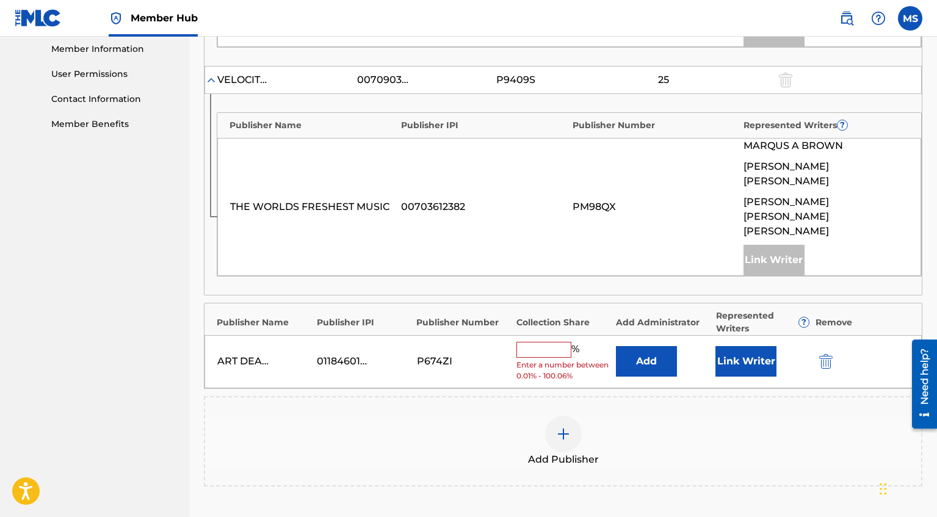
click at [553, 342] on input "text" at bounding box center [543, 350] width 55 height 16
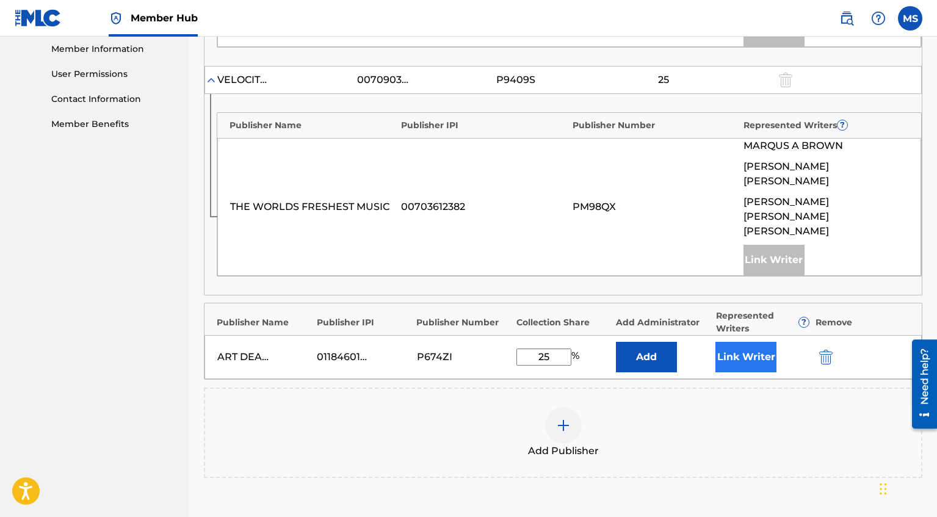
type input "25"
click at [741, 342] on button "Link Writer" at bounding box center [745, 357] width 61 height 31
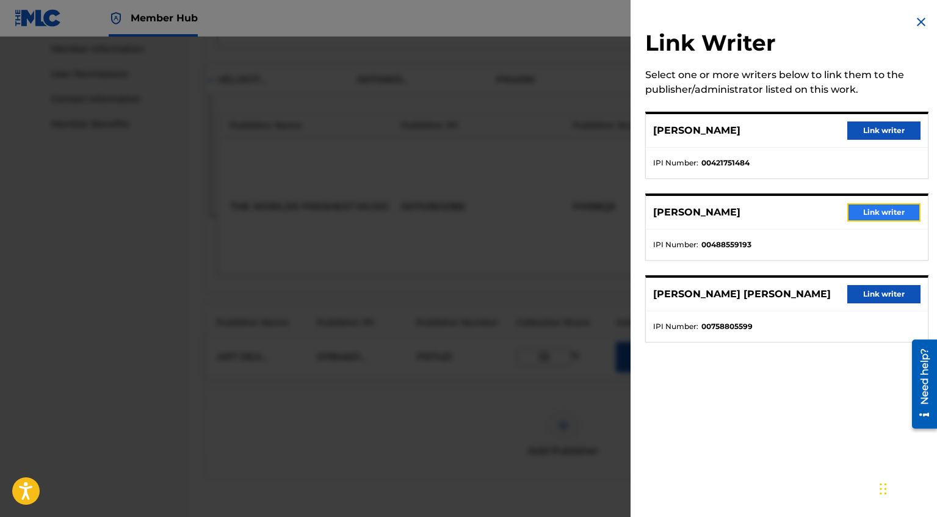
click at [885, 209] on button "Link writer" at bounding box center [883, 212] width 73 height 18
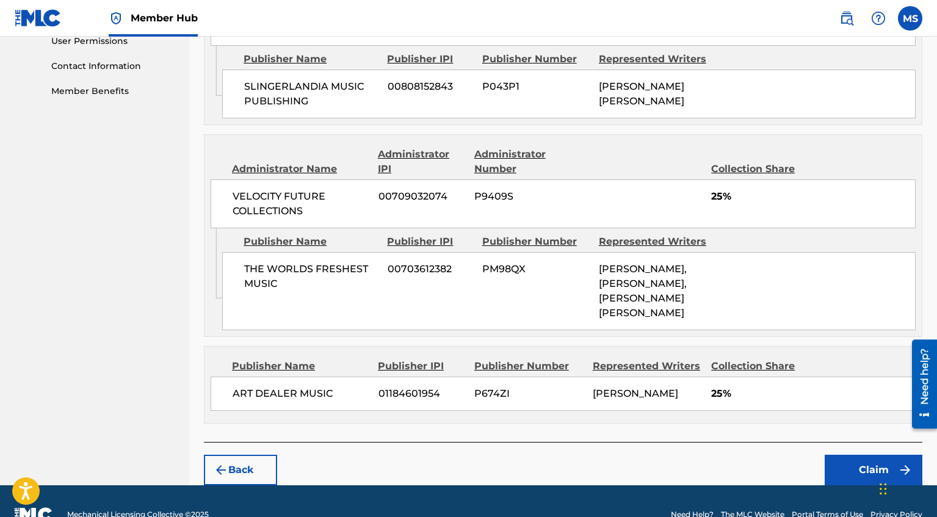
scroll to position [609, 0]
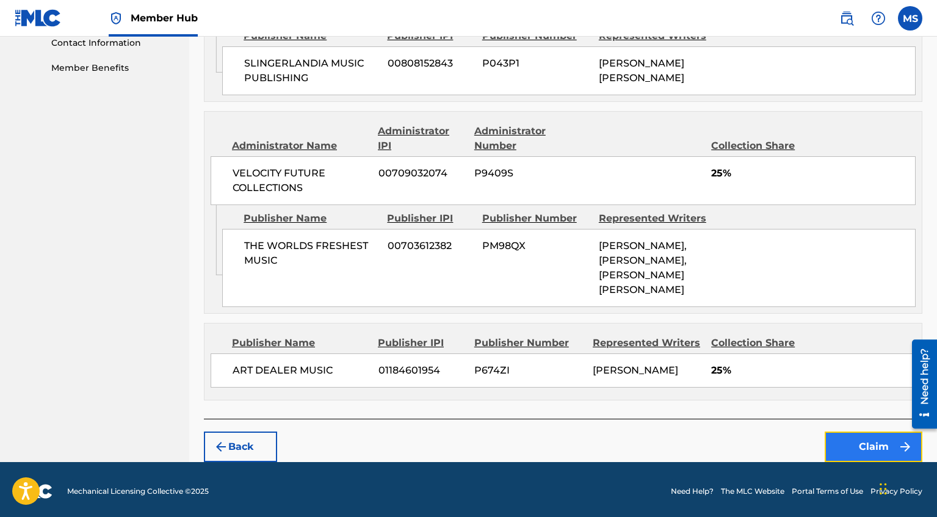
click at [873, 440] on button "Claim" at bounding box center [873, 446] width 98 height 31
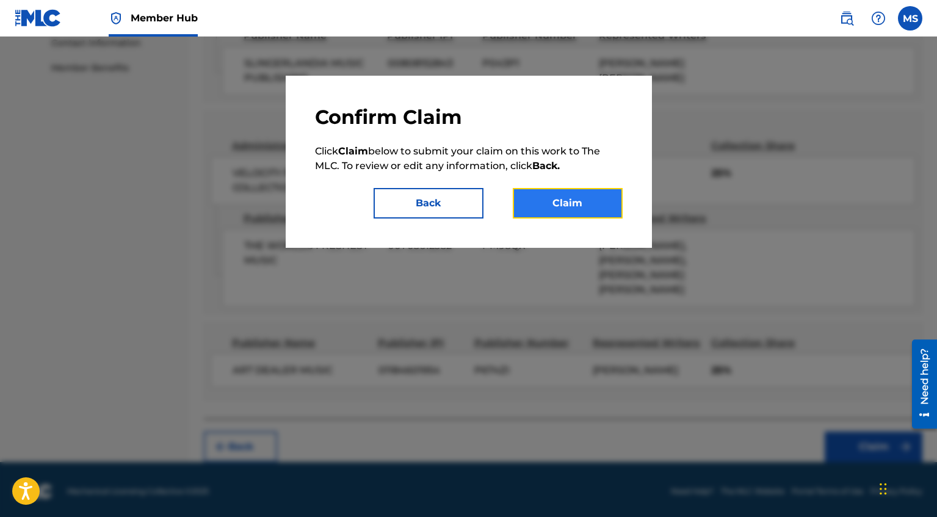
click at [581, 200] on button "Claim" at bounding box center [568, 203] width 110 height 31
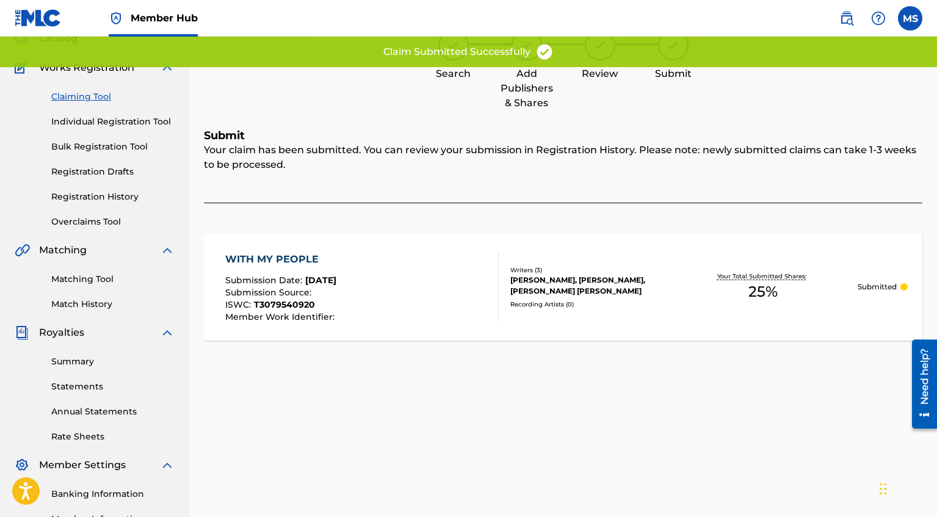
scroll to position [0, 0]
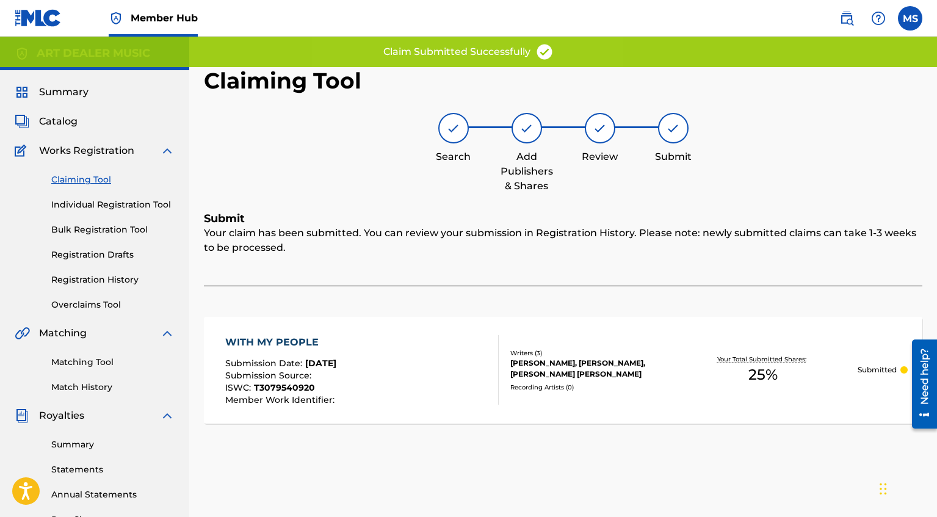
click at [103, 178] on link "Claiming Tool" at bounding box center [112, 179] width 123 height 13
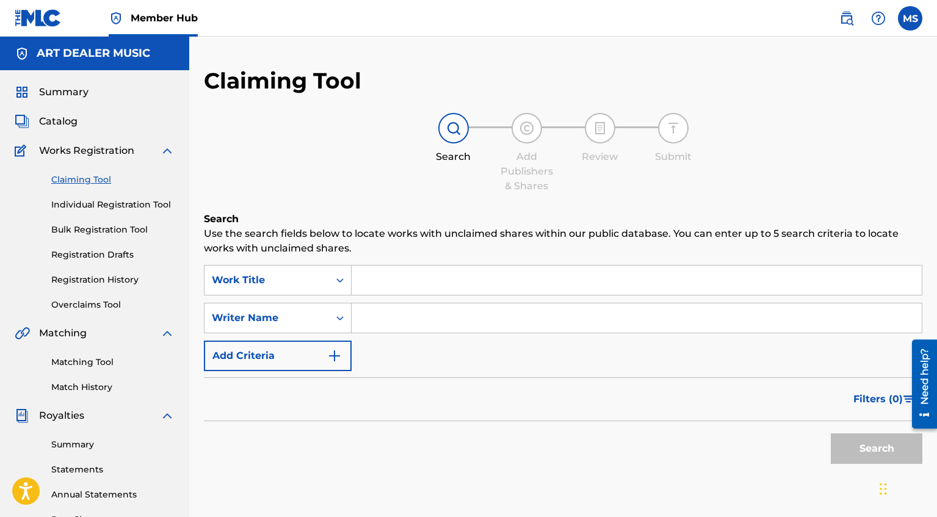
click at [409, 325] on input "Search Form" at bounding box center [636, 317] width 570 height 29
type input "[PERSON_NAME]"
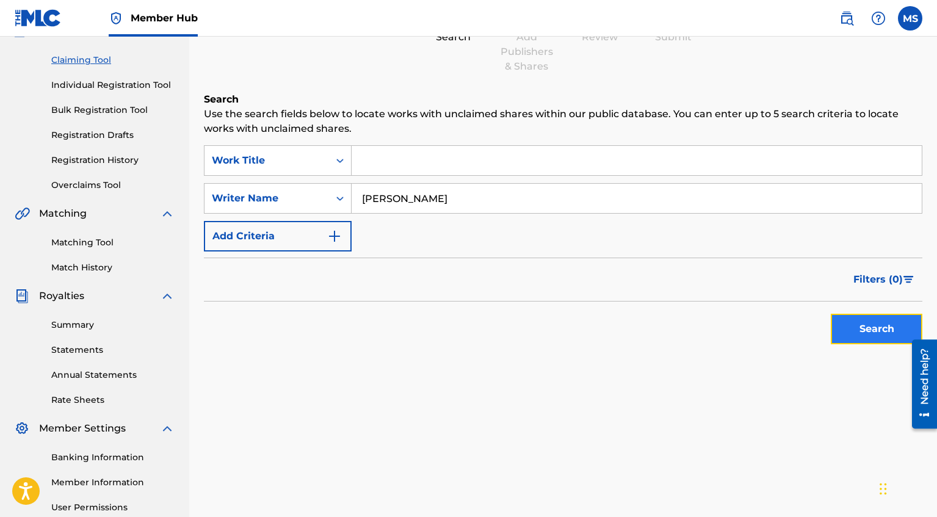
click at [852, 333] on button "Search" at bounding box center [877, 329] width 92 height 31
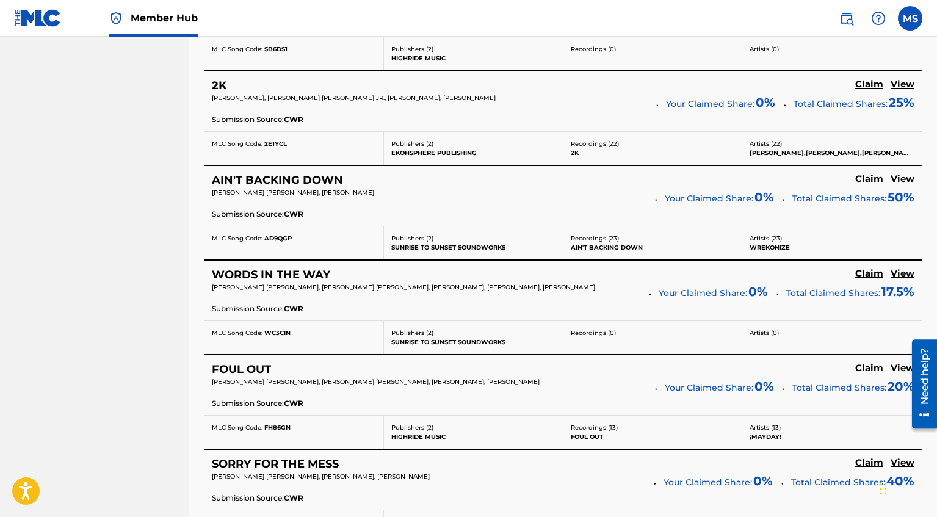
scroll to position [2510, 0]
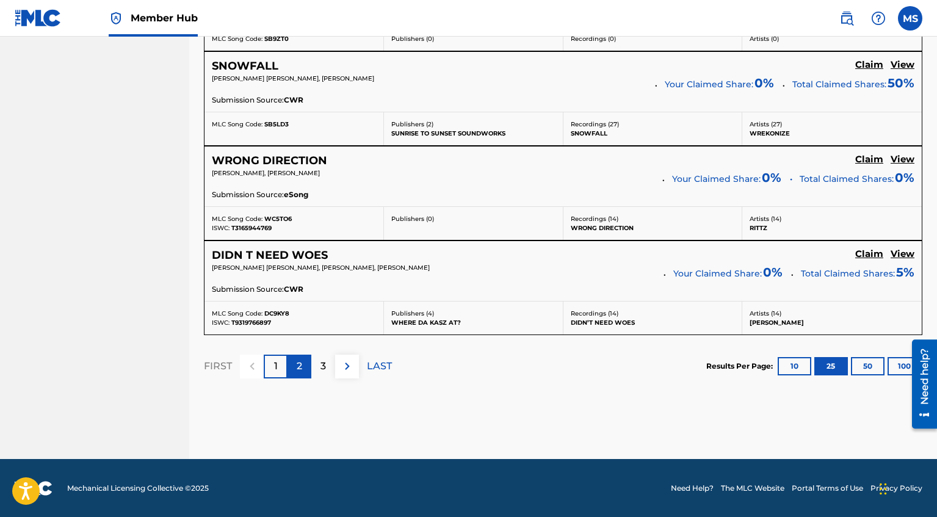
click at [301, 369] on p "2" at bounding box center [299, 366] width 5 height 15
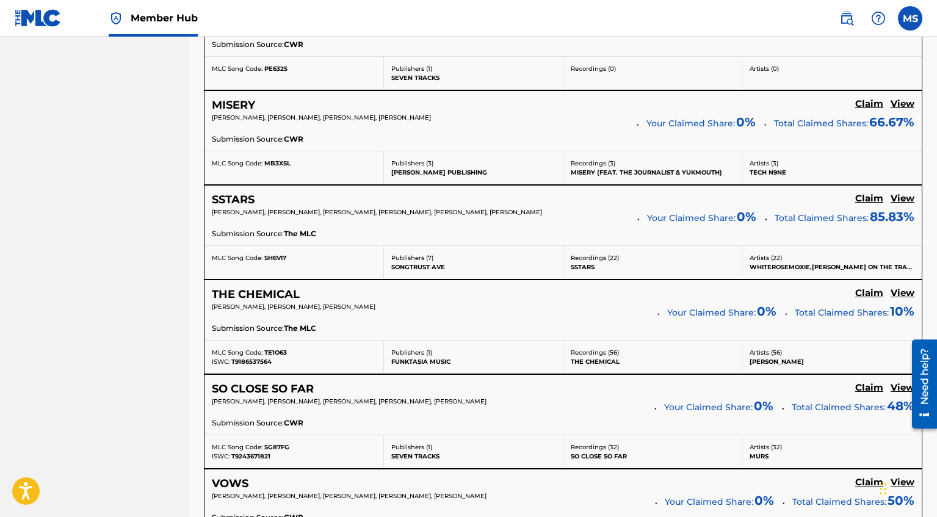
scroll to position [2107, 0]
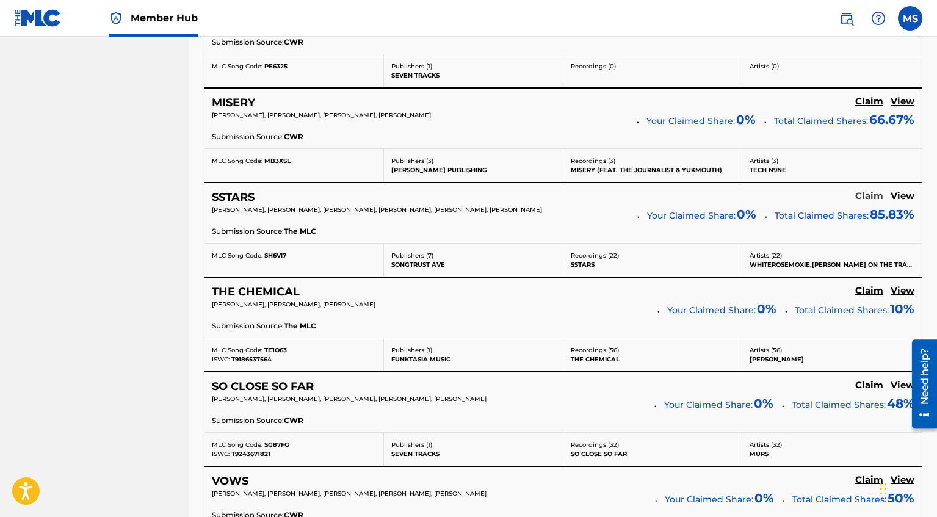
click at [877, 199] on h5 "Claim" at bounding box center [869, 196] width 28 height 12
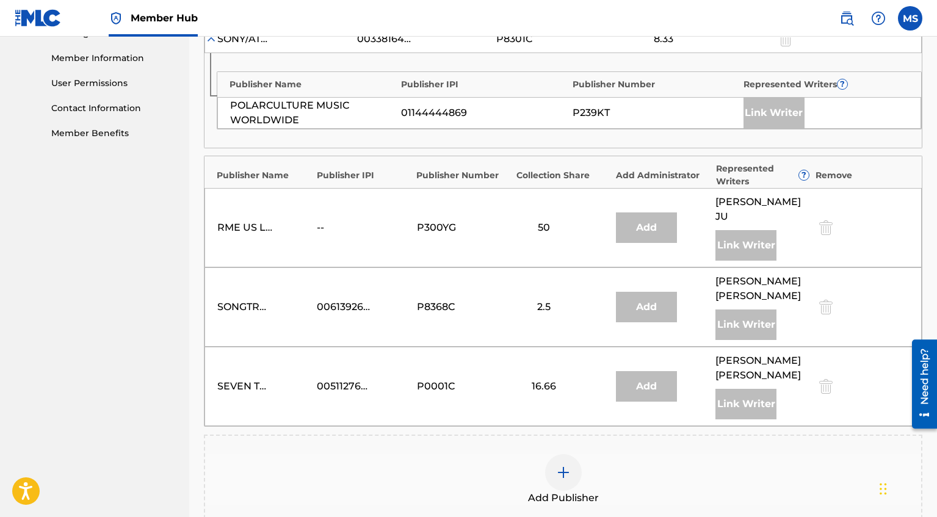
scroll to position [541, 0]
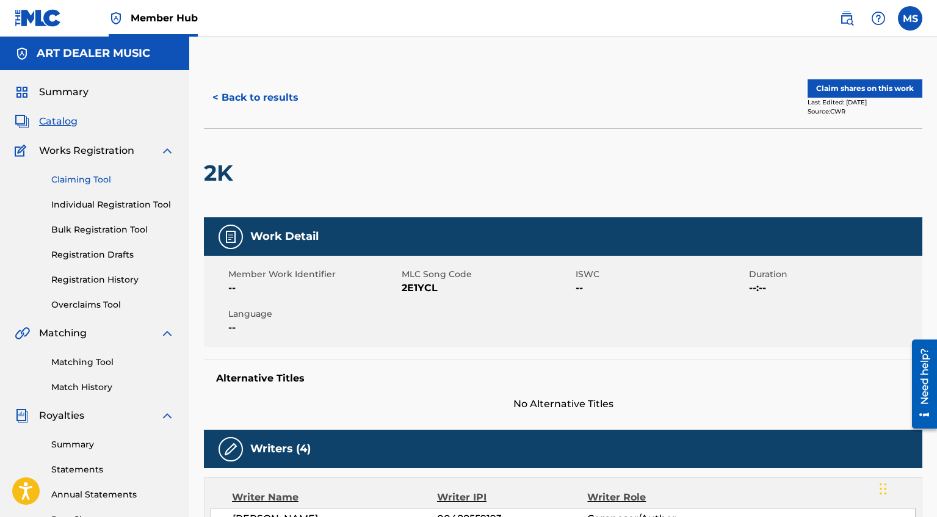
click at [97, 183] on link "Claiming Tool" at bounding box center [112, 179] width 123 height 13
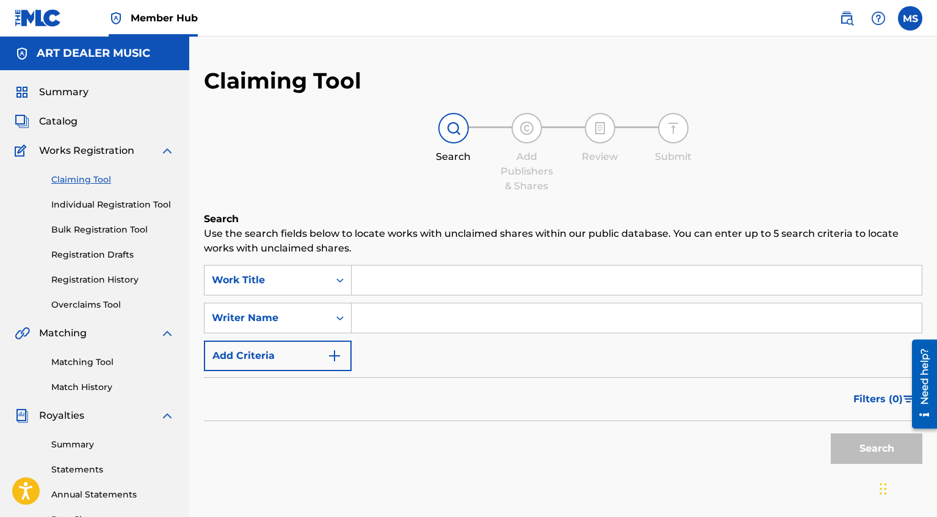
click at [449, 317] on input "Search Form" at bounding box center [636, 317] width 570 height 29
type input "[PERSON_NAME]"
click at [865, 463] on button "Search" at bounding box center [877, 448] width 92 height 31
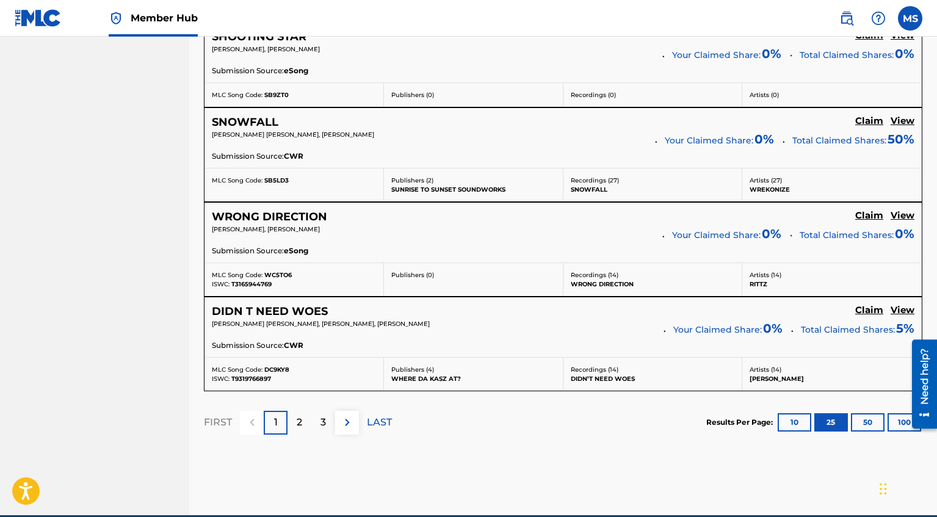
scroll to position [2510, 0]
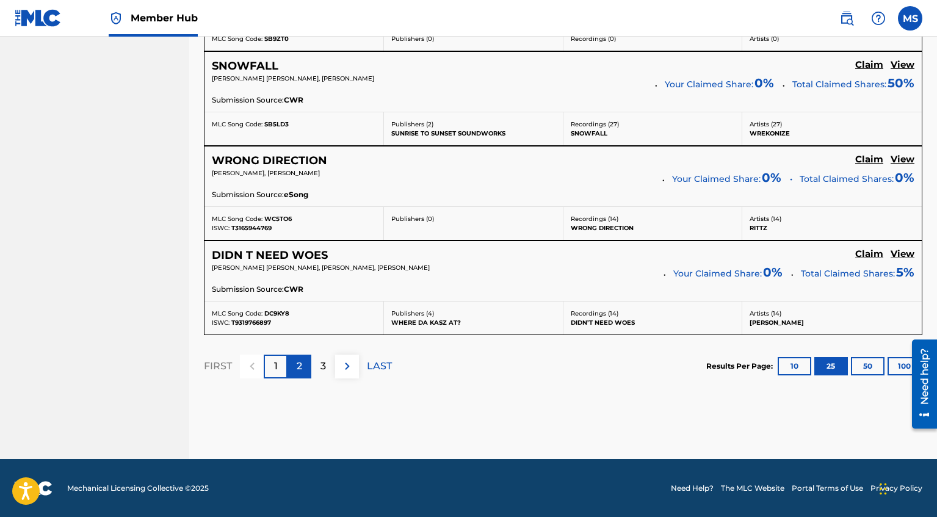
click at [300, 364] on p "2" at bounding box center [299, 366] width 5 height 15
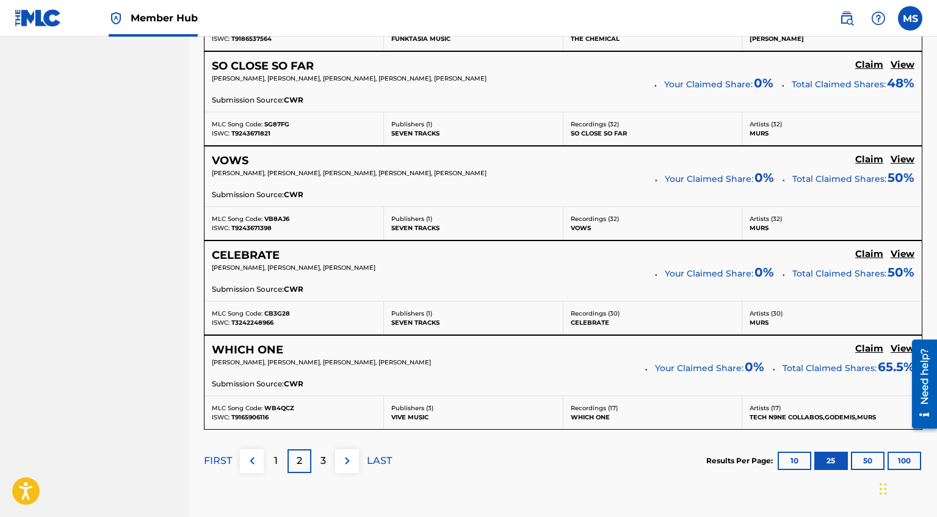
scroll to position [2430, 0]
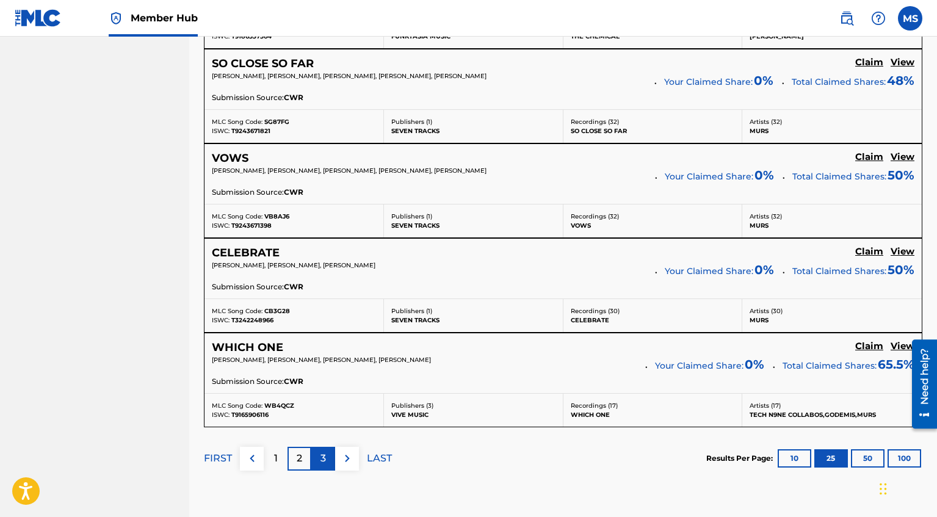
click at [322, 463] on p "3" at bounding box center [322, 458] width 5 height 15
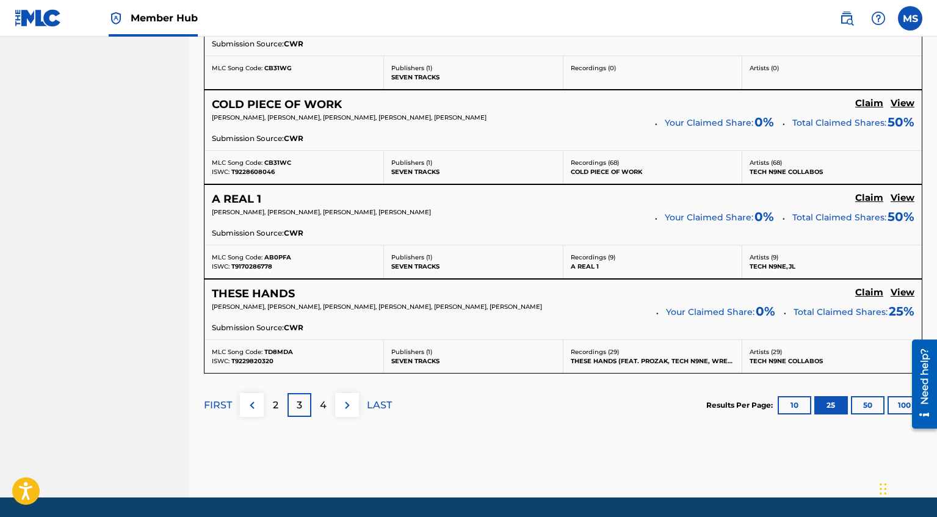
scroll to position [2485, 0]
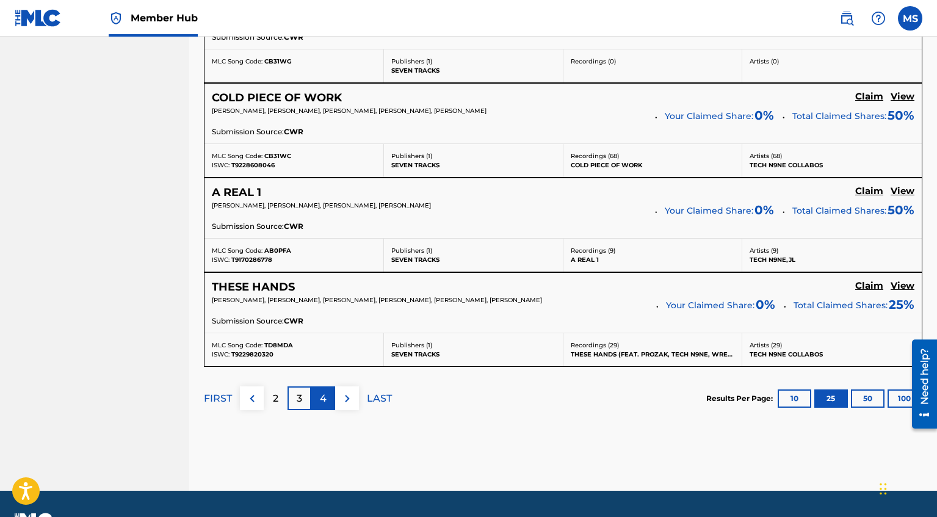
click at [325, 400] on p "4" at bounding box center [323, 398] width 7 height 15
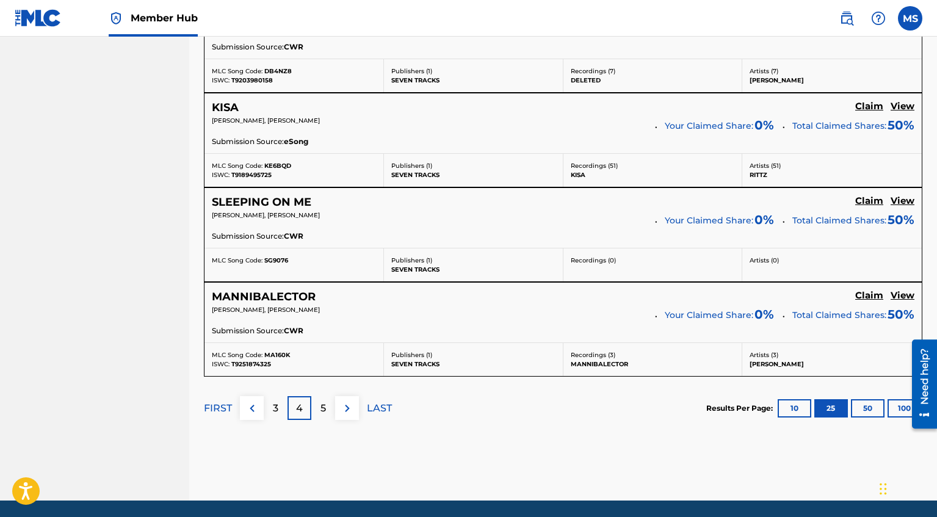
scroll to position [2480, 0]
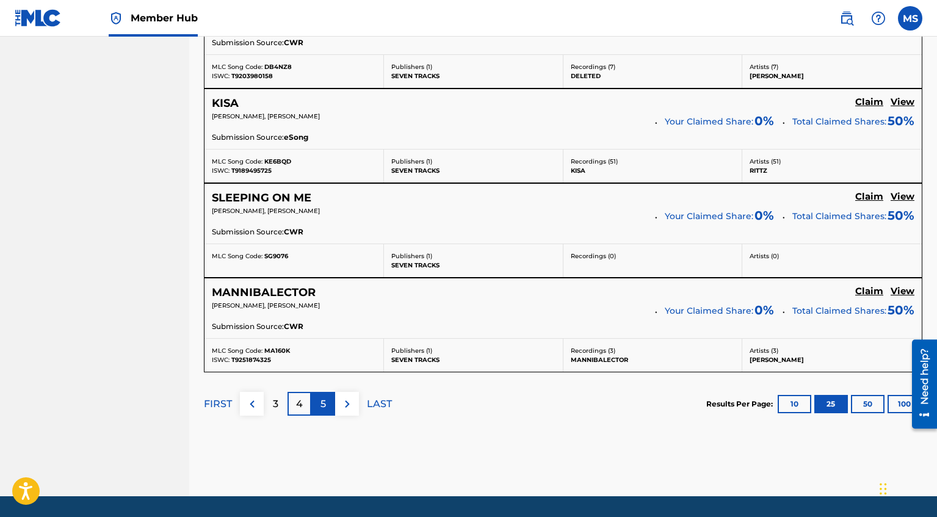
click at [320, 405] on p "5" at bounding box center [322, 404] width 5 height 15
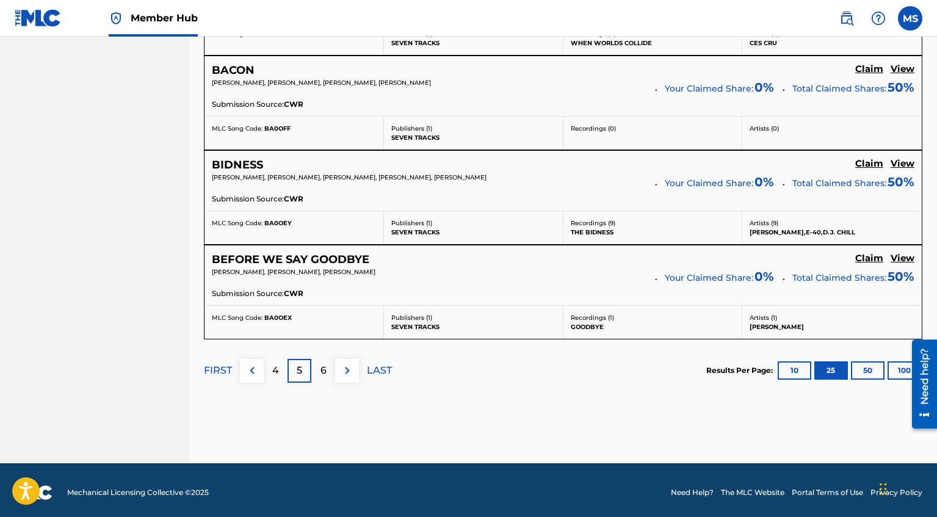
scroll to position [2519, 0]
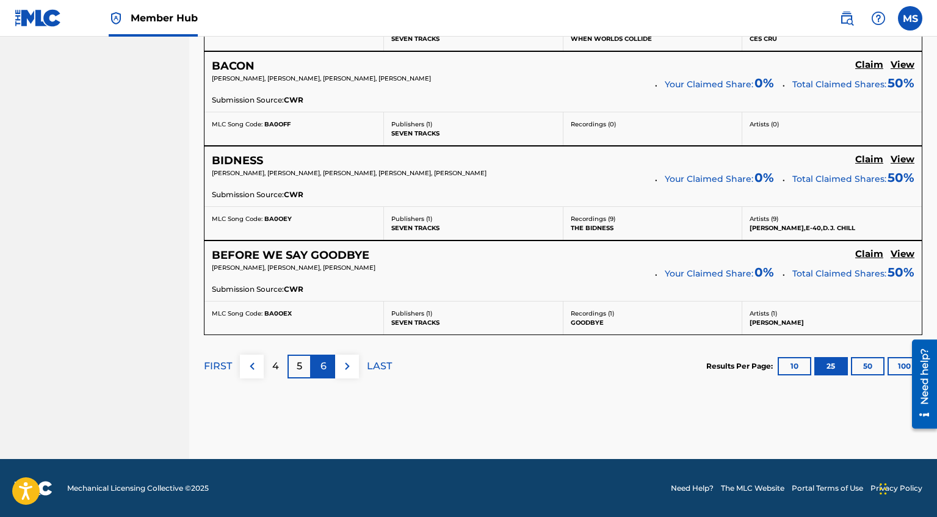
click at [326, 370] on div "6" at bounding box center [323, 367] width 24 height 24
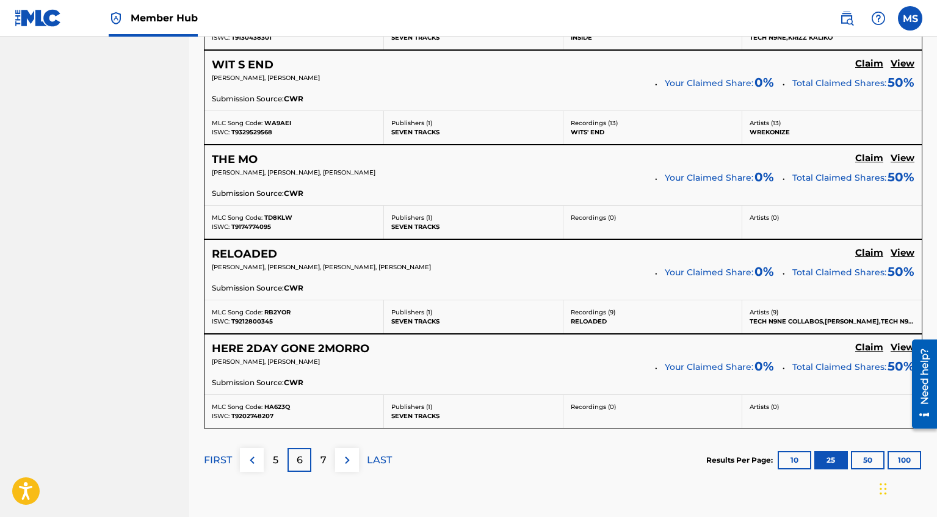
scroll to position [2423, 0]
click at [323, 463] on p "7" at bounding box center [323, 460] width 6 height 15
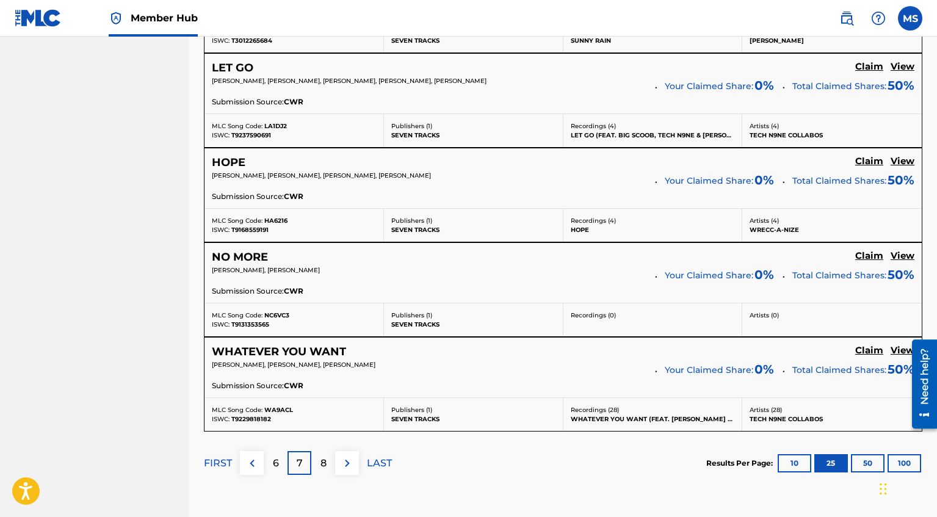
scroll to position [2432, 0]
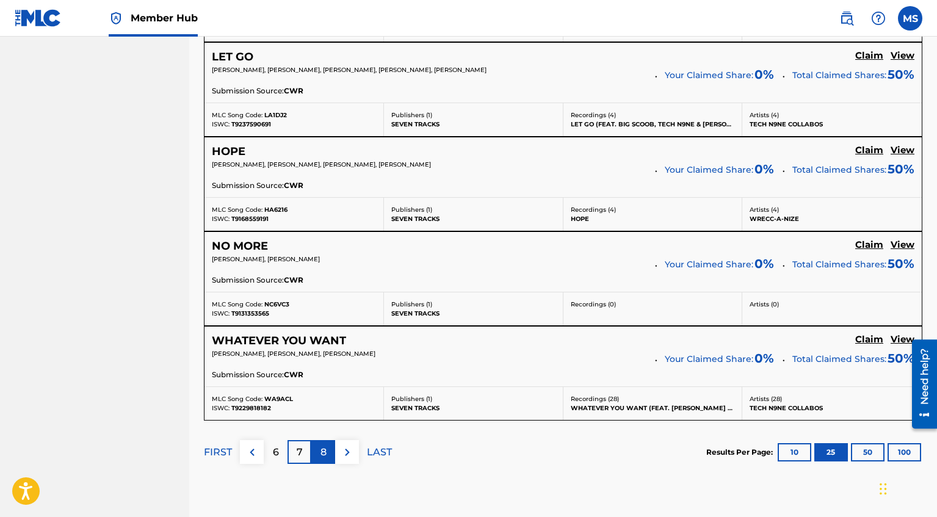
click at [325, 453] on p "8" at bounding box center [323, 452] width 6 height 15
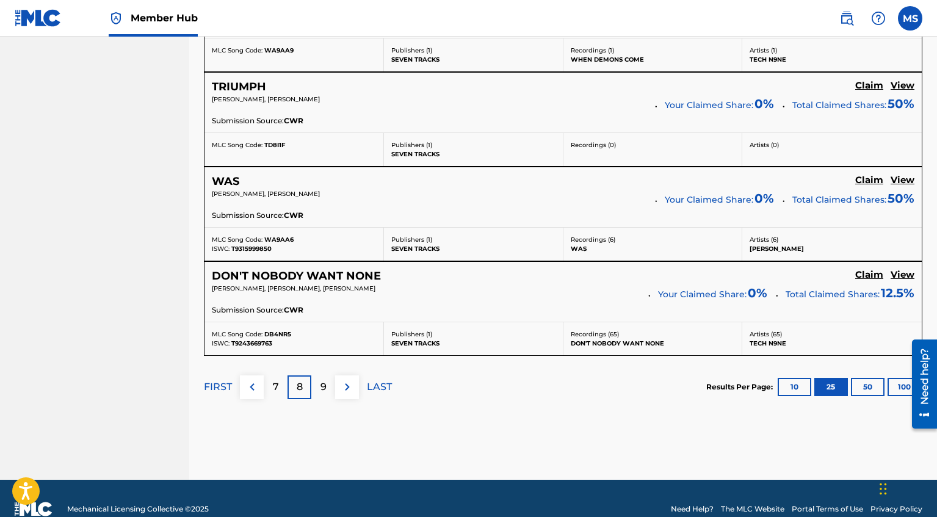
scroll to position [2518, 0]
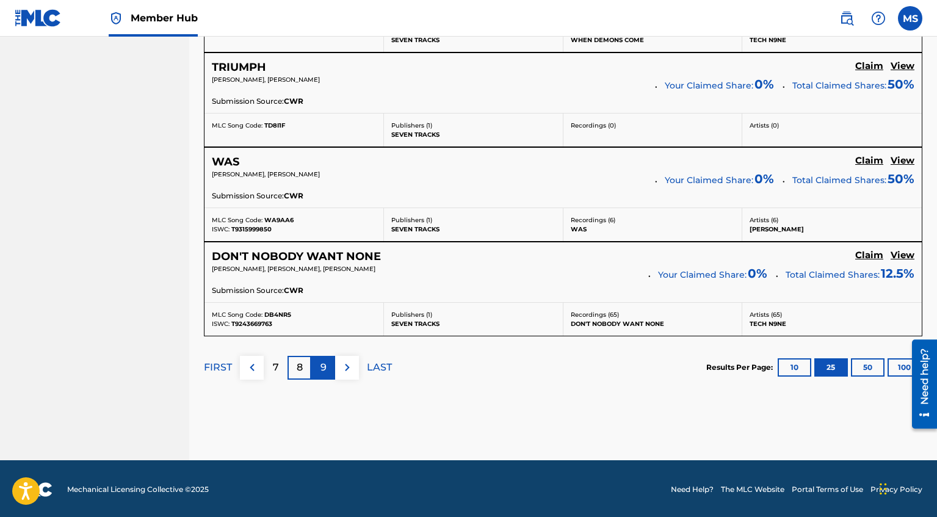
click at [328, 369] on div "9" at bounding box center [323, 368] width 24 height 24
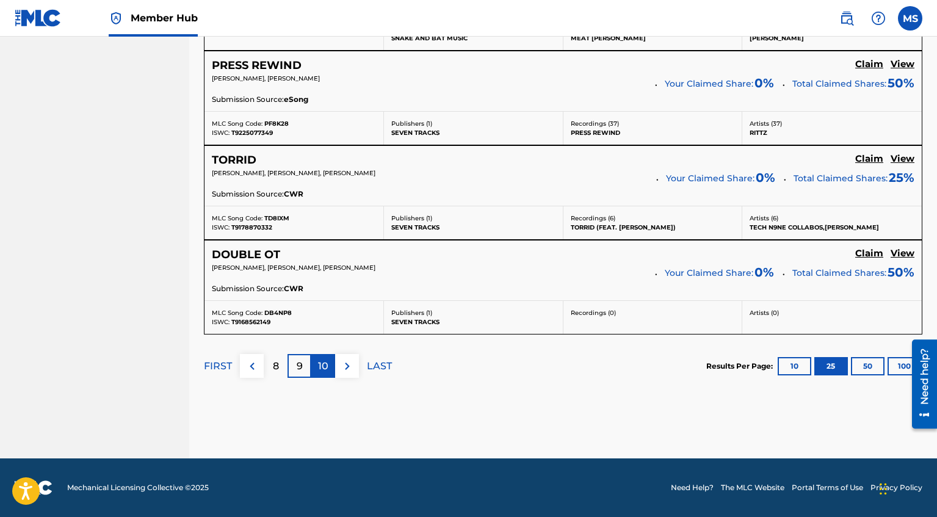
click at [318, 372] on p "10" at bounding box center [323, 366] width 10 height 15
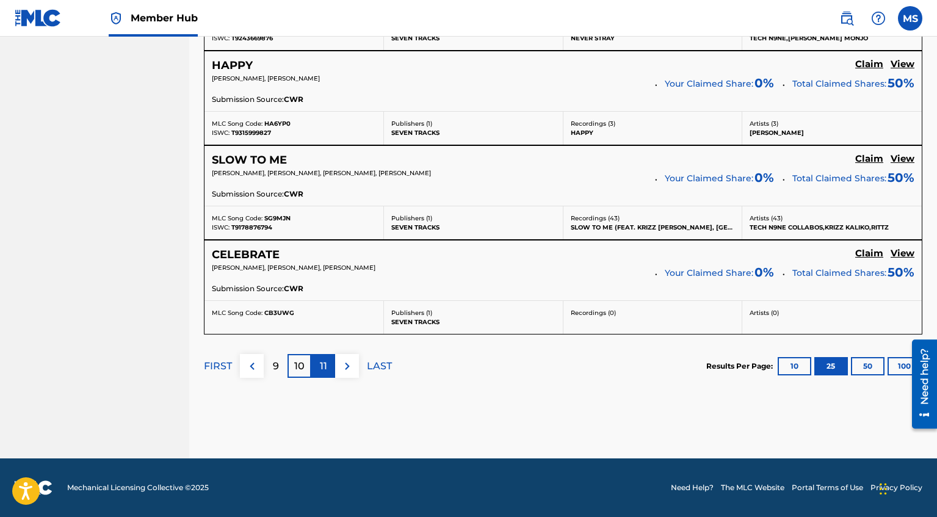
click at [322, 361] on p "11" at bounding box center [323, 366] width 7 height 15
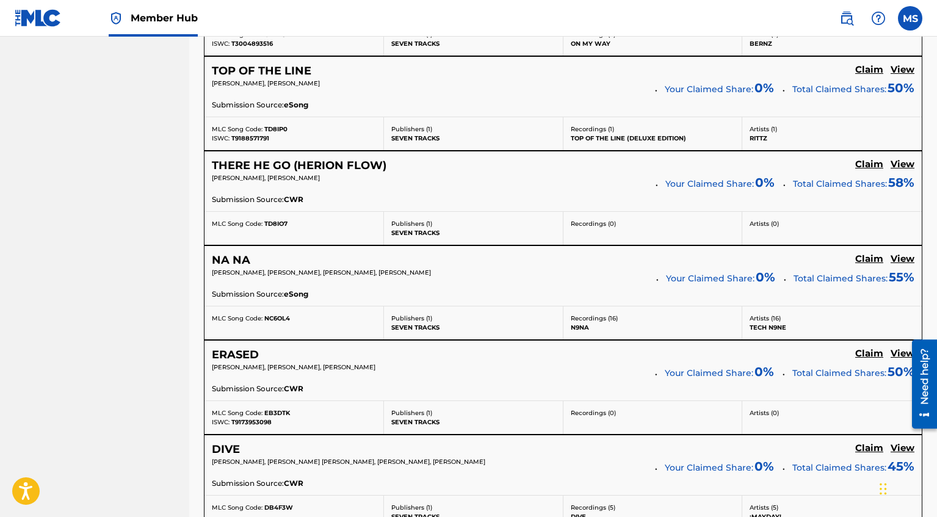
scroll to position [2519, 0]
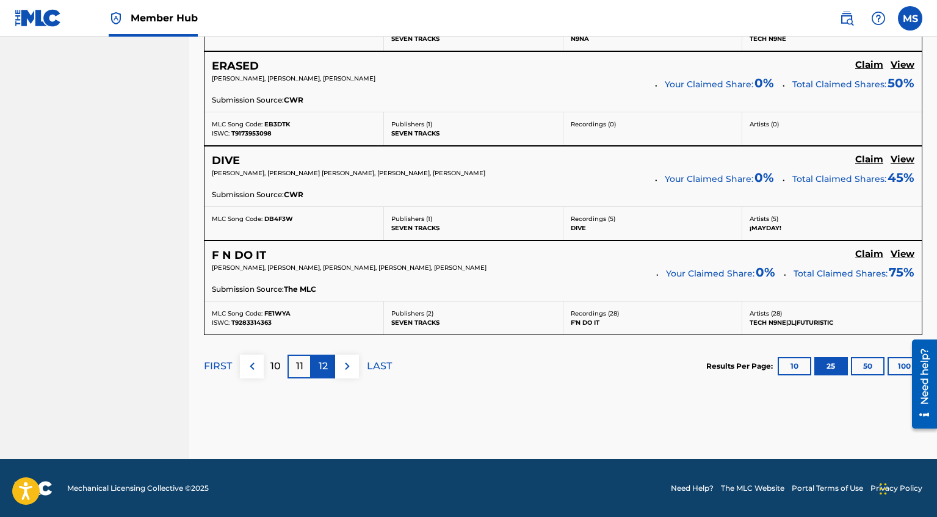
click at [333, 364] on div "12" at bounding box center [323, 367] width 24 height 24
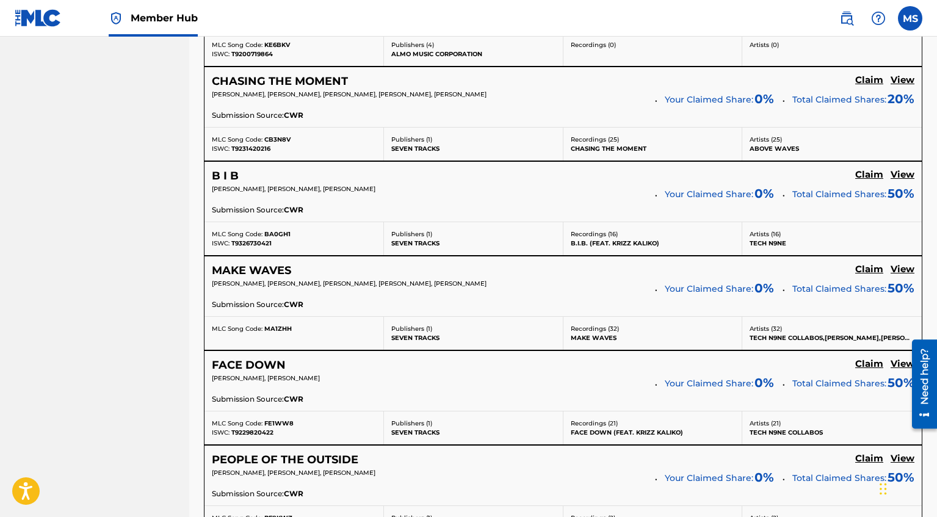
scroll to position [2518, 0]
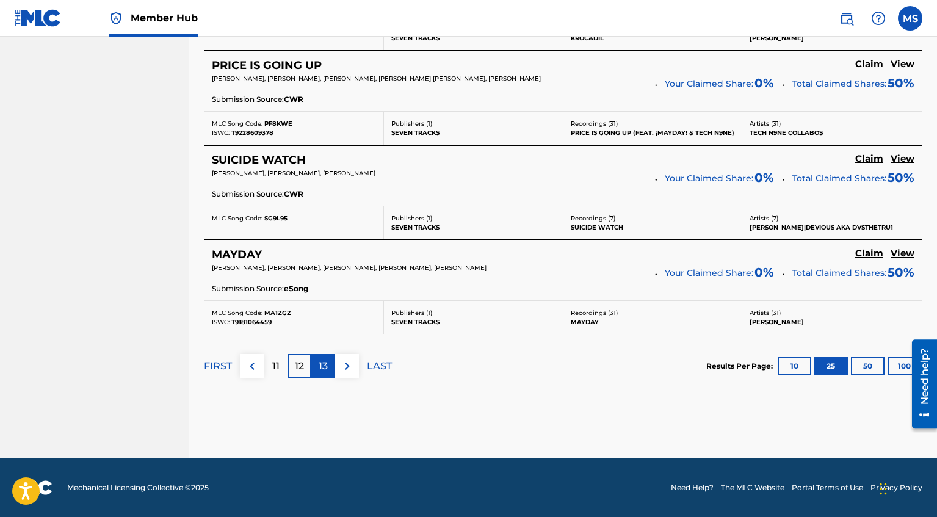
click at [322, 366] on p "13" at bounding box center [323, 366] width 9 height 15
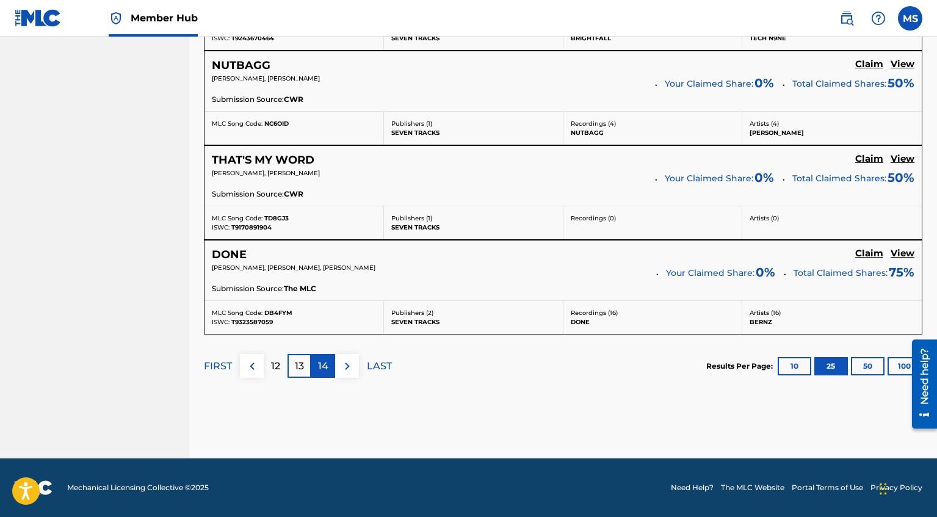
click at [326, 362] on p "14" at bounding box center [323, 366] width 10 height 15
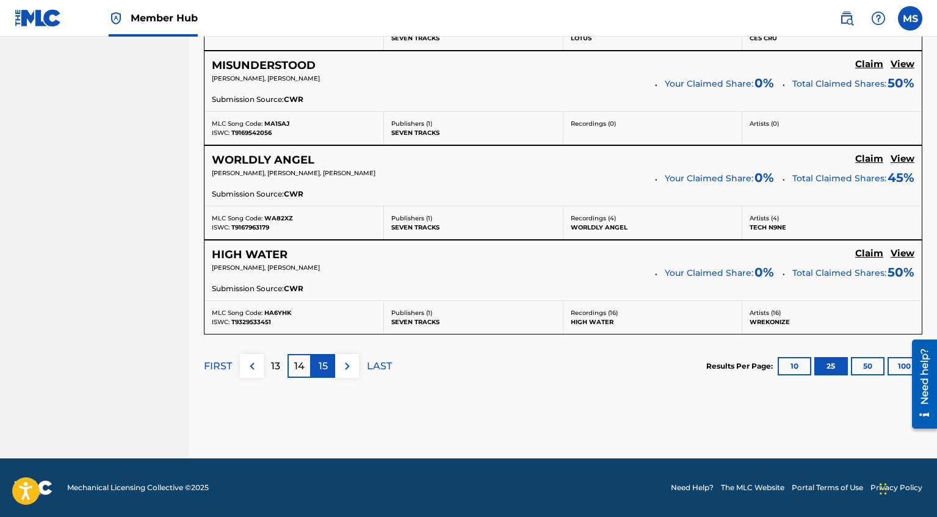
click at [326, 366] on p "15" at bounding box center [323, 366] width 9 height 15
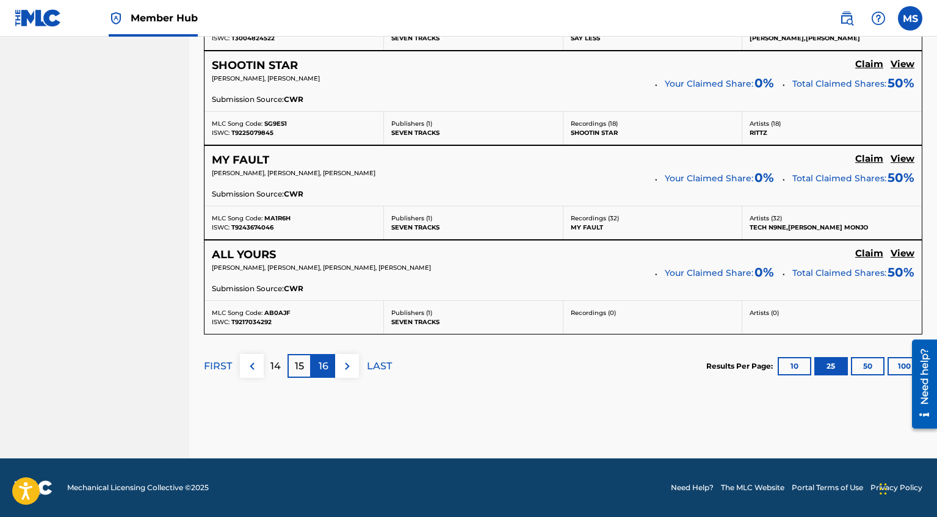
click at [325, 370] on p "16" at bounding box center [324, 366] width 10 height 15
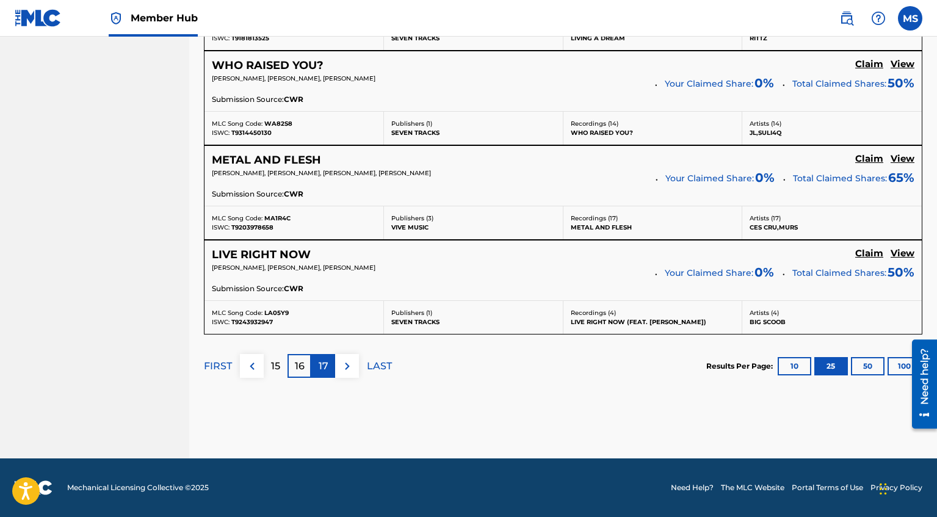
click at [323, 365] on p "17" at bounding box center [324, 366] width 10 height 15
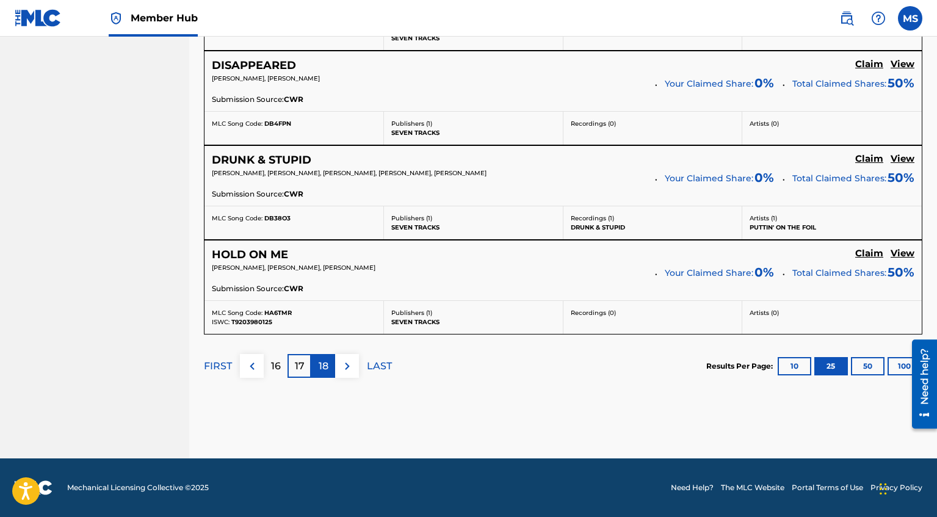
click at [324, 360] on p "18" at bounding box center [324, 366] width 10 height 15
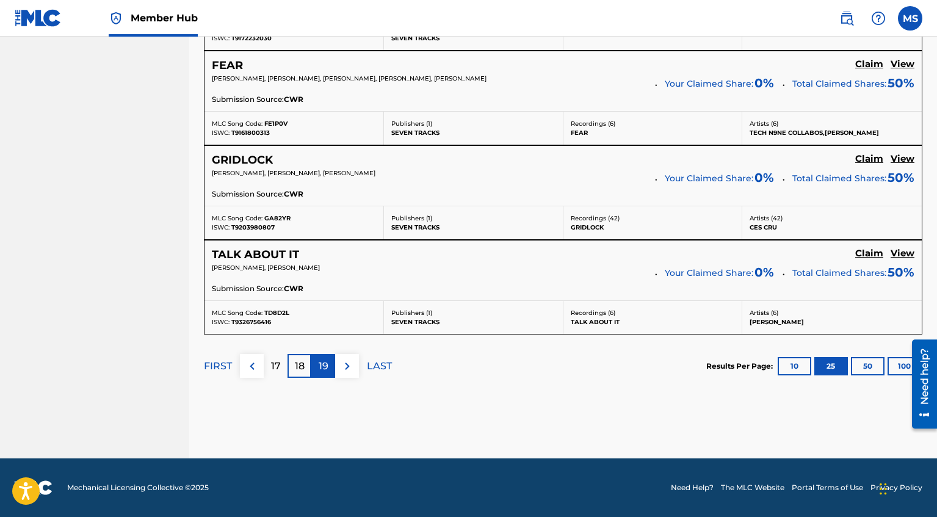
click at [317, 374] on div "19" at bounding box center [323, 366] width 24 height 24
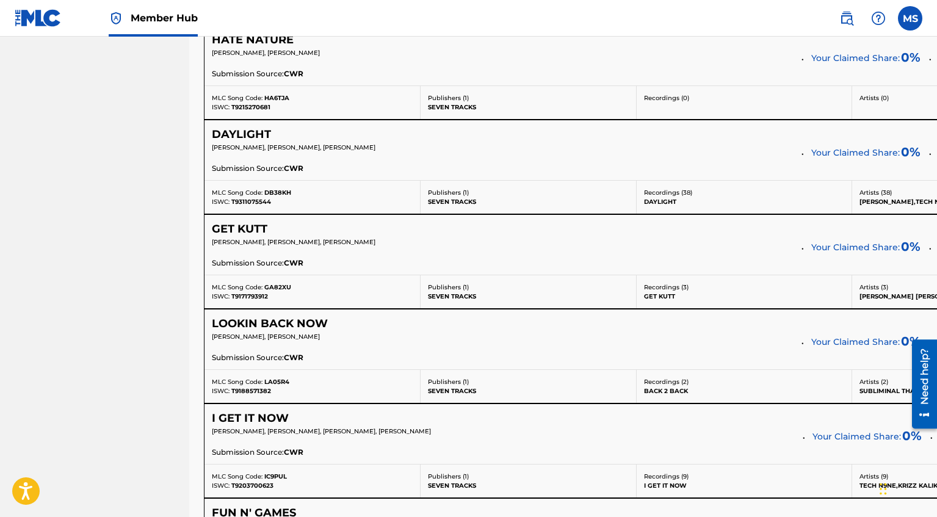
scroll to position [2519, 0]
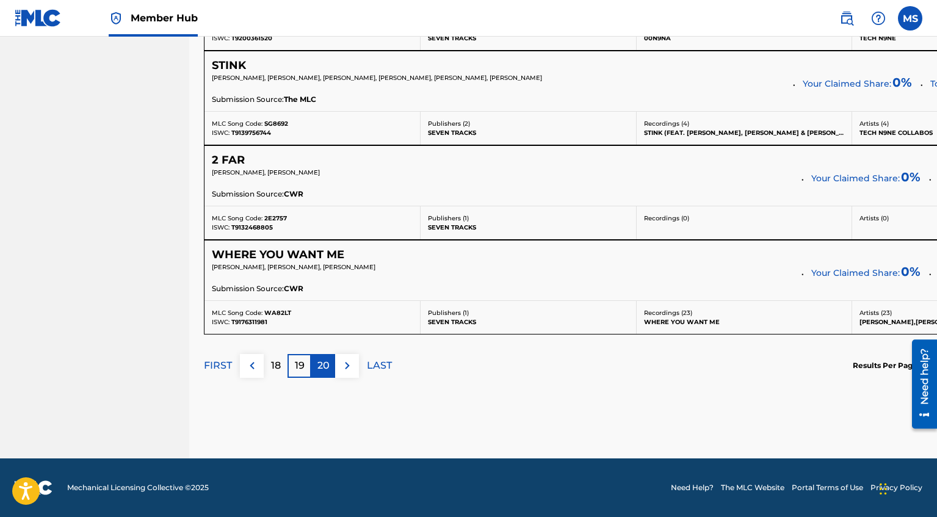
click at [324, 366] on p "20" at bounding box center [323, 365] width 12 height 15
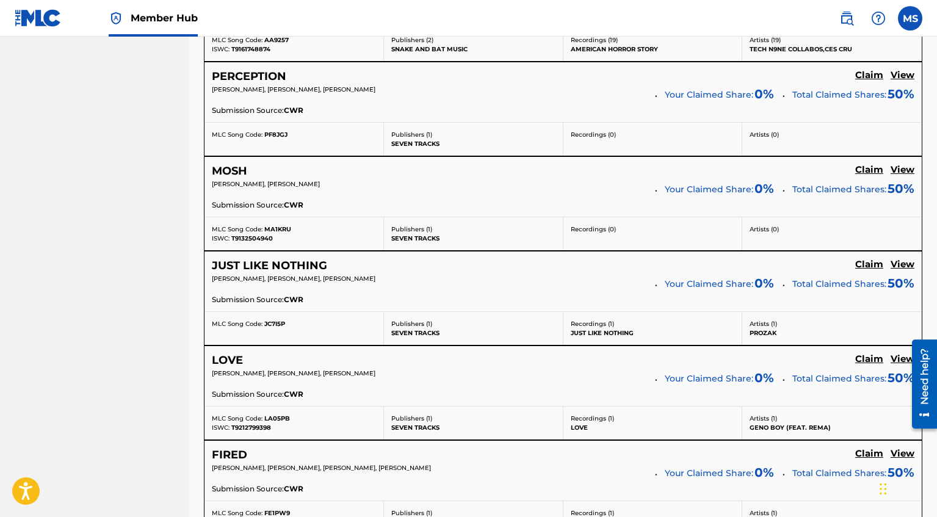
scroll to position [2518, 0]
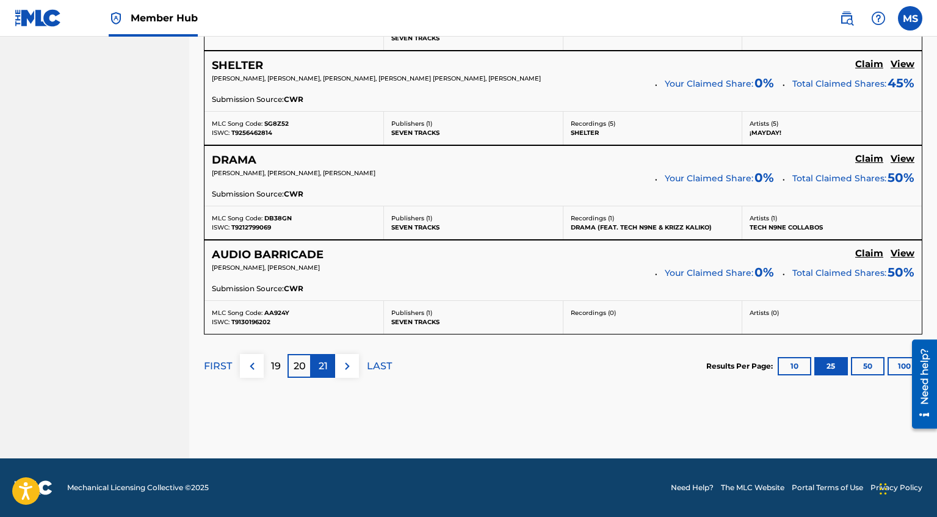
click at [326, 359] on p "21" at bounding box center [323, 366] width 9 height 15
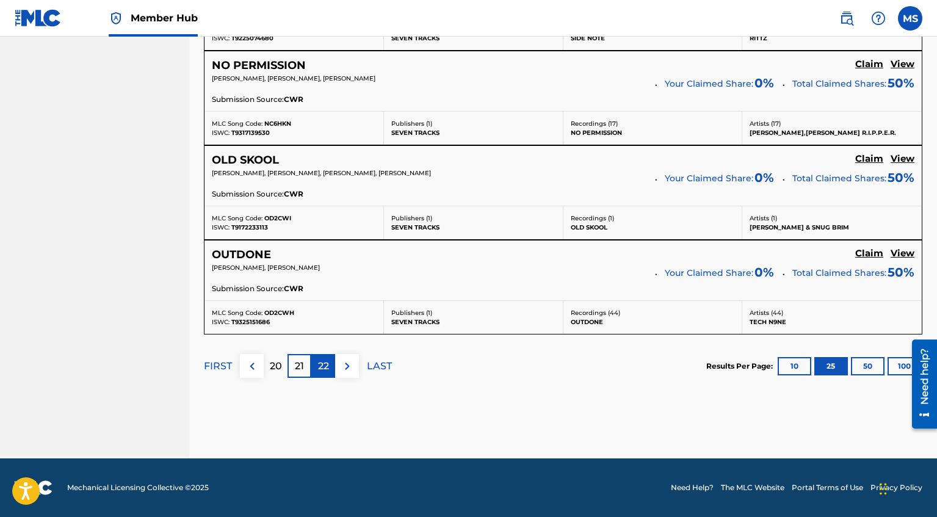
click at [319, 370] on p "22" at bounding box center [323, 366] width 11 height 15
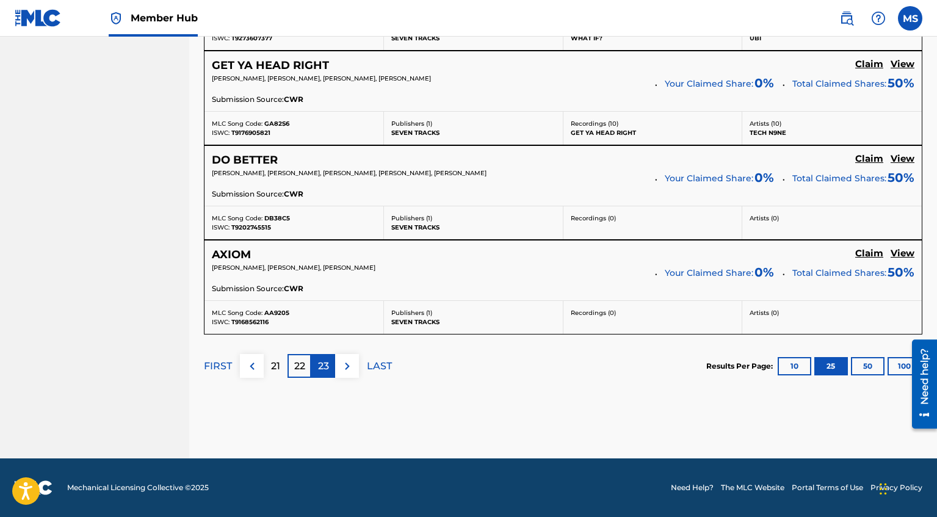
click at [329, 368] on div "23" at bounding box center [323, 366] width 24 height 24
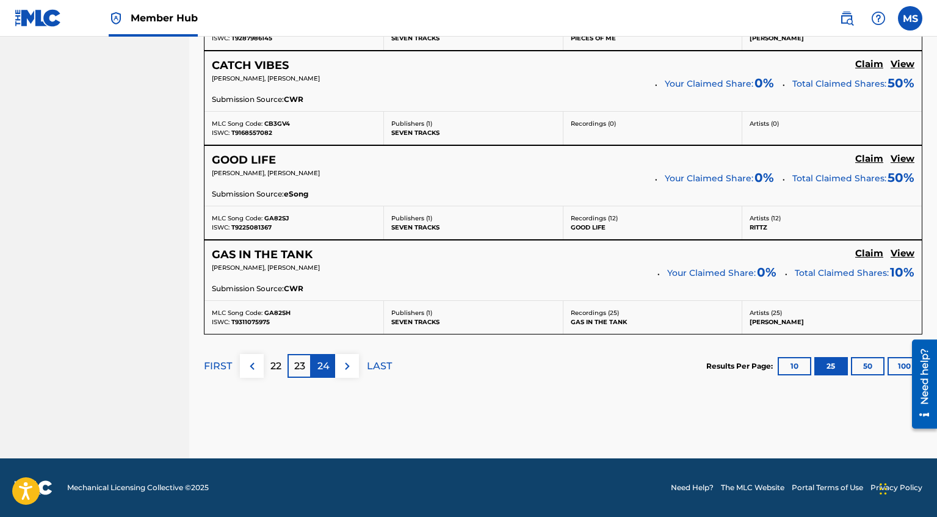
click at [332, 364] on div "24" at bounding box center [323, 366] width 24 height 24
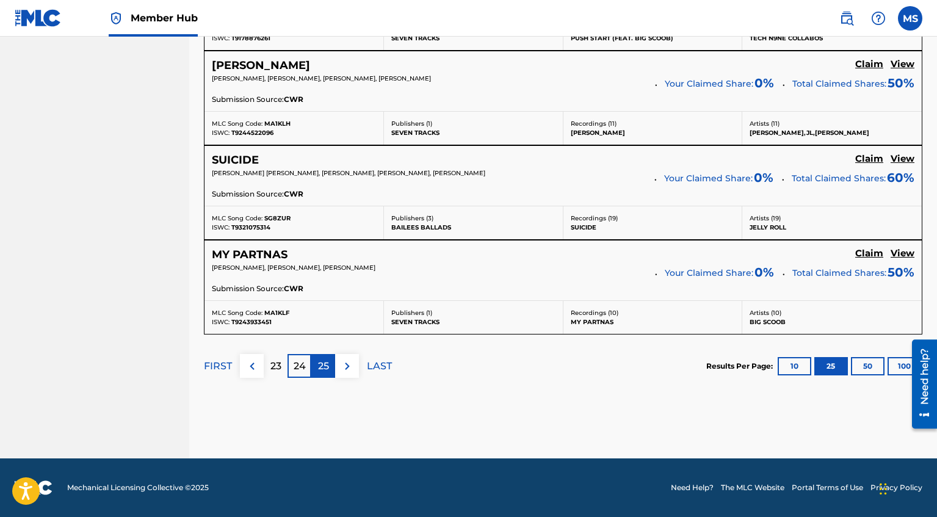
click at [323, 373] on div "25" at bounding box center [323, 366] width 24 height 24
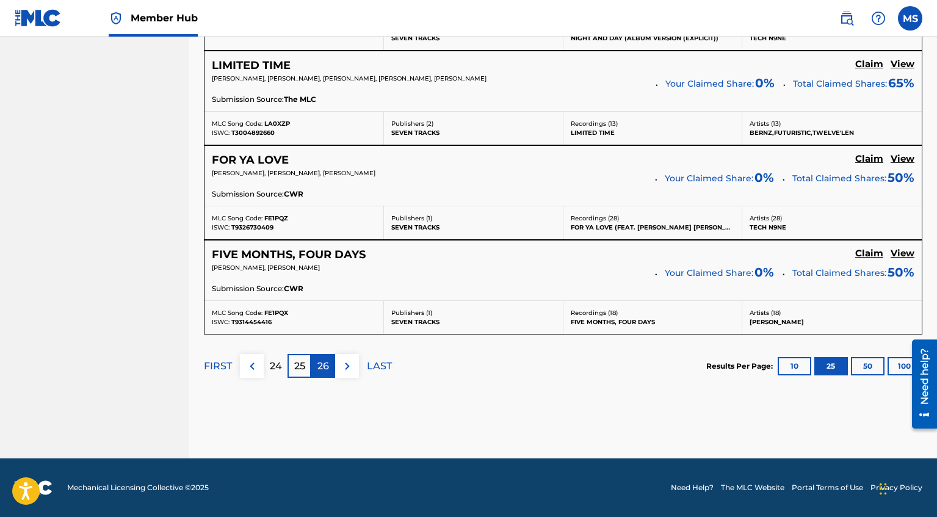
click at [322, 372] on p "26" at bounding box center [323, 366] width 12 height 15
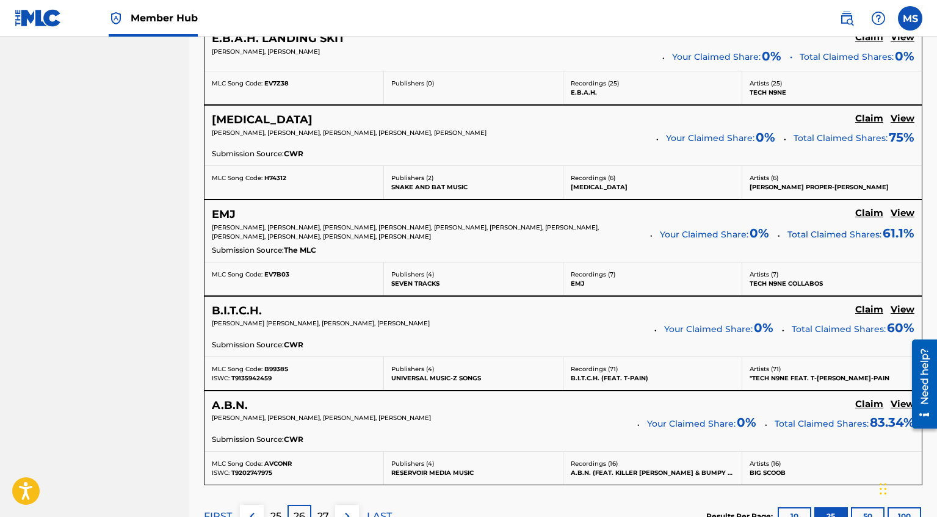
scroll to position [2495, 0]
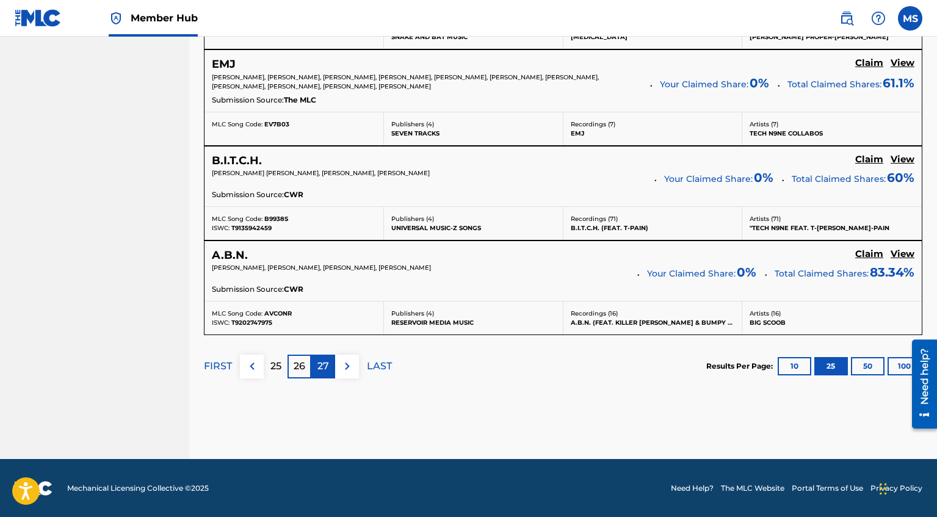
click at [325, 367] on p "27" at bounding box center [323, 366] width 12 height 15
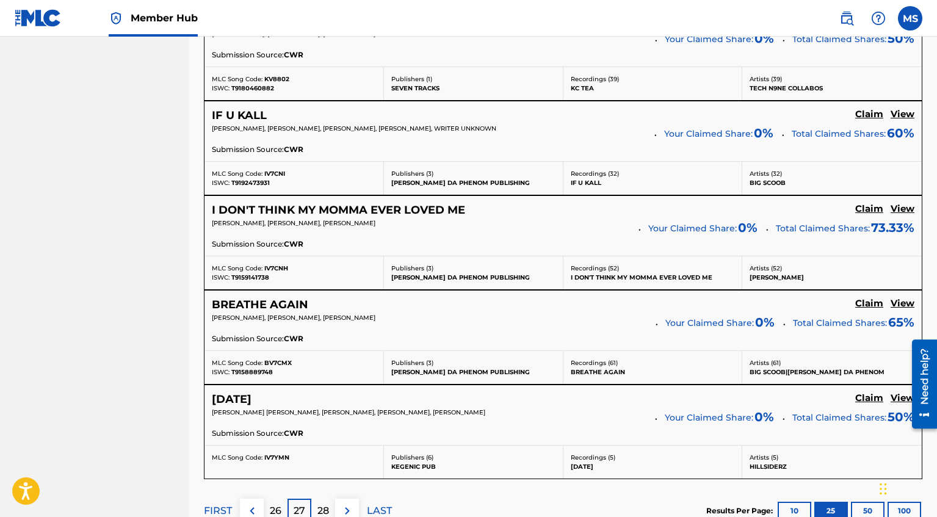
scroll to position [2467, 0]
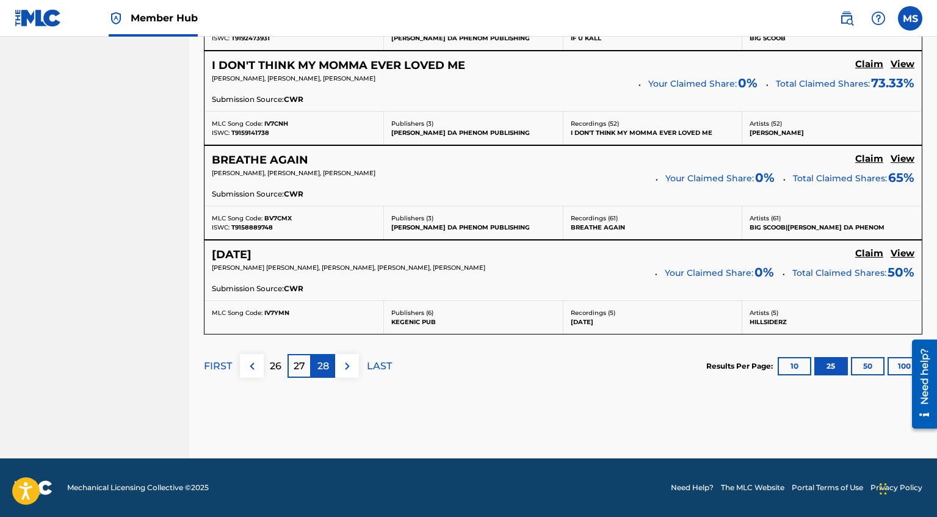
click at [326, 366] on p "28" at bounding box center [323, 366] width 12 height 15
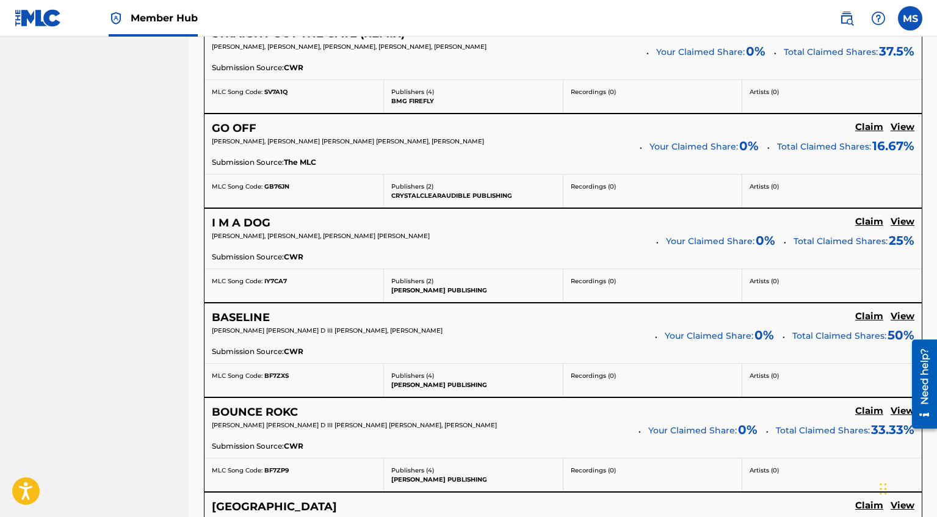
scroll to position [1163, 0]
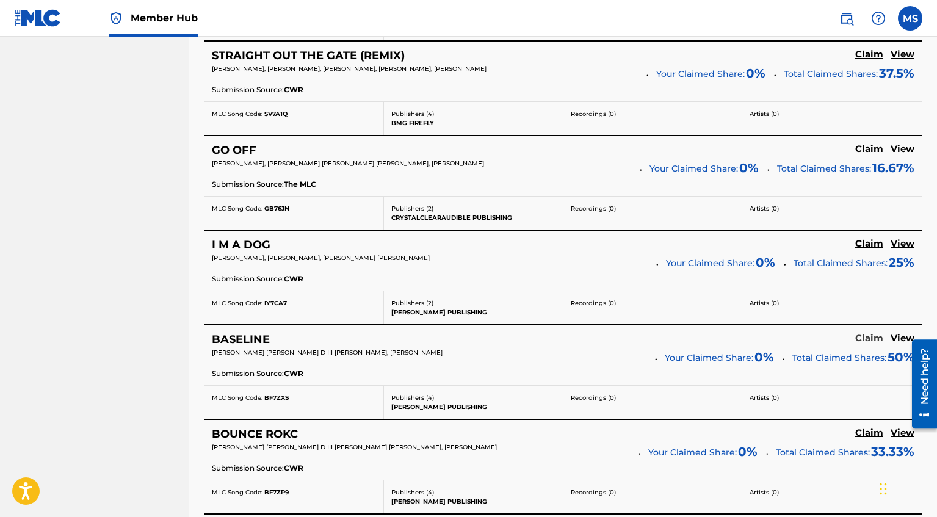
click at [865, 344] on h5 "Claim" at bounding box center [869, 339] width 28 height 12
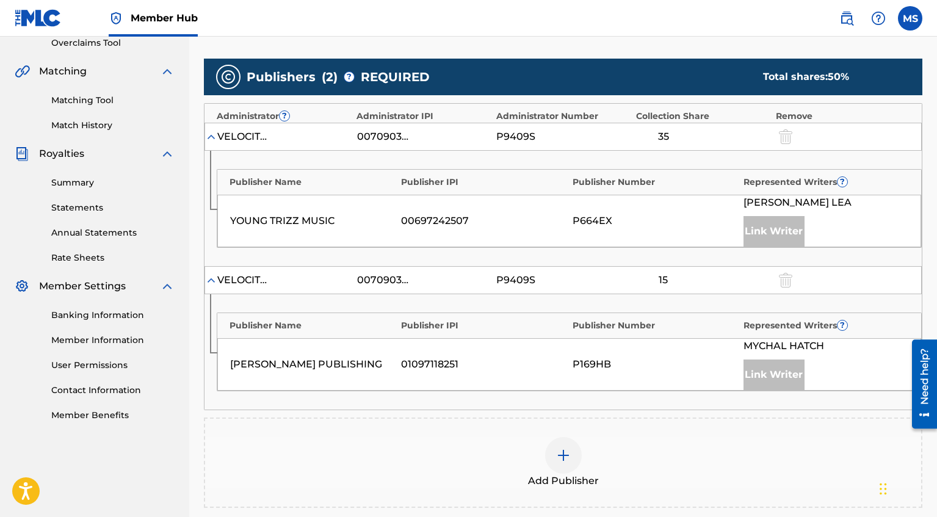
scroll to position [265, 0]
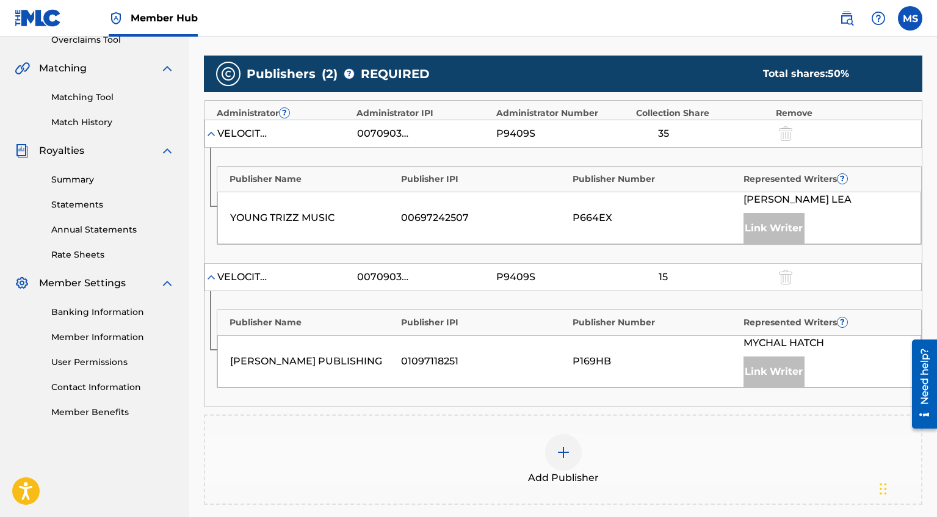
click at [549, 452] on div at bounding box center [563, 452] width 37 height 37
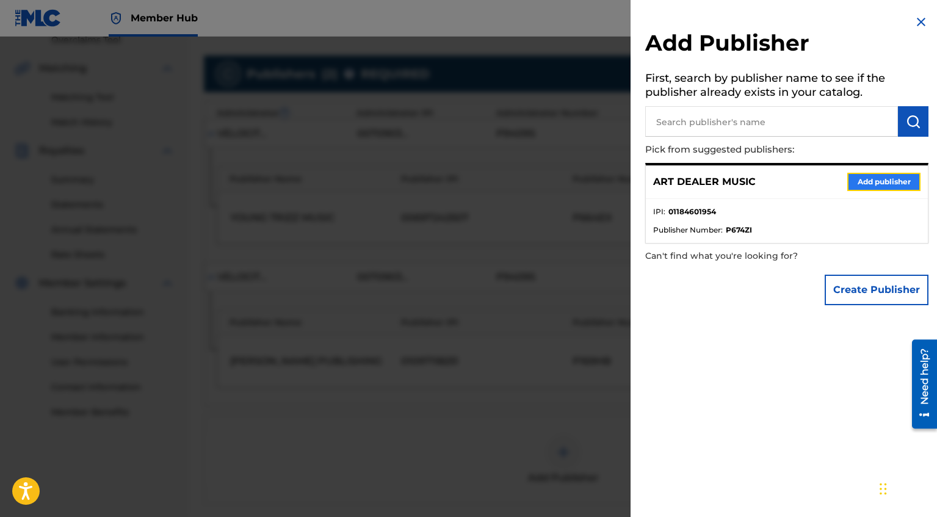
click at [870, 186] on button "Add publisher" at bounding box center [883, 182] width 73 height 18
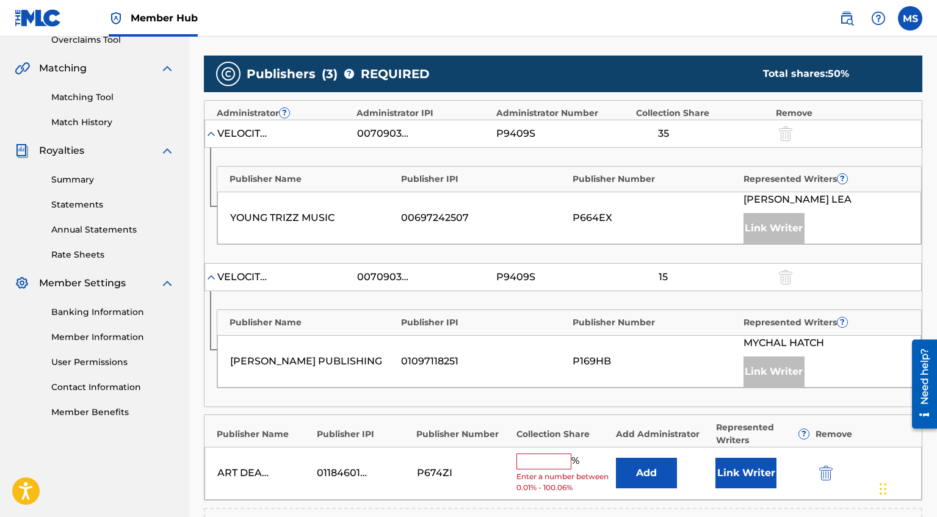
click at [557, 456] on input "text" at bounding box center [543, 461] width 55 height 16
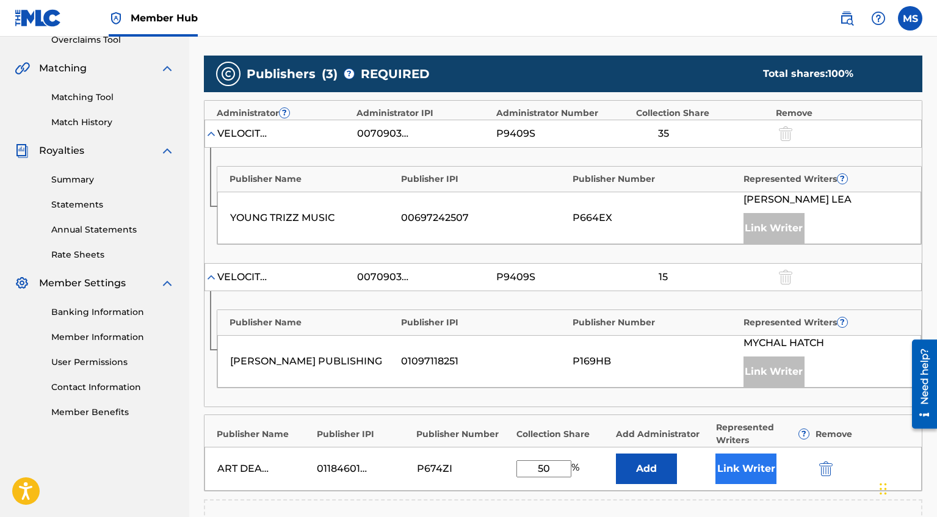
type input "50"
click at [760, 468] on button "Link Writer" at bounding box center [745, 468] width 61 height 31
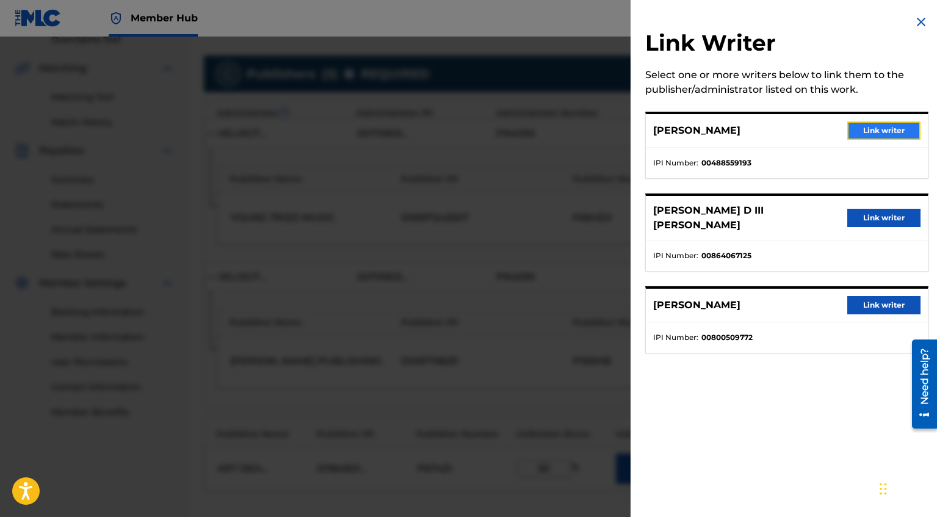
click at [891, 125] on button "Link writer" at bounding box center [883, 130] width 73 height 18
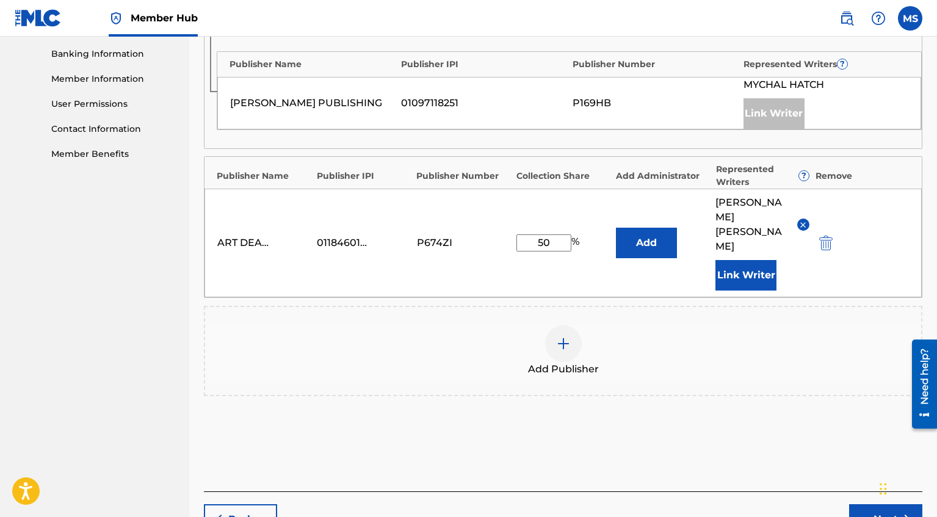
scroll to position [528, 0]
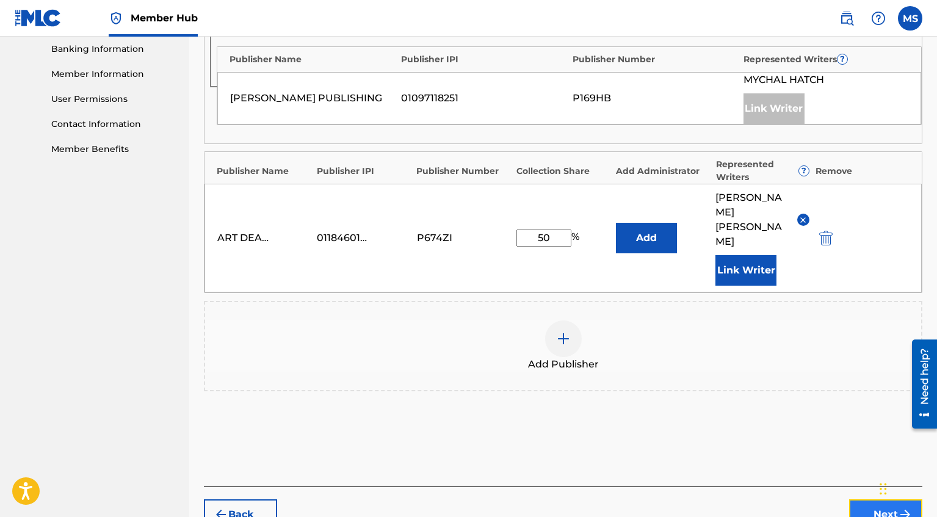
click at [867, 499] on button "Next" at bounding box center [885, 514] width 73 height 31
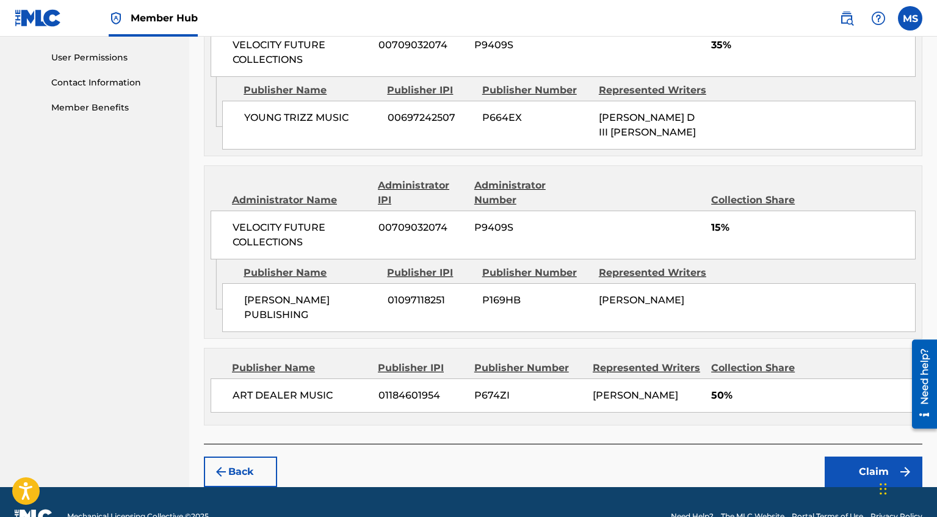
scroll to position [574, 0]
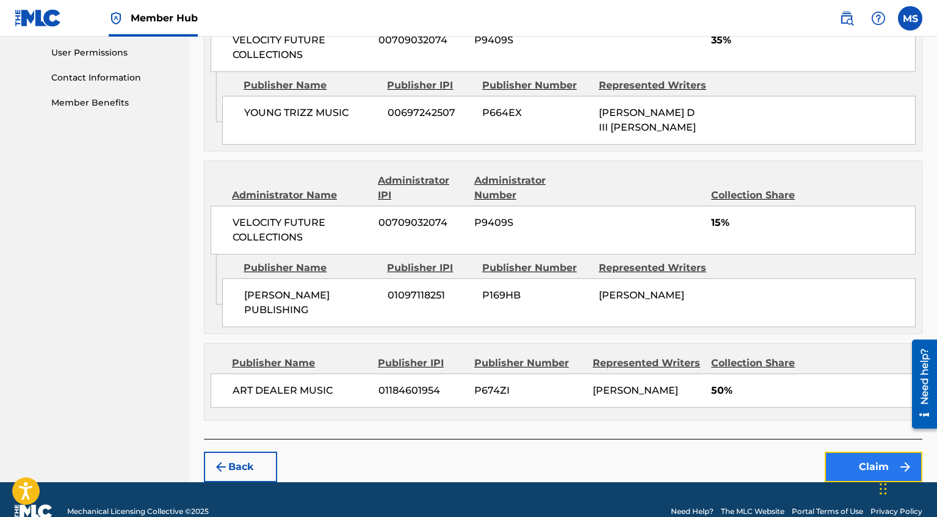
click at [857, 452] on button "Claim" at bounding box center [873, 467] width 98 height 31
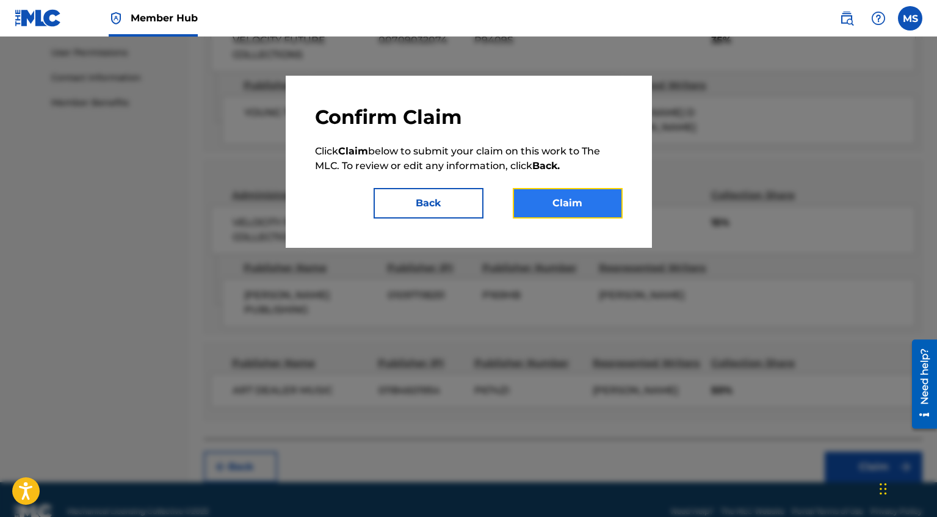
click at [611, 199] on button "Claim" at bounding box center [568, 203] width 110 height 31
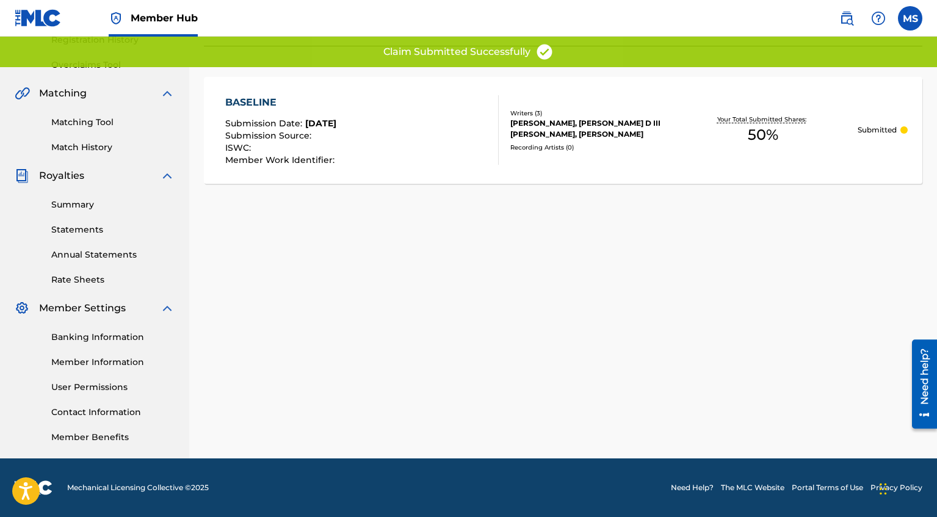
scroll to position [0, 0]
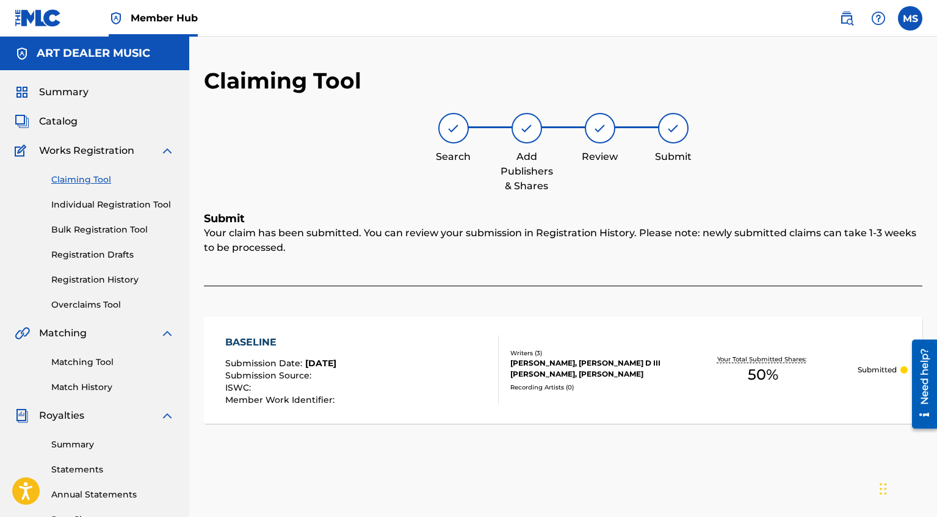
click at [102, 178] on link "Claiming Tool" at bounding box center [112, 179] width 123 height 13
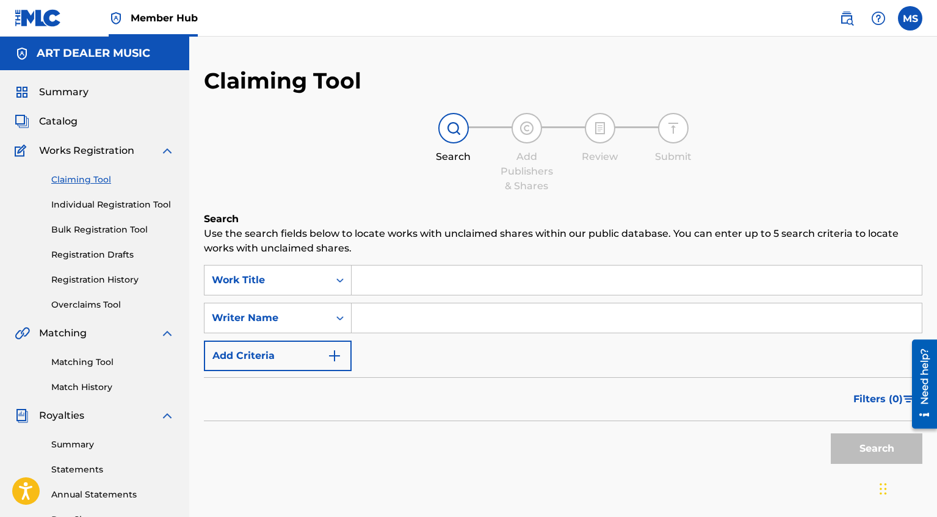
click at [414, 325] on input "Search Form" at bounding box center [636, 317] width 570 height 29
type input "[PERSON_NAME]"
click at [880, 453] on button "Search" at bounding box center [877, 448] width 92 height 31
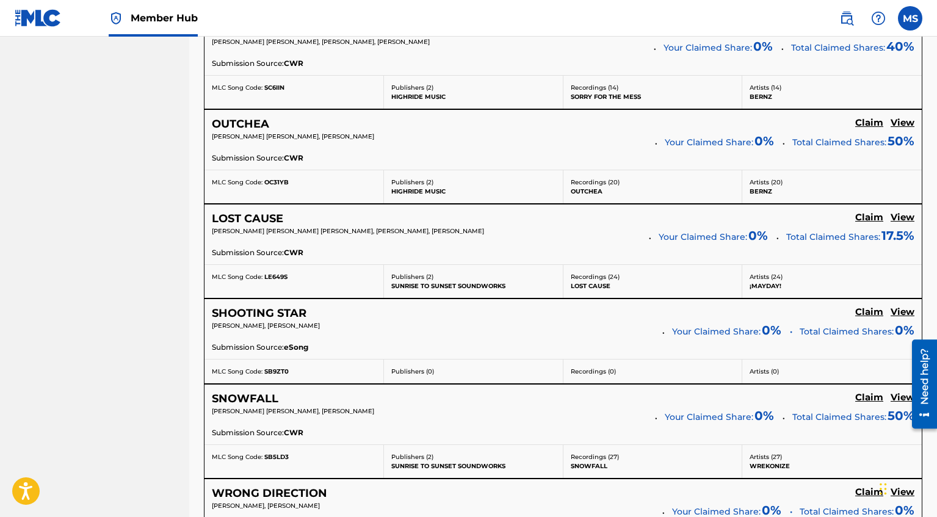
scroll to position [2510, 0]
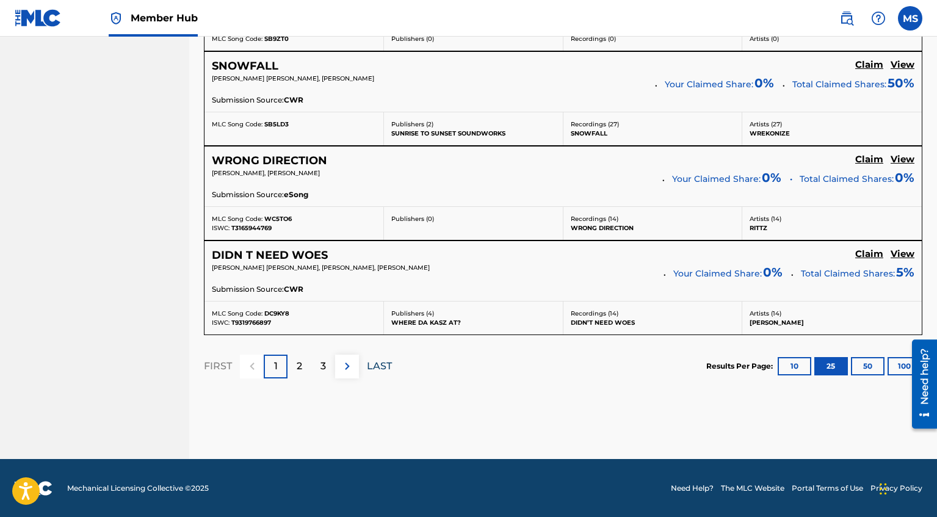
click at [380, 364] on p "LAST" at bounding box center [379, 366] width 25 height 15
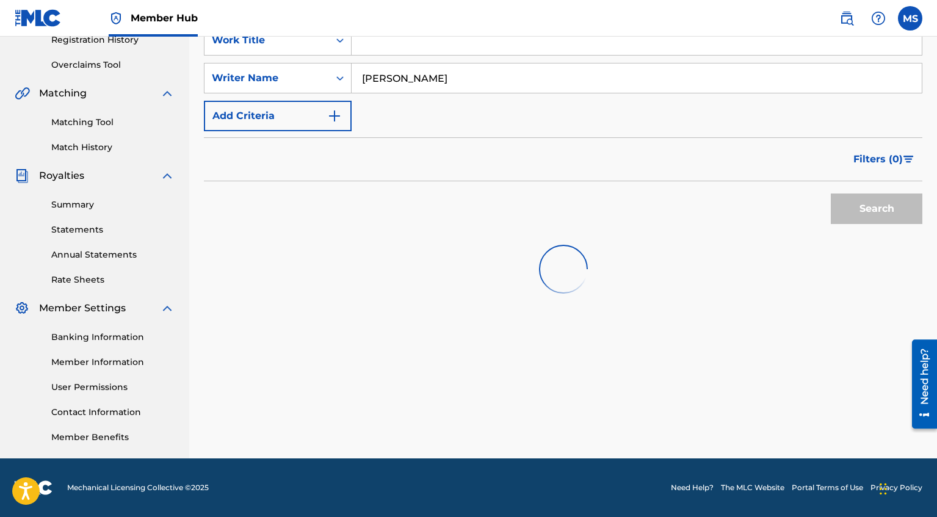
scroll to position [505, 0]
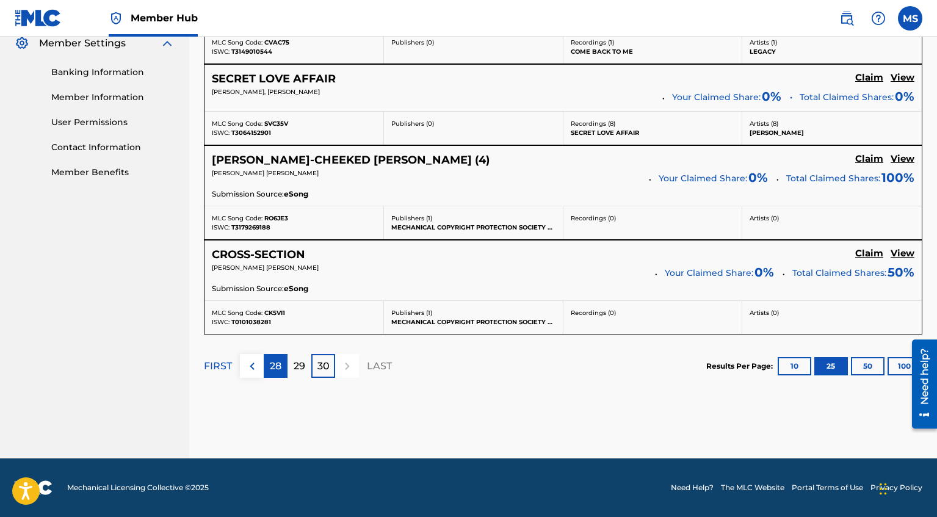
click at [270, 375] on div "28" at bounding box center [276, 366] width 24 height 24
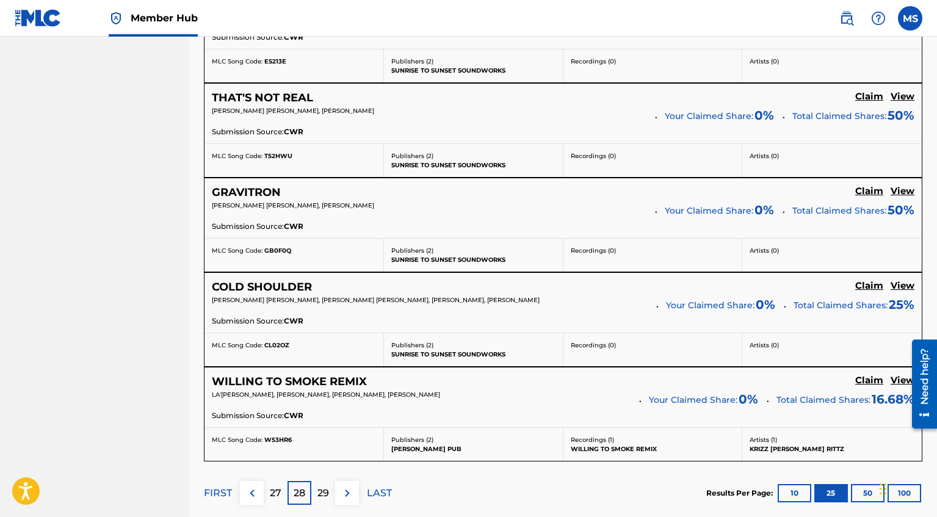
scroll to position [2346, 0]
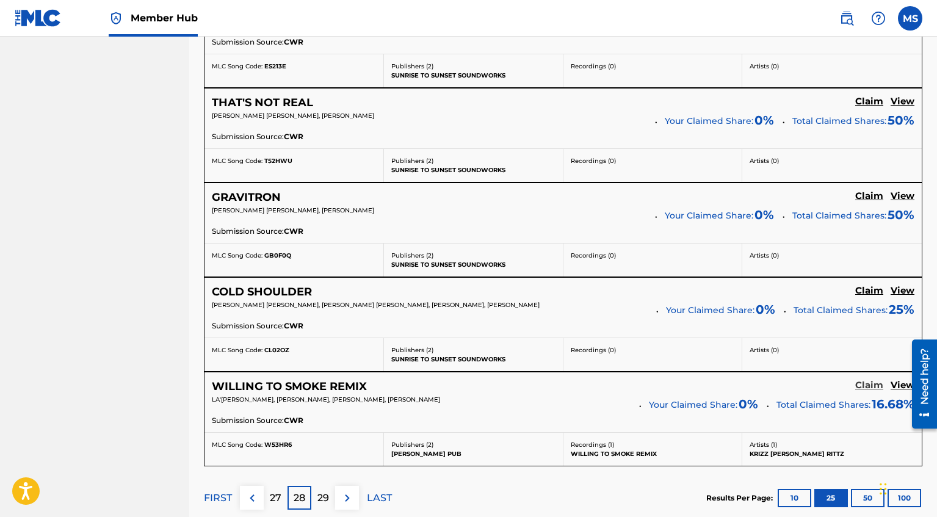
click at [880, 387] on h5 "Claim" at bounding box center [869, 386] width 28 height 12
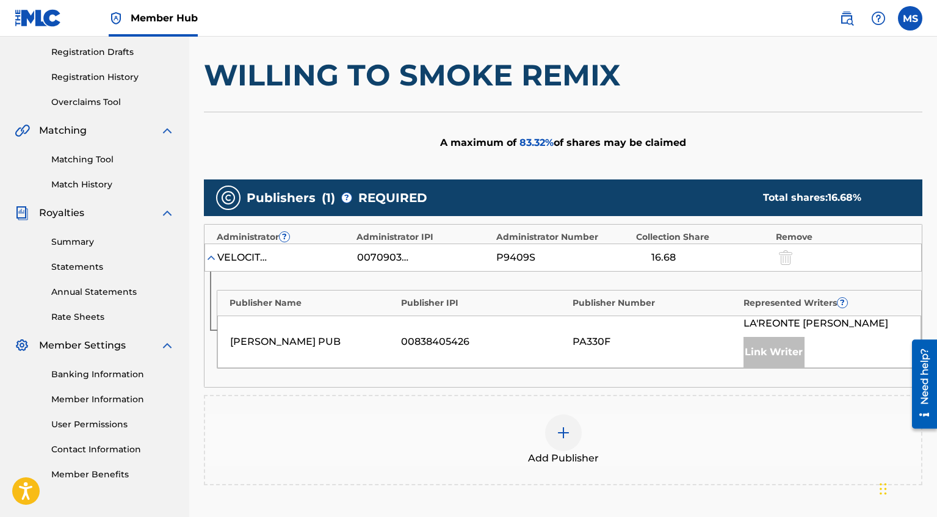
scroll to position [210, 0]
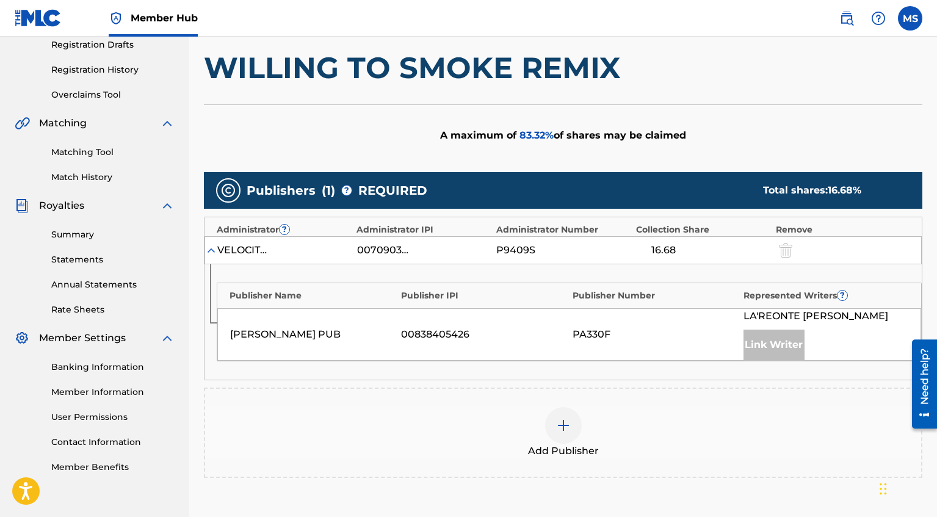
click at [571, 430] on div at bounding box center [563, 425] width 37 height 37
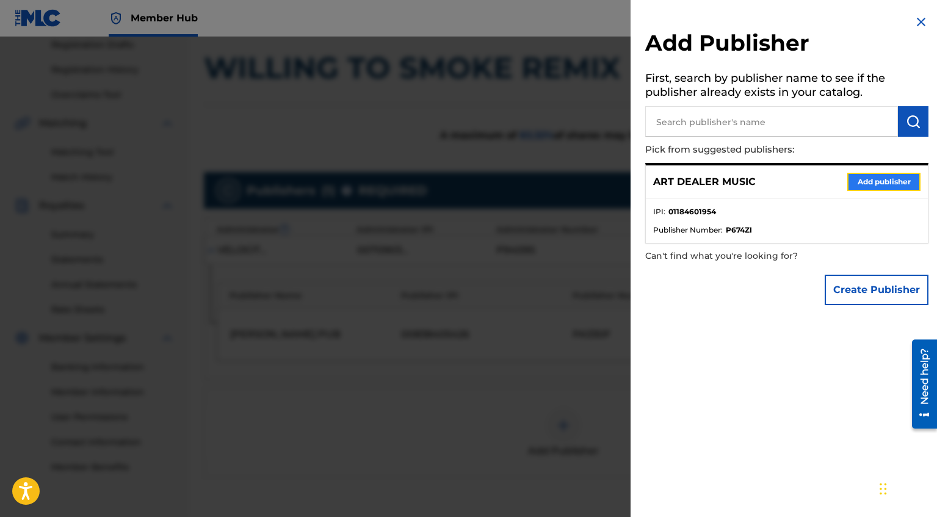
click at [878, 178] on button "Add publisher" at bounding box center [883, 182] width 73 height 18
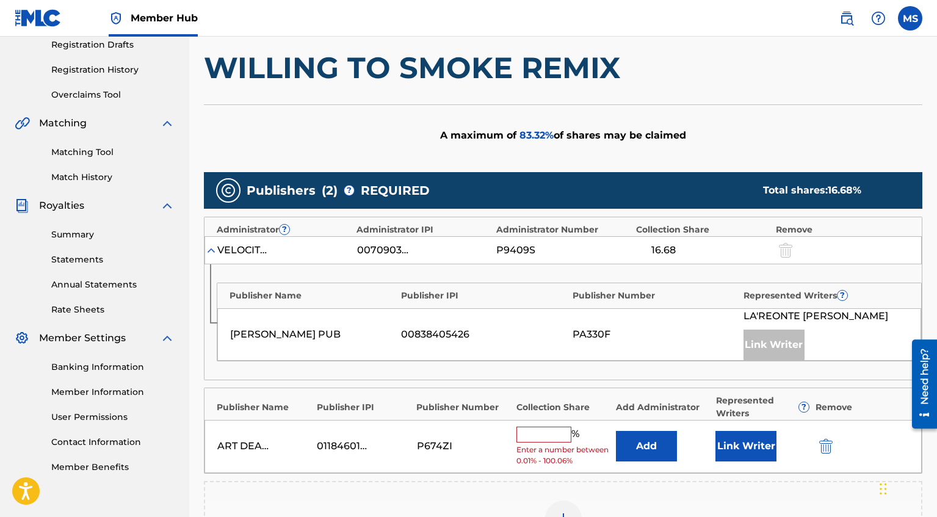
click at [535, 436] on input "text" at bounding box center [543, 435] width 55 height 16
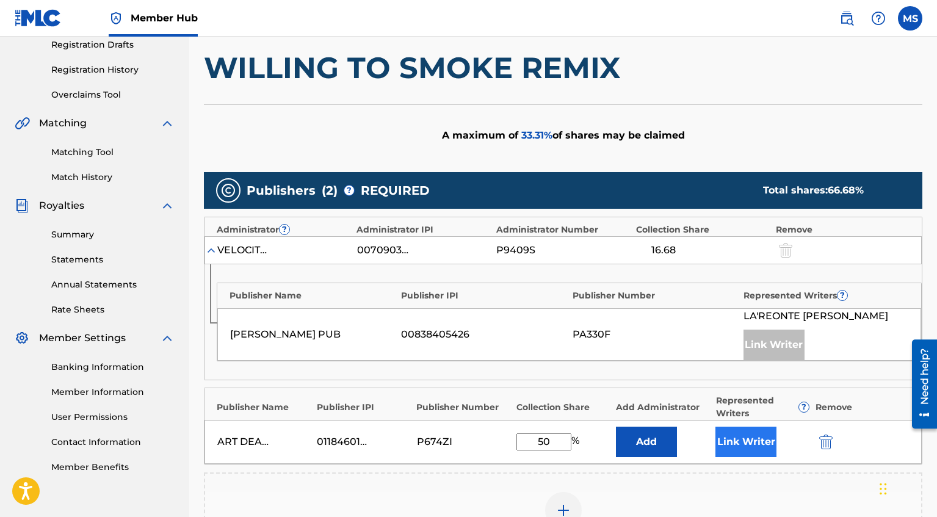
type input "50"
click at [755, 445] on button "Link Writer" at bounding box center [745, 442] width 61 height 31
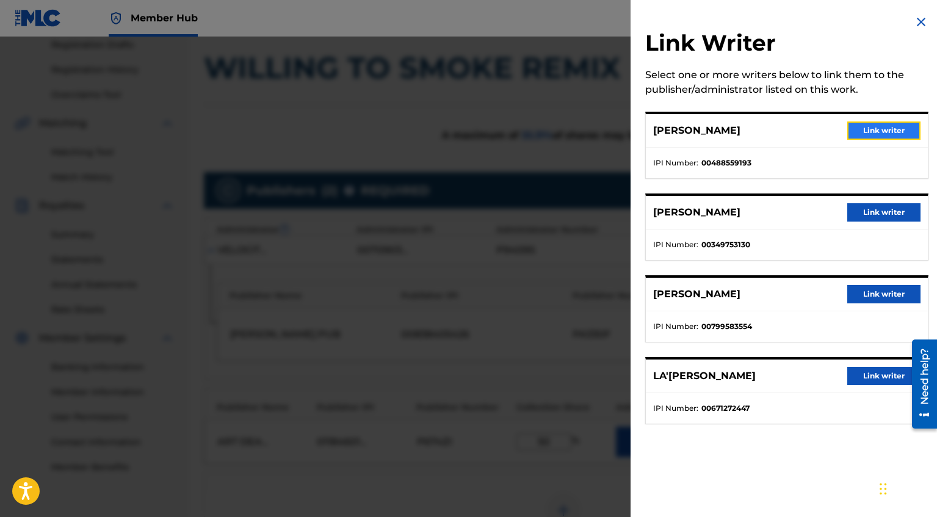
click at [874, 131] on button "Link writer" at bounding box center [883, 130] width 73 height 18
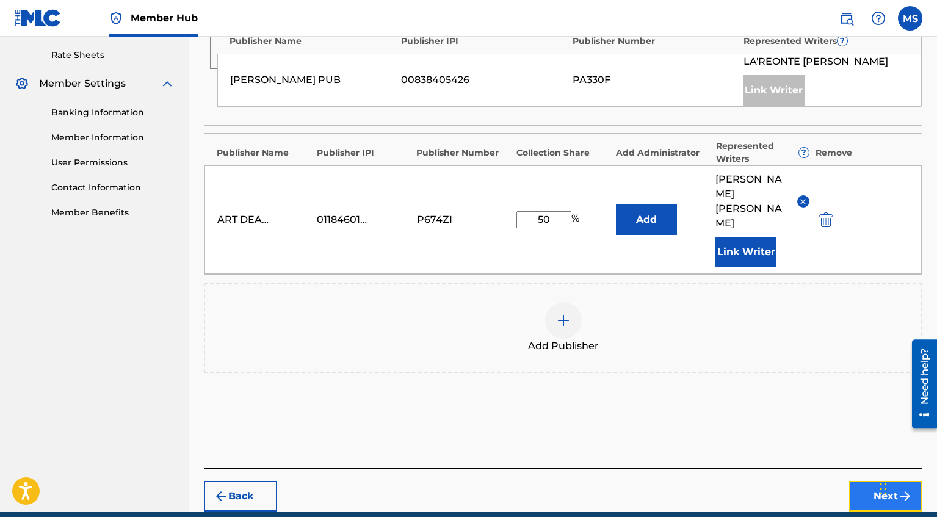
click at [864, 481] on button "Next" at bounding box center [885, 496] width 73 height 31
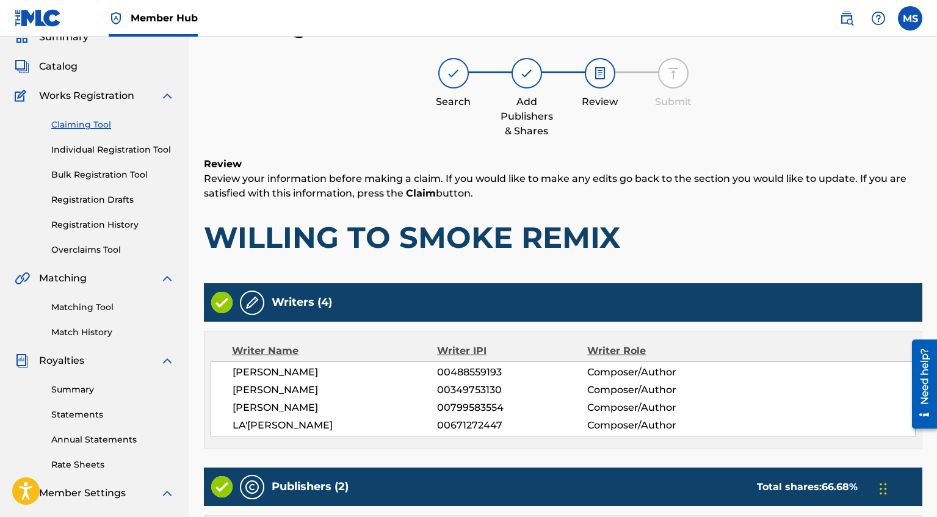
scroll to position [420, 0]
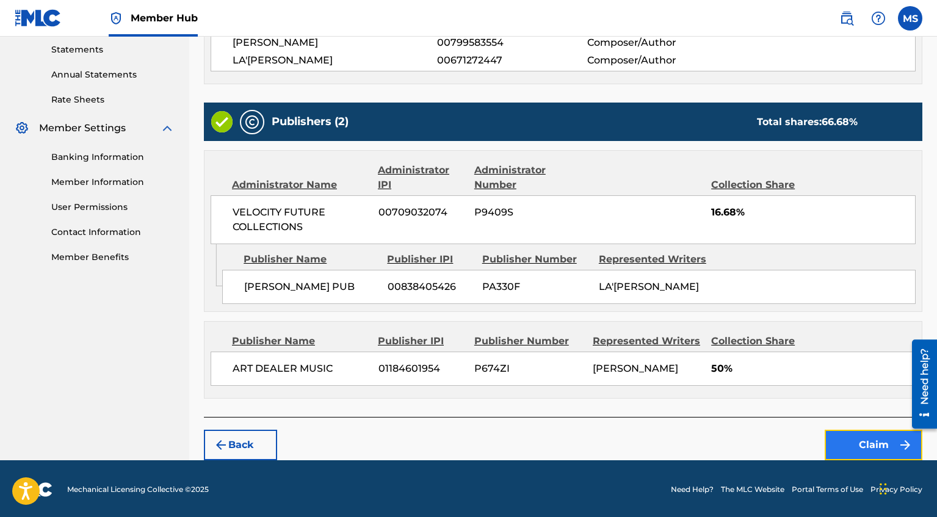
click at [874, 435] on button "Claim" at bounding box center [873, 445] width 98 height 31
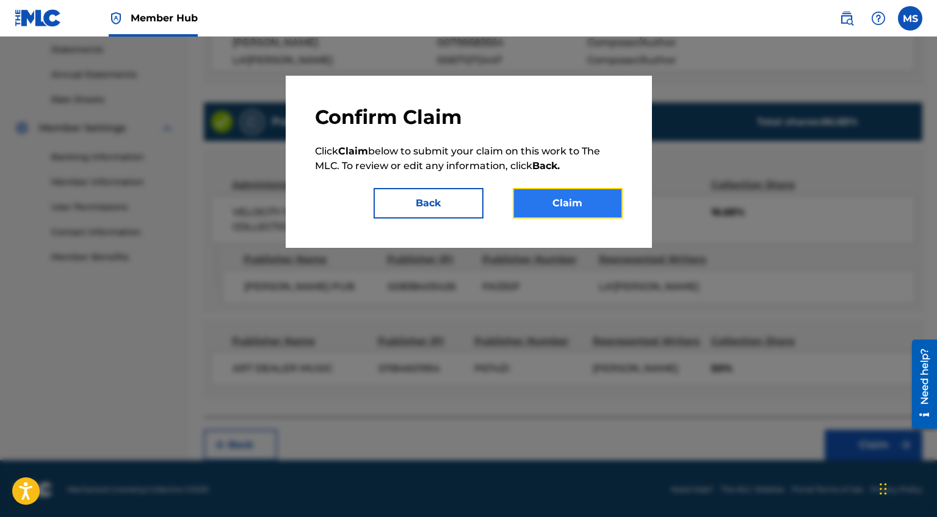
click at [616, 197] on button "Claim" at bounding box center [568, 203] width 110 height 31
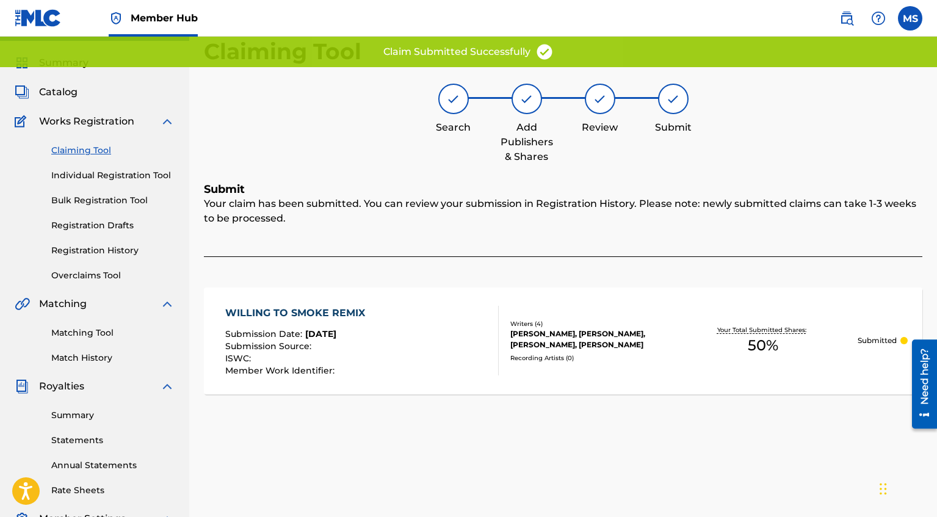
scroll to position [0, 0]
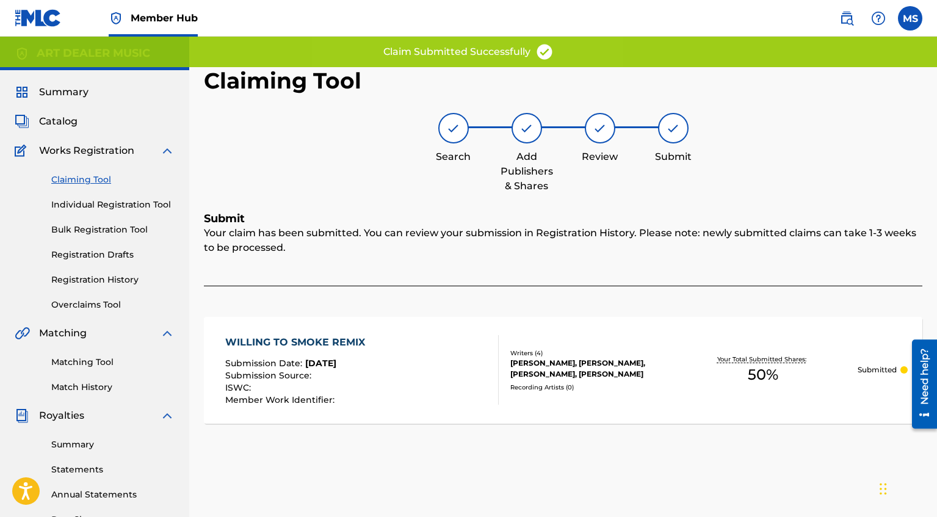
click at [106, 179] on link "Claiming Tool" at bounding box center [112, 179] width 123 height 13
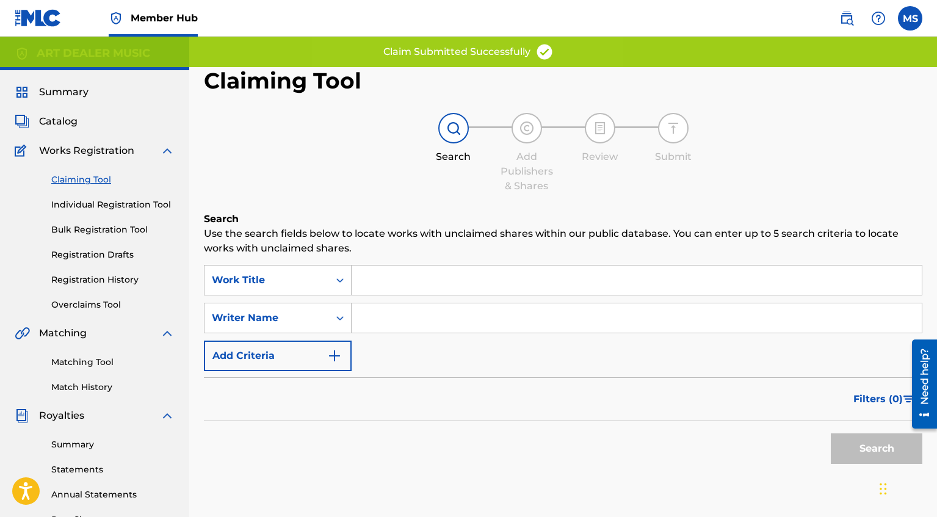
click at [406, 328] on input "Search Form" at bounding box center [636, 317] width 570 height 29
type input "[PERSON_NAME]"
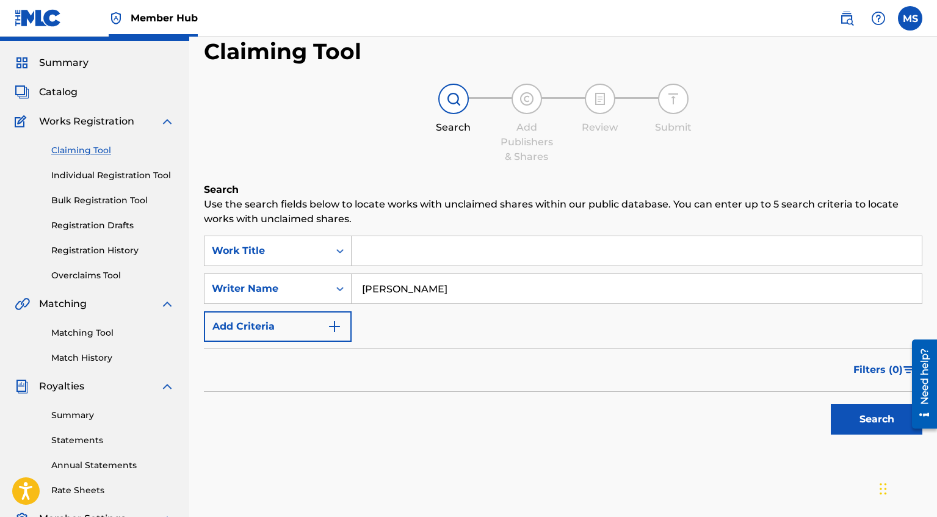
scroll to position [34, 0]
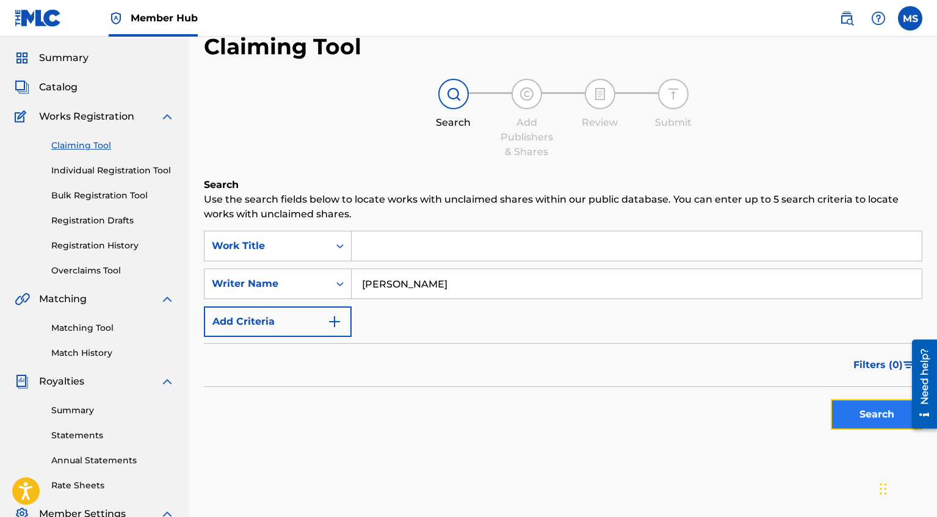
click at [845, 411] on button "Search" at bounding box center [877, 414] width 92 height 31
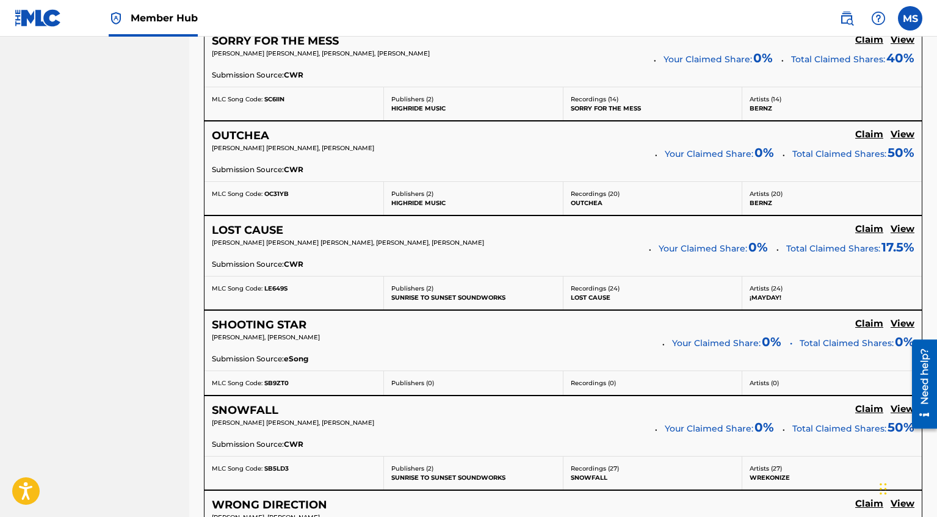
scroll to position [2510, 0]
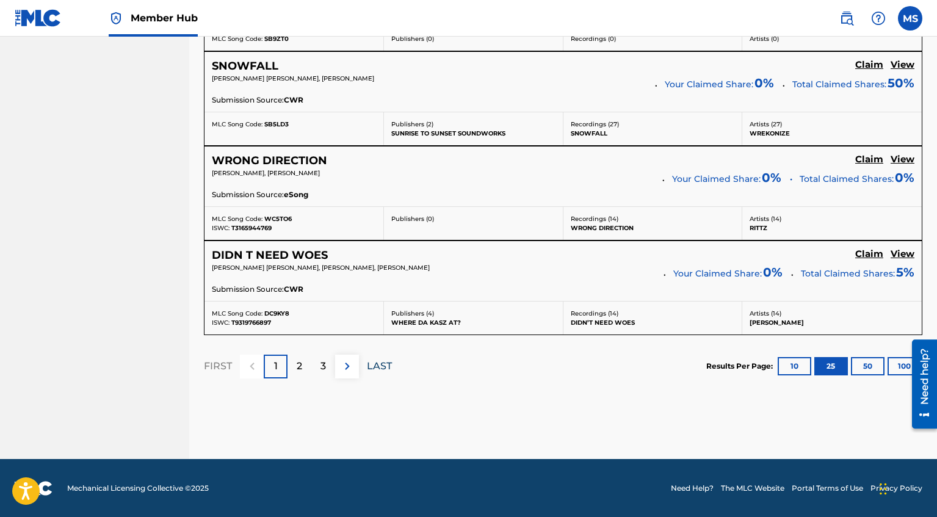
click at [383, 366] on p "LAST" at bounding box center [379, 366] width 25 height 15
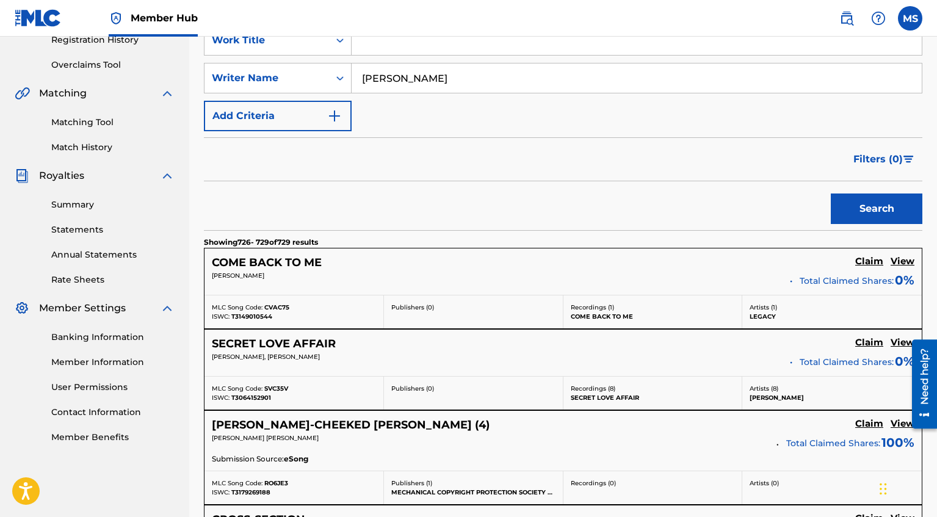
scroll to position [505, 0]
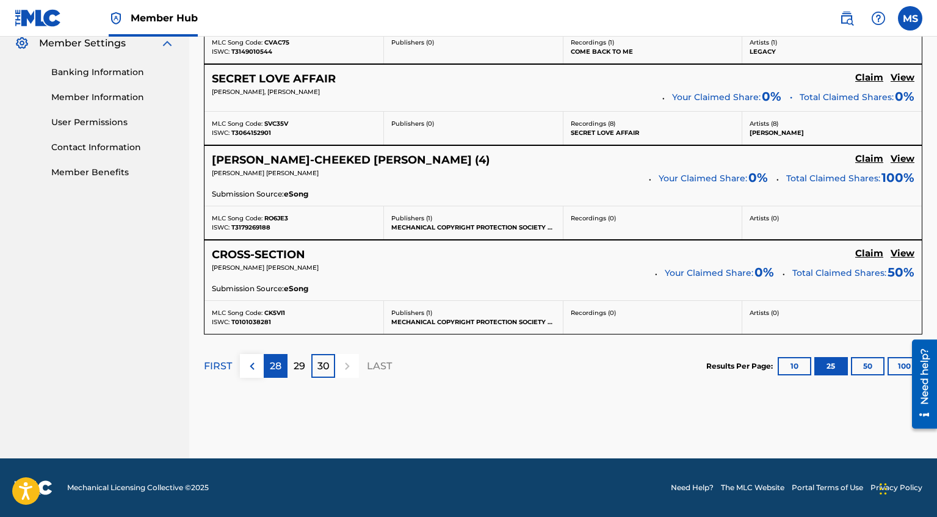
click at [272, 364] on p "28" at bounding box center [276, 366] width 12 height 15
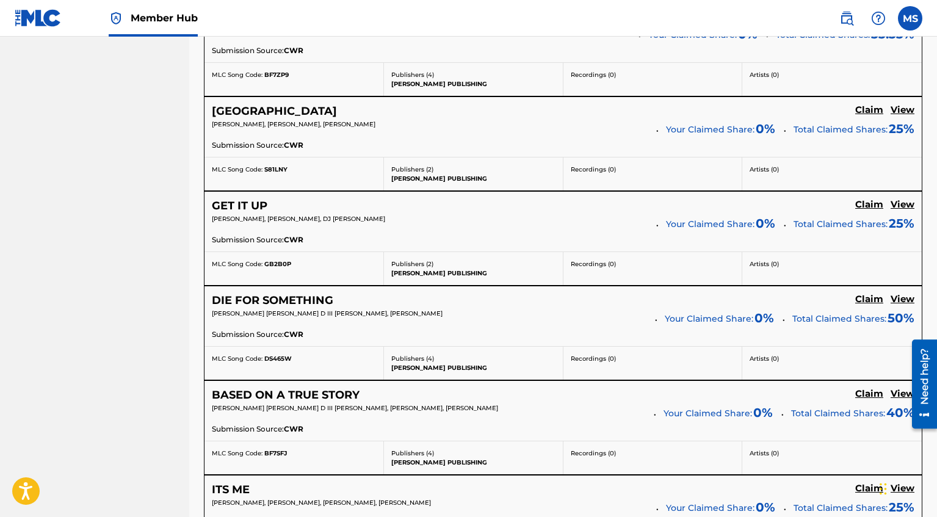
scroll to position [1588, 0]
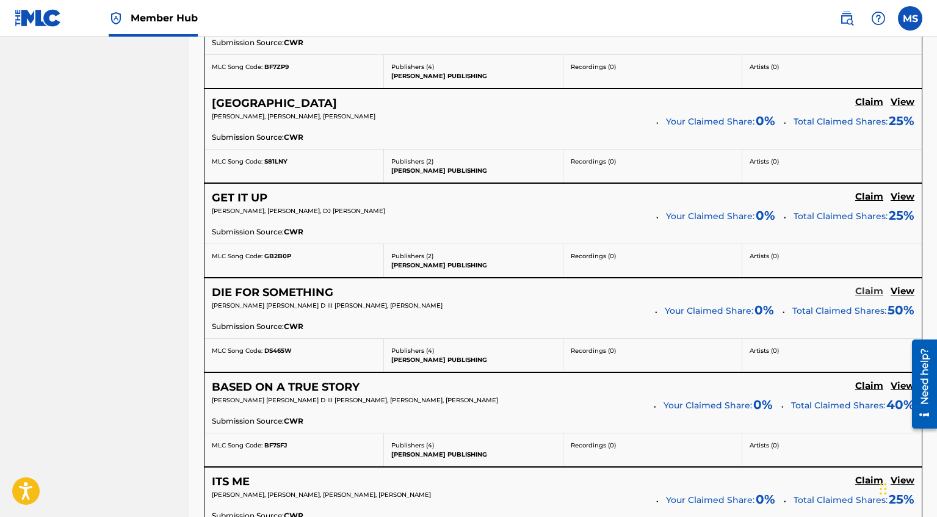
click at [878, 296] on h5 "Claim" at bounding box center [869, 292] width 28 height 12
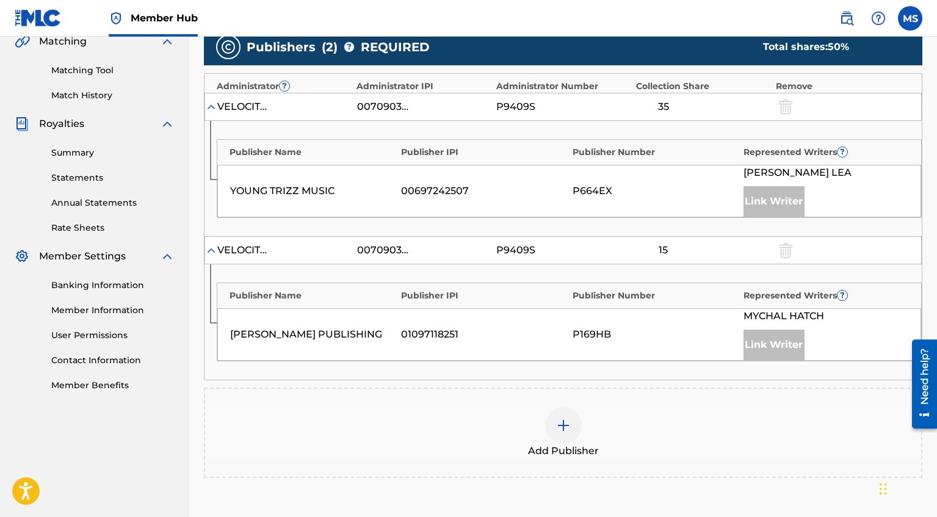
scroll to position [292, 0]
click at [558, 438] on div at bounding box center [563, 424] width 37 height 37
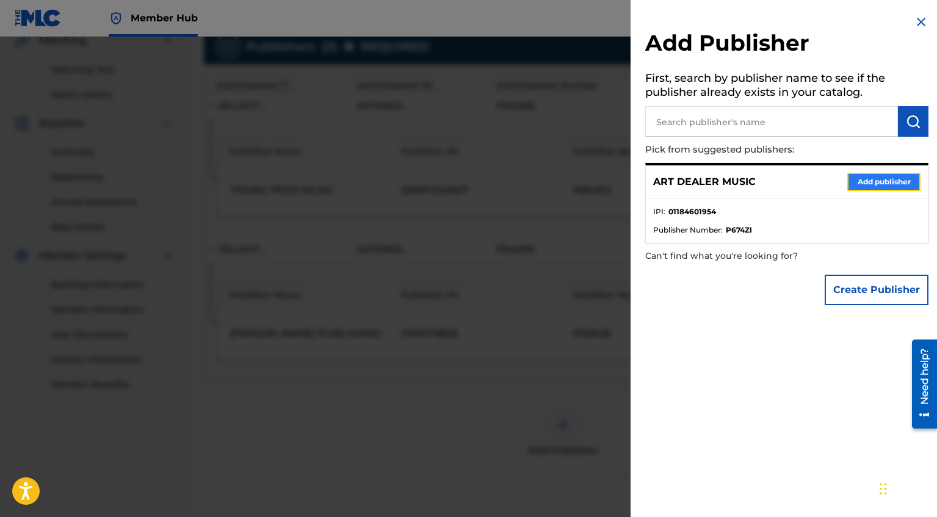
click at [858, 175] on button "Add publisher" at bounding box center [883, 182] width 73 height 18
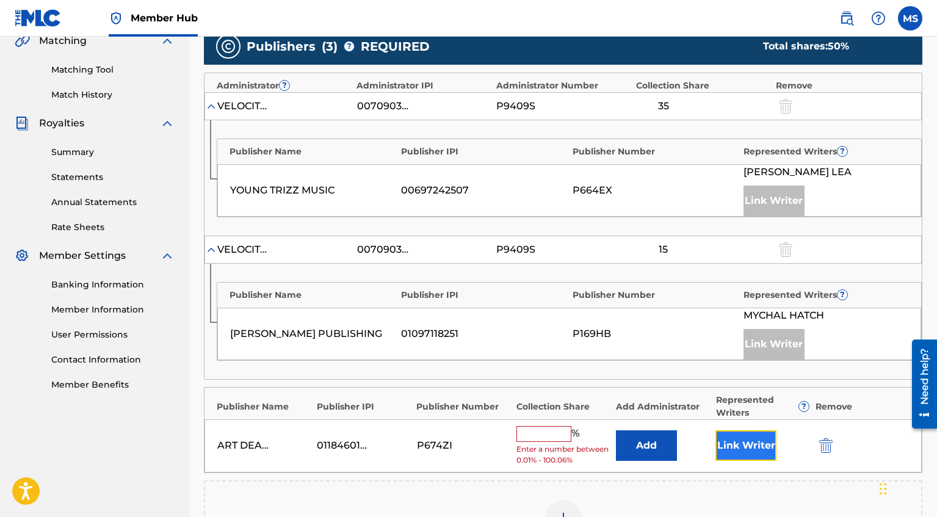
click at [756, 450] on button "Link Writer" at bounding box center [745, 445] width 61 height 31
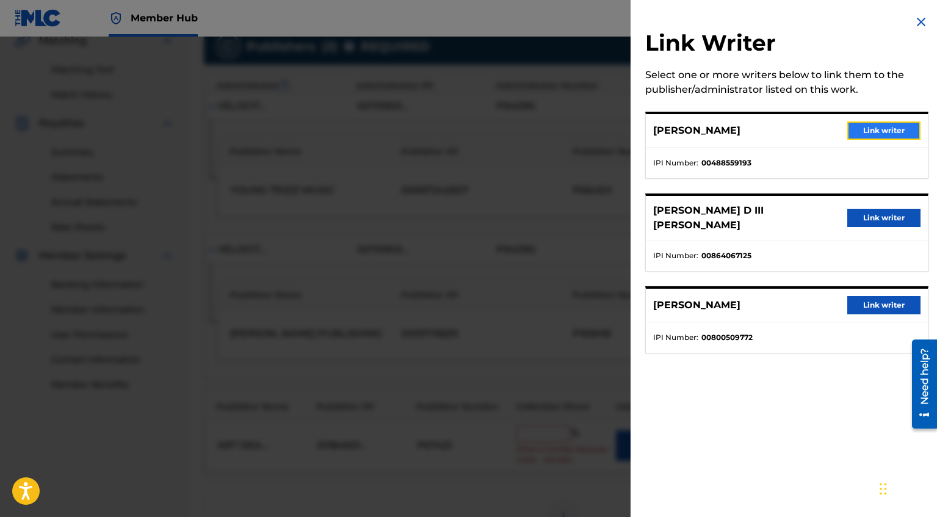
click at [879, 130] on button "Link writer" at bounding box center [883, 130] width 73 height 18
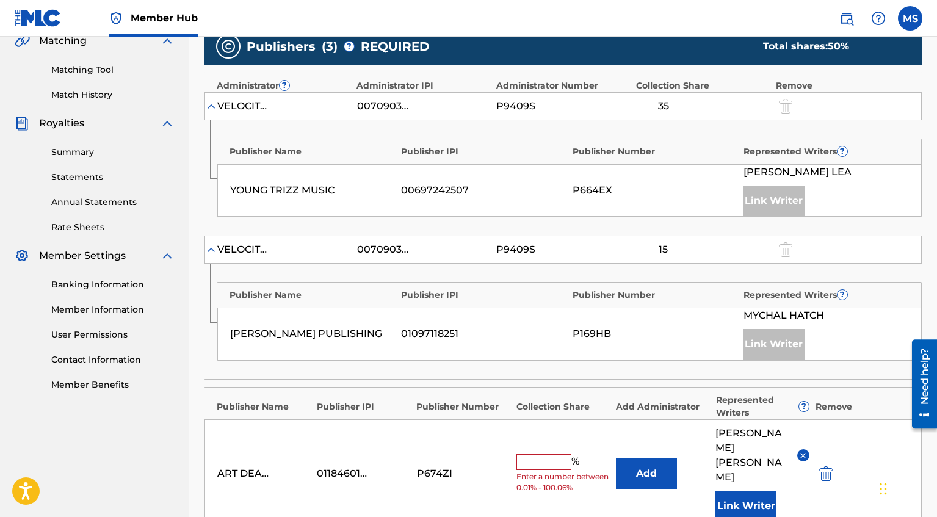
click at [541, 438] on div "ART DEALER MUSIC 01184601954 P674ZI % Enter a number between 0.01% - 100.06% Ad…" at bounding box center [562, 473] width 717 height 109
click at [542, 454] on input "text" at bounding box center [543, 462] width 55 height 16
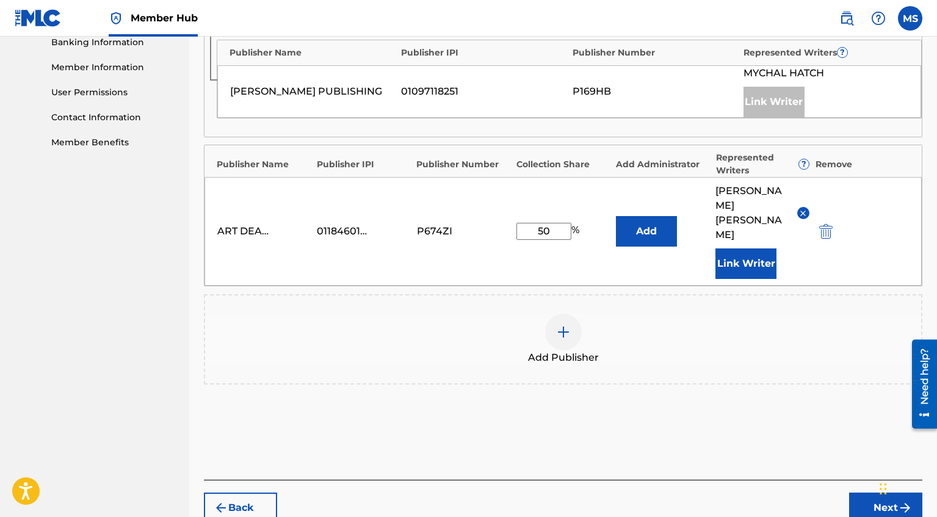
scroll to position [536, 0]
type input "50"
click at [858, 491] on button "Next" at bounding box center [885, 506] width 73 height 31
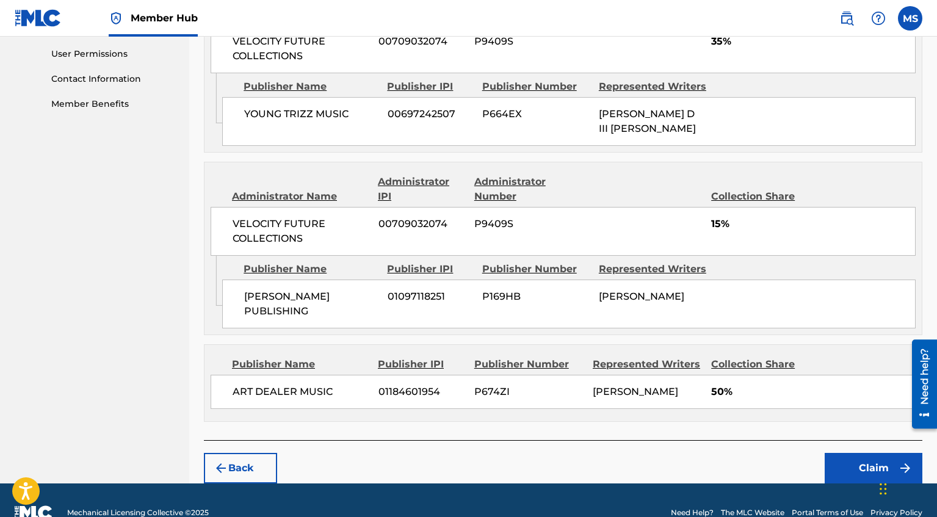
scroll to position [575, 0]
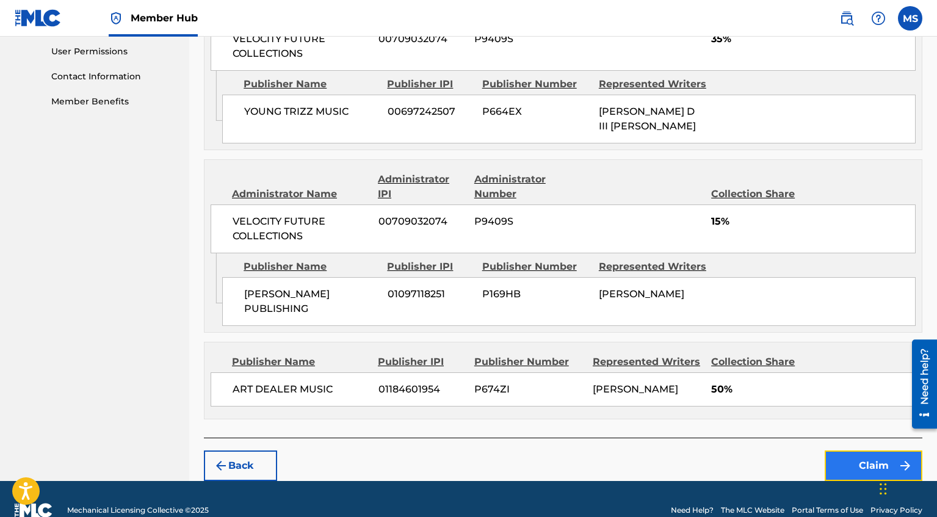
click at [870, 453] on button "Claim" at bounding box center [873, 465] width 98 height 31
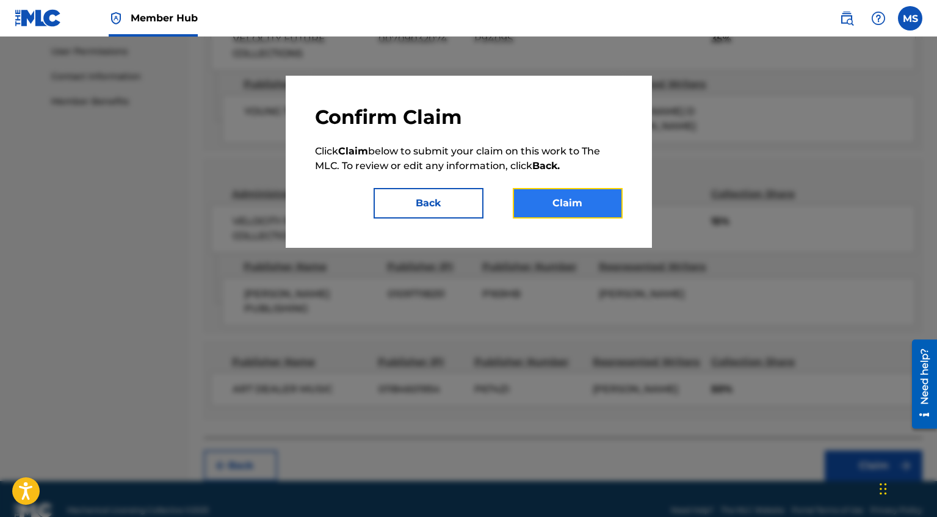
click at [604, 200] on button "Claim" at bounding box center [568, 203] width 110 height 31
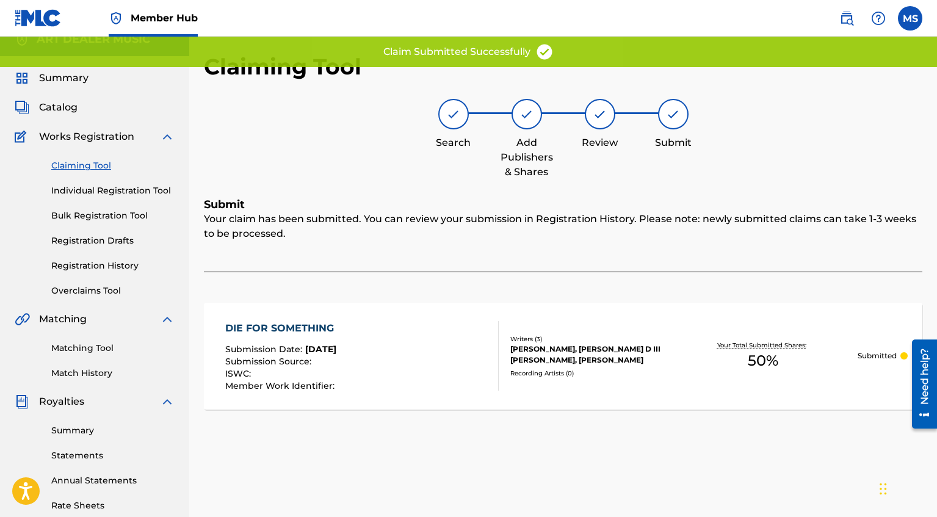
scroll to position [0, 0]
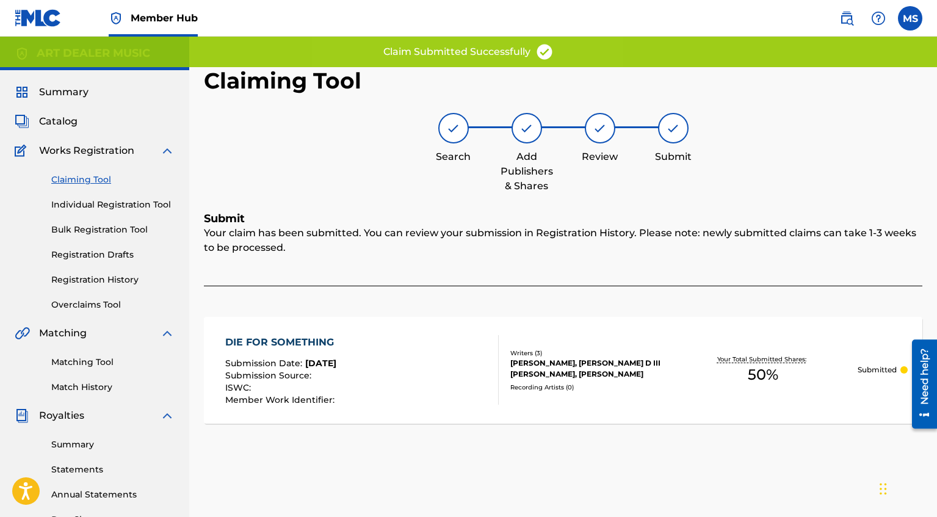
click at [87, 178] on link "Claiming Tool" at bounding box center [112, 179] width 123 height 13
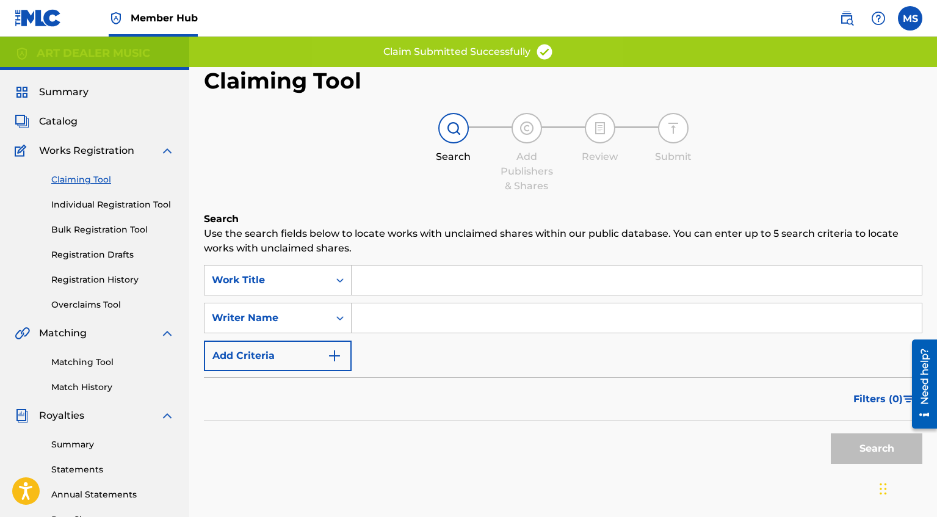
click at [443, 310] on input "Search Form" at bounding box center [636, 317] width 570 height 29
type input "[PERSON_NAME]"
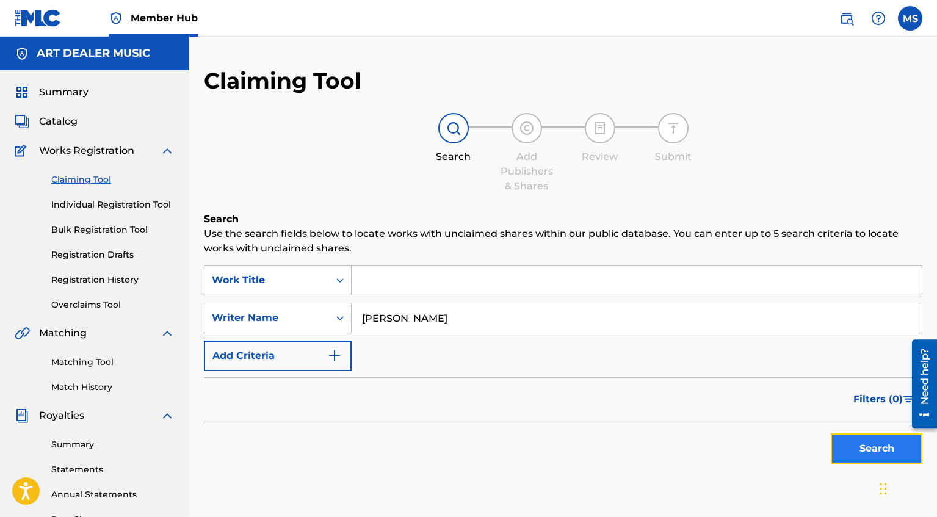
click at [854, 452] on button "Search" at bounding box center [877, 448] width 92 height 31
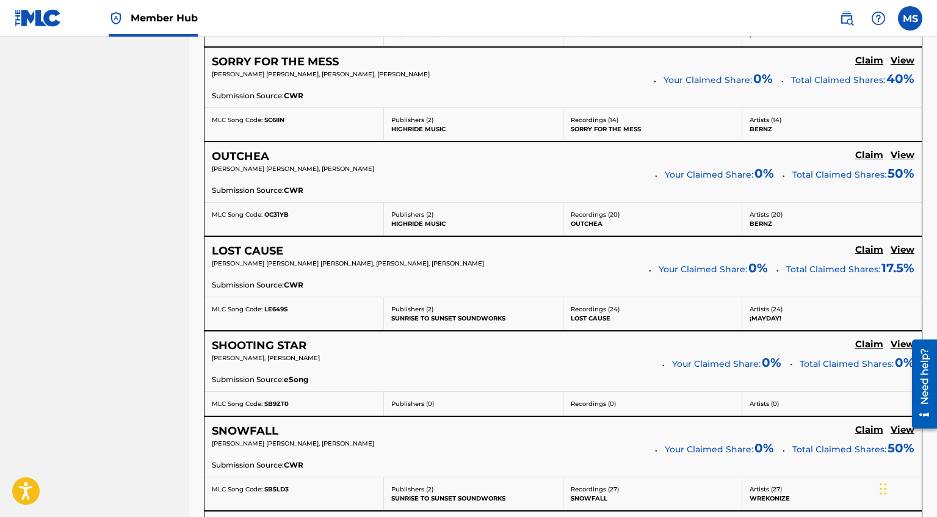
scroll to position [2510, 0]
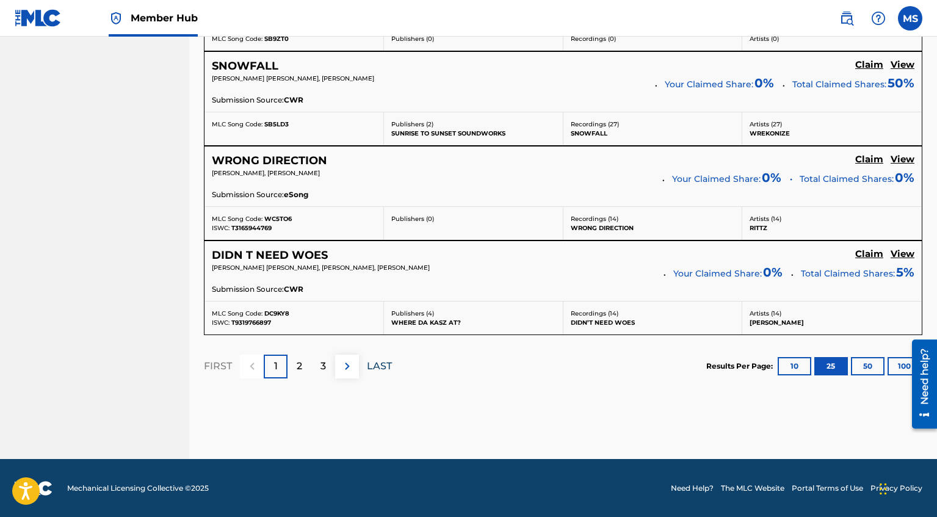
click at [382, 366] on p "LAST" at bounding box center [379, 366] width 25 height 15
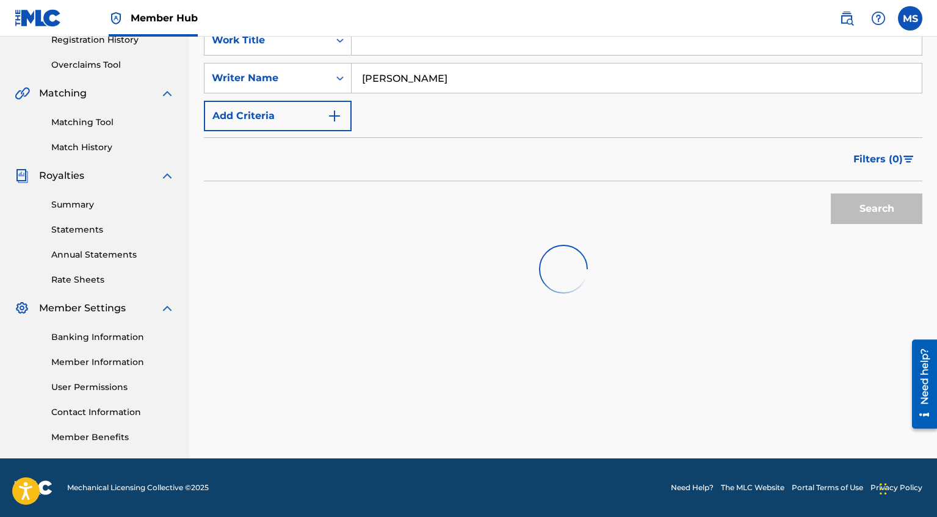
scroll to position [505, 0]
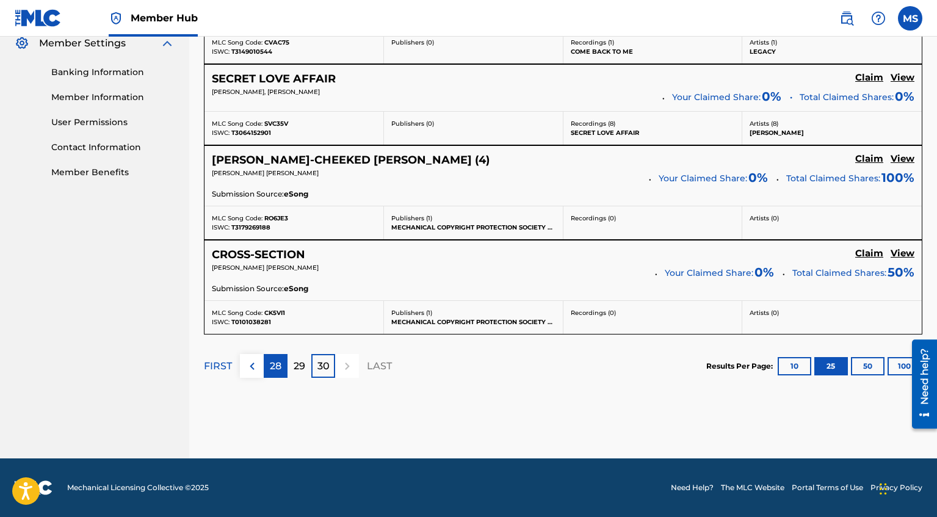
click at [281, 372] on p "28" at bounding box center [276, 366] width 12 height 15
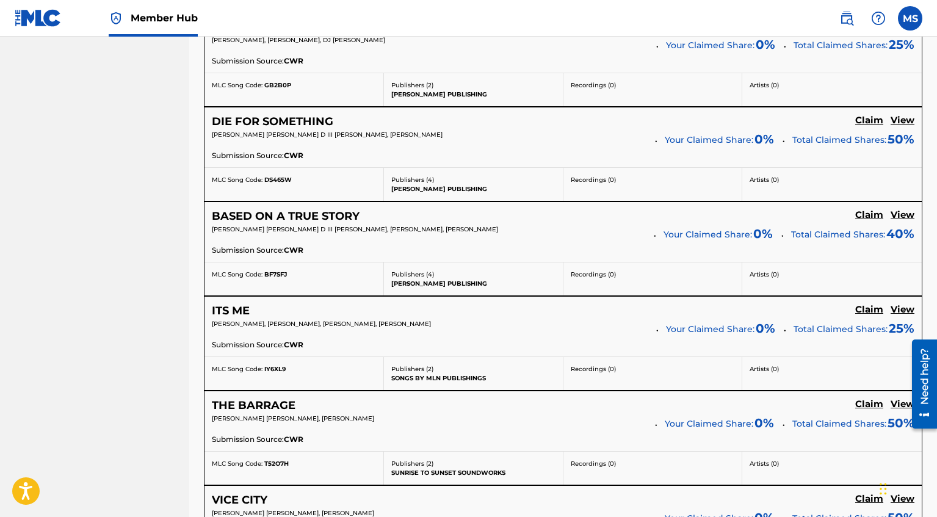
scroll to position [1760, 0]
click at [876, 214] on h5 "Claim" at bounding box center [869, 215] width 28 height 12
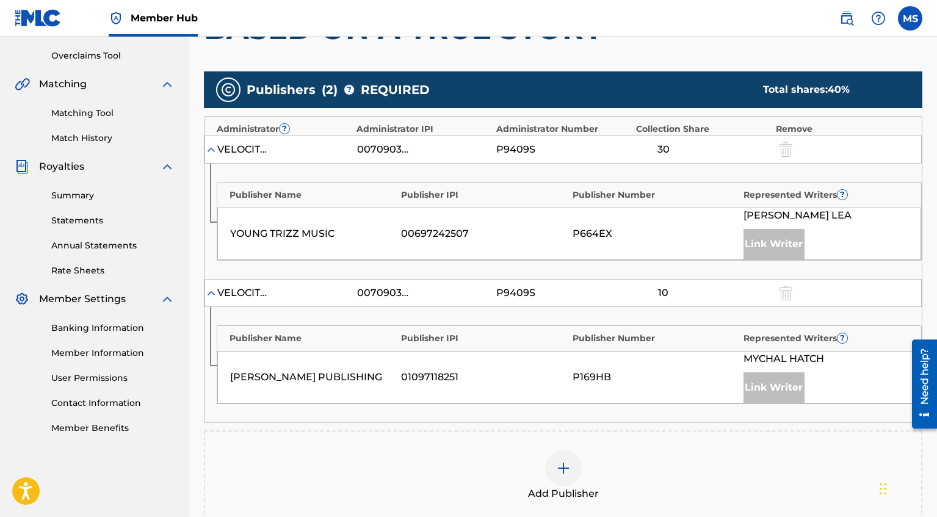
scroll to position [254, 0]
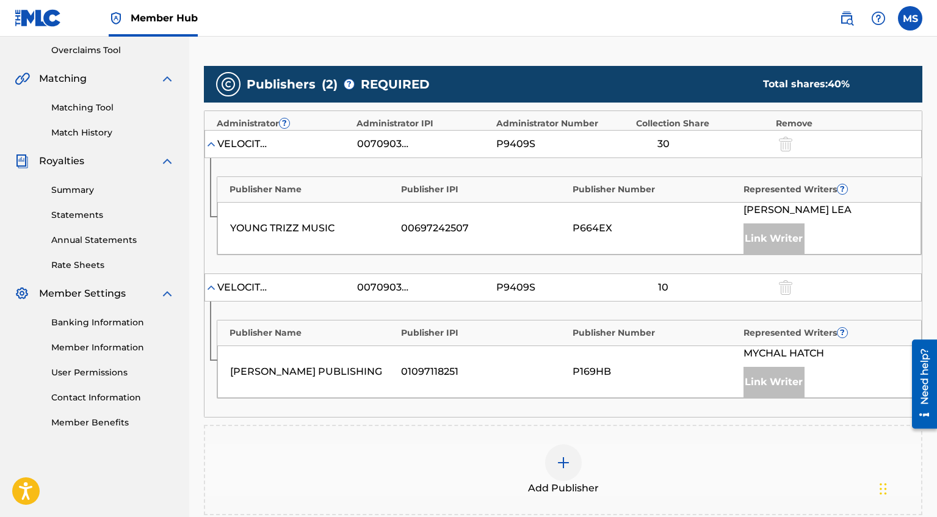
click at [573, 465] on div at bounding box center [563, 462] width 37 height 37
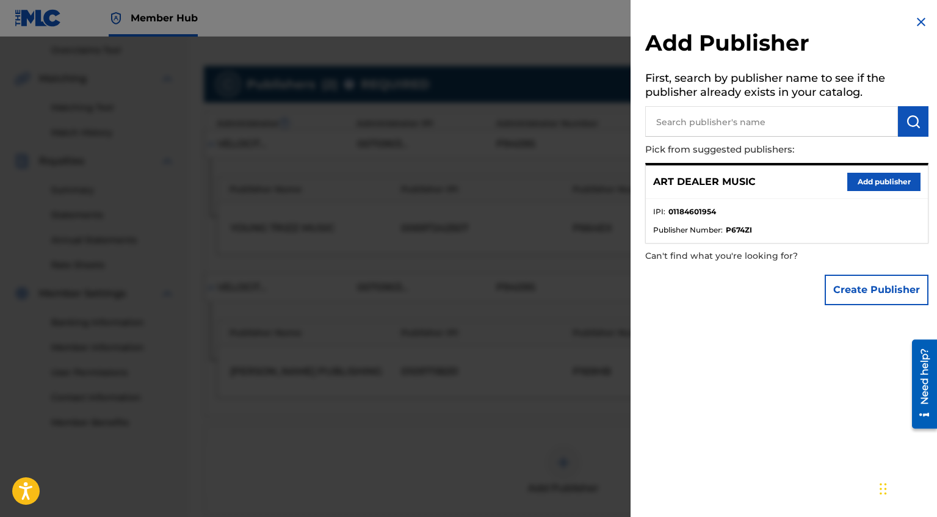
click at [874, 191] on div "ART DEALER MUSIC Add publisher" at bounding box center [787, 182] width 282 height 34
click at [914, 26] on img at bounding box center [921, 22] width 15 height 15
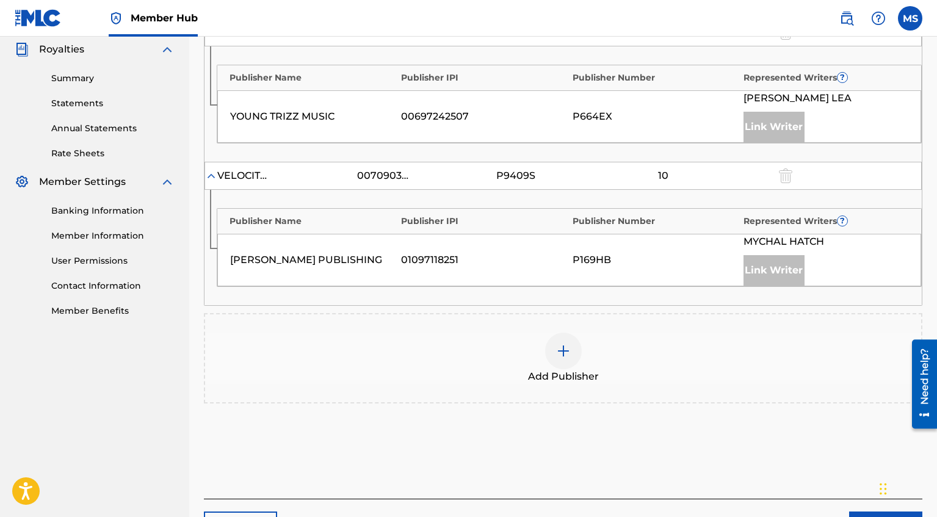
scroll to position [380, 0]
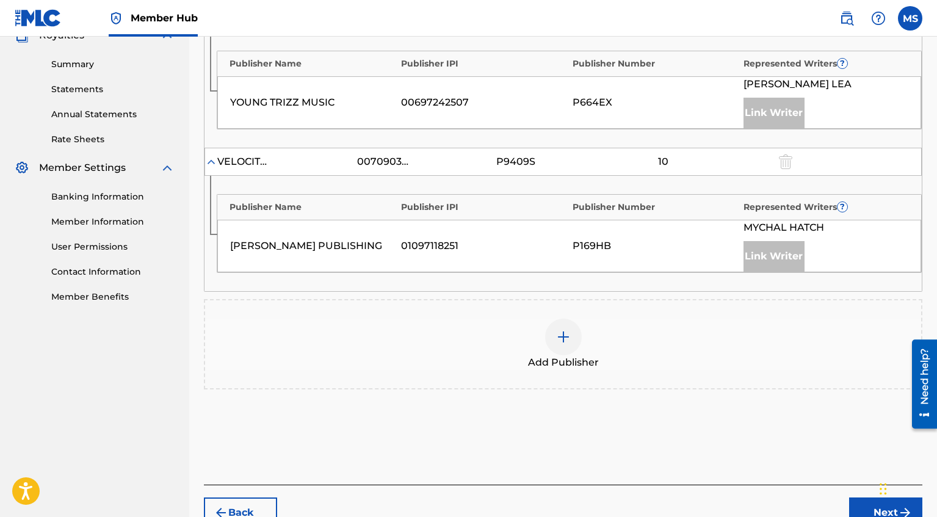
click at [566, 347] on div at bounding box center [563, 337] width 37 height 37
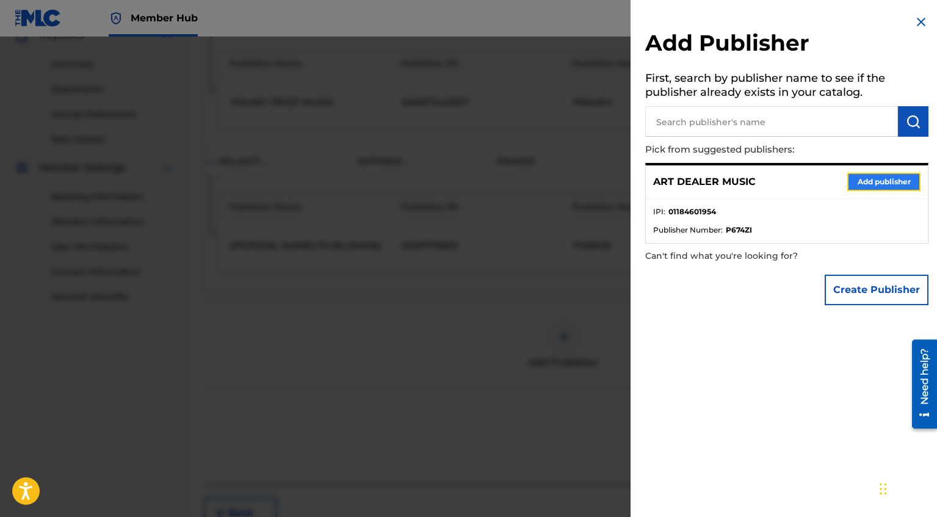
click at [863, 177] on button "Add publisher" at bounding box center [883, 182] width 73 height 18
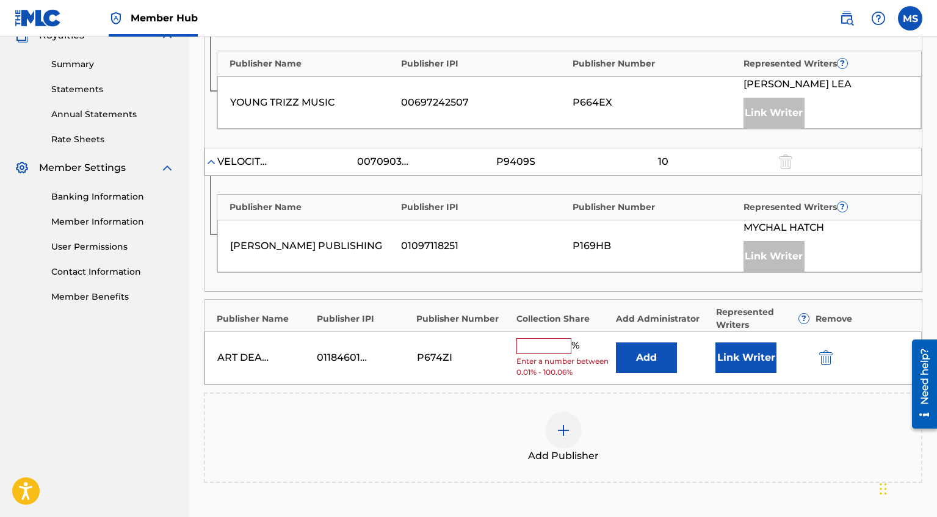
click at [557, 344] on input "text" at bounding box center [543, 346] width 55 height 16
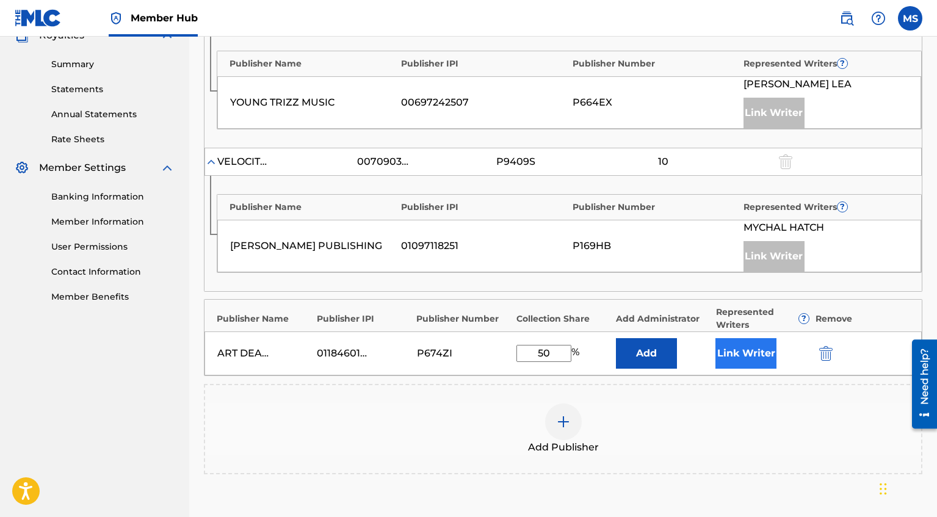
type input "50"
click at [729, 362] on button "Link Writer" at bounding box center [745, 353] width 61 height 31
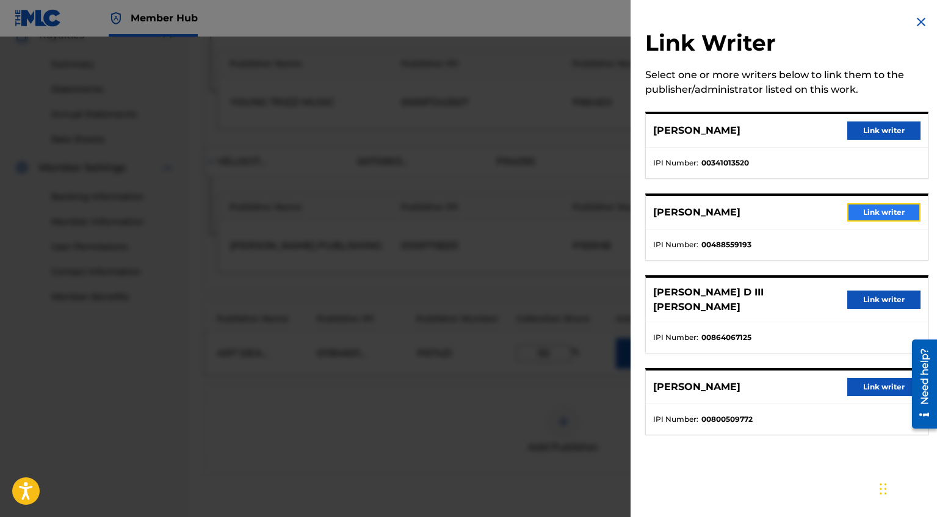
click at [865, 215] on button "Link writer" at bounding box center [883, 212] width 73 height 18
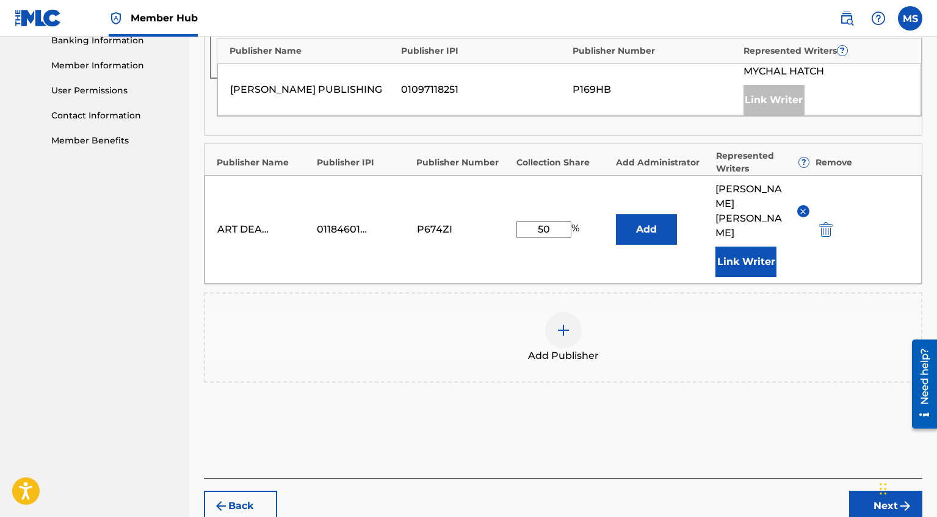
scroll to position [569, 0]
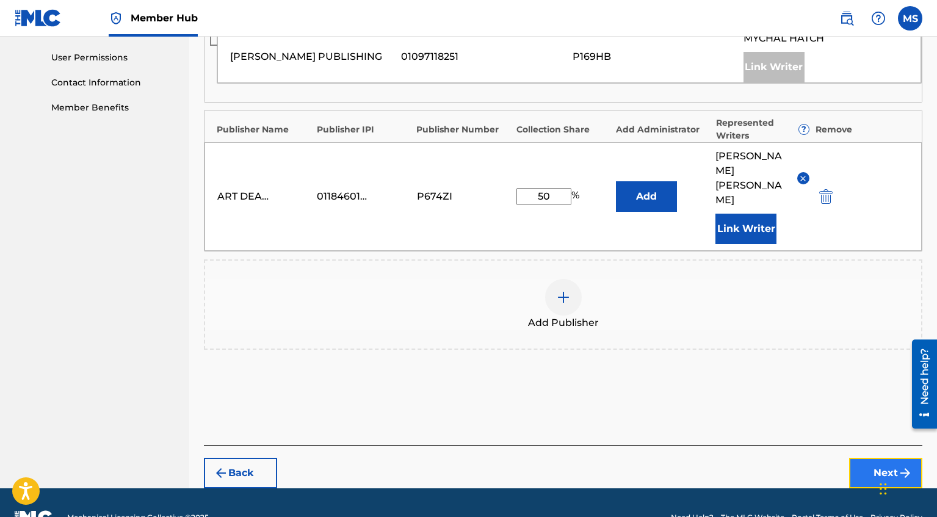
click at [884, 458] on button "Next" at bounding box center [885, 473] width 73 height 31
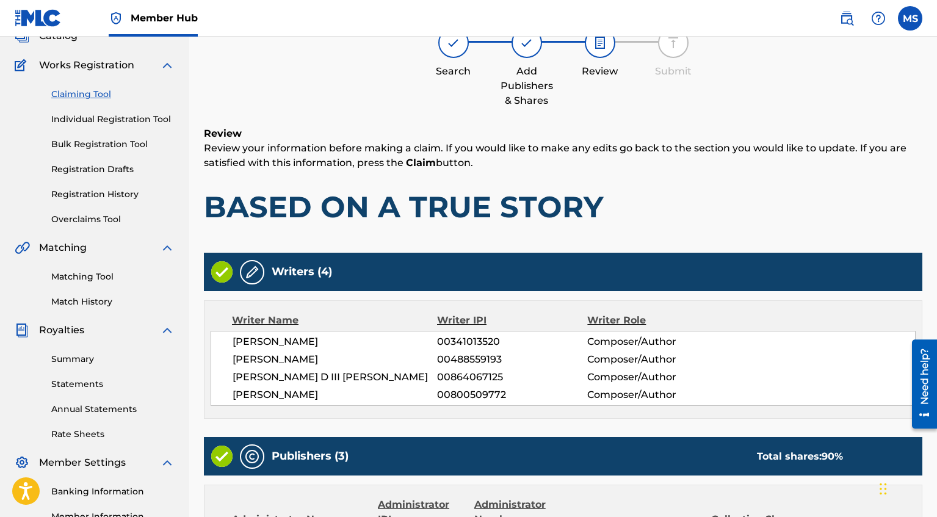
scroll to position [601, 0]
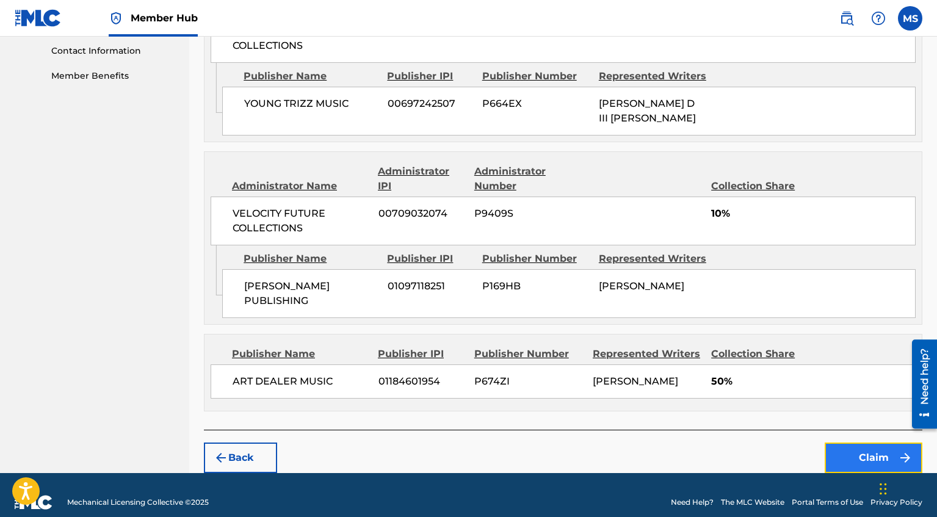
click at [852, 442] on button "Claim" at bounding box center [873, 457] width 98 height 31
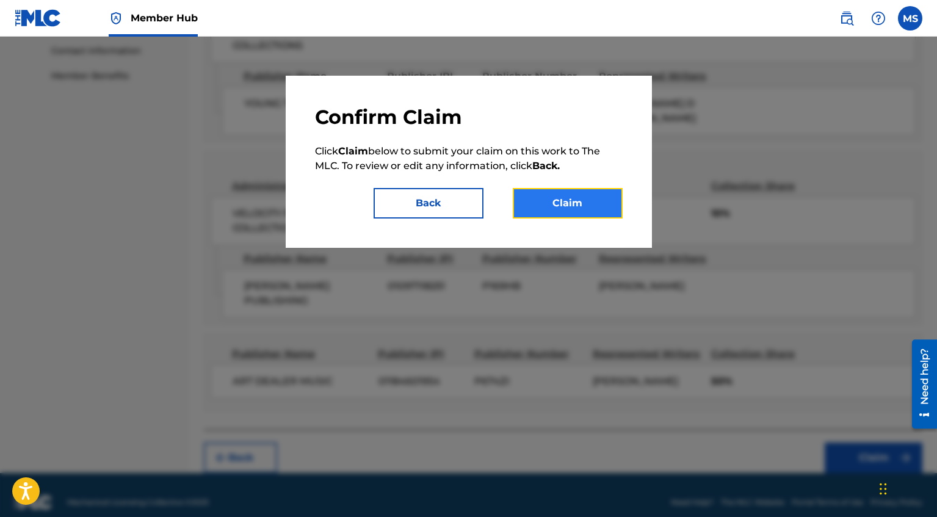
click at [585, 217] on button "Claim" at bounding box center [568, 203] width 110 height 31
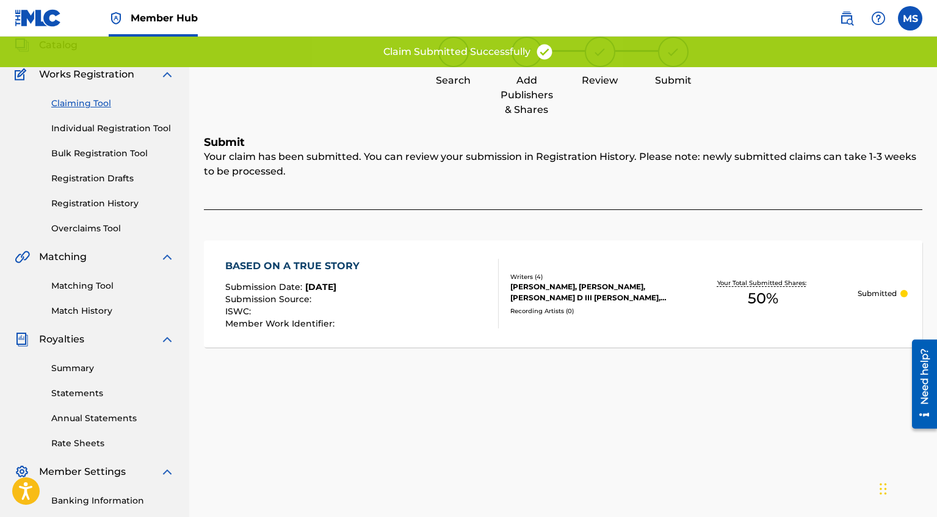
scroll to position [27, 0]
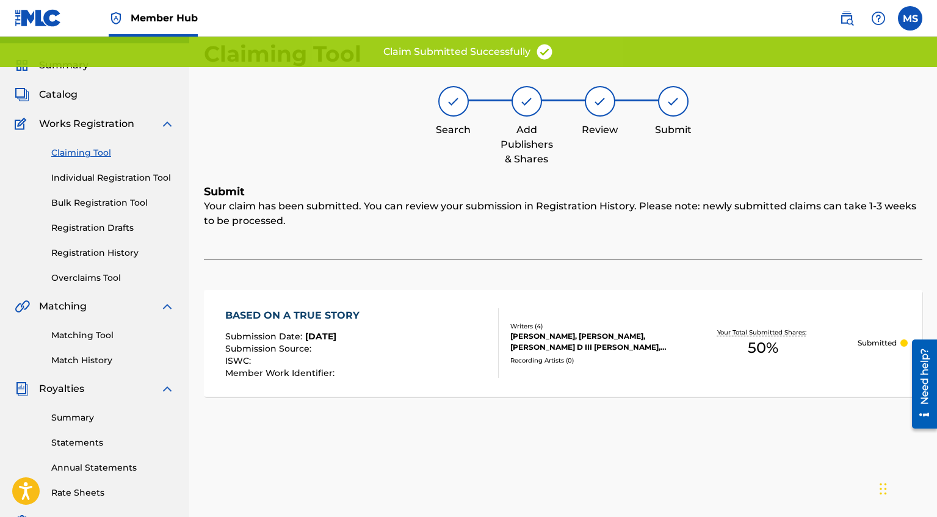
click at [94, 151] on link "Claiming Tool" at bounding box center [112, 152] width 123 height 13
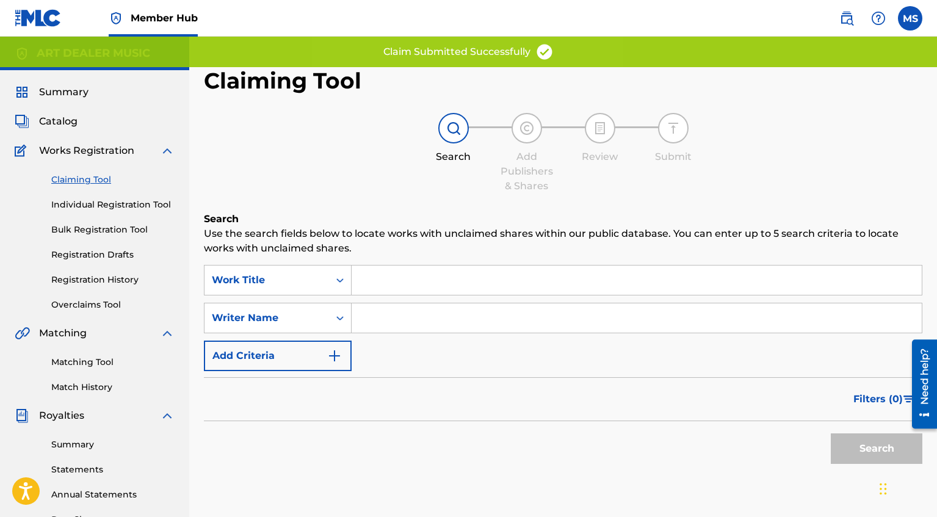
click at [455, 313] on input "Search Form" at bounding box center [636, 317] width 570 height 29
type input "[PERSON_NAME]"
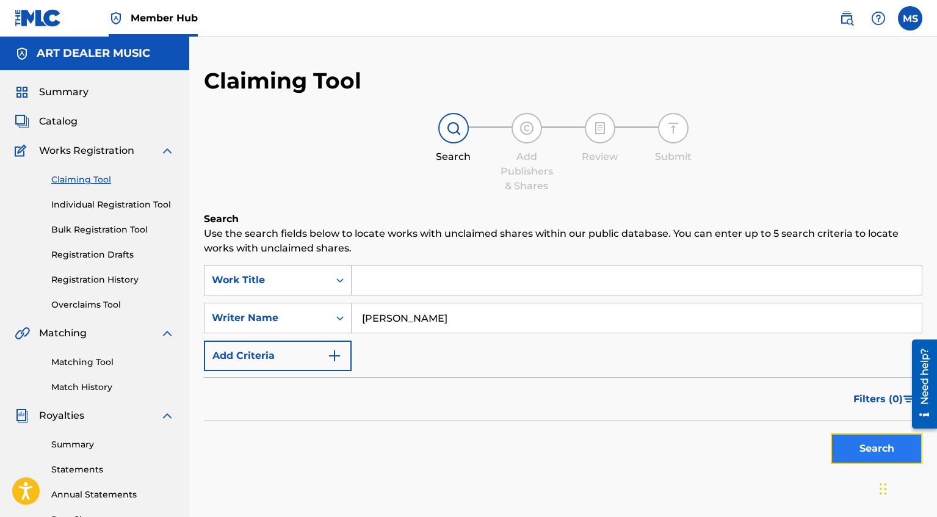
click at [862, 460] on button "Search" at bounding box center [877, 448] width 92 height 31
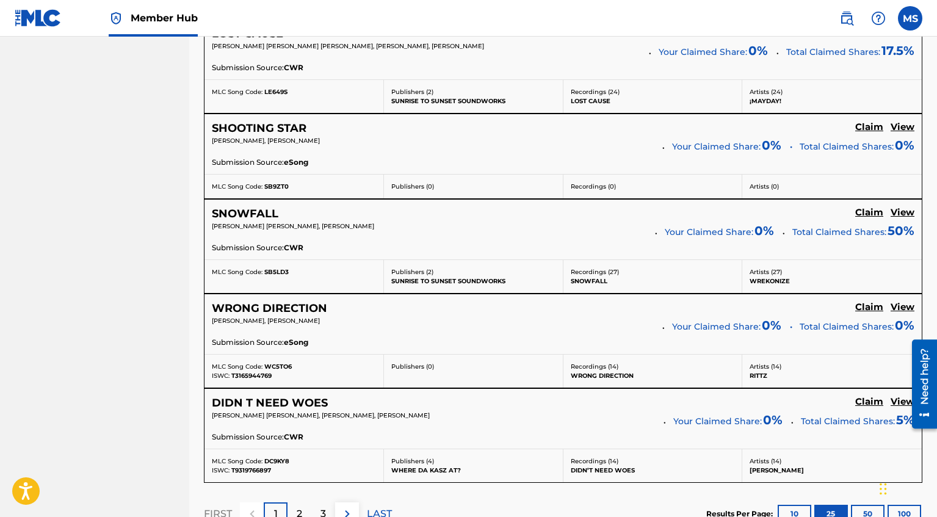
scroll to position [2510, 0]
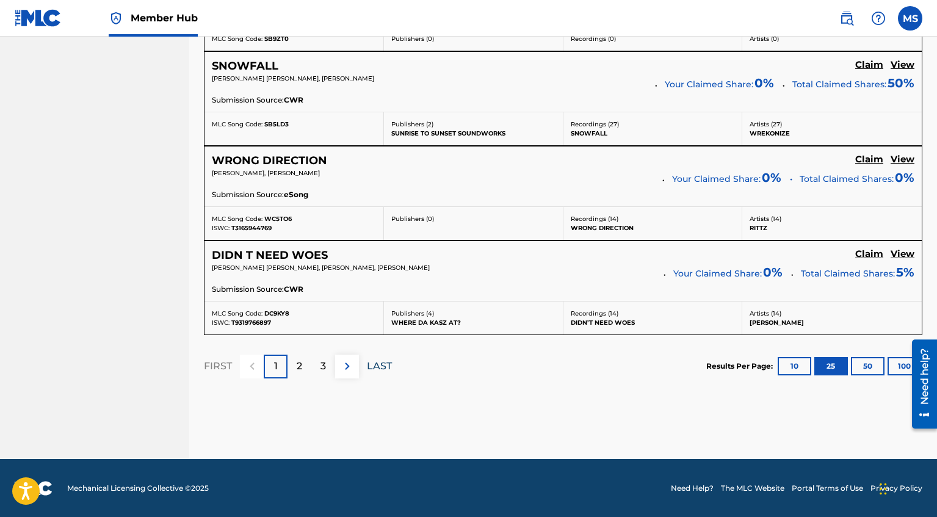
click at [383, 364] on p "LAST" at bounding box center [379, 366] width 25 height 15
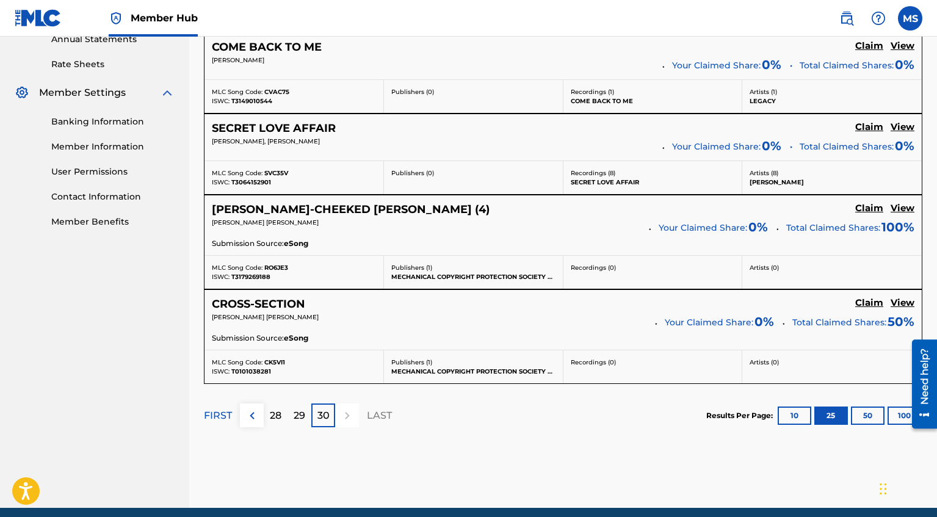
scroll to position [453, 0]
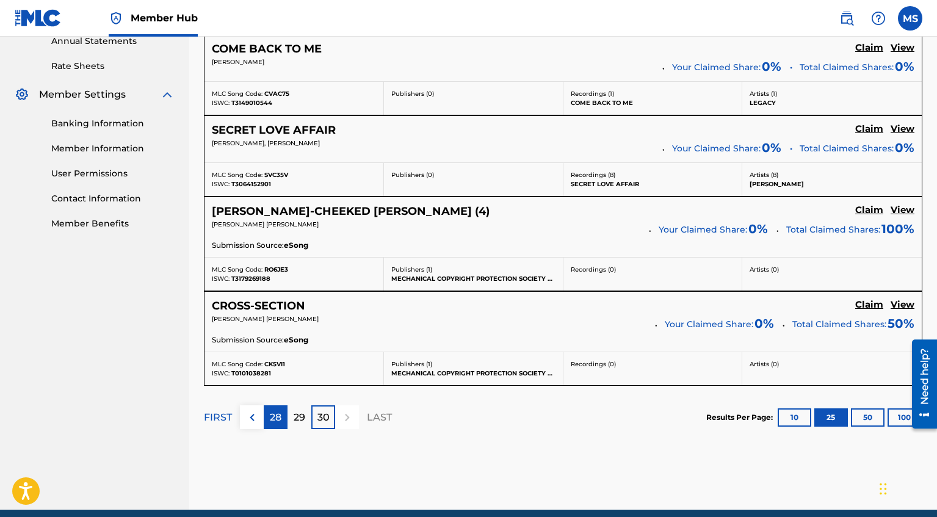
click at [273, 422] on p "28" at bounding box center [276, 417] width 12 height 15
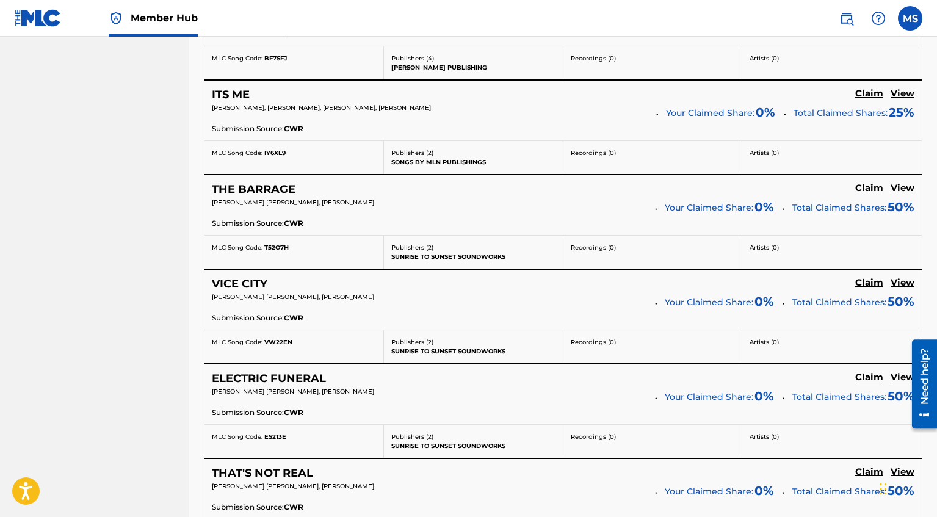
scroll to position [1974, 0]
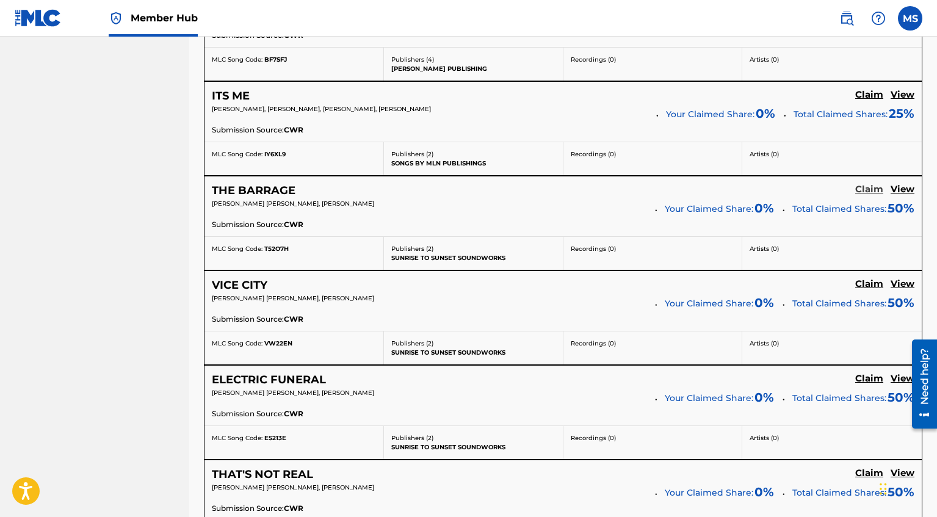
click at [874, 192] on h5 "Claim" at bounding box center [869, 190] width 28 height 12
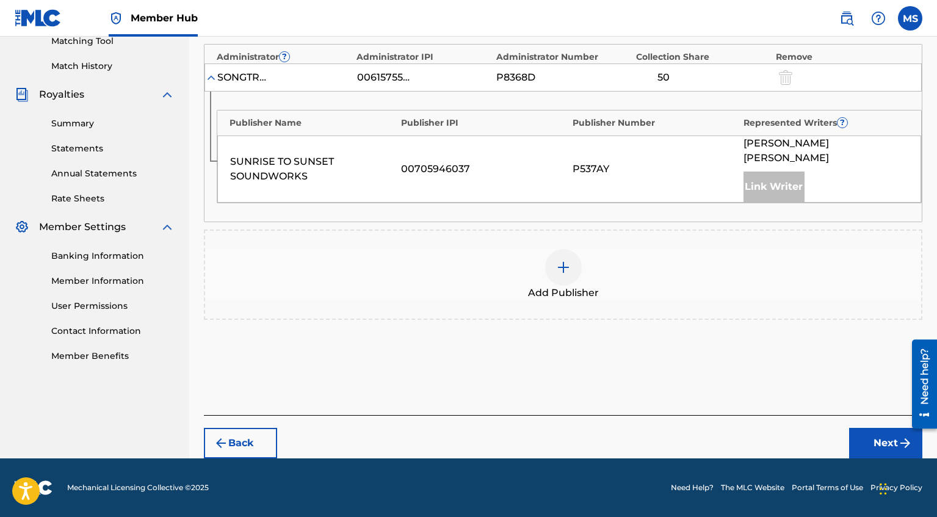
scroll to position [306, 0]
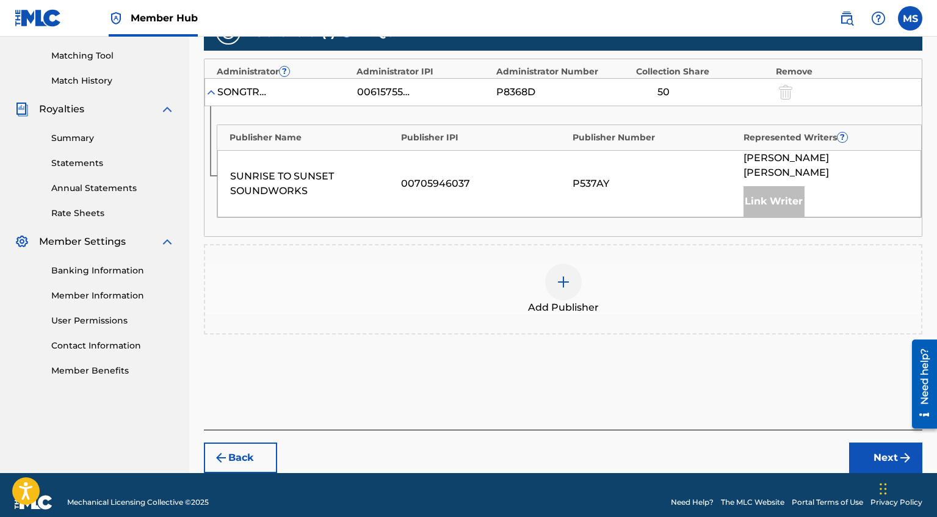
click at [560, 275] on img at bounding box center [563, 282] width 15 height 15
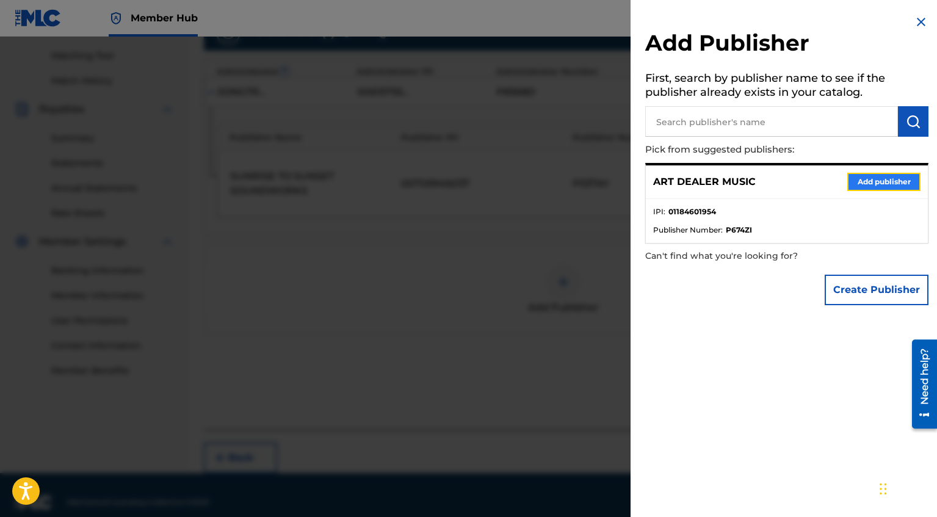
click at [869, 188] on button "Add publisher" at bounding box center [883, 182] width 73 height 18
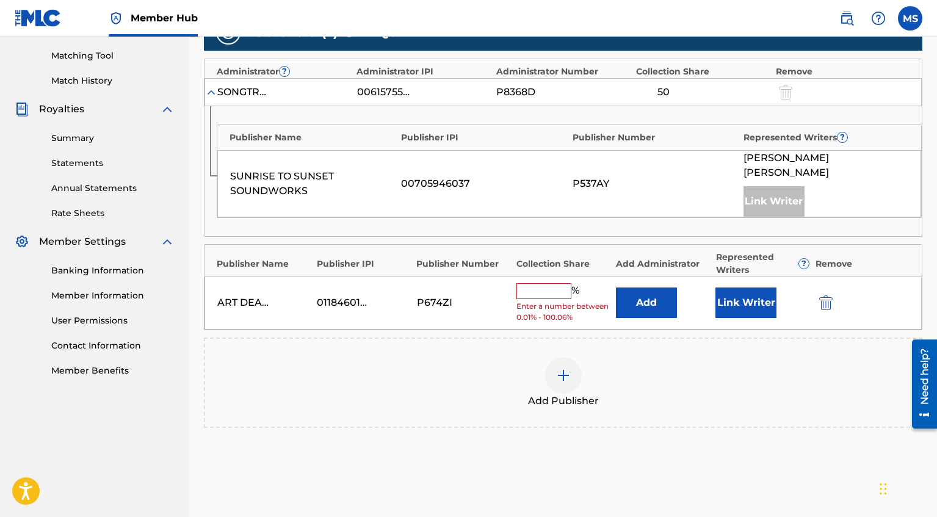
click at [534, 283] on input "text" at bounding box center [543, 291] width 55 height 16
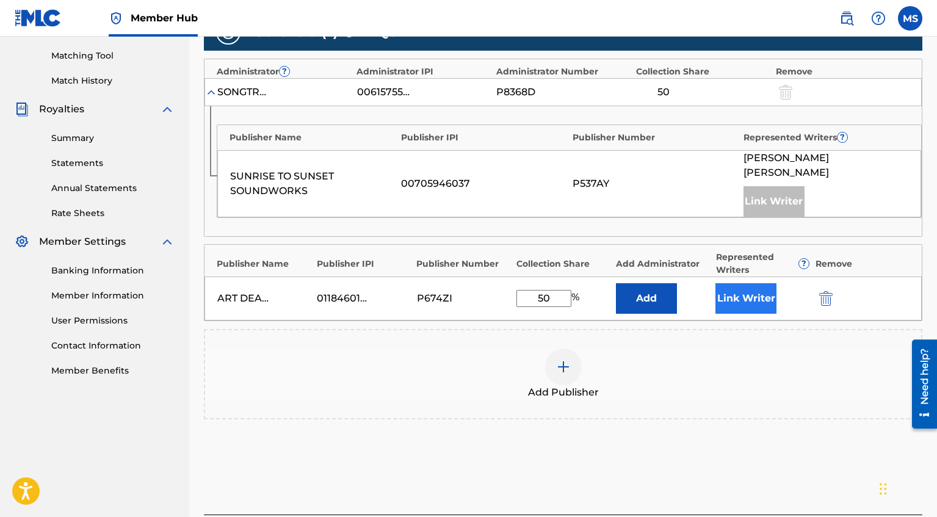
type input "50"
click at [737, 292] on button "Link Writer" at bounding box center [745, 298] width 61 height 31
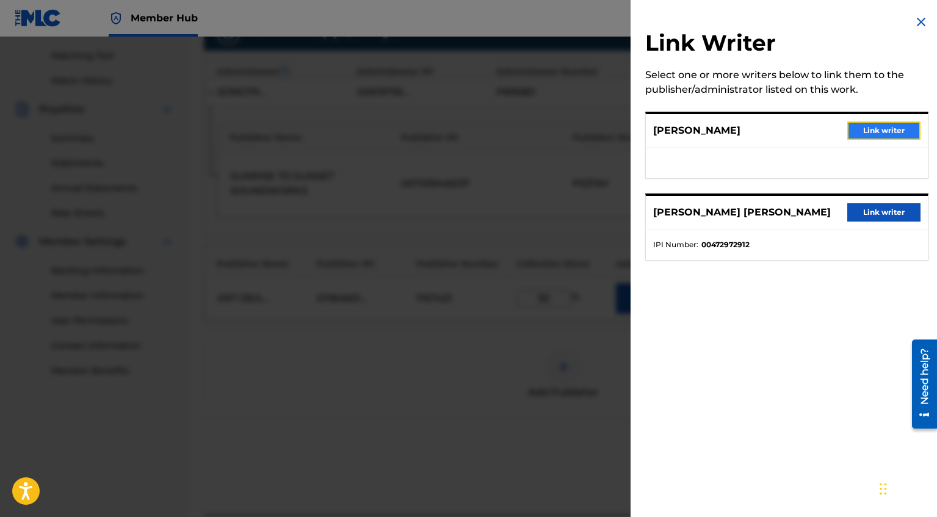
click at [865, 137] on button "Link writer" at bounding box center [883, 130] width 73 height 18
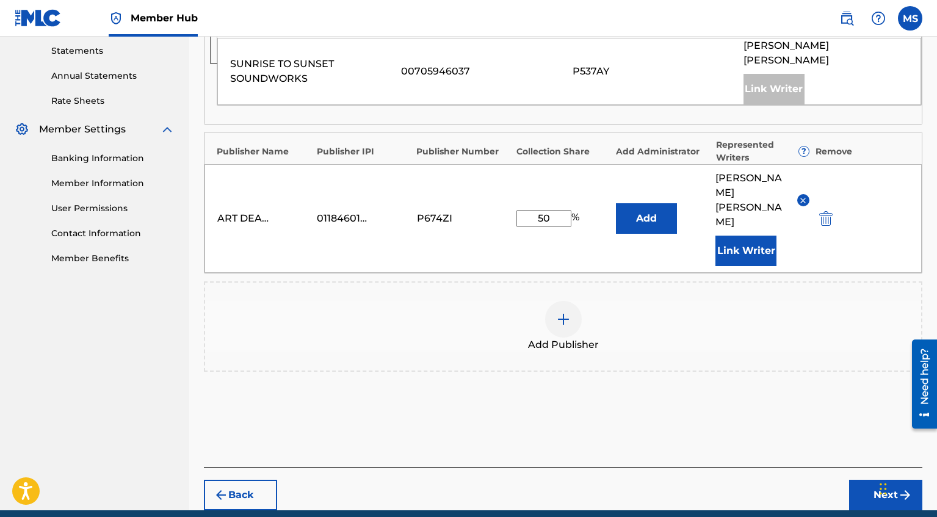
scroll to position [426, 0]
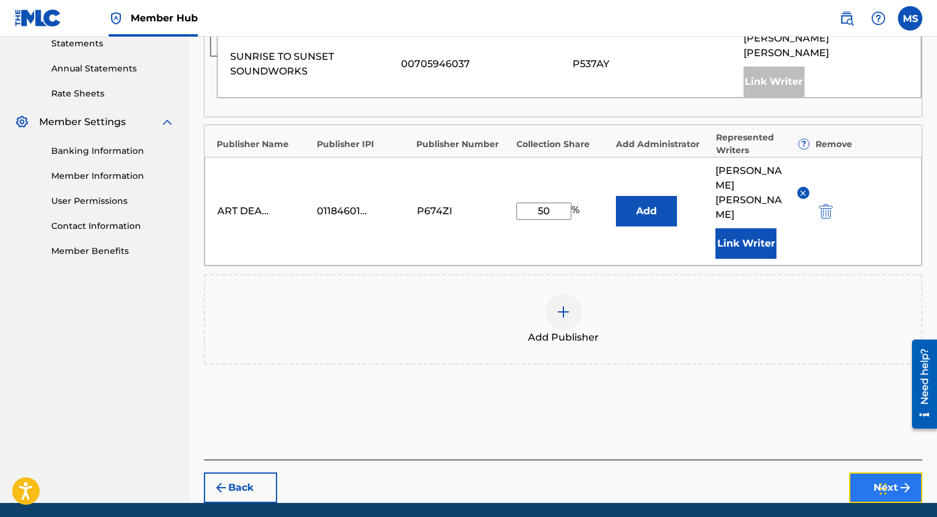
click at [907, 472] on button "Next" at bounding box center [885, 487] width 73 height 31
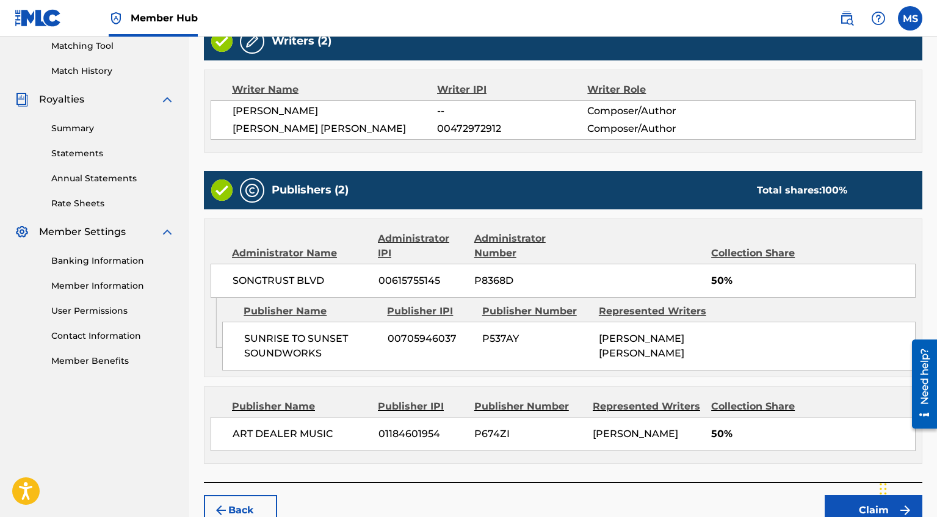
scroll to position [381, 0]
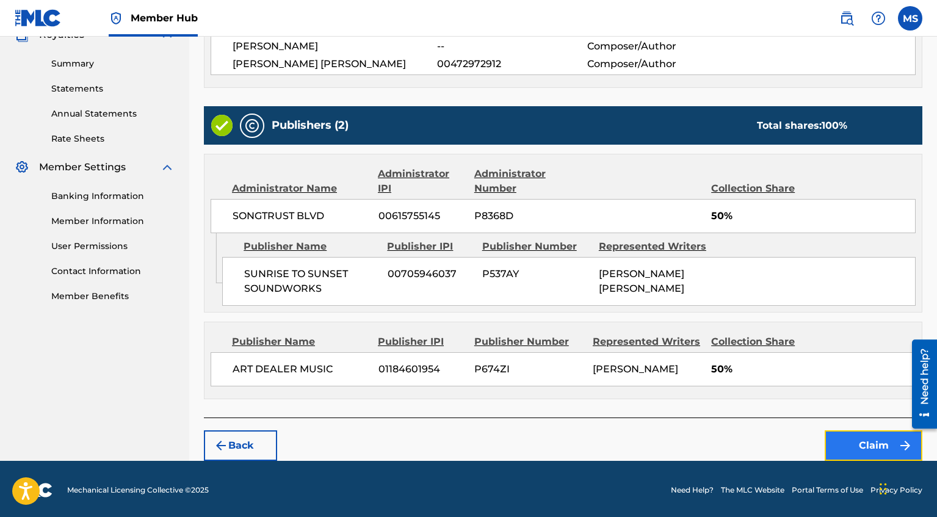
click at [898, 447] on img "submit" at bounding box center [905, 445] width 15 height 15
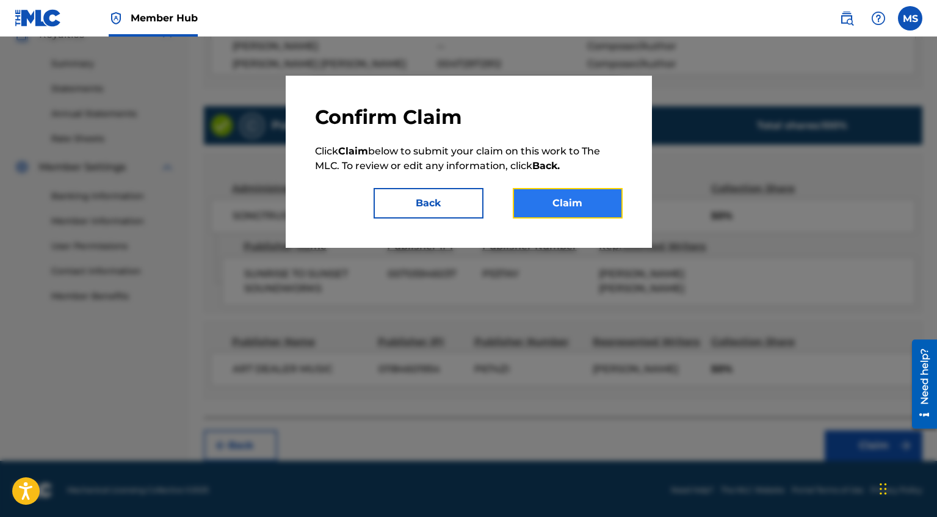
click at [579, 204] on button "Claim" at bounding box center [568, 203] width 110 height 31
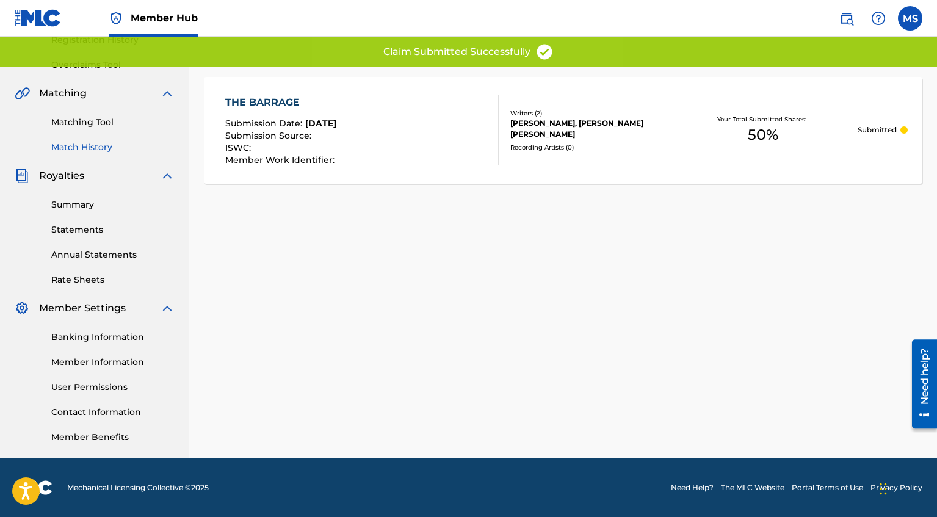
scroll to position [43, 0]
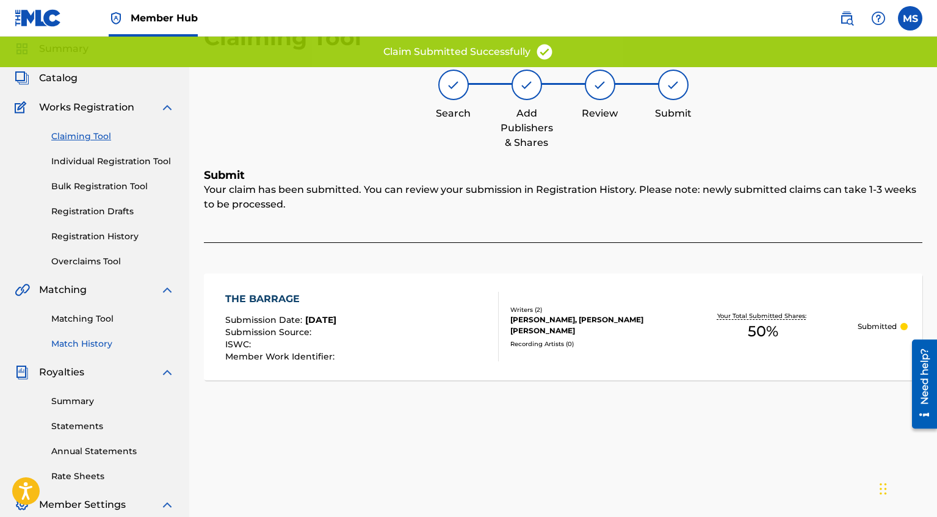
click at [96, 140] on link "Claiming Tool" at bounding box center [112, 136] width 123 height 13
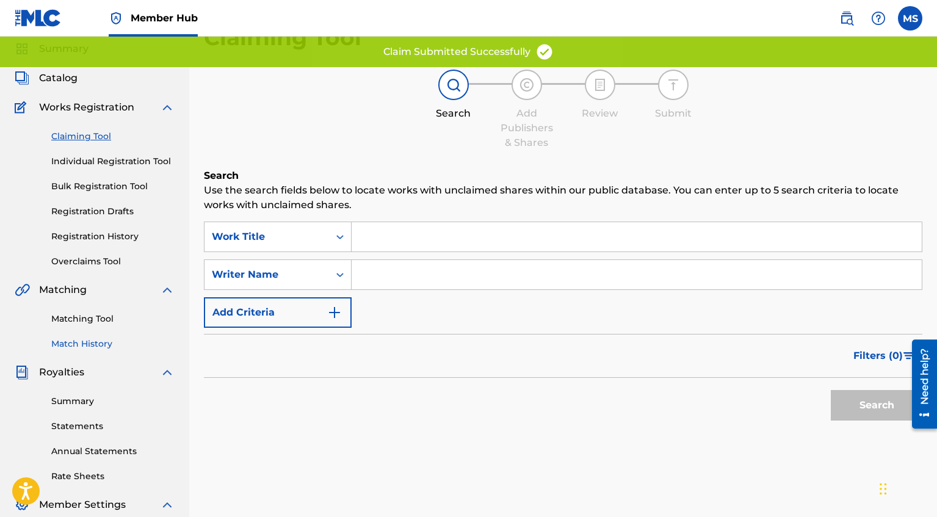
scroll to position [0, 0]
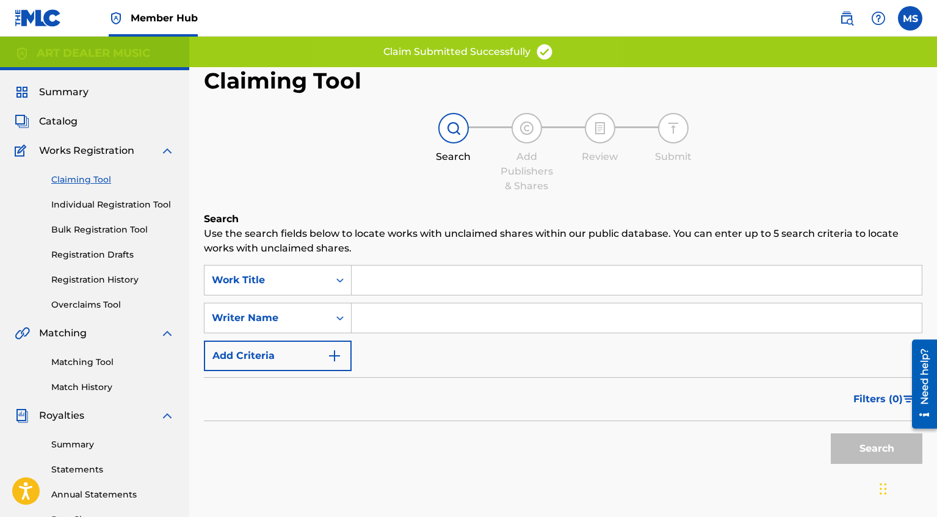
click at [392, 315] on input "Search Form" at bounding box center [636, 317] width 570 height 29
type input "[PERSON_NAME]"
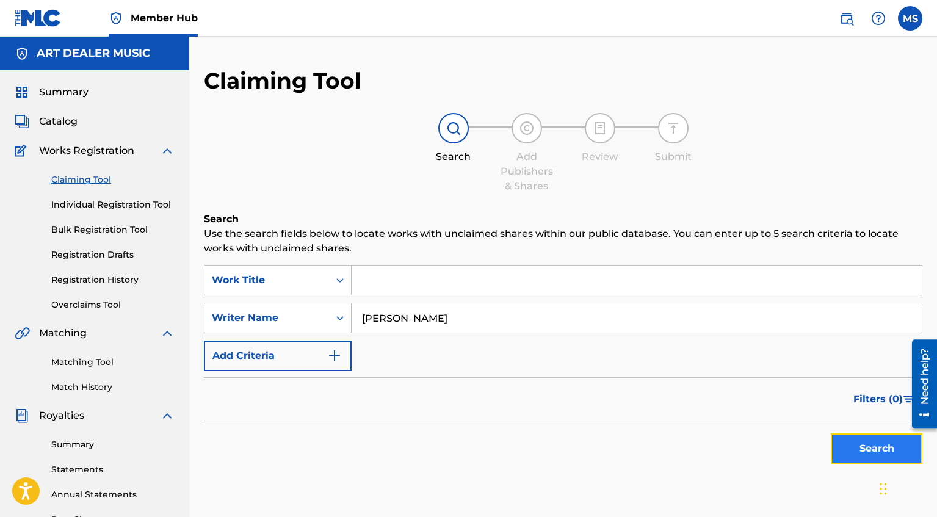
click at [850, 442] on button "Search" at bounding box center [877, 448] width 92 height 31
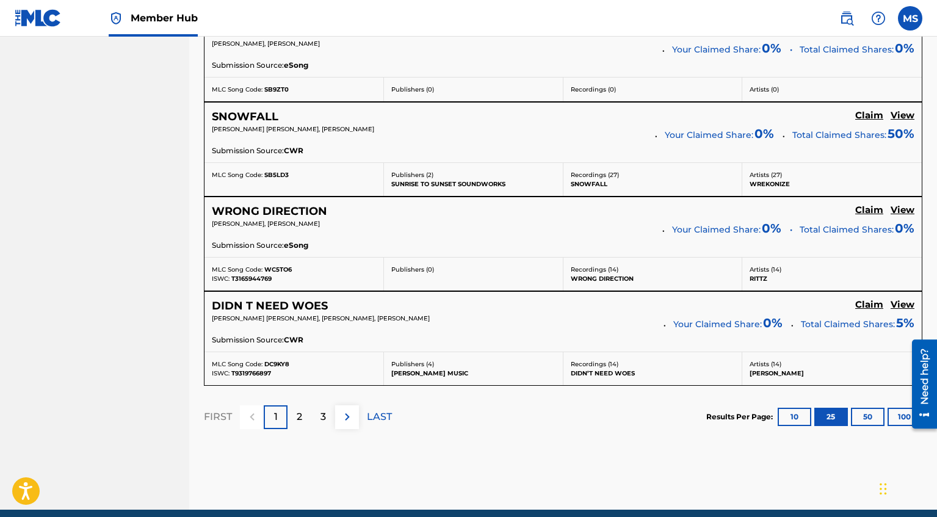
scroll to position [2510, 0]
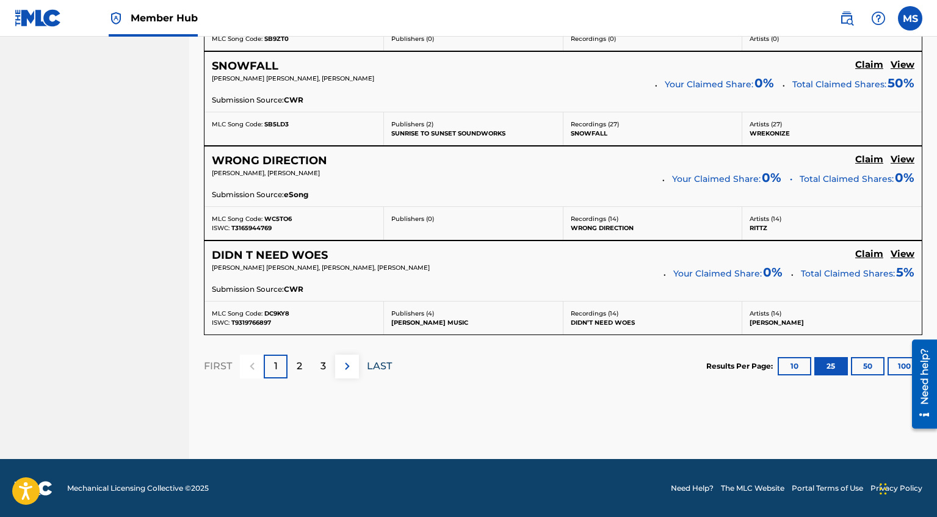
click at [383, 372] on p "LAST" at bounding box center [379, 366] width 25 height 15
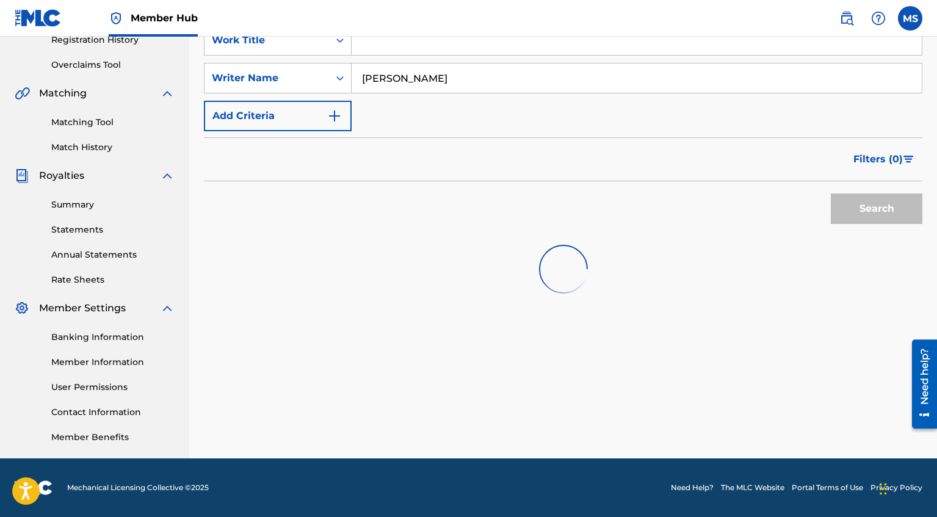
scroll to position [505, 0]
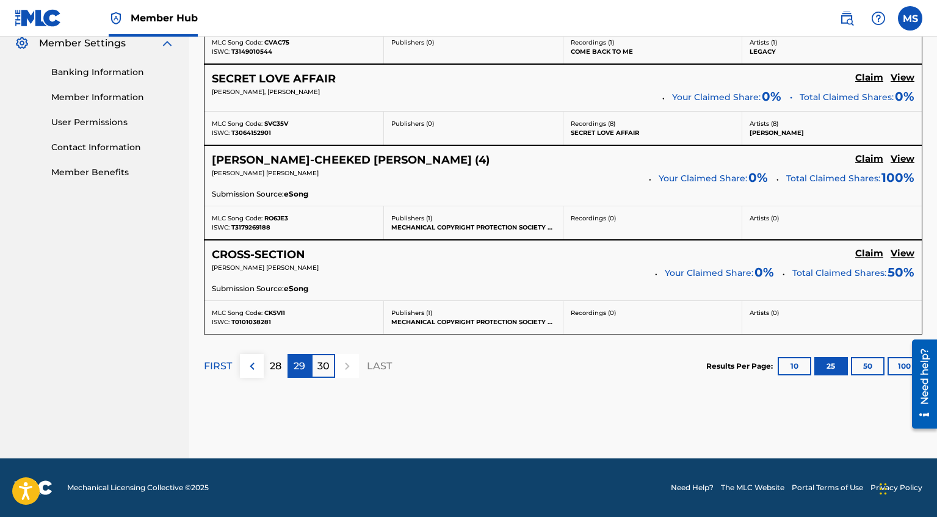
click at [289, 364] on div "29" at bounding box center [299, 366] width 24 height 24
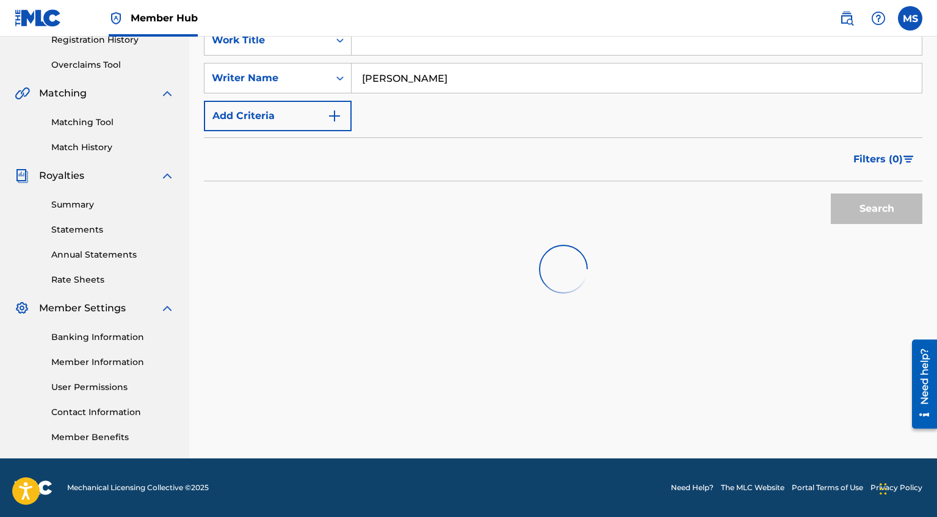
scroll to position [240, 0]
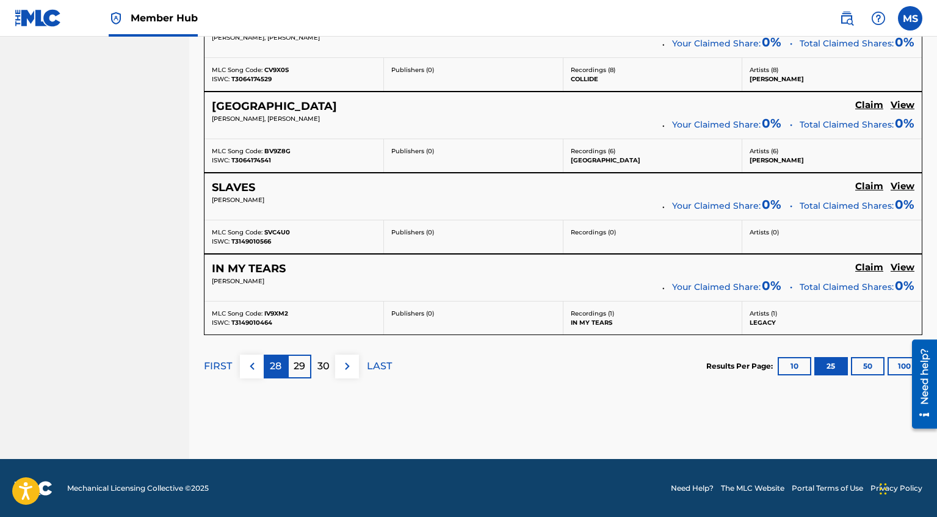
click at [276, 361] on p "28" at bounding box center [276, 366] width 12 height 15
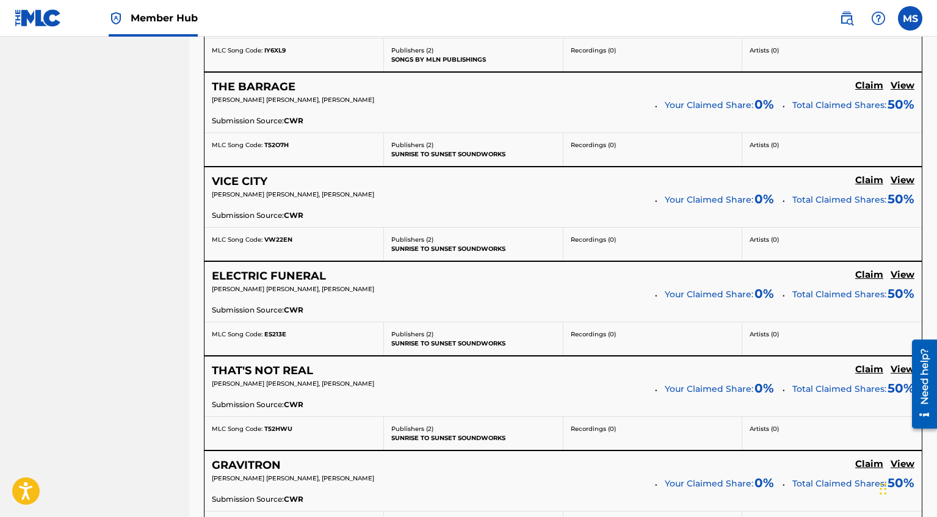
scroll to position [2068, 0]
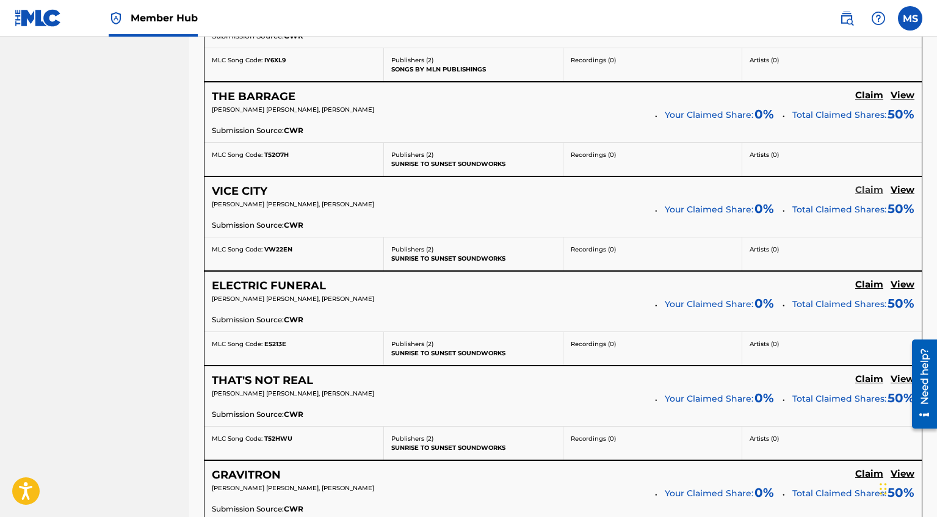
click at [867, 196] on link "Claim" at bounding box center [869, 190] width 28 height 13
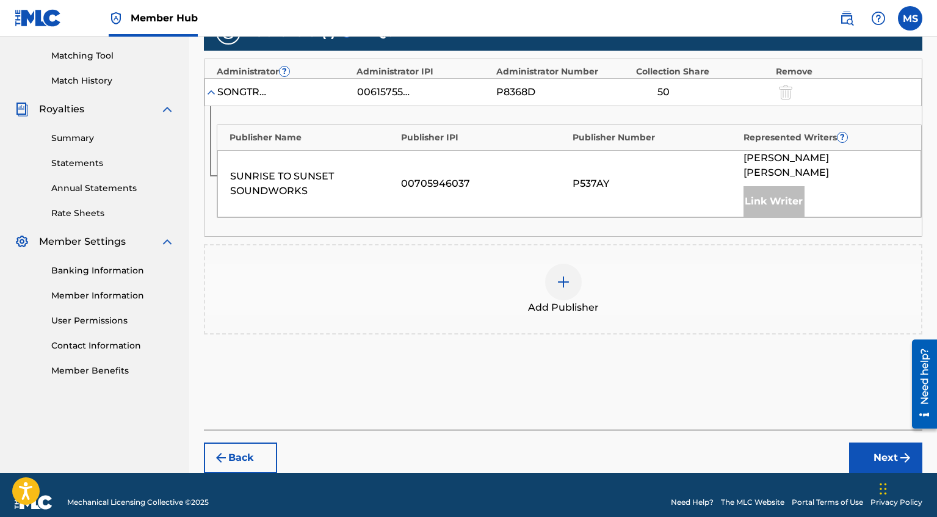
click at [575, 267] on div at bounding box center [563, 282] width 37 height 37
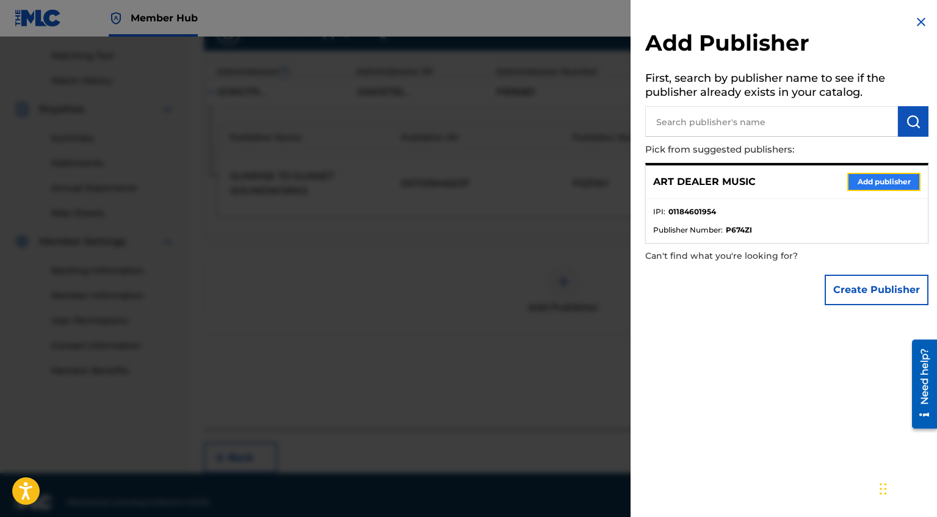
click at [868, 179] on button "Add publisher" at bounding box center [883, 182] width 73 height 18
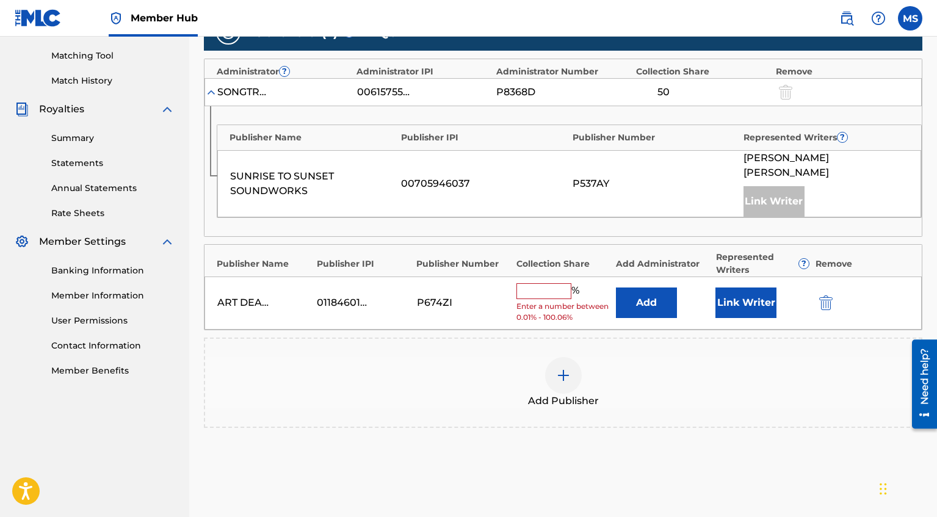
click at [550, 283] on input "text" at bounding box center [543, 291] width 55 height 16
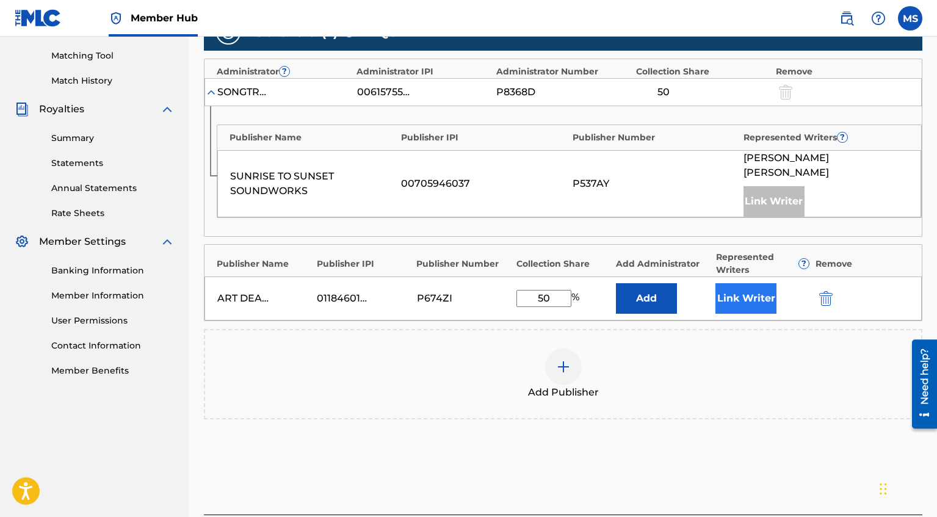
type input "50"
click at [751, 283] on button "Link Writer" at bounding box center [745, 298] width 61 height 31
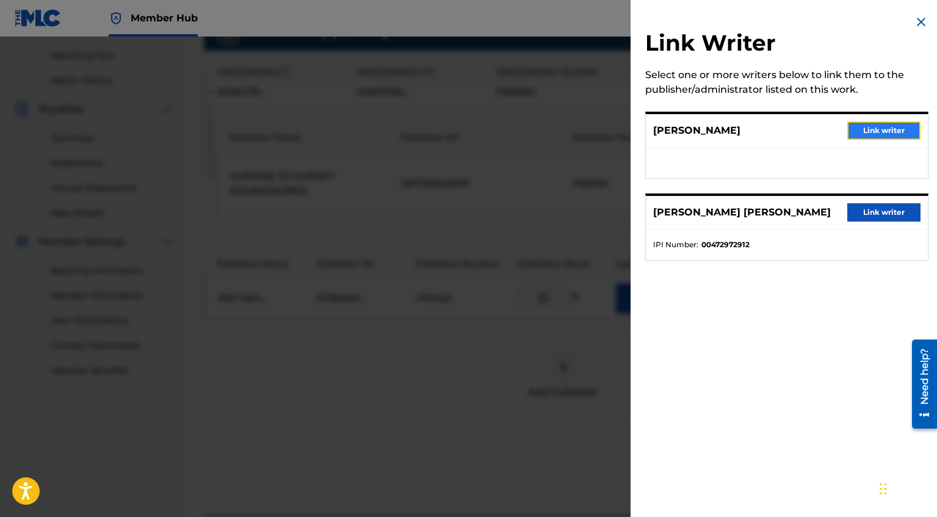
click at [879, 131] on button "Link writer" at bounding box center [883, 130] width 73 height 18
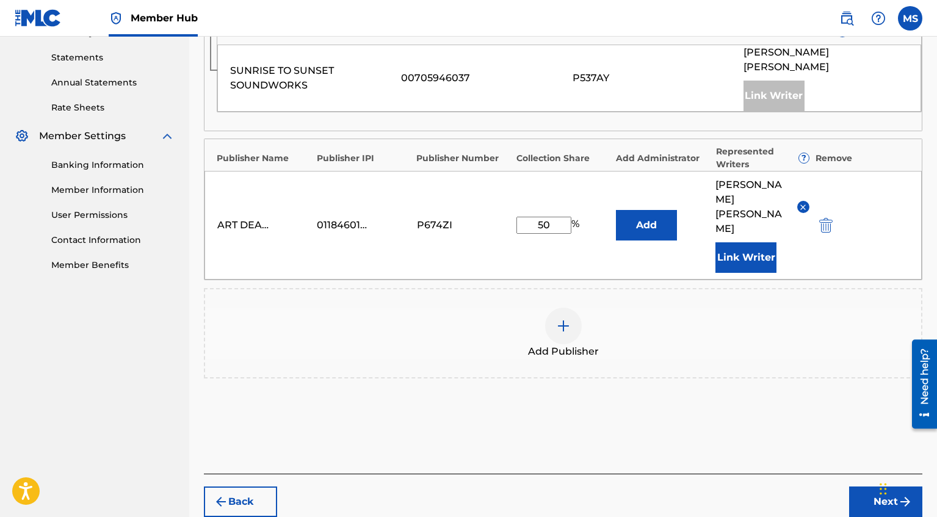
scroll to position [426, 0]
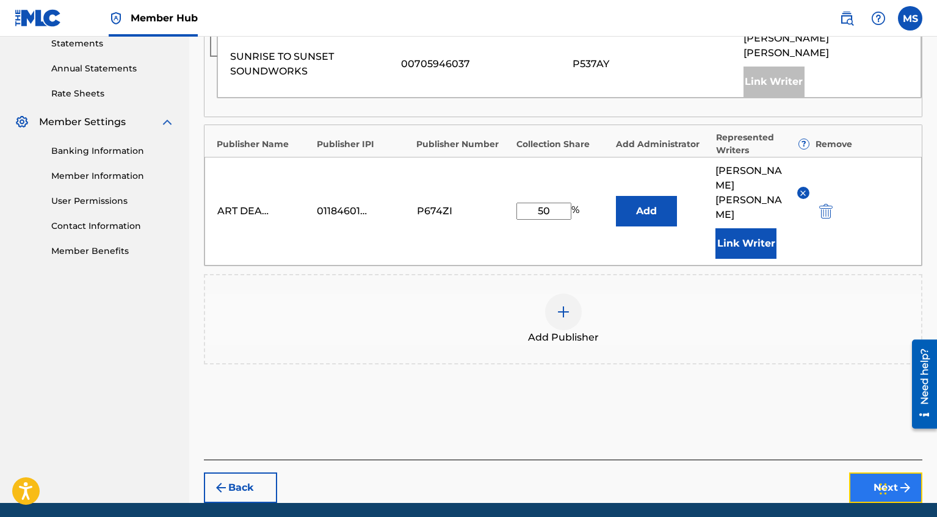
click at [868, 472] on button "Next" at bounding box center [885, 487] width 73 height 31
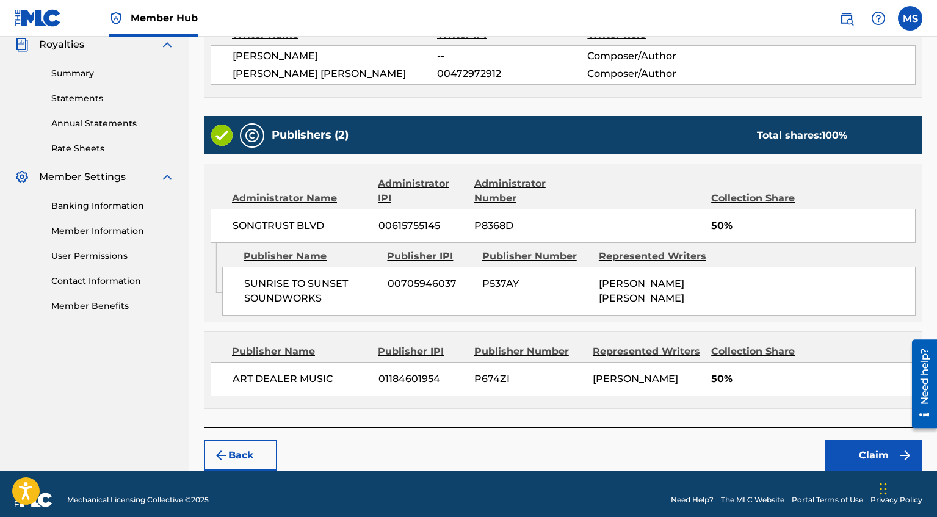
scroll to position [381, 0]
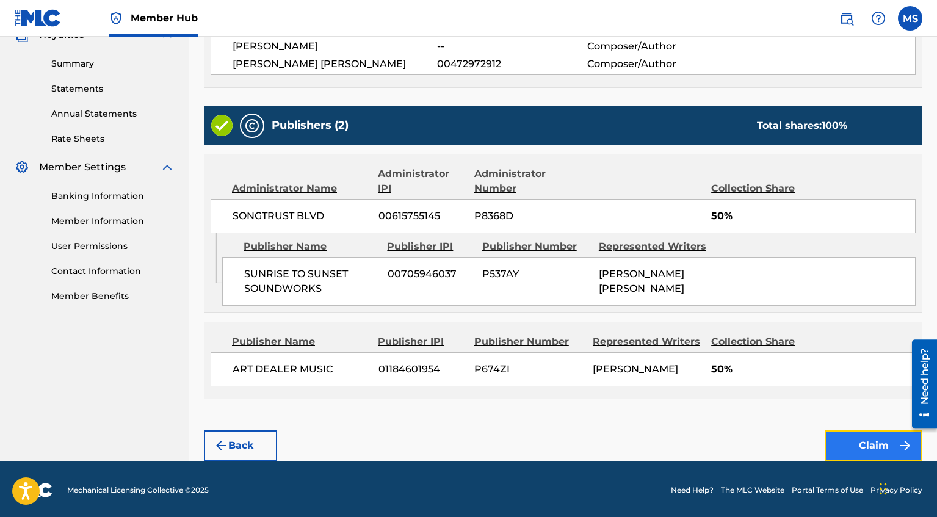
click at [858, 434] on button "Claim" at bounding box center [873, 445] width 98 height 31
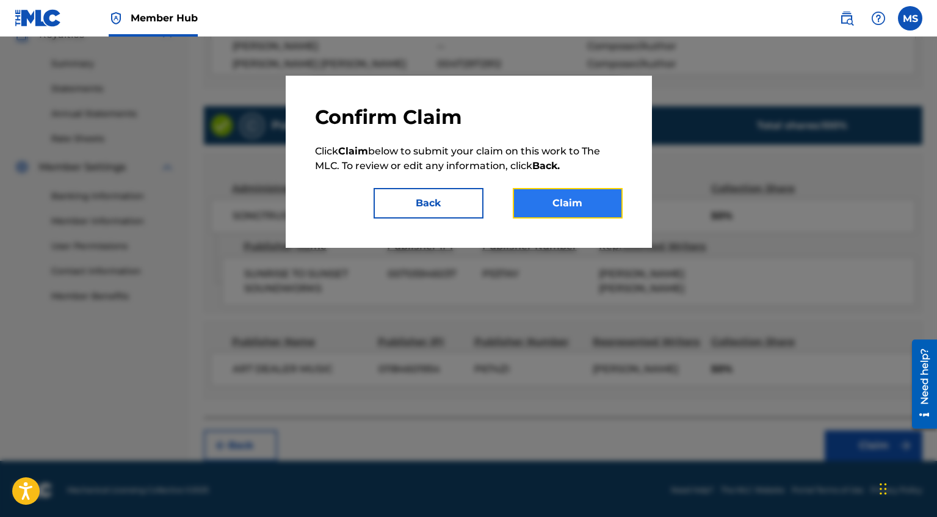
click at [565, 207] on button "Claim" at bounding box center [568, 203] width 110 height 31
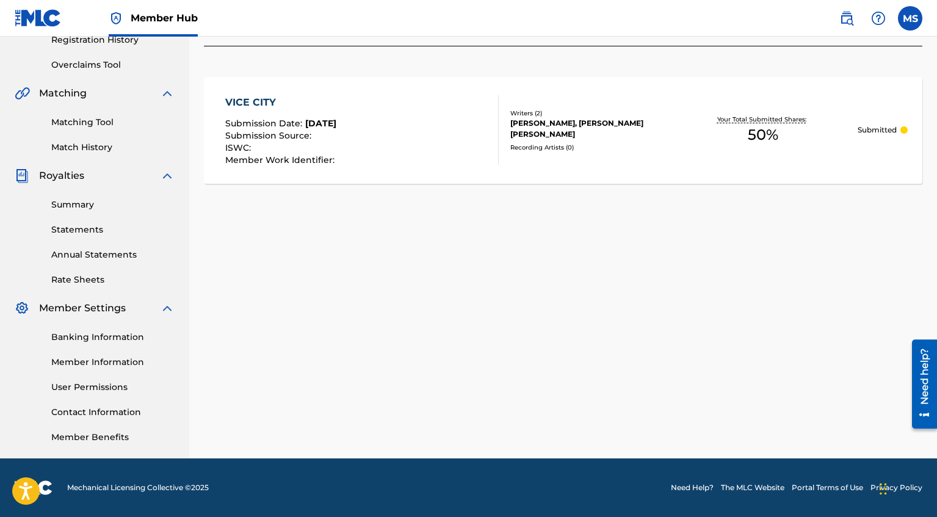
scroll to position [8, 0]
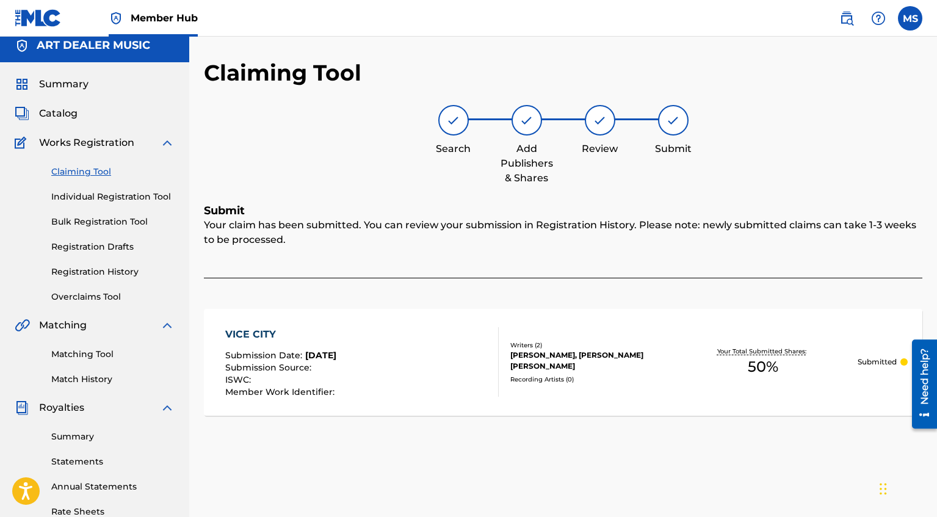
click at [71, 170] on link "Claiming Tool" at bounding box center [112, 171] width 123 height 13
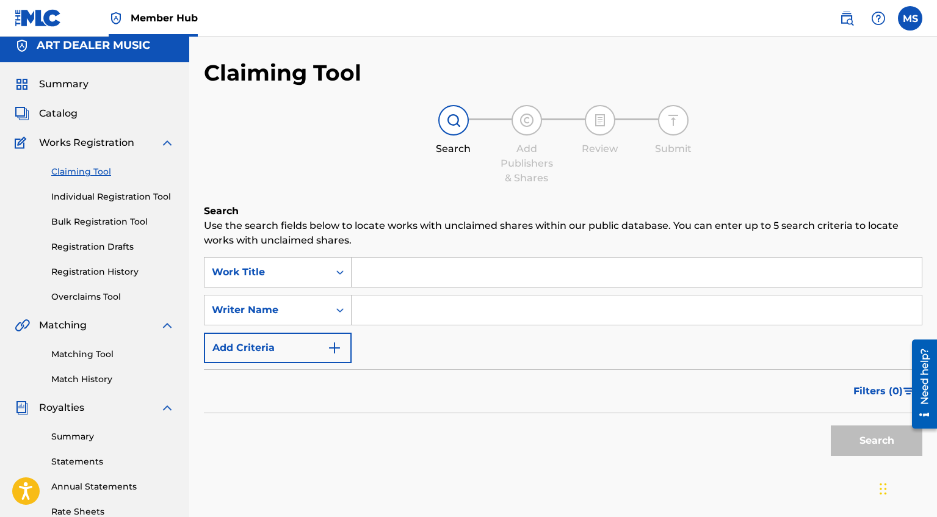
scroll to position [0, 0]
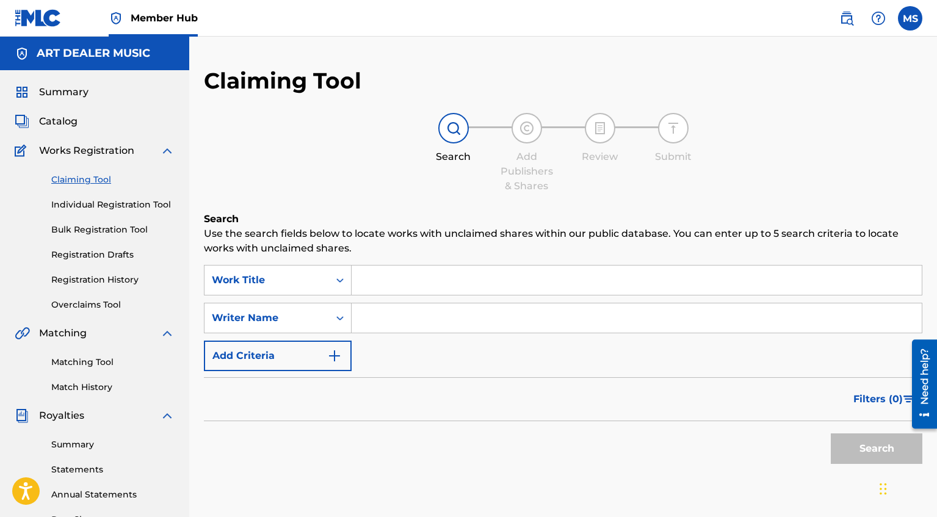
click at [449, 325] on input "Search Form" at bounding box center [636, 317] width 570 height 29
type input "[PERSON_NAME]"
click at [837, 450] on button "Search" at bounding box center [877, 448] width 92 height 31
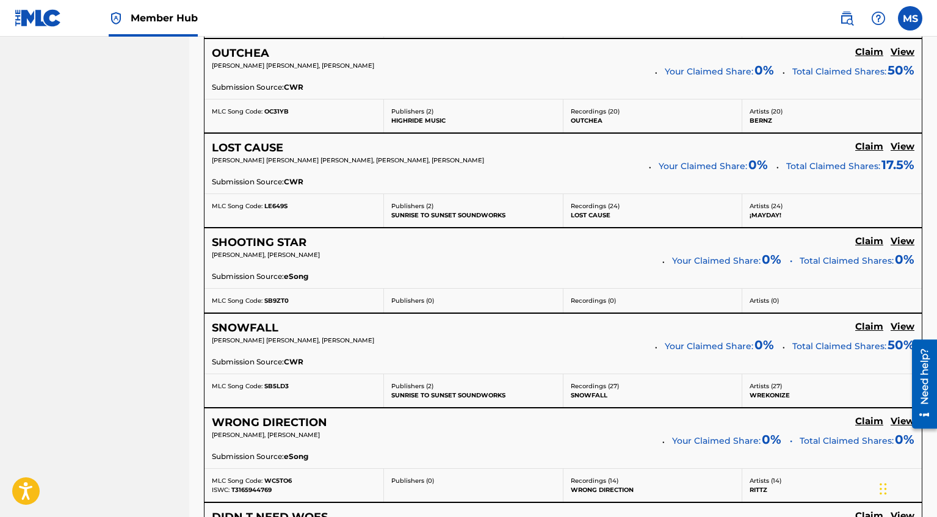
scroll to position [2510, 0]
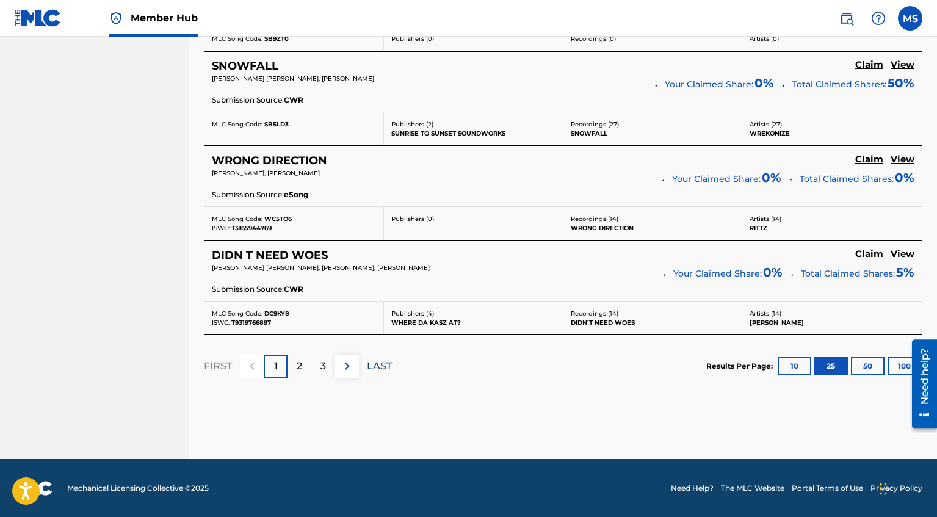
click at [380, 370] on p "LAST" at bounding box center [379, 366] width 25 height 15
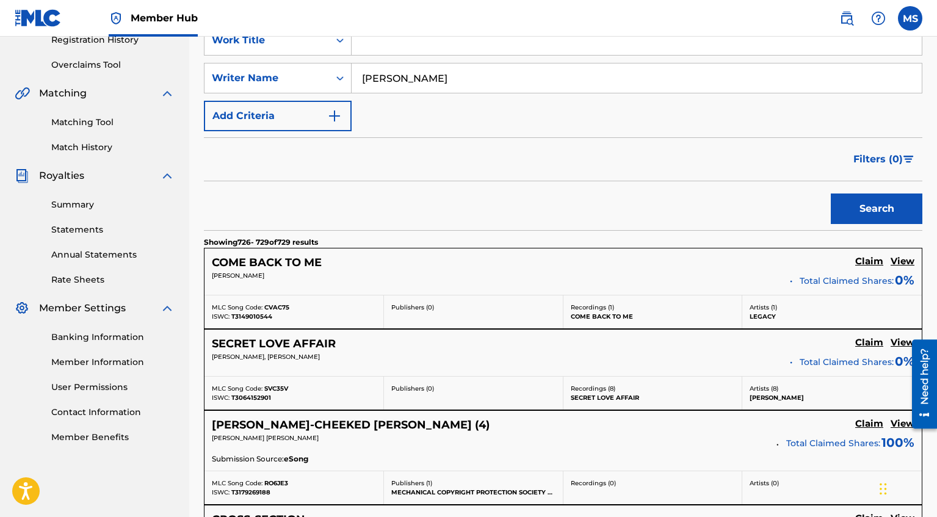
scroll to position [505, 0]
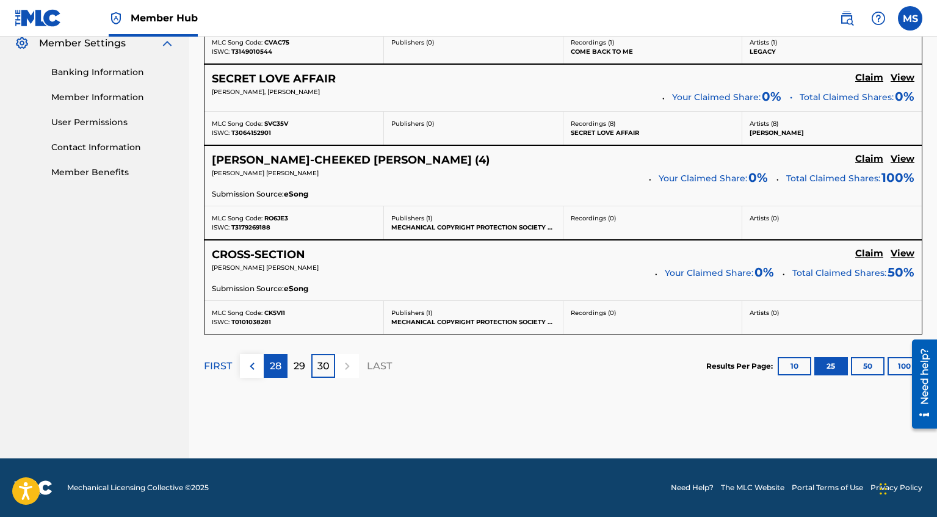
click at [282, 365] on div "28" at bounding box center [276, 366] width 24 height 24
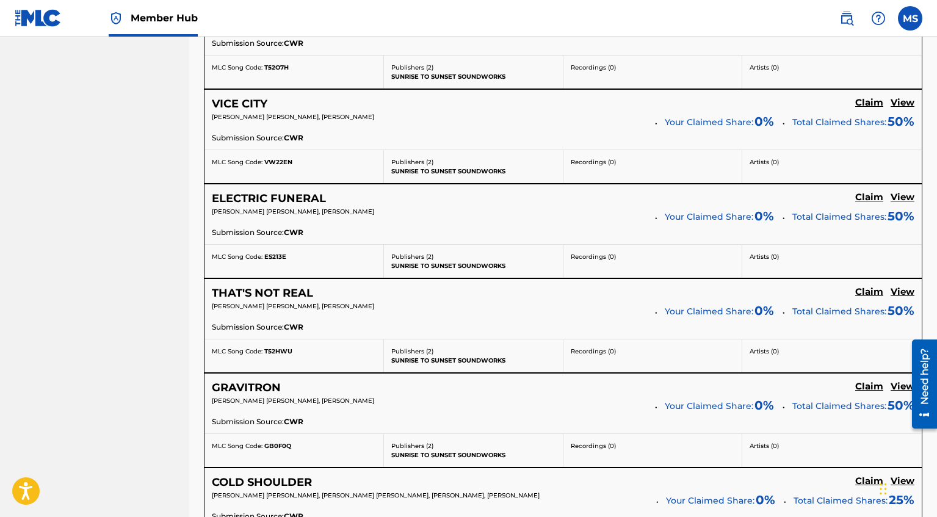
scroll to position [2154, 0]
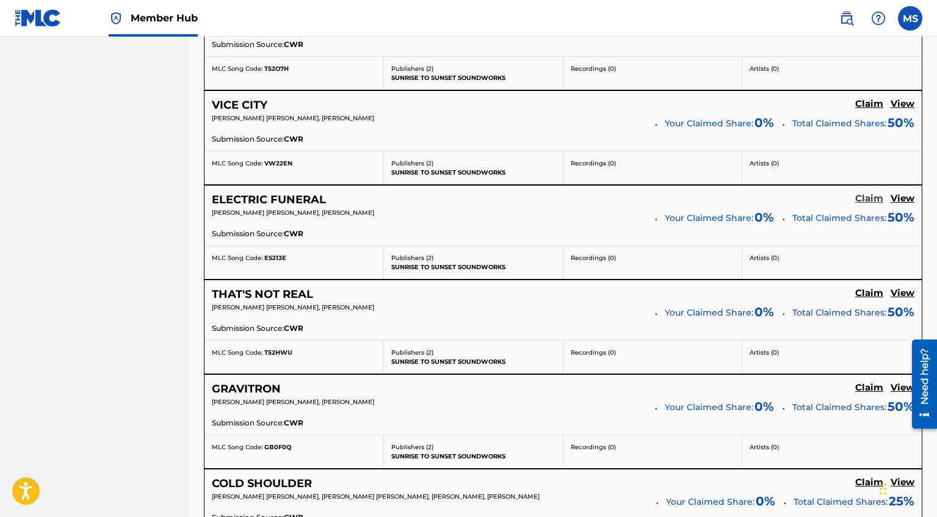
click at [877, 198] on h5 "Claim" at bounding box center [869, 199] width 28 height 12
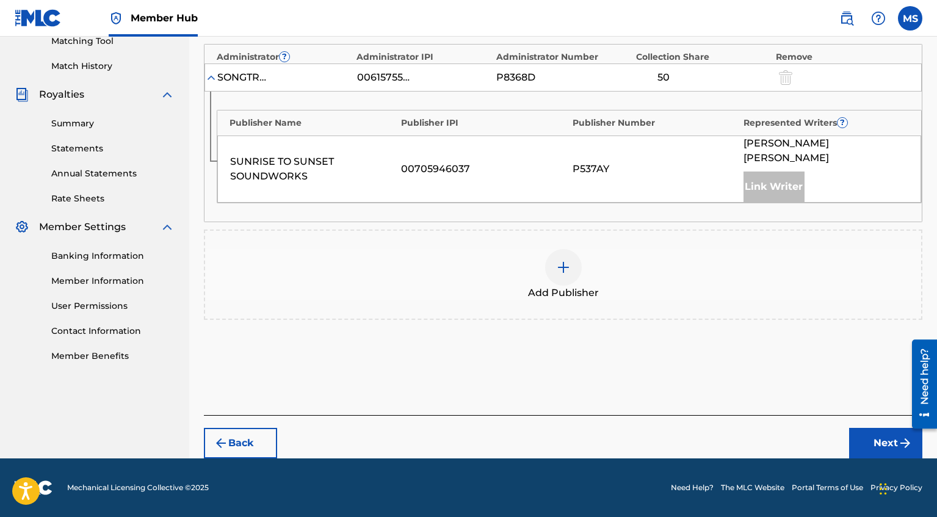
scroll to position [306, 0]
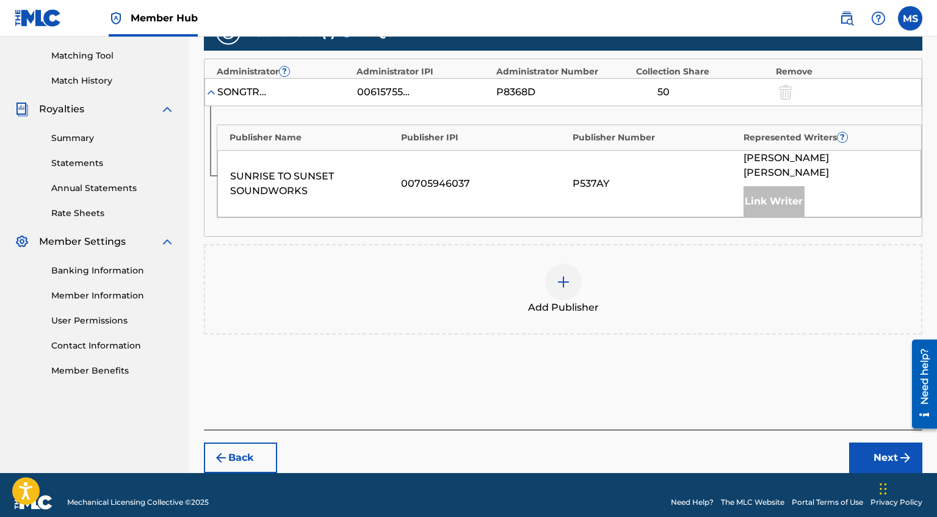
click at [565, 275] on img at bounding box center [563, 282] width 15 height 15
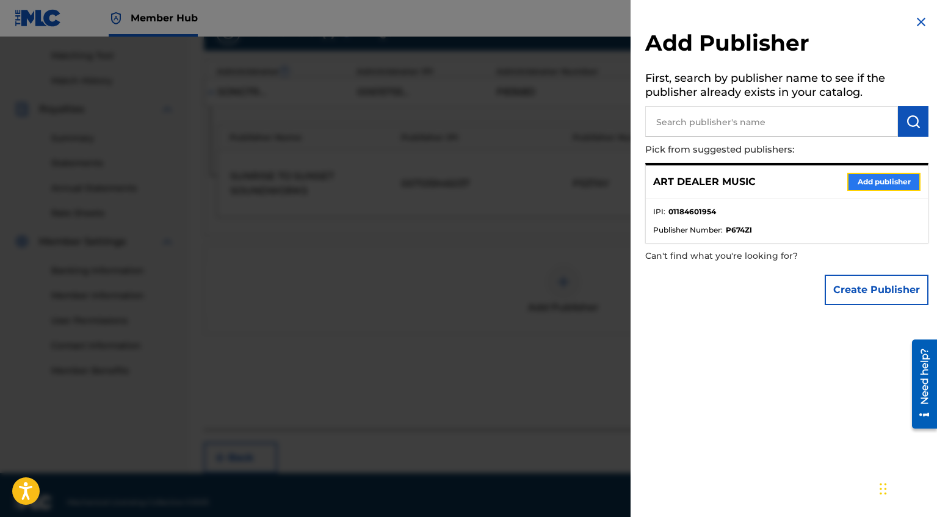
click at [878, 184] on button "Add publisher" at bounding box center [883, 182] width 73 height 18
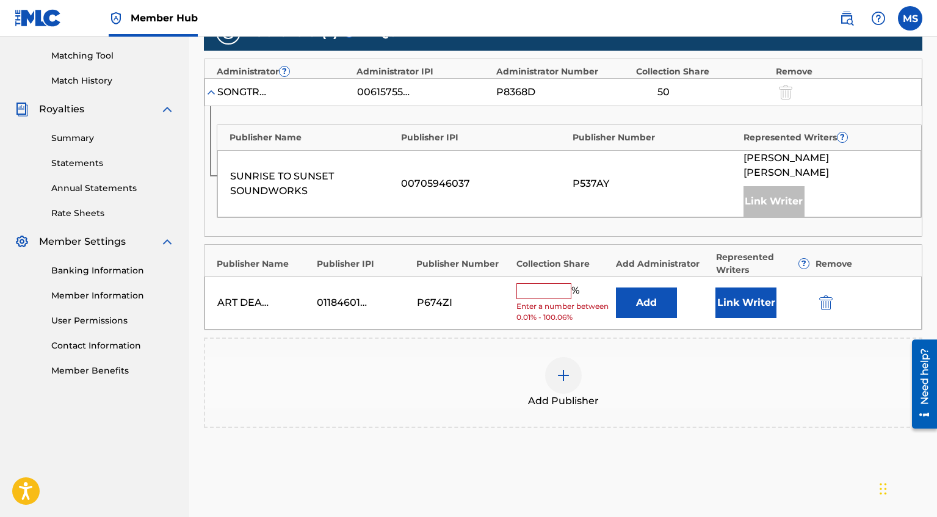
click at [544, 285] on div "% Enter a number between 0.01% - 100.06%" at bounding box center [562, 303] width 93 height 40
click at [542, 283] on input "text" at bounding box center [543, 291] width 55 height 16
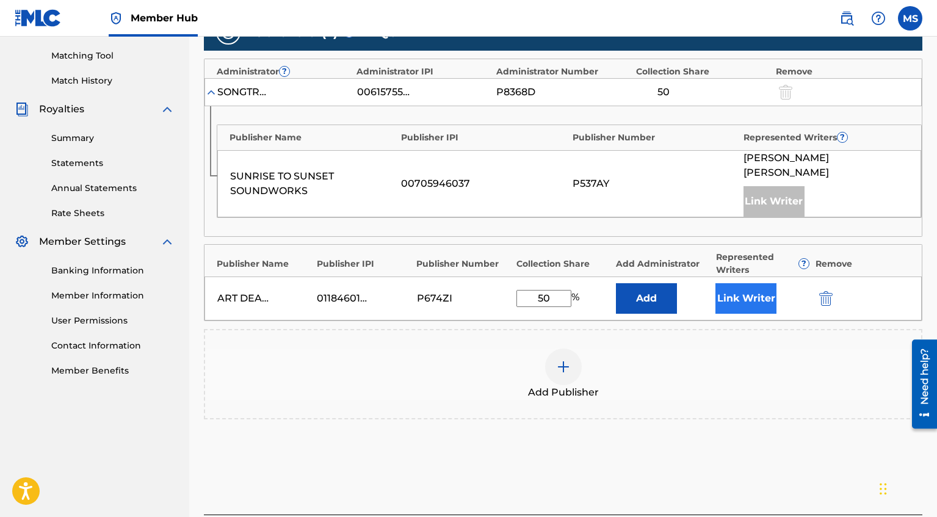
type input "50"
click at [763, 283] on button "Link Writer" at bounding box center [745, 298] width 61 height 31
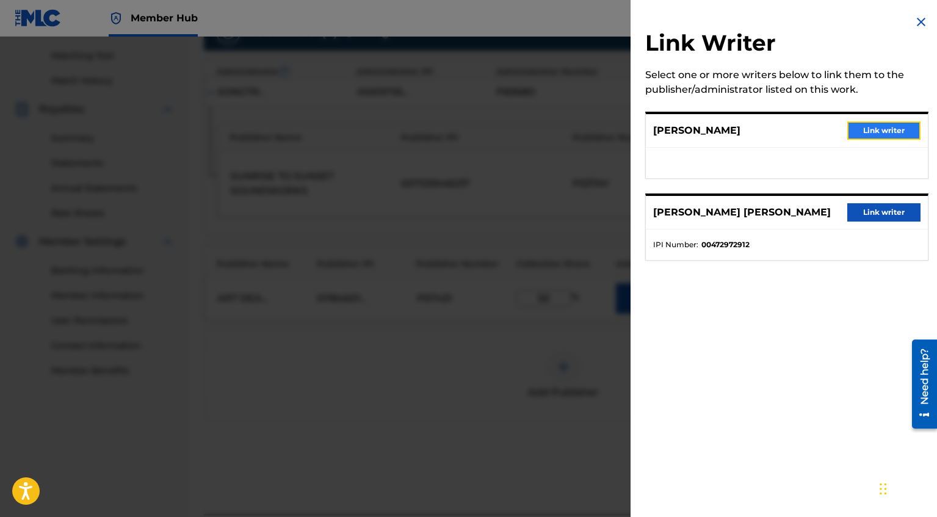
click at [882, 137] on button "Link writer" at bounding box center [883, 130] width 73 height 18
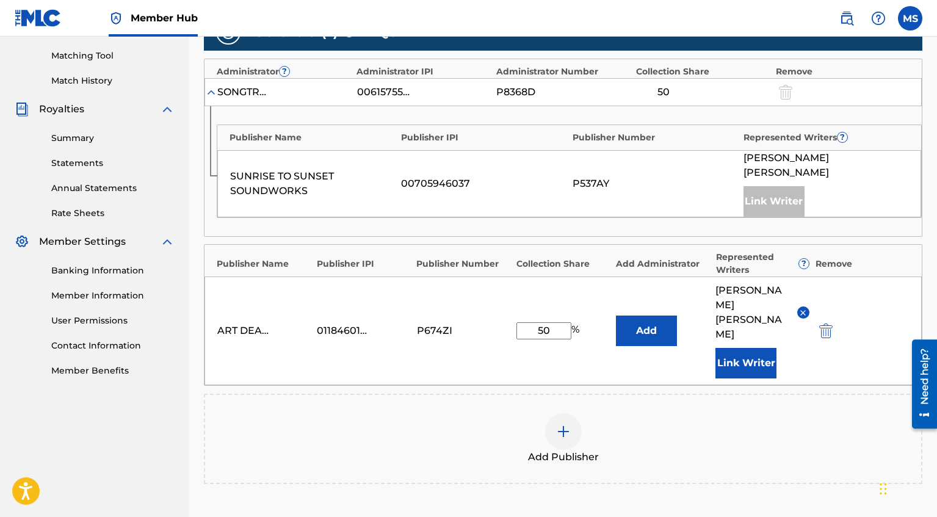
scroll to position [426, 0]
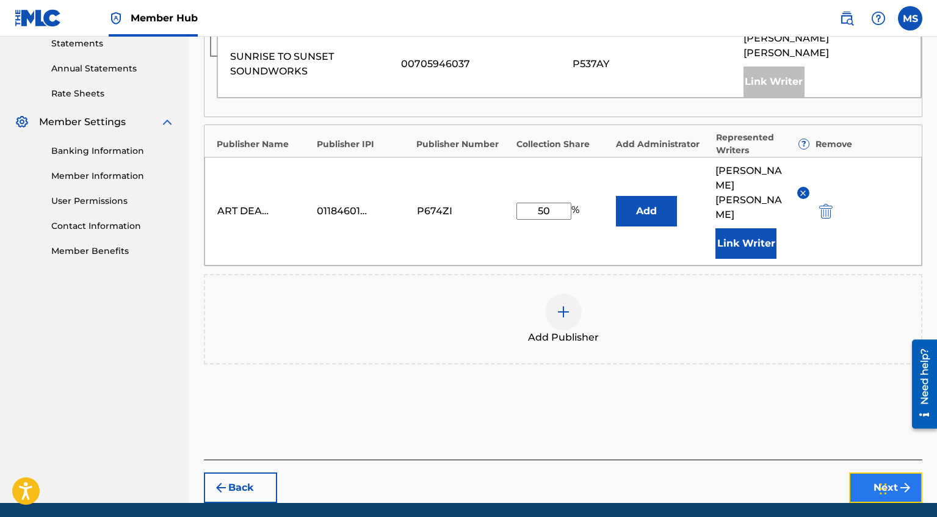
click at [870, 472] on button "Next" at bounding box center [885, 487] width 73 height 31
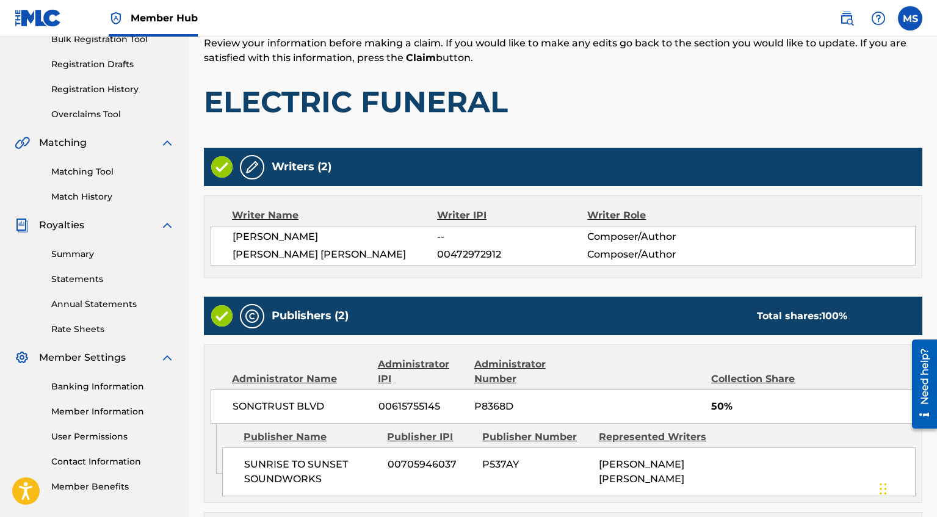
scroll to position [381, 0]
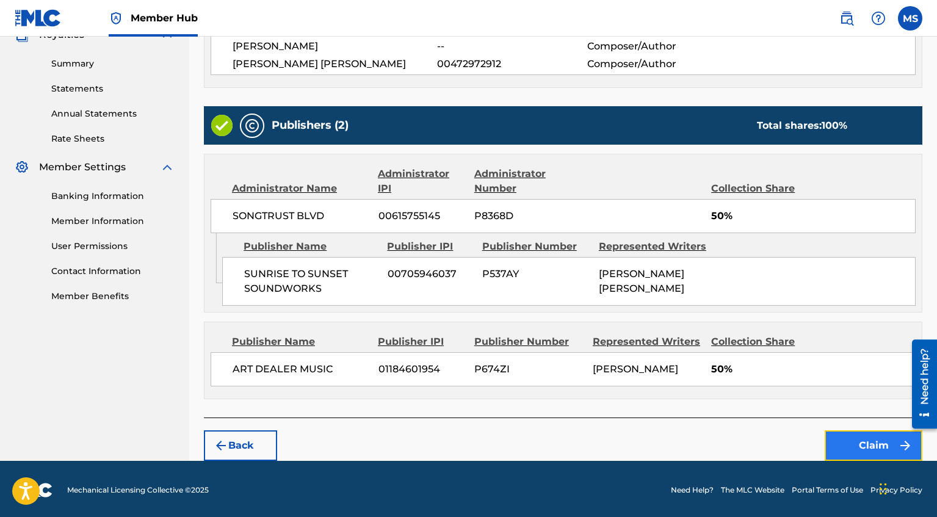
click at [873, 438] on button "Claim" at bounding box center [873, 445] width 98 height 31
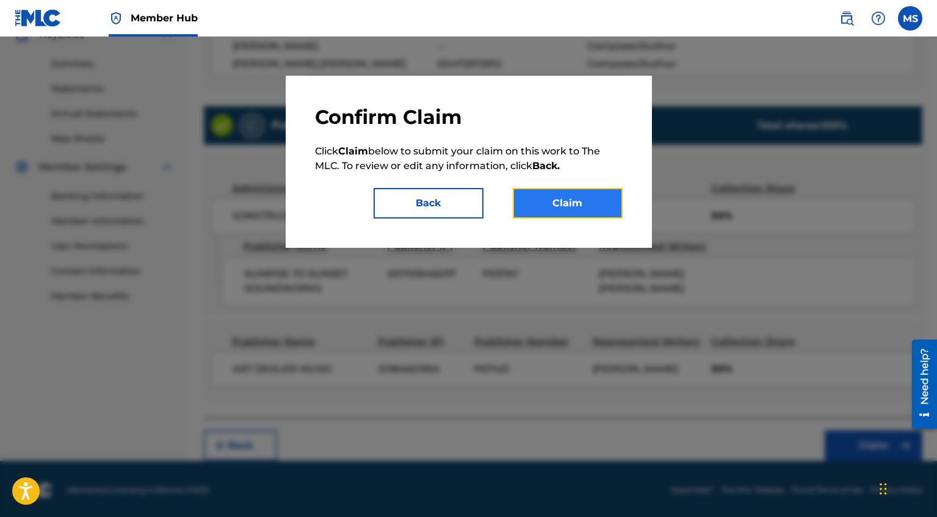
click at [598, 203] on button "Claim" at bounding box center [568, 203] width 110 height 31
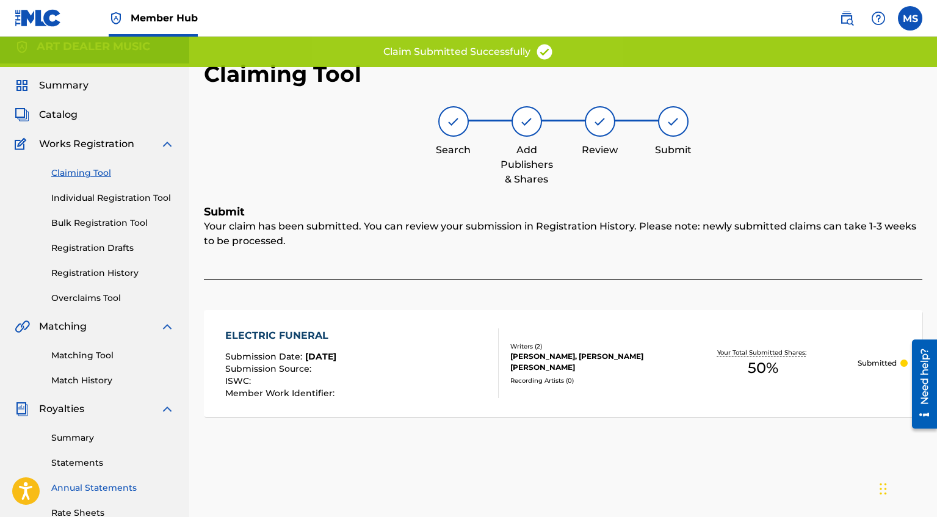
scroll to position [0, 0]
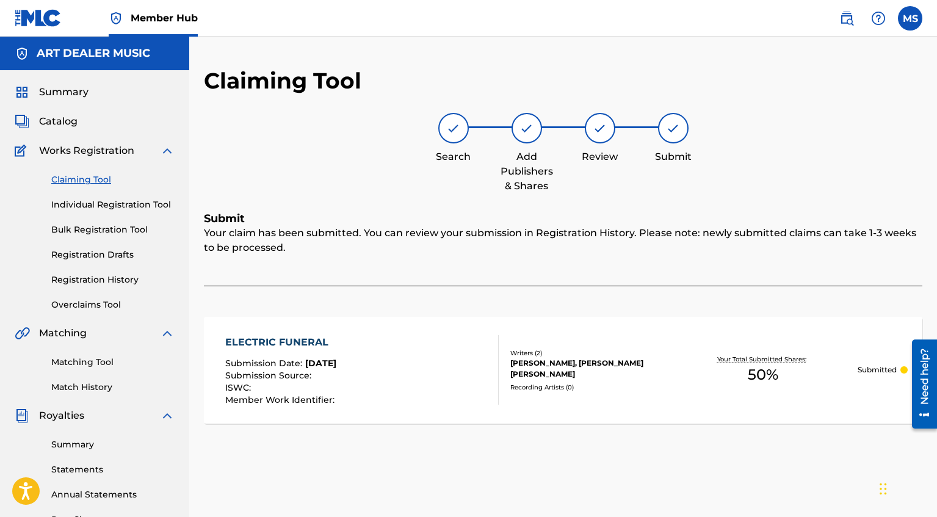
click at [99, 179] on link "Claiming Tool" at bounding box center [112, 179] width 123 height 13
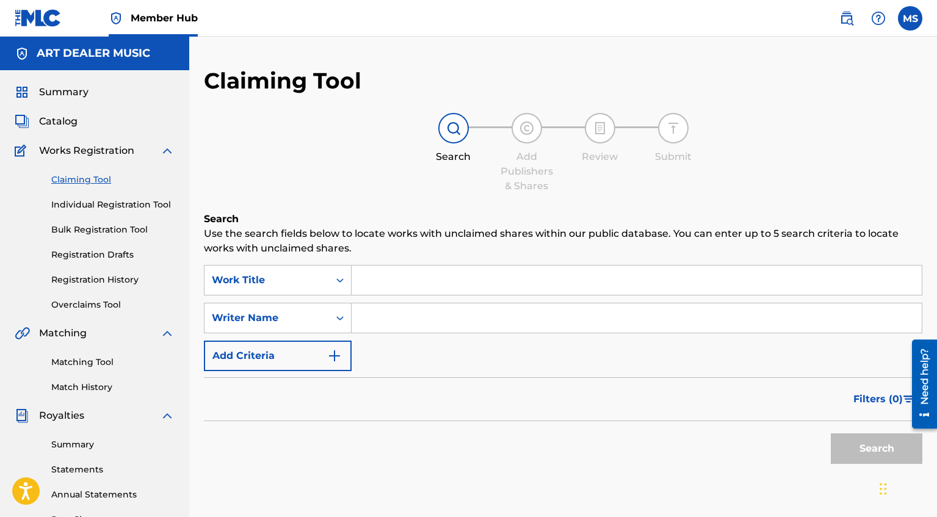
click at [402, 321] on input "Search Form" at bounding box center [636, 317] width 570 height 29
type input "[PERSON_NAME]"
click at [856, 452] on button "Search" at bounding box center [877, 448] width 92 height 31
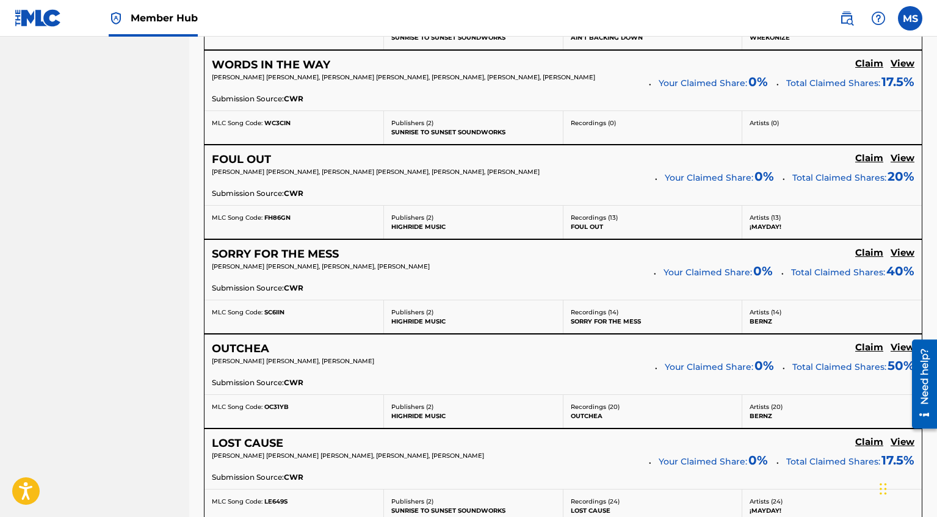
scroll to position [2510, 0]
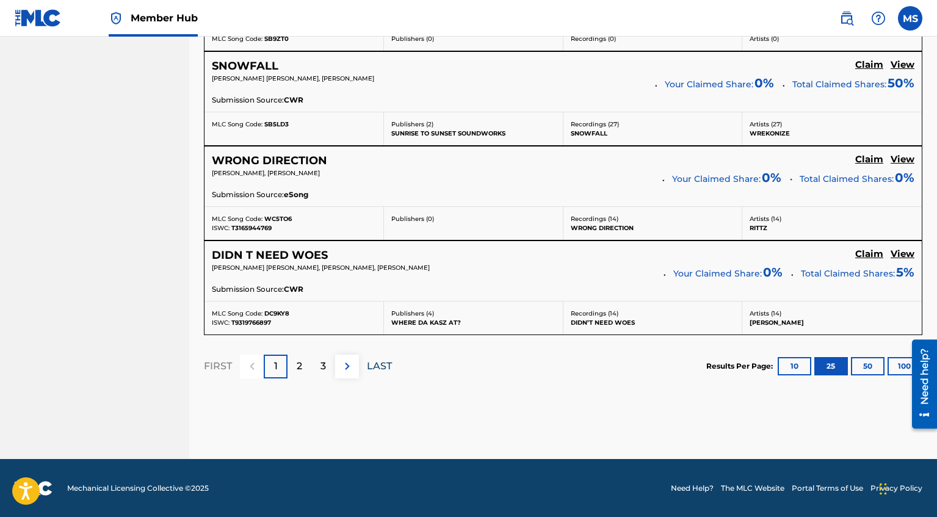
click at [384, 361] on p "LAST" at bounding box center [379, 366] width 25 height 15
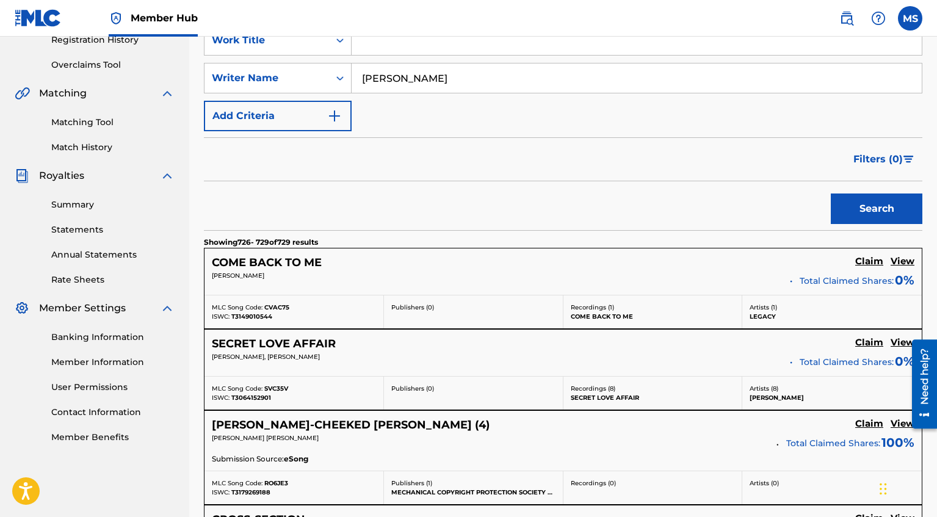
scroll to position [505, 0]
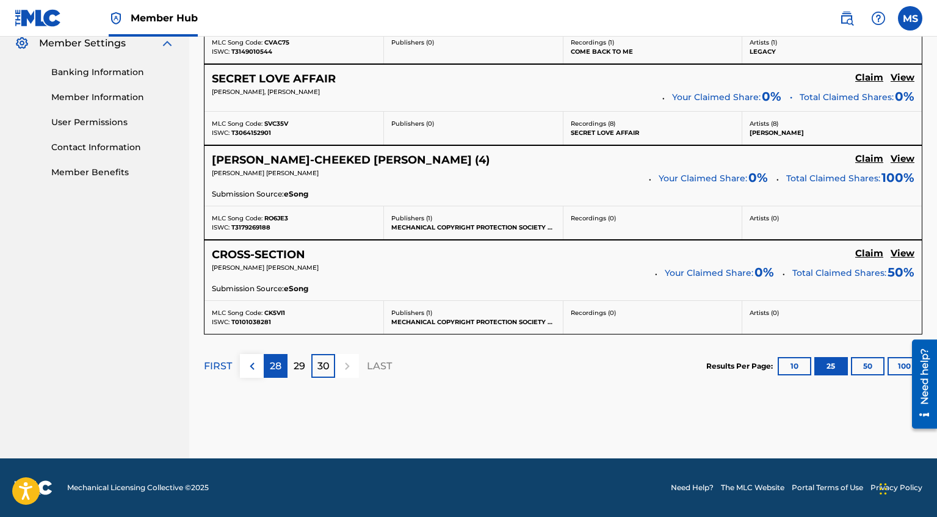
click at [277, 364] on p "28" at bounding box center [276, 366] width 12 height 15
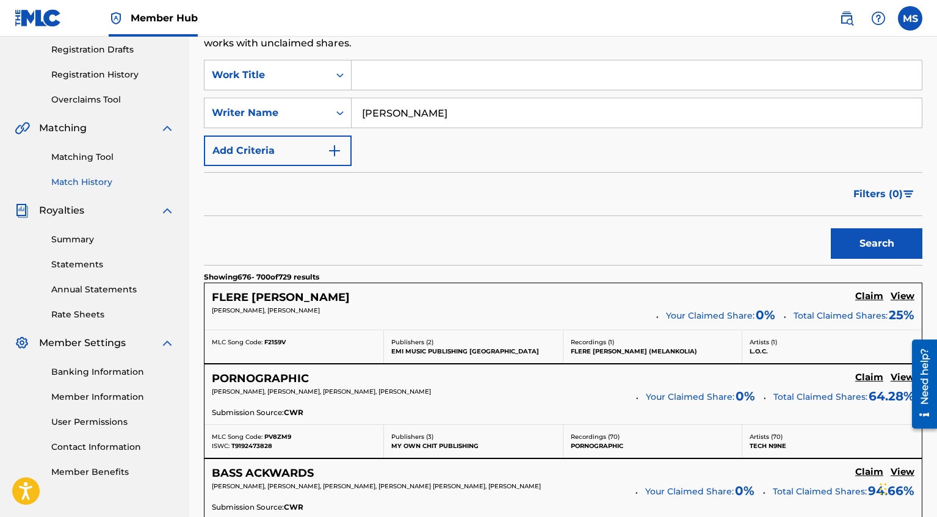
scroll to position [201, 0]
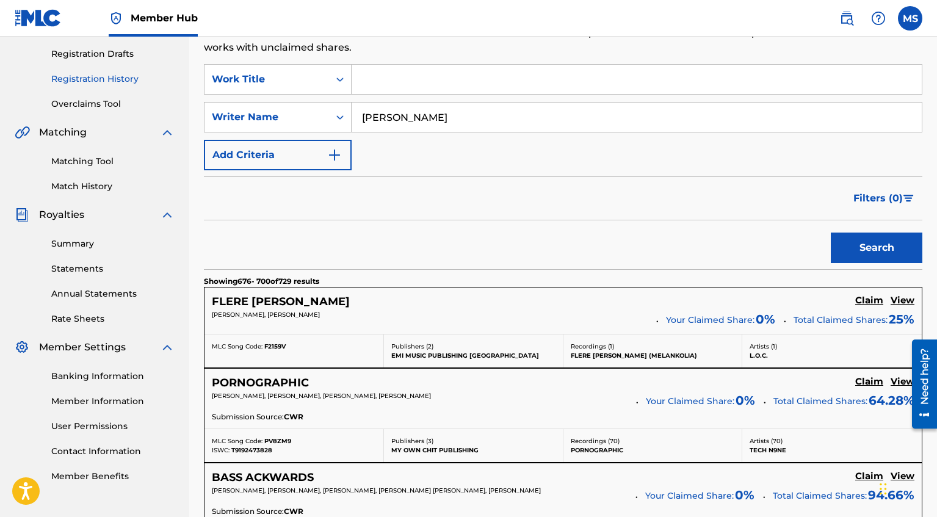
click at [124, 78] on link "Registration History" at bounding box center [112, 79] width 123 height 13
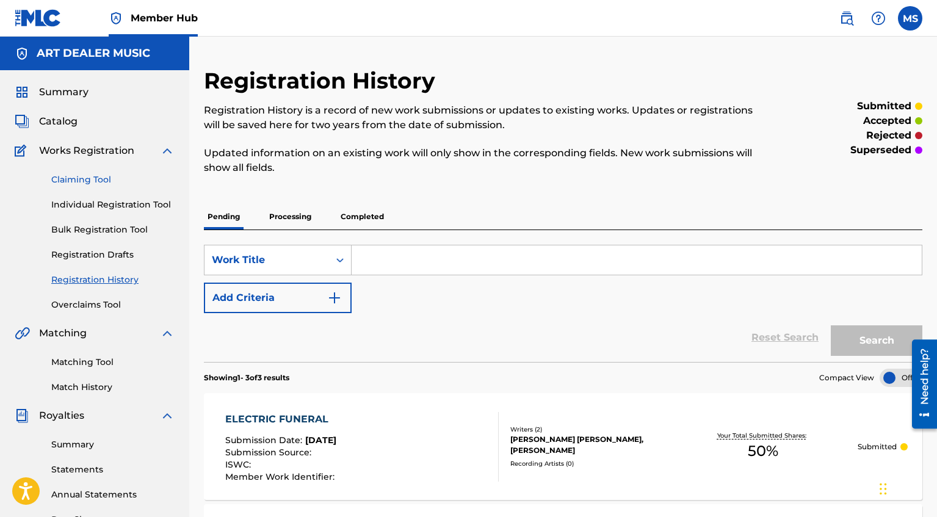
click at [105, 177] on link "Claiming Tool" at bounding box center [112, 179] width 123 height 13
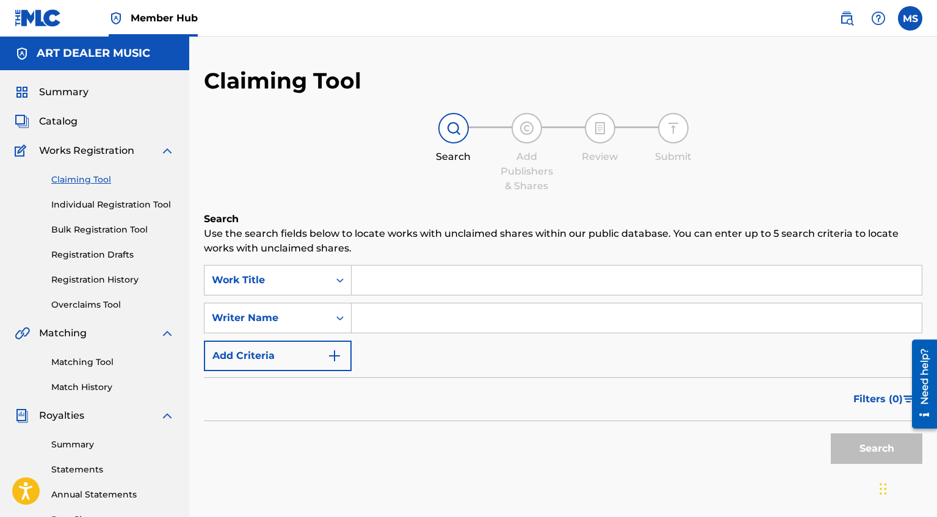
click at [414, 316] on input "Search Form" at bounding box center [636, 317] width 570 height 29
type input "[PERSON_NAME]"
click at [893, 445] on button "Search" at bounding box center [877, 448] width 92 height 31
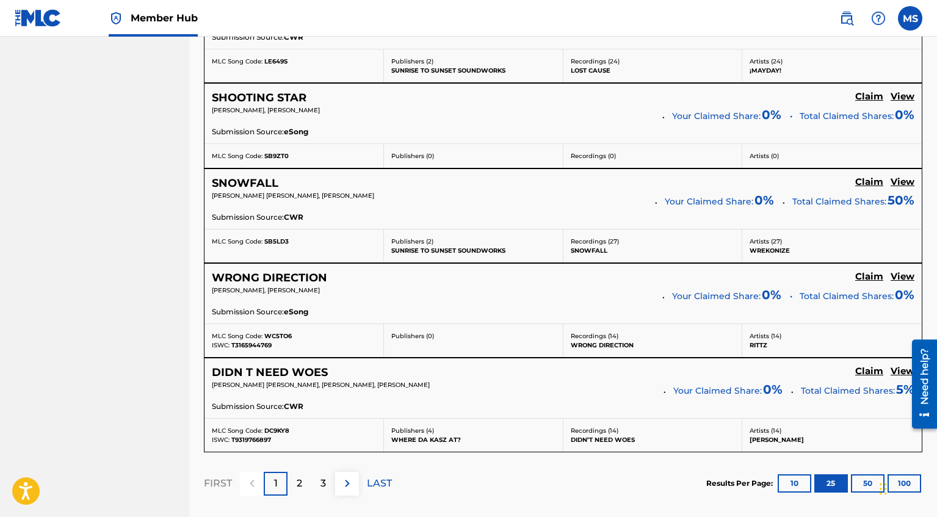
scroll to position [2510, 0]
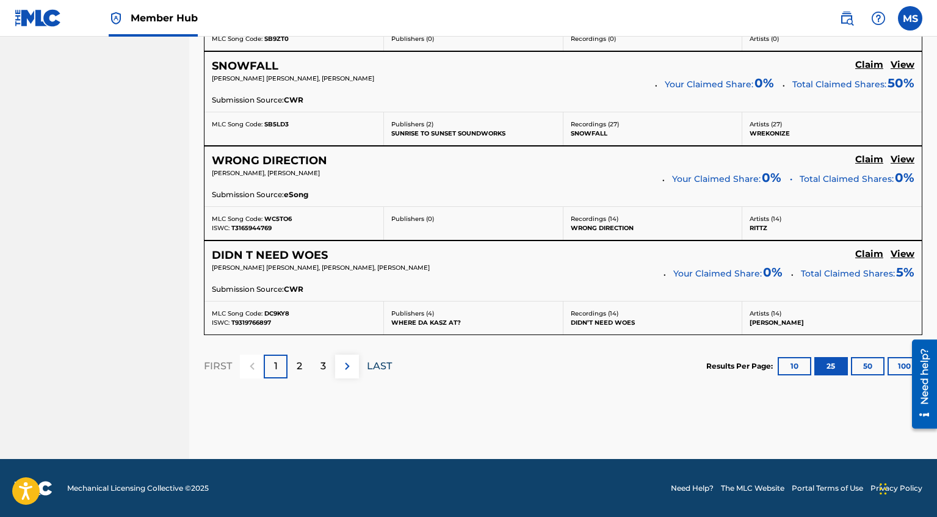
click at [378, 373] on p "LAST" at bounding box center [379, 366] width 25 height 15
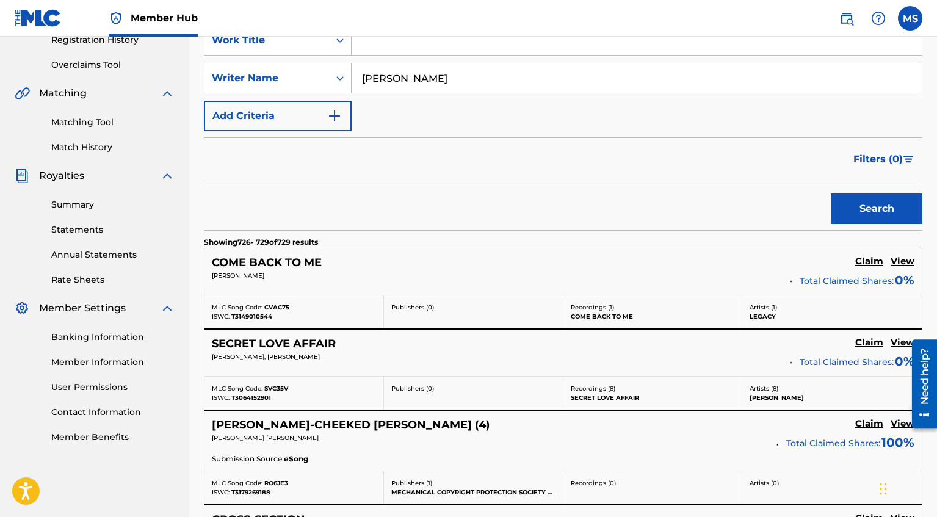
scroll to position [505, 0]
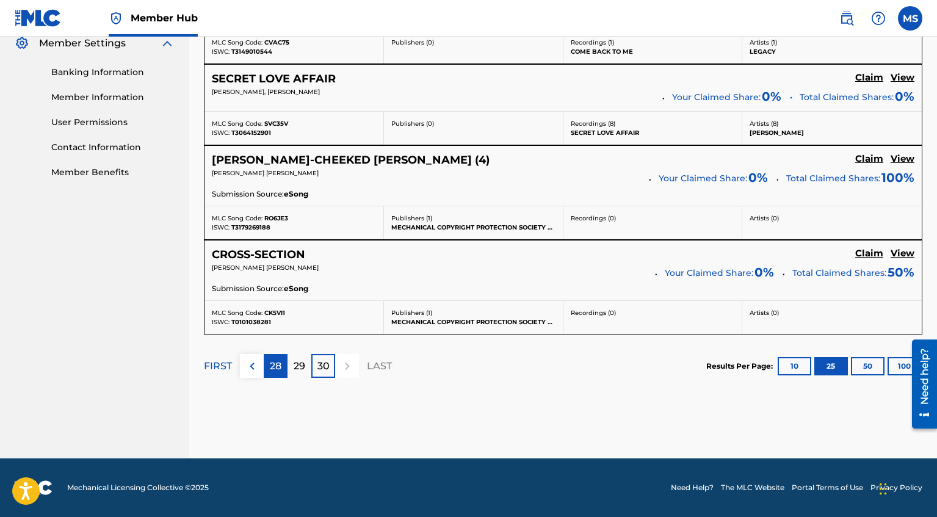
click at [284, 365] on div "28" at bounding box center [276, 366] width 24 height 24
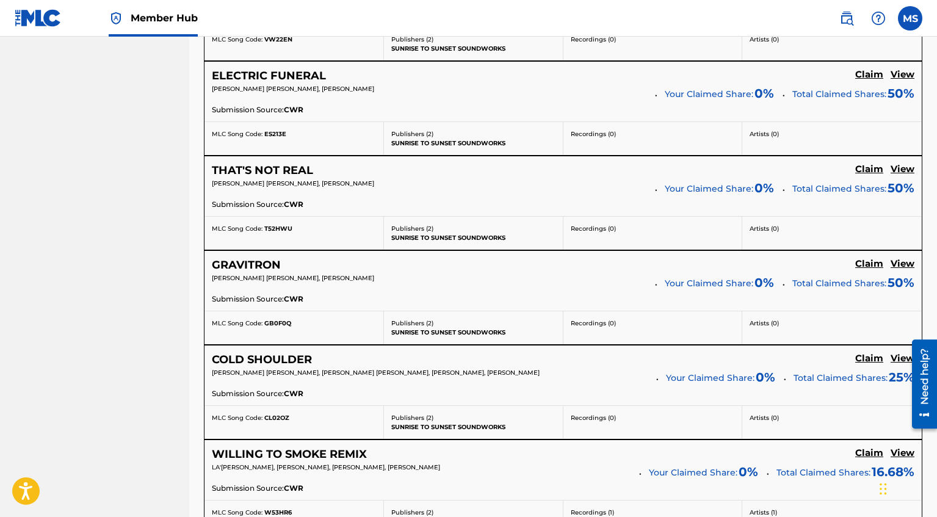
scroll to position [2277, 0]
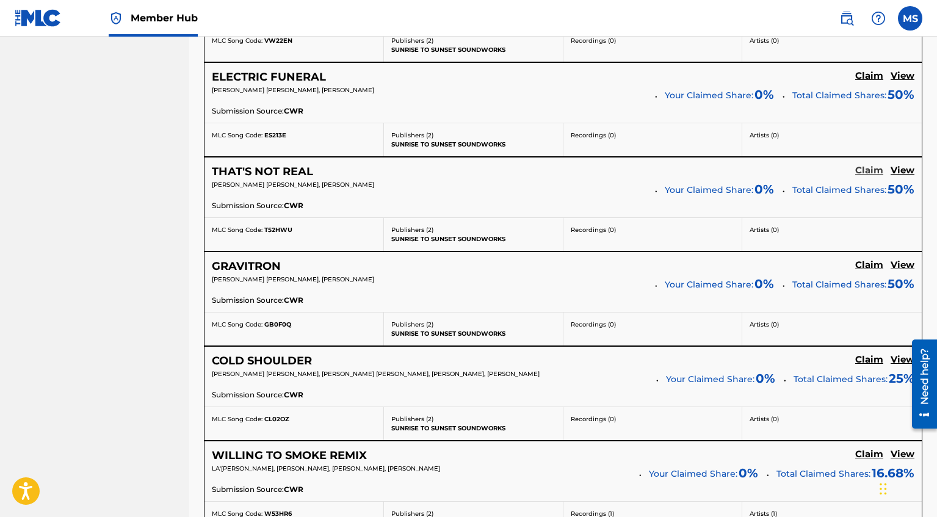
click at [876, 169] on h5 "Claim" at bounding box center [869, 171] width 28 height 12
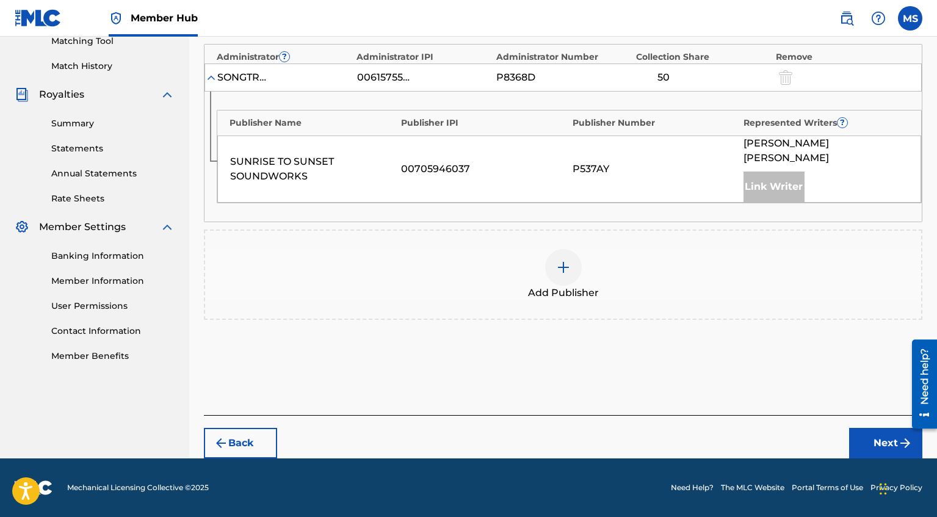
scroll to position [306, 0]
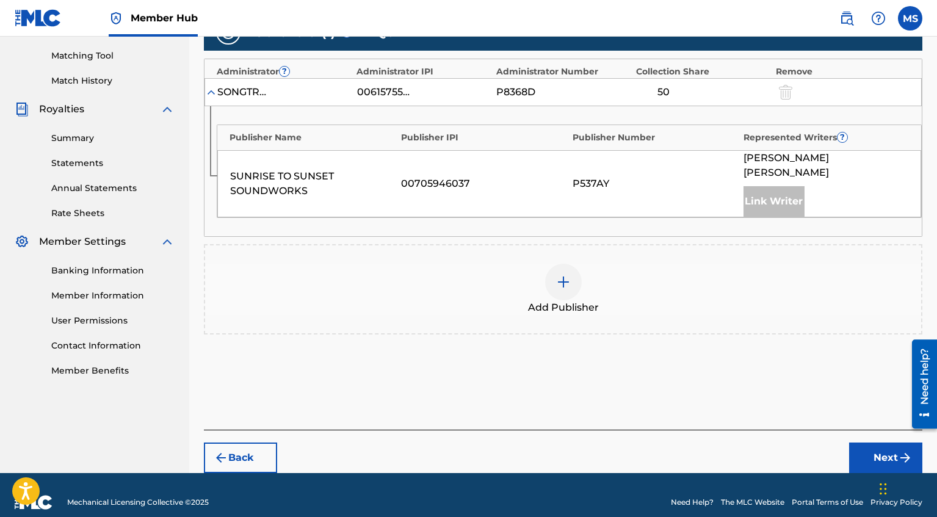
click at [555, 264] on div "Add Publisher" at bounding box center [563, 289] width 716 height 51
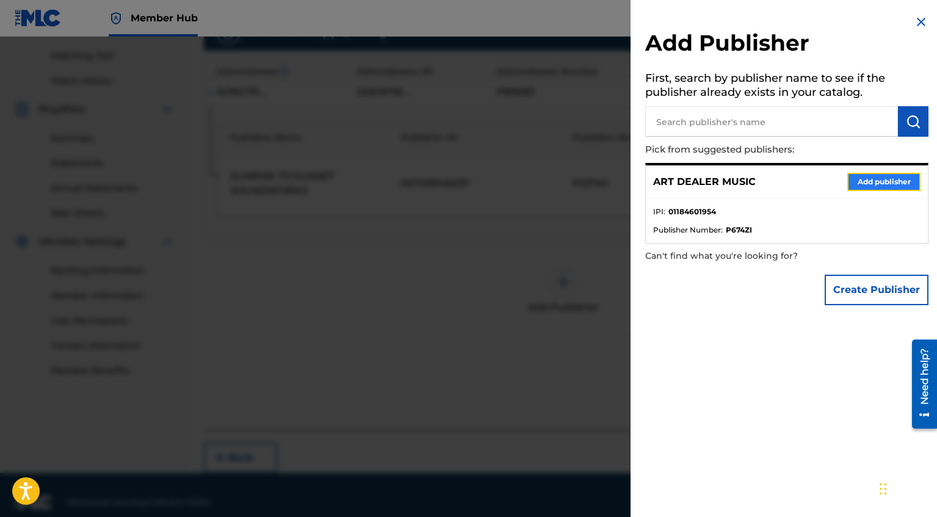
click at [862, 179] on button "Add publisher" at bounding box center [883, 182] width 73 height 18
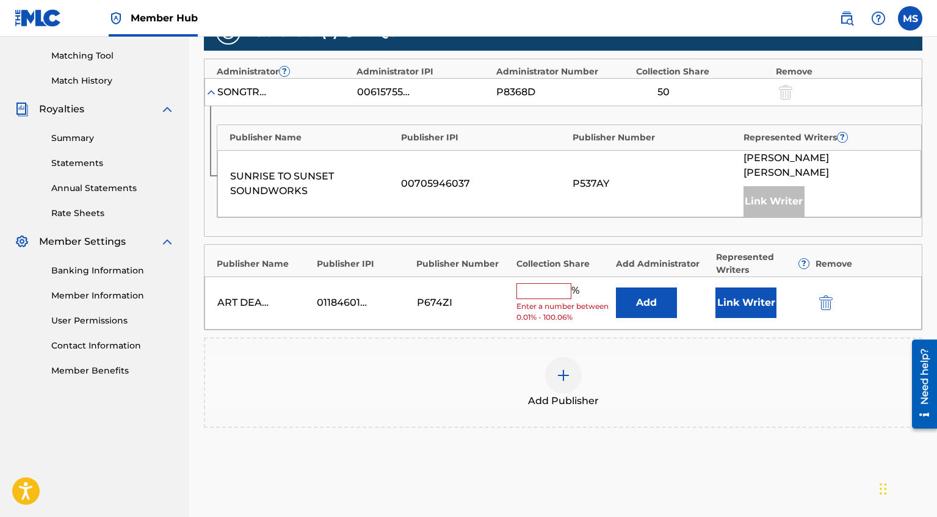
click at [546, 283] on input "text" at bounding box center [543, 291] width 55 height 16
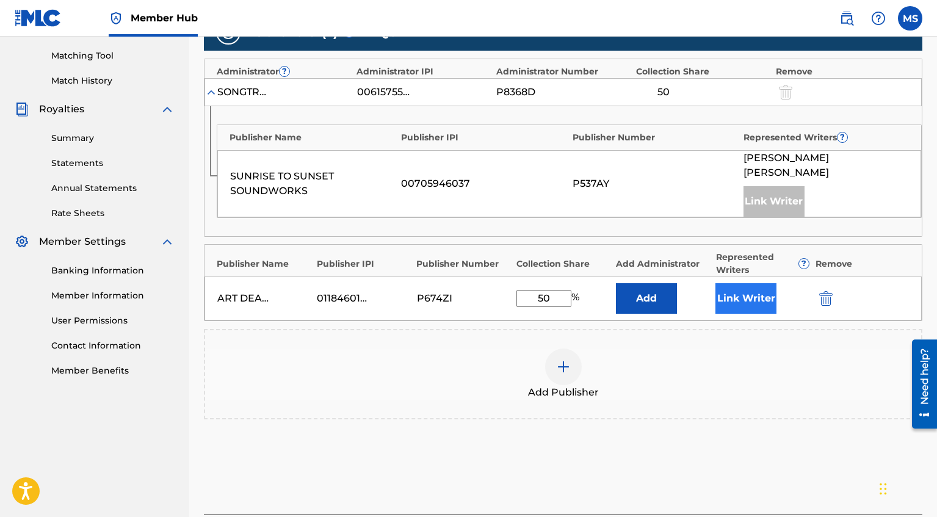
type input "50"
click at [755, 283] on button "Link Writer" at bounding box center [745, 298] width 61 height 31
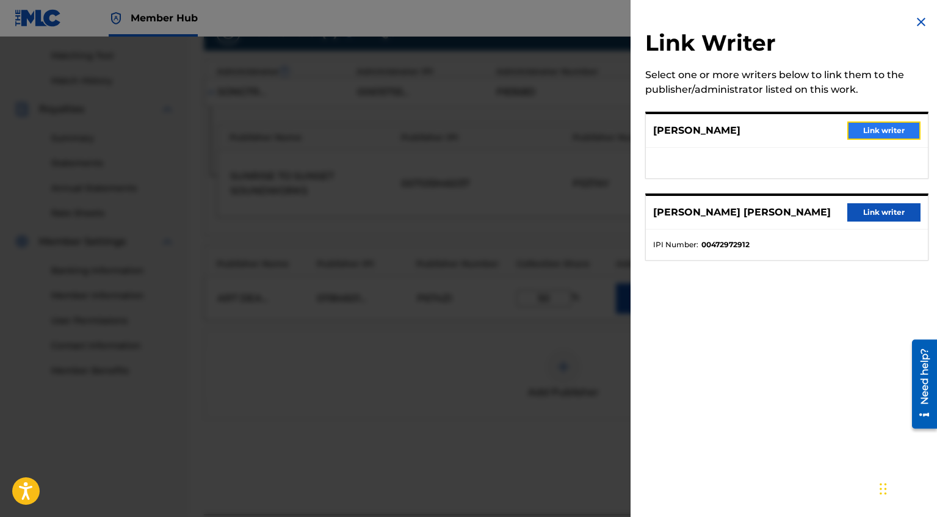
click at [876, 135] on button "Link writer" at bounding box center [883, 130] width 73 height 18
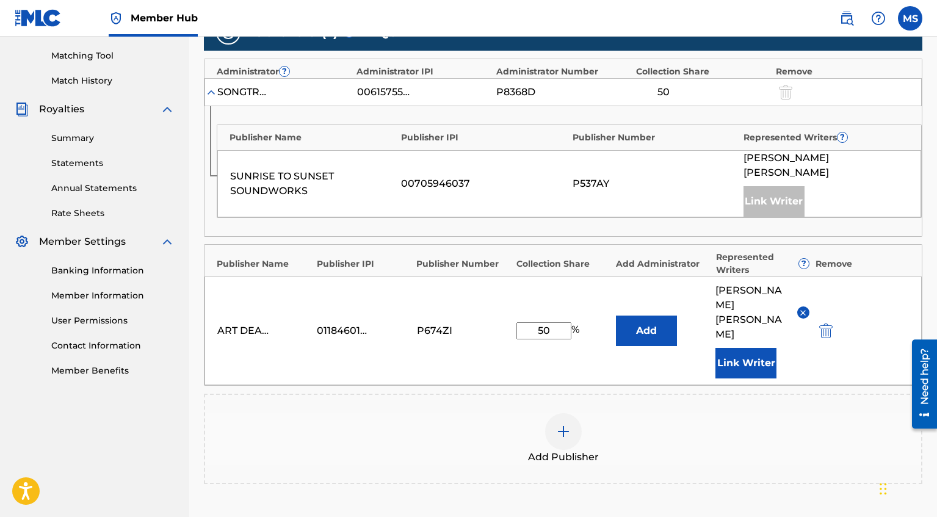
scroll to position [426, 0]
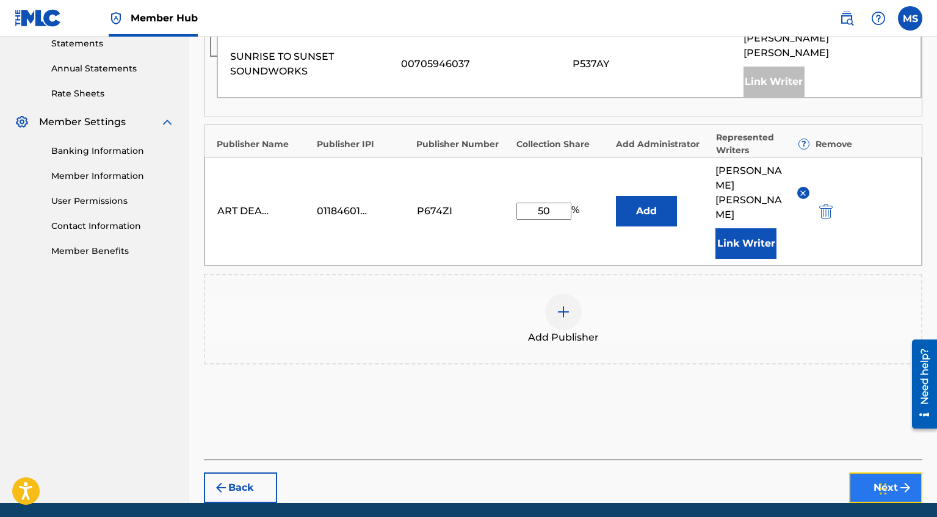
click at [876, 472] on button "Next" at bounding box center [885, 487] width 73 height 31
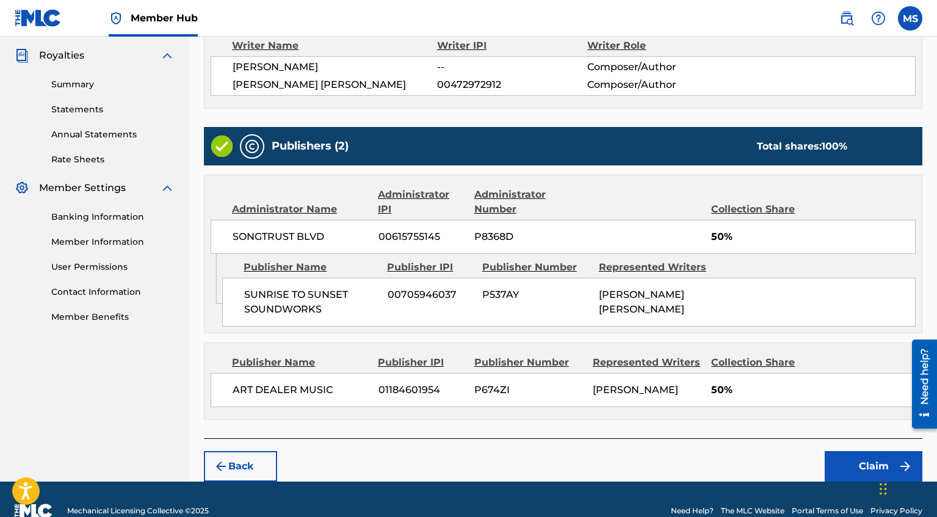
scroll to position [381, 0]
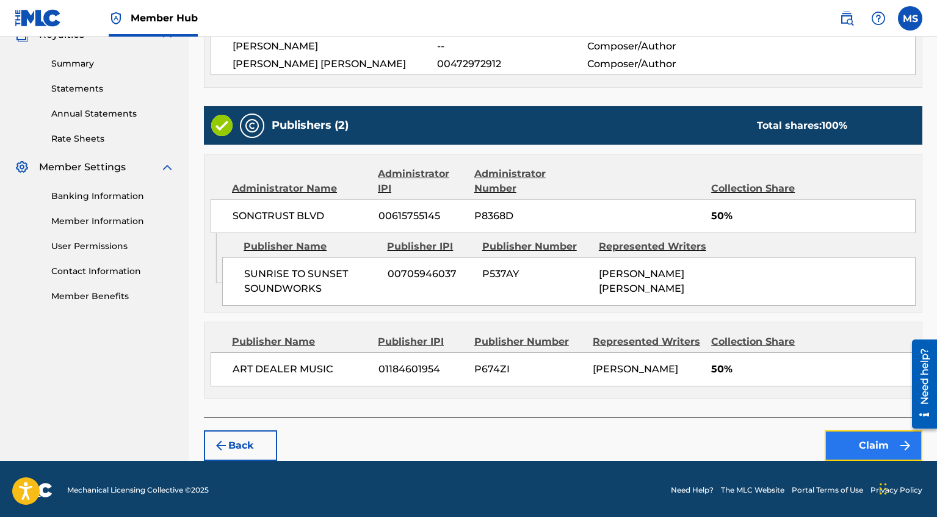
click at [875, 433] on button "Claim" at bounding box center [873, 445] width 98 height 31
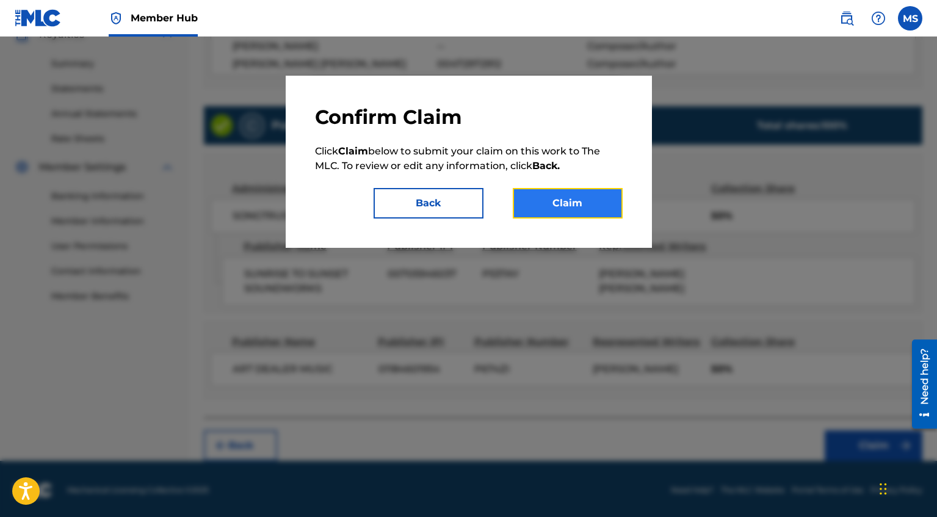
click at [614, 201] on button "Claim" at bounding box center [568, 203] width 110 height 31
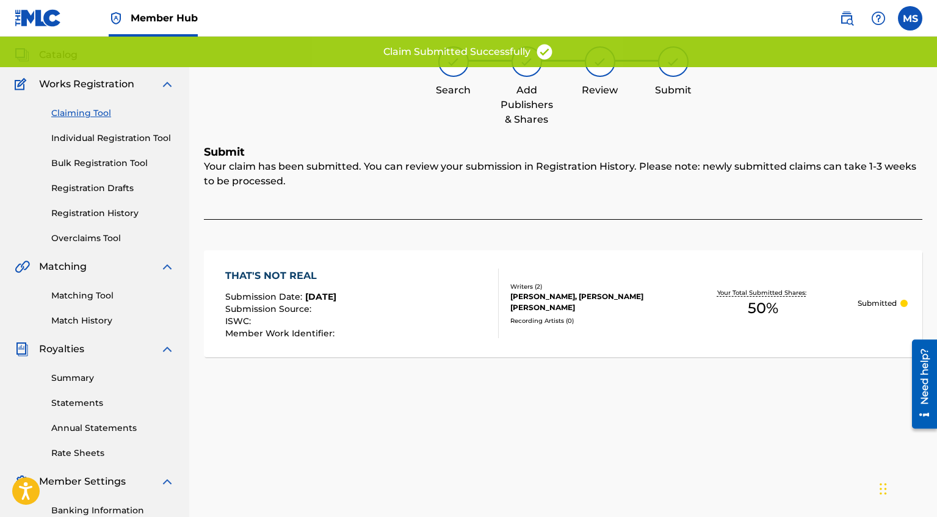
scroll to position [66, 0]
click at [77, 110] on link "Claiming Tool" at bounding box center [112, 113] width 123 height 13
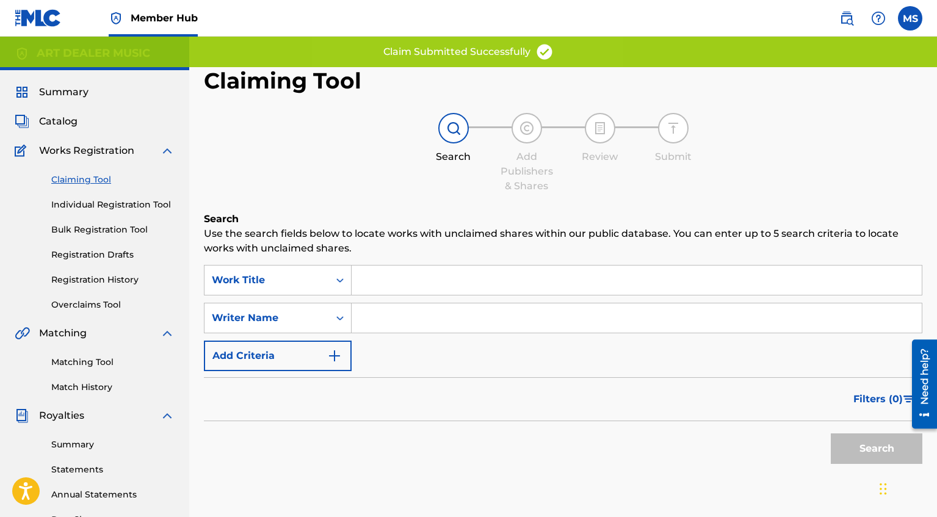
click at [449, 340] on div "SearchWithCriteriaa716a6dc-7cac-45f7-a4a7-c6ae382d3704 Work Title SearchWithCri…" at bounding box center [563, 318] width 718 height 106
click at [443, 323] on input "Search Form" at bounding box center [636, 317] width 570 height 29
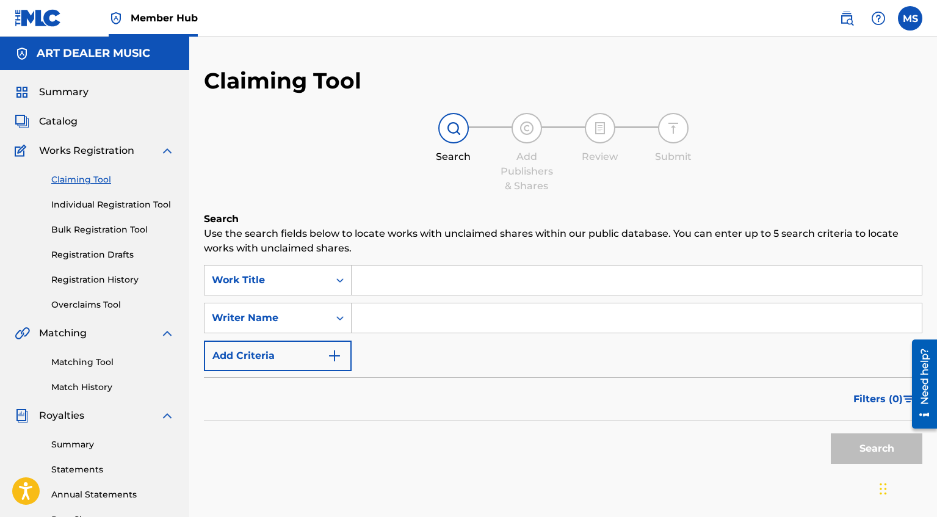
type input "[PERSON_NAME]"
click at [870, 445] on button "Search" at bounding box center [877, 448] width 92 height 31
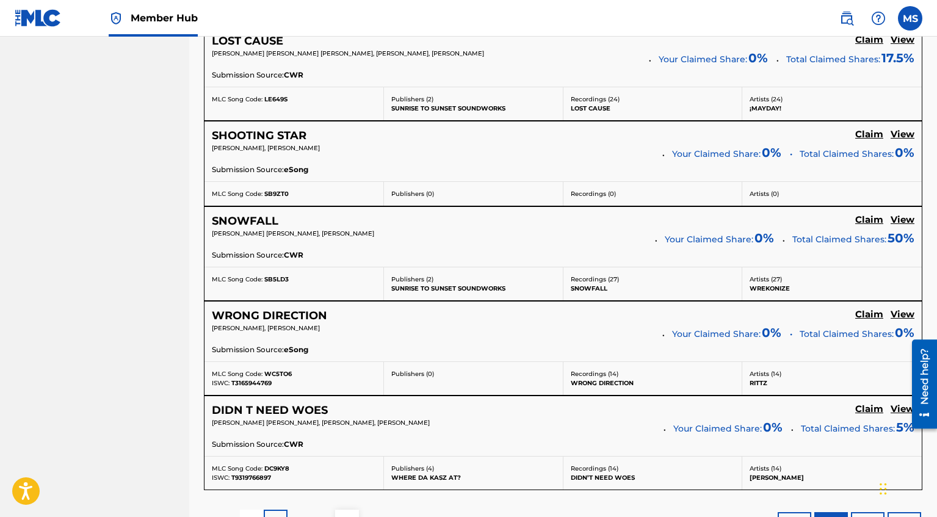
scroll to position [2510, 0]
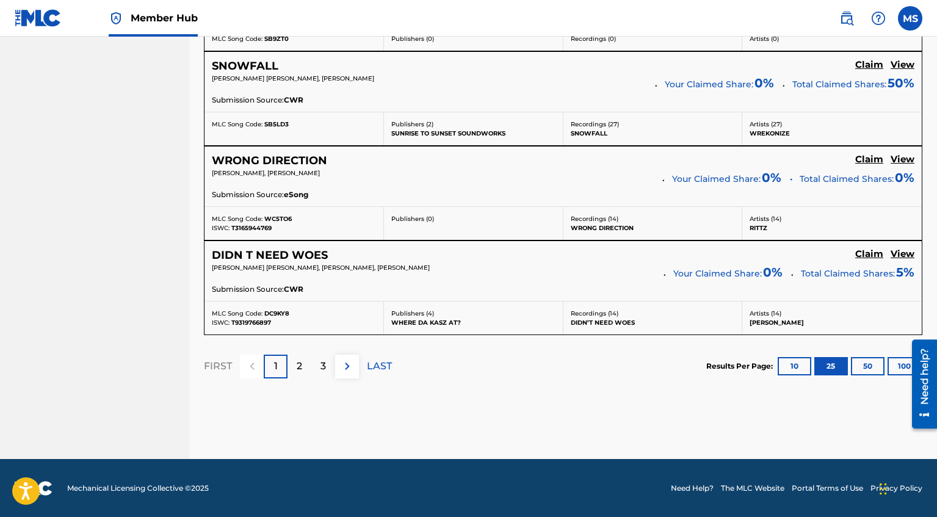
click at [376, 373] on div "LAST" at bounding box center [379, 367] width 25 height 24
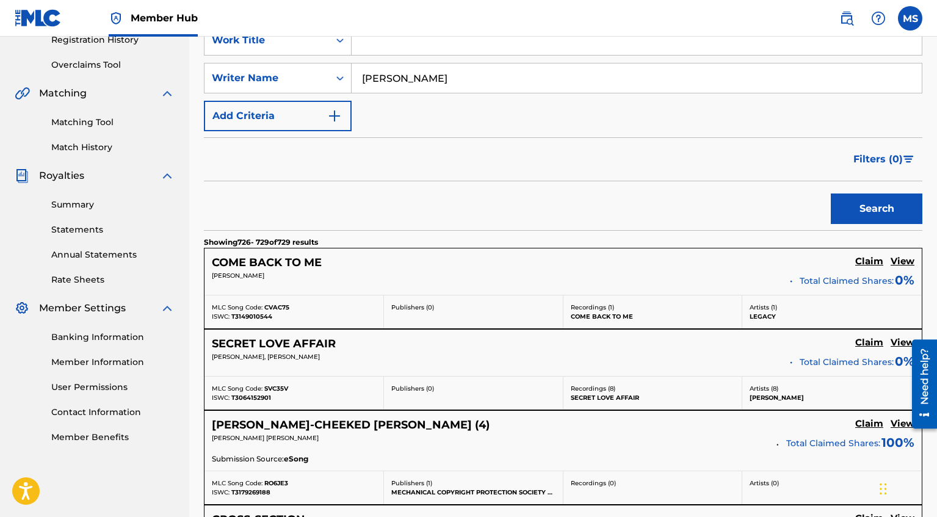
scroll to position [505, 0]
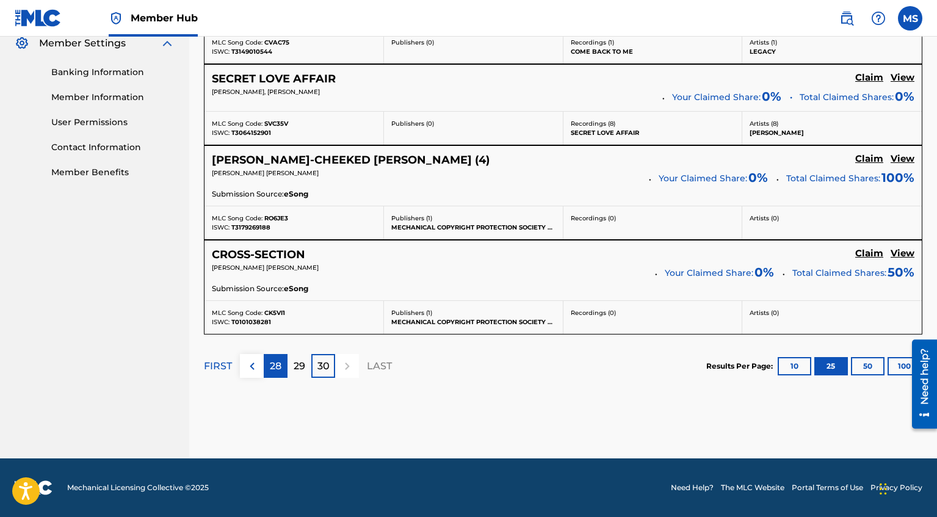
click at [276, 370] on p "28" at bounding box center [276, 366] width 12 height 15
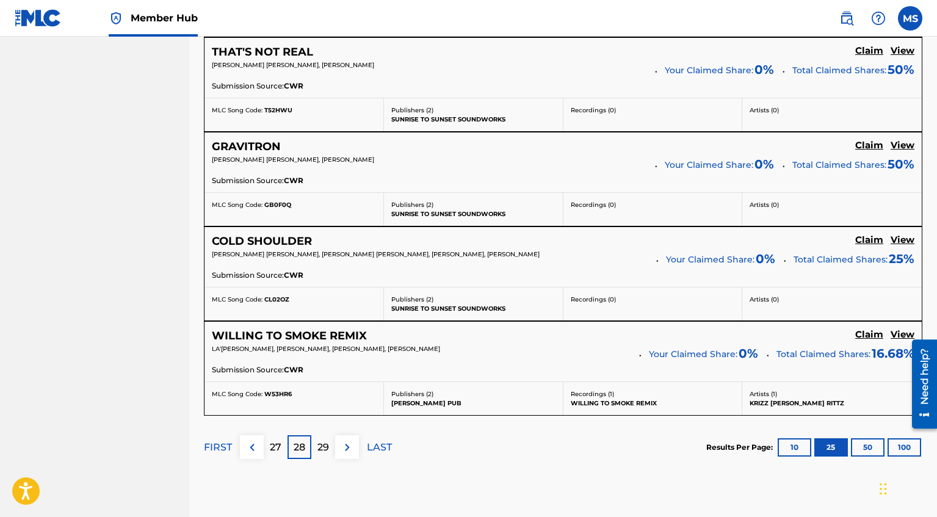
scroll to position [2388, 0]
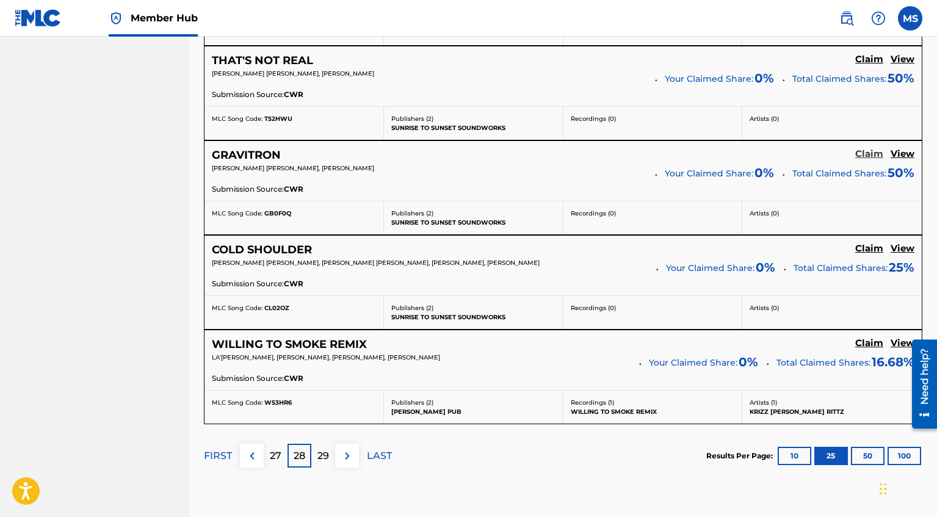
click at [867, 154] on h5 "Claim" at bounding box center [869, 154] width 28 height 12
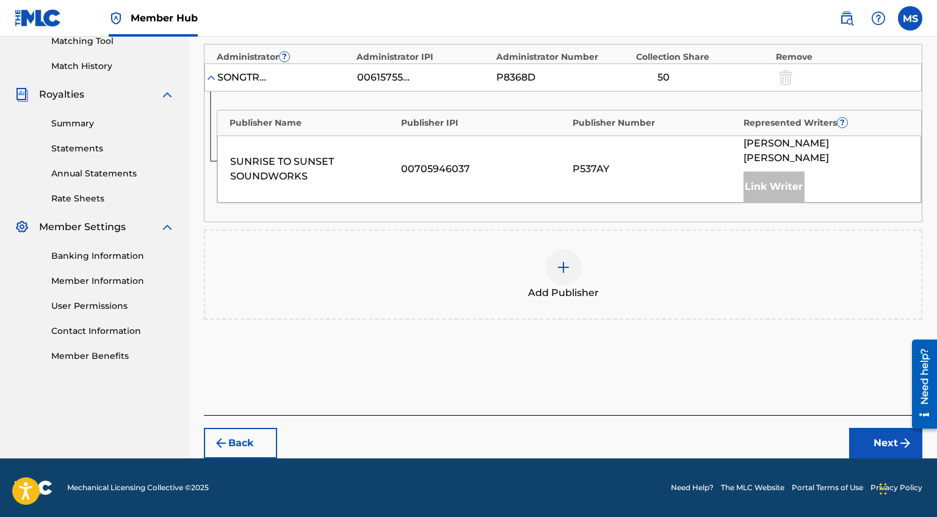
scroll to position [306, 0]
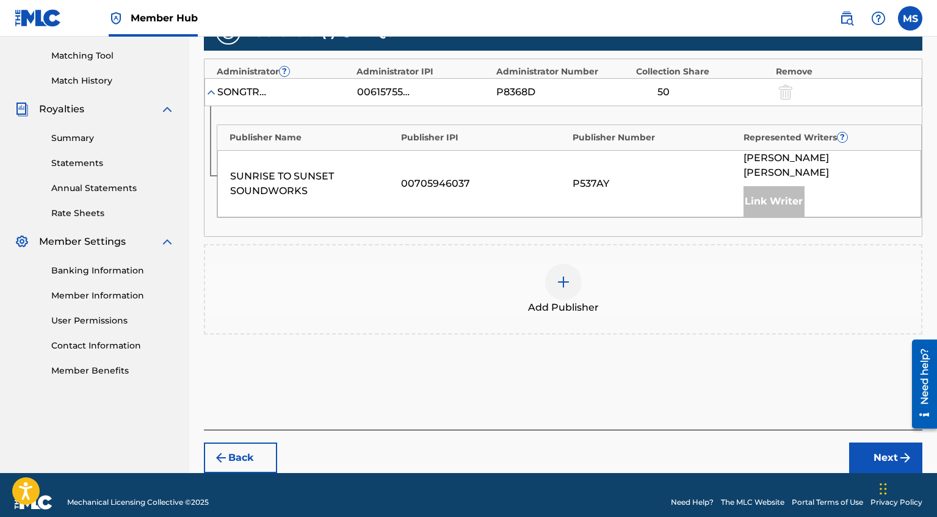
click at [563, 275] on img at bounding box center [563, 282] width 15 height 15
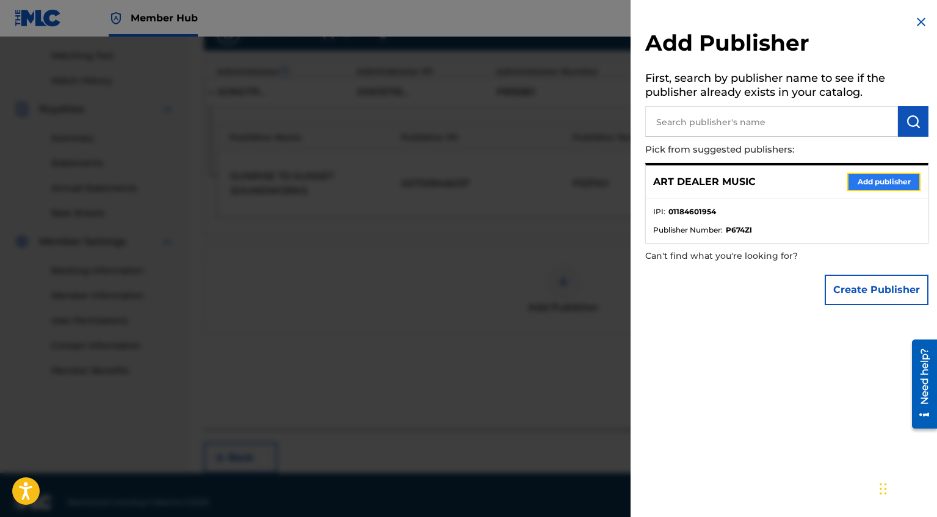
click at [853, 180] on button "Add publisher" at bounding box center [883, 182] width 73 height 18
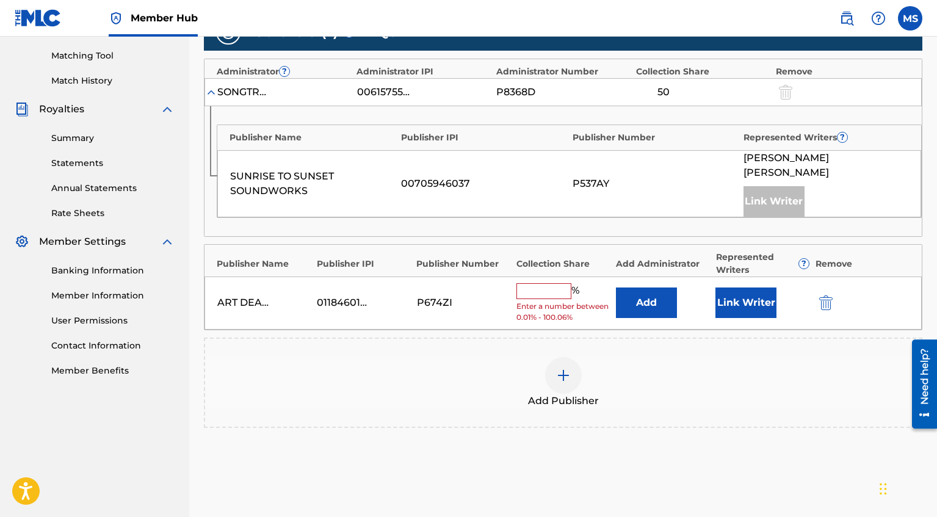
click at [562, 283] on input "text" at bounding box center [543, 291] width 55 height 16
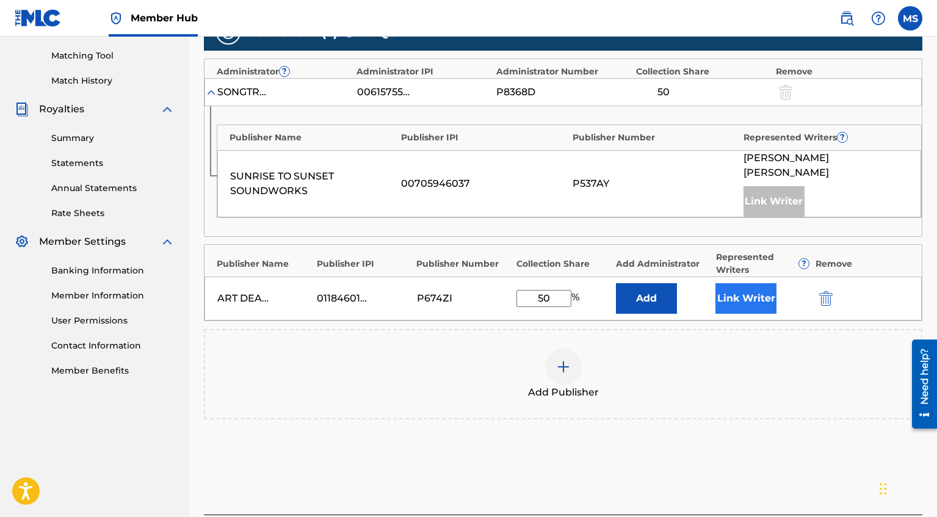
type input "50"
click at [751, 286] on button "Link Writer" at bounding box center [745, 298] width 61 height 31
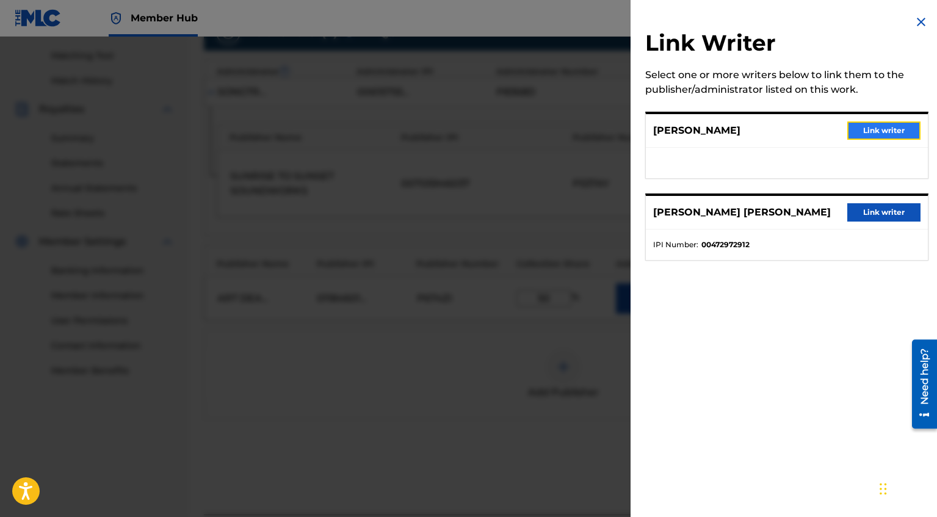
click at [887, 133] on button "Link writer" at bounding box center [883, 130] width 73 height 18
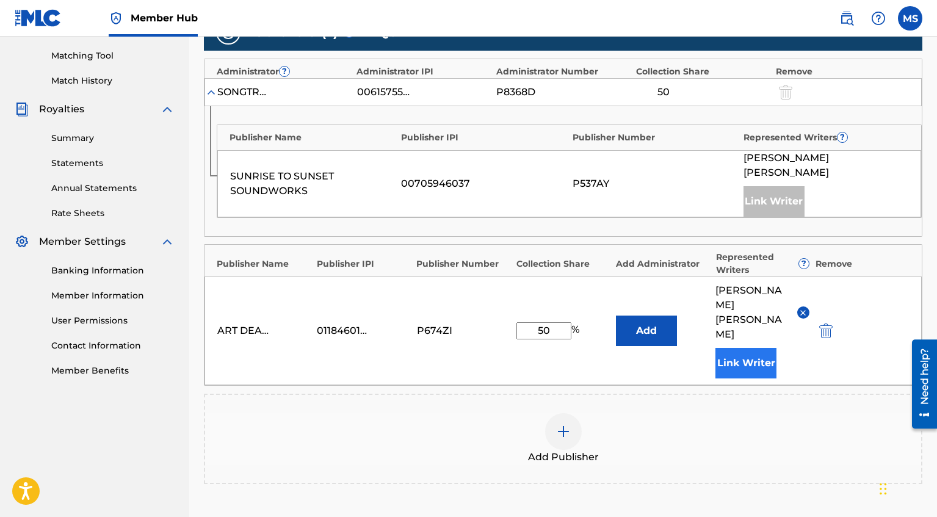
scroll to position [426, 0]
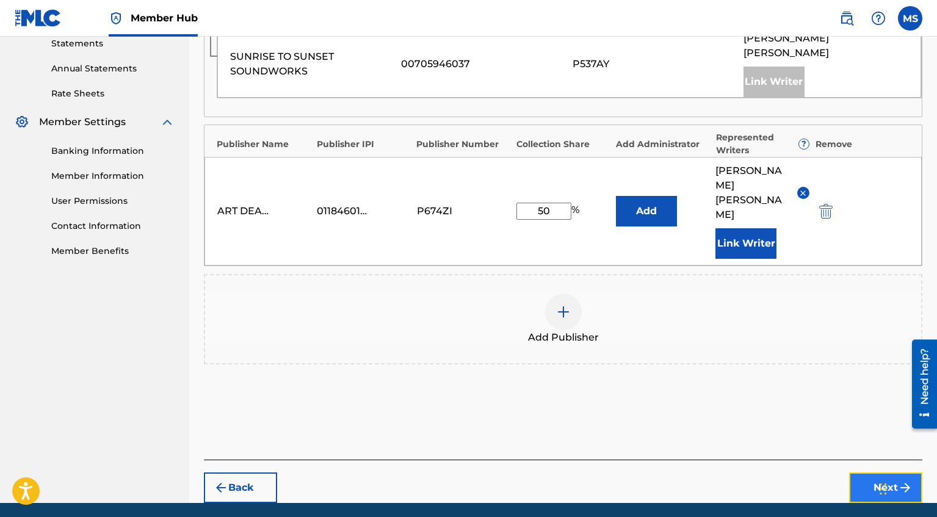
click at [861, 472] on button "Next" at bounding box center [885, 487] width 73 height 31
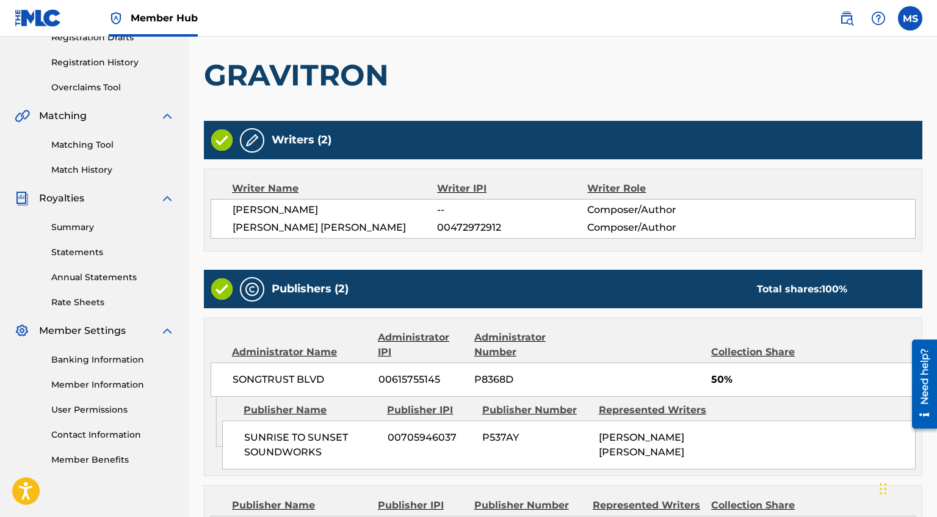
scroll to position [381, 0]
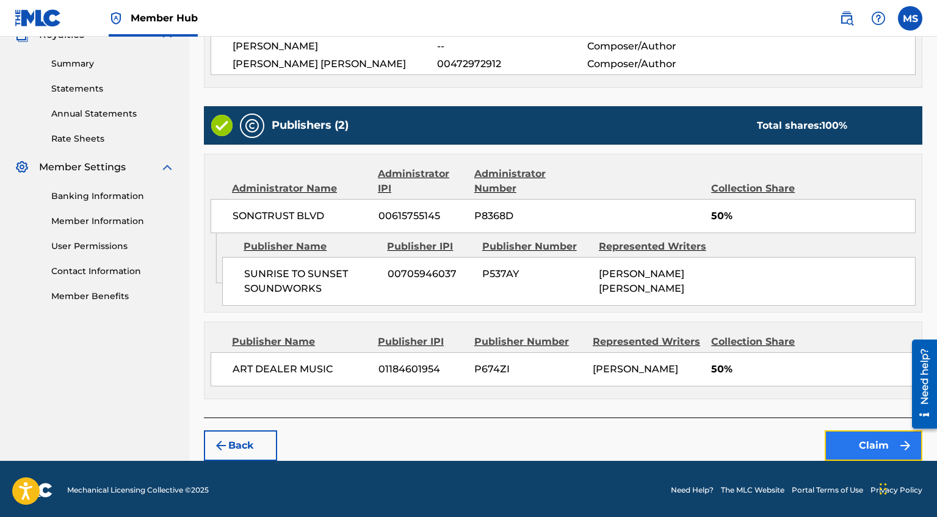
click at [871, 434] on button "Claim" at bounding box center [873, 445] width 98 height 31
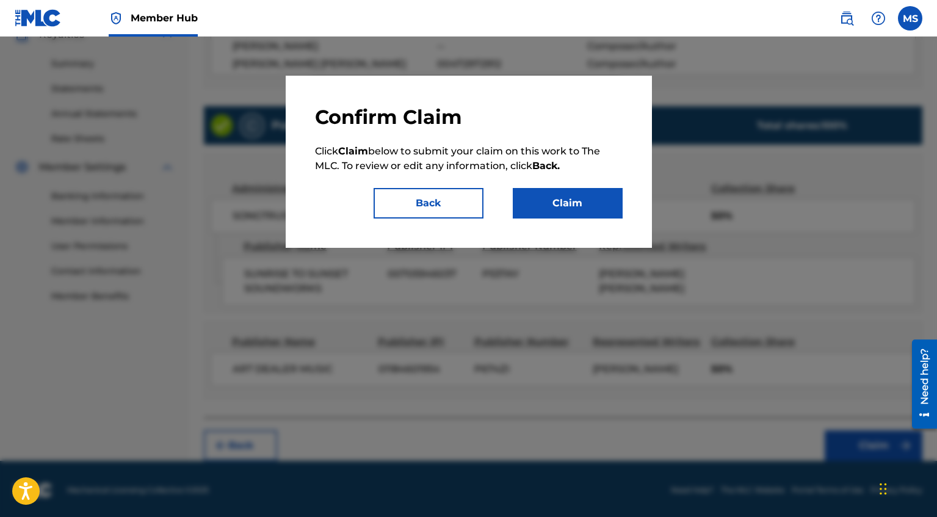
click at [589, 181] on div "Confirm Claim Click Claim below to submit your claim on this work to The MLC. T…" at bounding box center [469, 162] width 308 height 114
click at [582, 217] on div "Confirm Claim Click Claim below to submit your claim on this work to The MLC. T…" at bounding box center [469, 162] width 366 height 172
click at [577, 201] on button "Claim" at bounding box center [568, 203] width 110 height 31
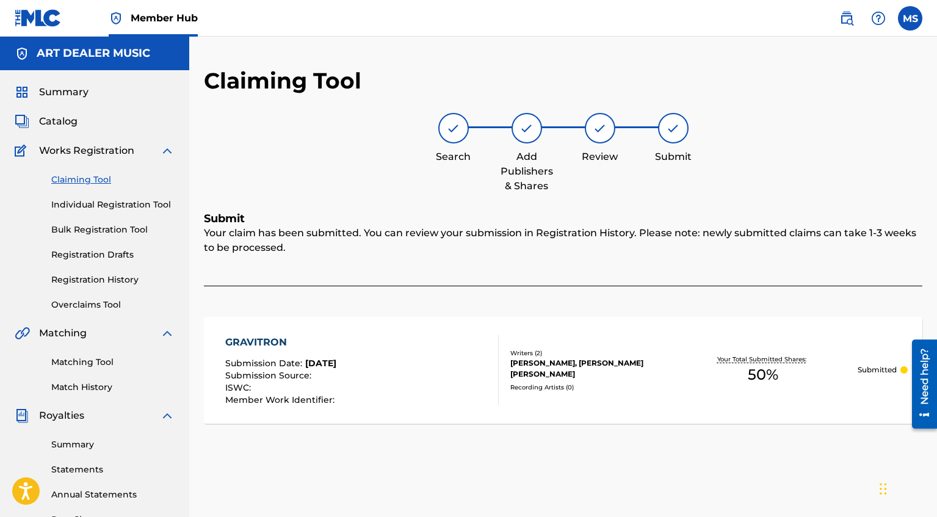
scroll to position [10, 0]
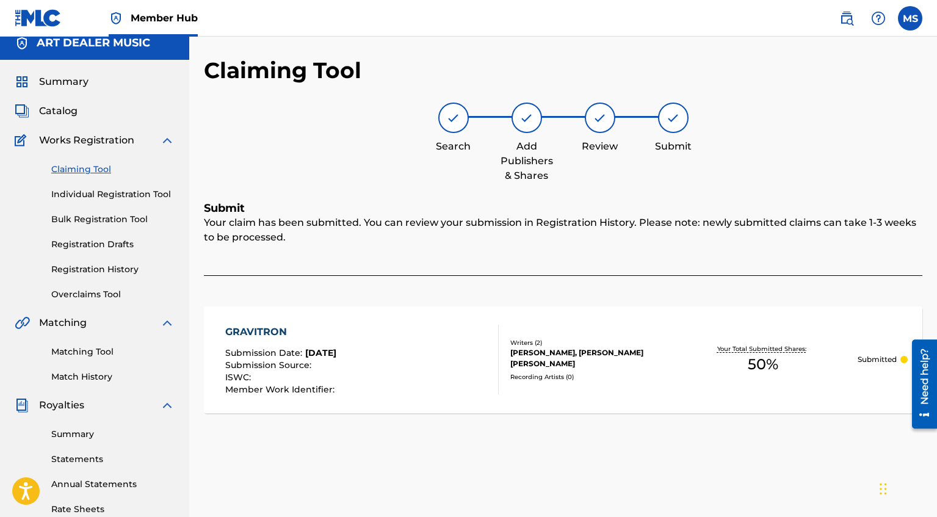
click at [95, 165] on link "Claiming Tool" at bounding box center [112, 169] width 123 height 13
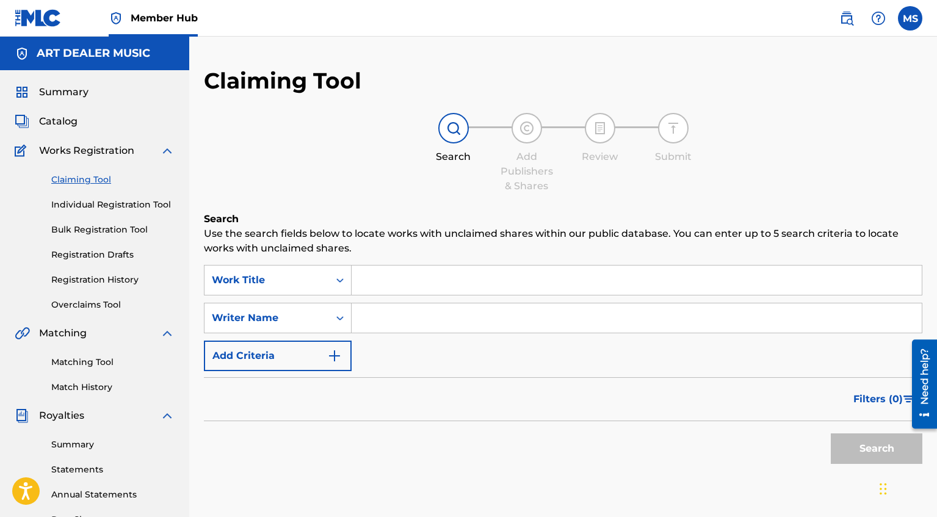
click at [417, 312] on input "Search Form" at bounding box center [636, 317] width 570 height 29
type input "[PERSON_NAME]"
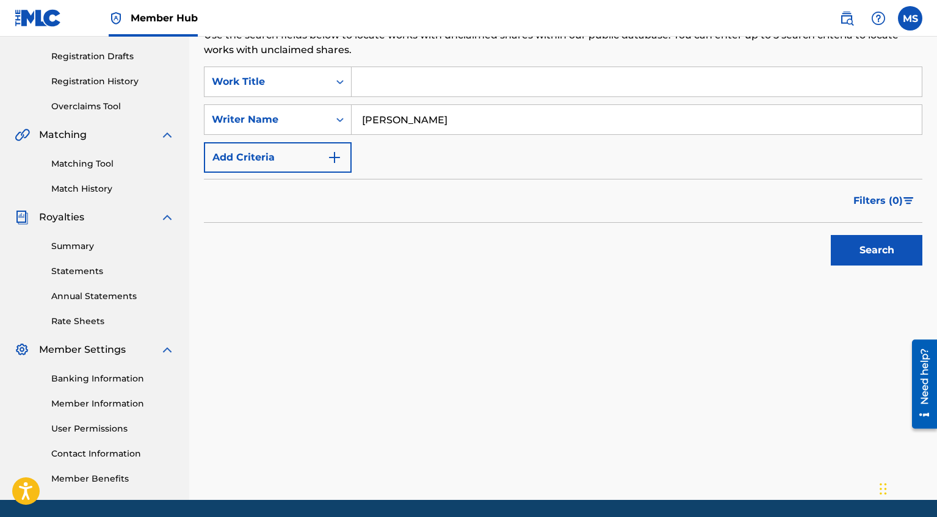
scroll to position [240, 0]
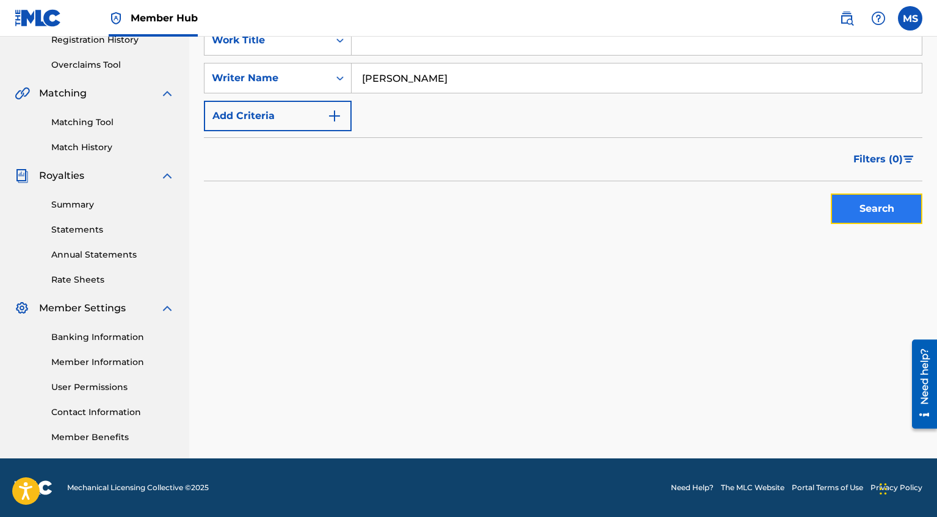
click at [860, 213] on button "Search" at bounding box center [877, 208] width 92 height 31
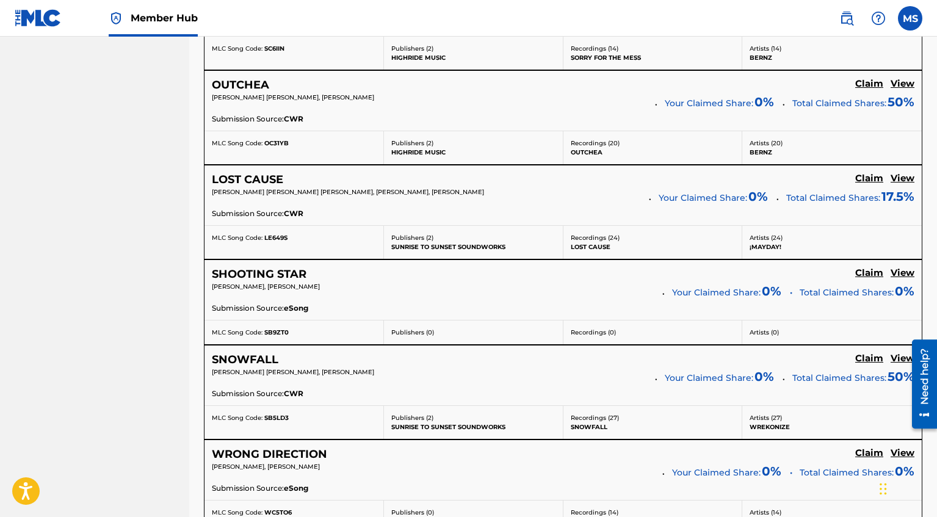
scroll to position [2510, 0]
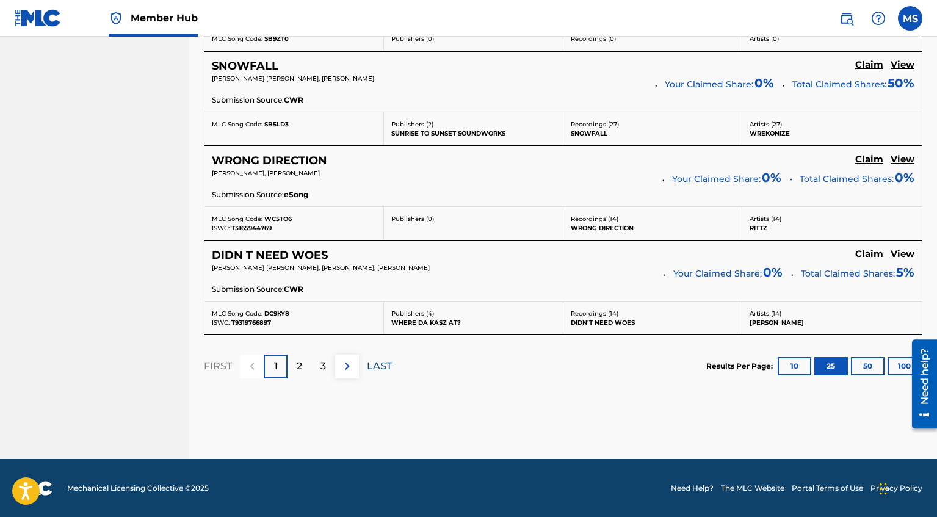
click at [385, 365] on p "LAST" at bounding box center [379, 366] width 25 height 15
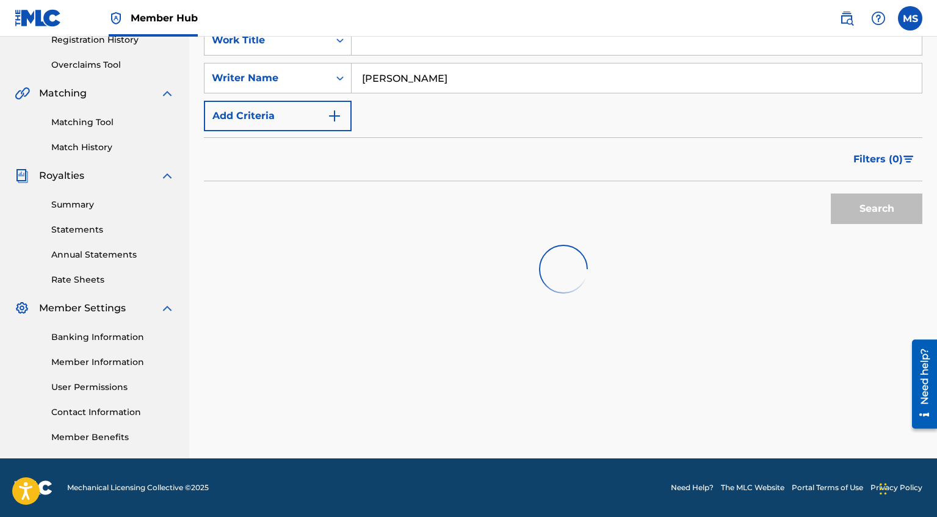
scroll to position [505, 0]
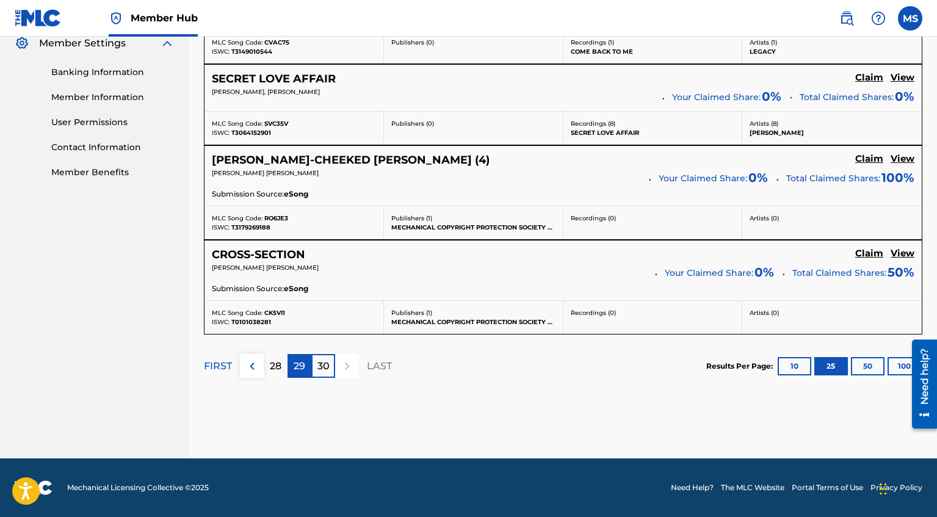
click at [300, 370] on p "29" at bounding box center [300, 366] width 12 height 15
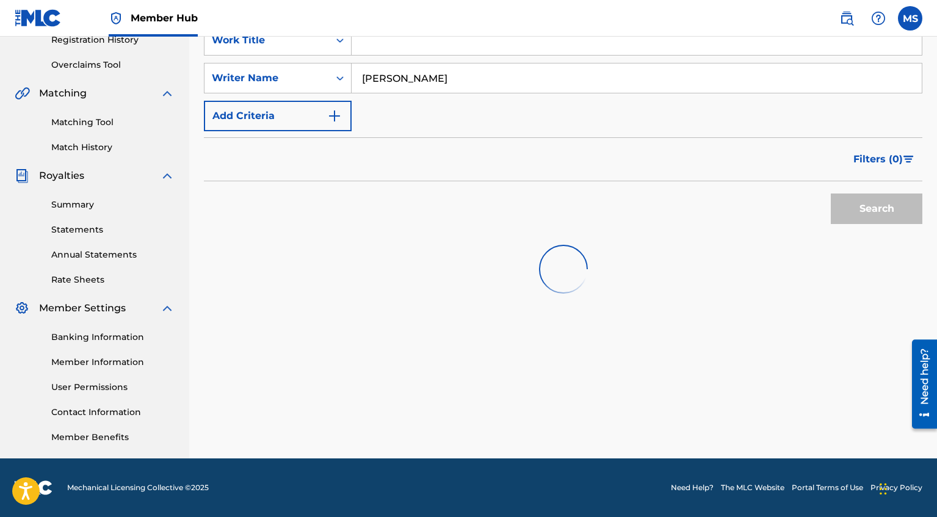
scroll to position [240, 0]
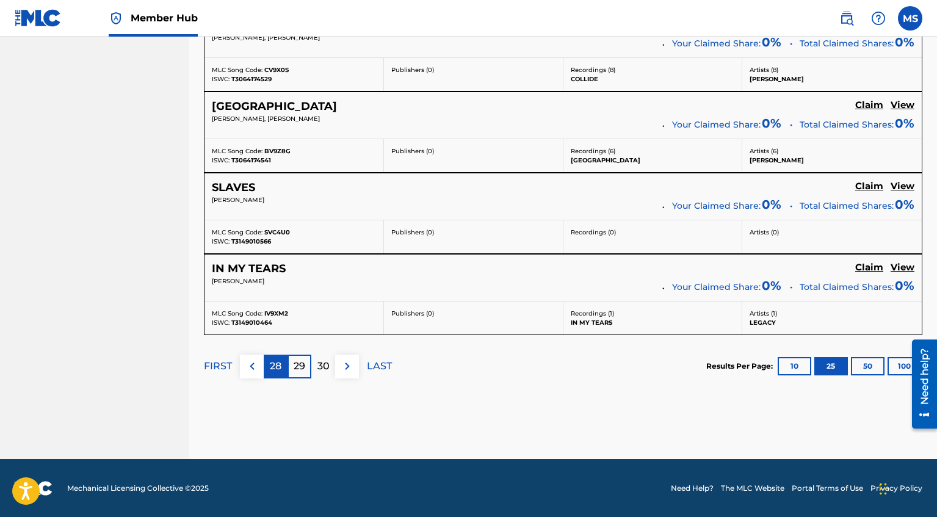
click at [276, 372] on p "28" at bounding box center [276, 366] width 12 height 15
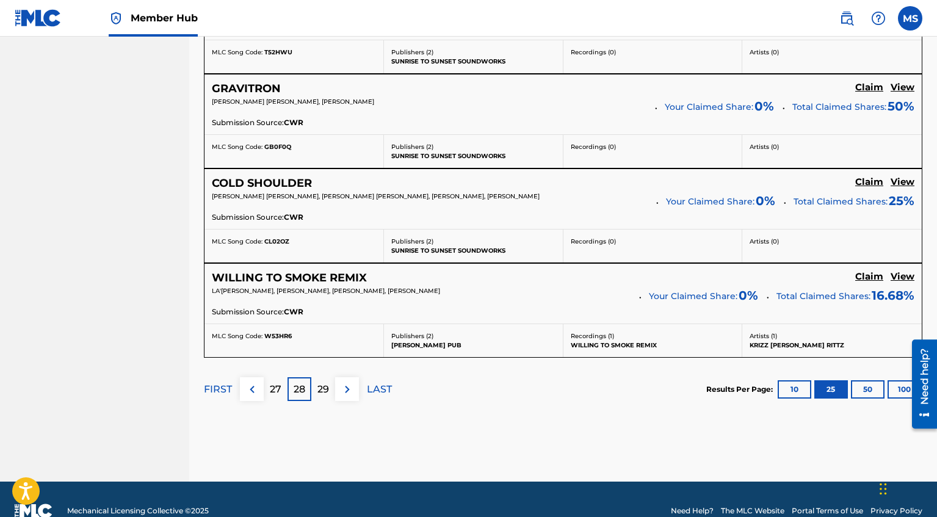
scroll to position [2448, 0]
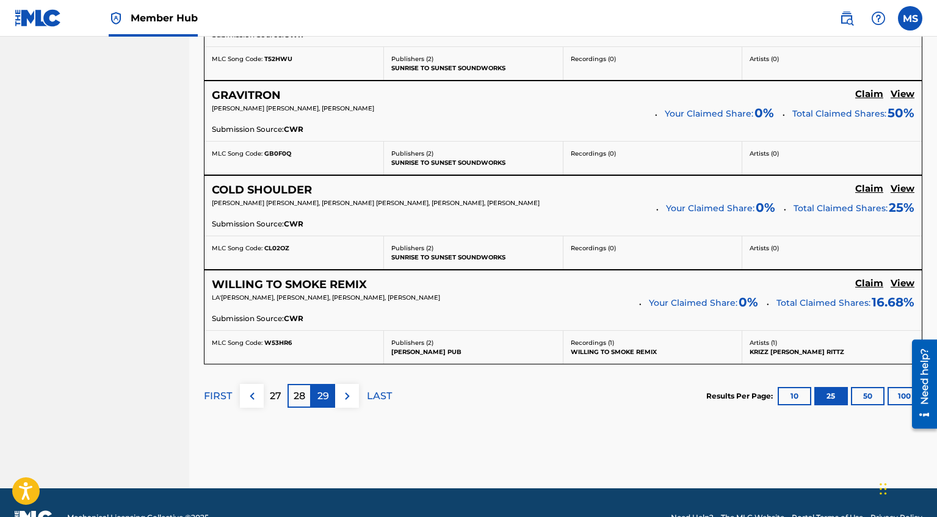
click at [319, 400] on p "29" at bounding box center [323, 396] width 12 height 15
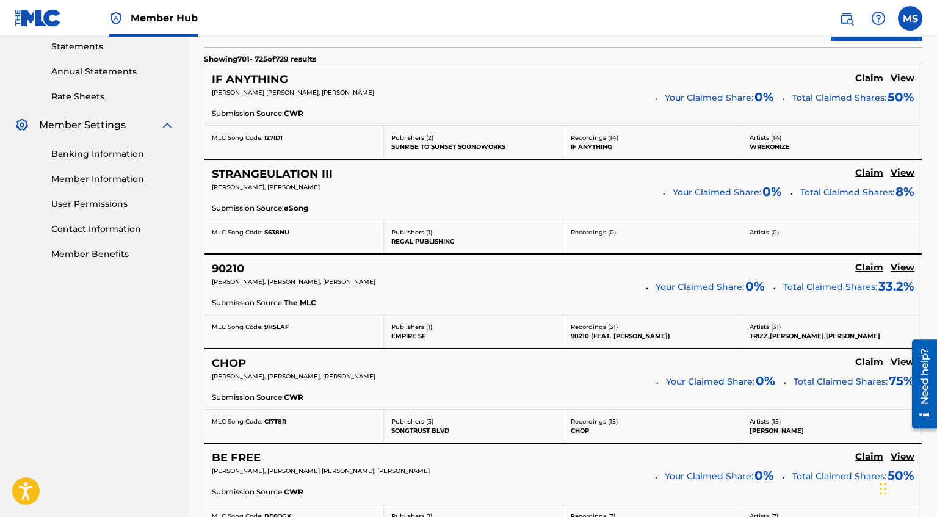
scroll to position [424, 0]
click at [876, 270] on h5 "Claim" at bounding box center [869, 267] width 28 height 12
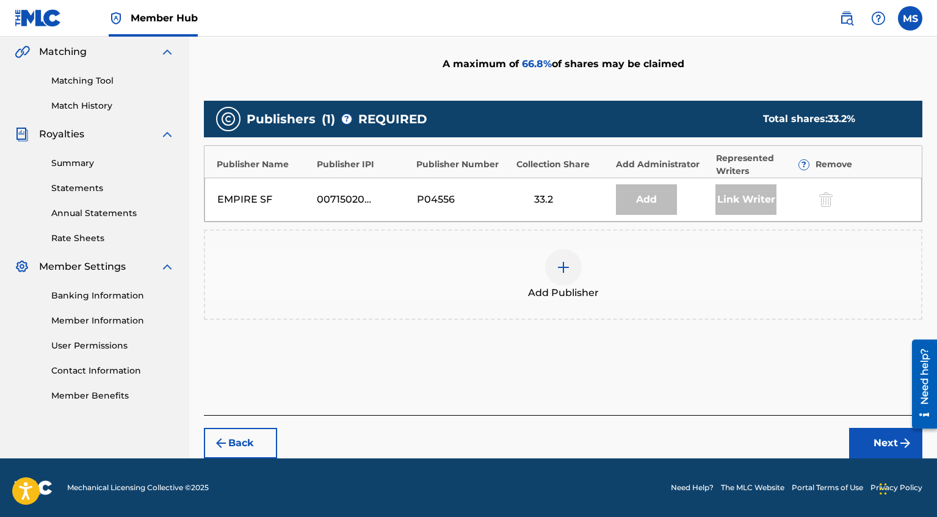
scroll to position [281, 0]
click at [566, 275] on div at bounding box center [563, 267] width 37 height 37
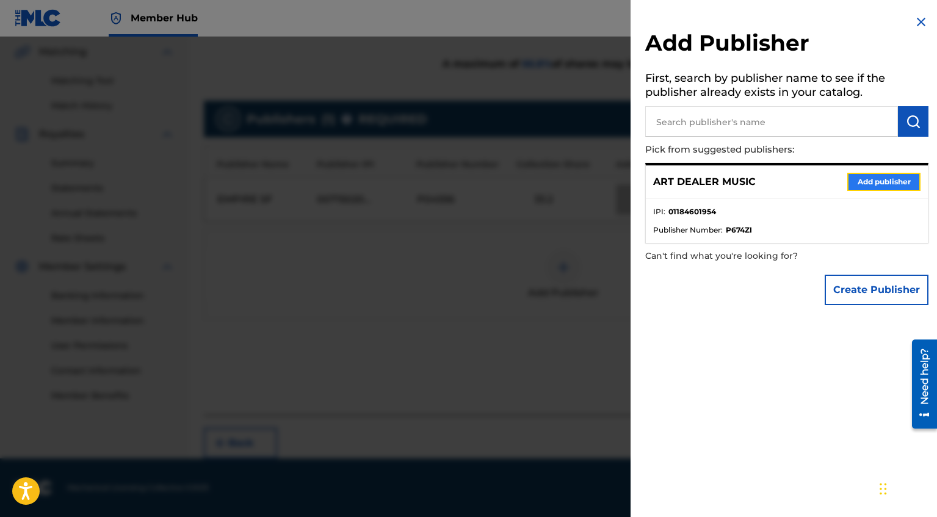
click at [889, 184] on button "Add publisher" at bounding box center [883, 182] width 73 height 18
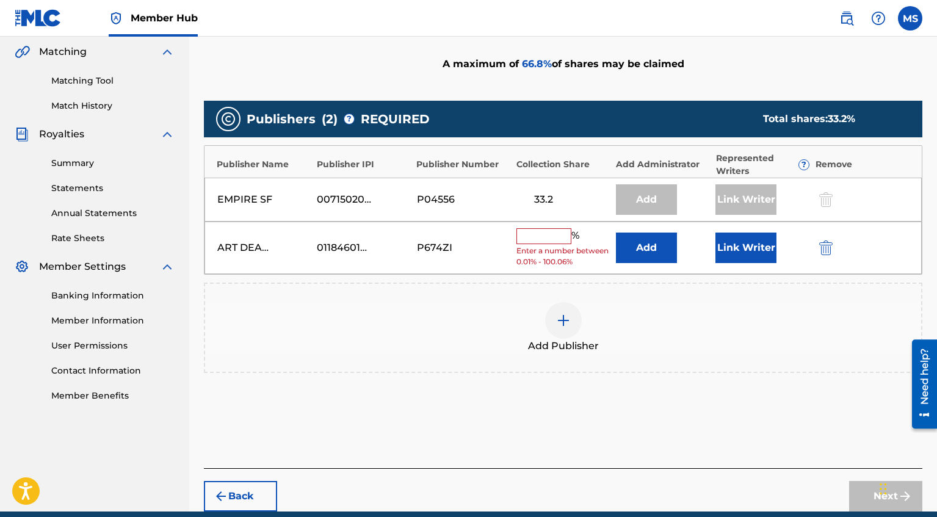
scroll to position [280, 0]
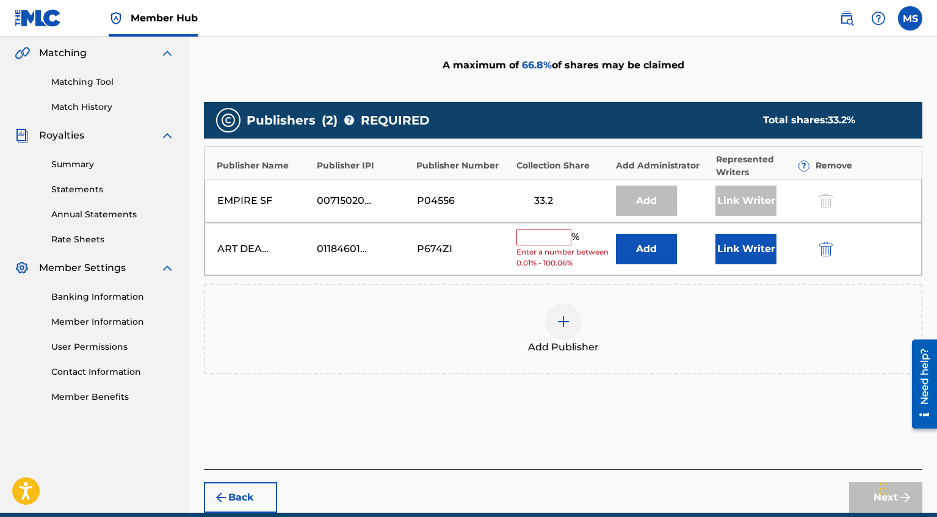
click at [549, 239] on input "text" at bounding box center [543, 237] width 55 height 16
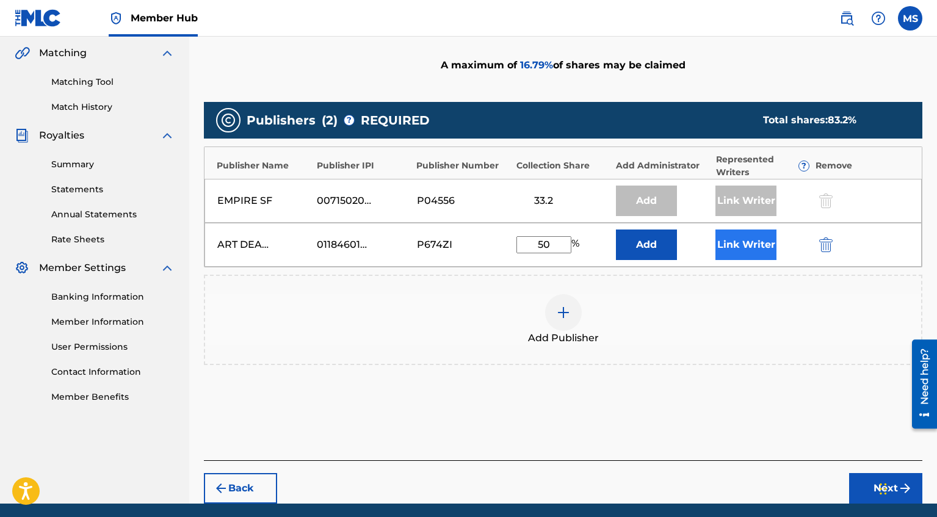
type input "50"
click at [741, 247] on button "Link Writer" at bounding box center [745, 244] width 61 height 31
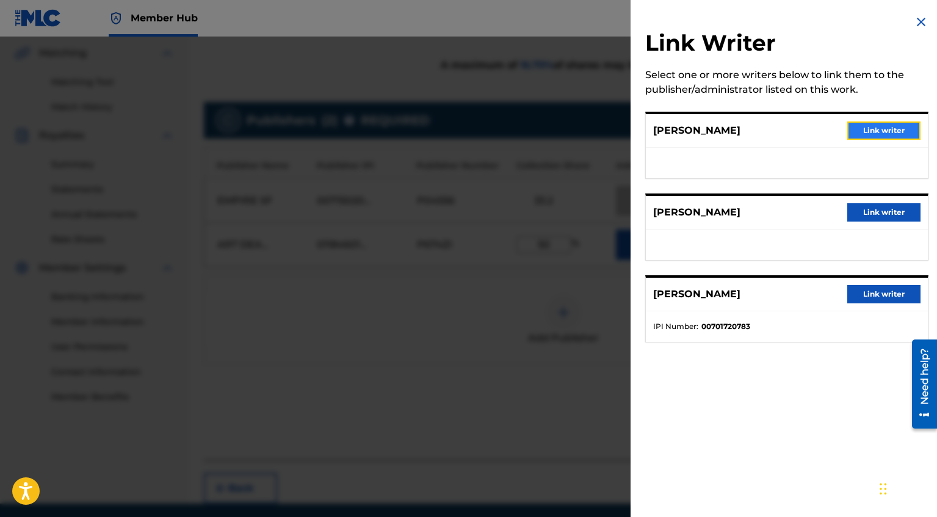
click at [892, 128] on button "Link writer" at bounding box center [883, 130] width 73 height 18
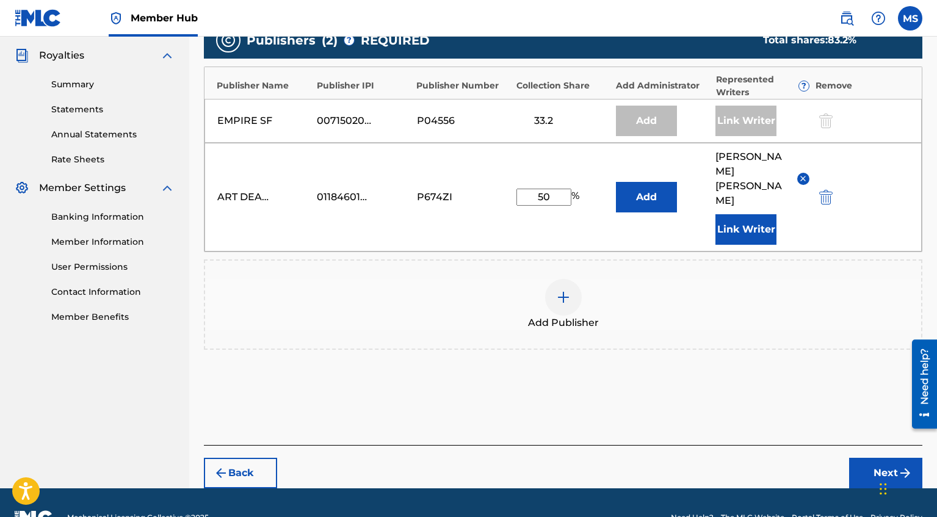
scroll to position [361, 0]
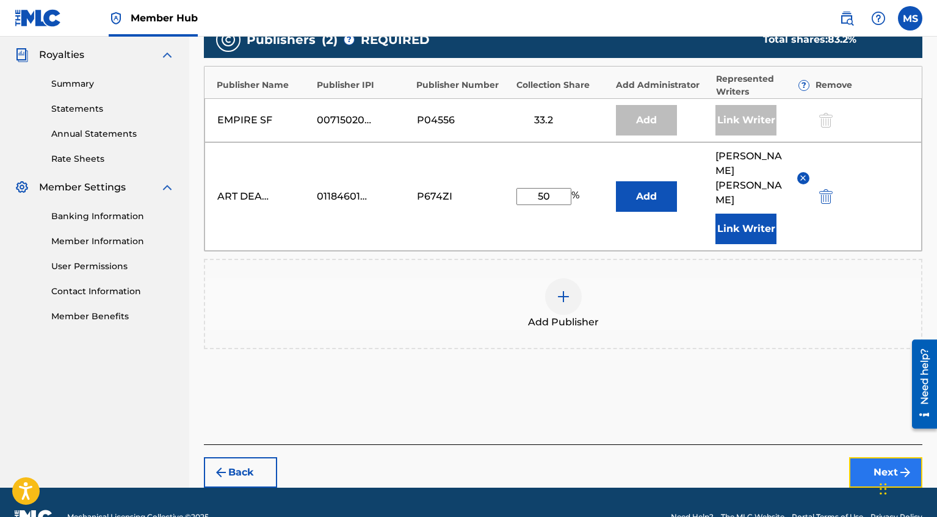
click at [882, 457] on button "Next" at bounding box center [885, 472] width 73 height 31
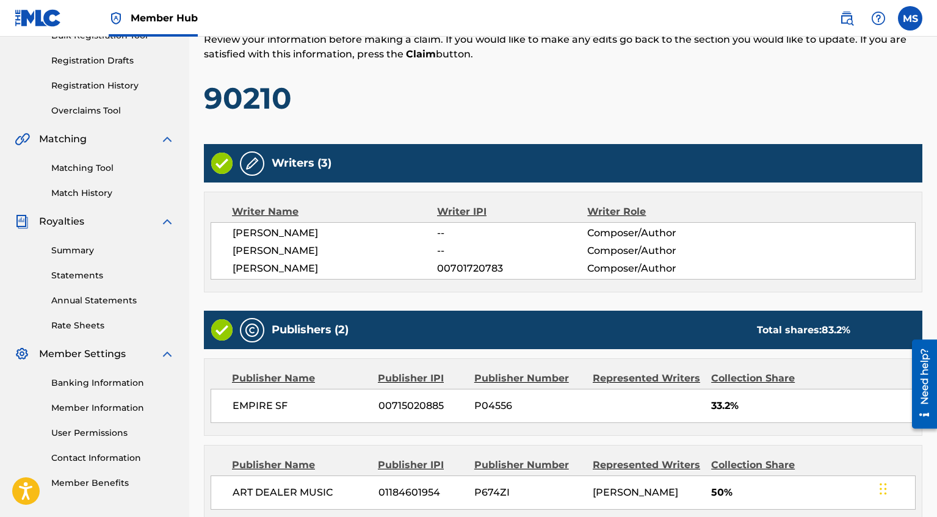
scroll to position [318, 0]
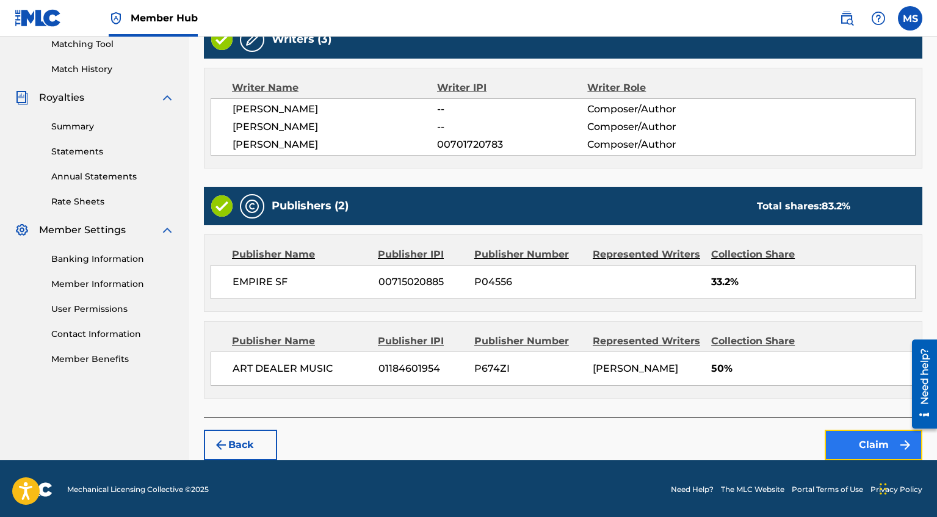
click at [863, 441] on button "Claim" at bounding box center [873, 445] width 98 height 31
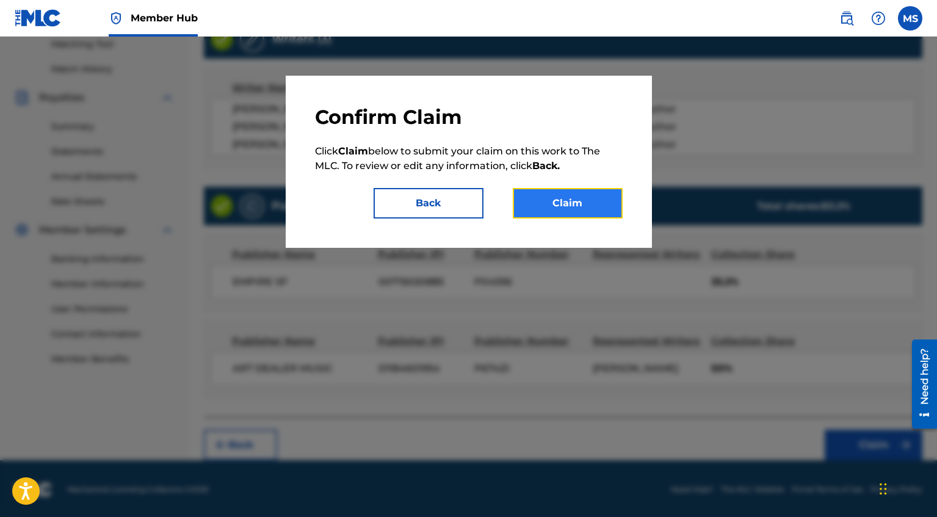
click at [575, 209] on button "Claim" at bounding box center [568, 203] width 110 height 31
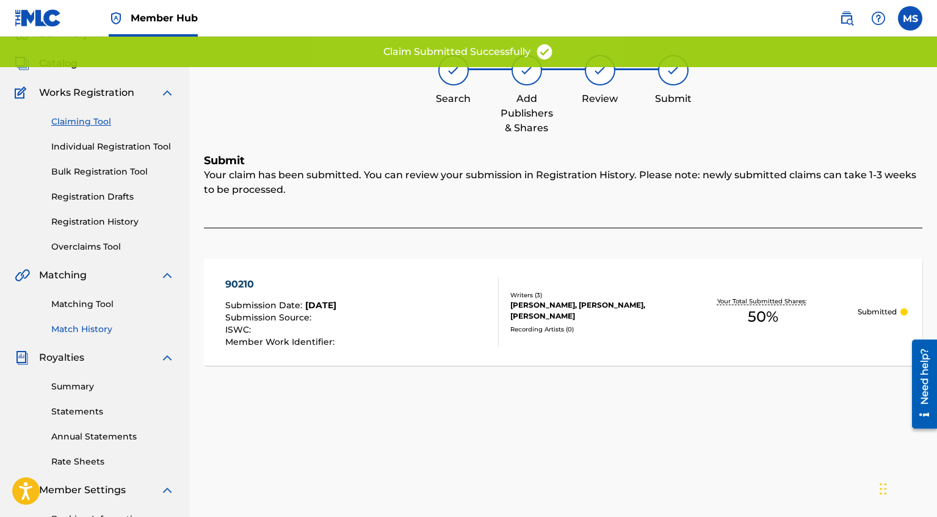
scroll to position [56, 0]
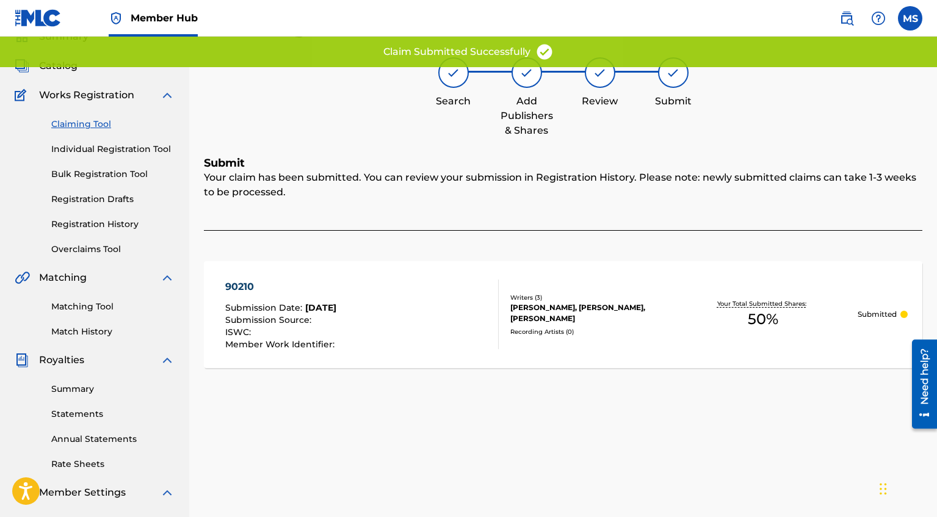
click at [93, 121] on link "Claiming Tool" at bounding box center [112, 124] width 123 height 13
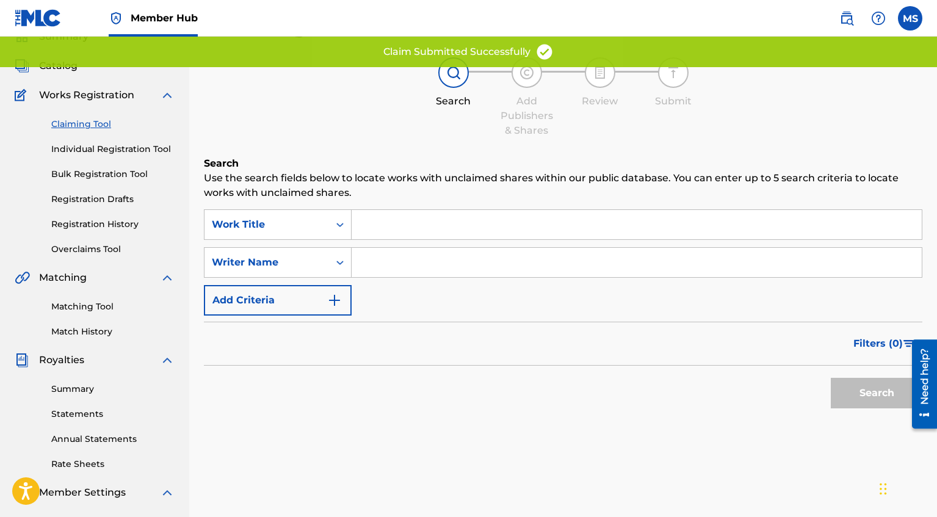
scroll to position [0, 0]
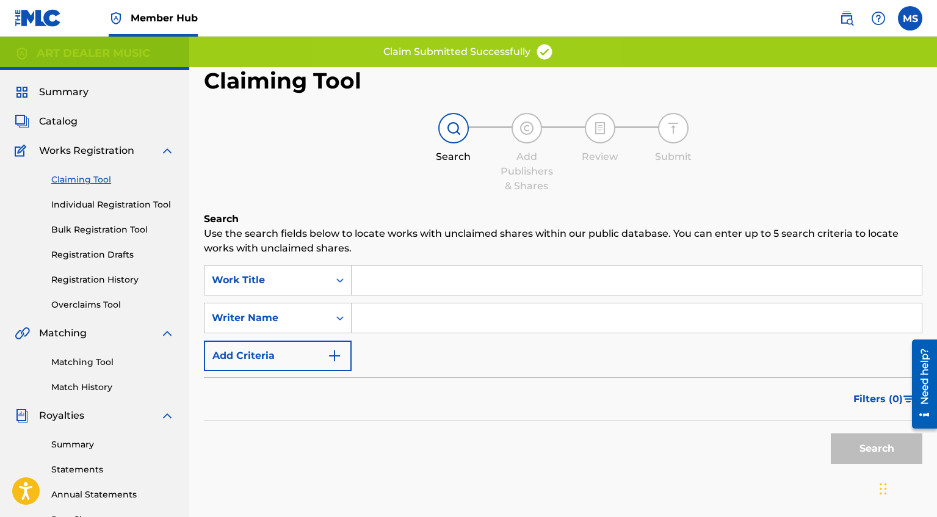
click at [363, 333] on div "SearchWithCriteriaa716a6dc-7cac-45f7-a4a7-c6ae382d3704 Work Title SearchWithCri…" at bounding box center [563, 318] width 718 height 106
click at [392, 325] on input "Search Form" at bounding box center [636, 317] width 570 height 29
type input "[PERSON_NAME]"
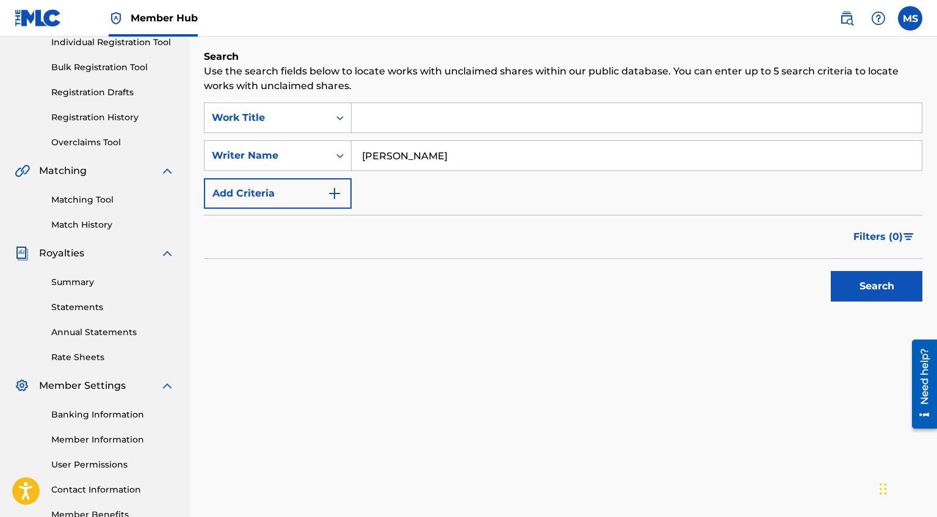
scroll to position [240, 0]
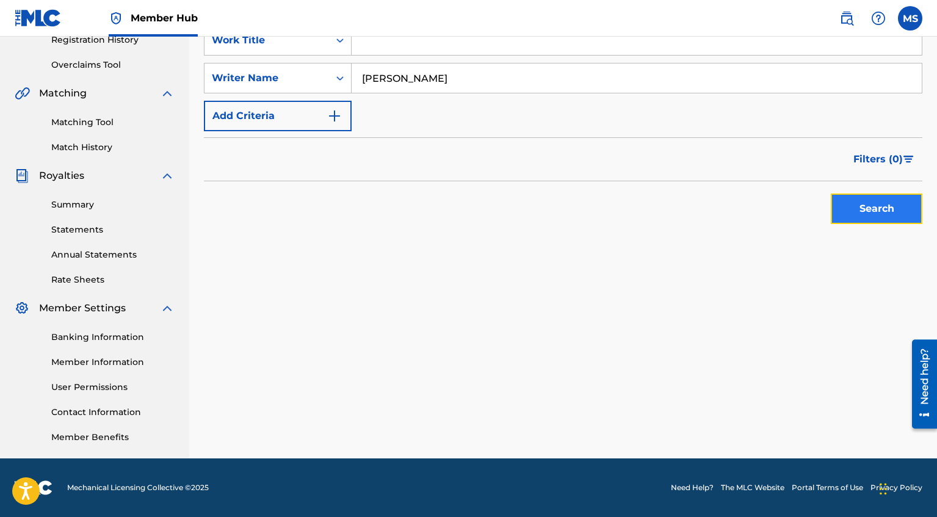
click at [863, 206] on button "Search" at bounding box center [877, 208] width 92 height 31
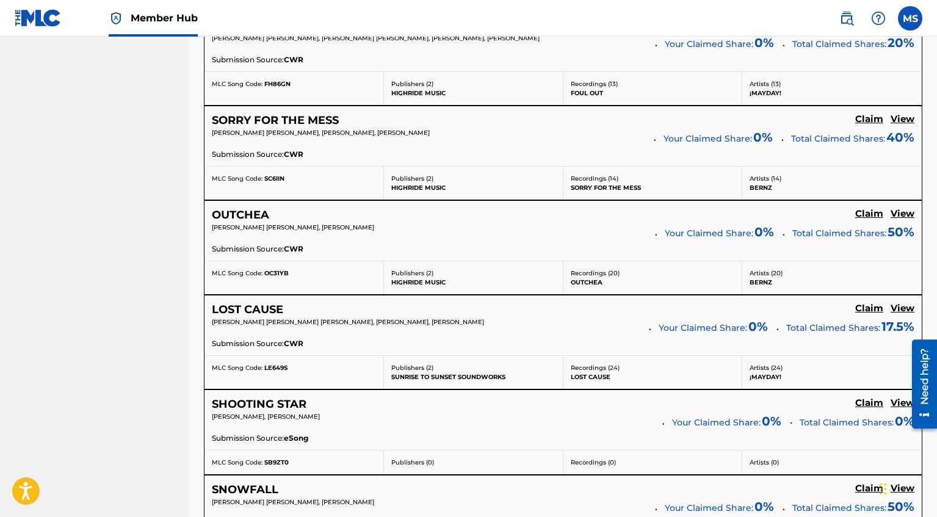
scroll to position [2510, 0]
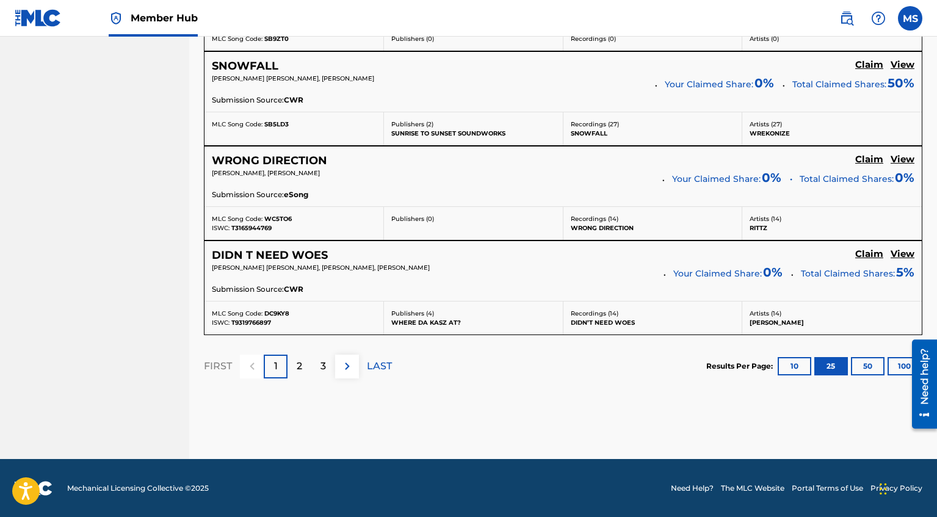
click at [371, 375] on div "LAST" at bounding box center [379, 367] width 25 height 24
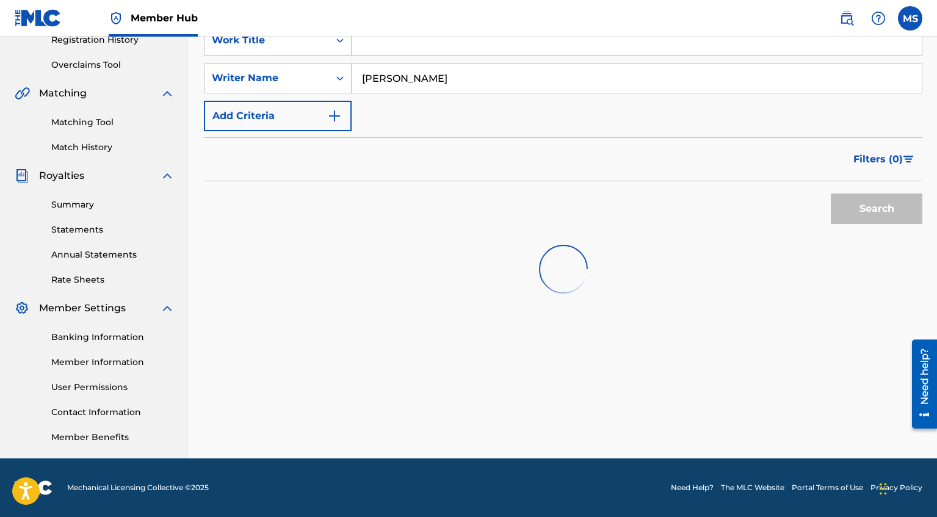
scroll to position [505, 0]
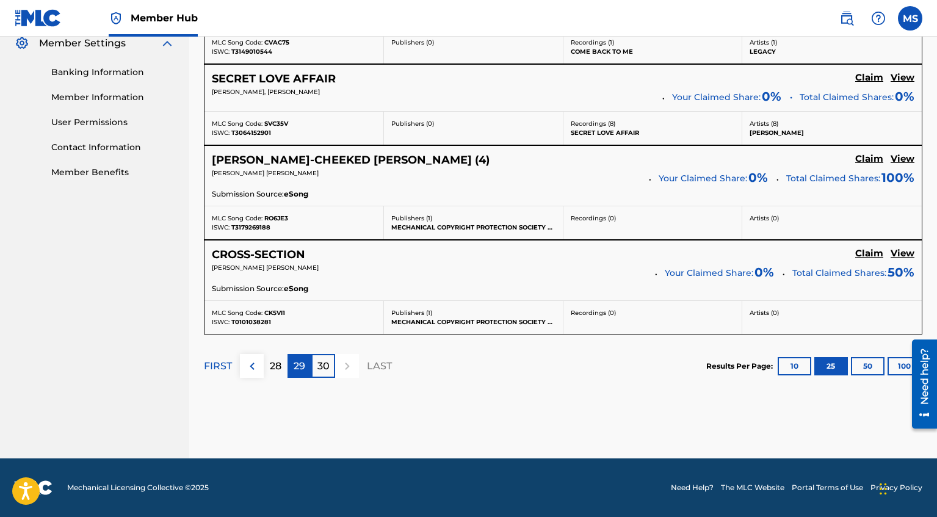
click at [300, 368] on p "29" at bounding box center [300, 366] width 12 height 15
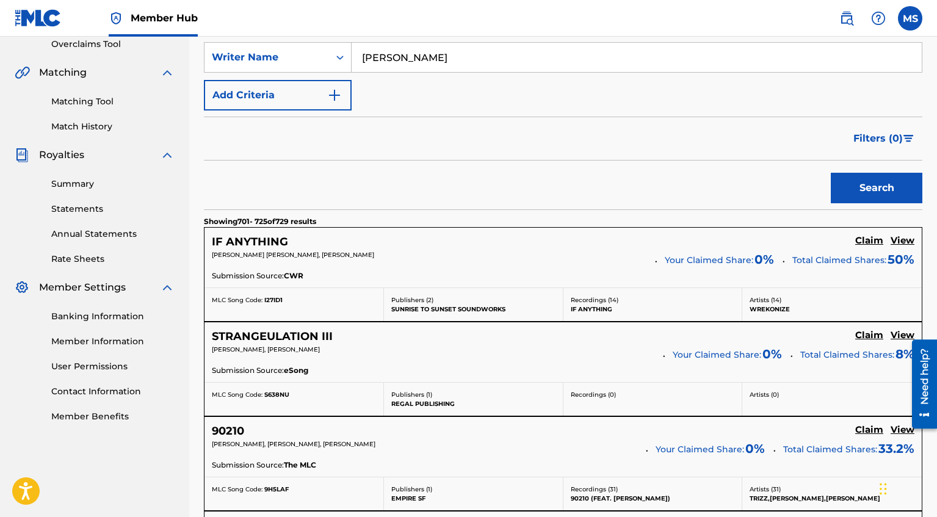
scroll to position [262, 0]
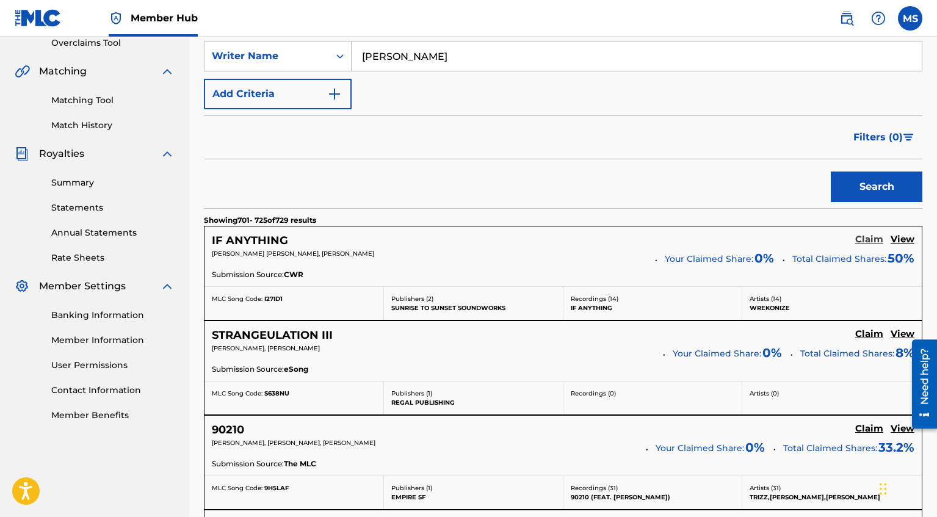
click at [875, 236] on h5 "Claim" at bounding box center [869, 240] width 28 height 12
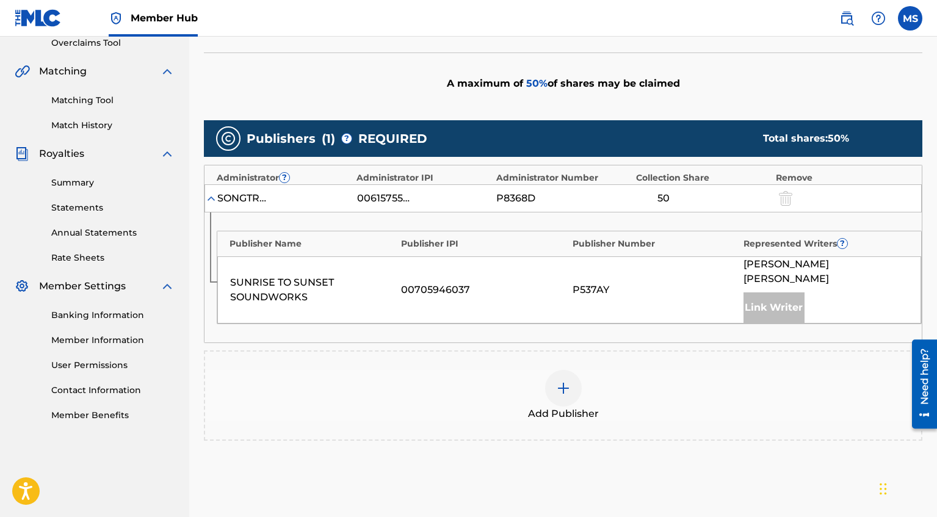
click at [552, 378] on div at bounding box center [563, 388] width 37 height 37
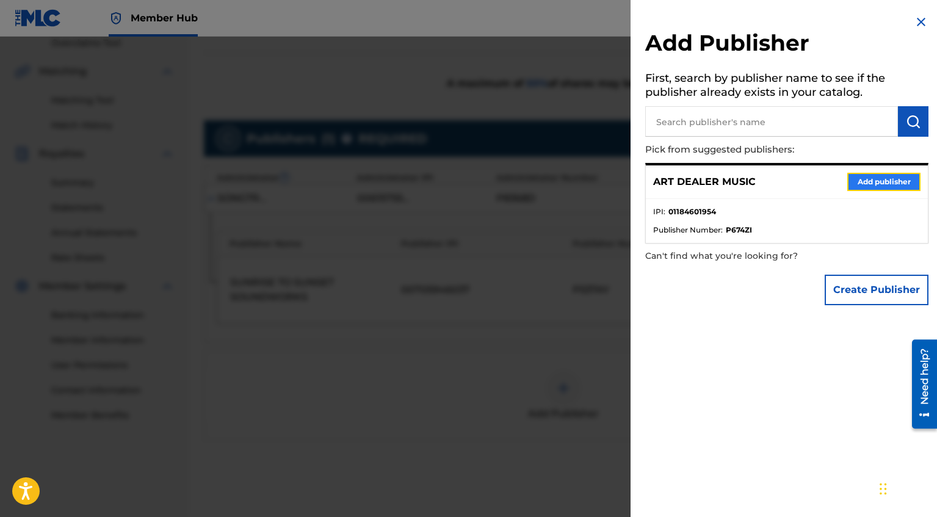
click at [883, 185] on button "Add publisher" at bounding box center [883, 182] width 73 height 18
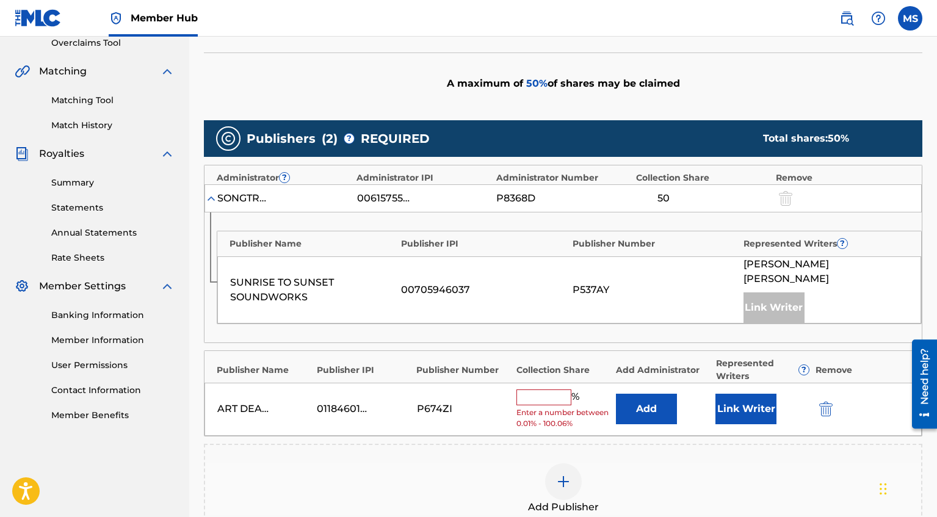
click at [558, 389] on input "text" at bounding box center [543, 397] width 55 height 16
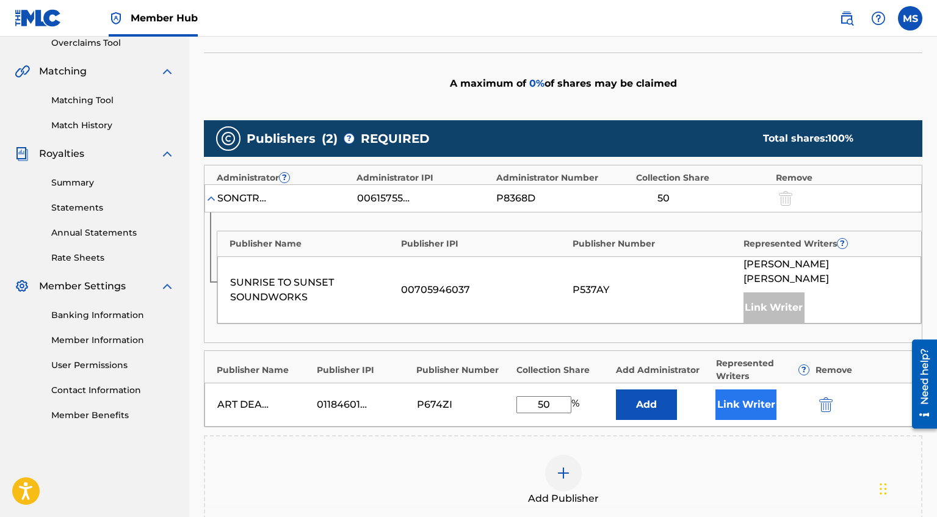
type input "50"
click at [734, 397] on button "Link Writer" at bounding box center [745, 404] width 61 height 31
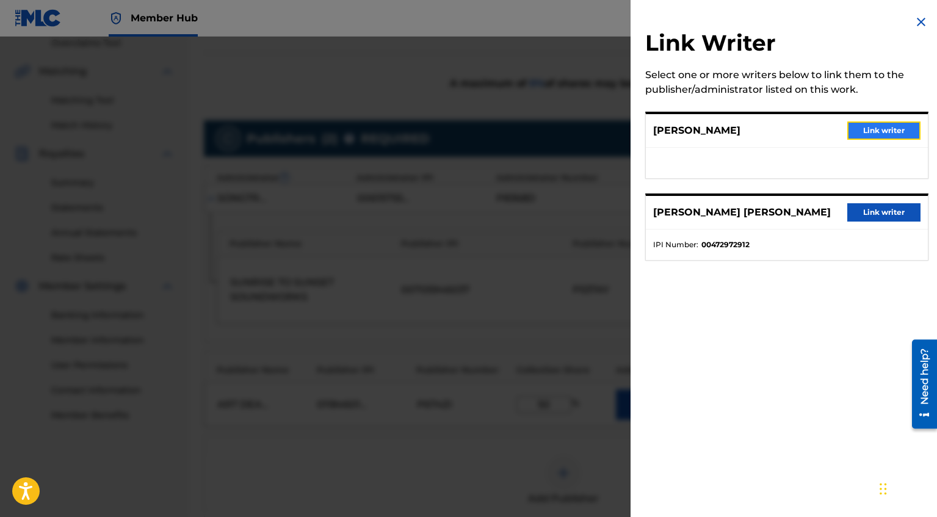
click at [873, 131] on button "Link writer" at bounding box center [883, 130] width 73 height 18
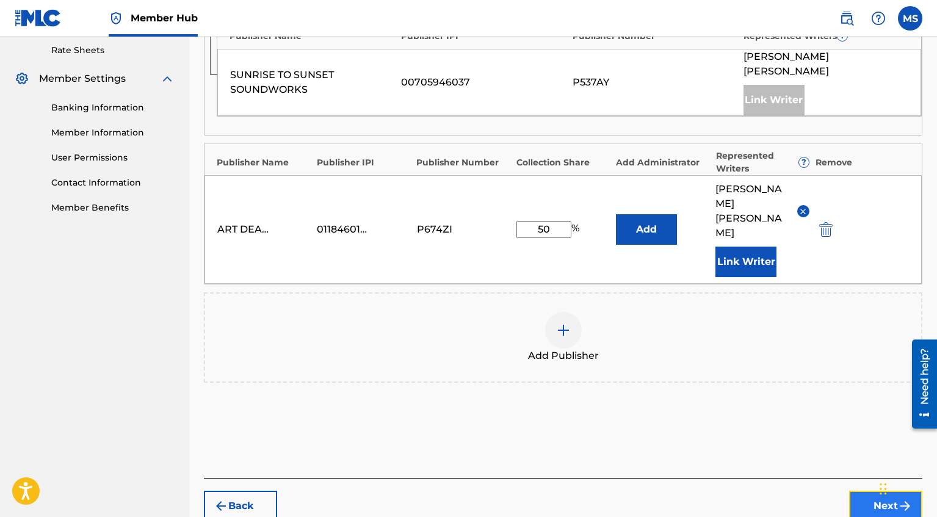
click at [885, 491] on button "Next" at bounding box center [885, 506] width 73 height 31
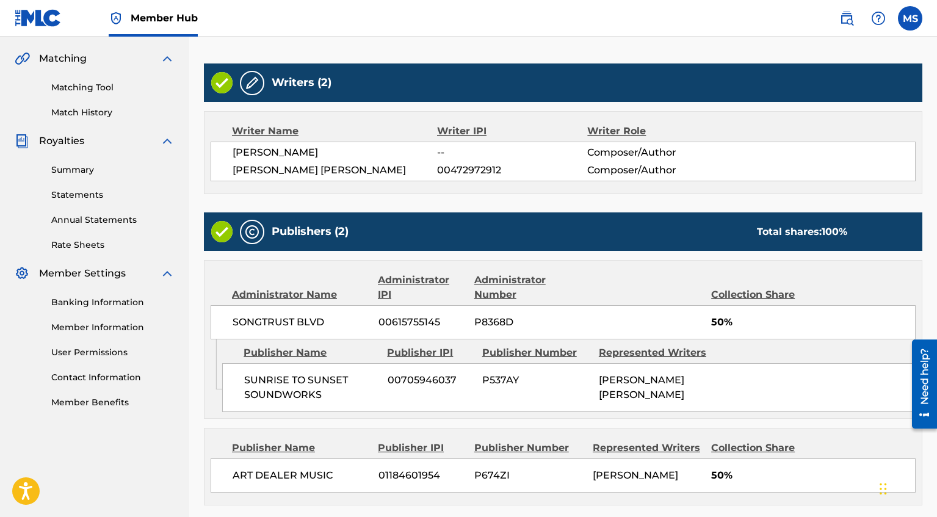
scroll to position [381, 0]
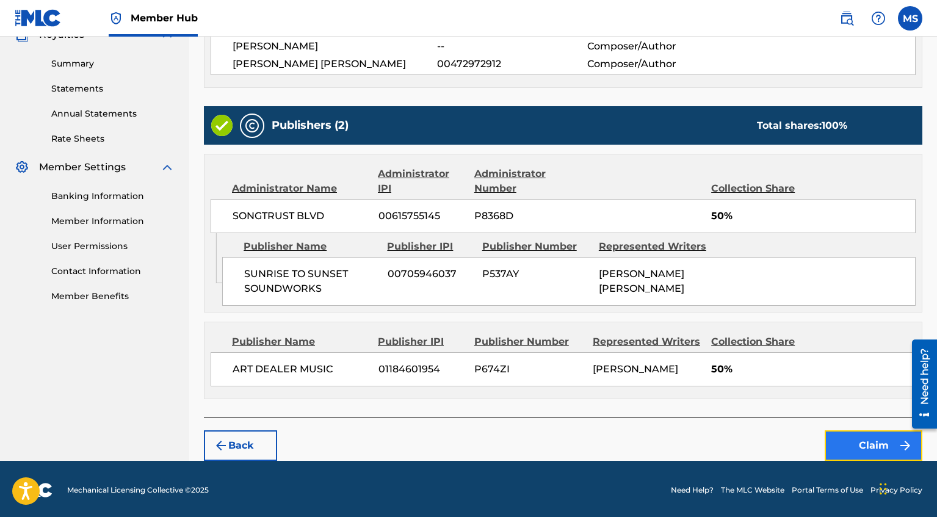
click at [846, 433] on button "Claim" at bounding box center [873, 445] width 98 height 31
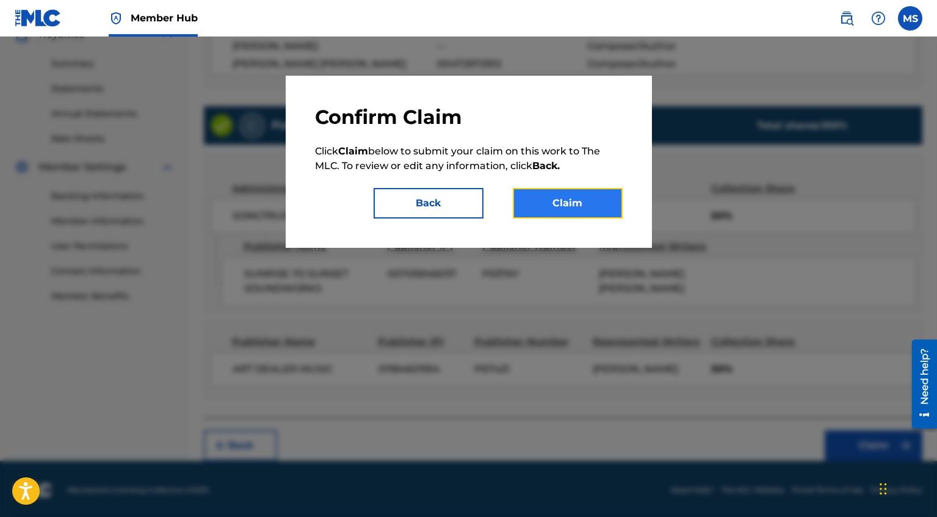
click at [555, 198] on button "Claim" at bounding box center [568, 203] width 110 height 31
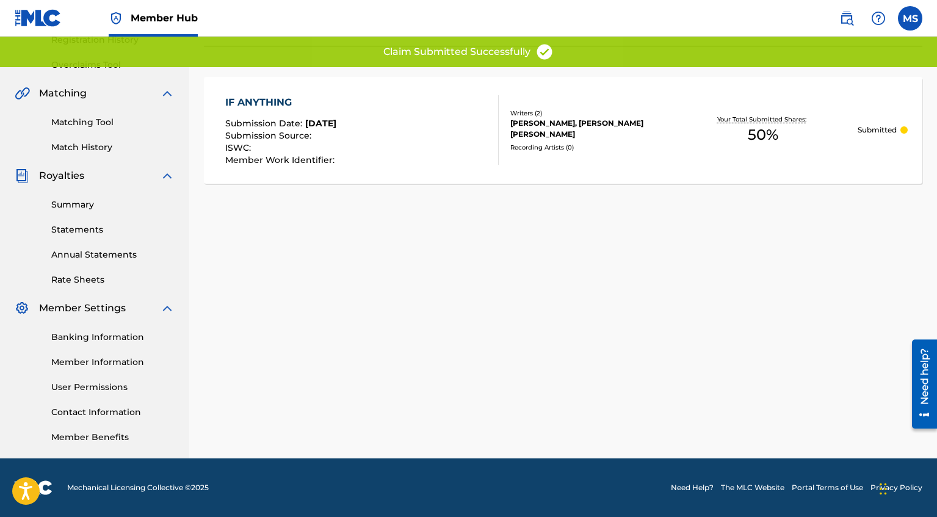
scroll to position [0, 0]
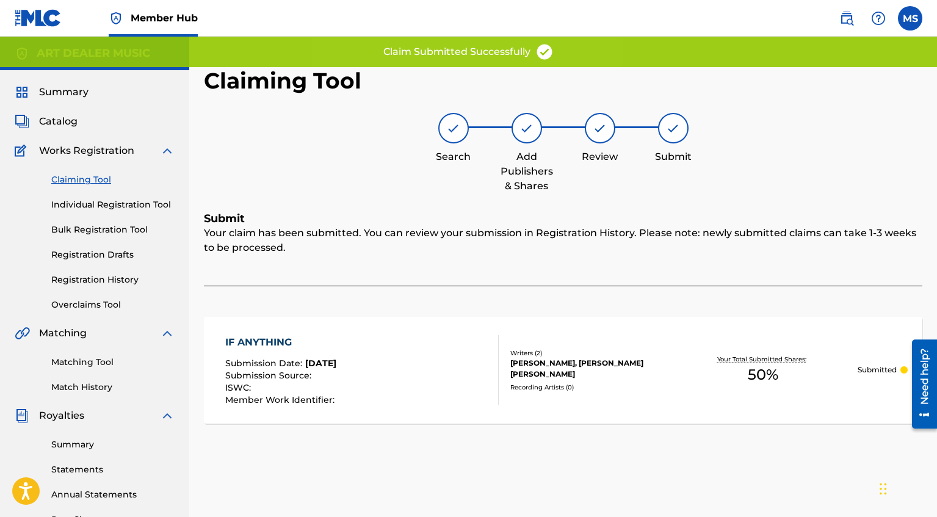
click at [96, 186] on div "Claiming Tool Individual Registration Tool Bulk Registration Tool Registration …" at bounding box center [95, 234] width 160 height 153
click at [101, 178] on link "Claiming Tool" at bounding box center [112, 179] width 123 height 13
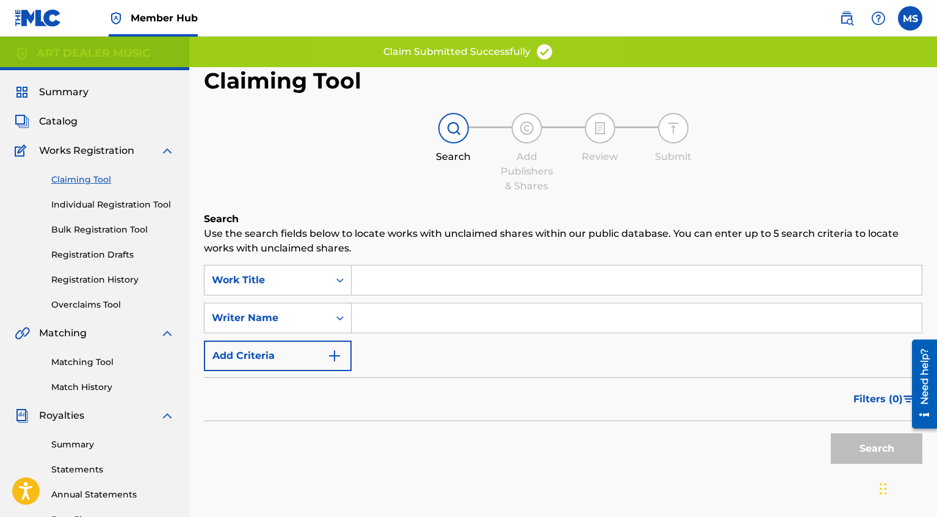
click at [496, 312] on input "Search Form" at bounding box center [636, 317] width 570 height 29
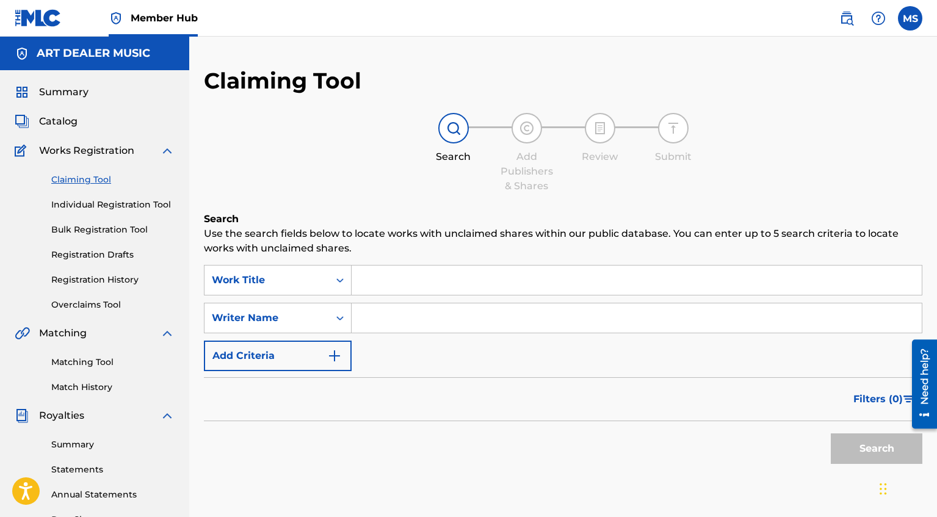
type input "[PERSON_NAME]"
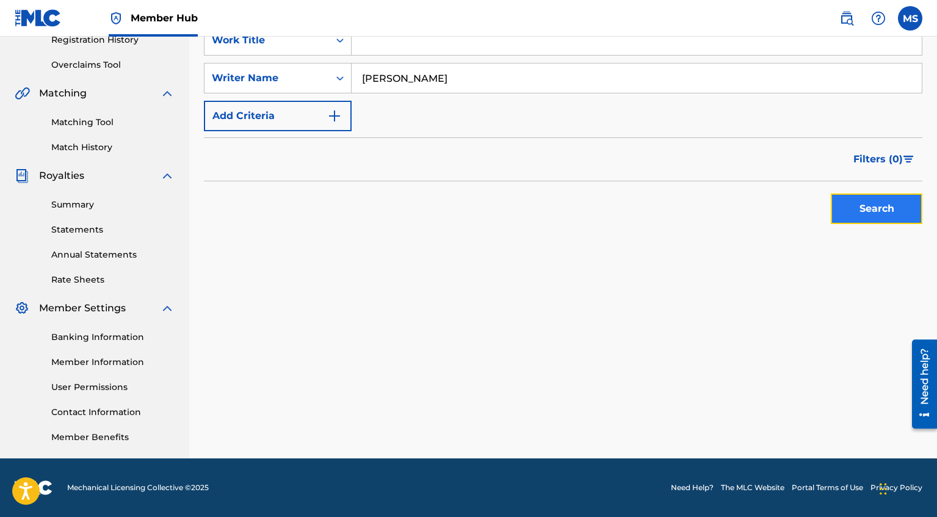
click at [865, 207] on button "Search" at bounding box center [877, 208] width 92 height 31
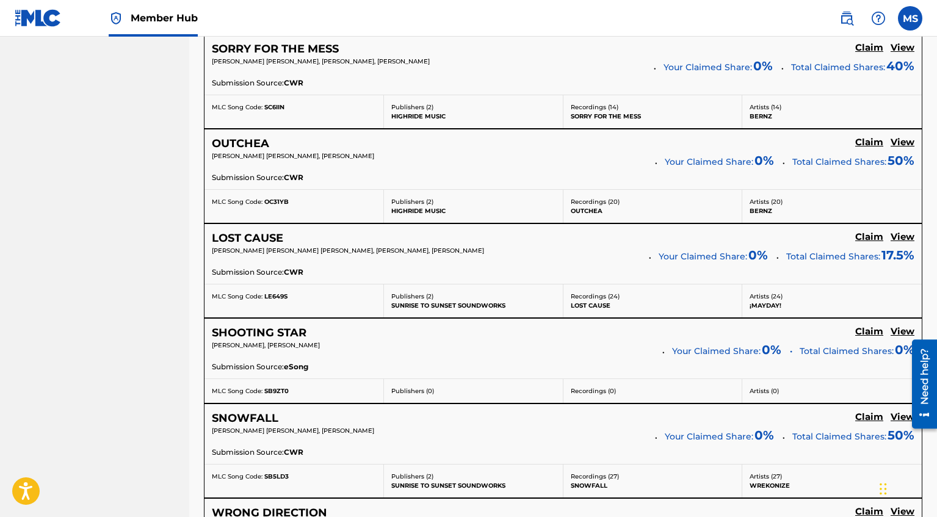
scroll to position [2510, 0]
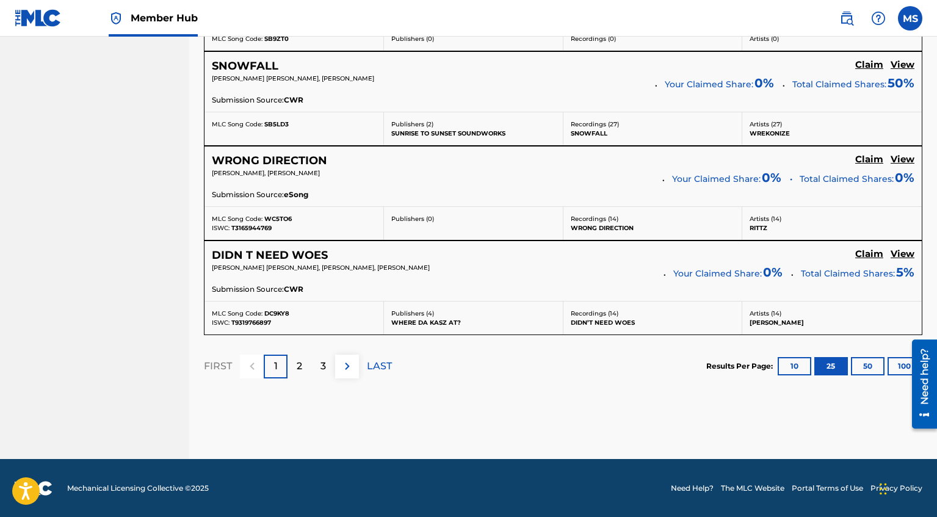
click at [392, 369] on section "FIRST 1 2 3 LAST Results Per Page: 10 25 50 100" at bounding box center [563, 366] width 718 height 63
click at [375, 362] on p "LAST" at bounding box center [379, 366] width 25 height 15
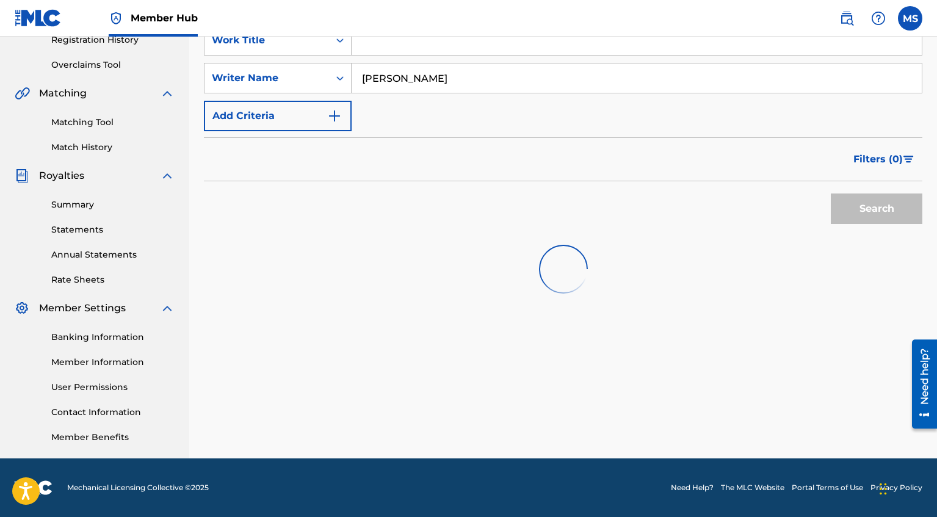
scroll to position [505, 0]
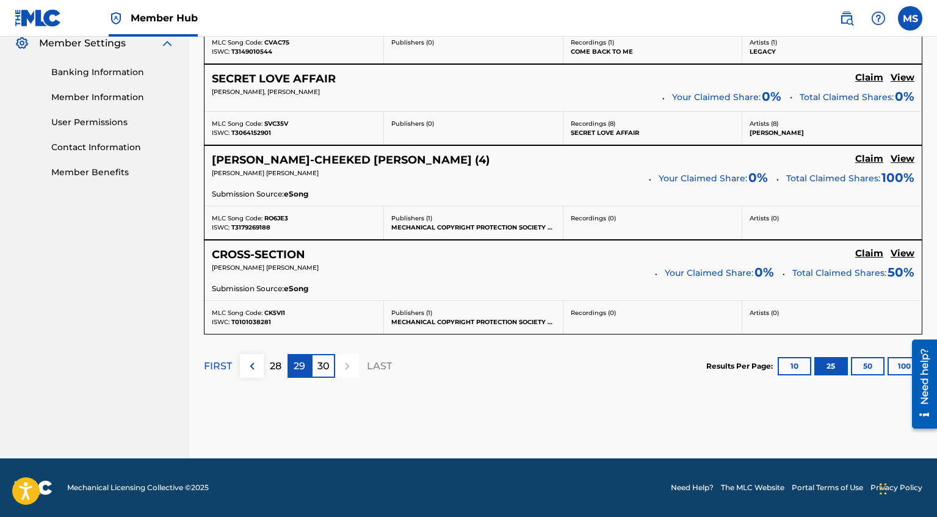
click at [294, 367] on p "29" at bounding box center [300, 366] width 12 height 15
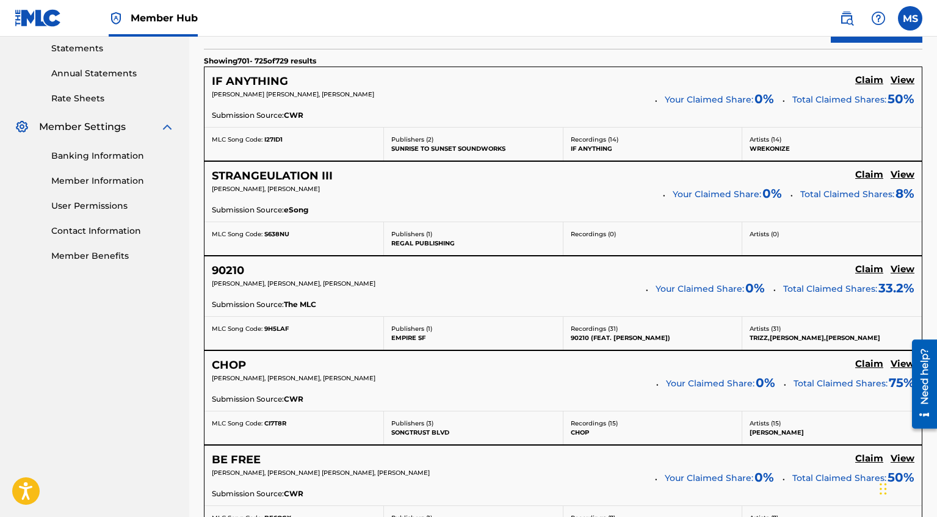
scroll to position [432, 0]
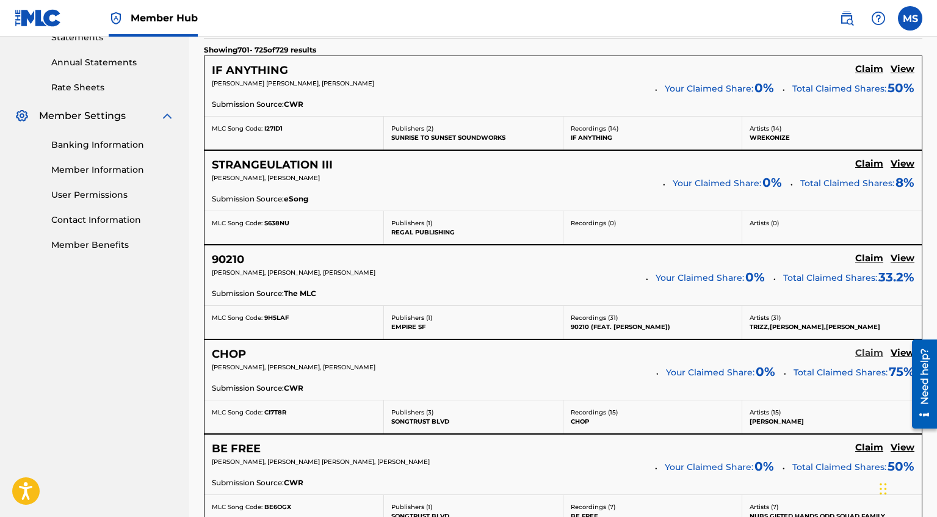
click at [864, 352] on h5 "Claim" at bounding box center [869, 353] width 28 height 12
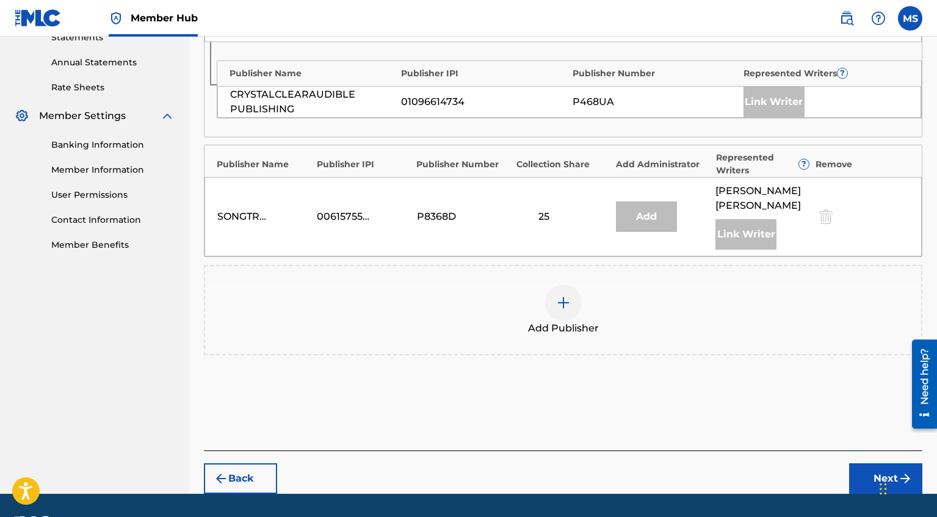
click at [568, 311] on div at bounding box center [563, 302] width 37 height 37
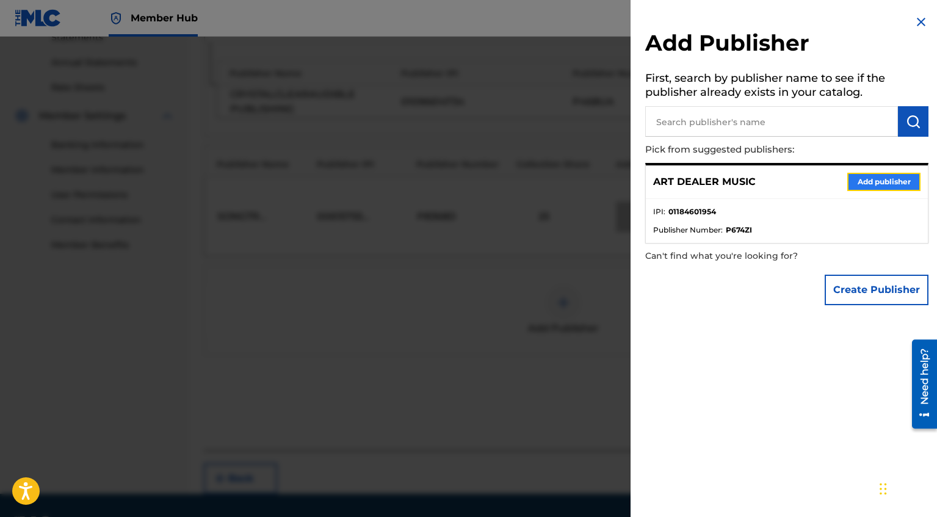
click at [865, 186] on button "Add publisher" at bounding box center [883, 182] width 73 height 18
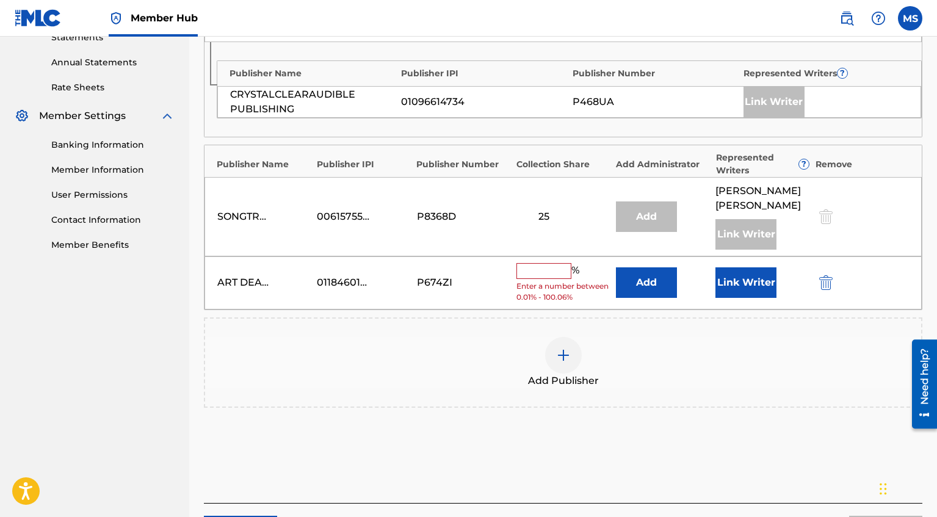
click at [546, 277] on input "text" at bounding box center [543, 271] width 55 height 16
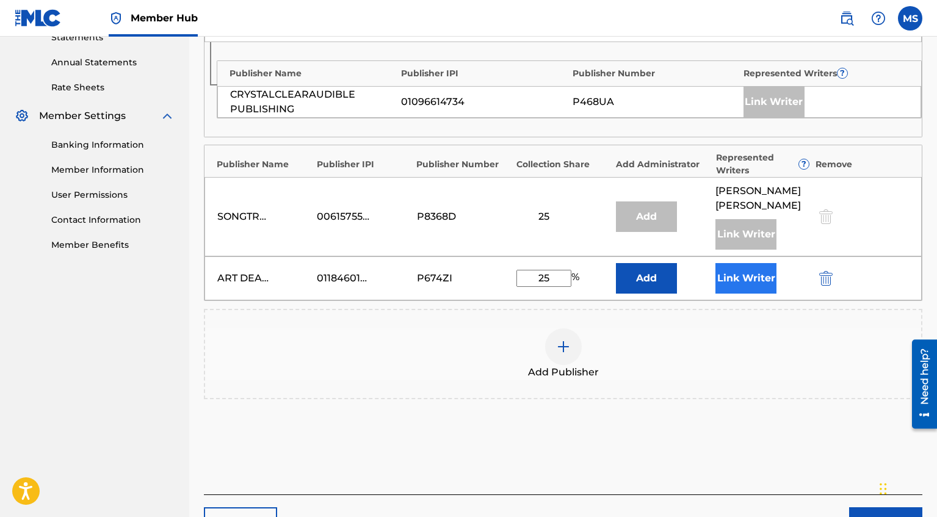
type input "25"
click at [755, 279] on button "Link Writer" at bounding box center [745, 278] width 61 height 31
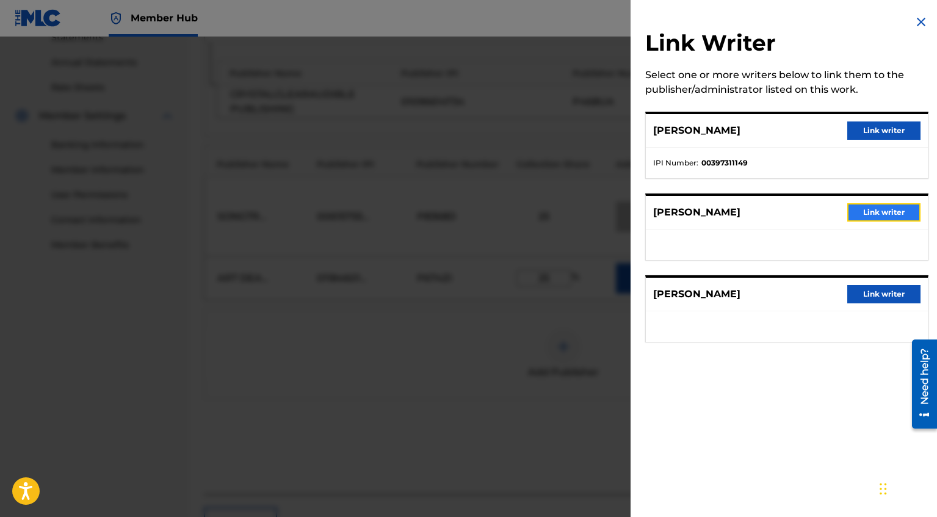
click at [879, 210] on button "Link writer" at bounding box center [883, 212] width 73 height 18
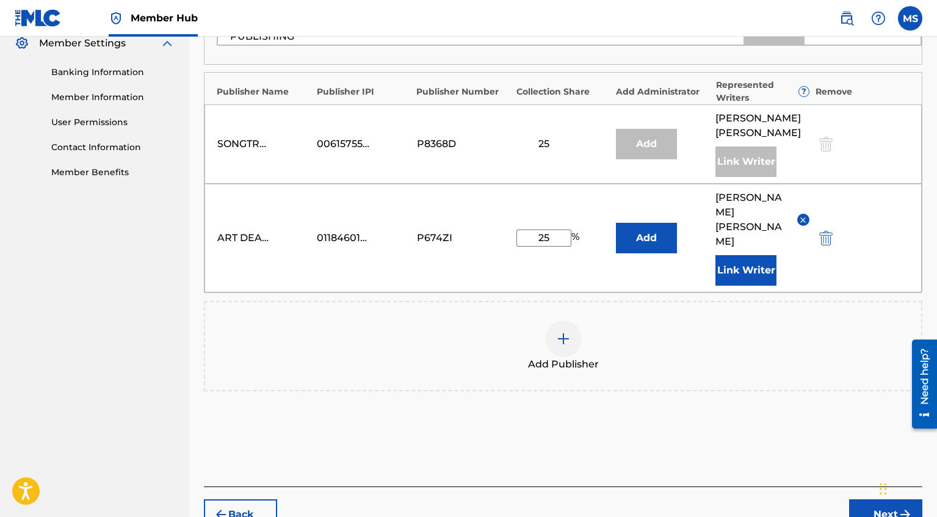
scroll to position [546, 0]
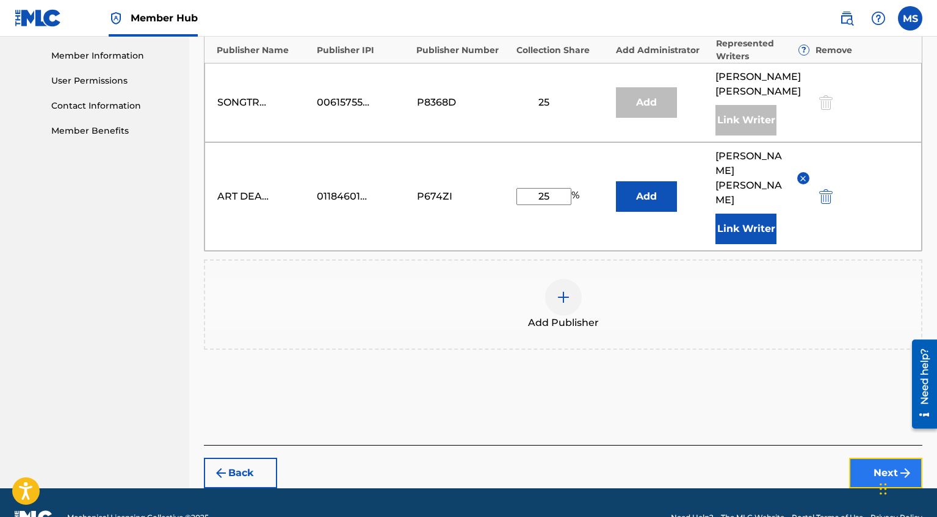
click at [866, 458] on button "Next" at bounding box center [885, 473] width 73 height 31
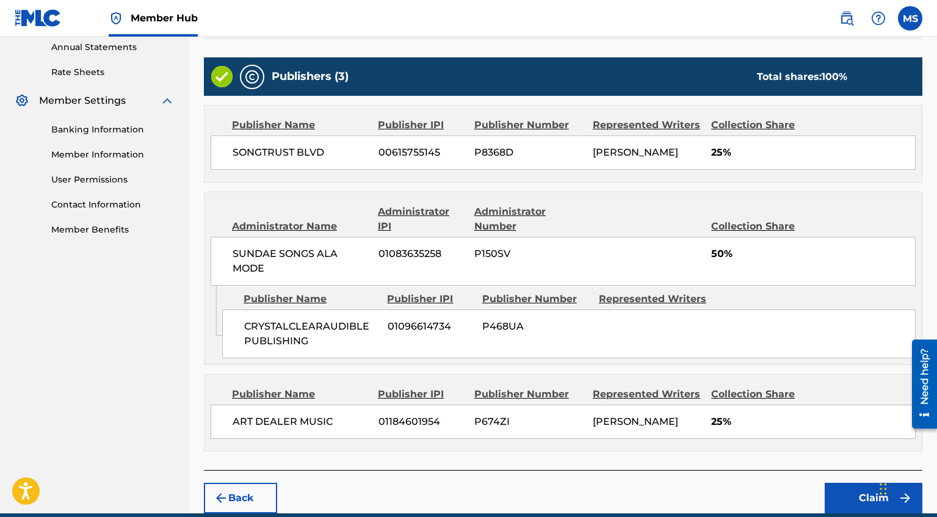
scroll to position [475, 0]
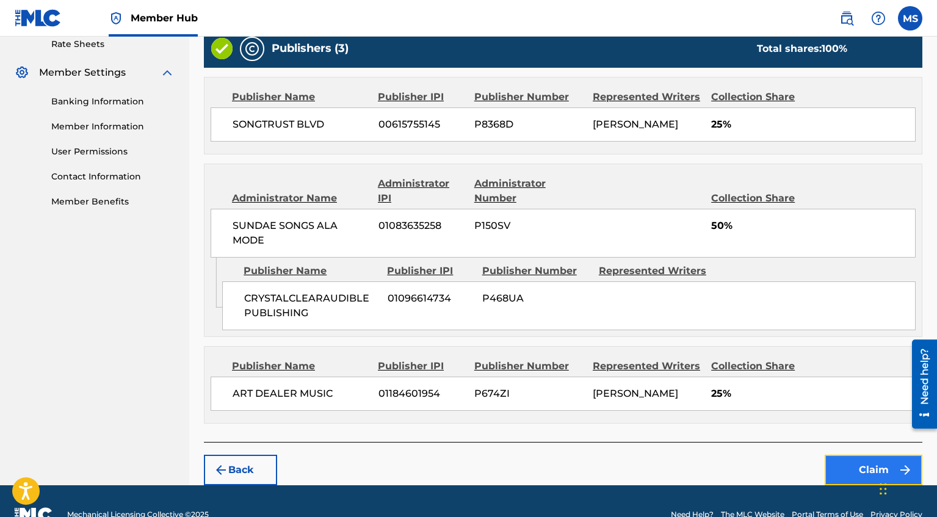
click at [851, 478] on button "Claim" at bounding box center [873, 470] width 98 height 31
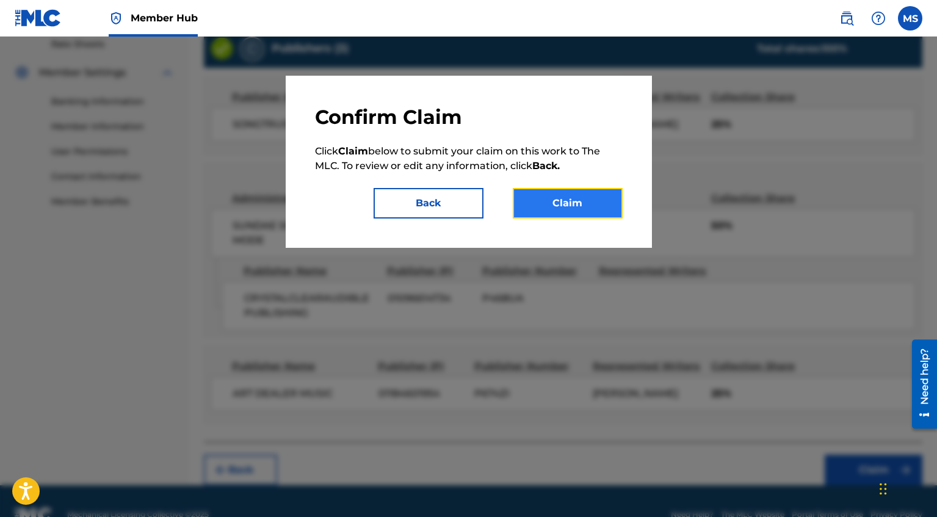
click at [556, 204] on button "Claim" at bounding box center [568, 203] width 110 height 31
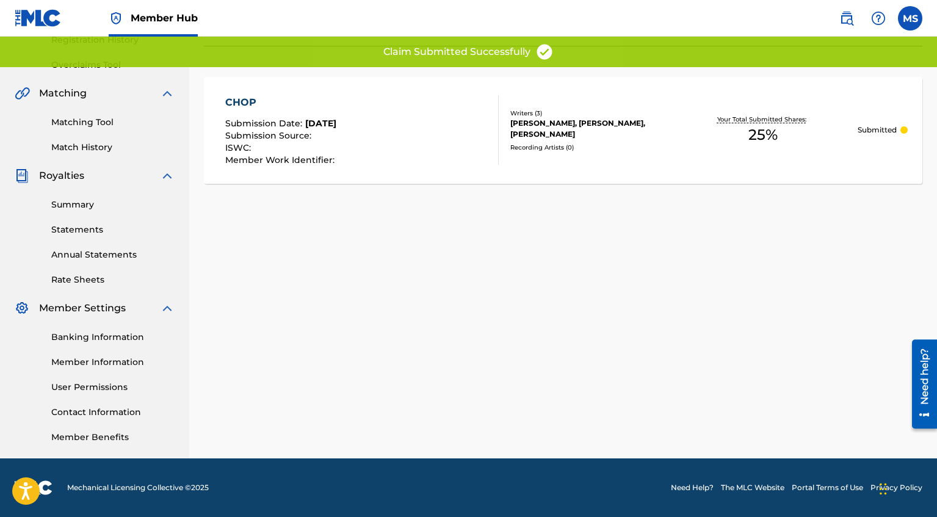
scroll to position [0, 0]
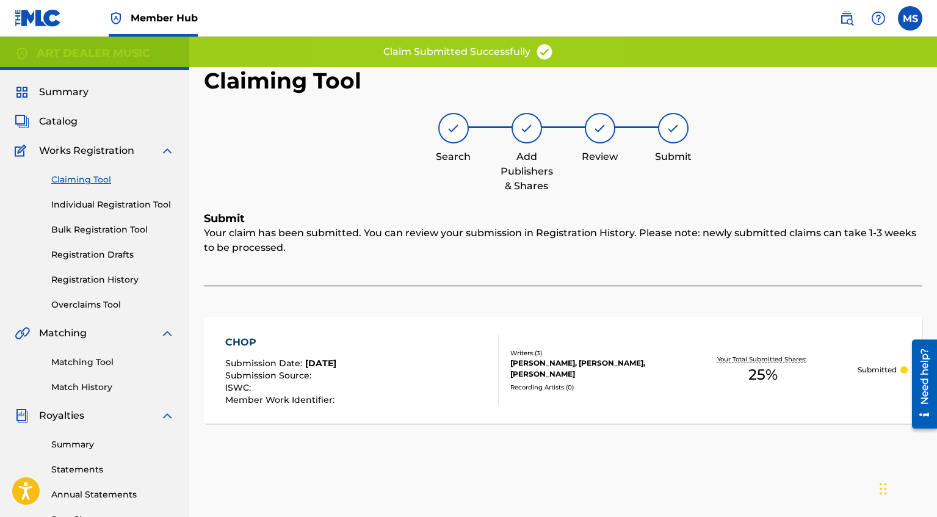
click at [95, 179] on link "Claiming Tool" at bounding box center [112, 179] width 123 height 13
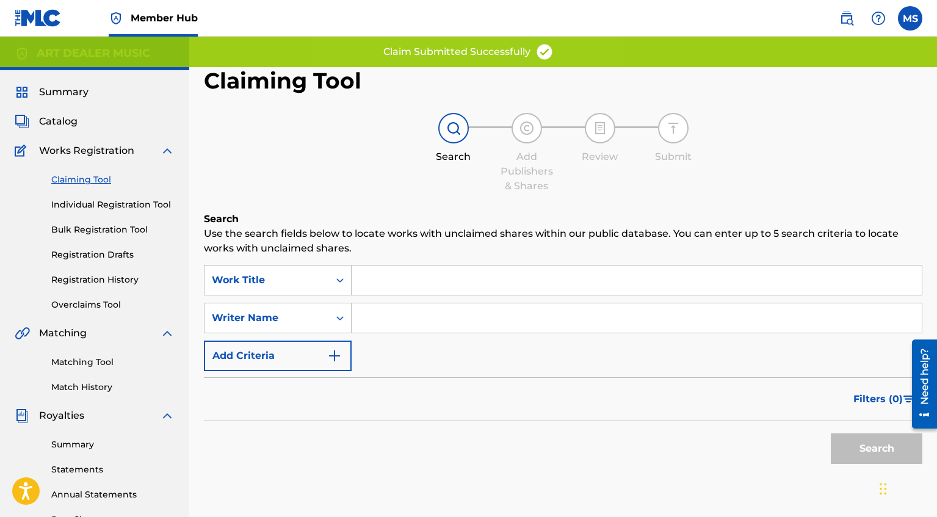
click at [431, 317] on input "Search Form" at bounding box center [636, 317] width 570 height 29
type input "[PERSON_NAME]"
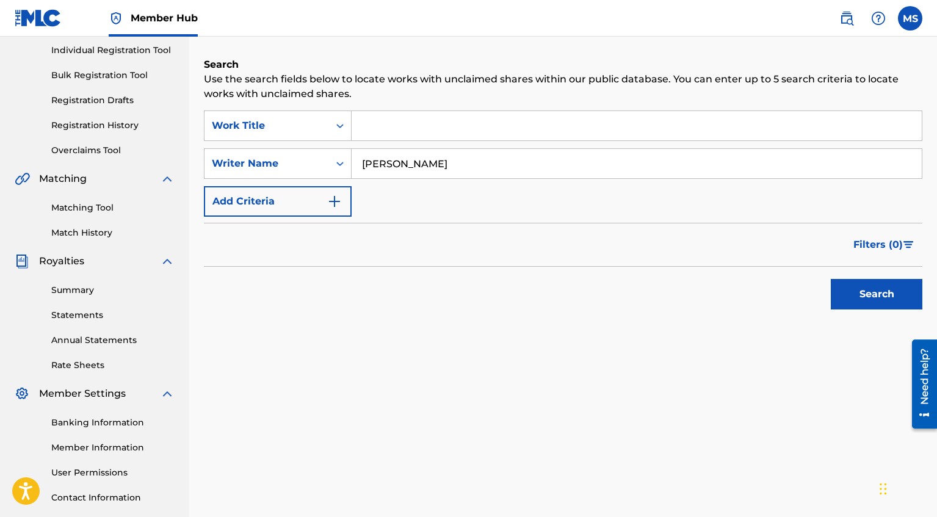
scroll to position [240, 0]
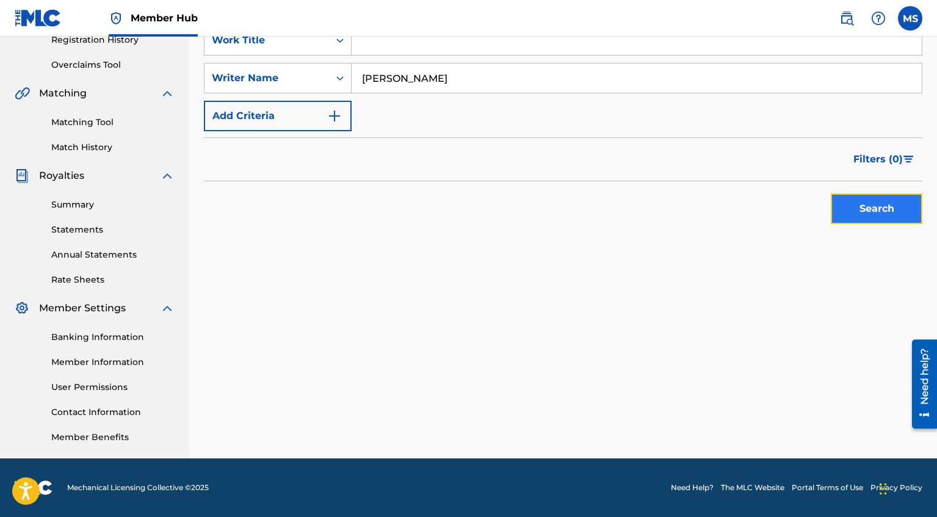
click at [858, 220] on button "Search" at bounding box center [877, 208] width 92 height 31
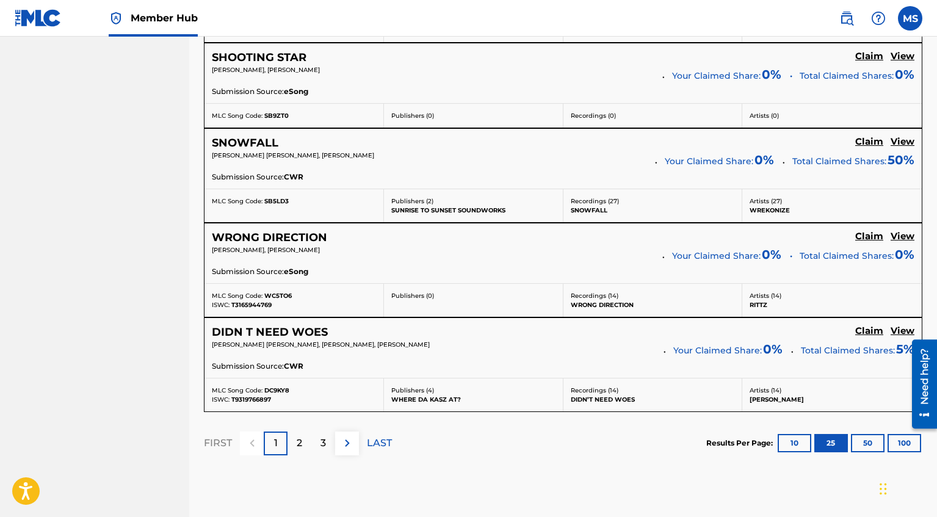
scroll to position [2510, 0]
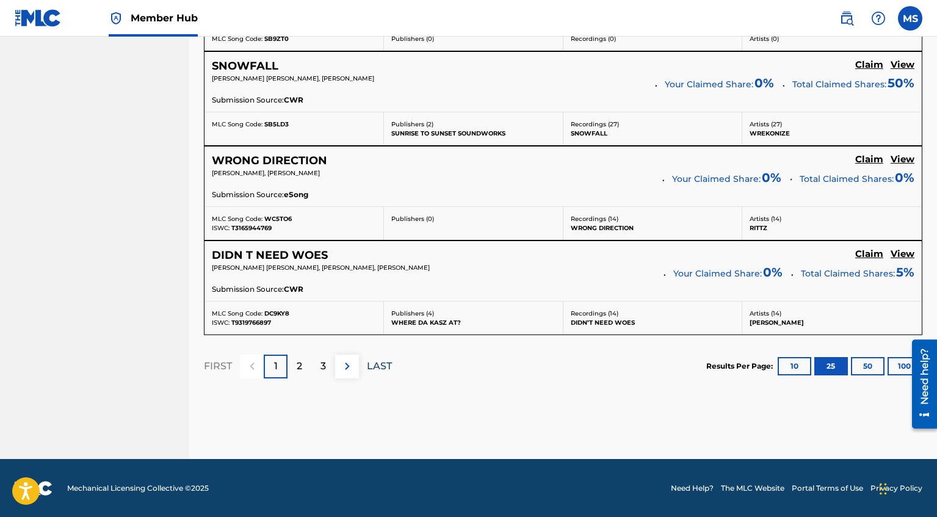
click at [380, 366] on p "LAST" at bounding box center [379, 366] width 25 height 15
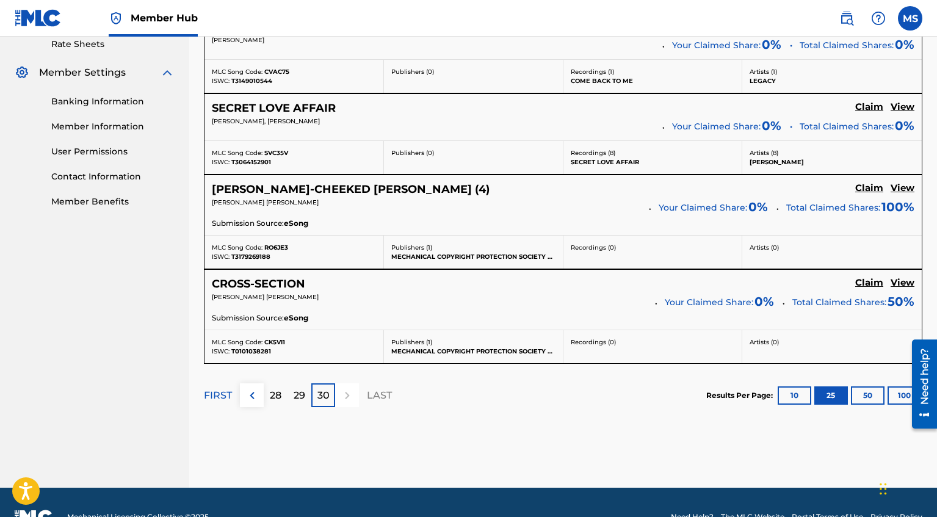
scroll to position [471, 0]
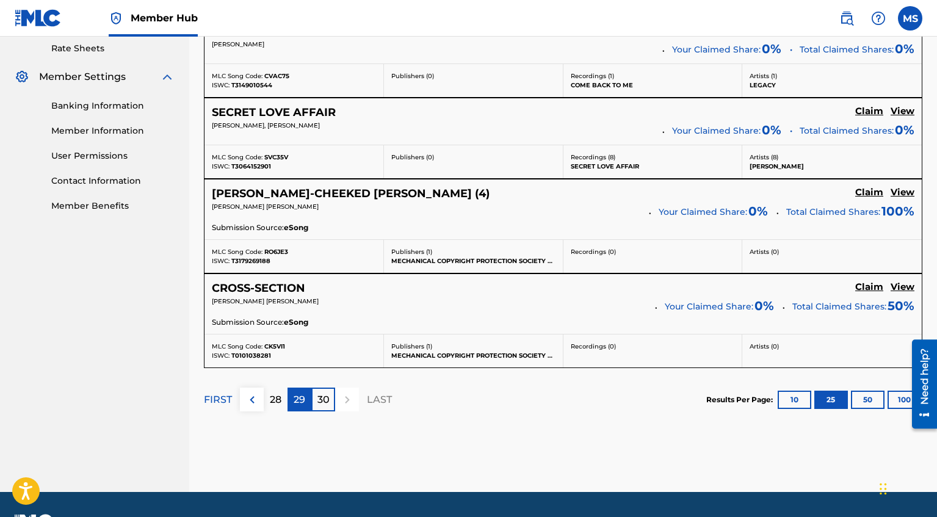
click at [305, 400] on p "29" at bounding box center [300, 399] width 12 height 15
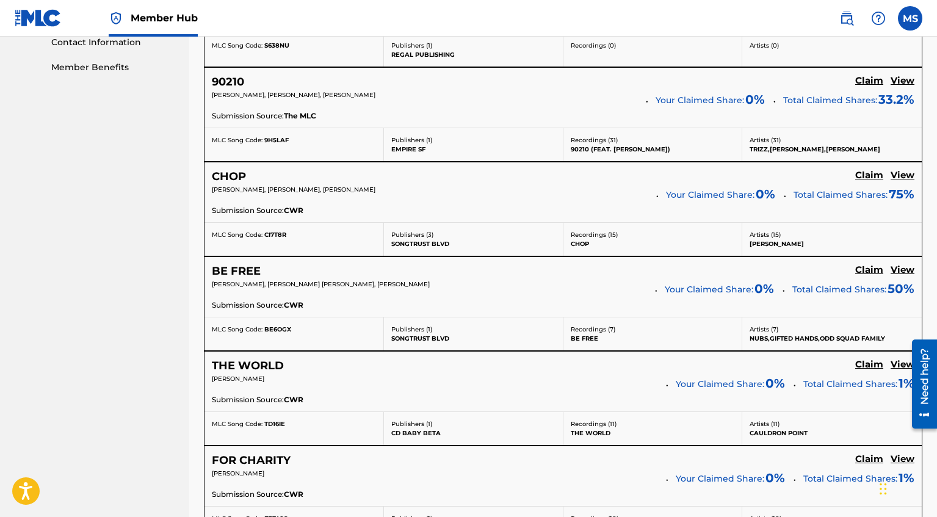
scroll to position [612, 0]
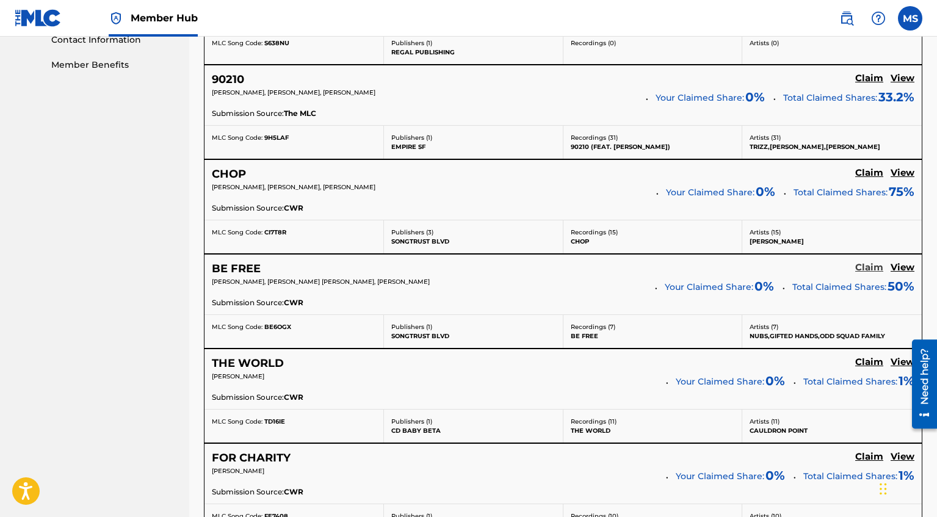
click at [880, 270] on h5 "Claim" at bounding box center [869, 268] width 28 height 12
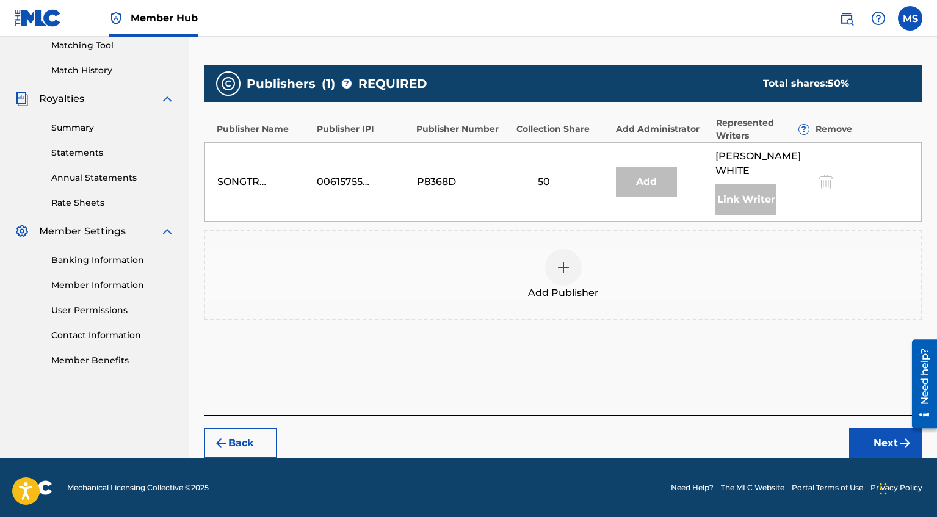
click at [569, 264] on img at bounding box center [563, 267] width 15 height 15
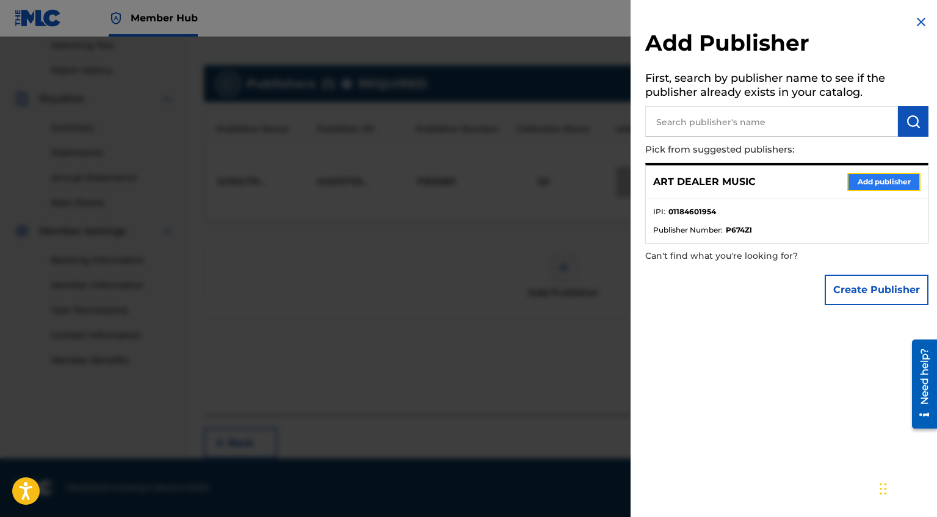
click at [849, 178] on button "Add publisher" at bounding box center [883, 182] width 73 height 18
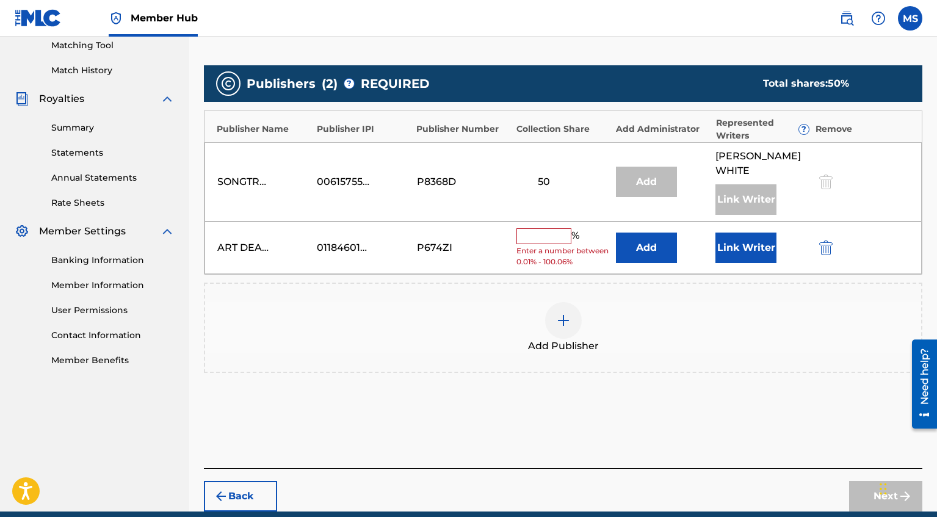
click at [547, 237] on input "text" at bounding box center [543, 236] width 55 height 16
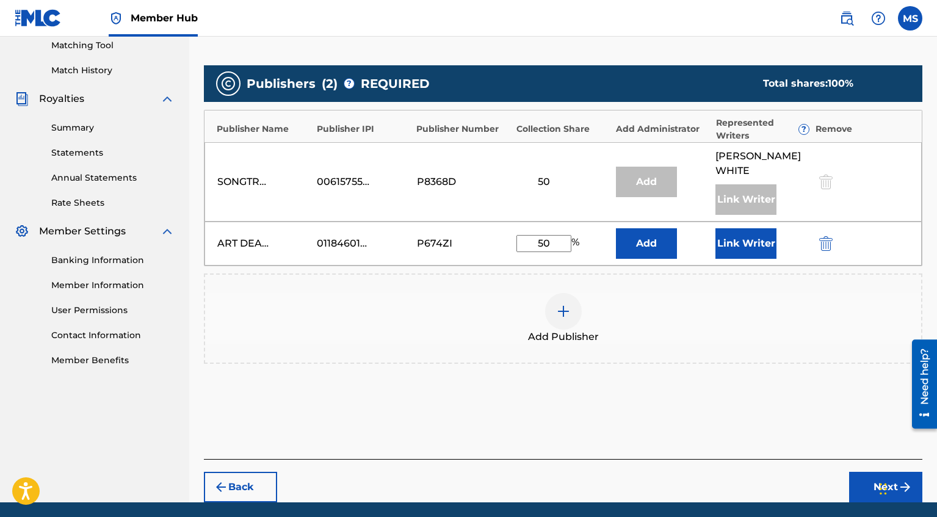
type input "50"
click at [778, 254] on div "Link Writer" at bounding box center [761, 243] width 93 height 31
click at [752, 250] on button "Link Writer" at bounding box center [745, 243] width 61 height 31
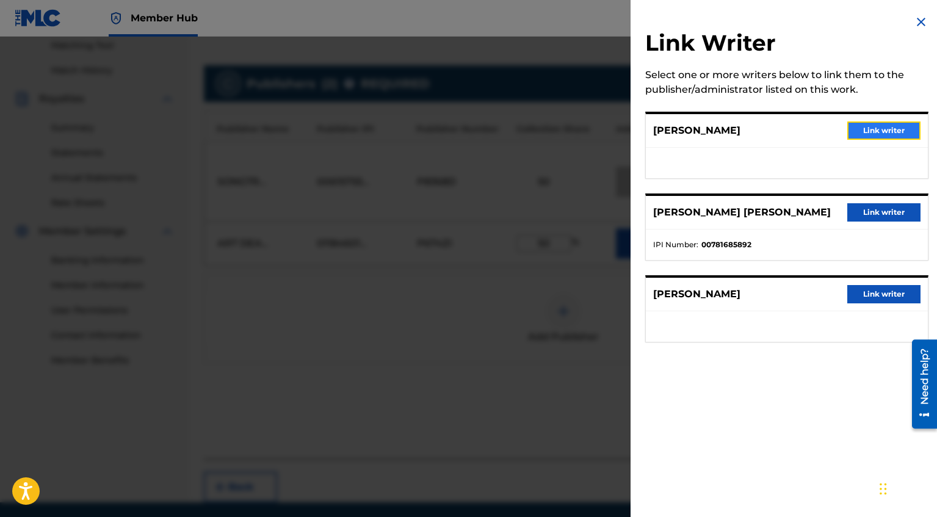
click at [881, 130] on button "Link writer" at bounding box center [883, 130] width 73 height 18
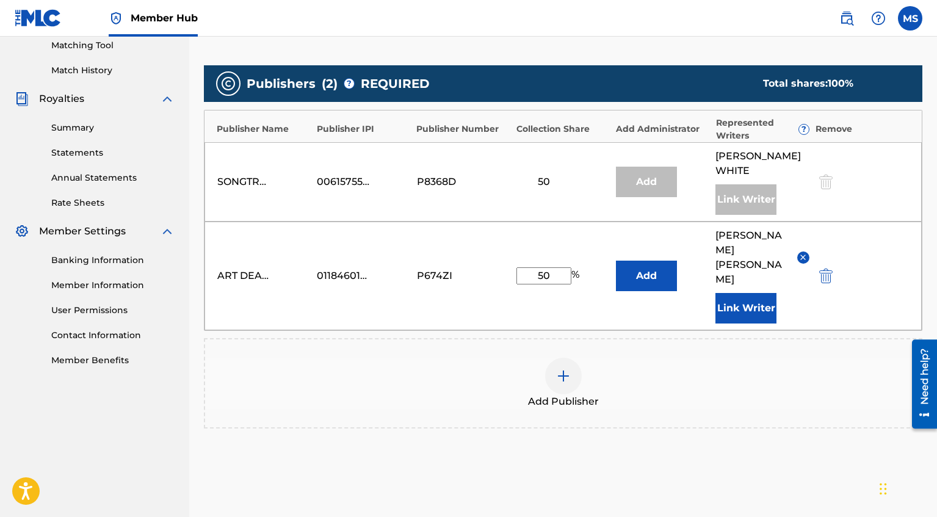
scroll to position [344, 0]
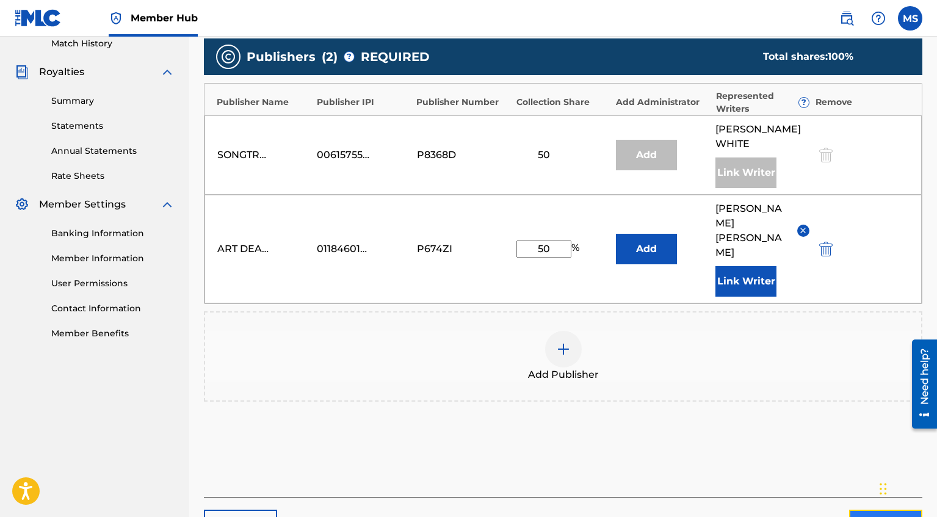
click at [866, 510] on button "Next" at bounding box center [885, 525] width 73 height 31
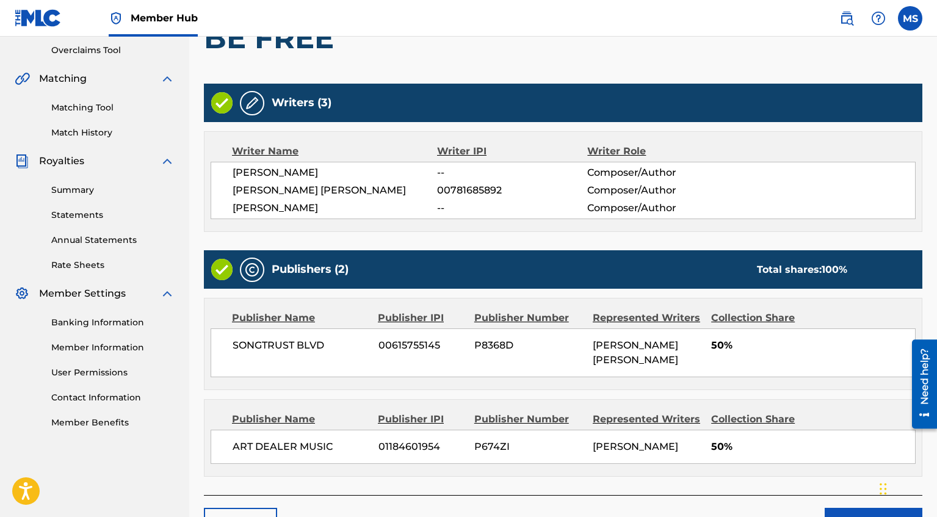
scroll to position [271, 0]
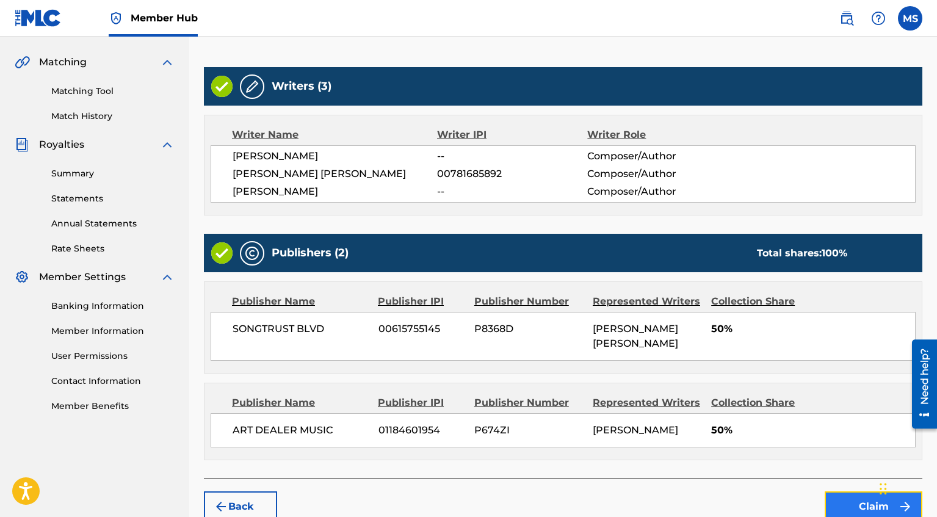
click at [848, 491] on button "Claim" at bounding box center [873, 506] width 98 height 31
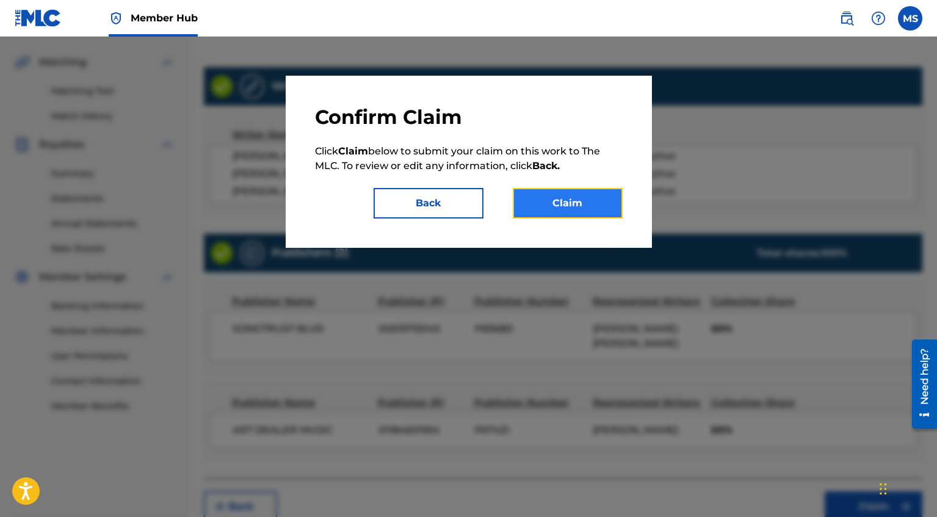
click at [542, 207] on button "Claim" at bounding box center [568, 203] width 110 height 31
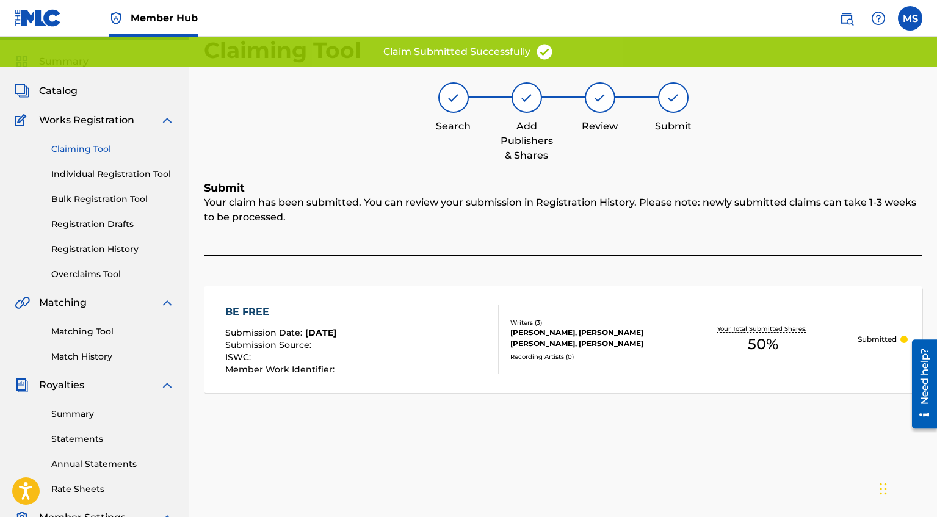
scroll to position [0, 0]
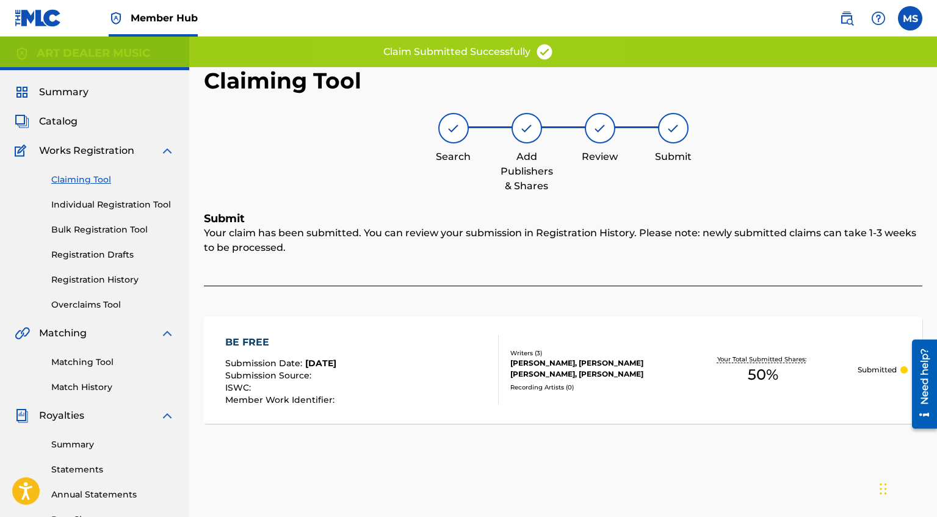
click at [106, 178] on link "Claiming Tool" at bounding box center [112, 179] width 123 height 13
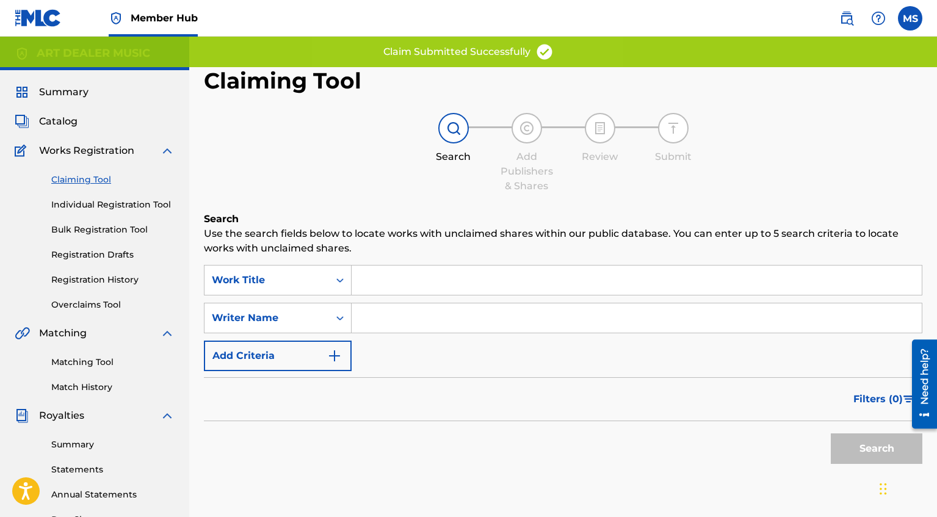
click at [393, 320] on input "Search Form" at bounding box center [636, 317] width 570 height 29
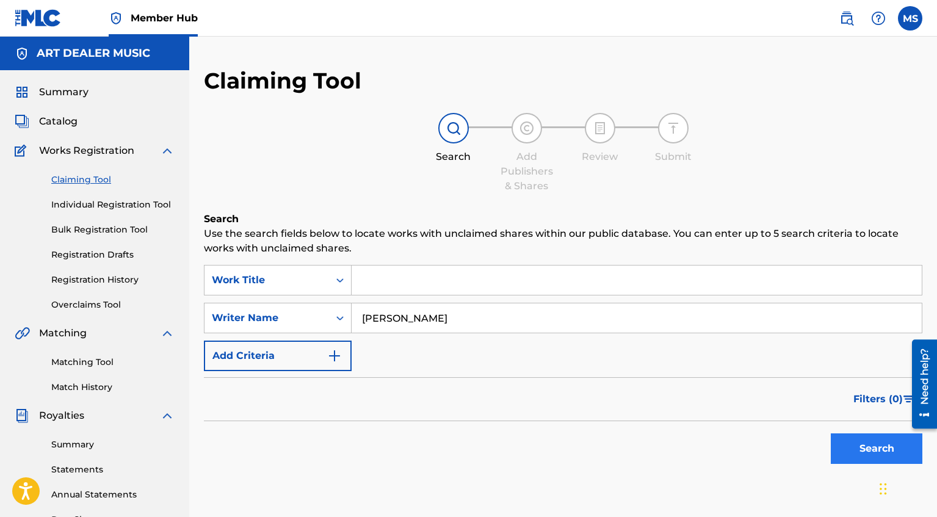
type input "[PERSON_NAME]"
click at [904, 449] on button "Search" at bounding box center [877, 448] width 92 height 31
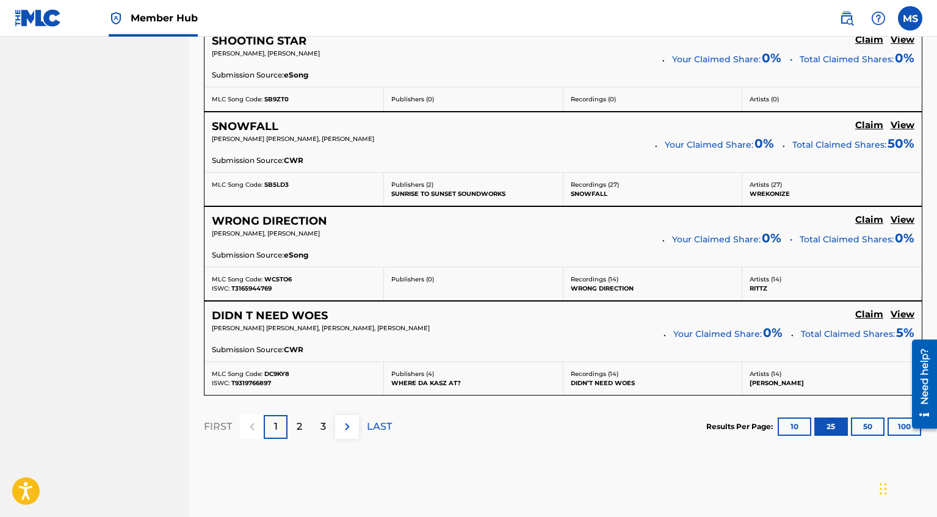
scroll to position [2510, 0]
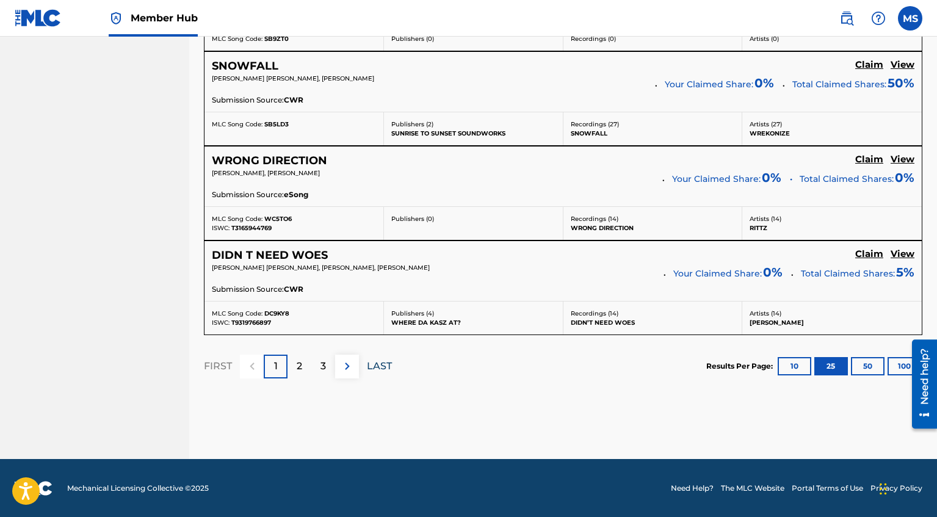
click at [386, 365] on p "LAST" at bounding box center [379, 366] width 25 height 15
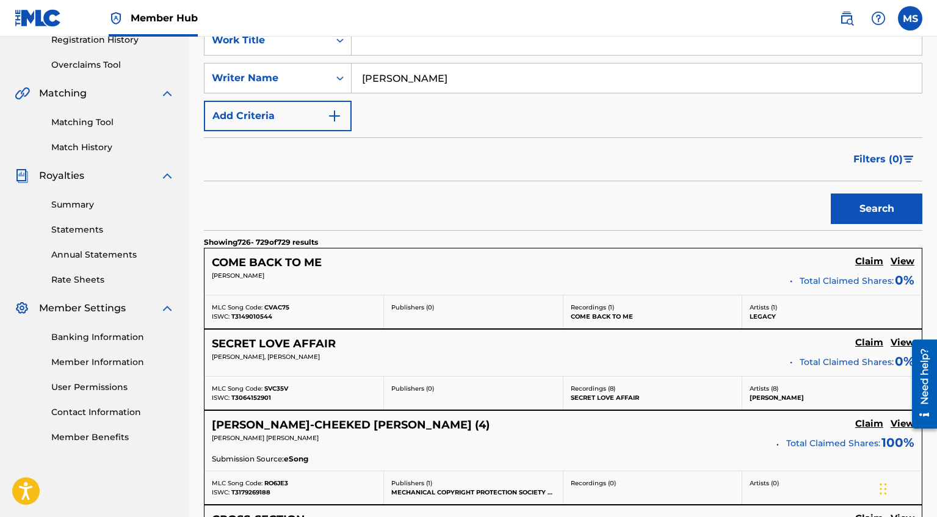
scroll to position [505, 0]
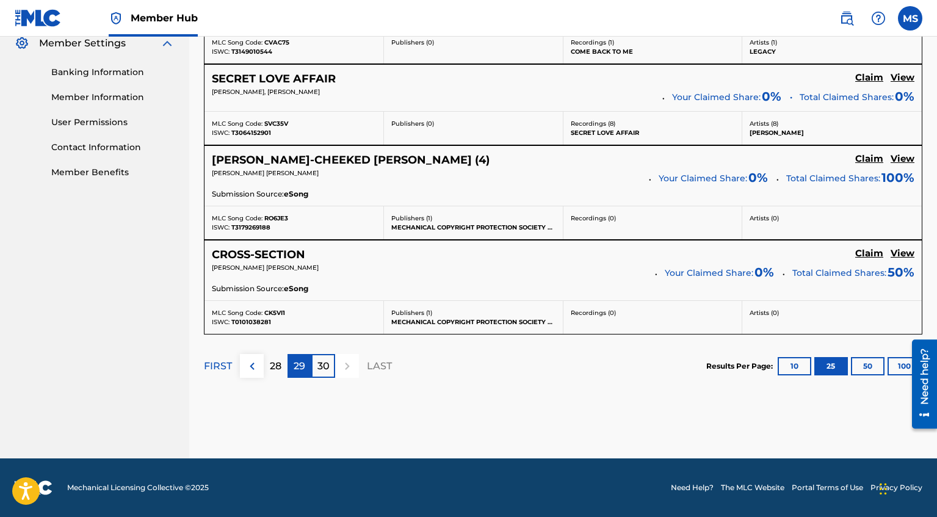
click at [303, 362] on p "29" at bounding box center [300, 366] width 12 height 15
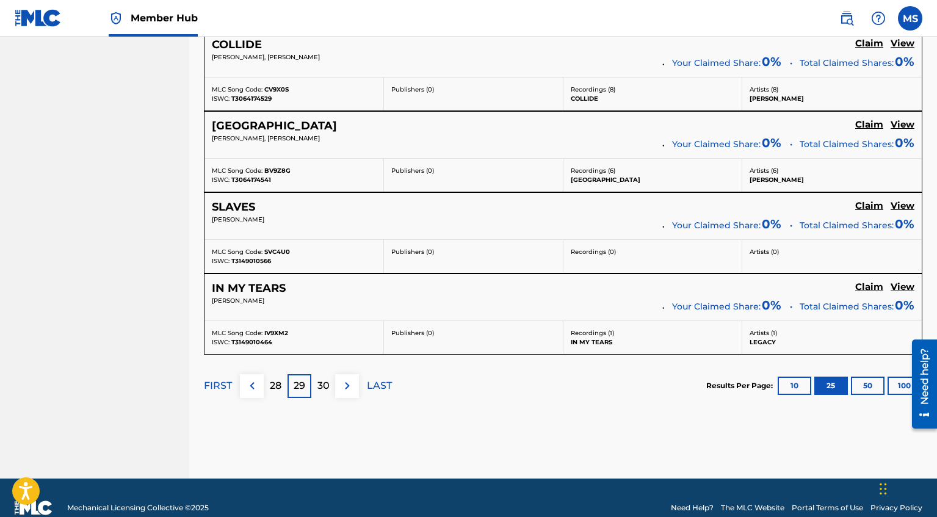
scroll to position [2438, 0]
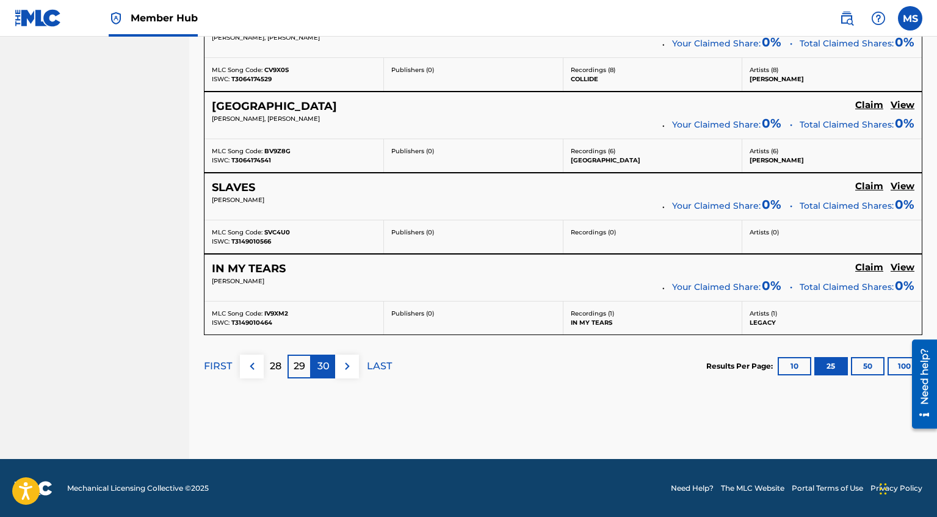
click at [323, 360] on p "30" at bounding box center [323, 366] width 12 height 15
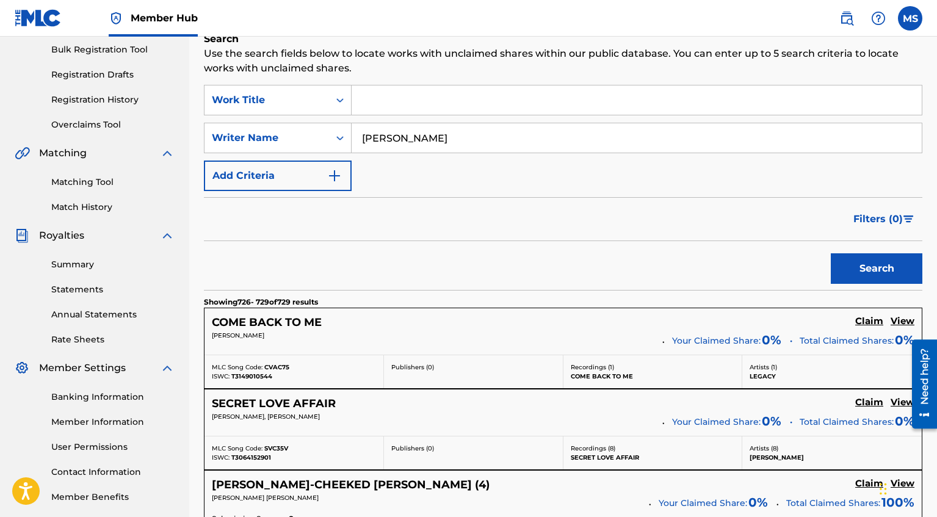
scroll to position [0, 0]
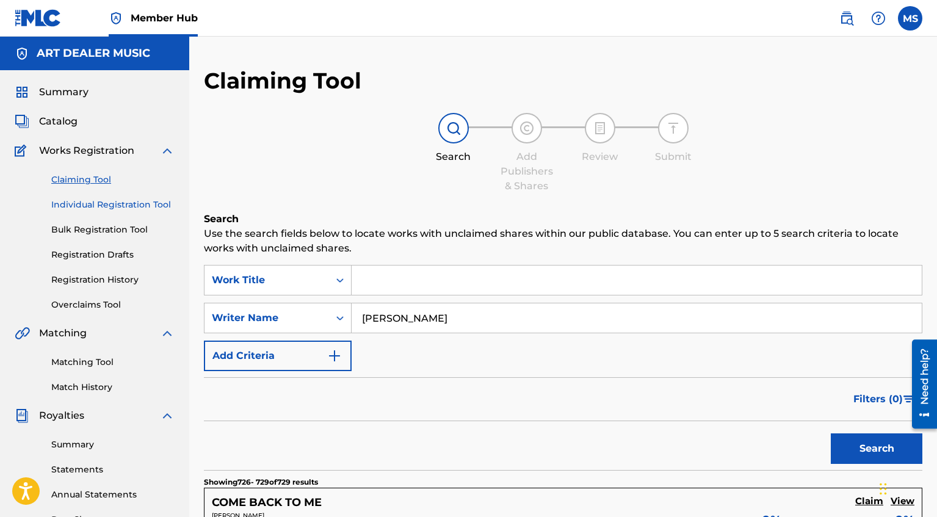
click at [81, 204] on link "Individual Registration Tool" at bounding box center [112, 204] width 123 height 13
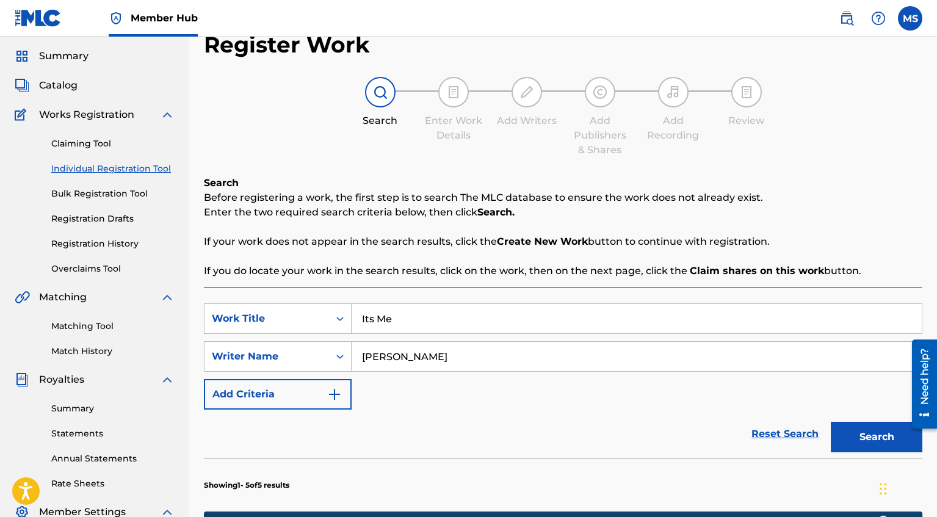
scroll to position [58, 0]
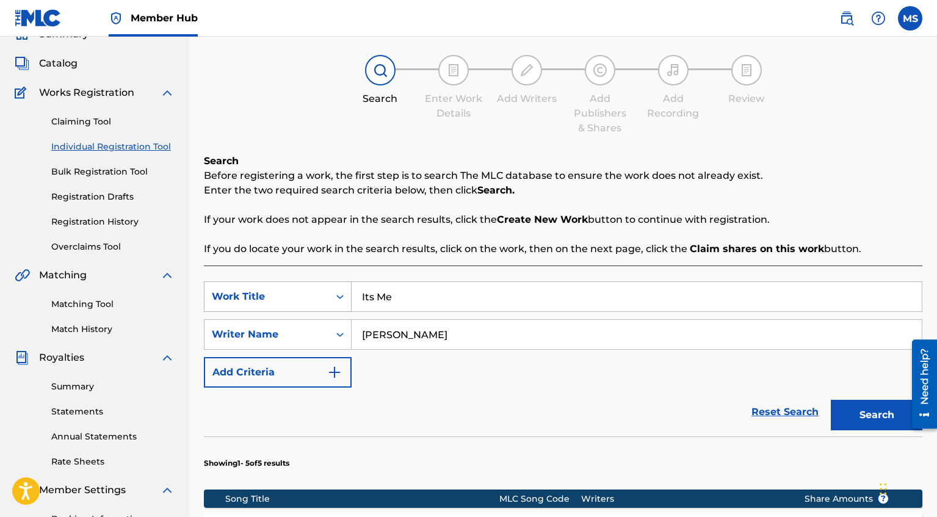
drag, startPoint x: 454, startPoint y: 339, endPoint x: 290, endPoint y: 306, distance: 166.8
click at [303, 311] on div "SearchWithCriteriaafc16504-2687-4782-83e2-661329acd0ee Work Title Its Me Search…" at bounding box center [563, 334] width 718 height 106
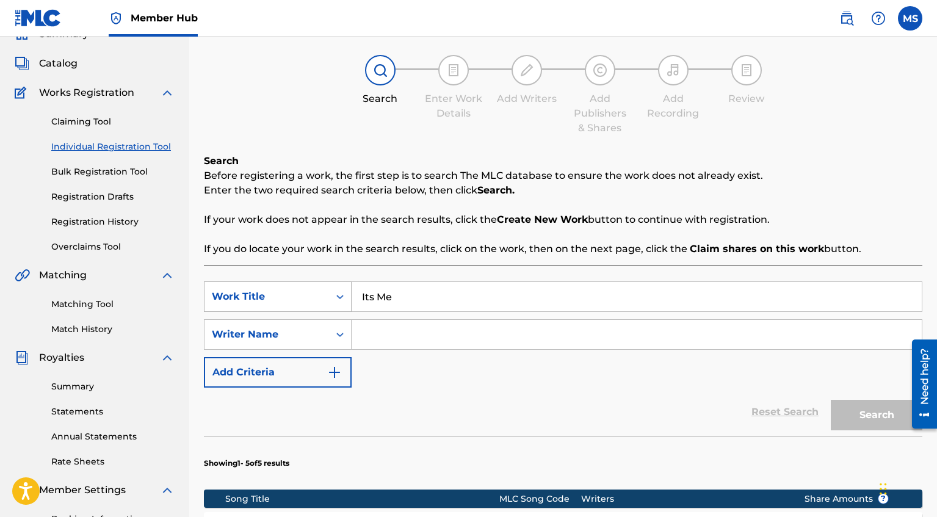
drag, startPoint x: 417, startPoint y: 297, endPoint x: 278, endPoint y: 286, distance: 139.5
click at [294, 292] on div "SearchWithCriteriaafc16504-2687-4782-83e2-661329acd0ee Work Title Its Me" at bounding box center [563, 296] width 718 height 31
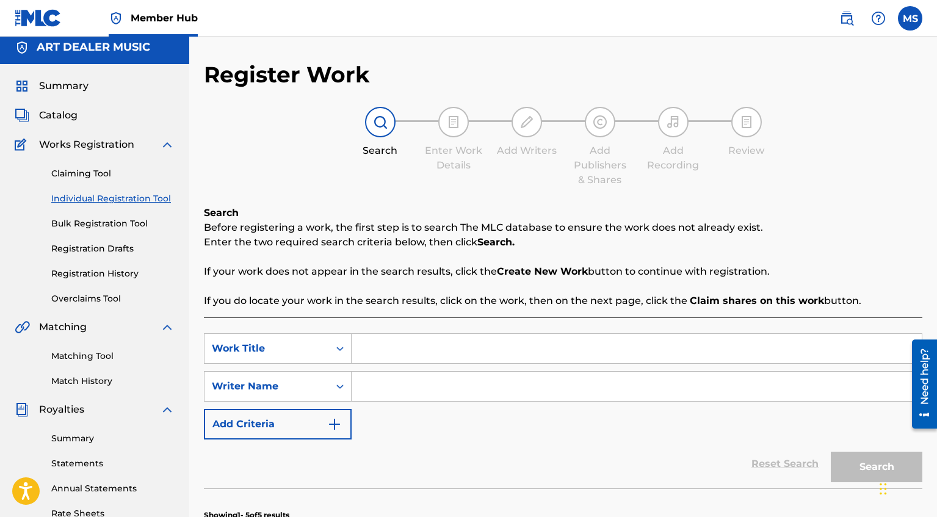
scroll to position [0, 0]
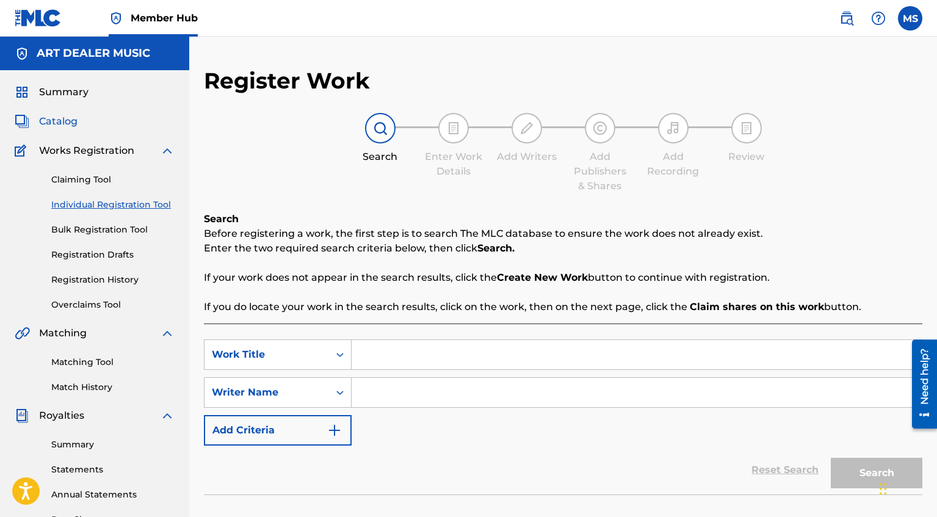
click at [67, 124] on span "Catalog" at bounding box center [58, 121] width 38 height 15
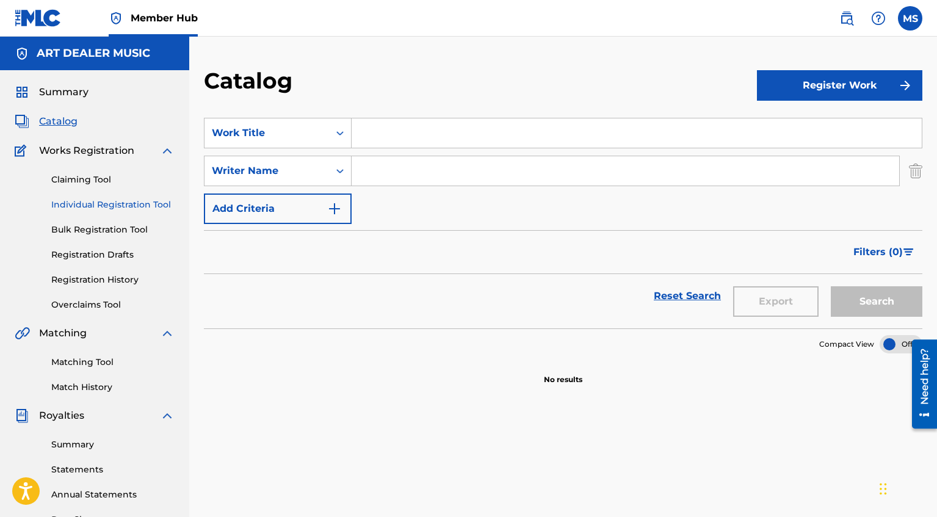
click at [93, 207] on link "Individual Registration Tool" at bounding box center [112, 204] width 123 height 13
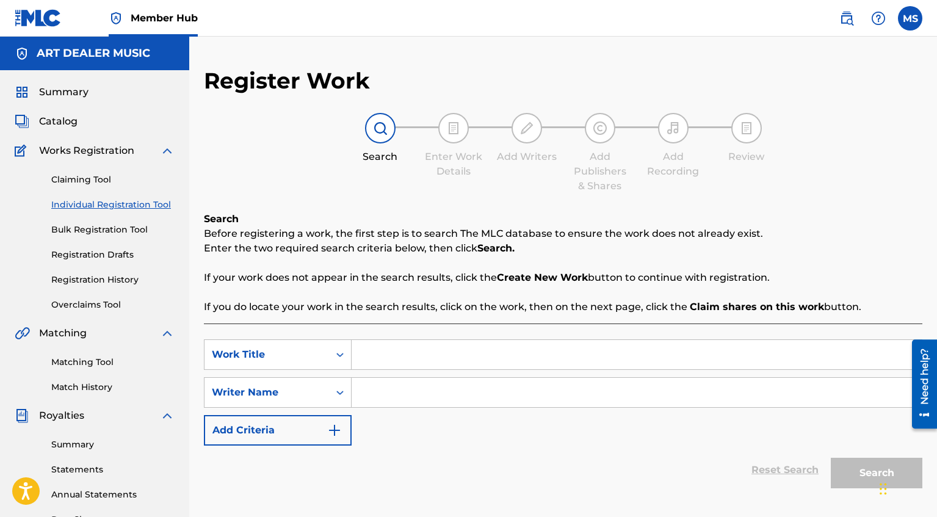
scroll to position [24, 0]
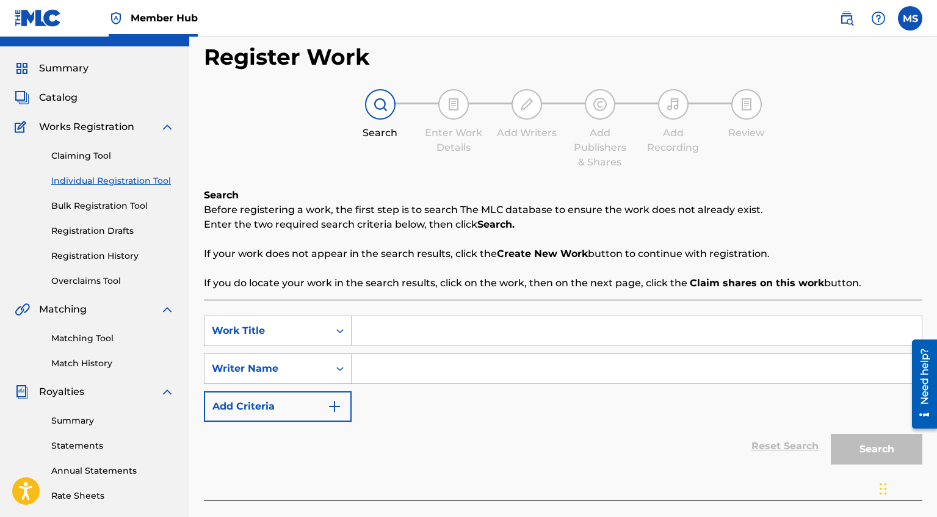
click at [455, 334] on input "Search Form" at bounding box center [636, 330] width 570 height 29
type input "The Rum Diary"
click at [436, 370] on input "Search Form" at bounding box center [636, 368] width 570 height 29
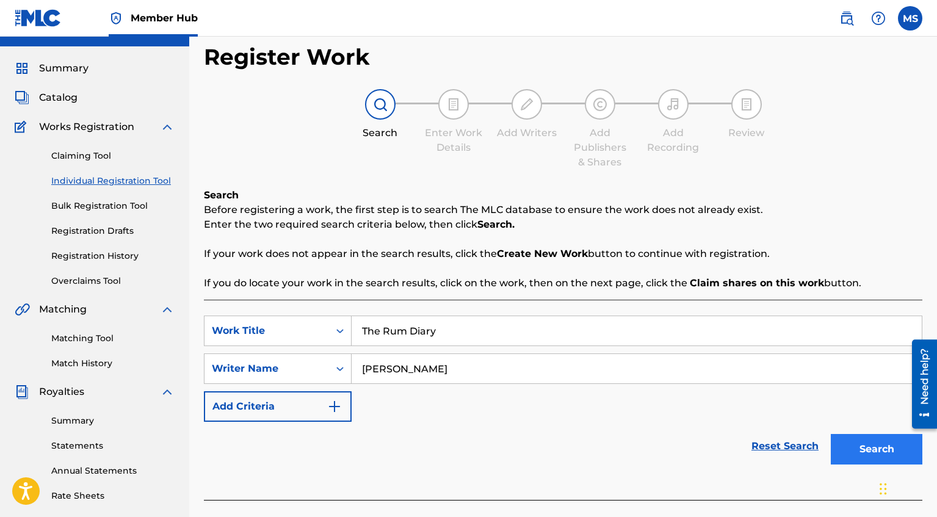
type input "[PERSON_NAME]"
click at [884, 453] on button "Search" at bounding box center [877, 449] width 92 height 31
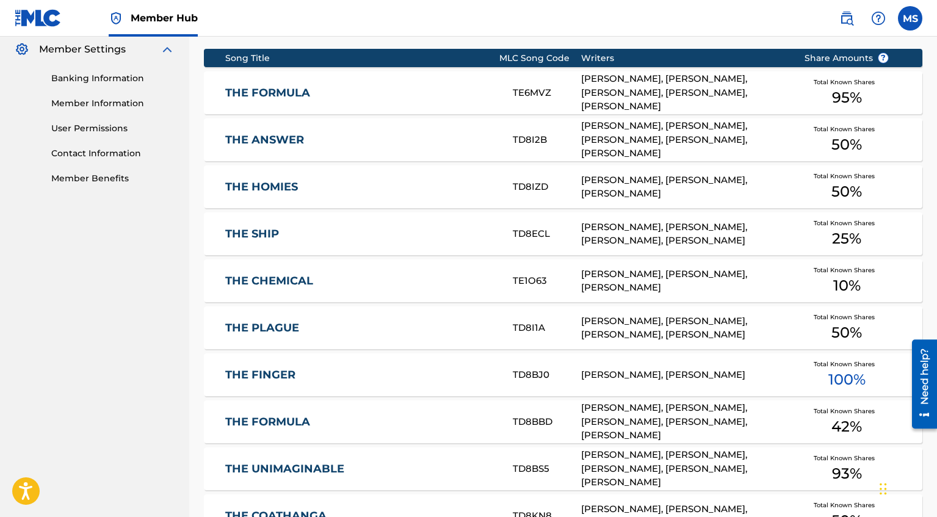
scroll to position [732, 0]
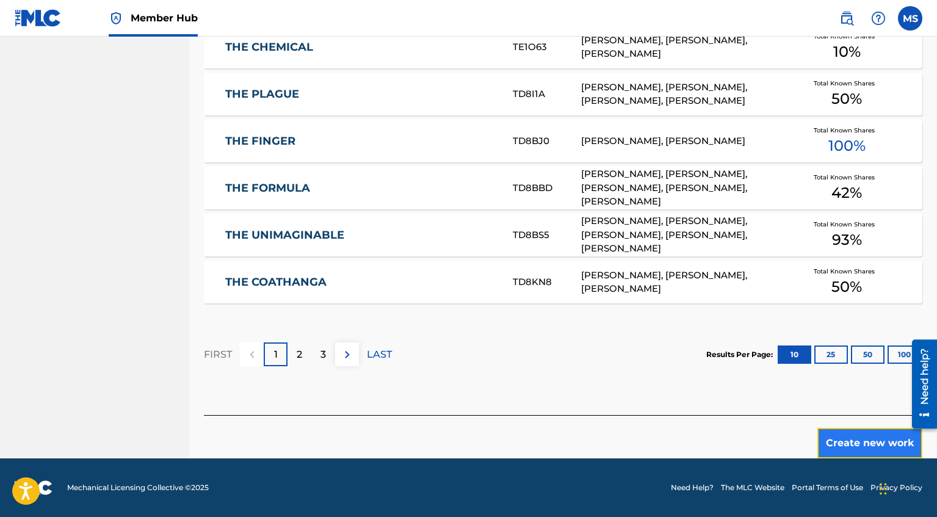
click at [860, 439] on button "Create new work" at bounding box center [869, 443] width 105 height 31
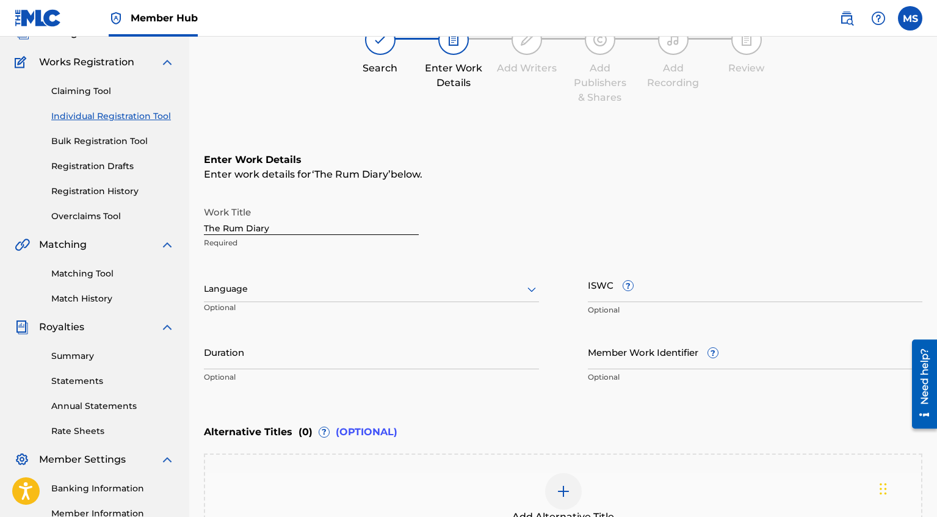
scroll to position [89, 0]
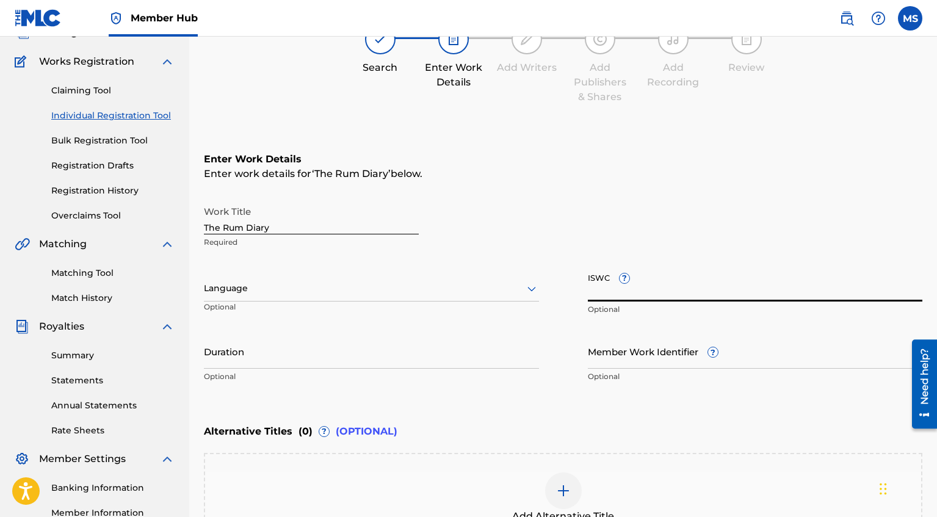
click at [673, 292] on input "ISWC ?" at bounding box center [755, 284] width 335 height 35
paste input "T3332175603"
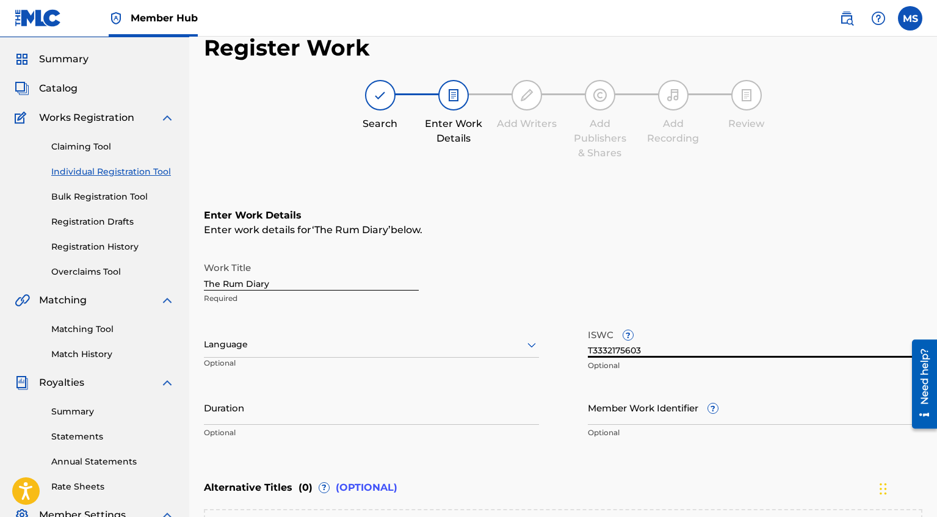
scroll to position [31, 0]
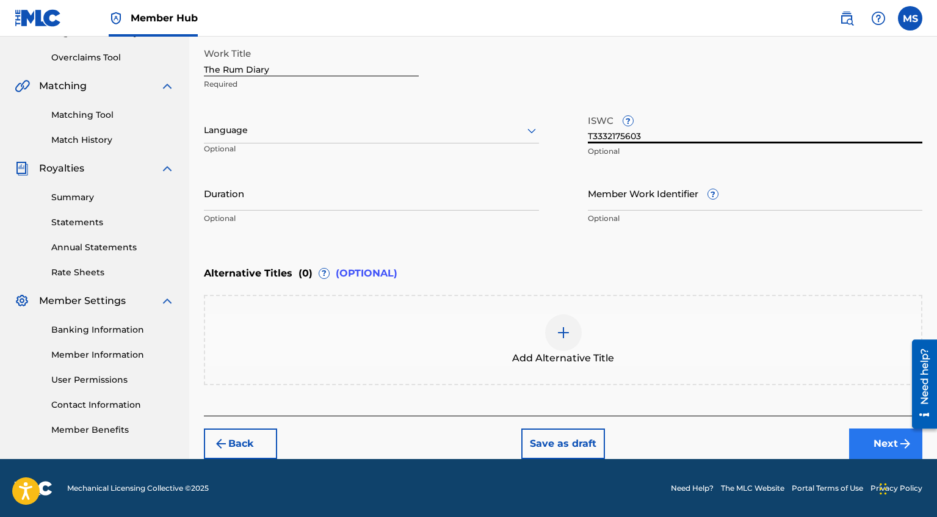
type input "T3332175603"
click at [873, 434] on button "Next" at bounding box center [885, 443] width 73 height 31
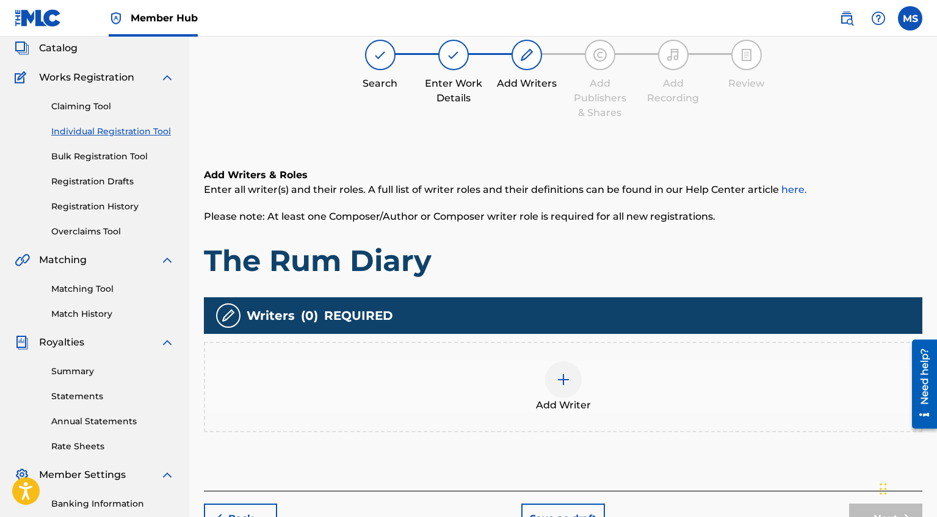
scroll to position [86, 0]
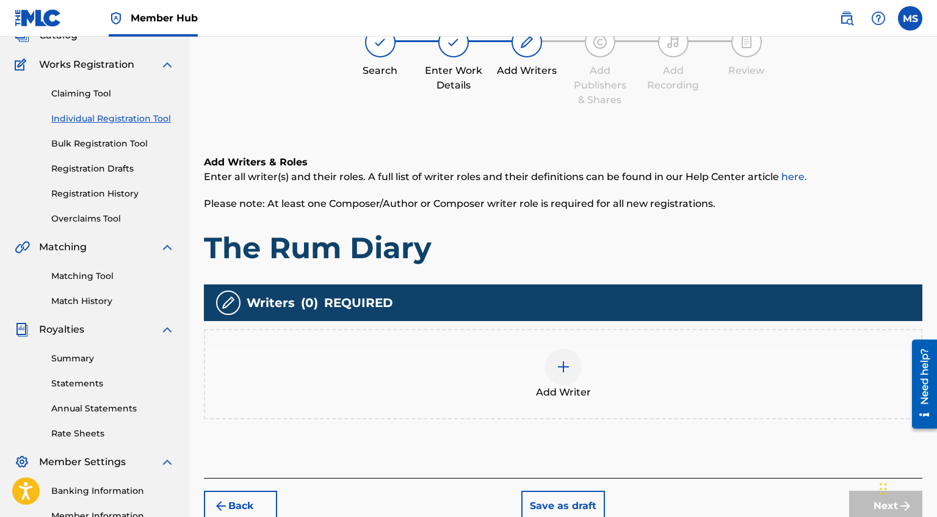
click at [569, 367] on img at bounding box center [563, 366] width 15 height 15
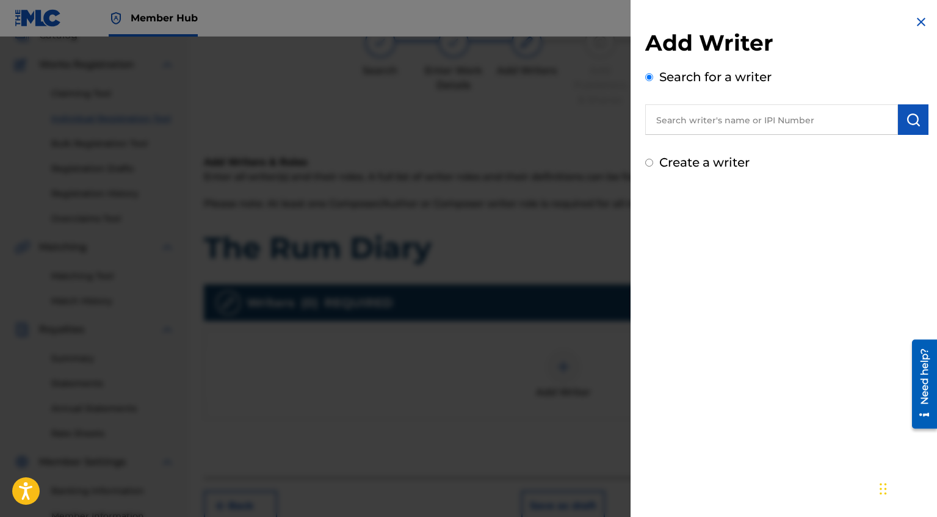
click at [716, 121] on input "text" at bounding box center [771, 119] width 253 height 31
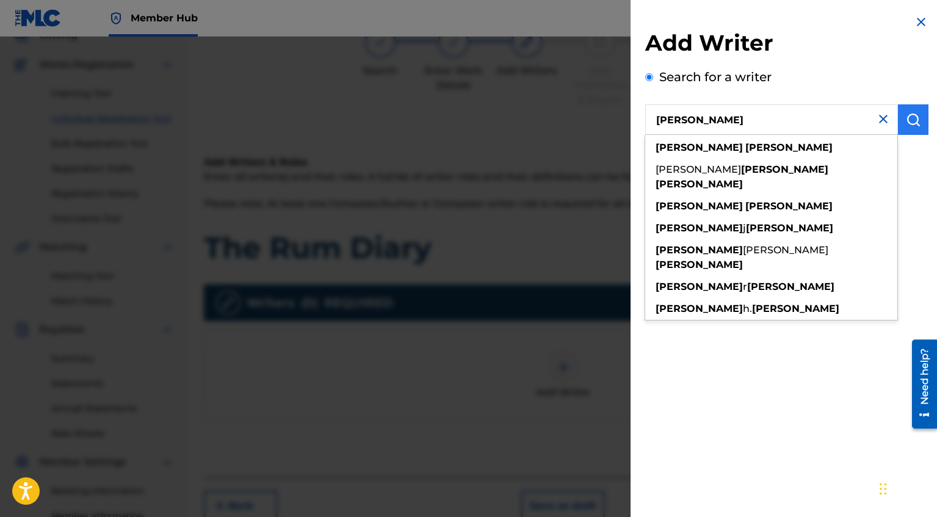
type input "[PERSON_NAME]"
click at [911, 128] on button "submit" at bounding box center [913, 119] width 31 height 31
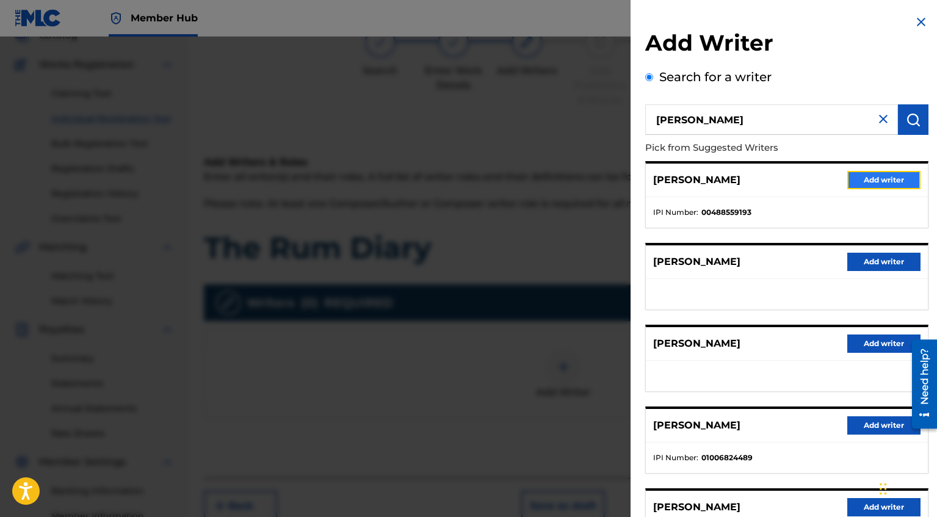
click at [881, 178] on button "Add writer" at bounding box center [883, 180] width 73 height 18
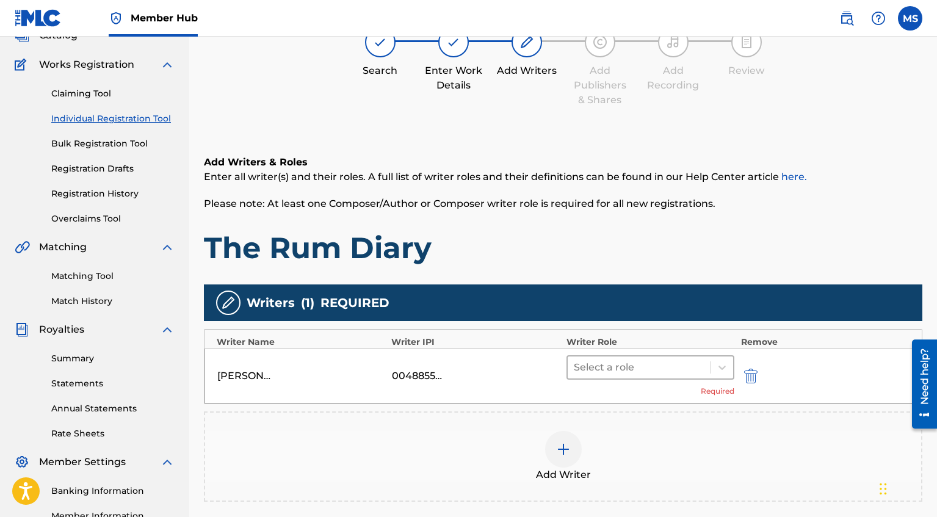
click at [645, 362] on div at bounding box center [639, 367] width 131 height 17
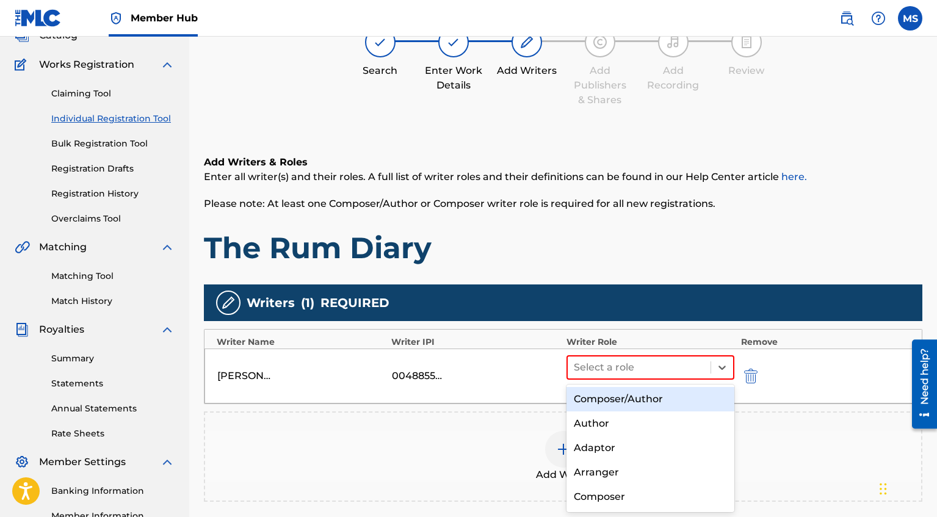
click at [682, 395] on div "Composer/Author" at bounding box center [650, 399] width 168 height 24
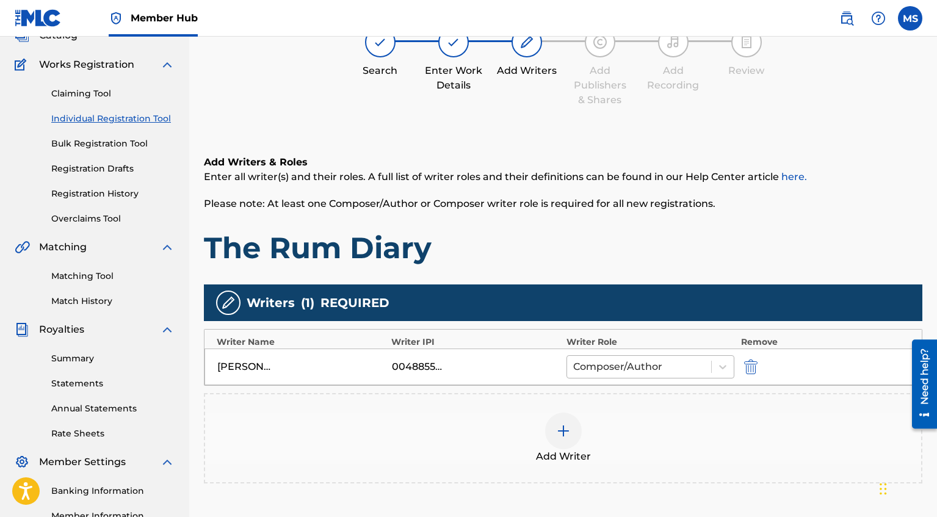
click at [701, 370] on div at bounding box center [639, 366] width 132 height 17
click at [770, 417] on div "Add Writer" at bounding box center [563, 438] width 716 height 51
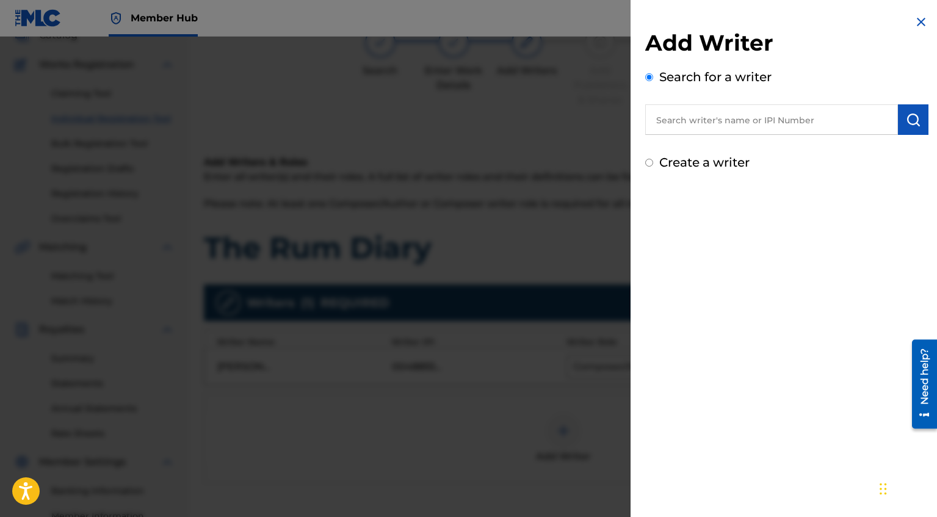
click at [920, 23] on img at bounding box center [921, 22] width 15 height 15
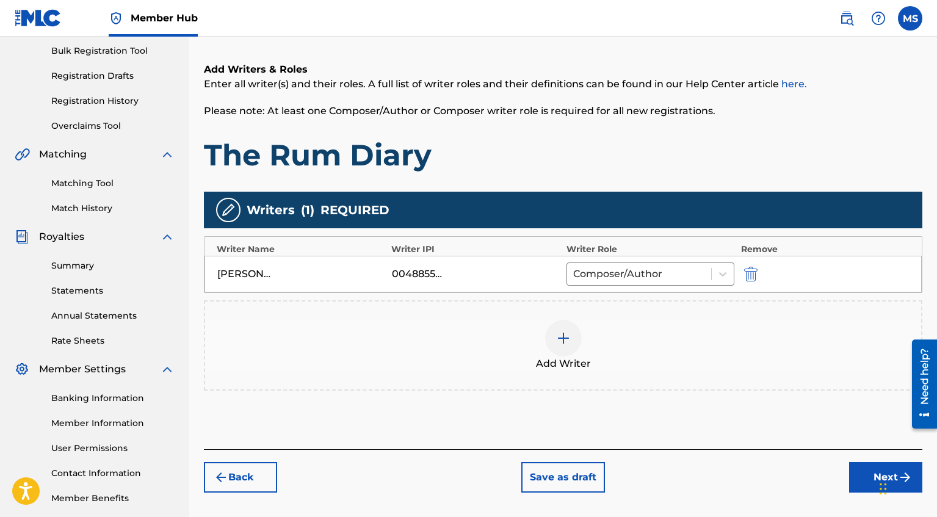
scroll to position [176, 0]
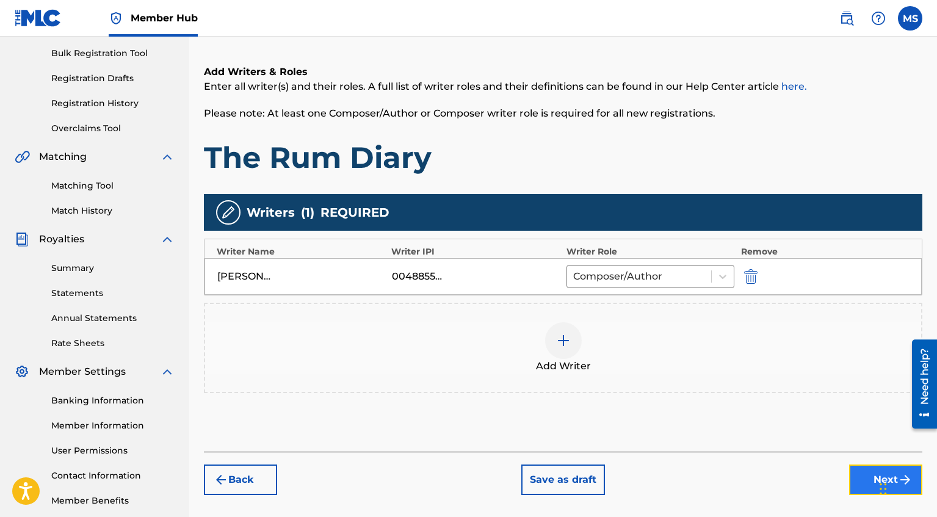
click at [858, 476] on button "Next" at bounding box center [885, 479] width 73 height 31
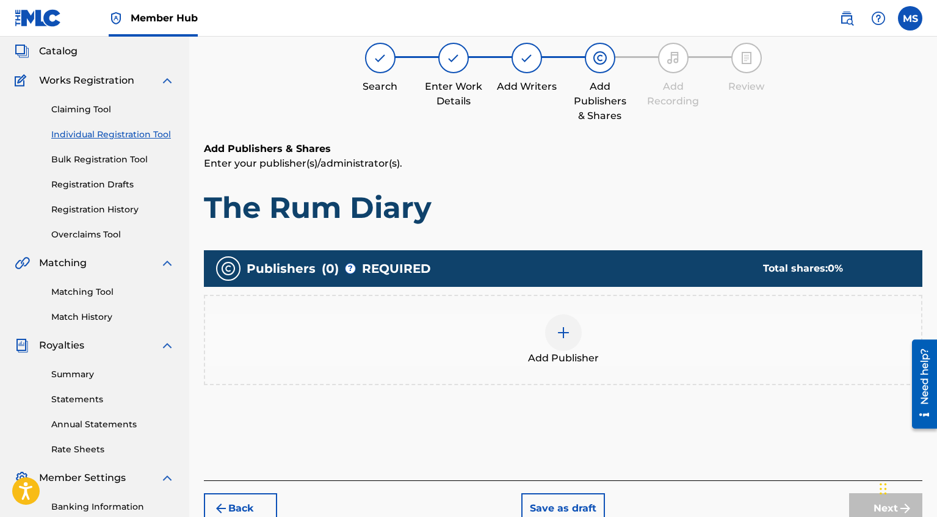
scroll to position [75, 0]
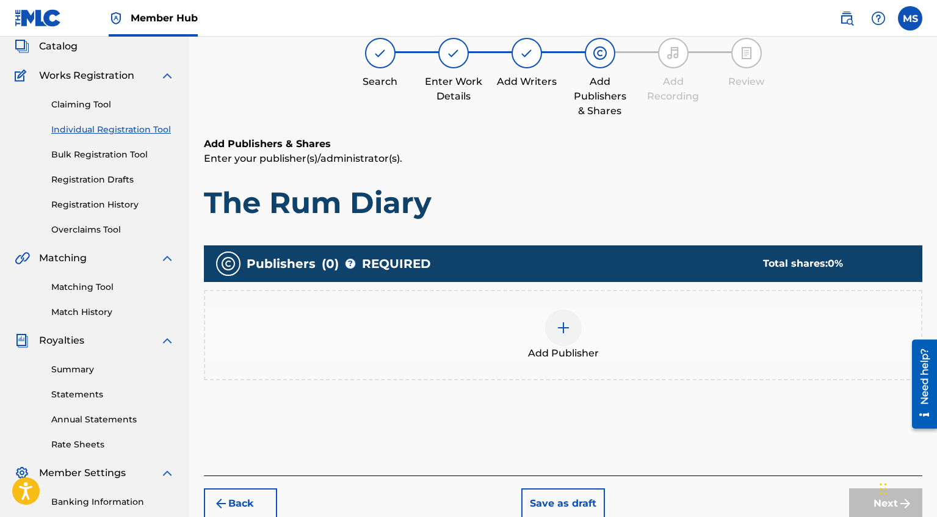
click at [573, 317] on div at bounding box center [563, 327] width 37 height 37
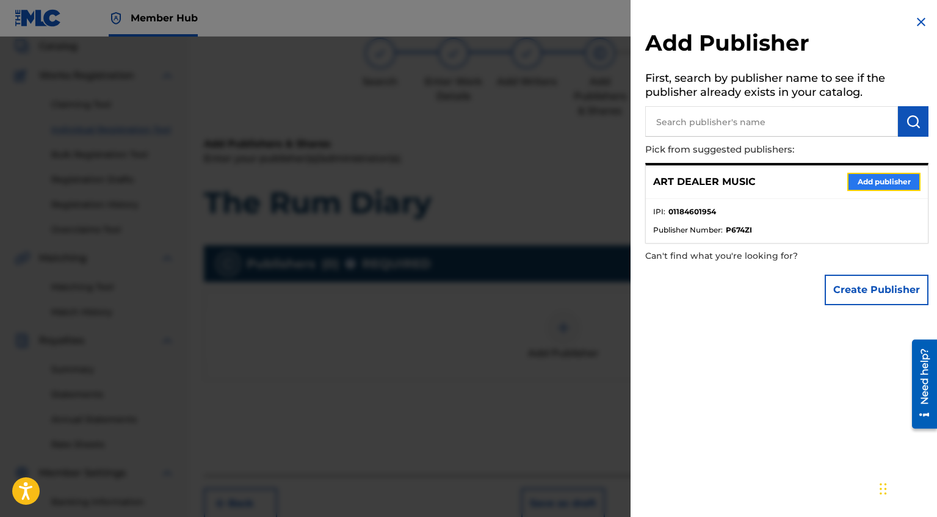
click at [863, 176] on button "Add publisher" at bounding box center [883, 182] width 73 height 18
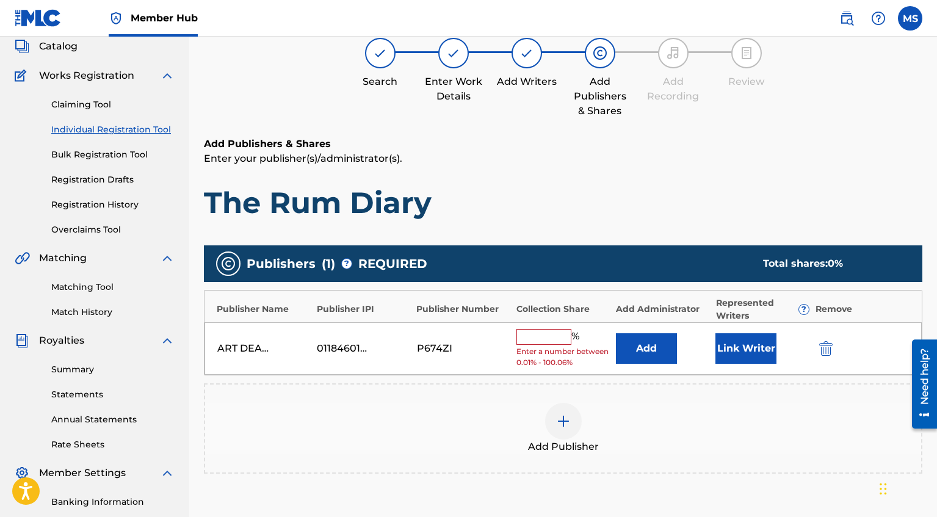
click at [549, 339] on input "text" at bounding box center [543, 337] width 55 height 16
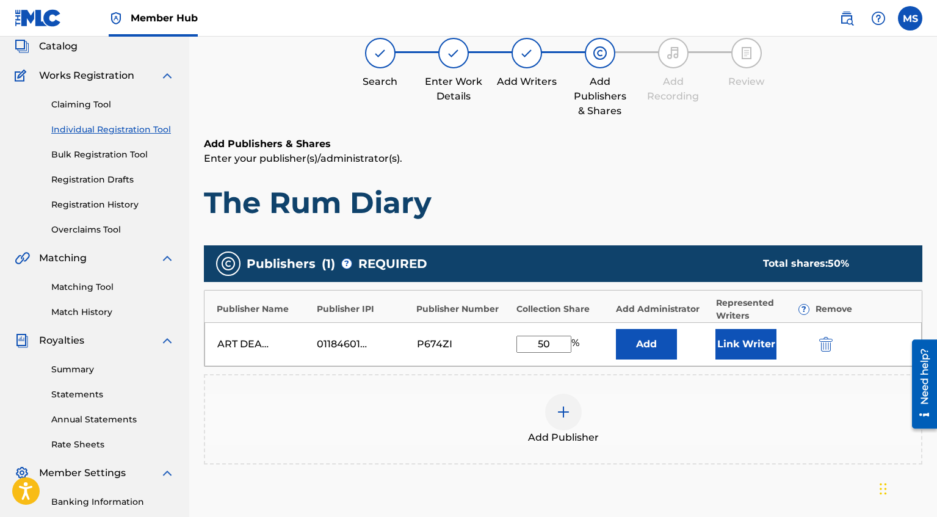
type input "50"
click at [835, 371] on div "Publishers ( 1 ) ? REQUIRED Total shares: 50 % Publisher Name Publisher IPI Pub…" at bounding box center [563, 354] width 718 height 219
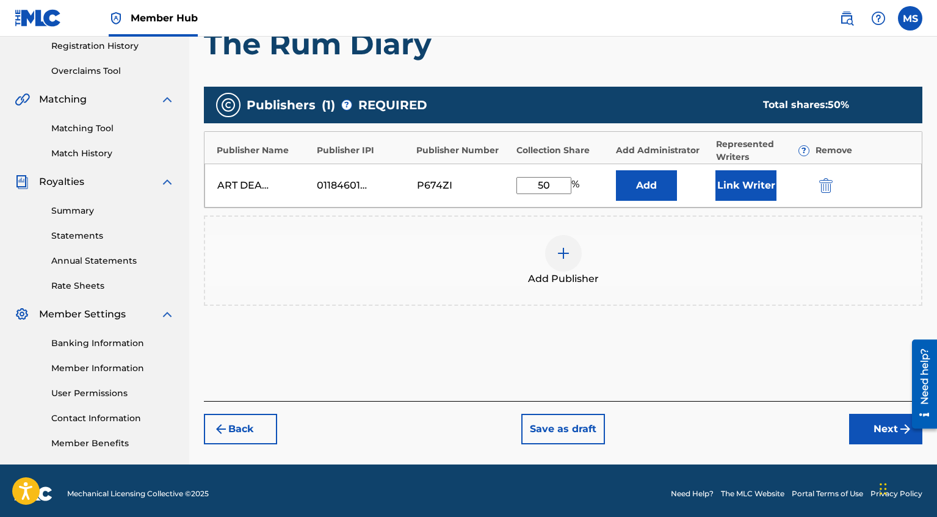
scroll to position [234, 0]
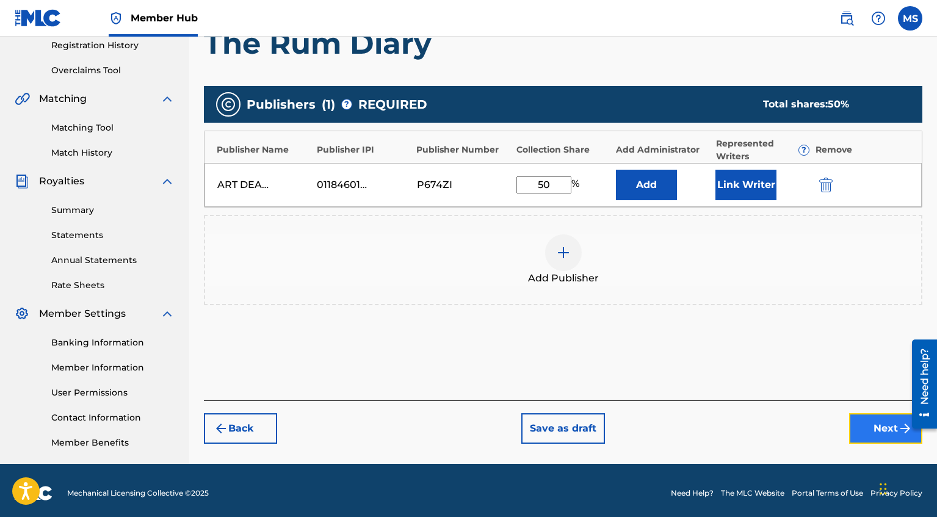
click at [888, 429] on button "Next" at bounding box center [885, 428] width 73 height 31
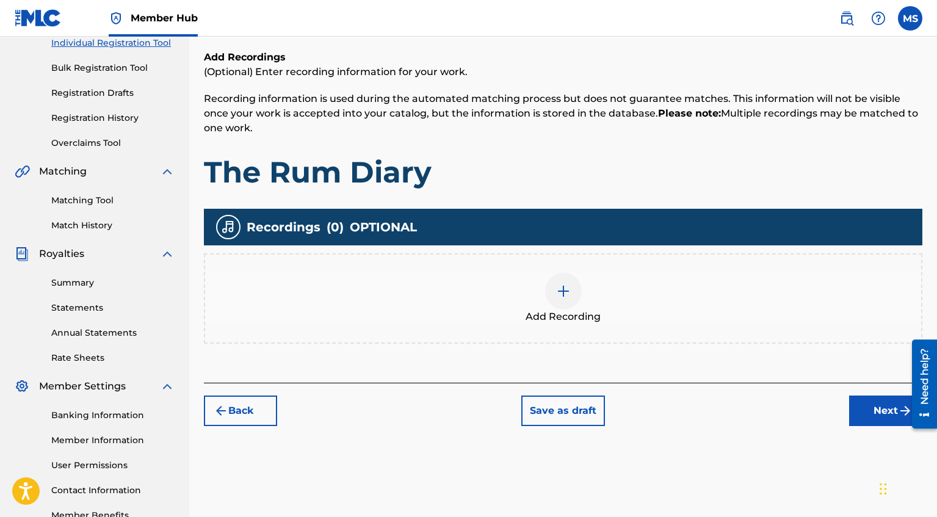
scroll to position [167, 0]
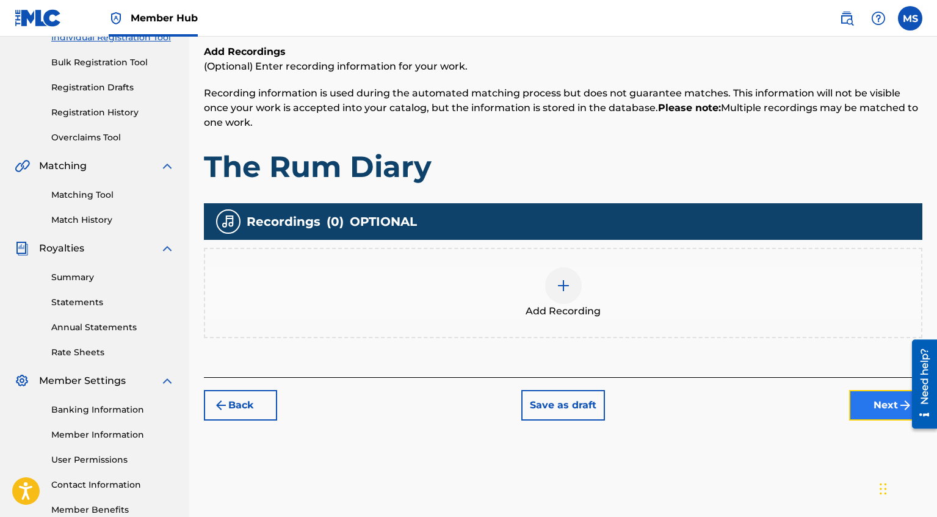
click at [875, 409] on button "Next" at bounding box center [885, 405] width 73 height 31
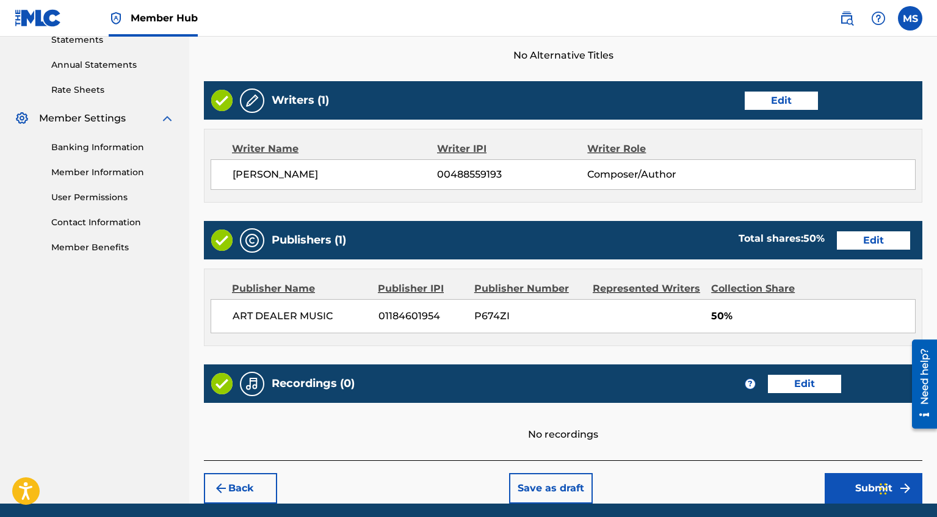
scroll to position [474, 0]
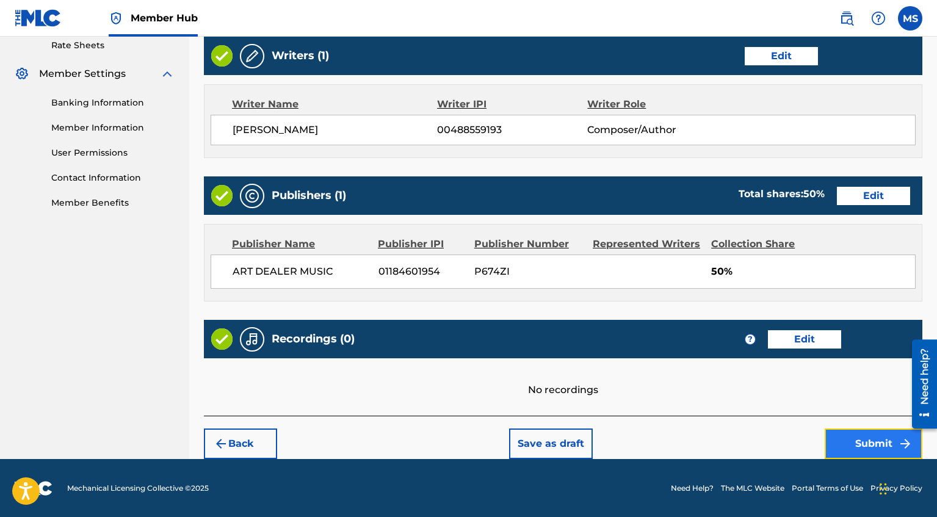
click at [846, 442] on button "Submit" at bounding box center [873, 443] width 98 height 31
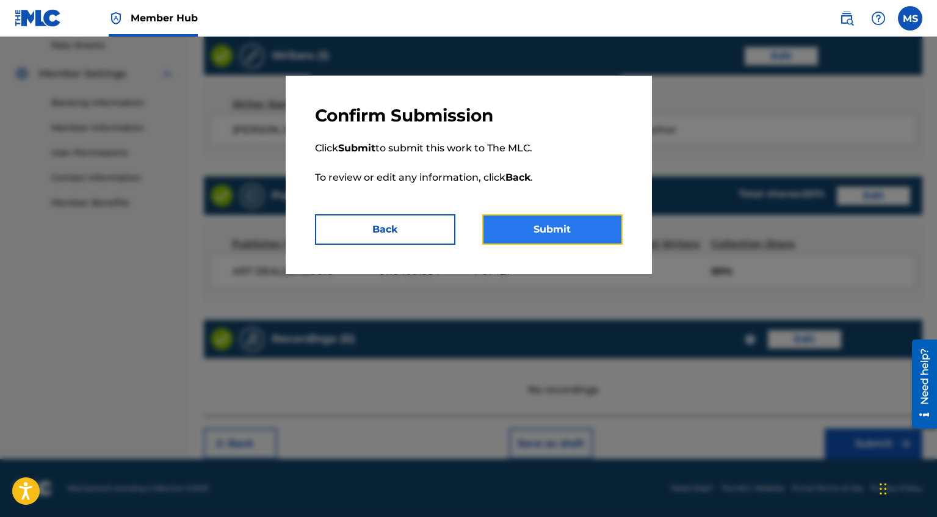
click at [596, 231] on button "Submit" at bounding box center [552, 229] width 140 height 31
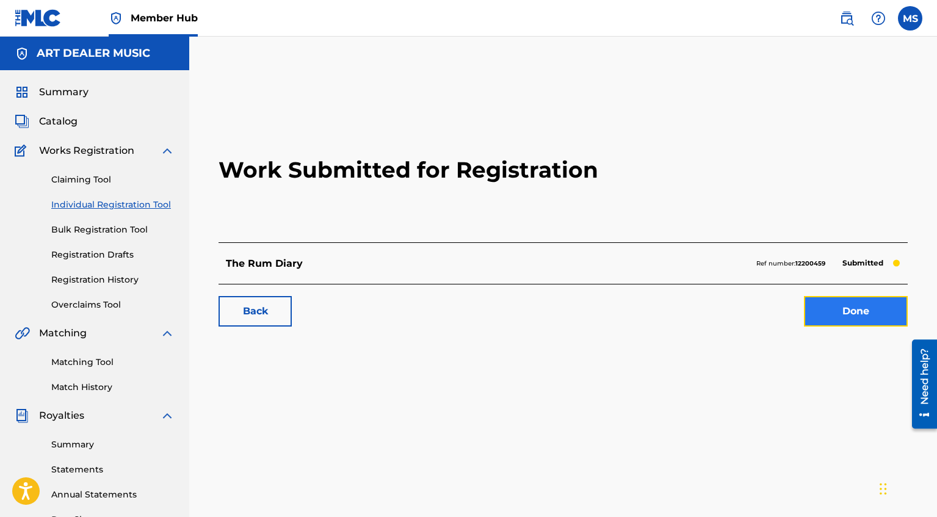
click at [845, 318] on link "Done" at bounding box center [856, 311] width 104 height 31
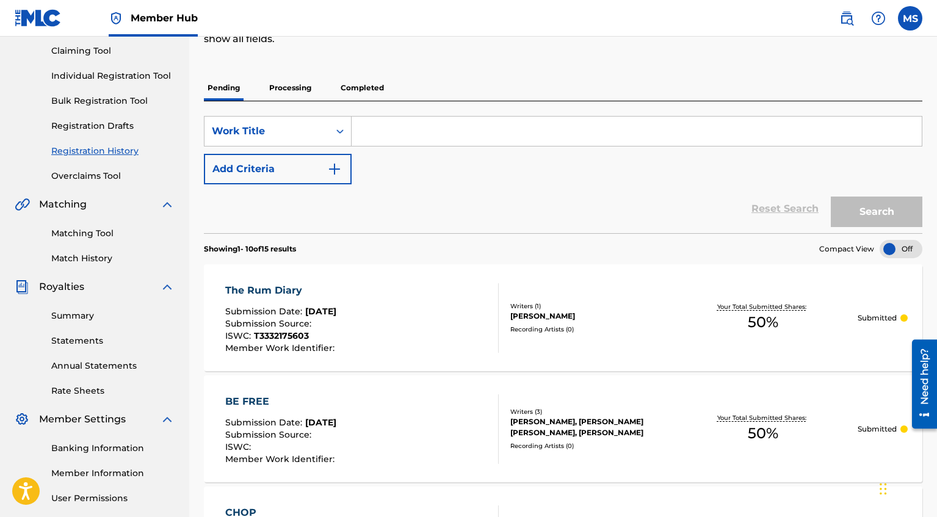
scroll to position [137, 0]
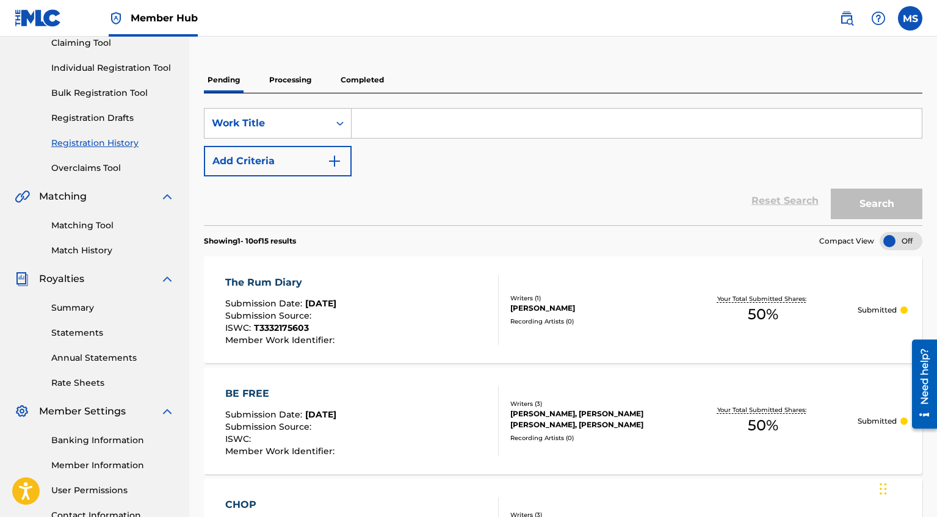
click at [892, 242] on div at bounding box center [900, 241] width 43 height 18
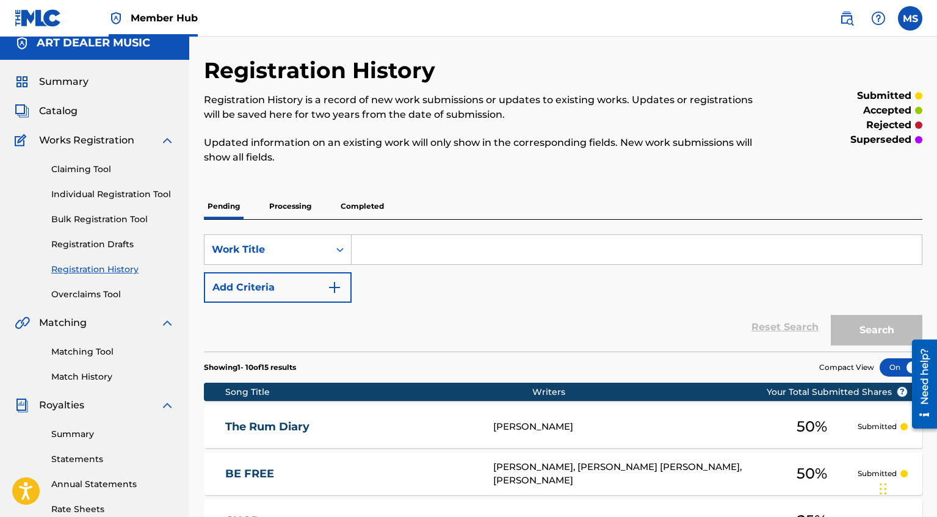
scroll to position [0, 0]
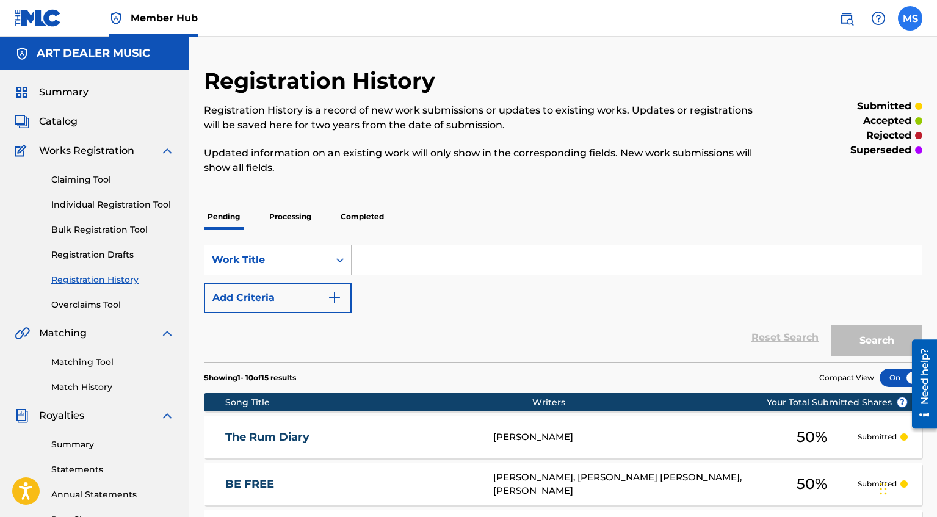
click at [910, 20] on label at bounding box center [910, 18] width 24 height 24
click at [910, 18] on input "MS [PERSON_NAME] [EMAIL_ADDRESS][DOMAIN_NAME] Notification Preferences Profile …" at bounding box center [910, 18] width 0 height 0
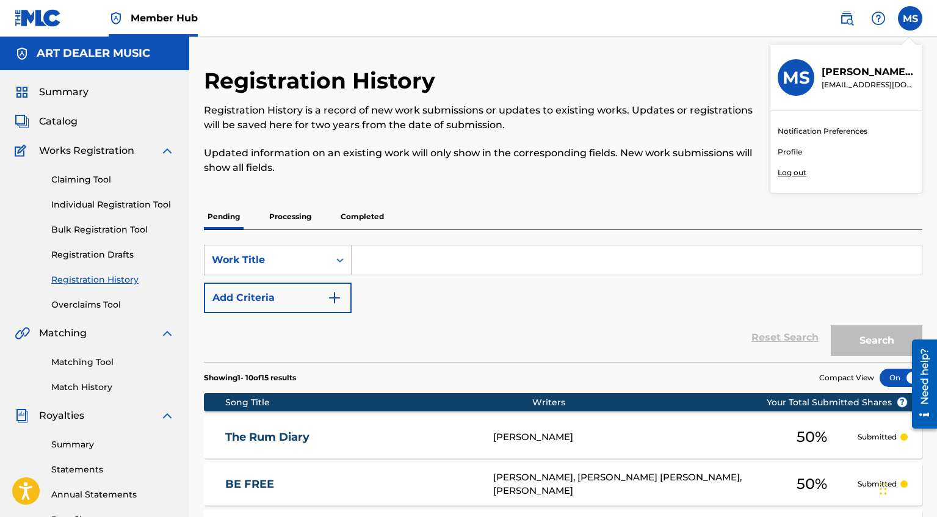
click at [795, 150] on link "Profile" at bounding box center [789, 151] width 24 height 11
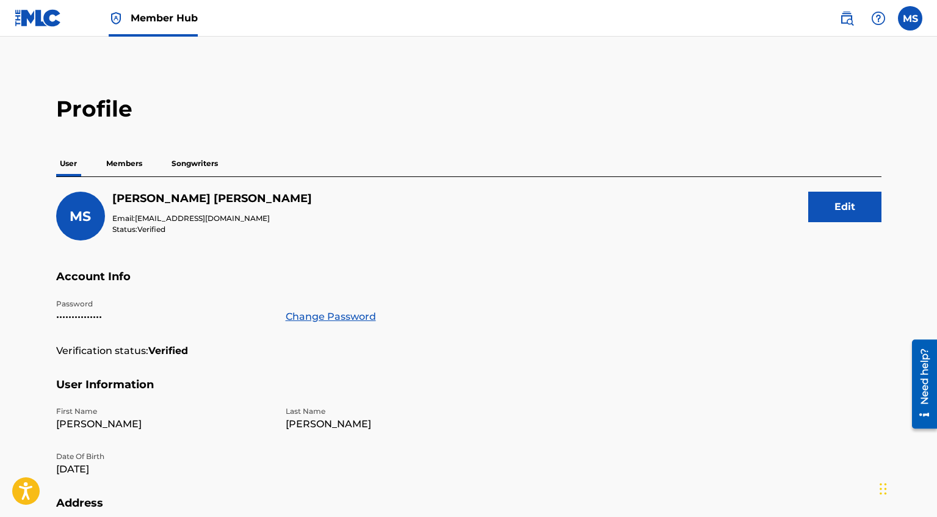
click at [135, 165] on p "Members" at bounding box center [124, 164] width 43 height 26
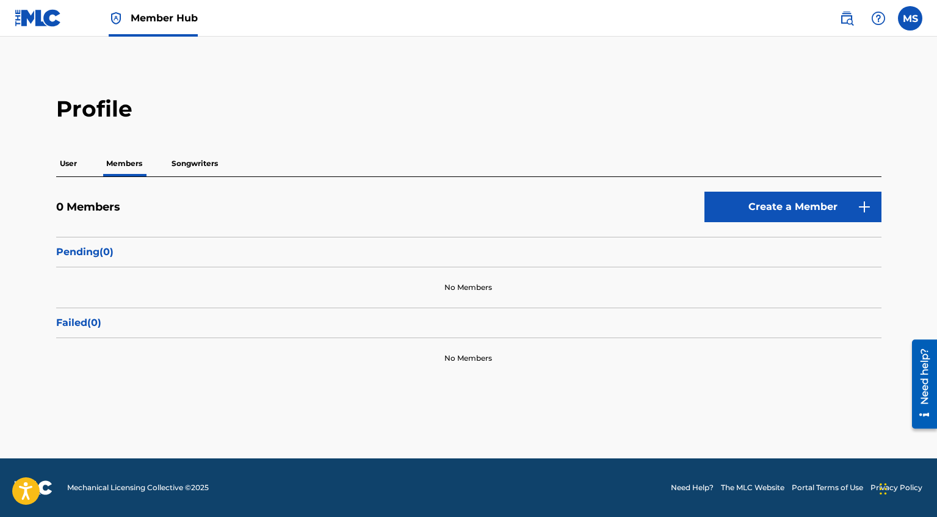
click at [199, 170] on p "Songwriters" at bounding box center [195, 164] width 54 height 26
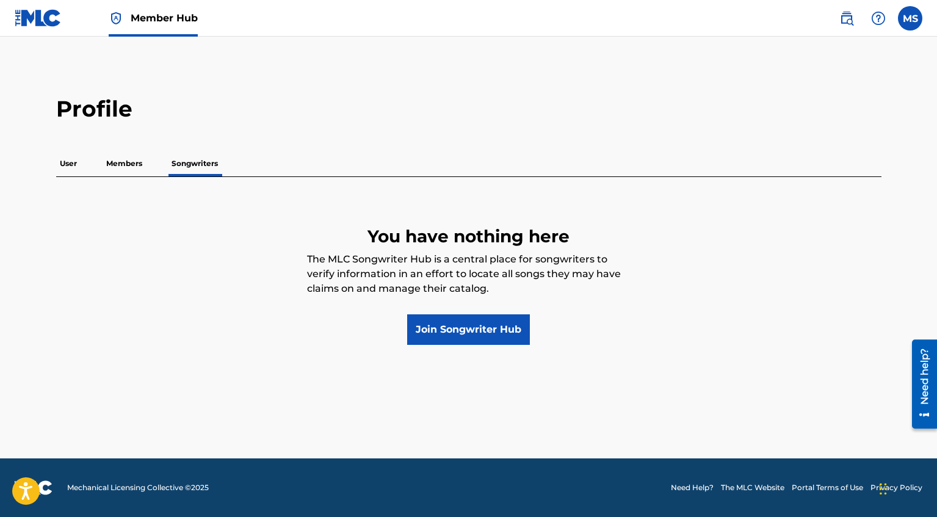
click at [71, 169] on p "User" at bounding box center [68, 164] width 24 height 26
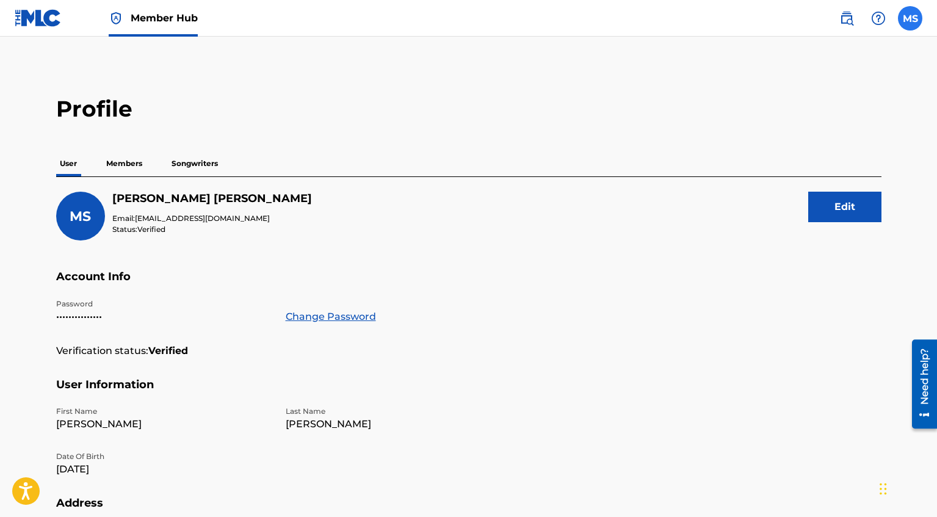
click at [917, 16] on label at bounding box center [910, 18] width 24 height 24
click at [910, 18] on input "MS [PERSON_NAME] [EMAIL_ADDRESS][DOMAIN_NAME] Notification Preferences Profile …" at bounding box center [910, 18] width 0 height 0
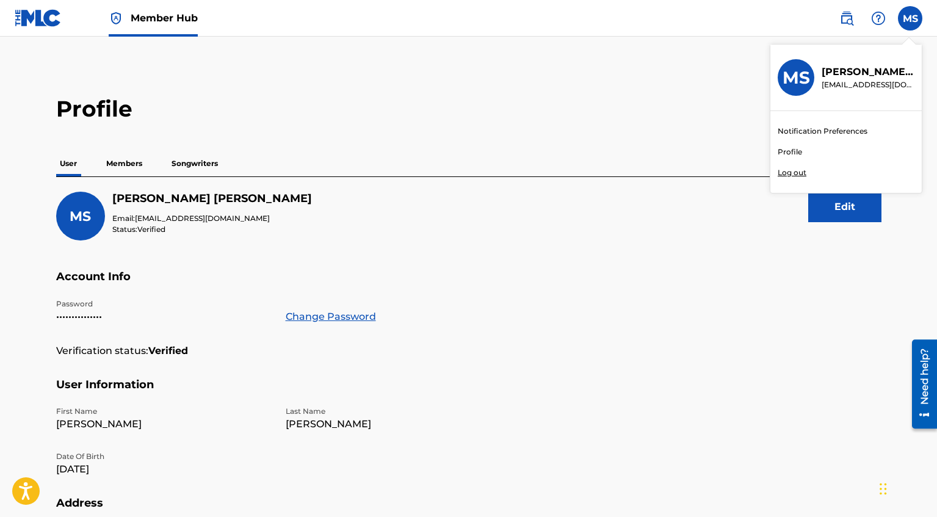
click at [842, 128] on link "Notification Preferences" at bounding box center [822, 131] width 90 height 11
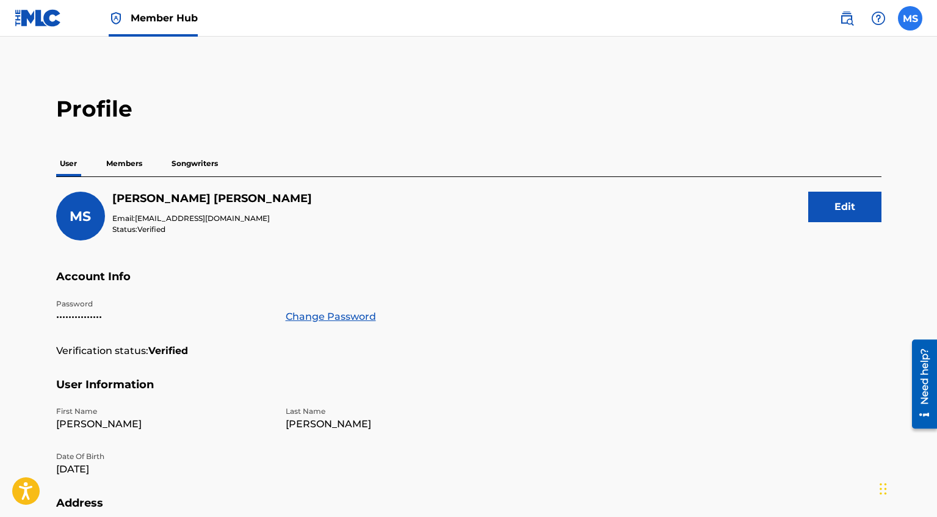
click at [915, 25] on label at bounding box center [910, 18] width 24 height 24
click at [910, 18] on input "MS [PERSON_NAME] [EMAIL_ADDRESS][DOMAIN_NAME] Notification Preferences Profile …" at bounding box center [910, 18] width 0 height 0
click at [485, 71] on main "Profile User Members Songwriters MS [PERSON_NAME] Email: [EMAIL_ADDRESS][DOMAIN…" at bounding box center [468, 400] width 937 height 726
click at [26, 18] on img at bounding box center [38, 18] width 47 height 18
